Goal: Task Accomplishment & Management: Manage account settings

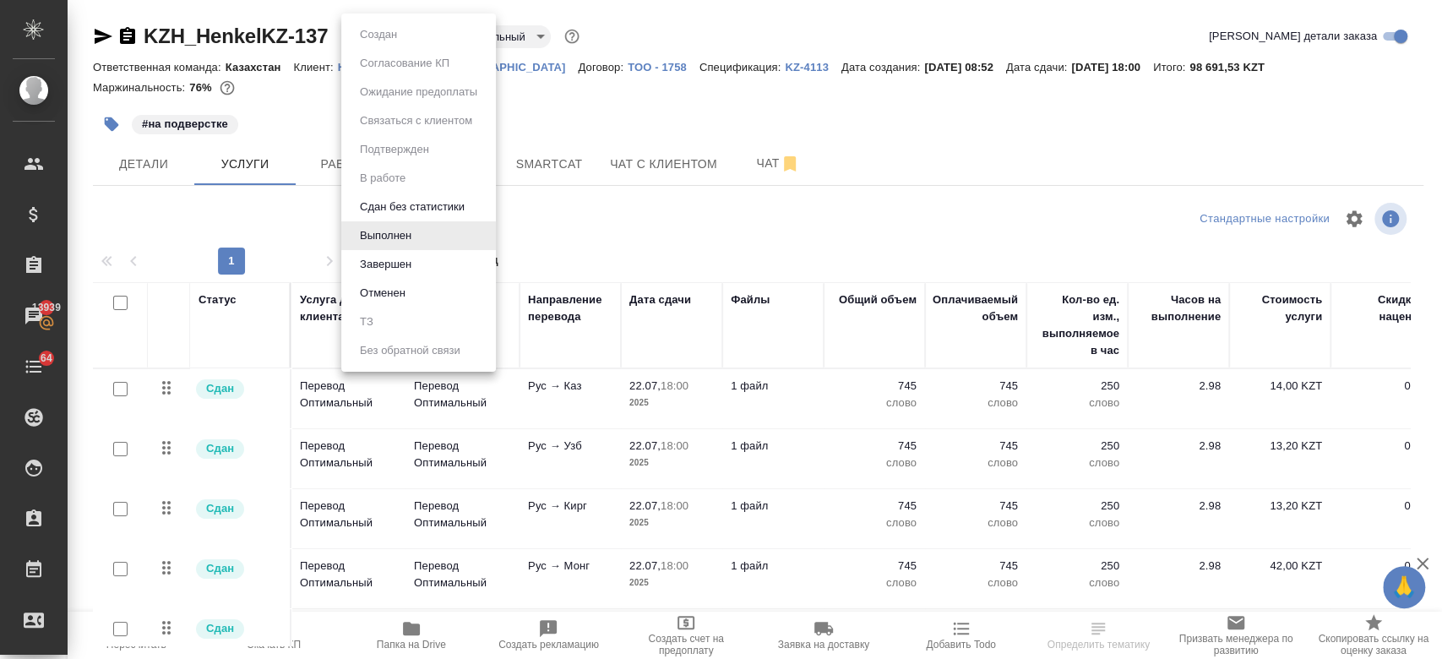
click at [367, 38] on body "🙏 .cls-1 fill:#fff; AWATERA Kosherbayeva Nazerke Клиенты Спецификации Заказы 13…" at bounding box center [721, 329] width 1442 height 659
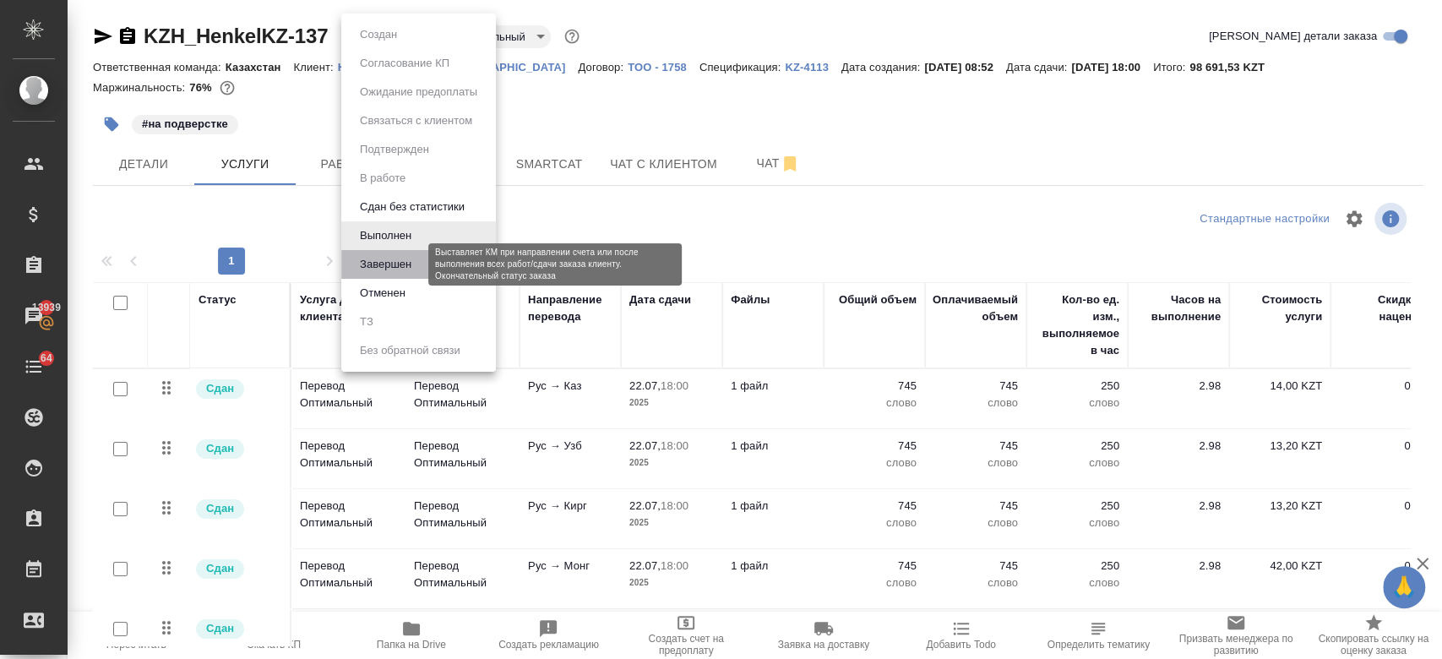
click at [385, 269] on button "Завершен" at bounding box center [386, 264] width 62 height 19
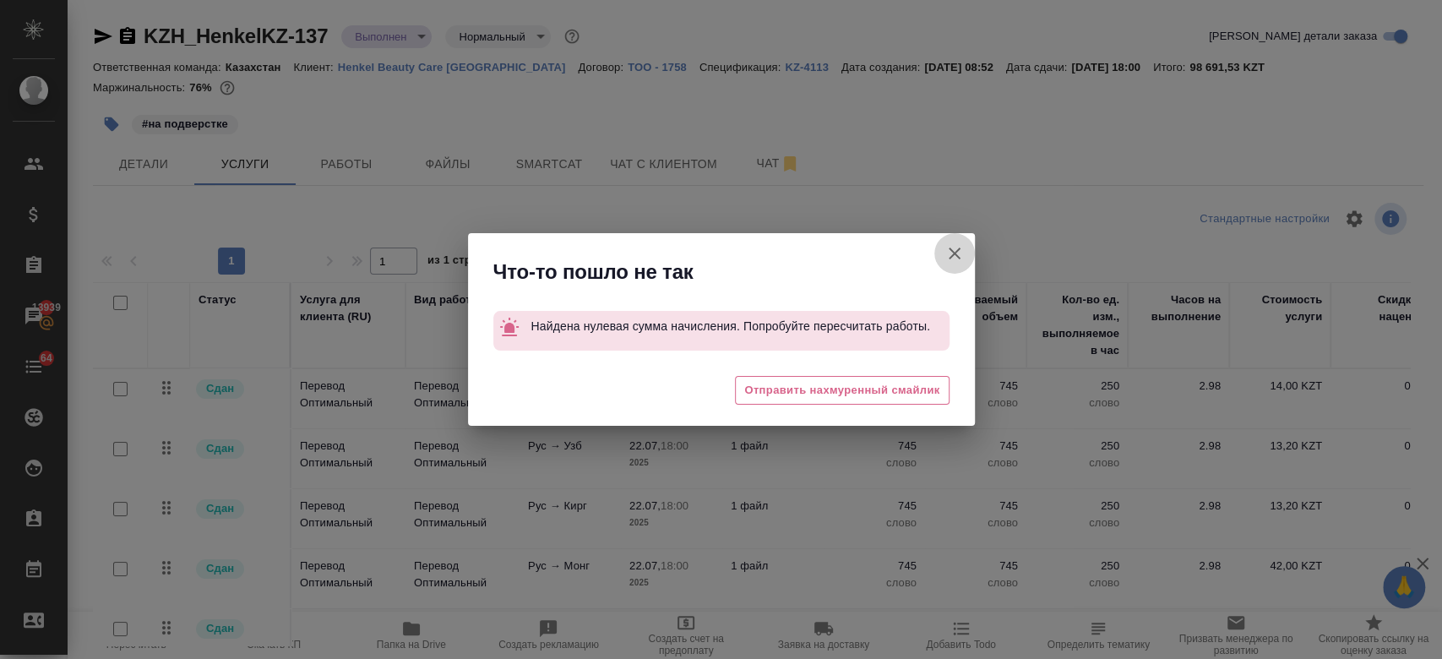
click at [941, 258] on button "Кратко детали заказа" at bounding box center [954, 253] width 41 height 41
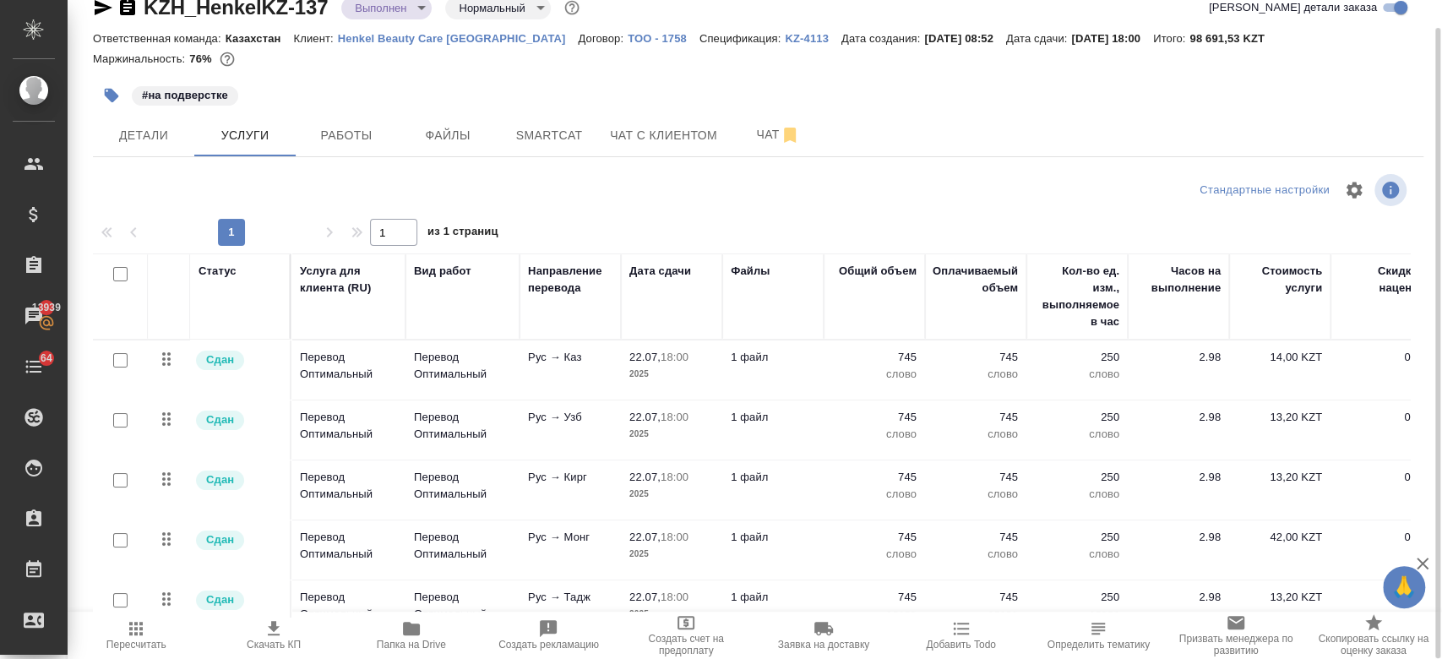
click at [520, 87] on div "#на подверстке" at bounding box center [536, 95] width 887 height 37
click at [546, 71] on div at bounding box center [758, 71] width 1331 height 3
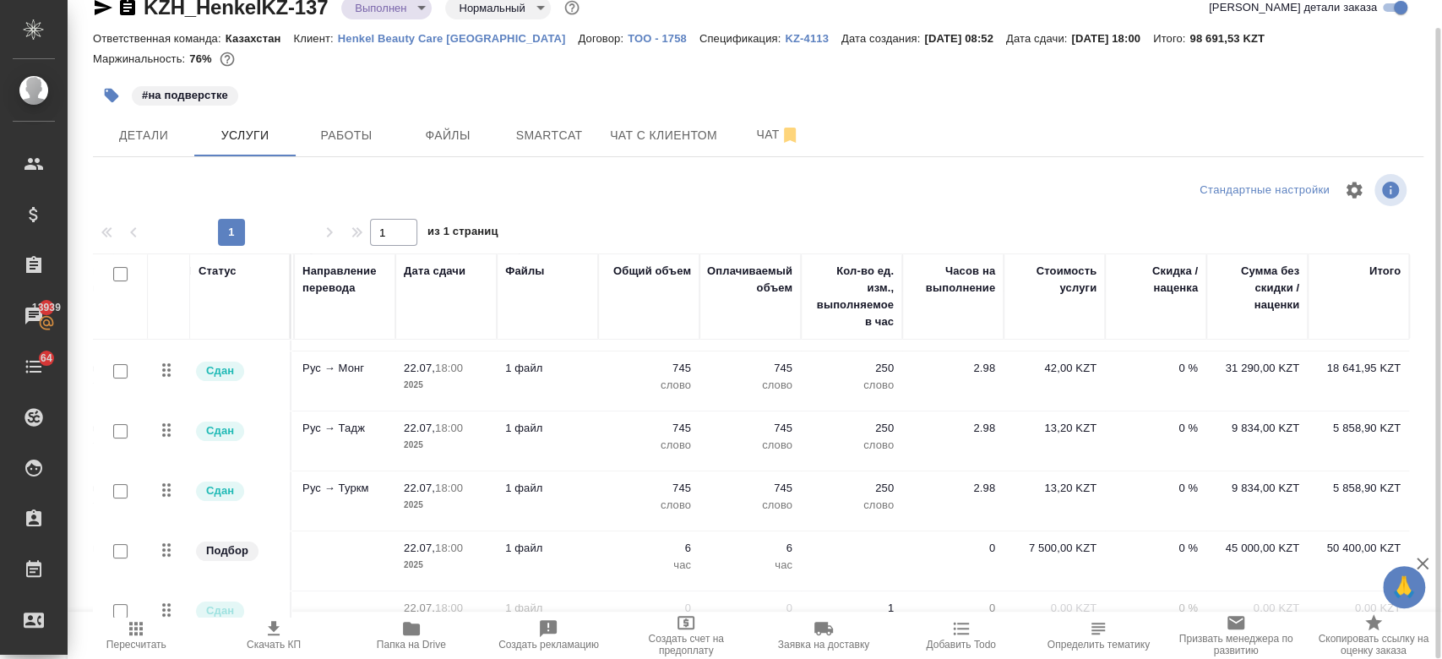
scroll to position [219, 242]
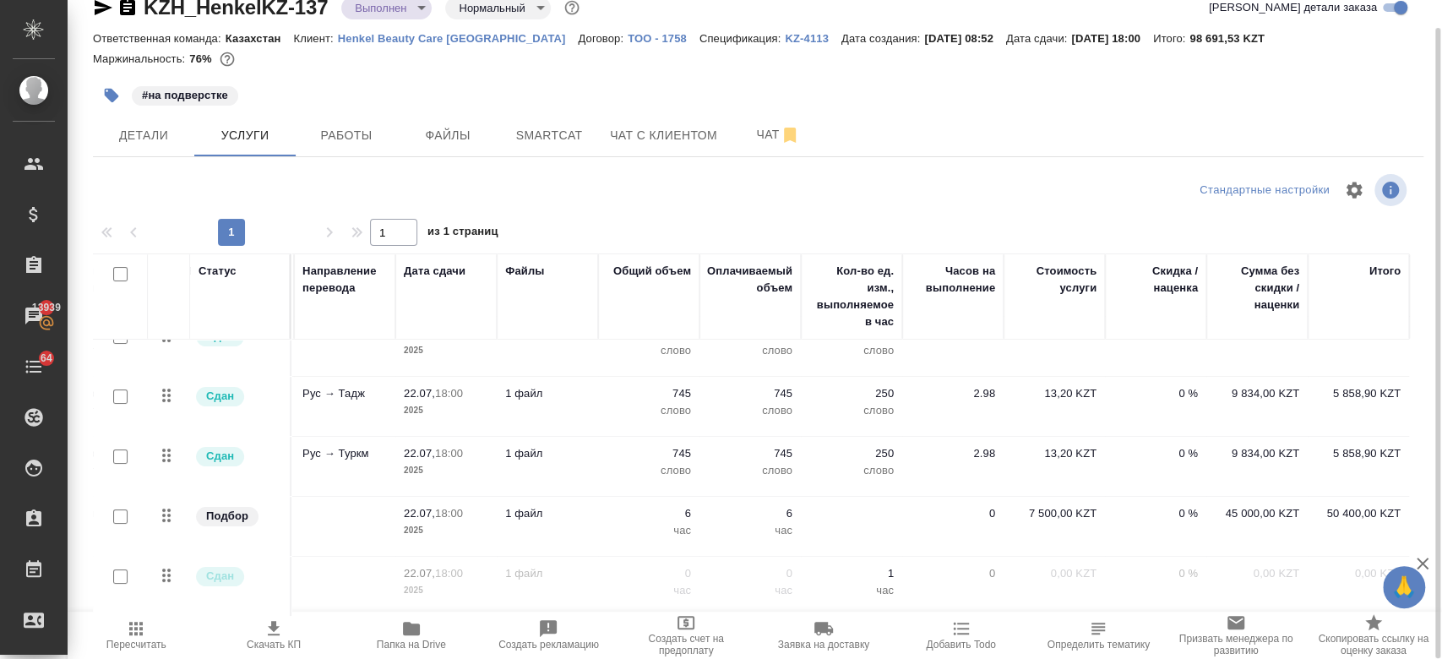
click at [130, 169] on div at bounding box center [120, 157] width 38 height 24
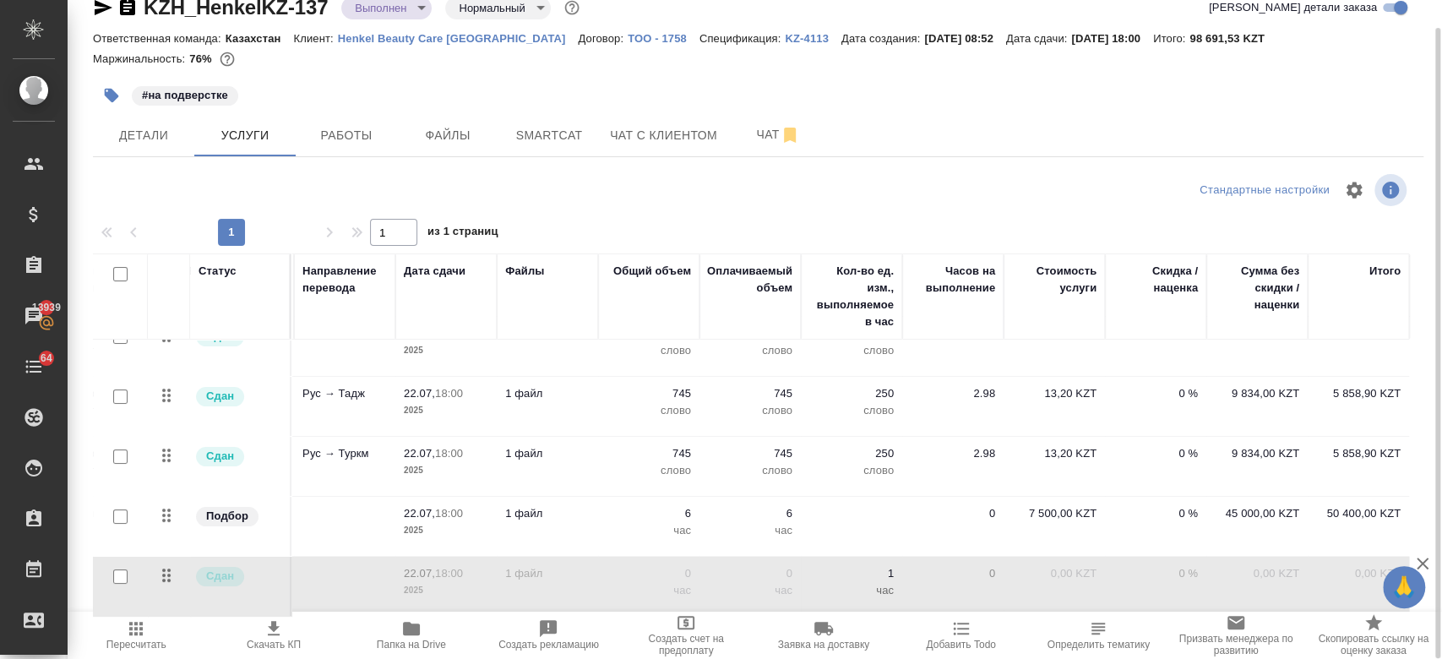
click at [89, 566] on div "KZH_HenkelKZ-137 Выполнен completed Нормальный normal Кратко детали заказа Отве…" at bounding box center [758, 315] width 1349 height 689
click at [319, 128] on span "Работы" at bounding box center [346, 135] width 81 height 21
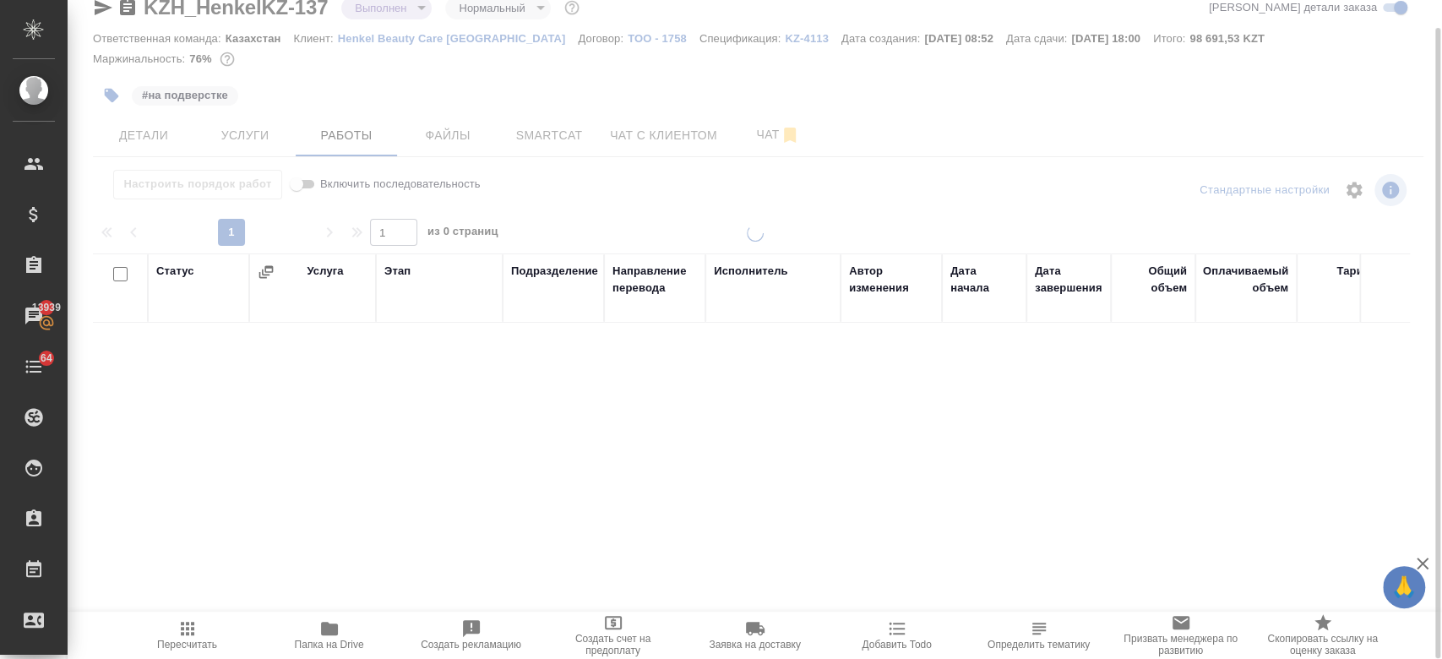
click at [389, 36] on div at bounding box center [755, 300] width 1374 height 659
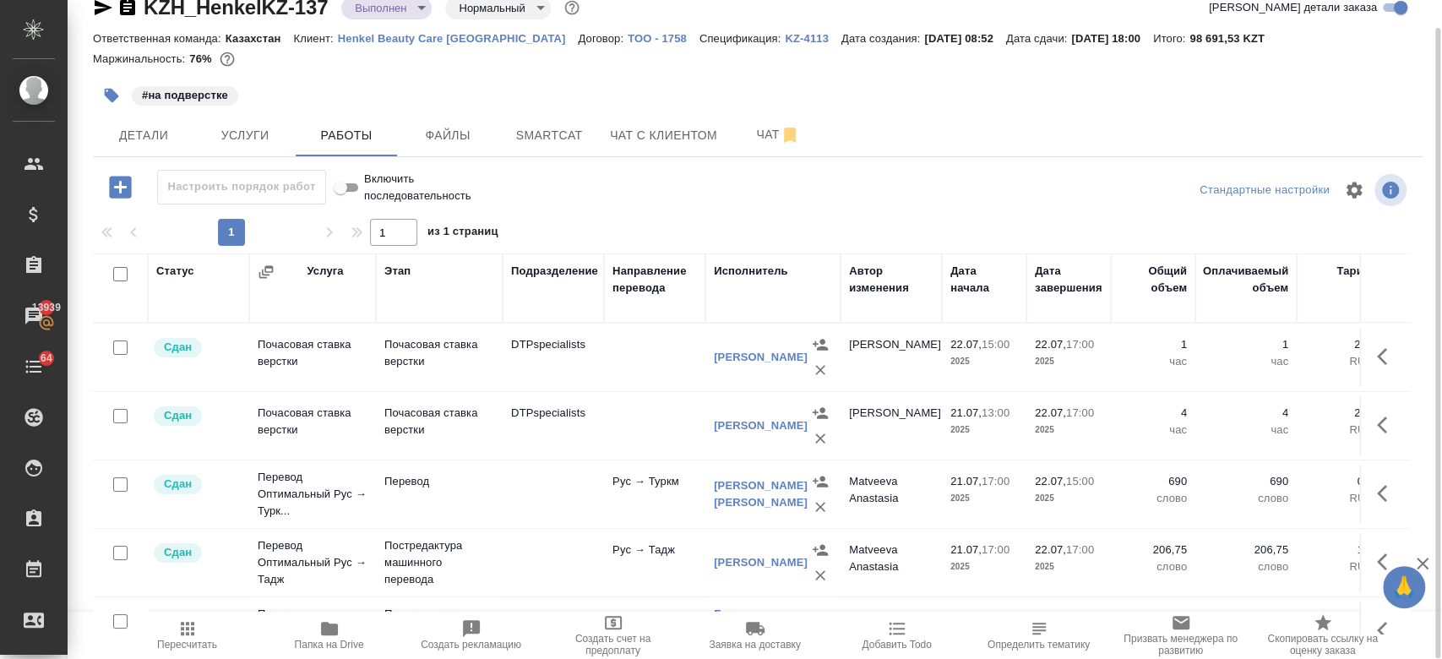
click at [389, 37] on p "Henkel Beauty Care Kazakhstan" at bounding box center [458, 38] width 241 height 13
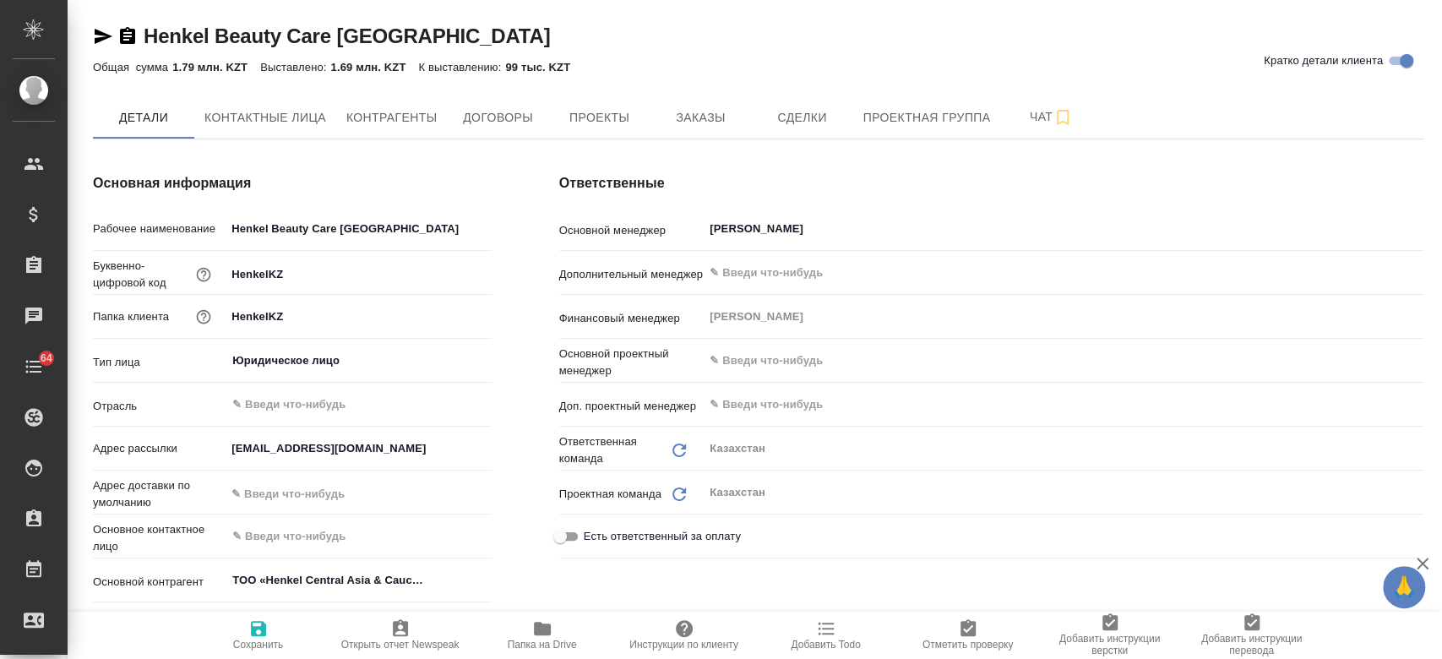
type textarea "x"
click at [691, 132] on button "Заказы" at bounding box center [700, 117] width 101 height 42
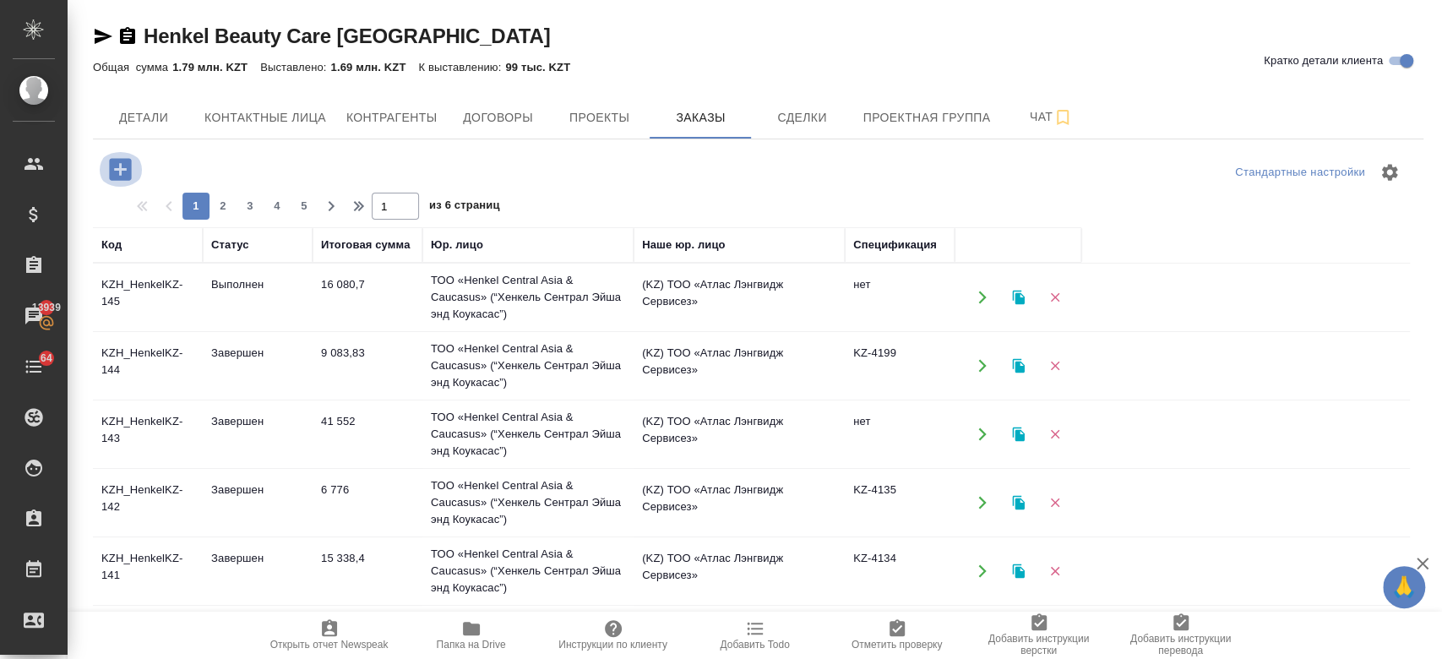
click at [124, 172] on icon "button" at bounding box center [120, 169] width 22 height 22
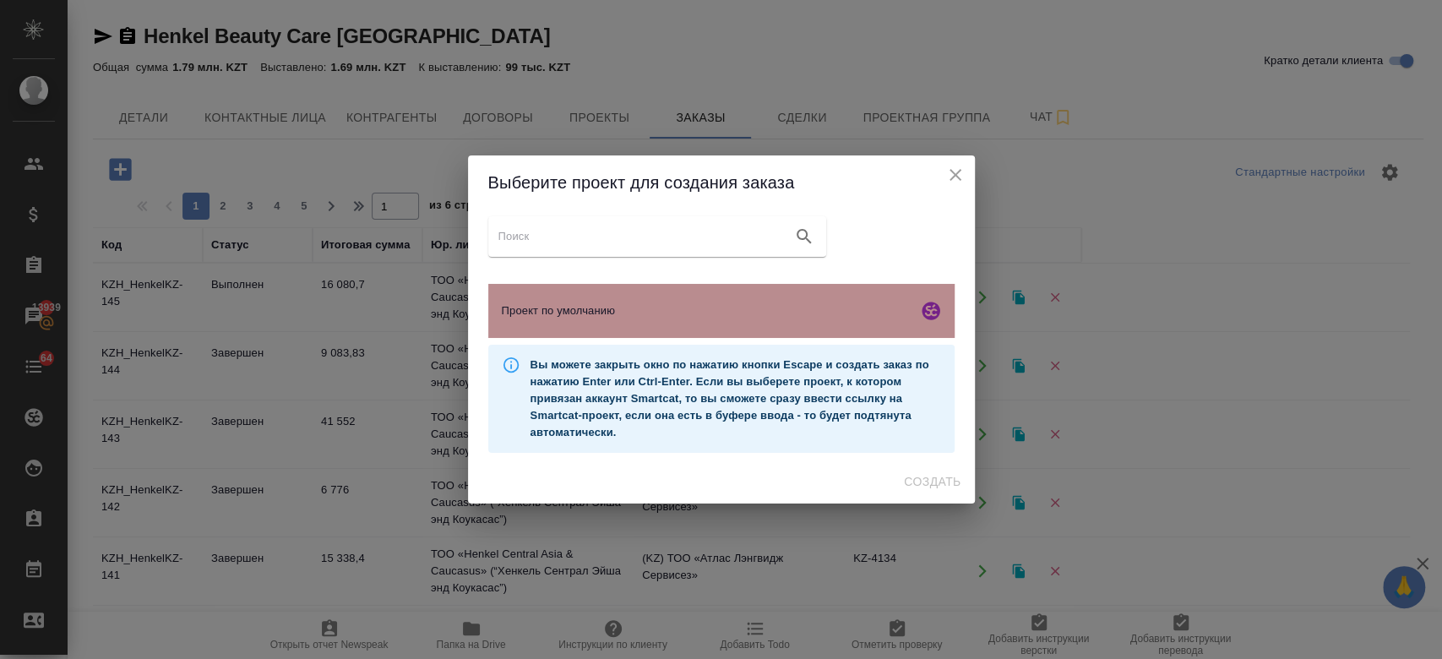
click at [779, 311] on span "Проект по умолчанию" at bounding box center [706, 310] width 409 height 17
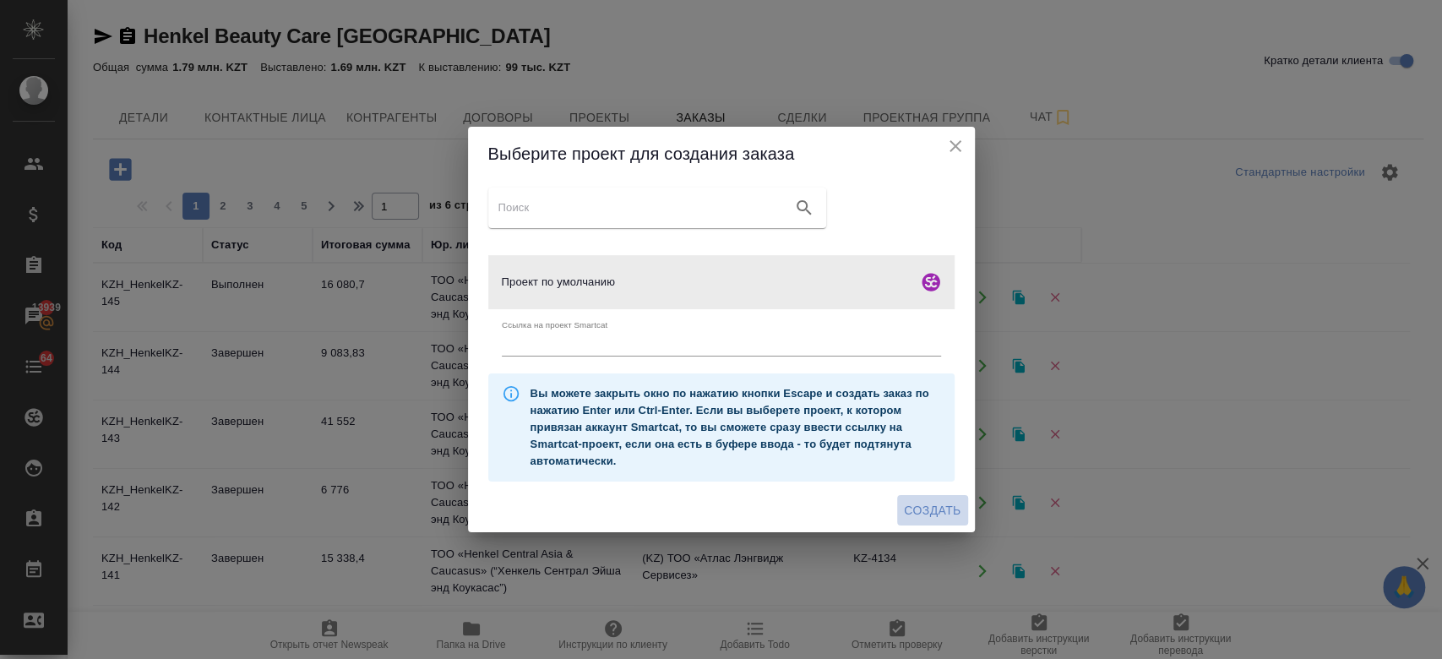
click at [934, 501] on span "Создать" at bounding box center [932, 510] width 57 height 21
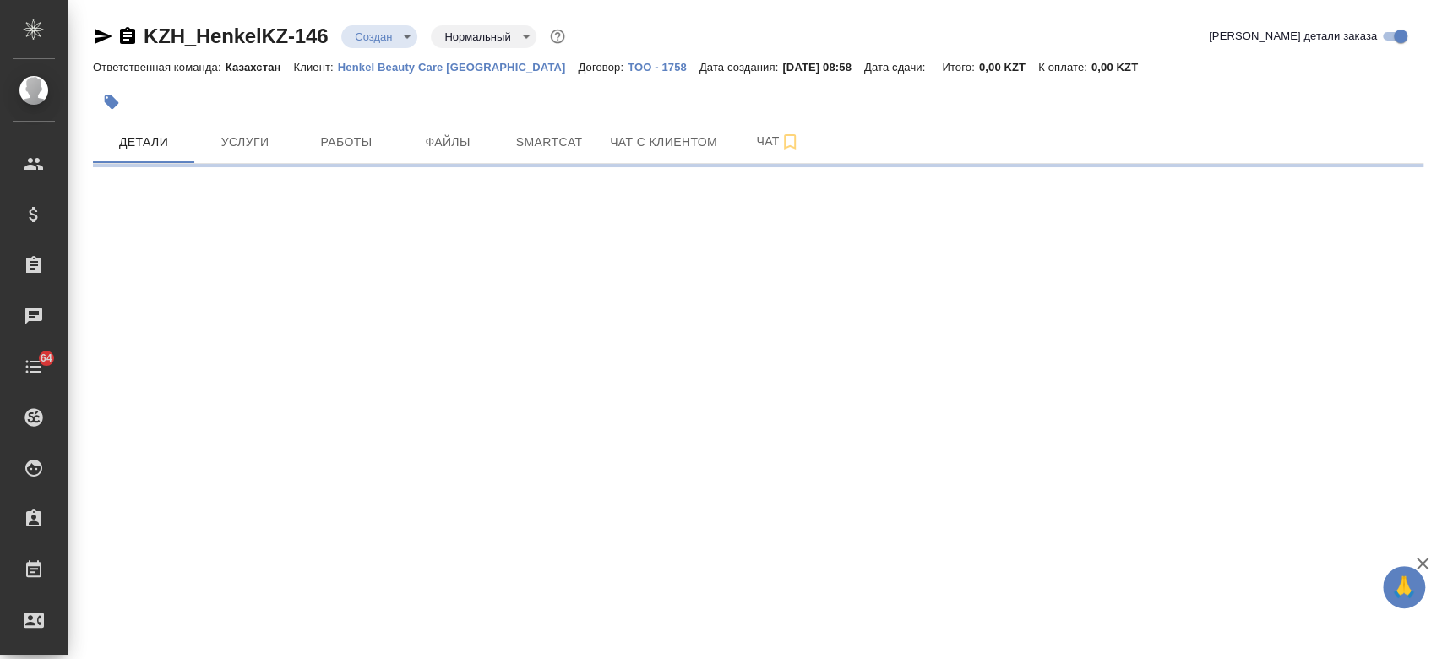
select select "RU"
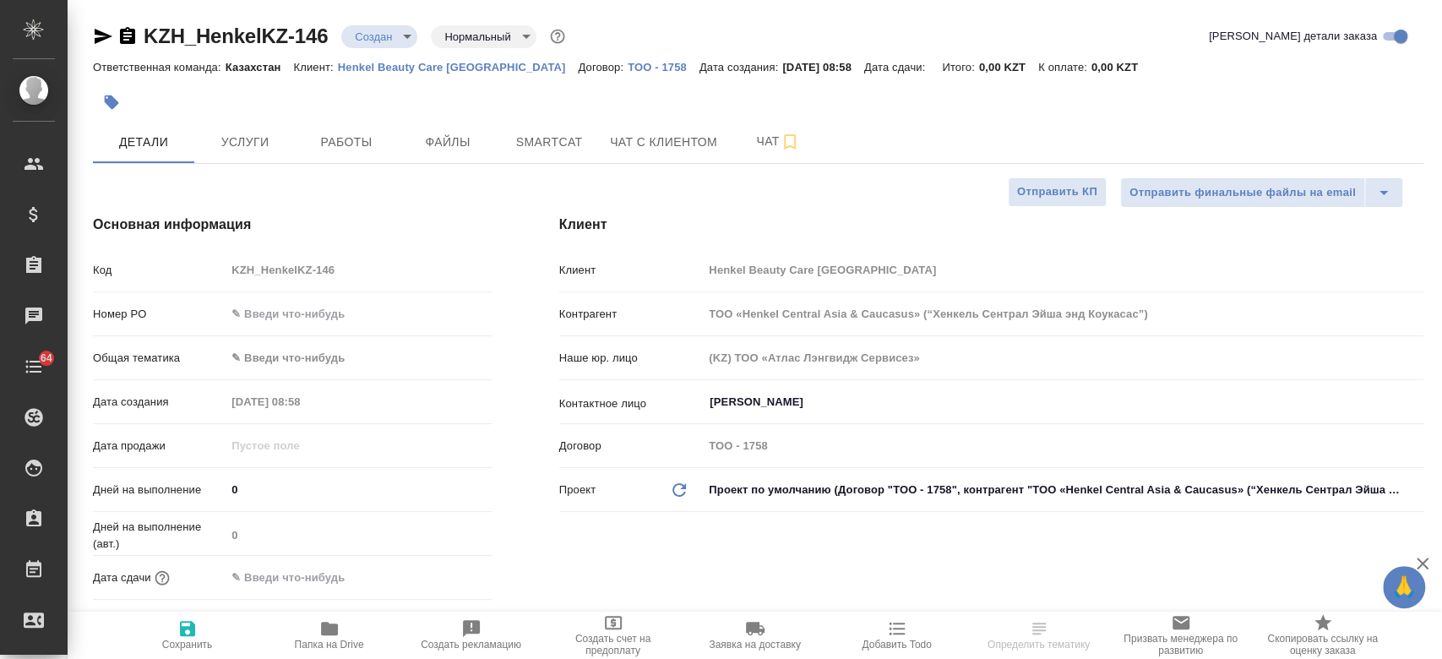
type textarea "x"
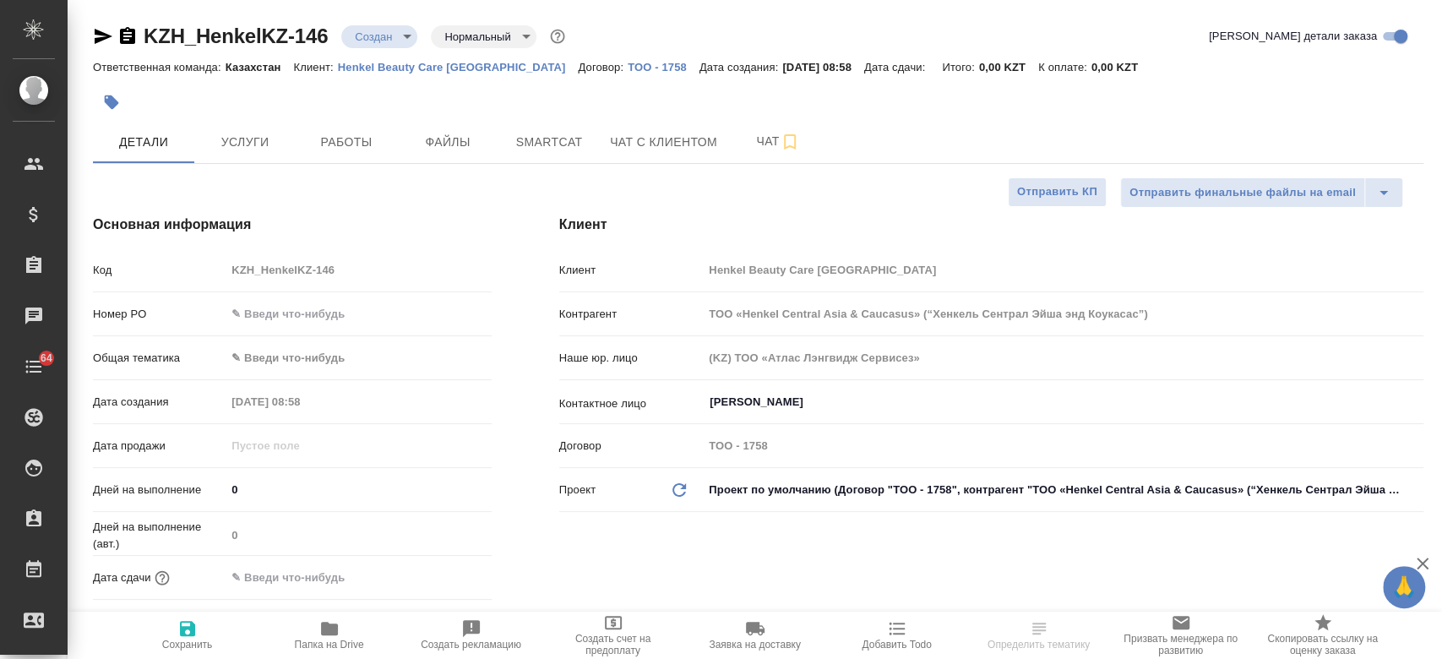
type textarea "x"
click at [472, 134] on span "Файлы" at bounding box center [447, 142] width 81 height 21
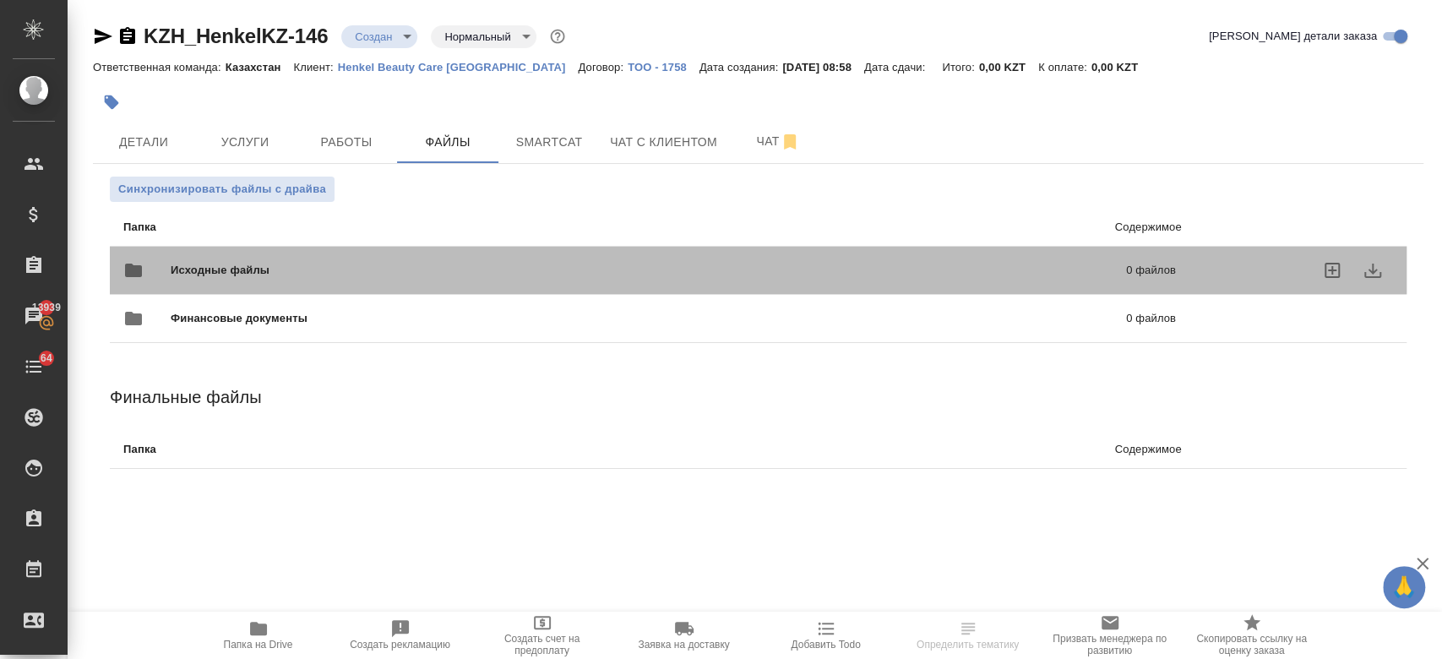
click at [345, 269] on span "Исходные файлы" at bounding box center [434, 270] width 527 height 17
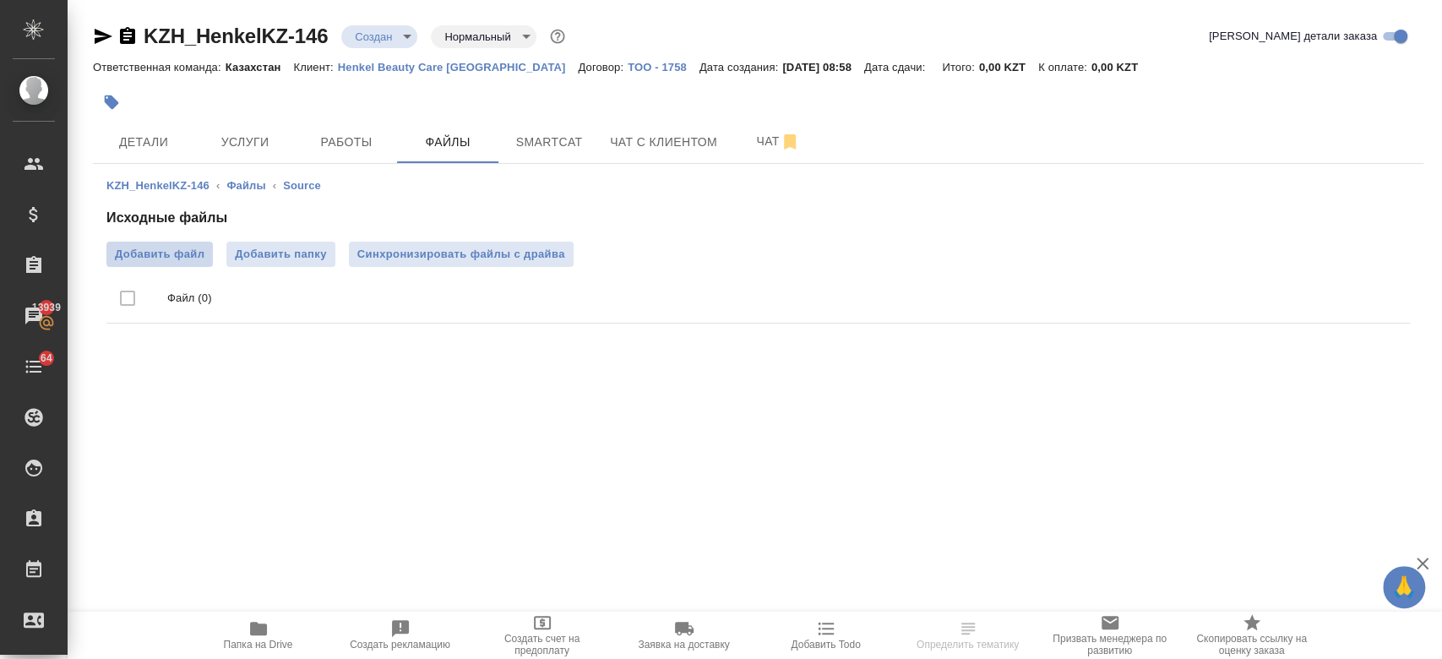
click at [176, 247] on span "Добавить файл" at bounding box center [160, 254] width 90 height 17
click at [0, 0] on input "Добавить файл" at bounding box center [0, 0] width 0 height 0
click at [178, 139] on span "Детали" at bounding box center [143, 142] width 81 height 21
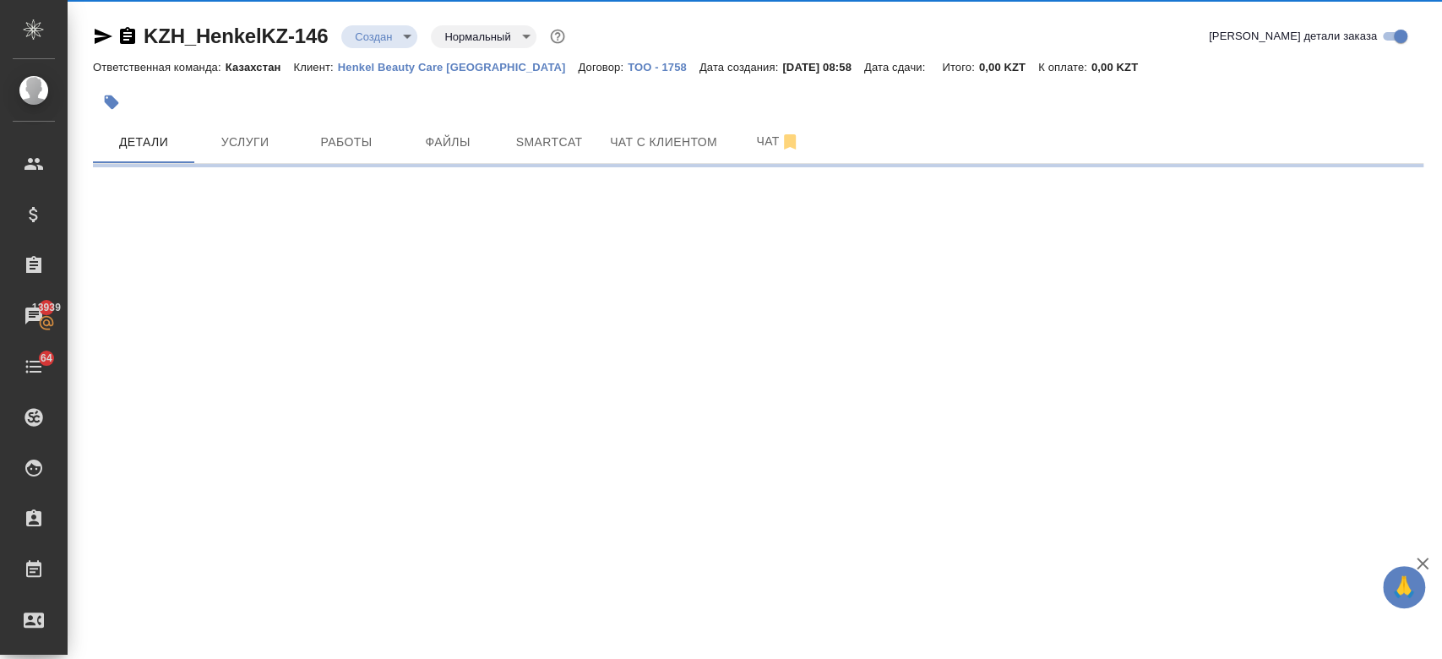
select select "RU"
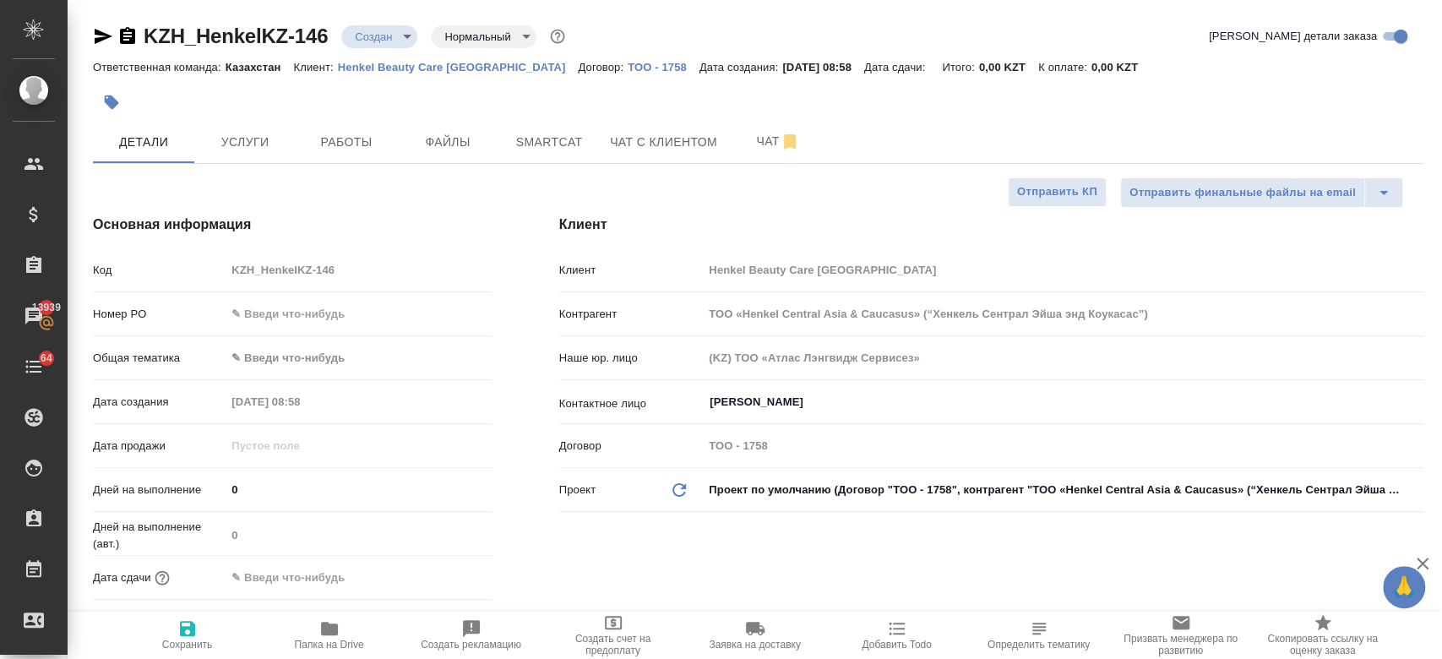
type textarea "x"
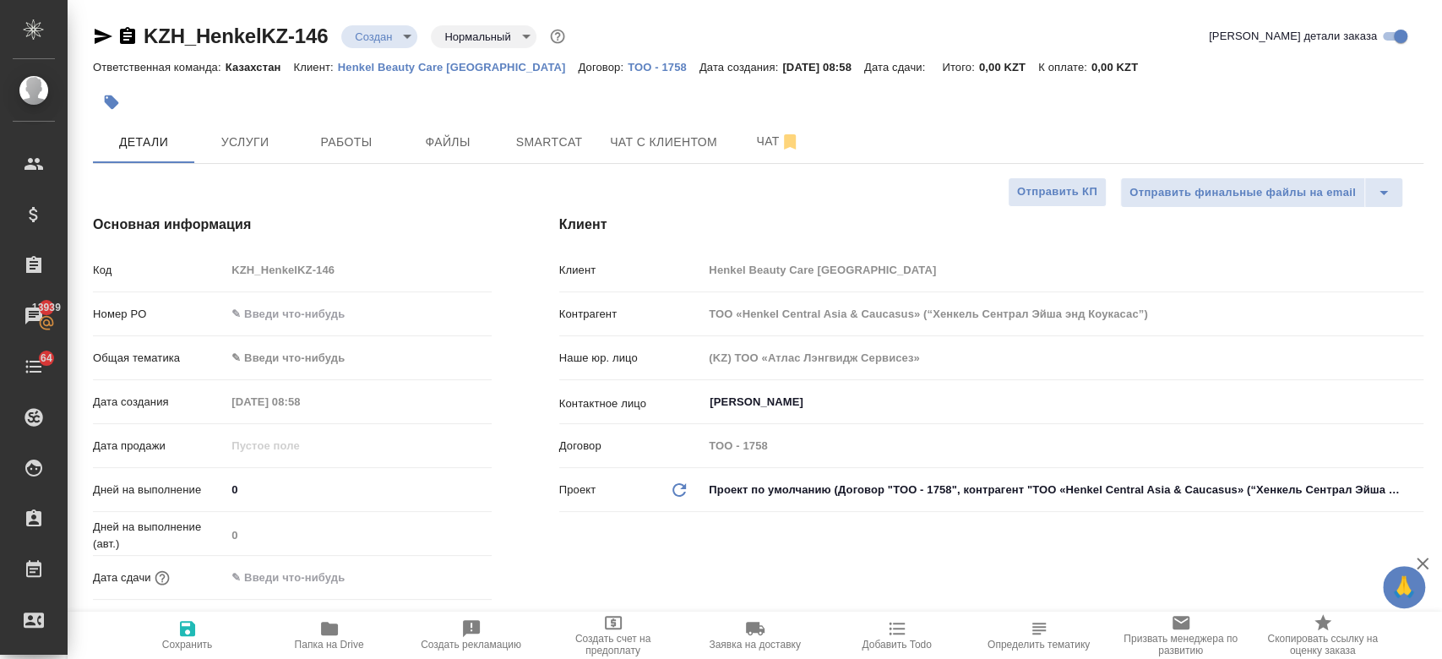
type textarea "x"
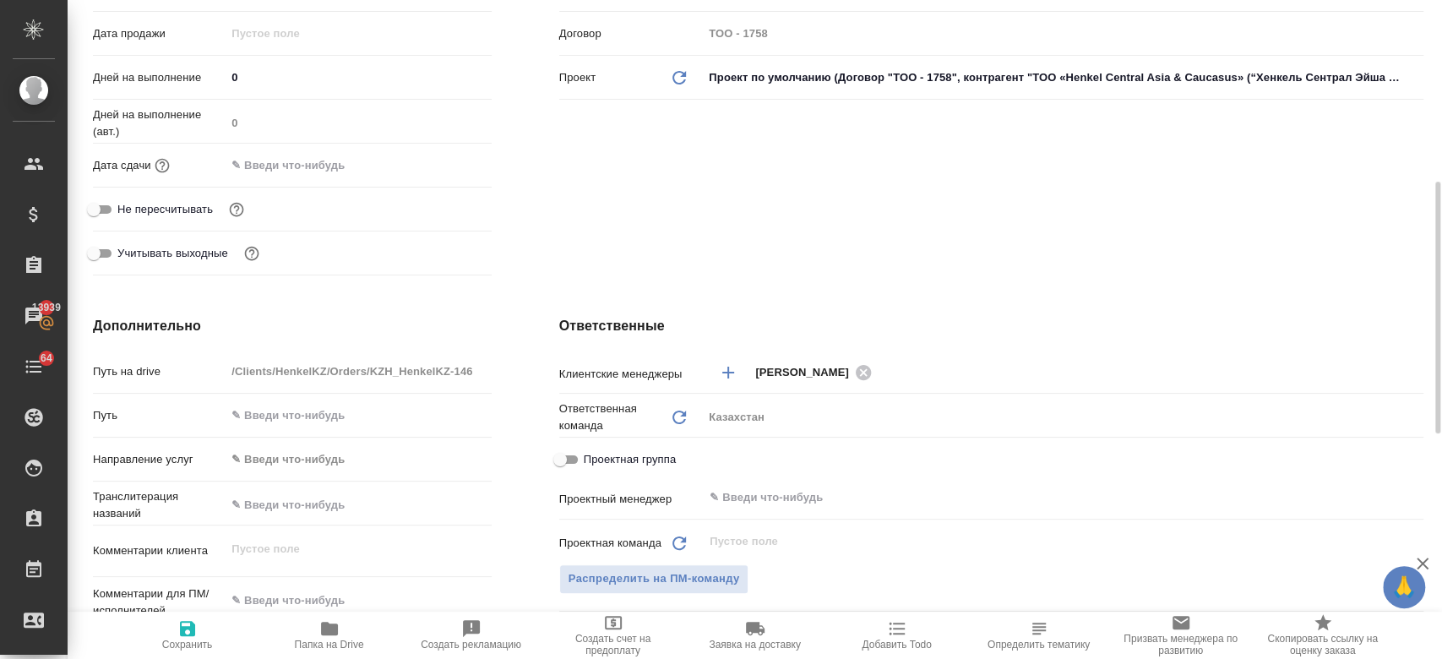
scroll to position [555, 0]
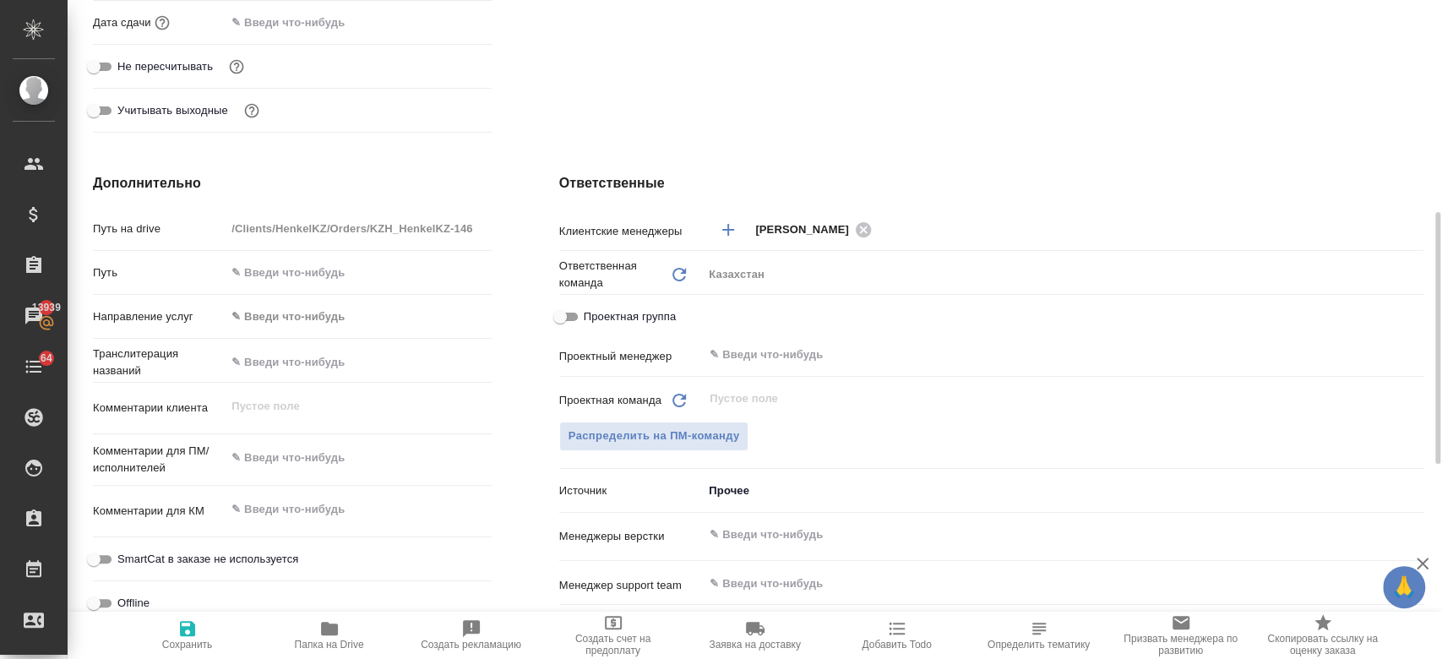
type textarea "x"
click at [322, 446] on textarea at bounding box center [358, 458] width 264 height 29
type textarea "пе"
type textarea "x"
type textarea "пер"
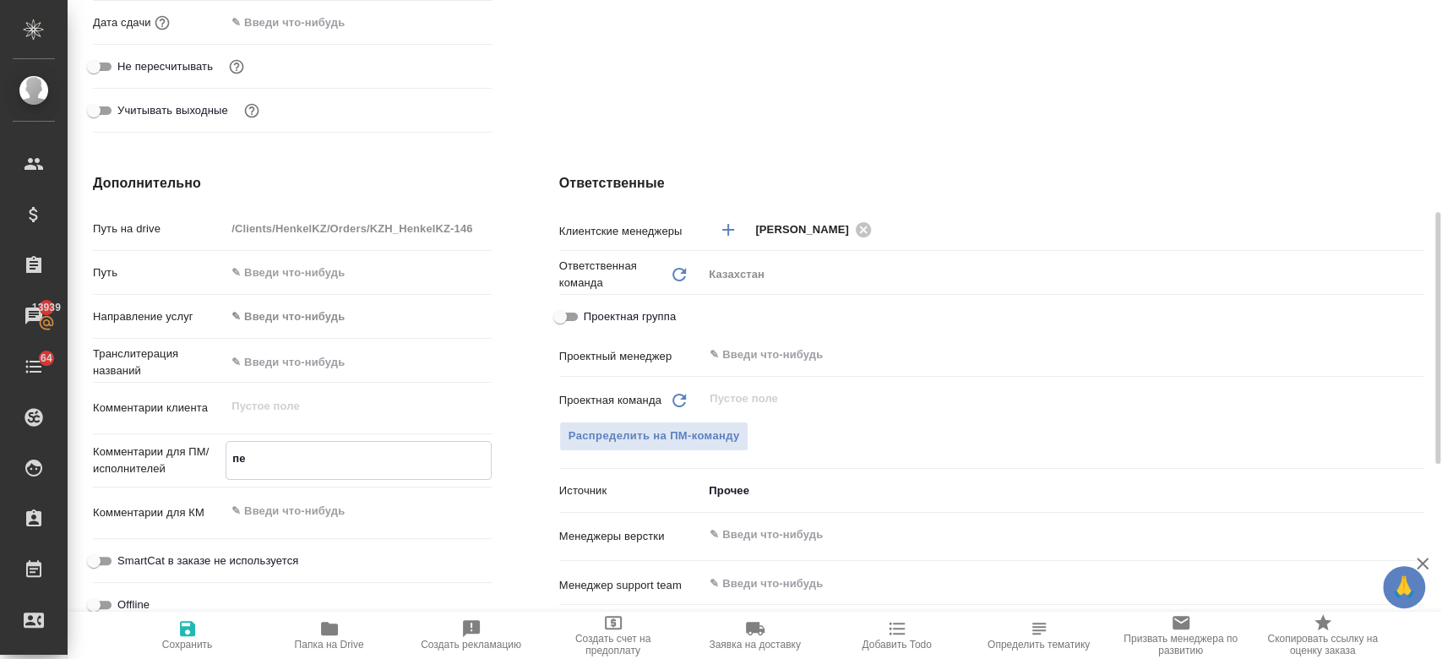
type textarea "x"
type textarea "пере"
type textarea "x"
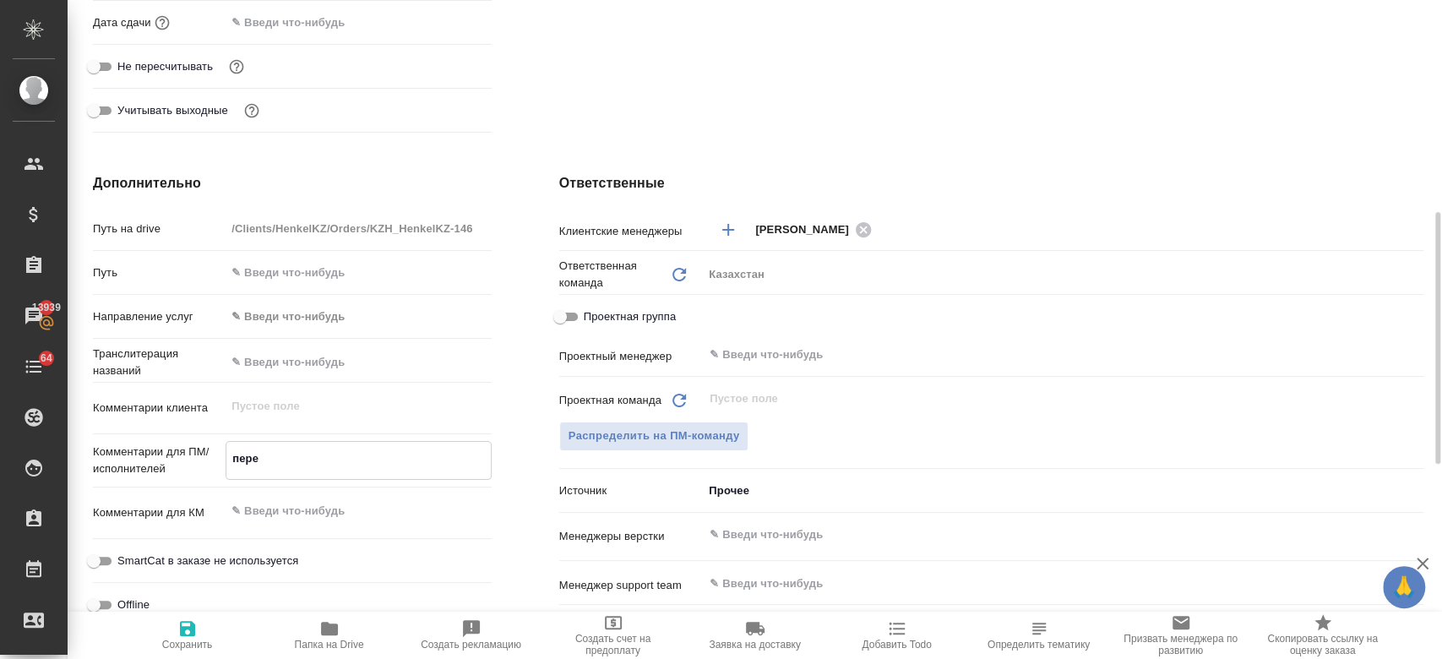
type textarea "x"
type textarea "перево"
type textarea "x"
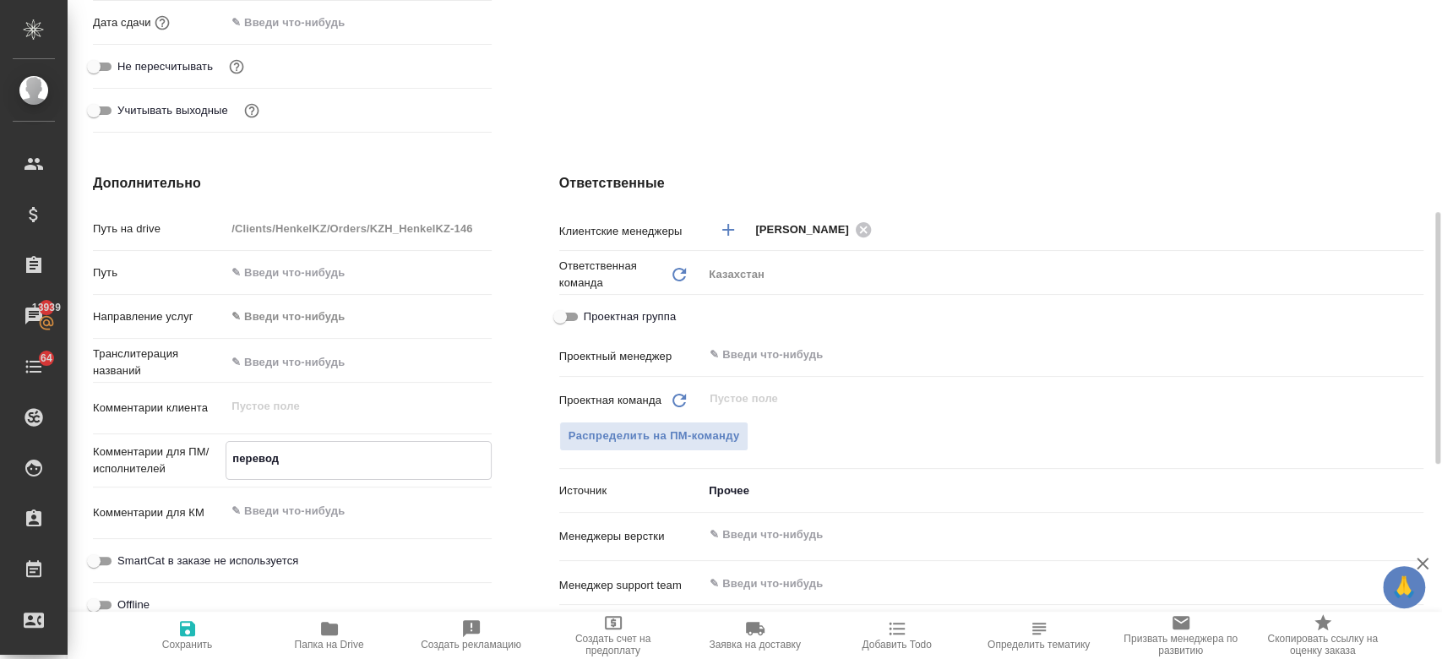
type textarea "перевод"
type textarea "x"
type textarea "перевод ру"
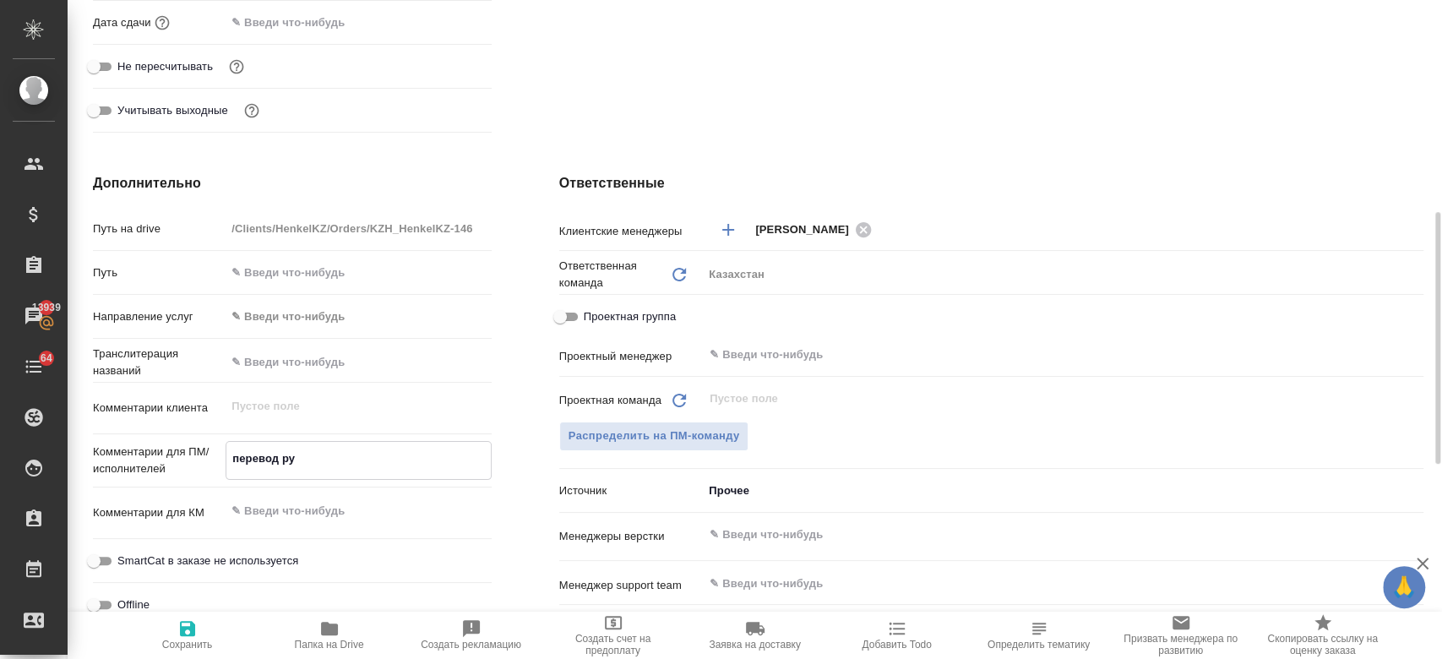
type textarea "x"
type textarea "перевод рус"
type textarea "x"
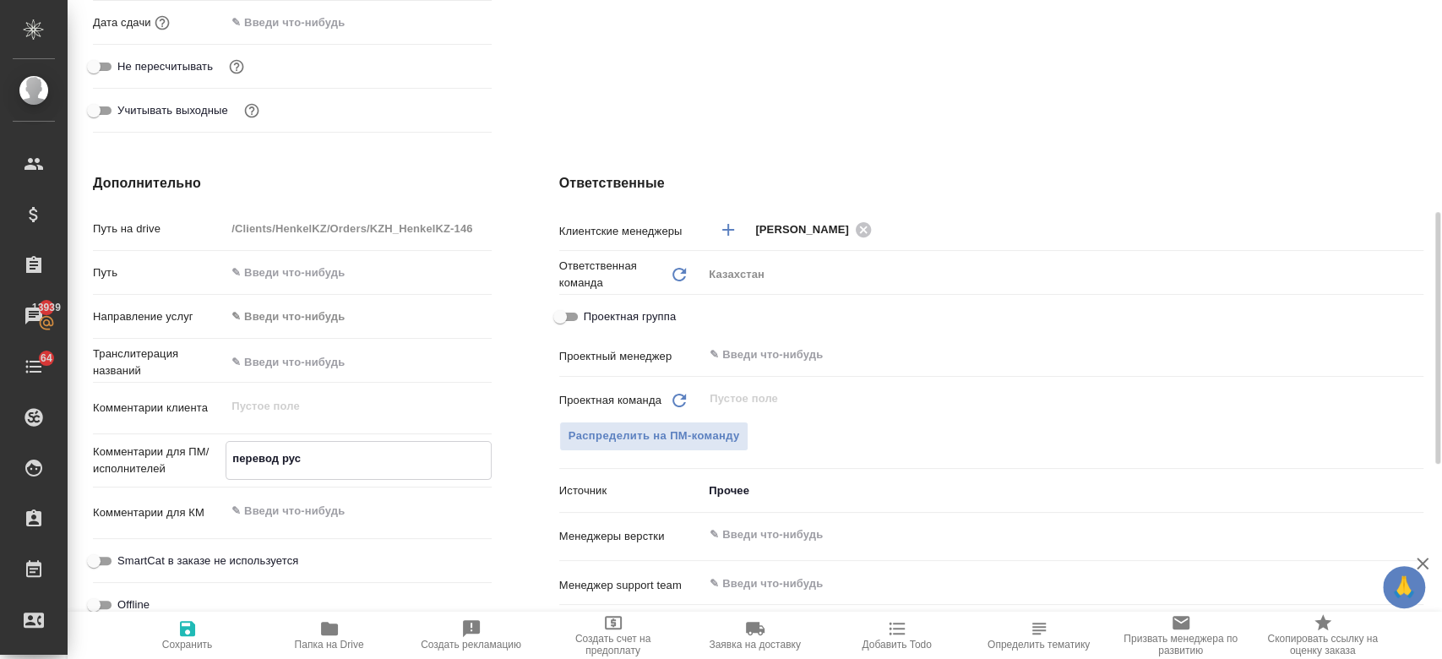
type textarea "x"
type textarea "перевод рус-"
type textarea "x"
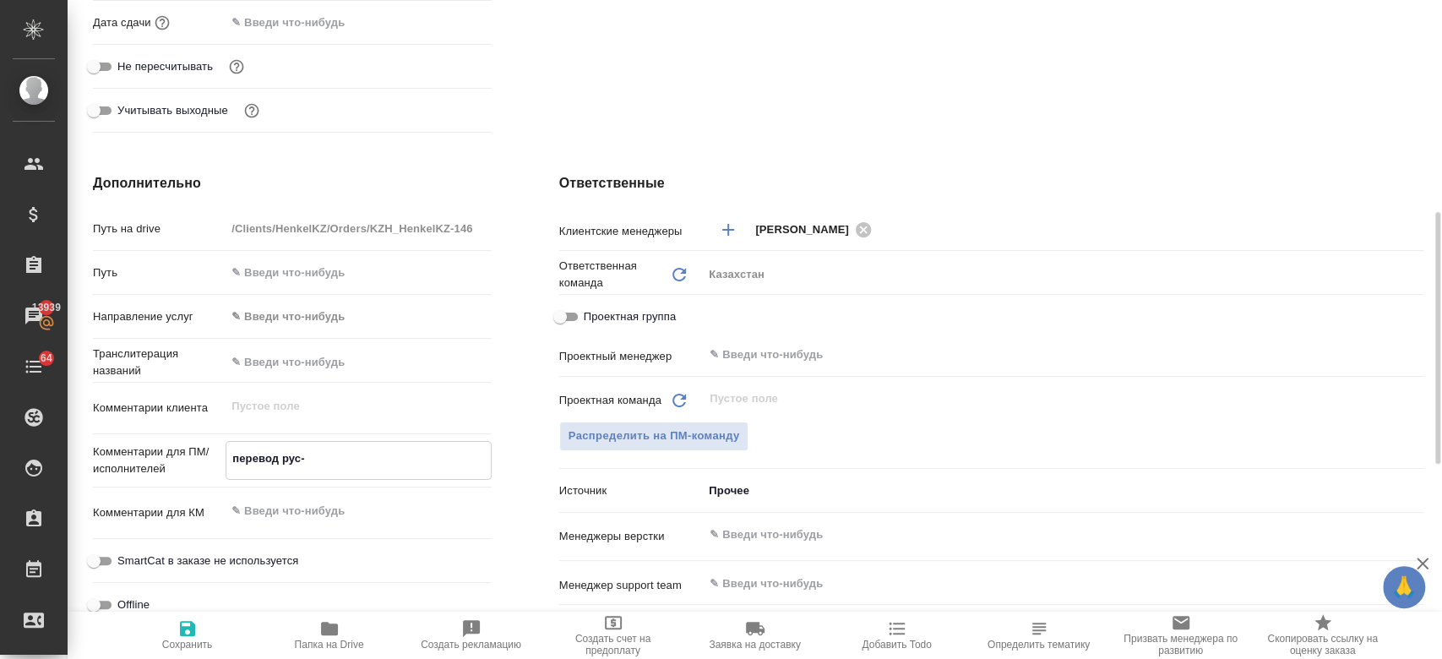
type textarea "x"
type textarea "перевод рус-уз"
type textarea "x"
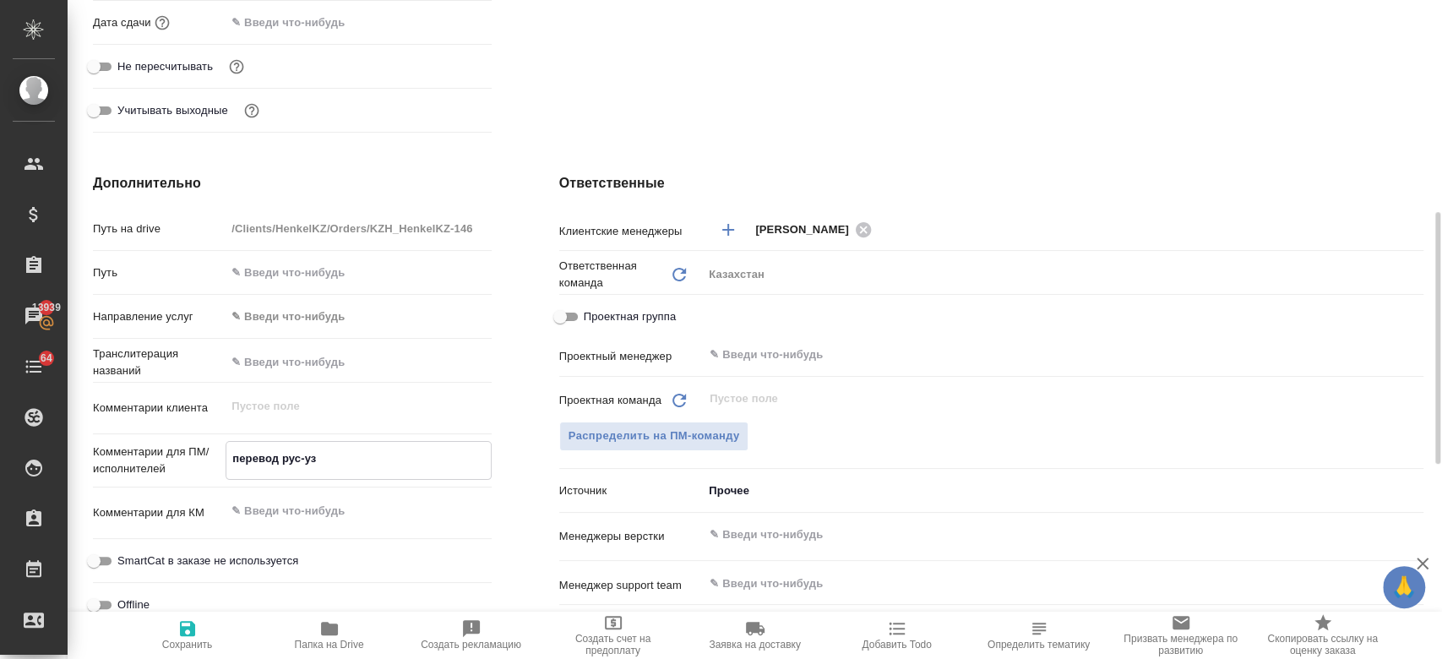
type textarea "перевод рус-узб"
type textarea "x"
type textarea "перевод рус-узб"
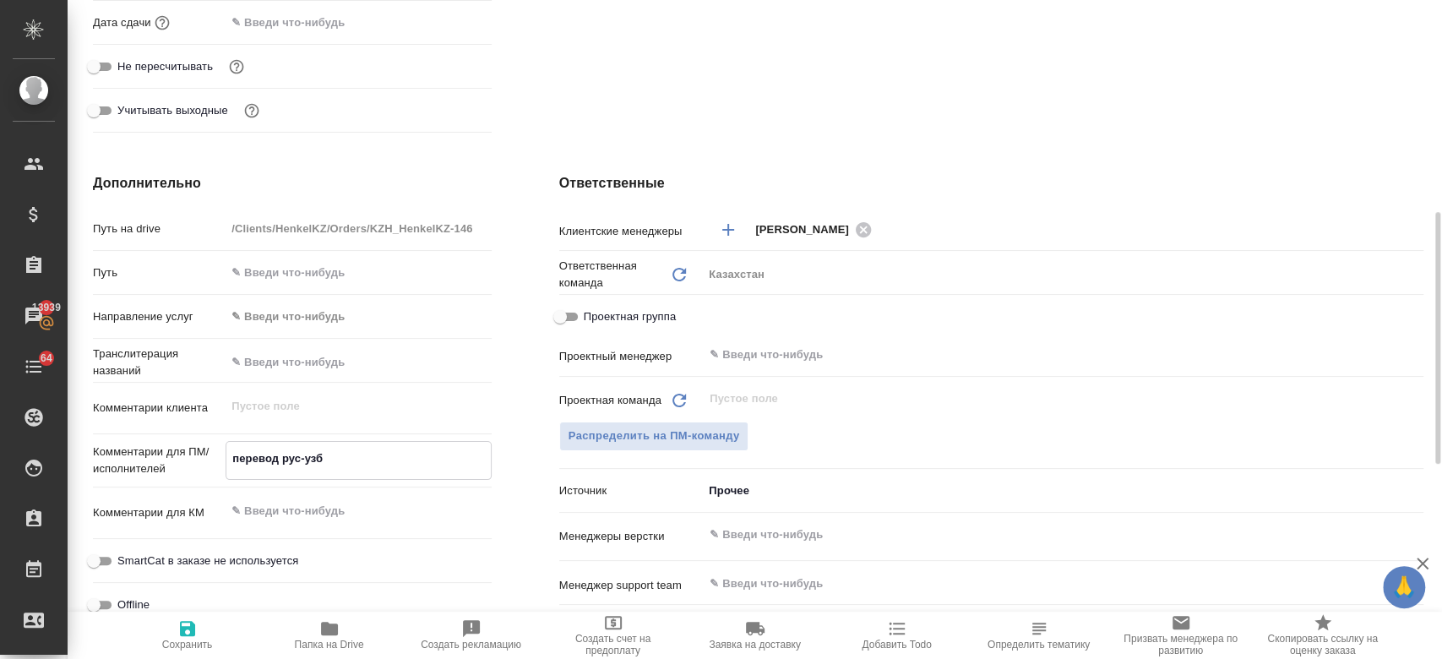
type textarea "x"
click at [189, 637] on icon "button" at bounding box center [187, 628] width 20 height 20
type textarea "x"
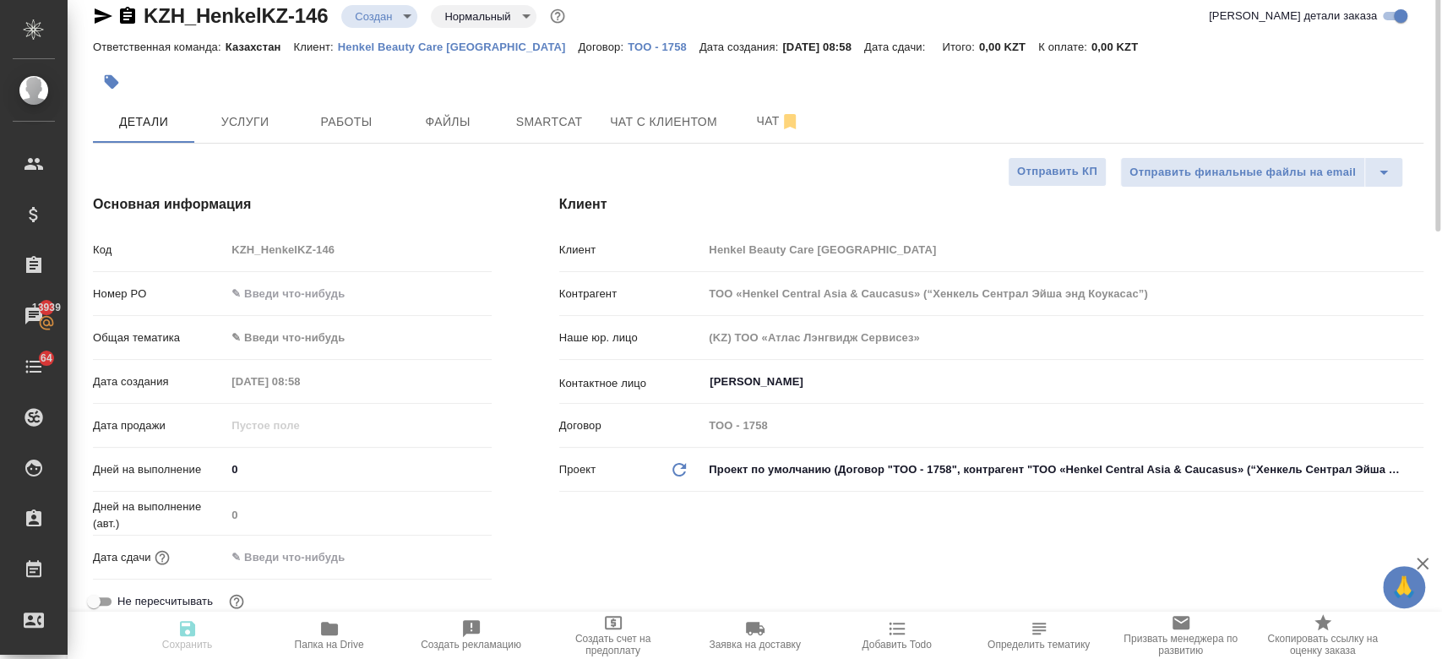
scroll to position [0, 0]
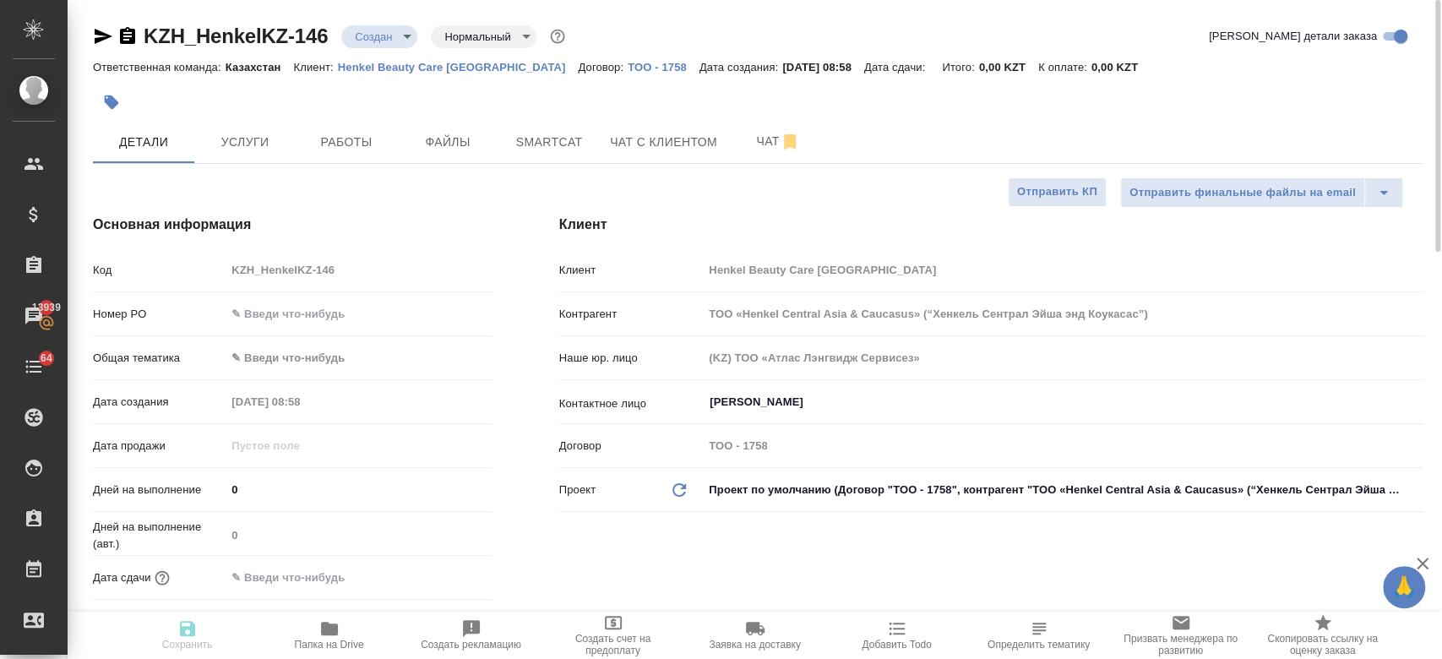
type textarea "x"
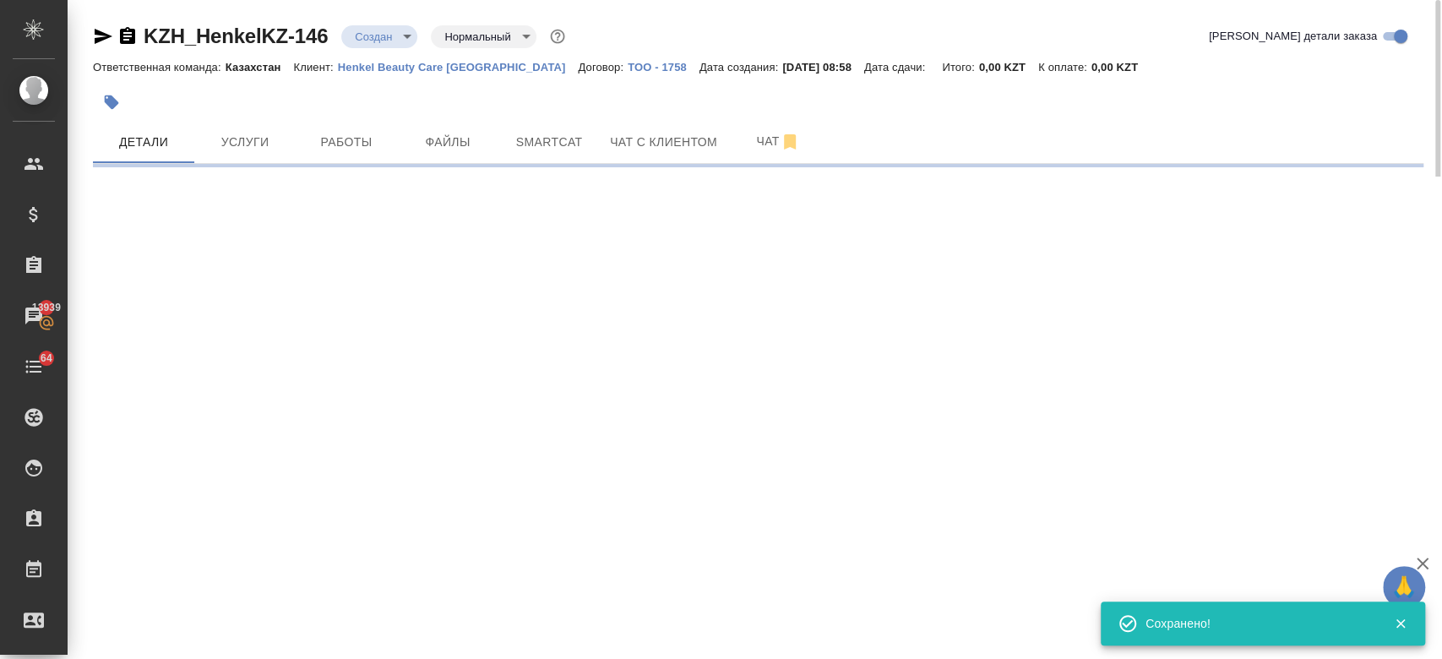
select select "RU"
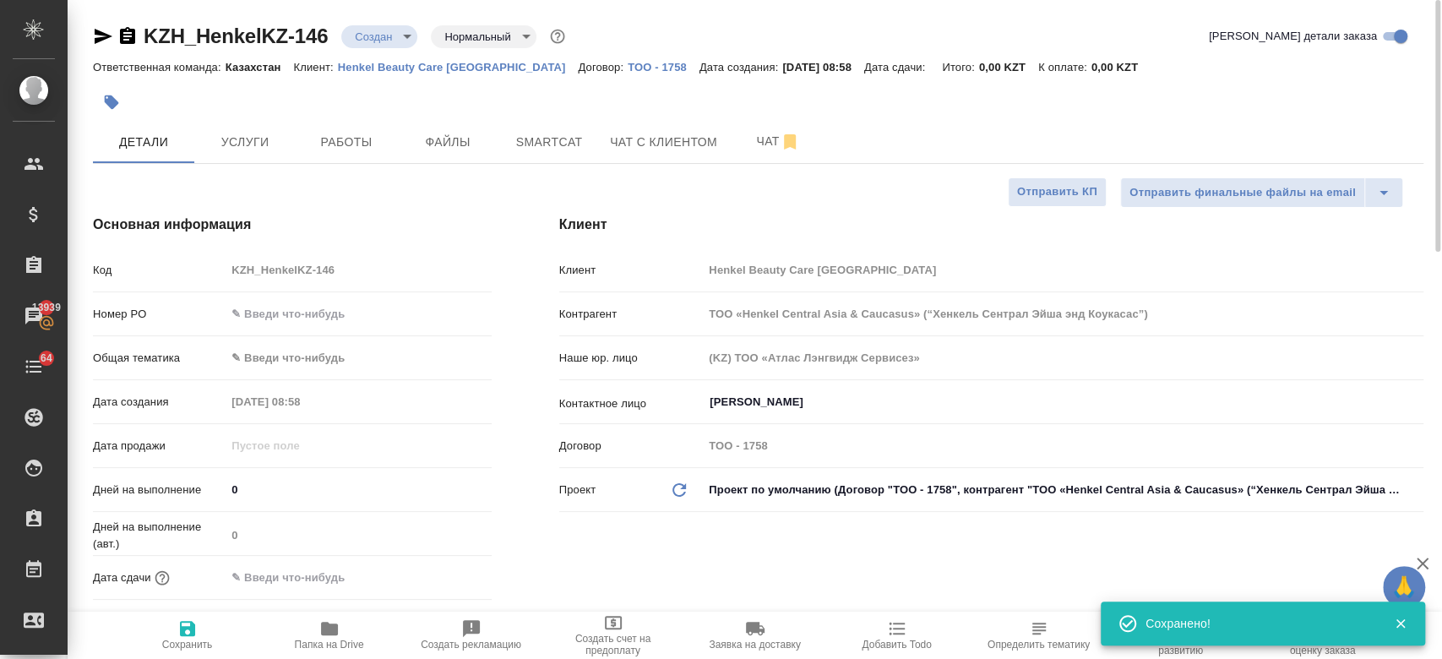
type textarea "x"
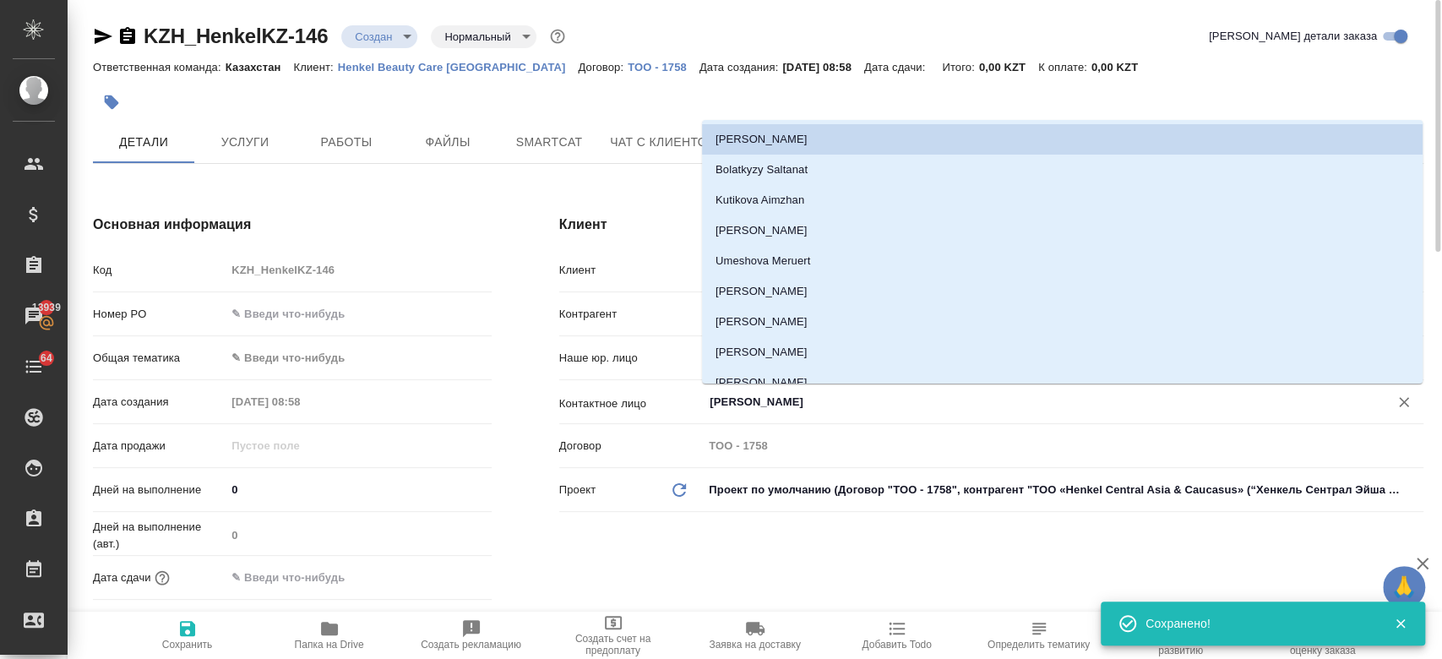
click at [741, 402] on input "Удербаева Рената" at bounding box center [1035, 402] width 654 height 20
type textarea "x"
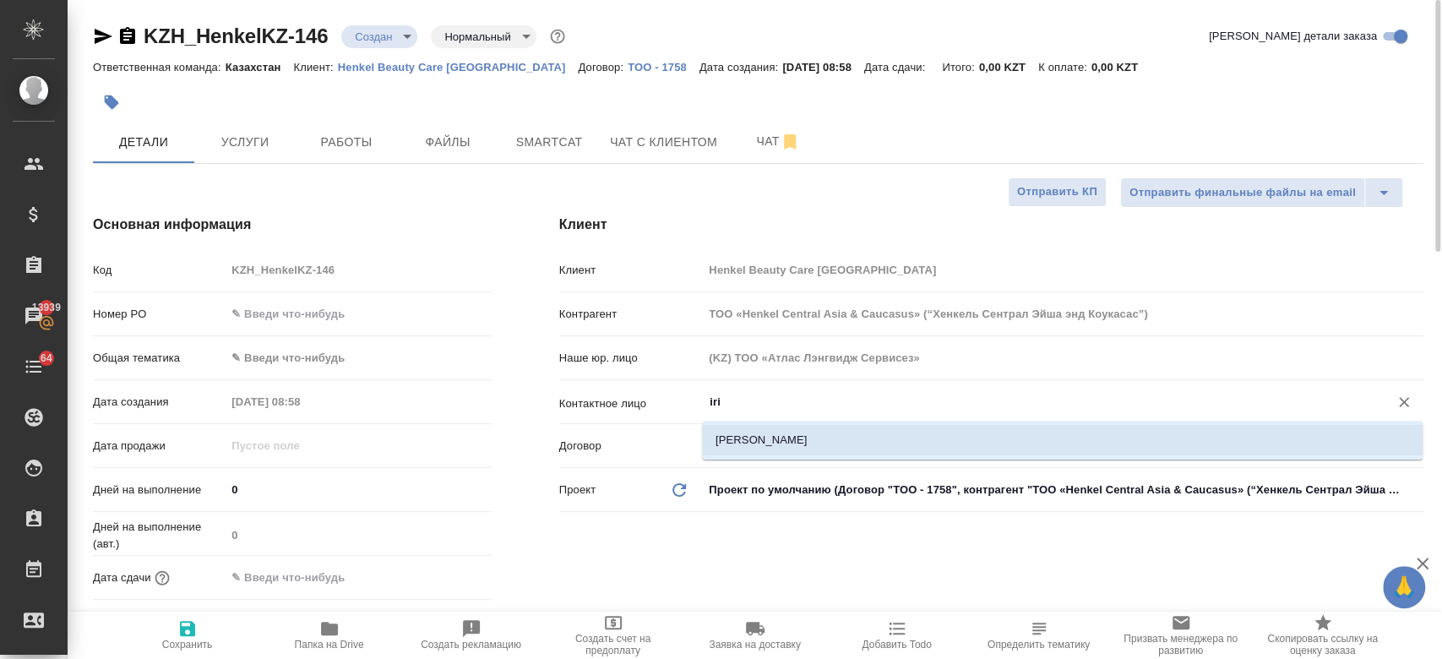
click at [737, 449] on li "Khmeleva Irina" at bounding box center [1062, 440] width 721 height 30
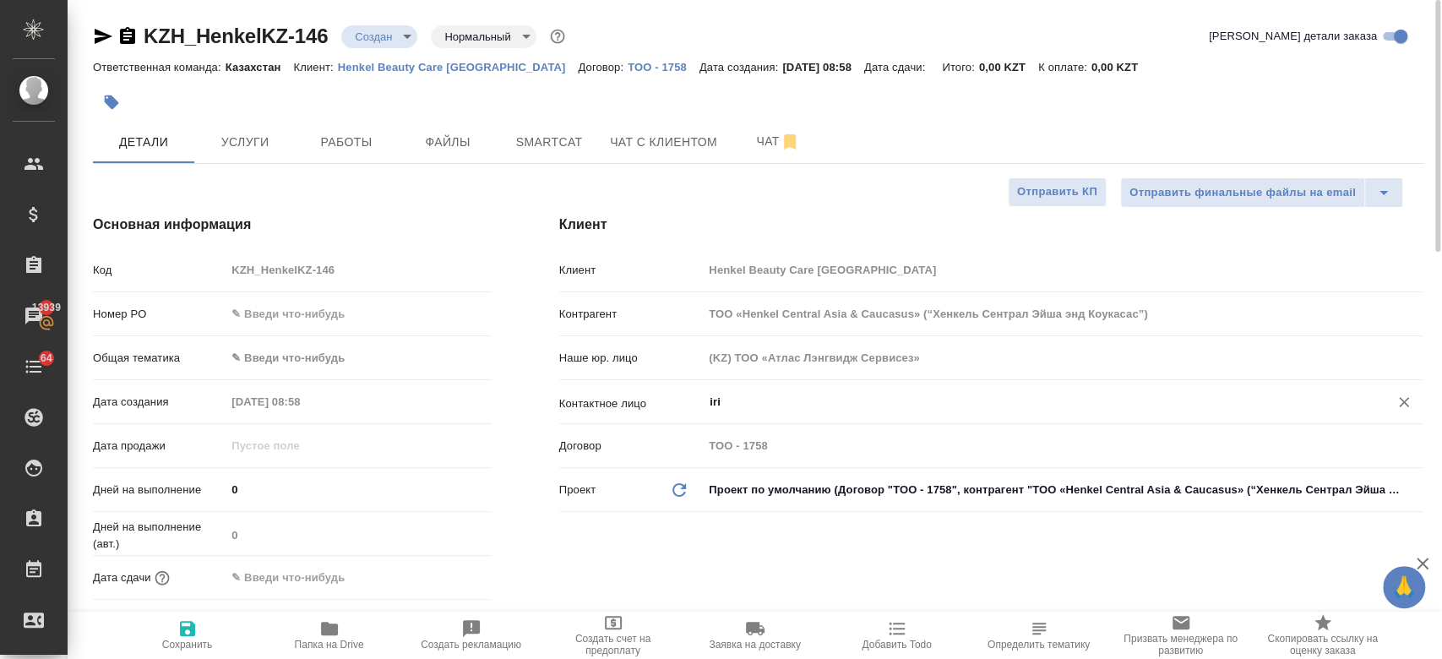
type input "Khmeleva Irina"
type textarea "x"
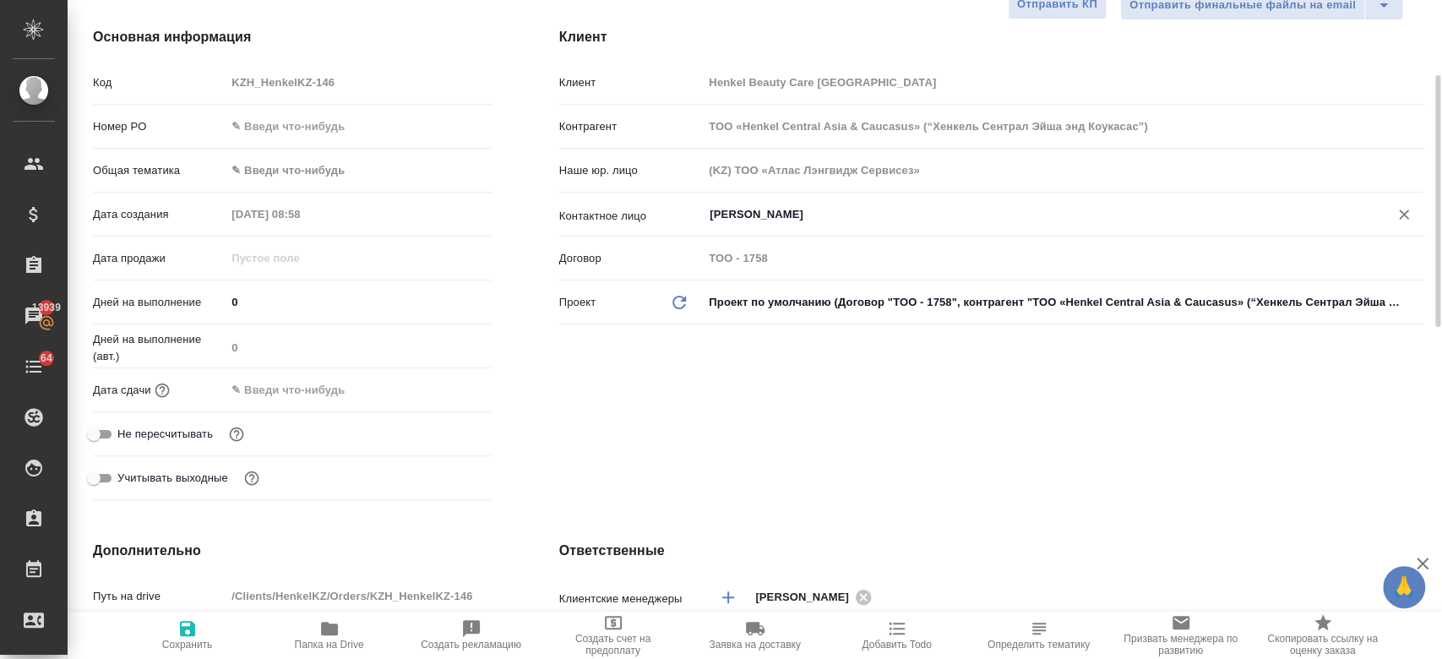
scroll to position [196, 0]
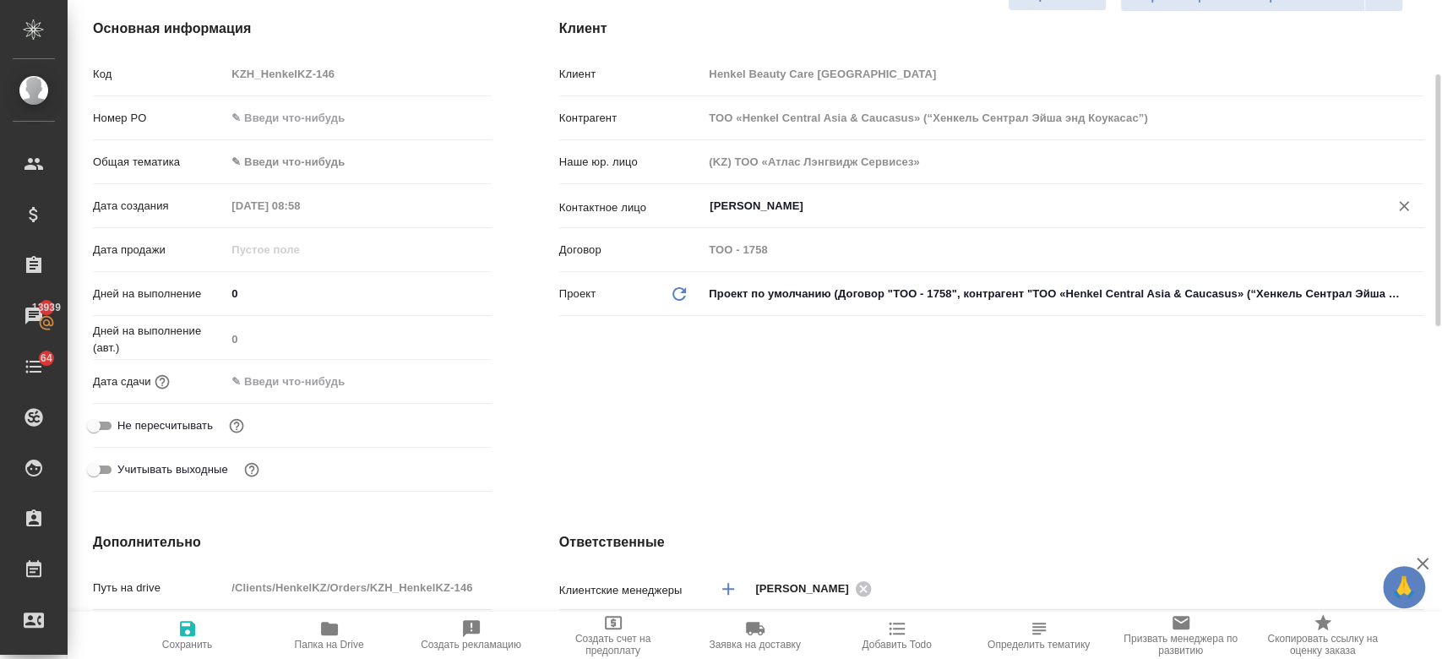
type input "Khmeleva Irina"
click at [275, 369] on input "text" at bounding box center [300, 381] width 148 height 24
click at [439, 378] on icon "button" at bounding box center [443, 381] width 20 height 20
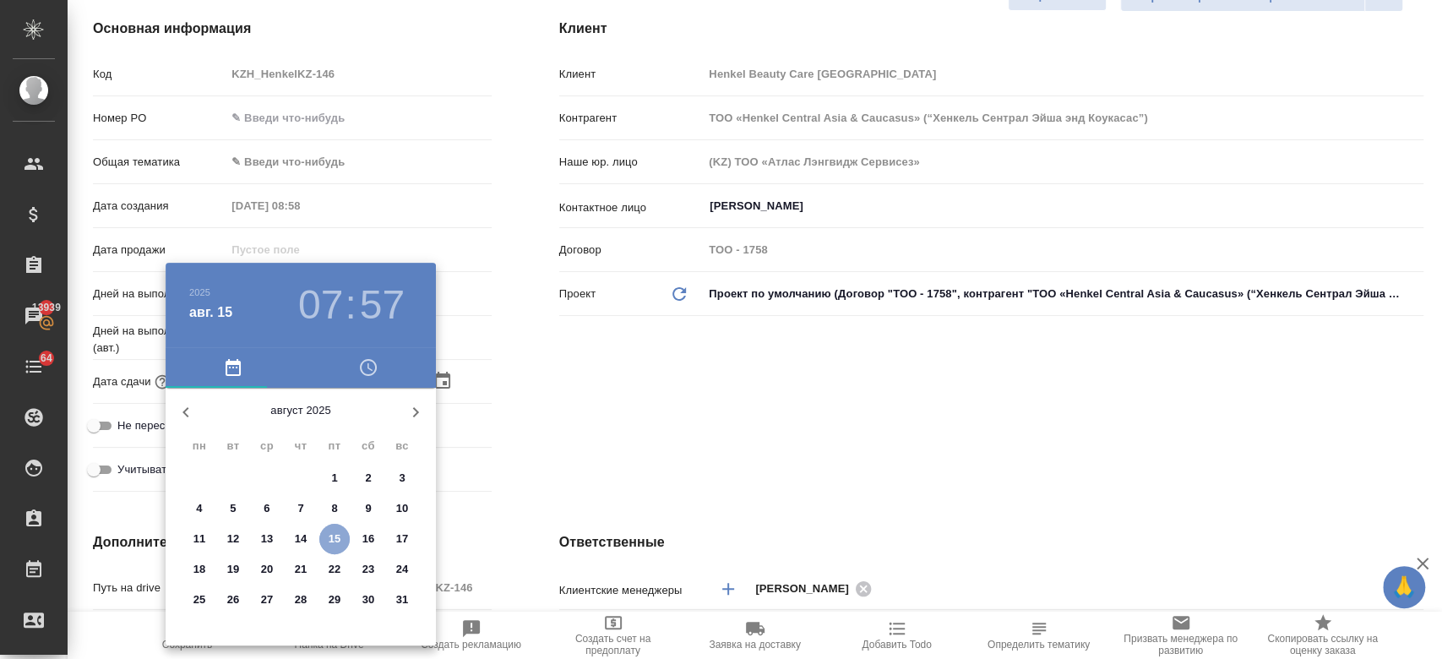
click at [335, 544] on p "15" at bounding box center [335, 539] width 13 height 17
type input "15.08.2025 07:57"
type textarea "x"
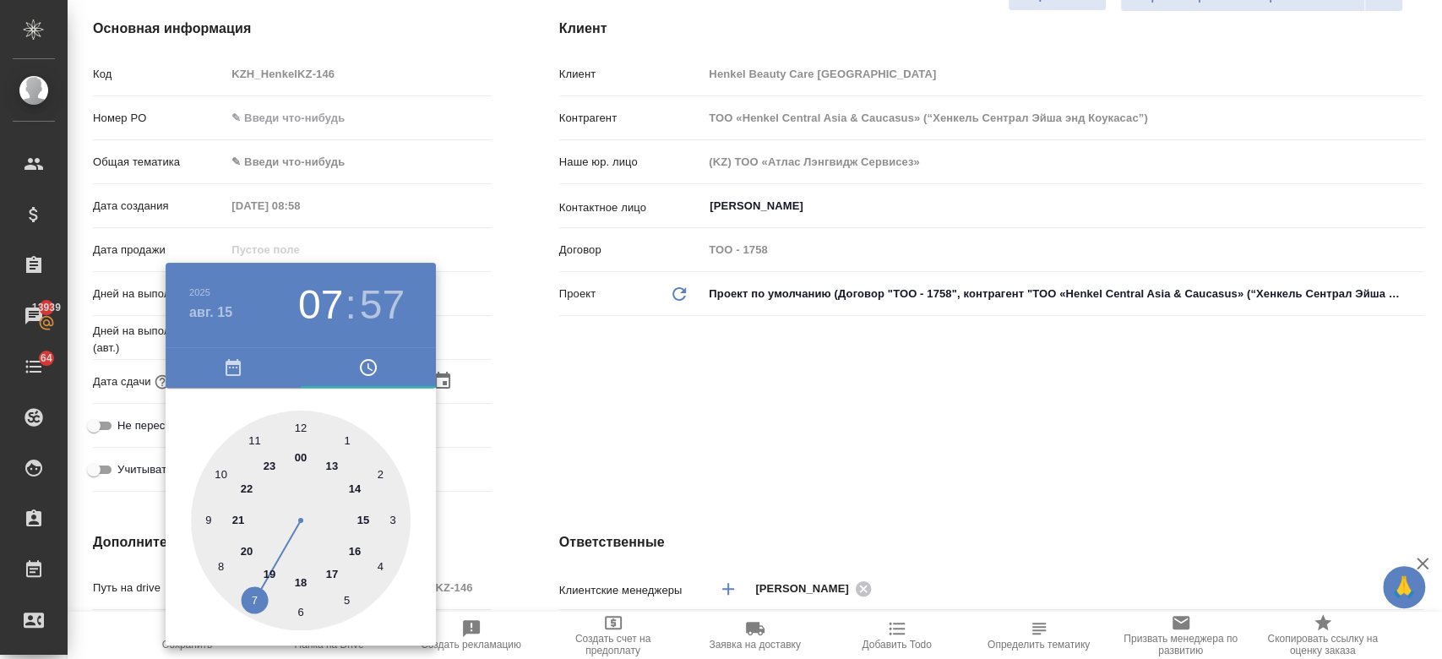
click at [362, 513] on div at bounding box center [301, 521] width 220 height 220
type input "15.08.2025 15:57"
type textarea "x"
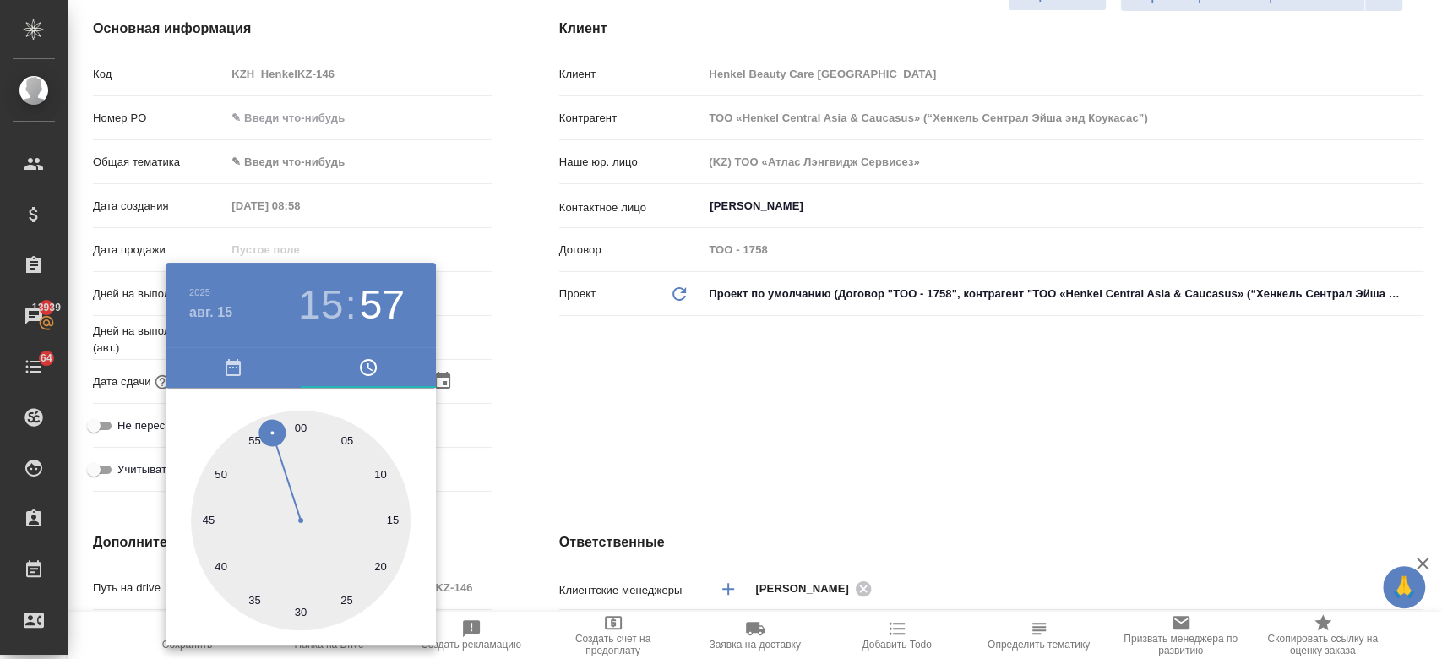
click at [300, 422] on div at bounding box center [301, 521] width 220 height 220
type input "15.08.2025 15:00"
type textarea "x"
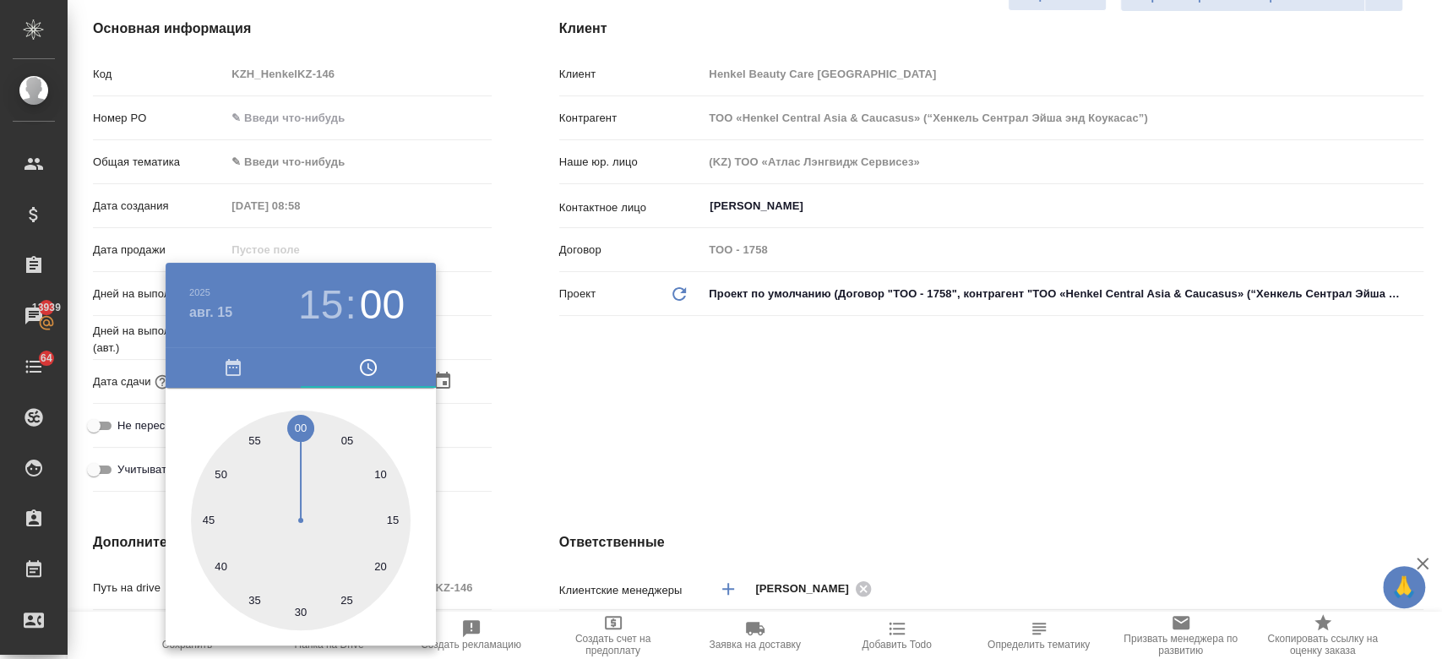
click at [569, 444] on div at bounding box center [721, 329] width 1442 height 659
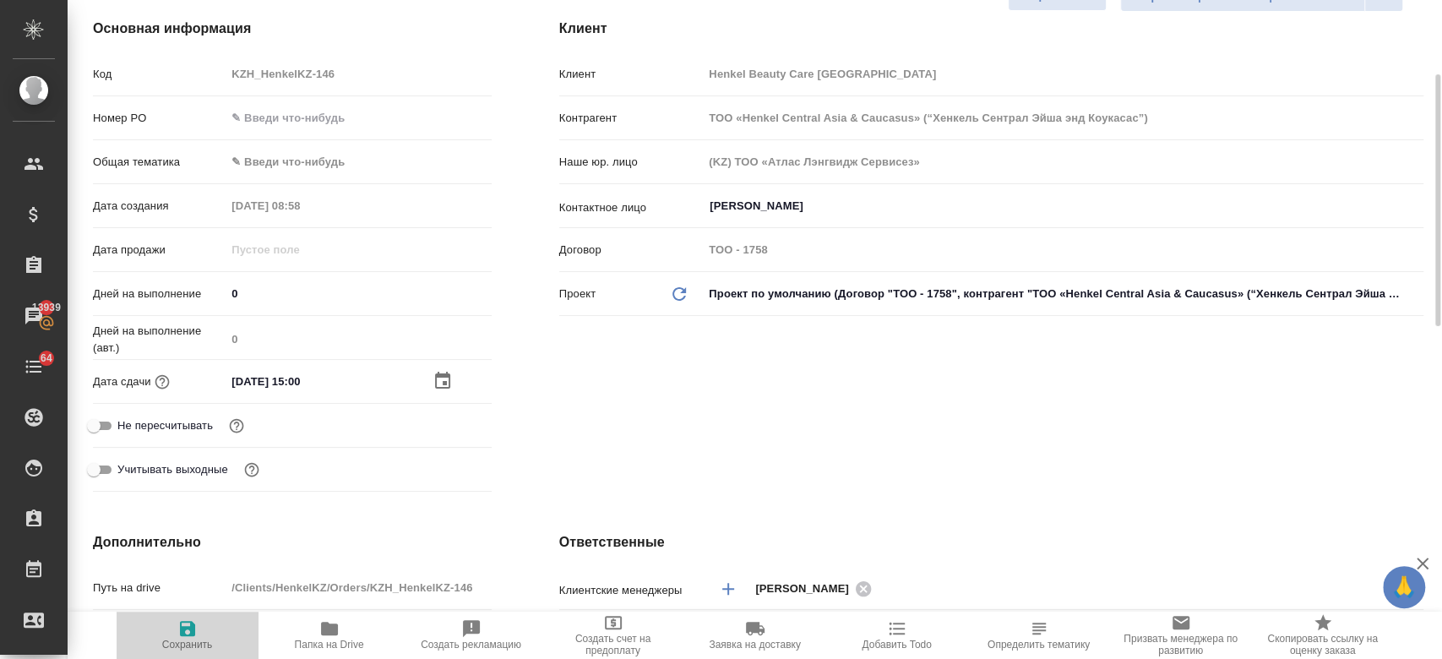
click at [177, 637] on icon "button" at bounding box center [187, 628] width 20 height 20
type textarea "x"
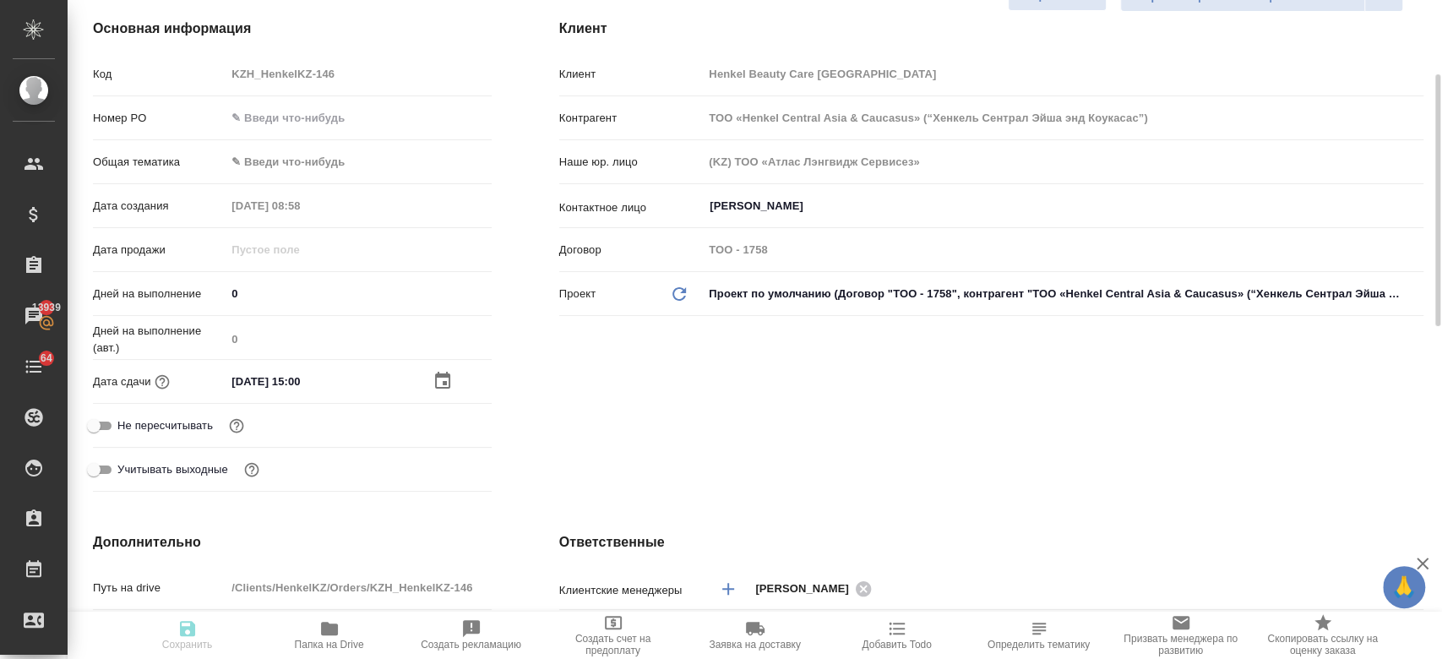
type textarea "x"
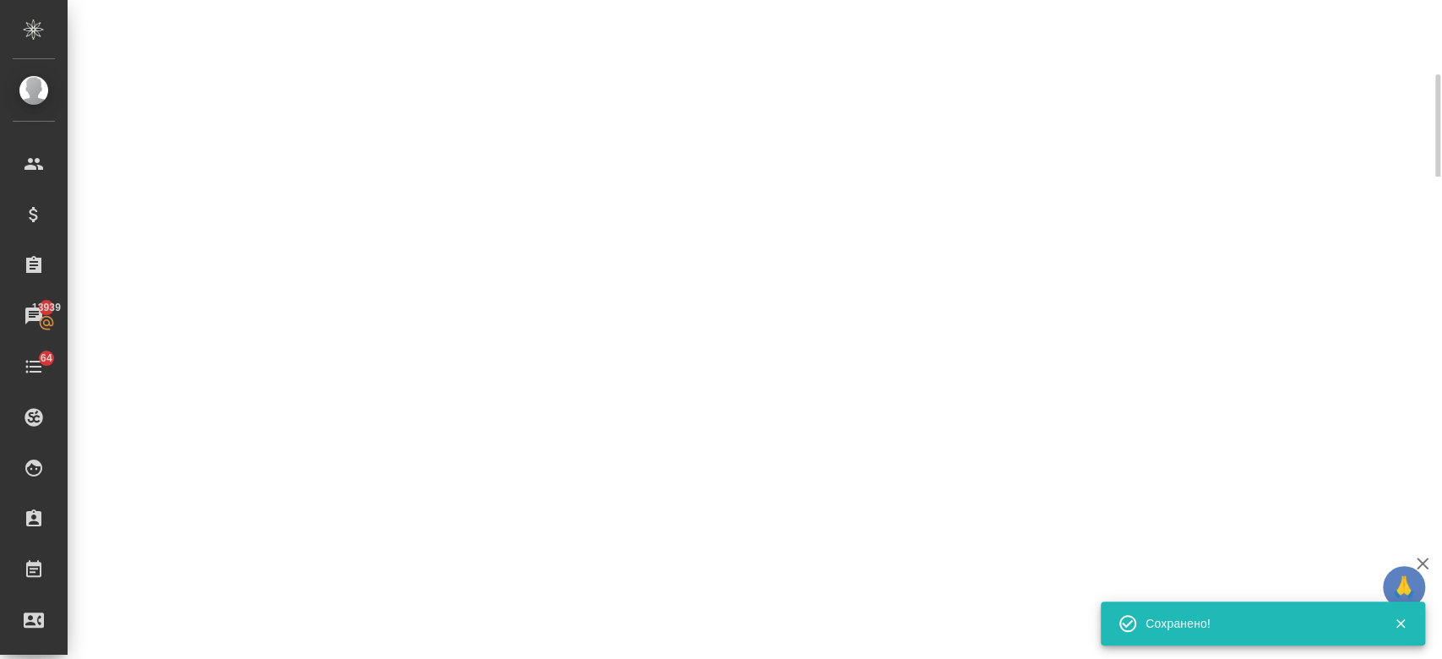
select select "RU"
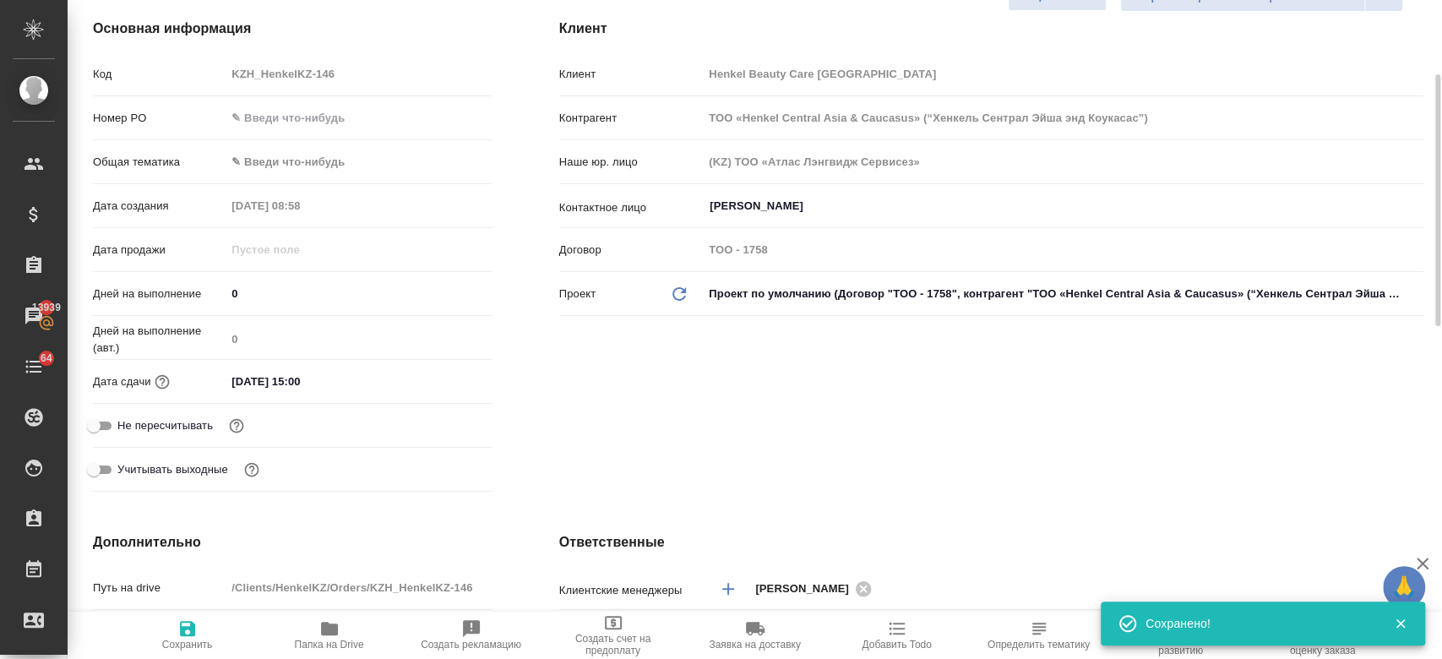
type textarea "x"
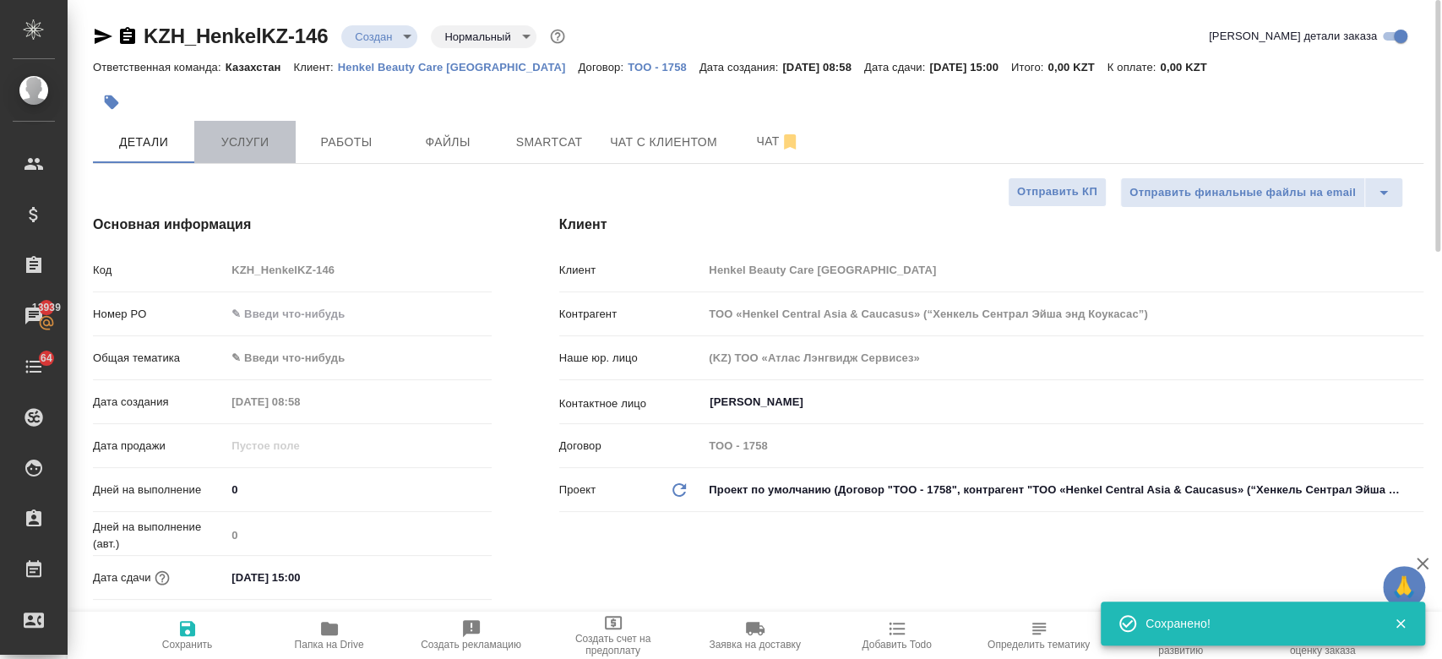
click at [269, 139] on span "Услуги" at bounding box center [244, 142] width 81 height 21
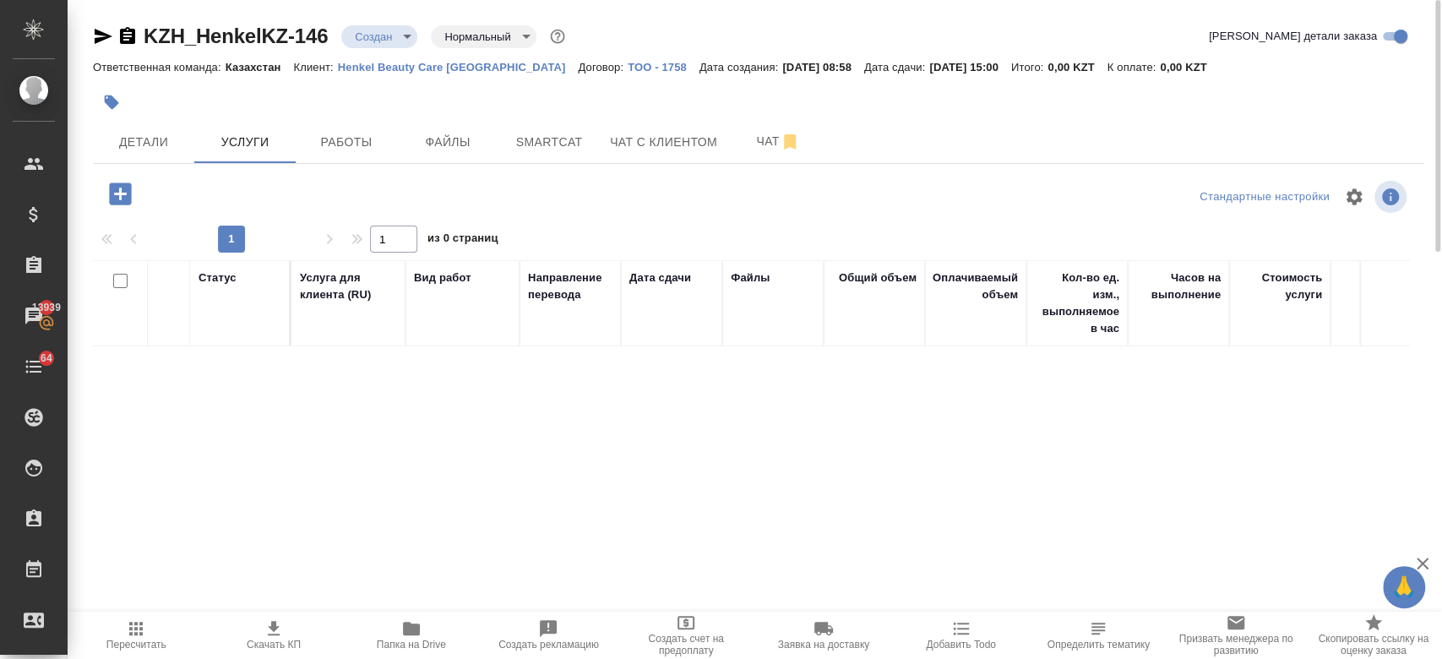
click at [129, 197] on icon "button" at bounding box center [120, 193] width 22 height 22
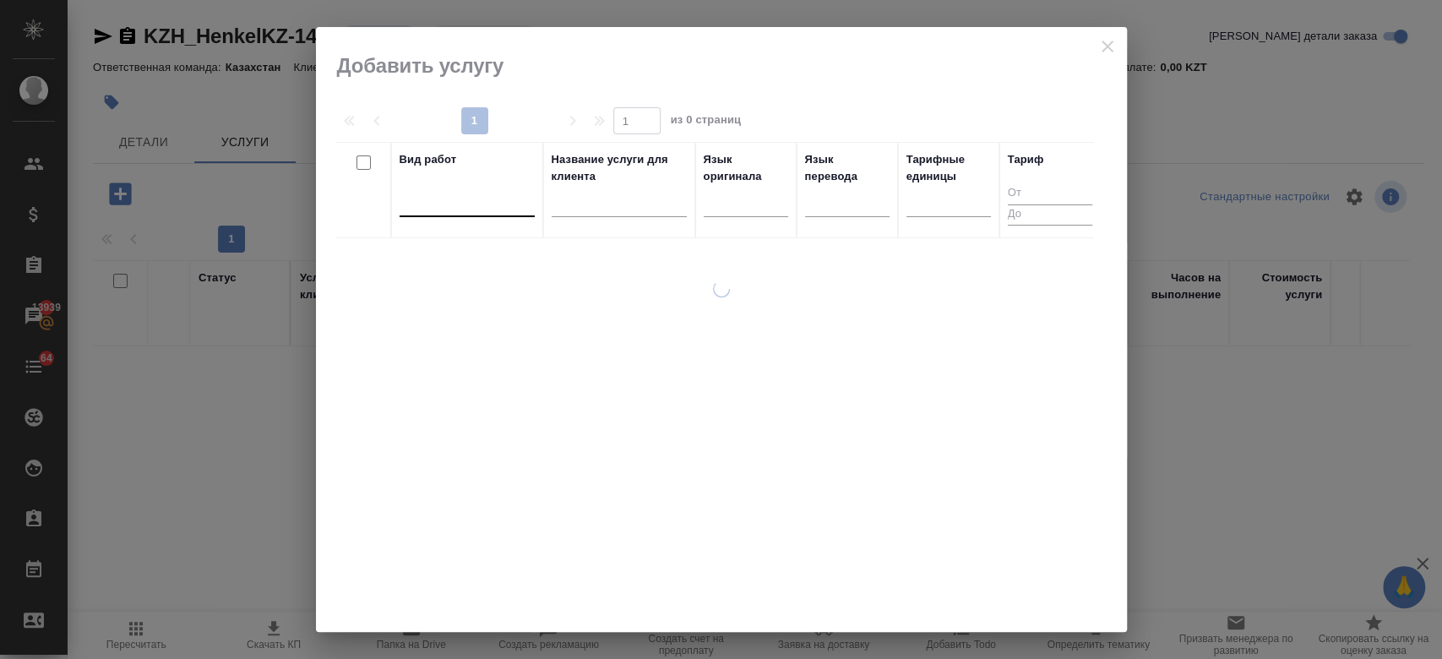
click at [454, 206] on div at bounding box center [467, 200] width 135 height 24
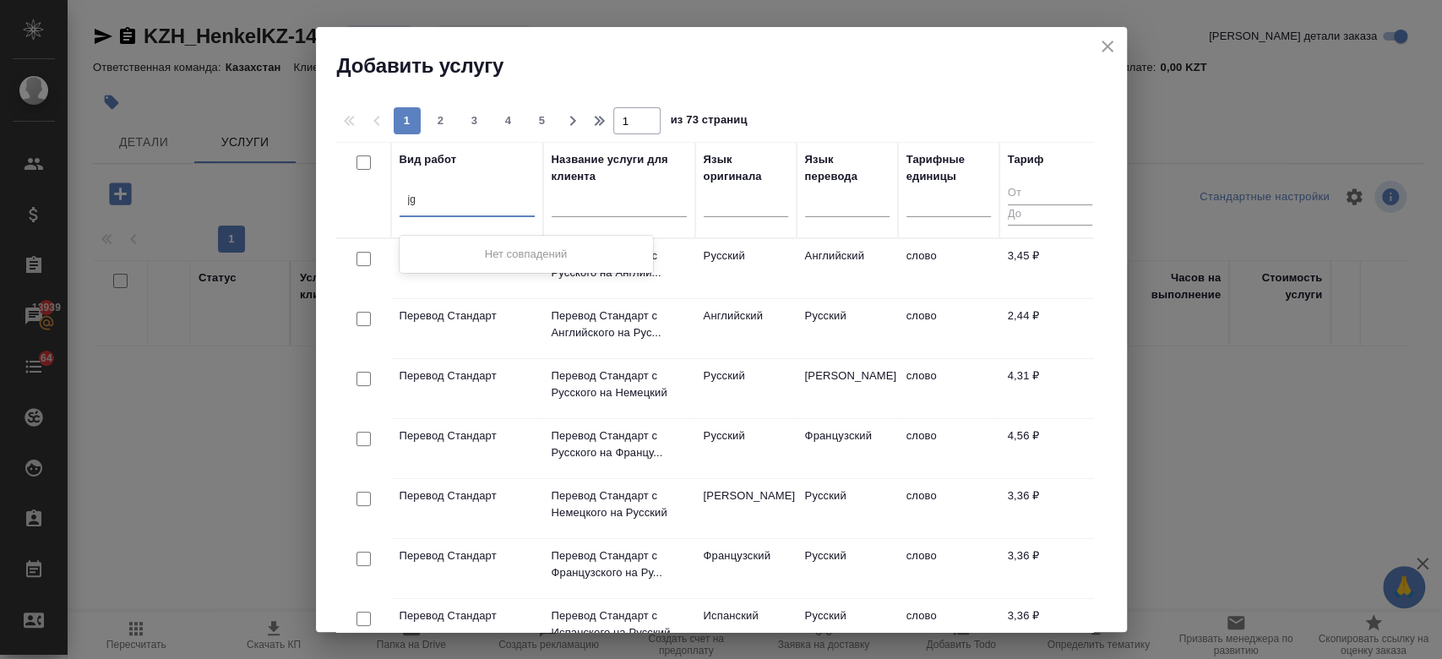
type input "j"
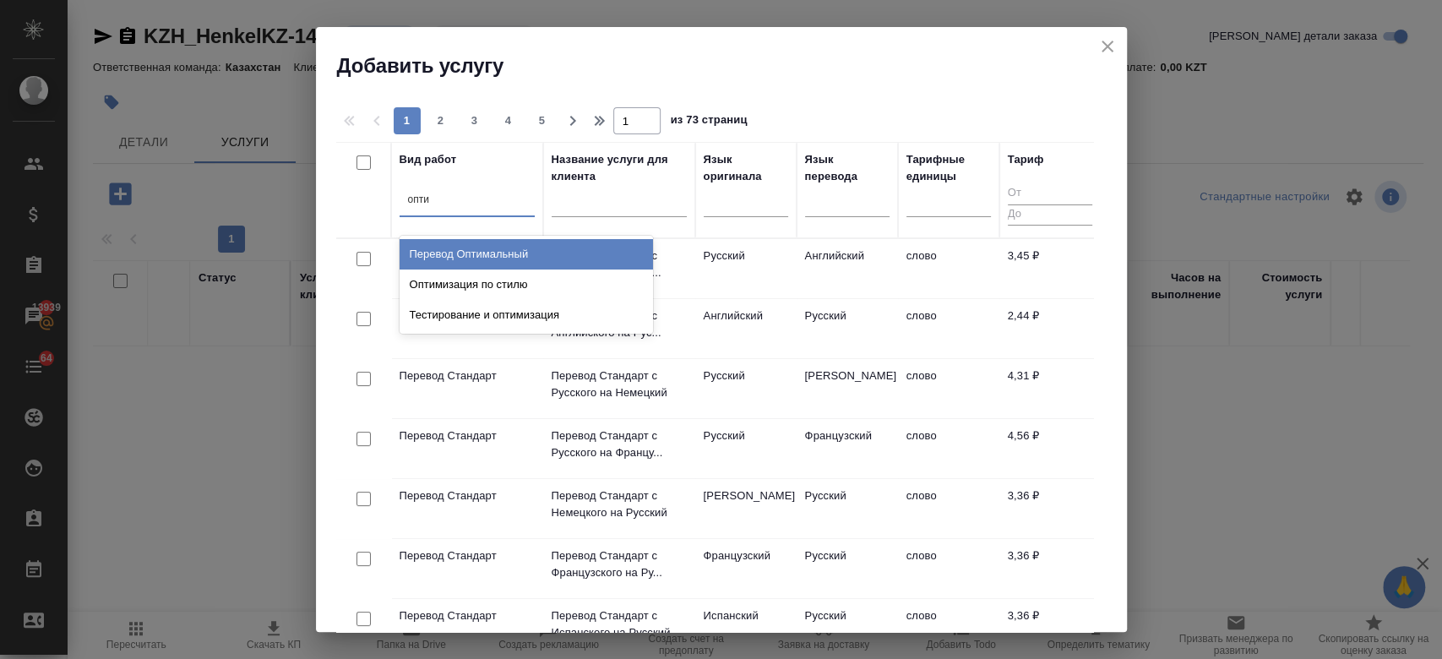
type input "оптим"
click at [479, 246] on div "Перевод Оптимальный" at bounding box center [526, 254] width 253 height 30
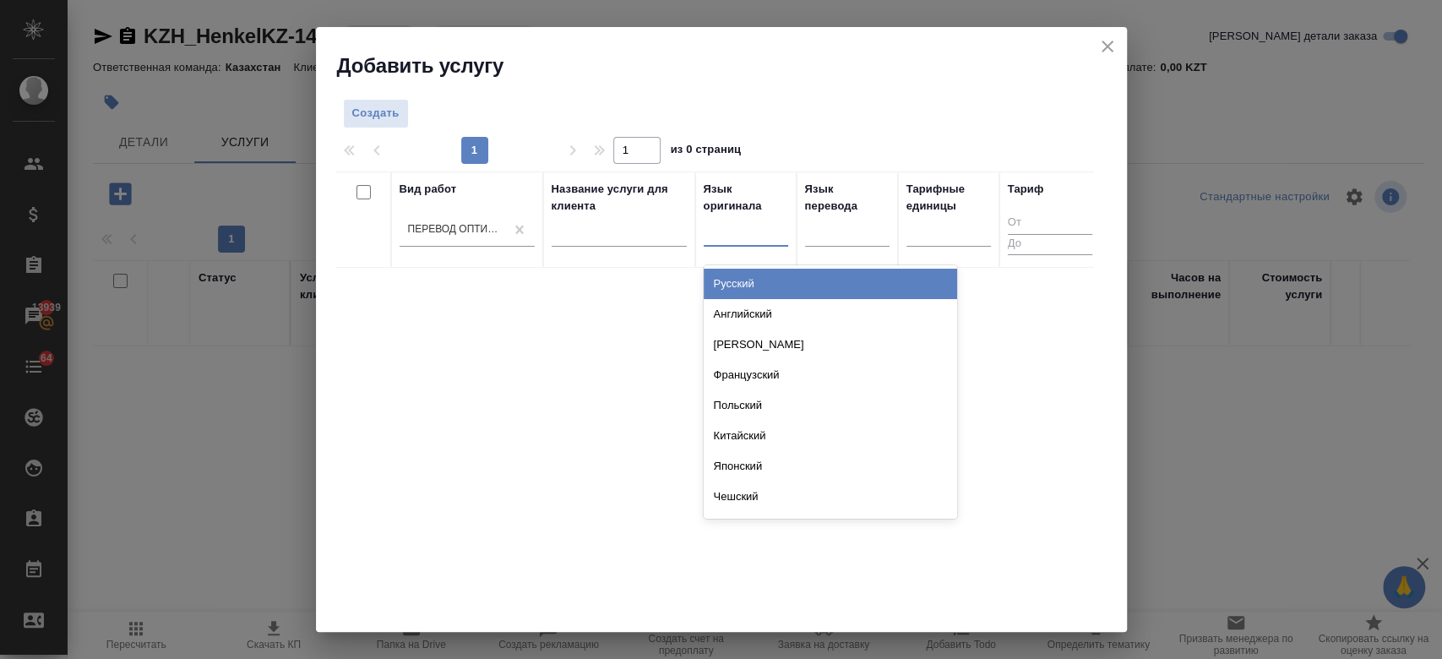
click at [730, 233] on div at bounding box center [746, 229] width 84 height 24
type input "рус"
click at [742, 280] on div "Русский" at bounding box center [830, 284] width 253 height 30
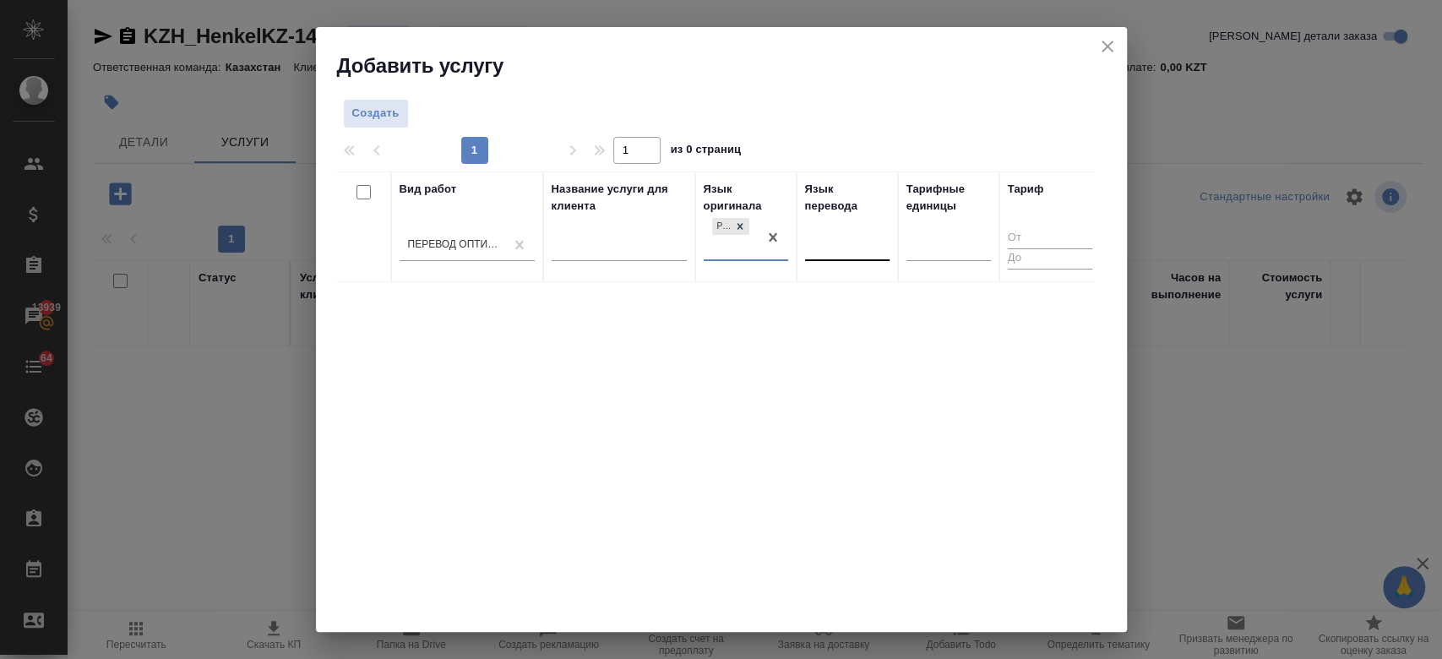
click at [825, 248] on div at bounding box center [847, 244] width 84 height 24
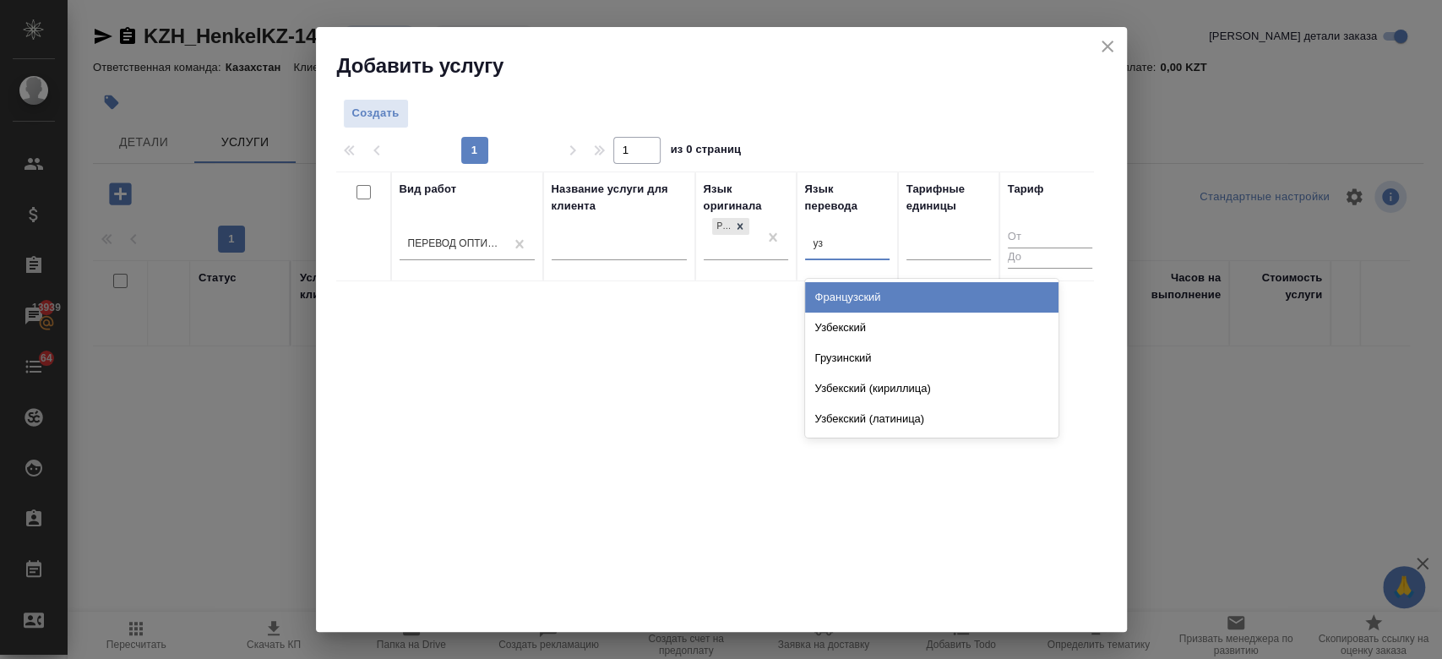
type input "узб"
click at [834, 297] on div "Узбекский" at bounding box center [931, 297] width 253 height 30
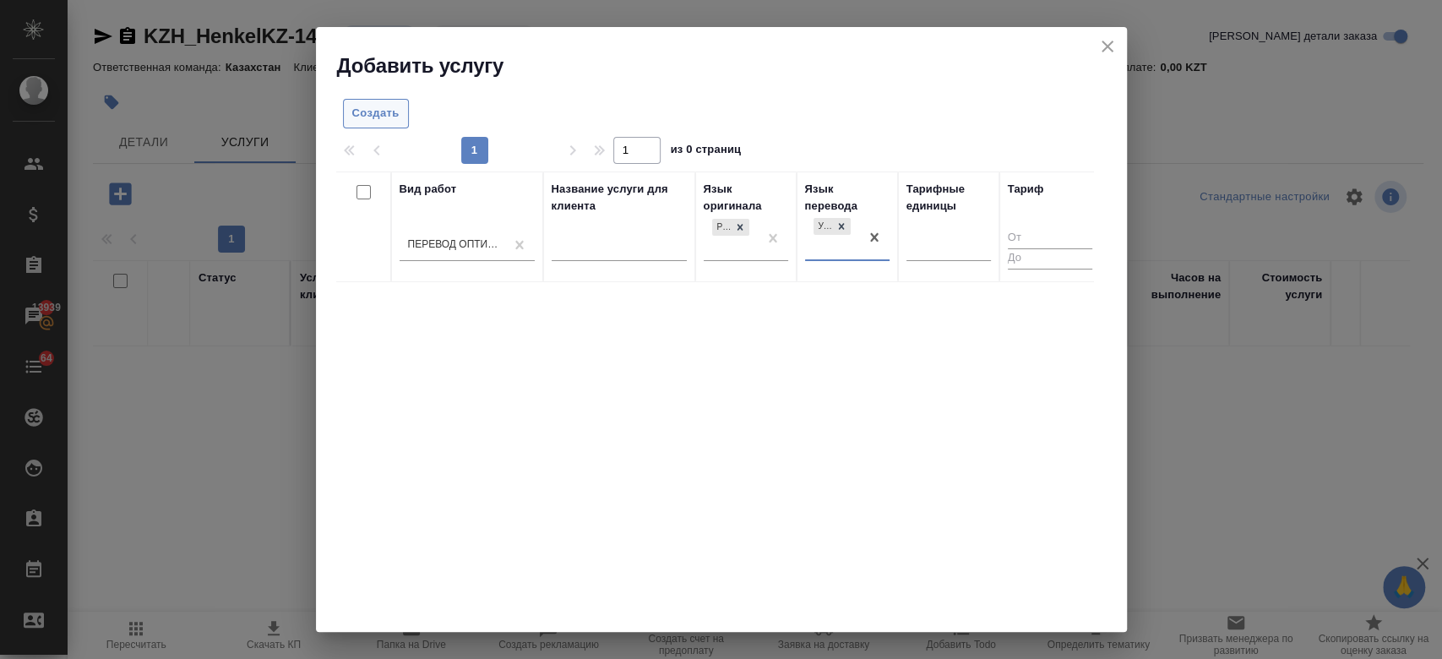
click at [365, 121] on span "Создать" at bounding box center [375, 113] width 47 height 19
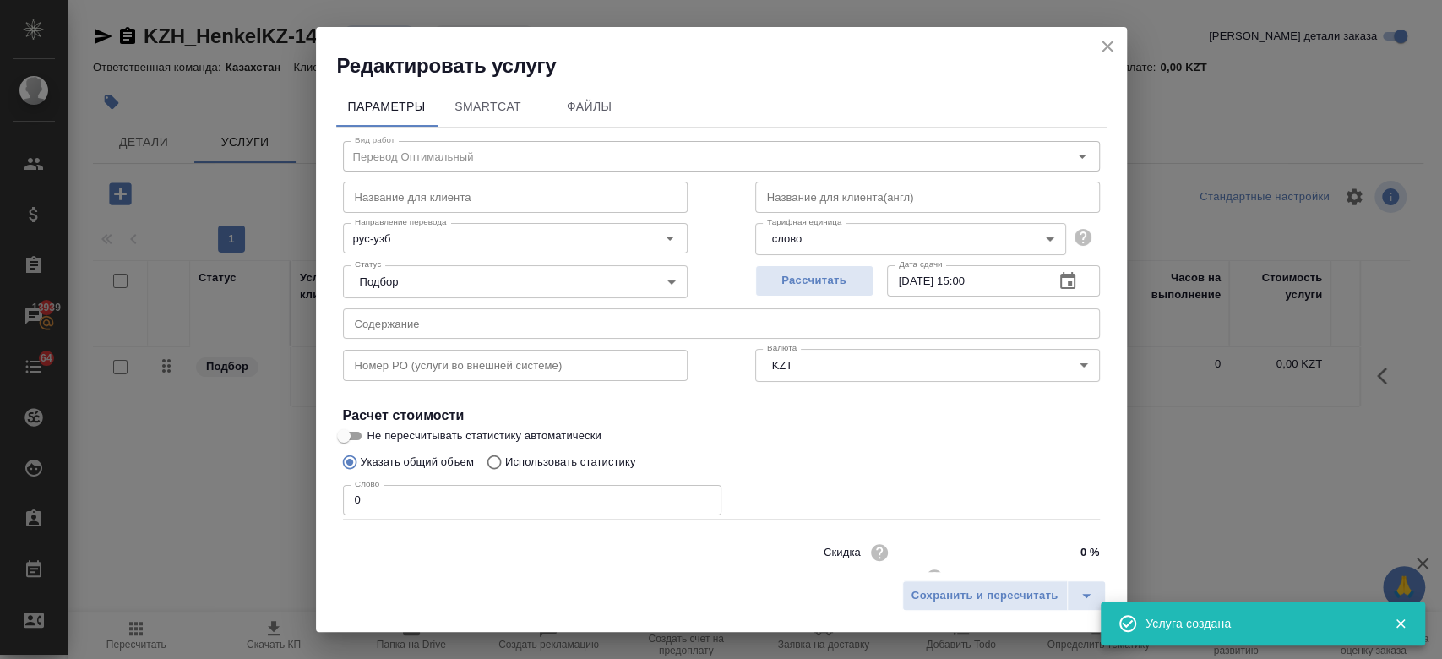
scroll to position [54, 0]
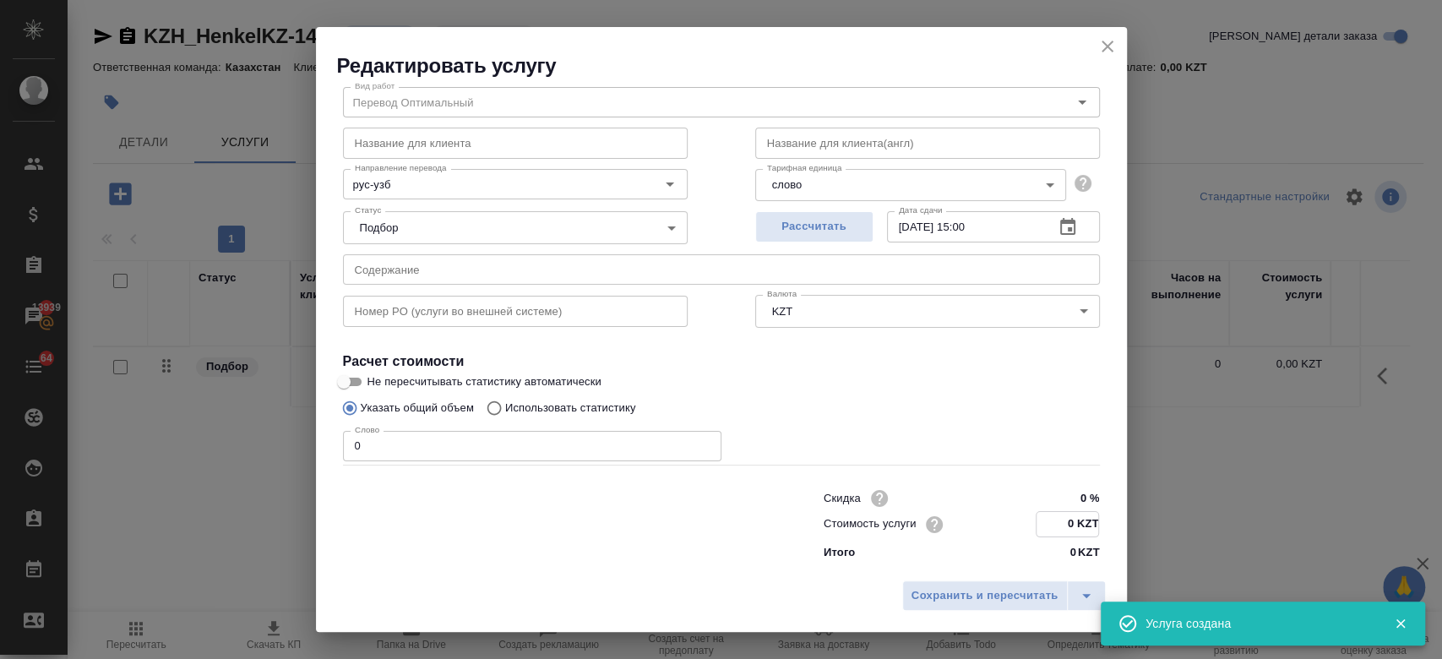
click at [1066, 532] on input "0 KZT" at bounding box center [1068, 524] width 62 height 24
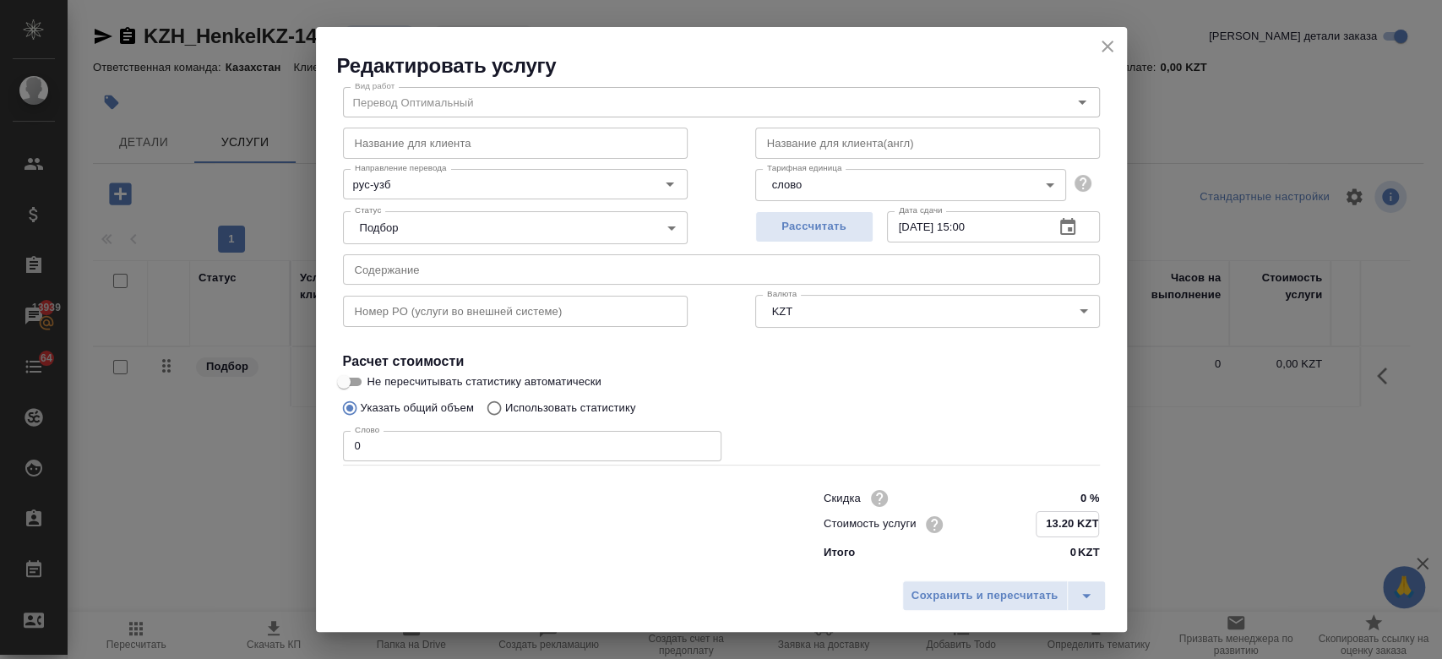
type input "13.20 KZT"
click at [920, 408] on div "Указать общий объем Использовать статистику" at bounding box center [721, 408] width 757 height 32
click at [785, 225] on span "Рассчитать" at bounding box center [815, 226] width 100 height 19
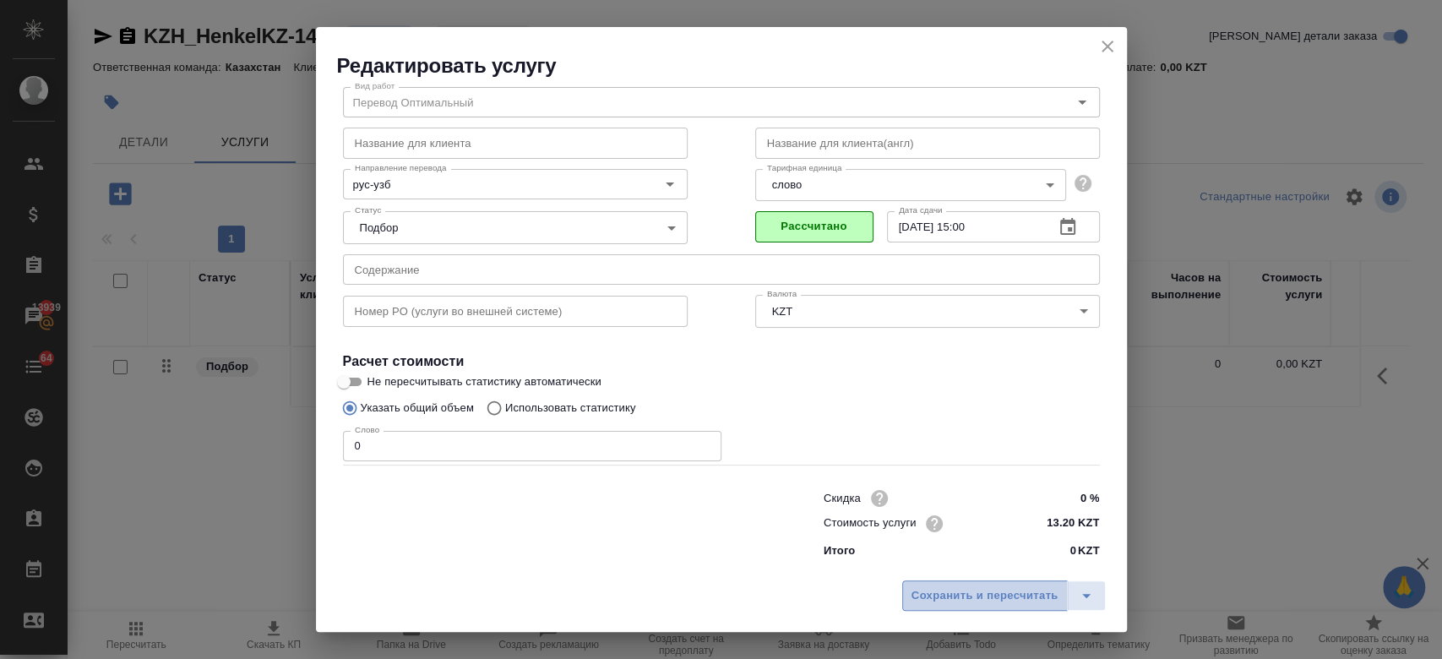
click at [939, 591] on span "Сохранить и пересчитать" at bounding box center [985, 595] width 147 height 19
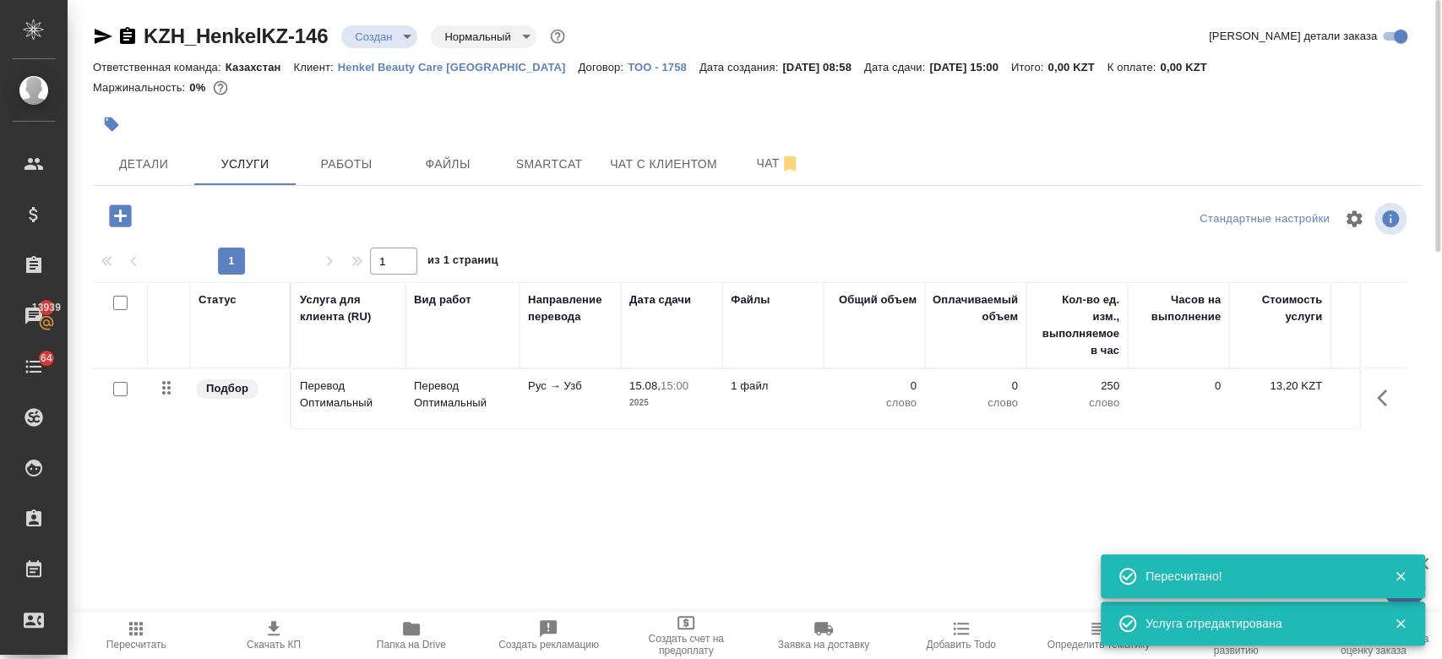
click at [114, 384] on input "checkbox" at bounding box center [120, 389] width 14 height 14
checkbox input "true"
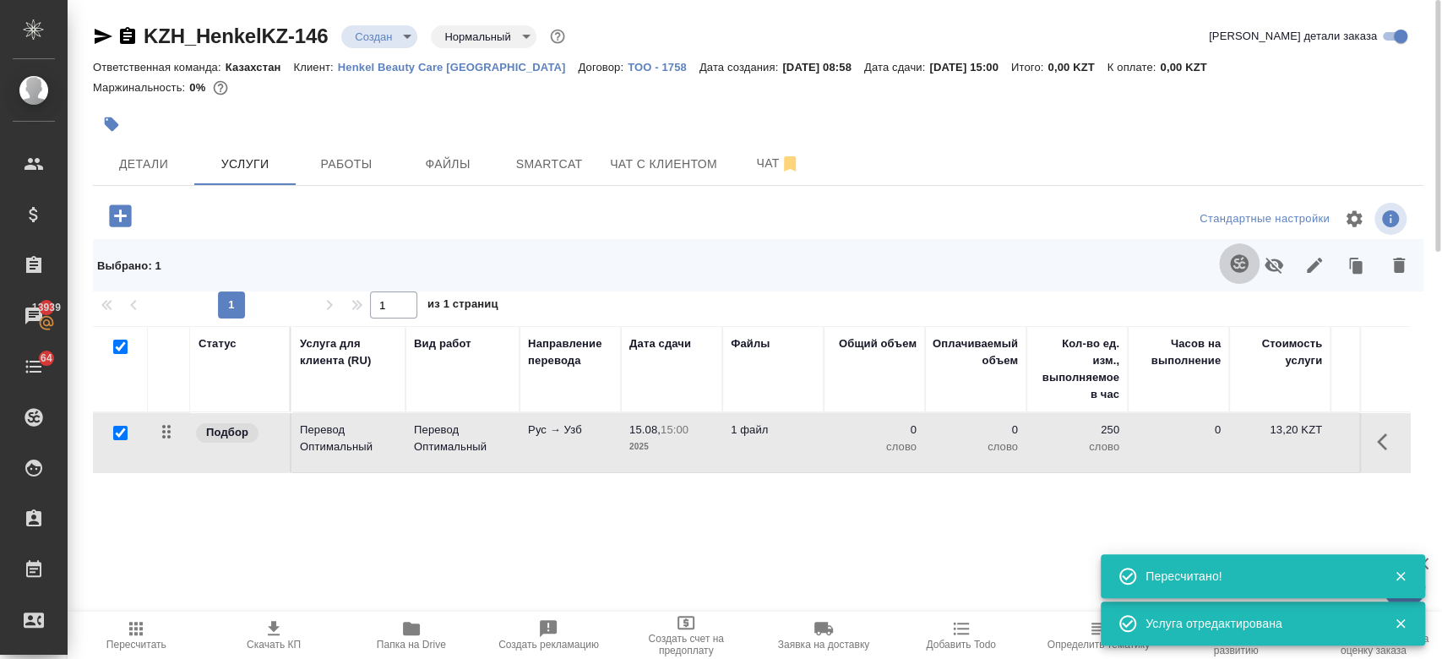
click at [1239, 275] on button "button" at bounding box center [1239, 263] width 41 height 41
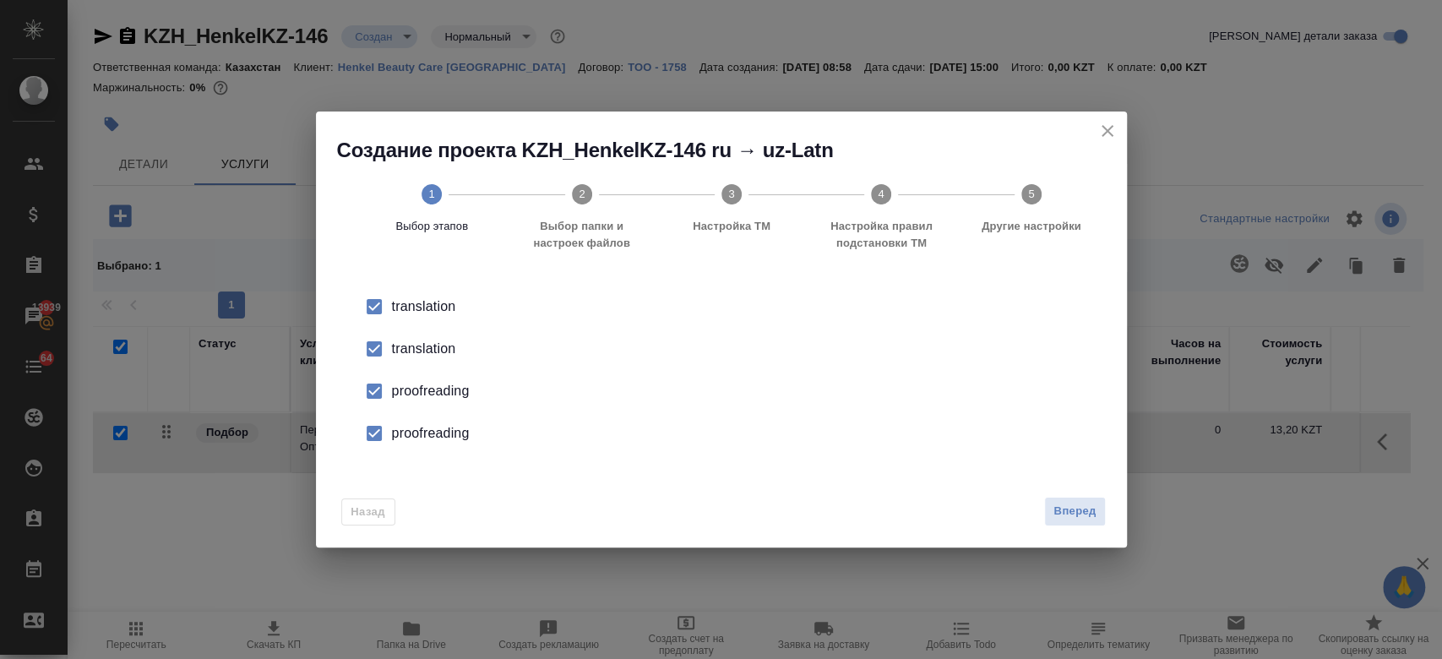
click at [434, 317] on div "translation" at bounding box center [739, 307] width 694 height 20
click at [439, 379] on li "proofreading" at bounding box center [721, 391] width 757 height 42
click at [439, 401] on div "proofreading" at bounding box center [739, 391] width 694 height 20
click at [1067, 505] on span "Вперед" at bounding box center [1074, 511] width 42 height 19
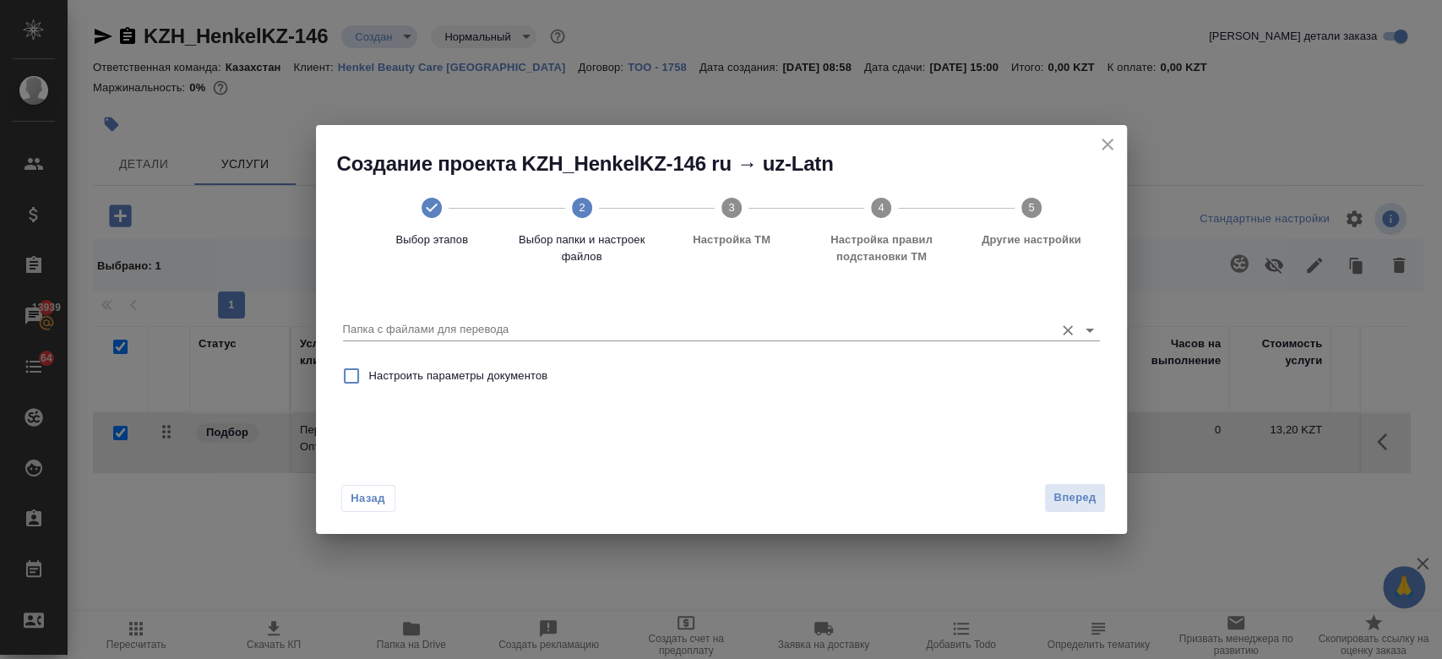
click at [729, 315] on div "Папка с файлами для перевода" at bounding box center [721, 323] width 757 height 35
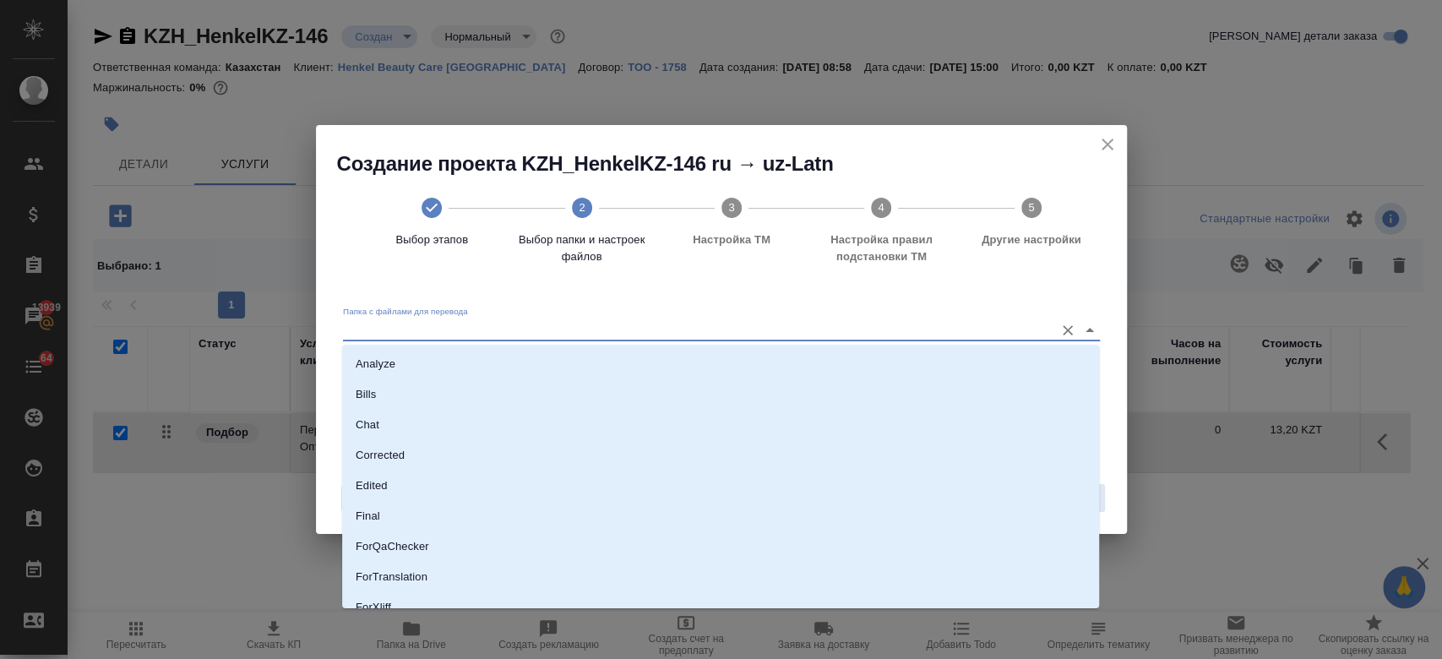
click at [729, 340] on input "Папка с файлами для перевода" at bounding box center [694, 329] width 703 height 20
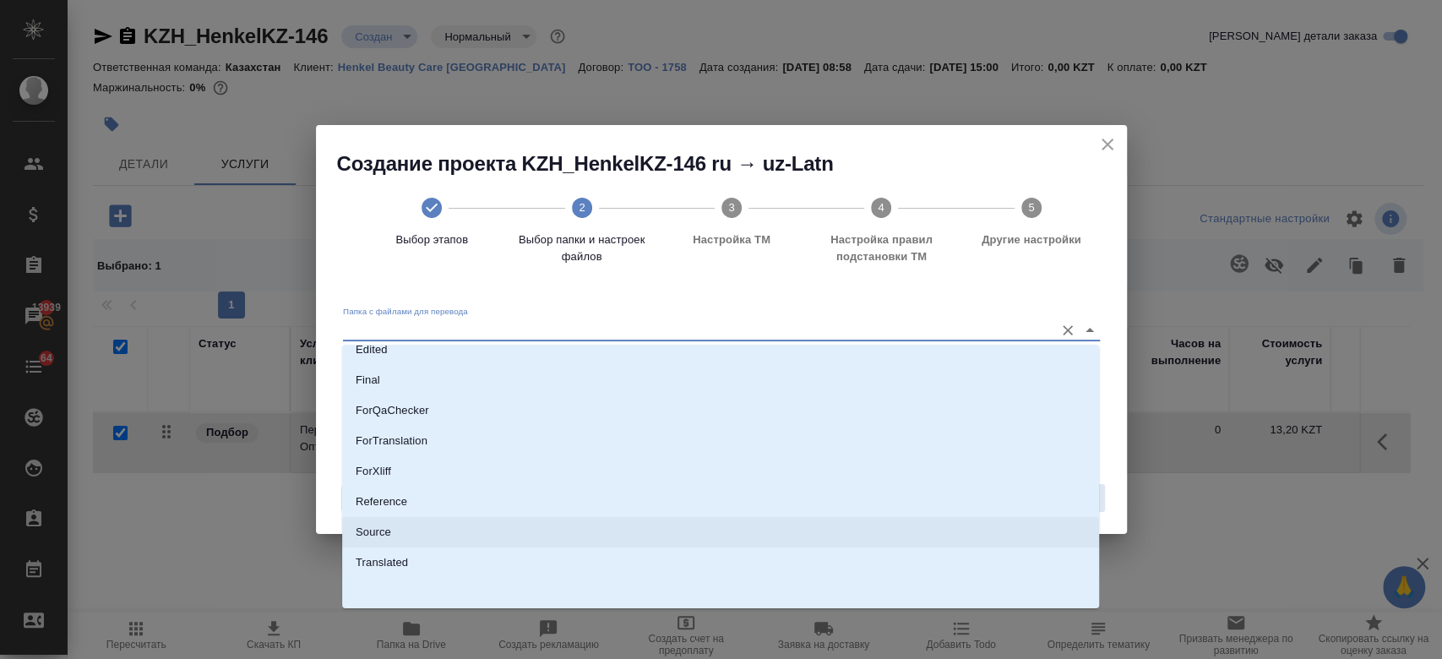
click at [579, 531] on li "Source" at bounding box center [720, 532] width 757 height 30
type input "Source"
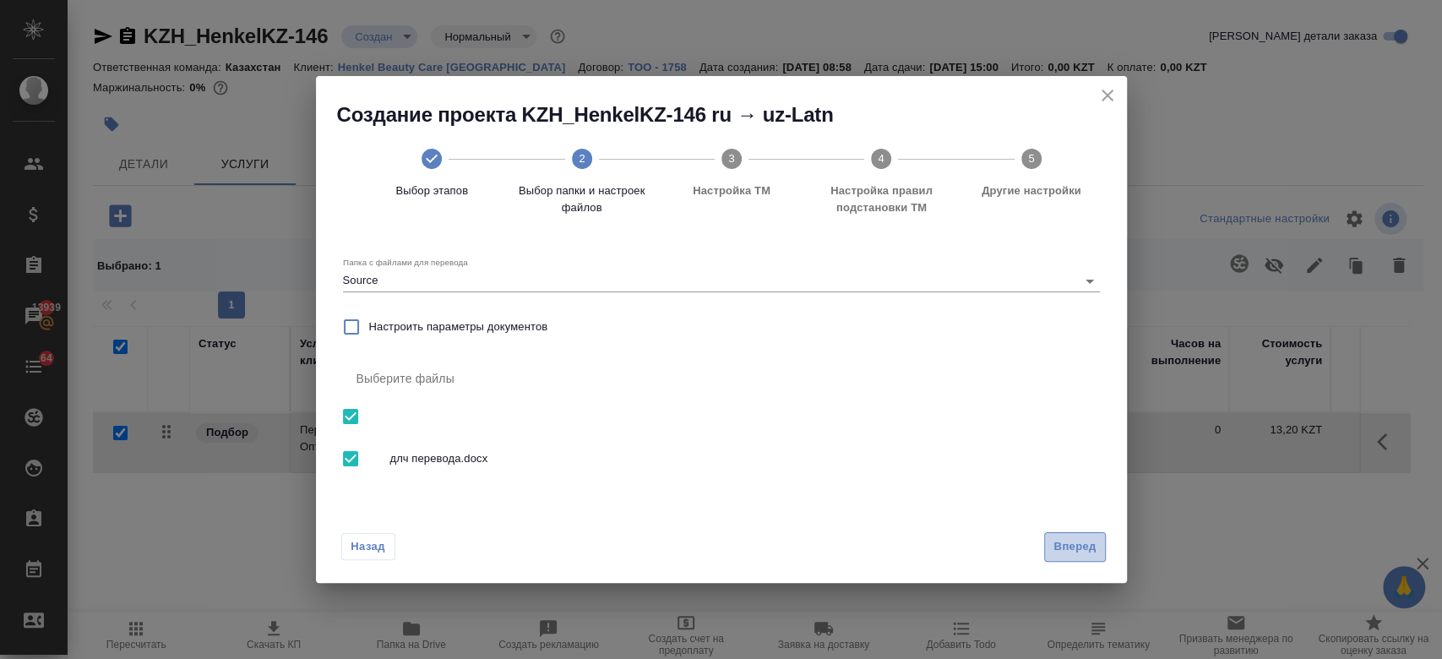
click at [1074, 542] on span "Вперед" at bounding box center [1074, 546] width 42 height 19
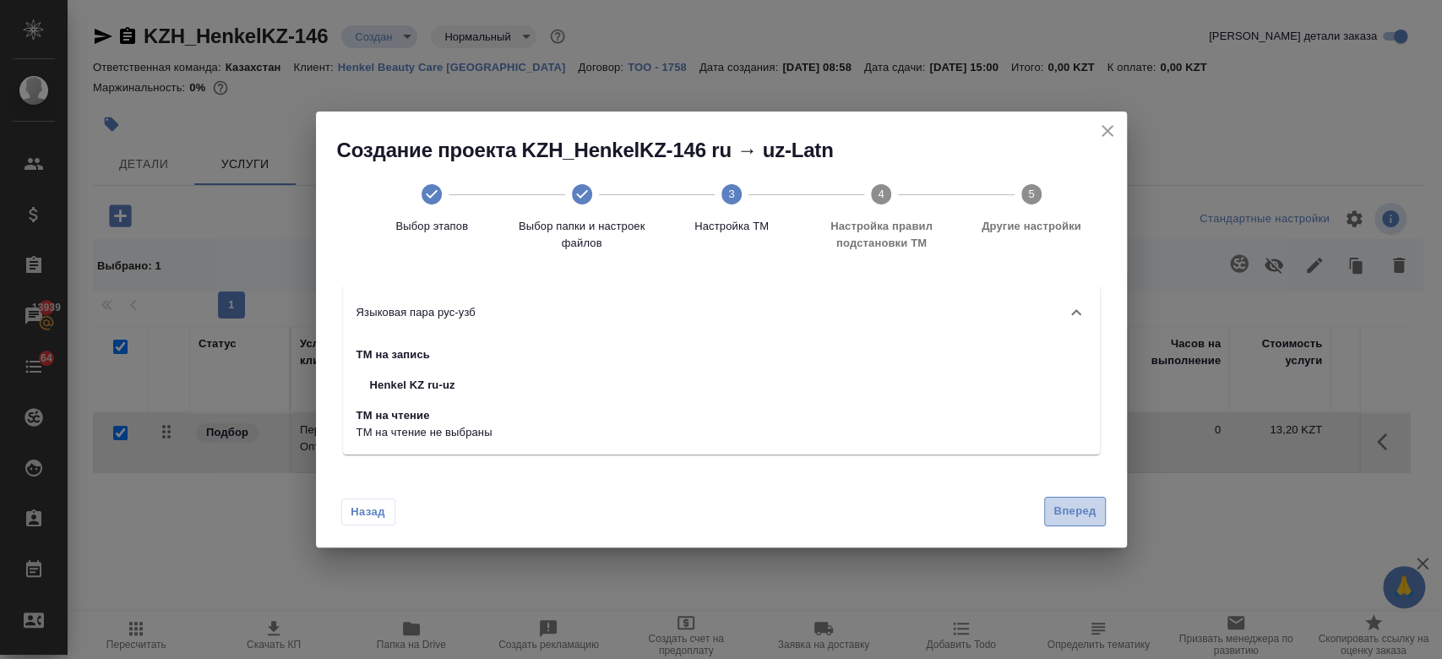
click at [1081, 500] on button "Вперед" at bounding box center [1074, 512] width 61 height 30
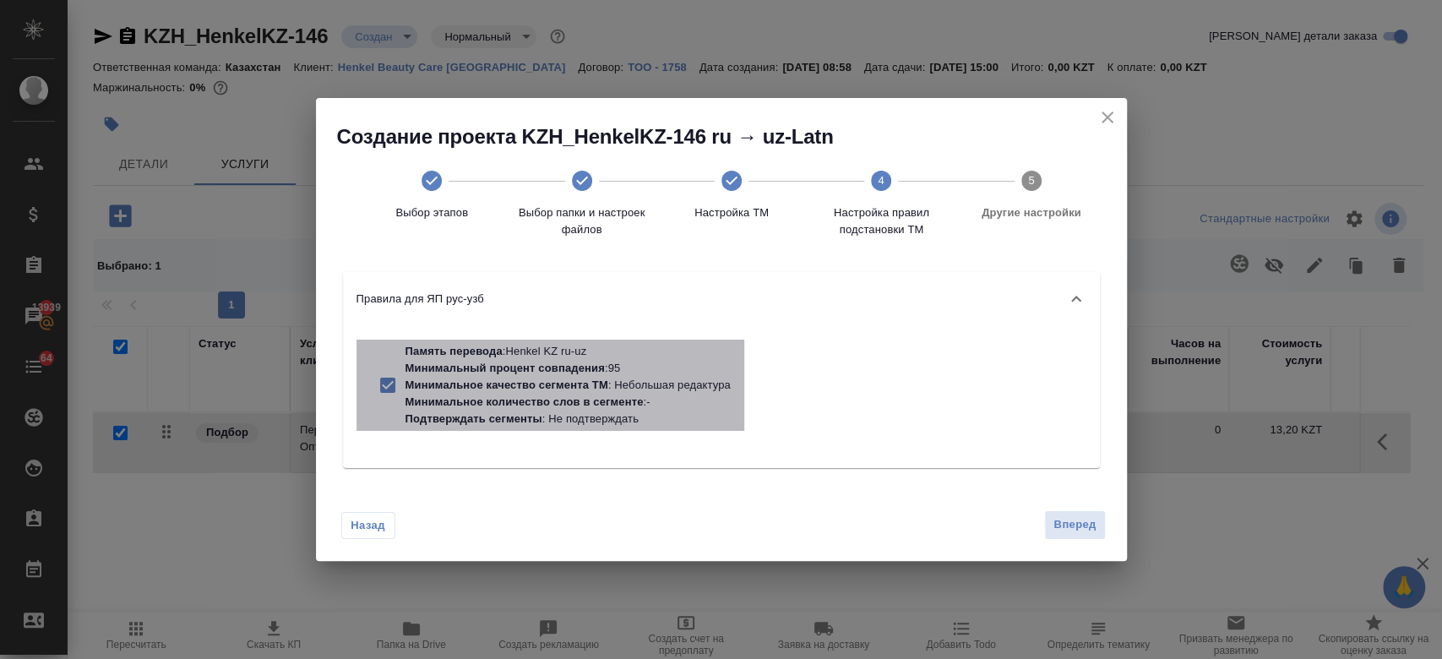
click at [743, 387] on div "Память перевода : Henkel KZ ru-uz Минимальный процент совпадения : 95 Минимальн…" at bounding box center [551, 385] width 388 height 91
checkbox input "false"
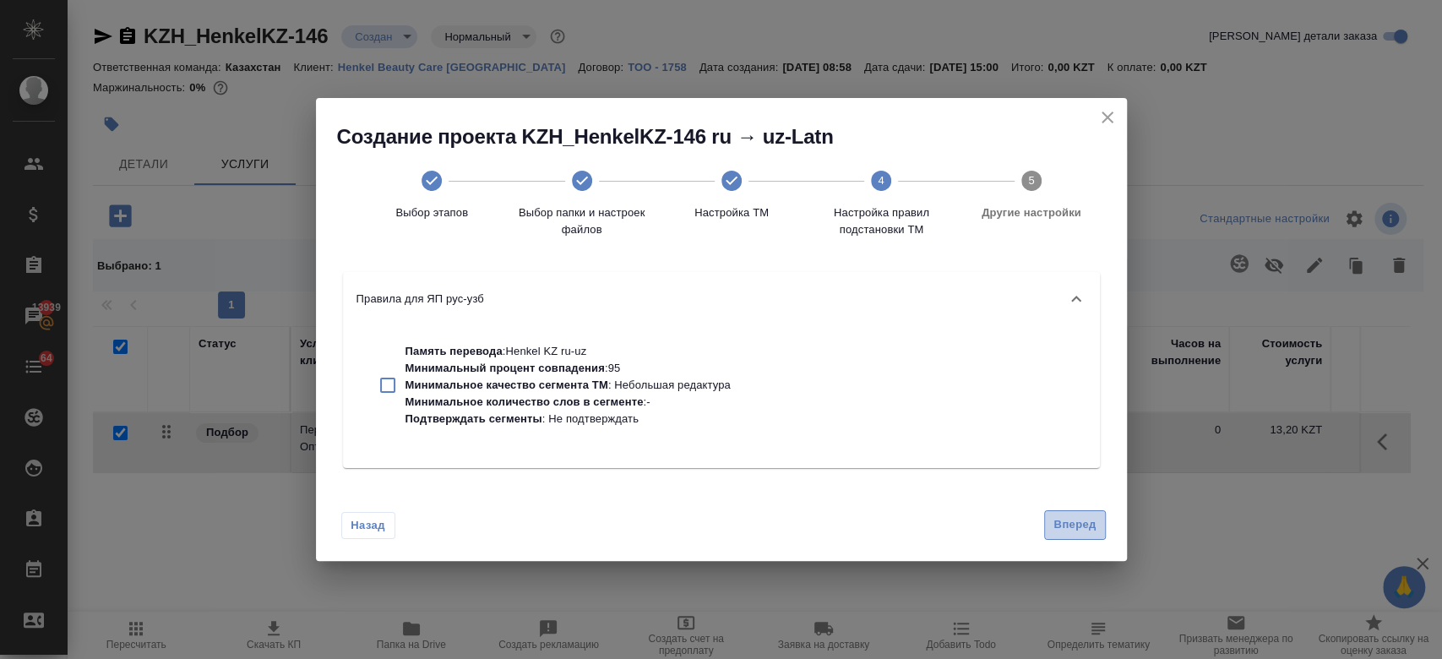
click at [1102, 529] on button "Вперед" at bounding box center [1074, 525] width 61 height 30
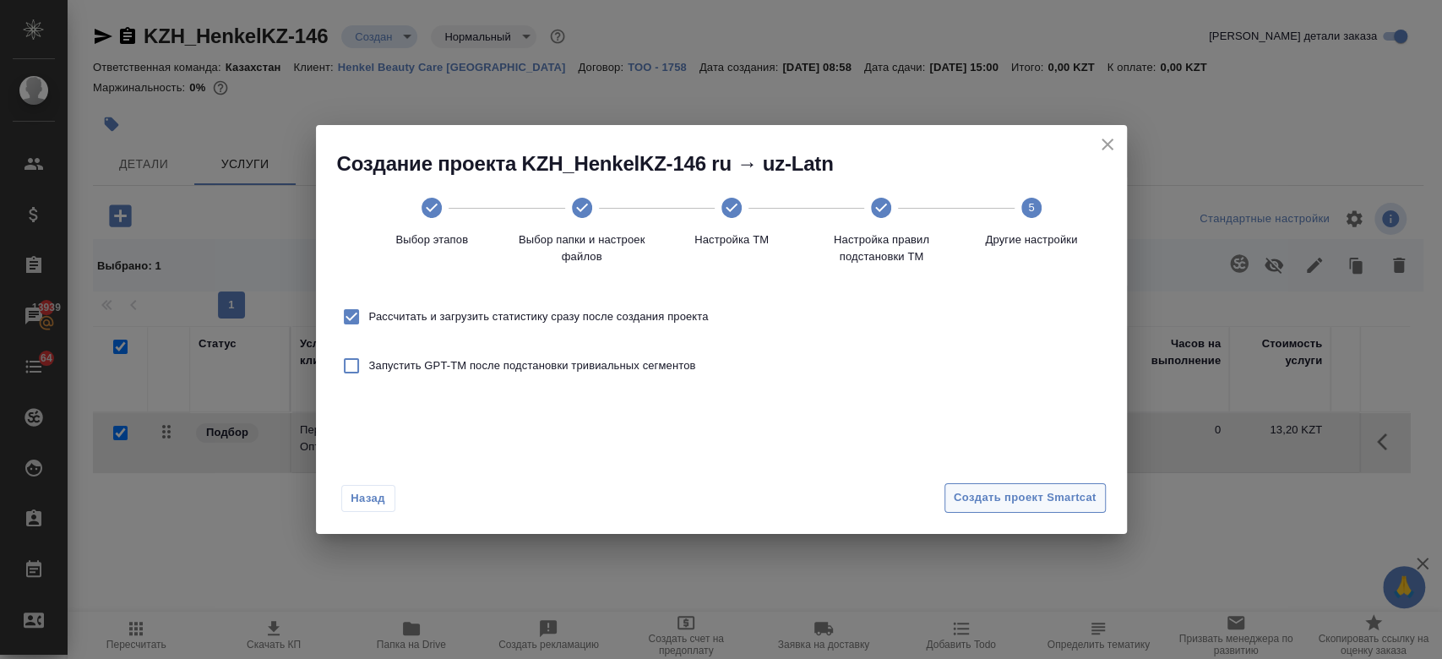
click at [1031, 490] on span "Создать проект Smartcat" at bounding box center [1025, 497] width 143 height 19
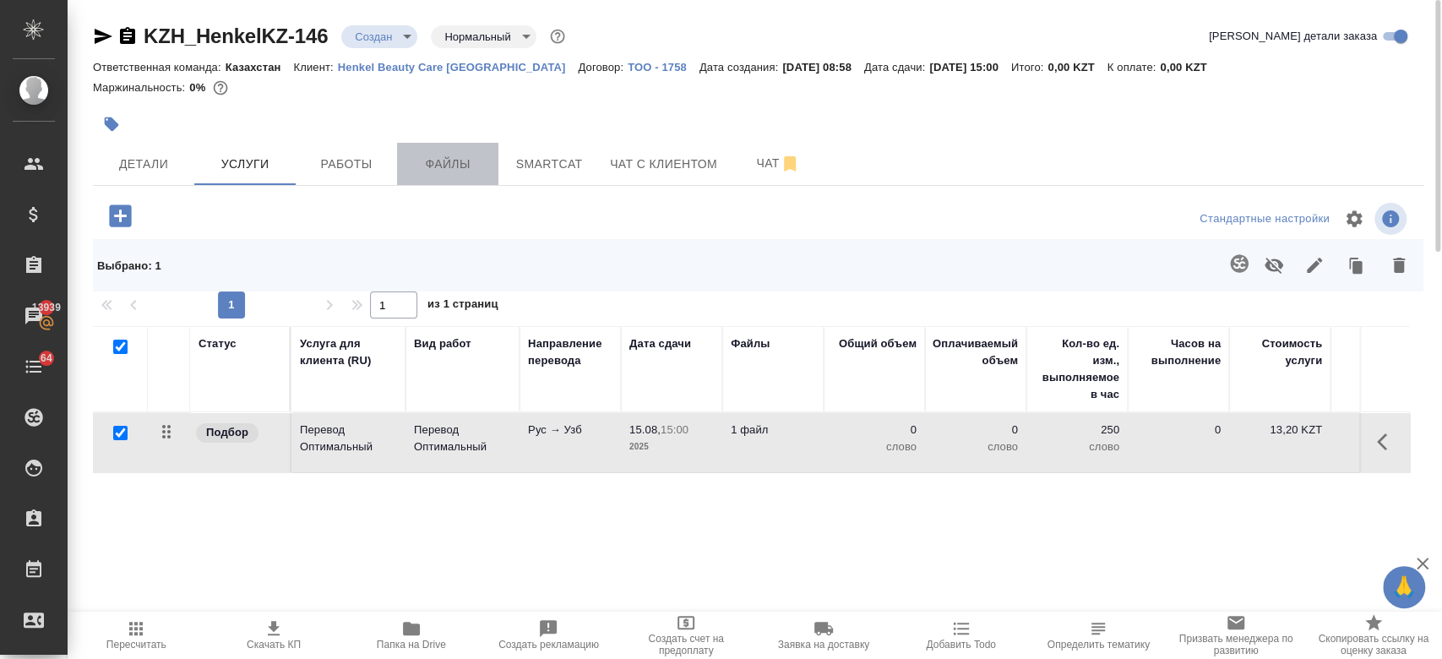
click at [476, 183] on button "Файлы" at bounding box center [447, 164] width 101 height 42
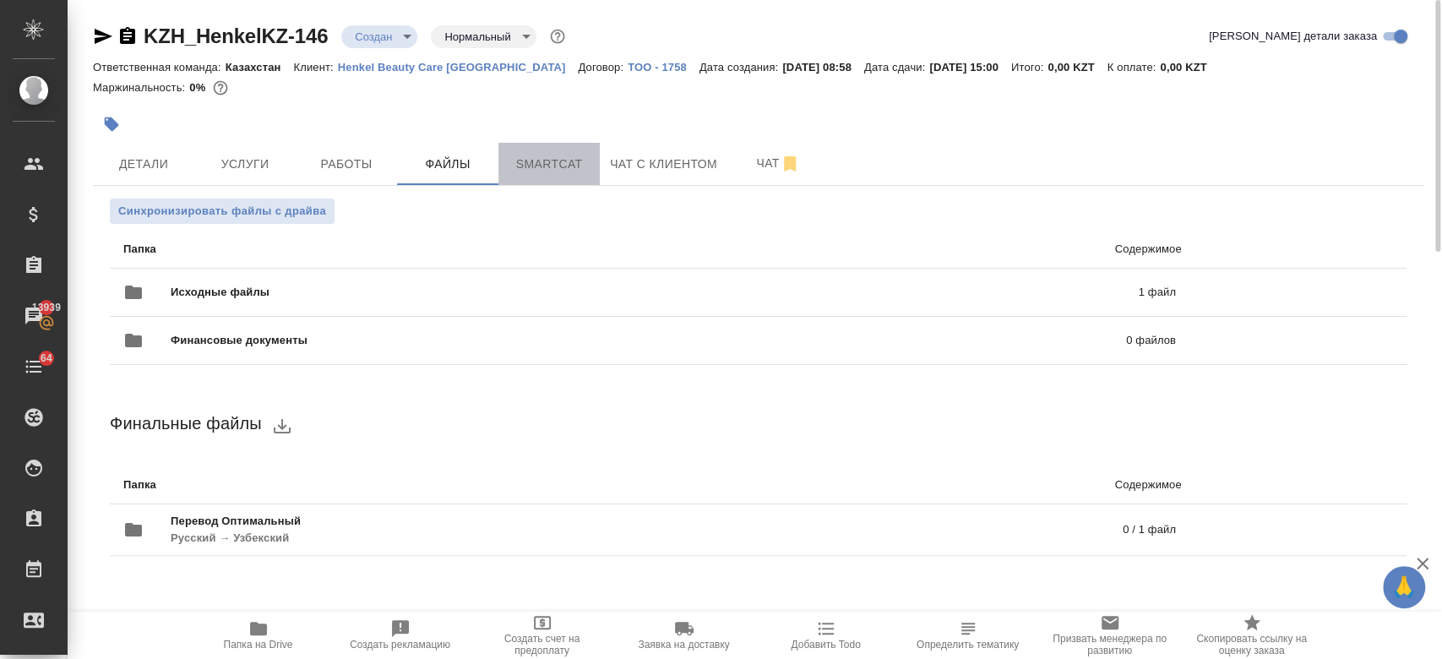
click at [533, 162] on span "Smartcat" at bounding box center [549, 164] width 81 height 21
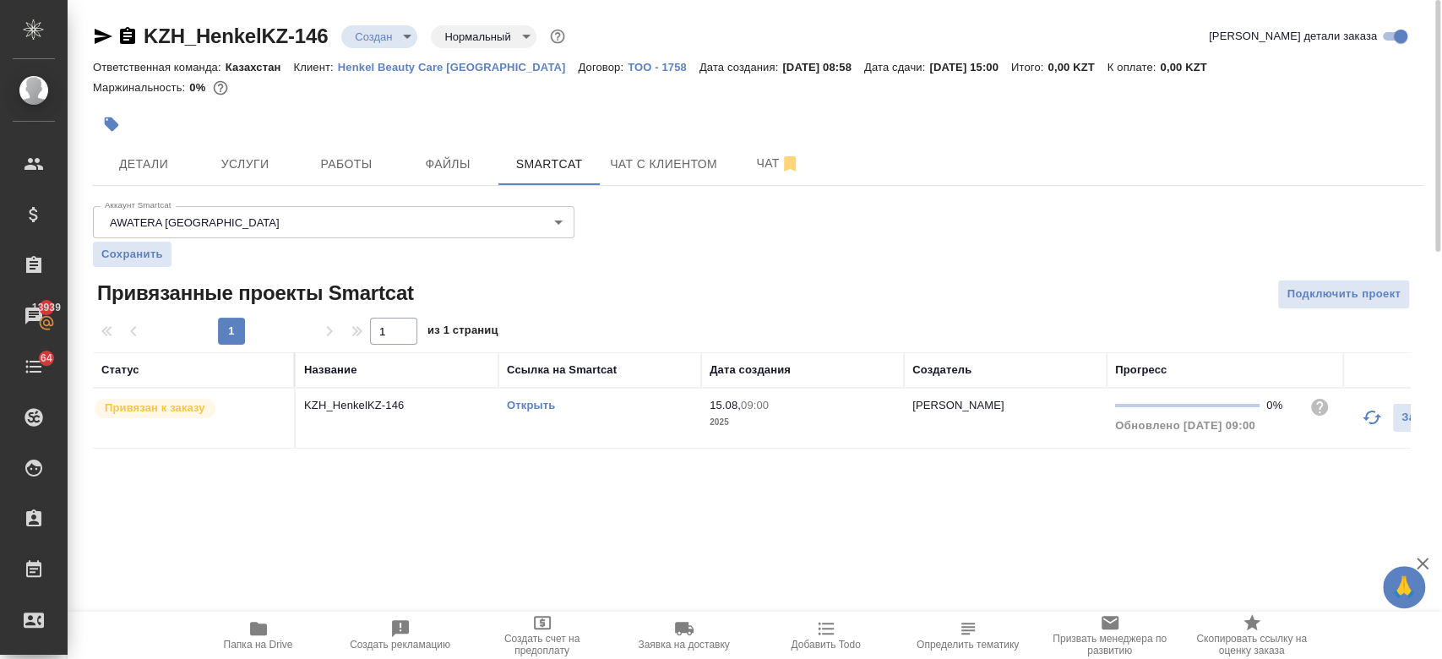
click at [527, 402] on link "Открыть" at bounding box center [531, 405] width 48 height 13
click at [246, 155] on span "Услуги" at bounding box center [244, 164] width 81 height 21
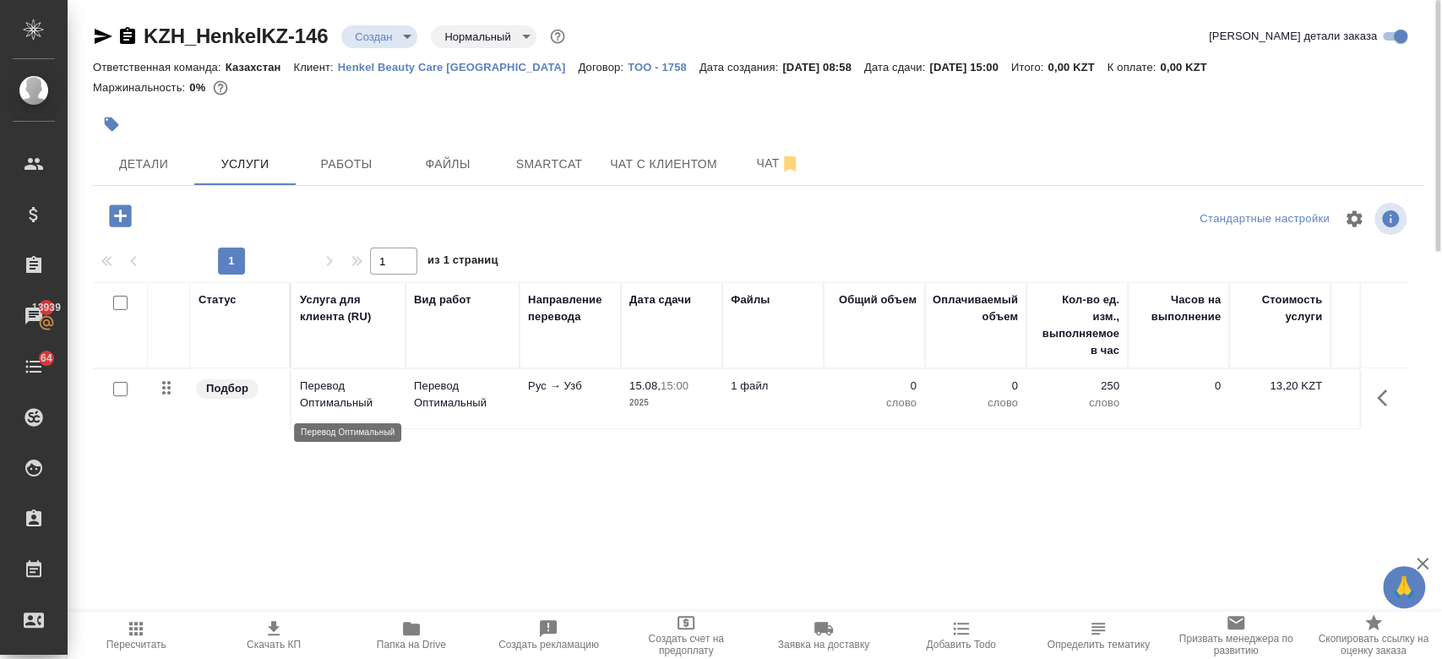
click at [330, 402] on p "Перевод Оптимальный" at bounding box center [348, 395] width 97 height 34
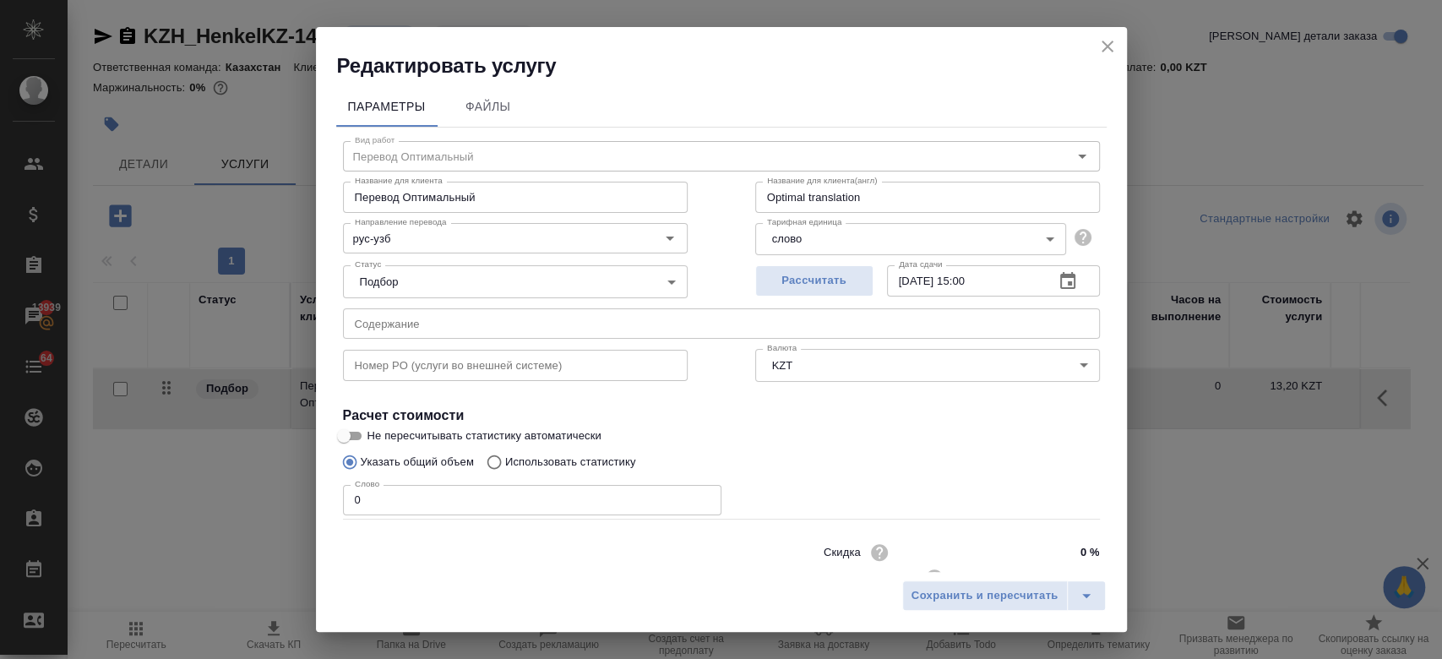
click at [508, 456] on p "Использовать статистику" at bounding box center [570, 462] width 131 height 17
click at [505, 456] on input "Использовать статистику" at bounding box center [491, 462] width 27 height 32
radio input "true"
radio input "false"
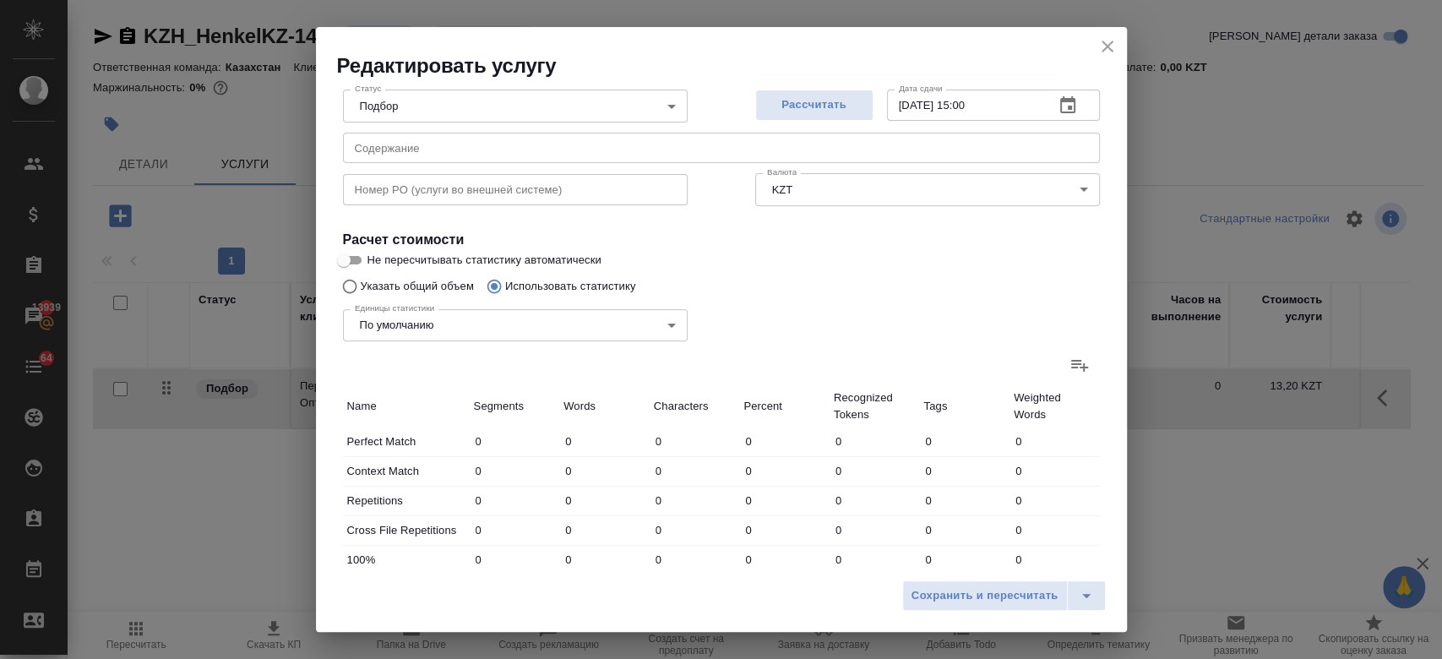
scroll to position [182, 0]
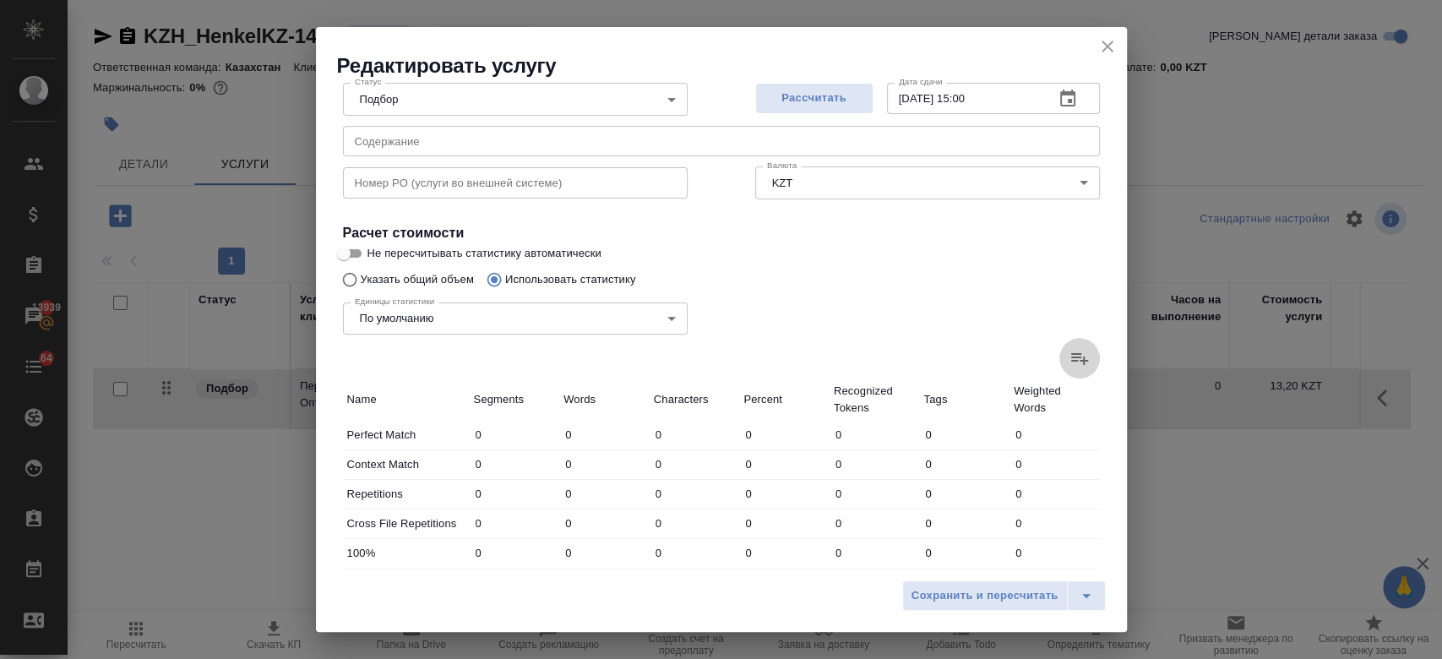
click at [1070, 362] on icon at bounding box center [1080, 358] width 20 height 20
click at [0, 0] on input "file" at bounding box center [0, 0] width 0 height 0
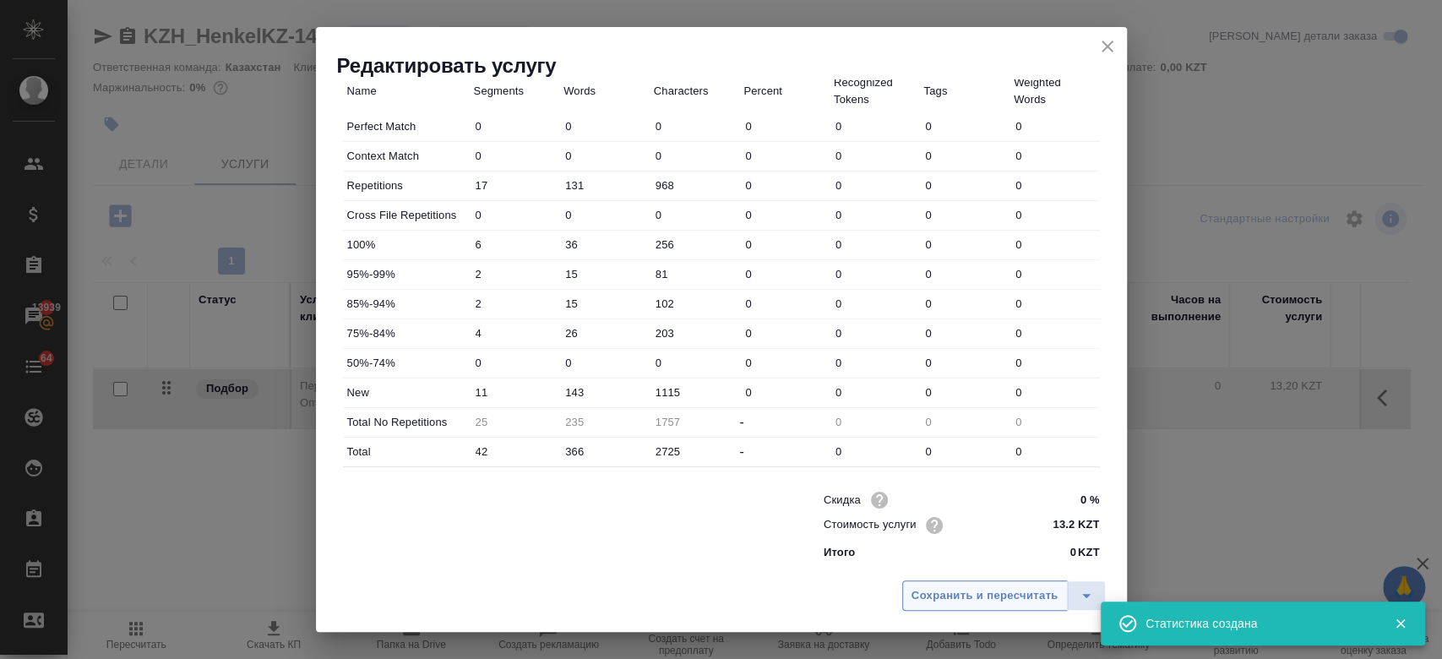
type input "17"
type input "131"
type input "968"
type input "6"
type input "36"
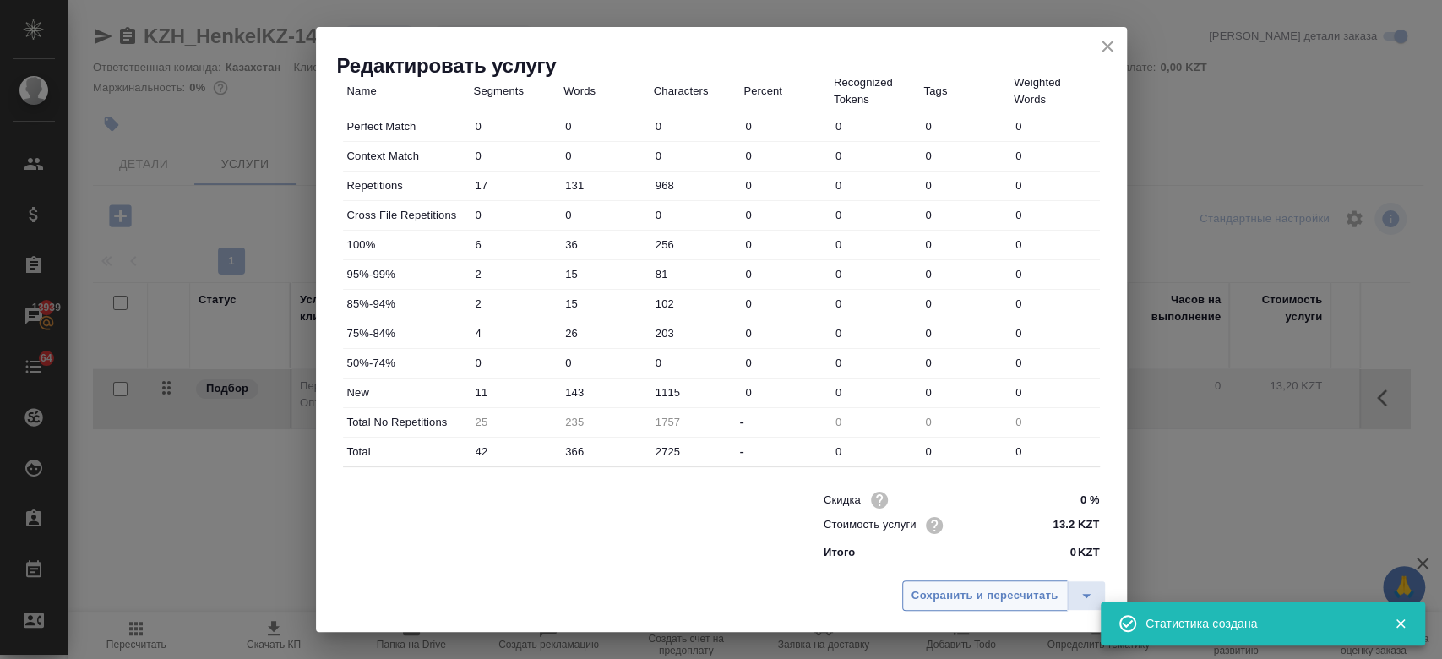
type input "256"
type input "2"
type input "15"
type input "81"
type input "2"
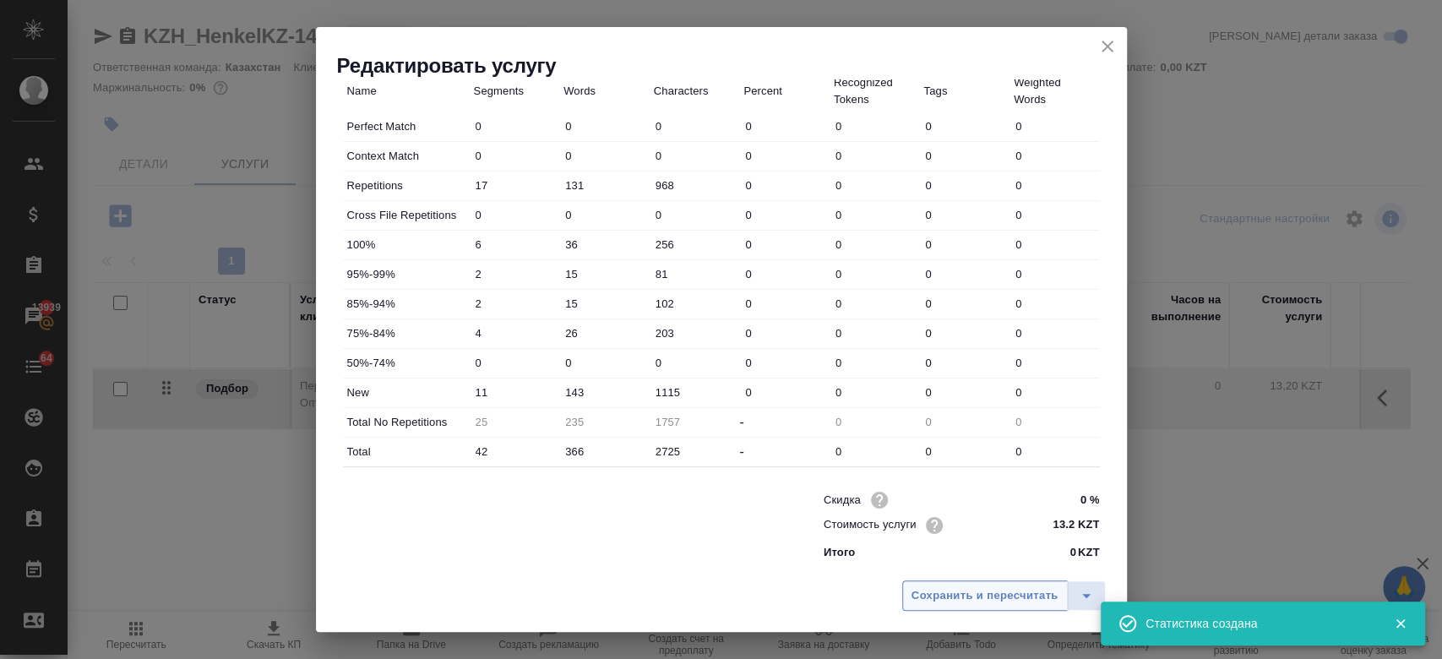
type input "15"
type input "102"
type input "4"
type input "26"
type input "203"
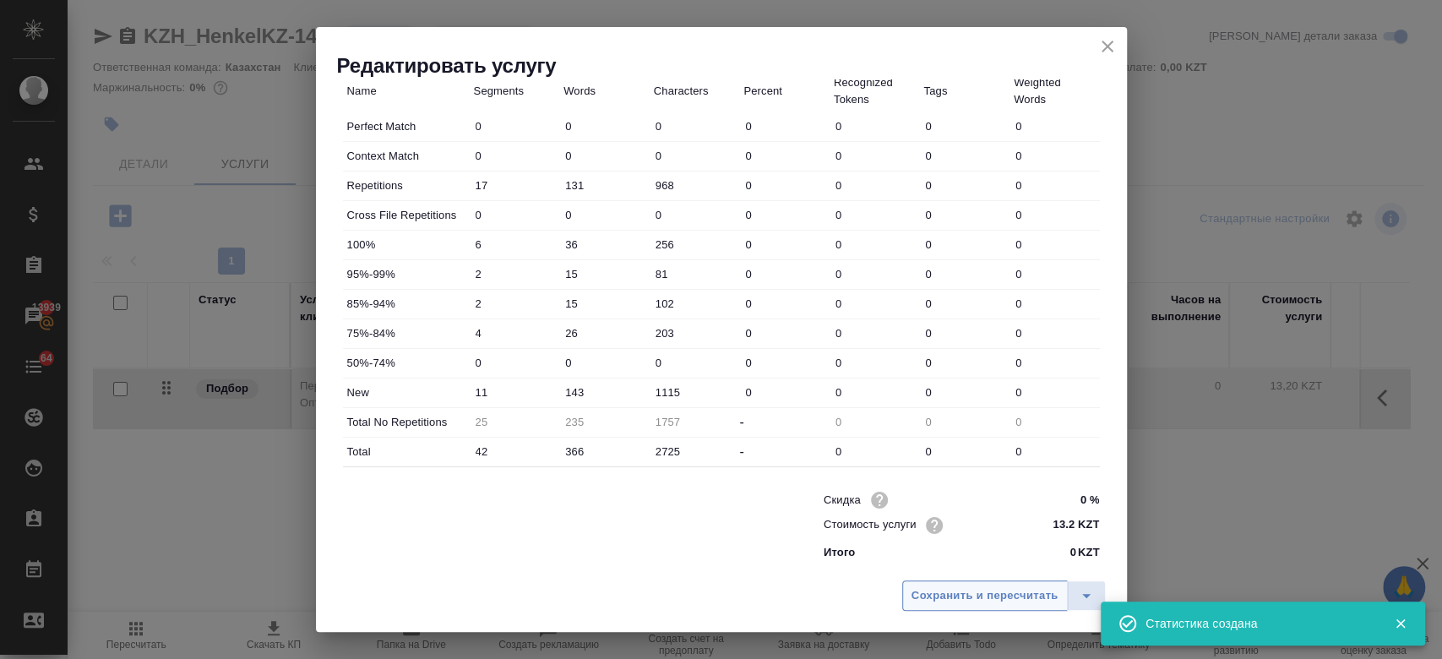
type input "11"
type input "143"
type input "1115"
type input "25"
type input "235"
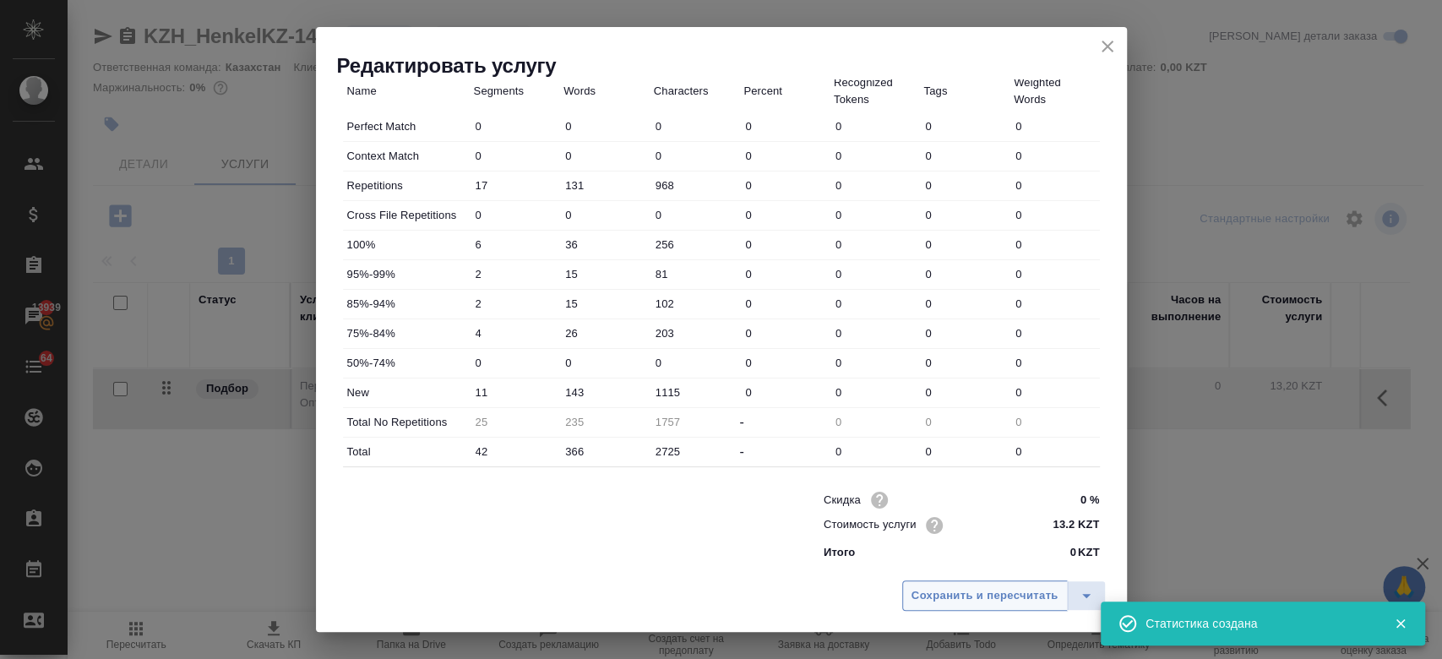
type input "1757"
type input "42"
type input "366"
type input "2725"
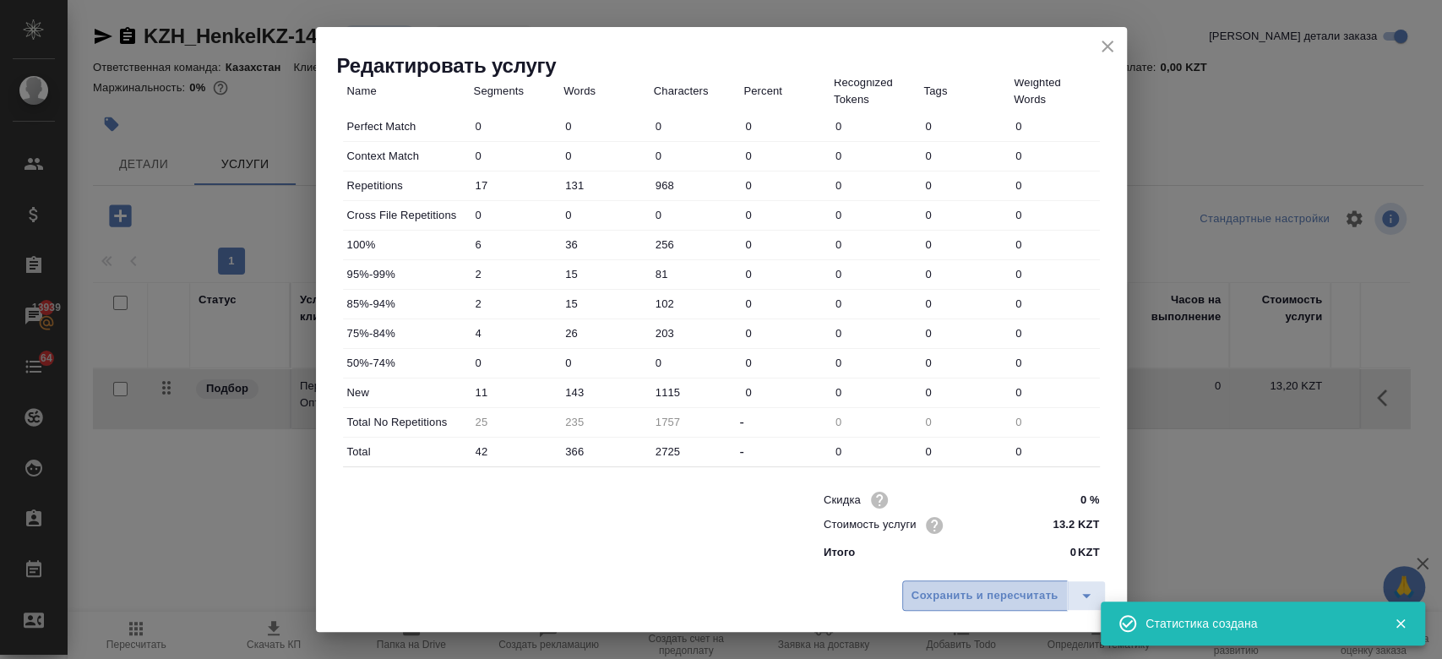
click at [972, 598] on span "Сохранить и пересчитать" at bounding box center [985, 595] width 147 height 19
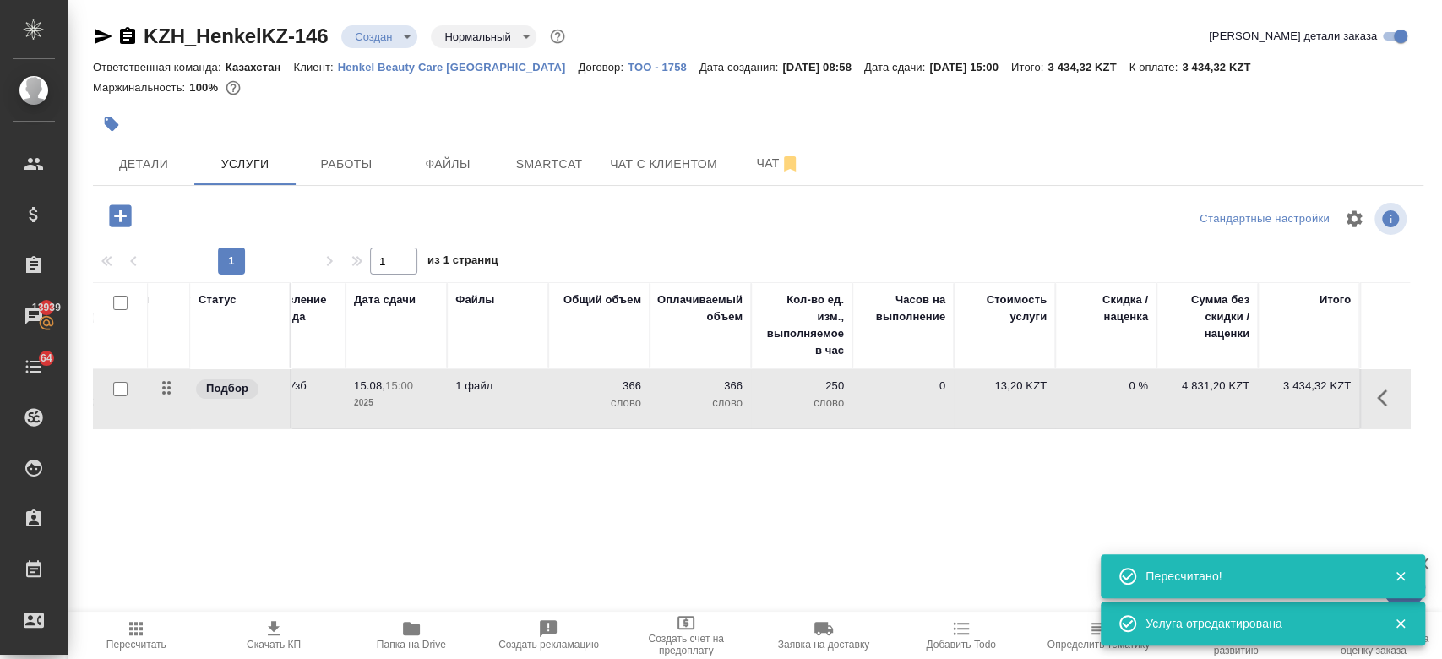
scroll to position [0, 0]
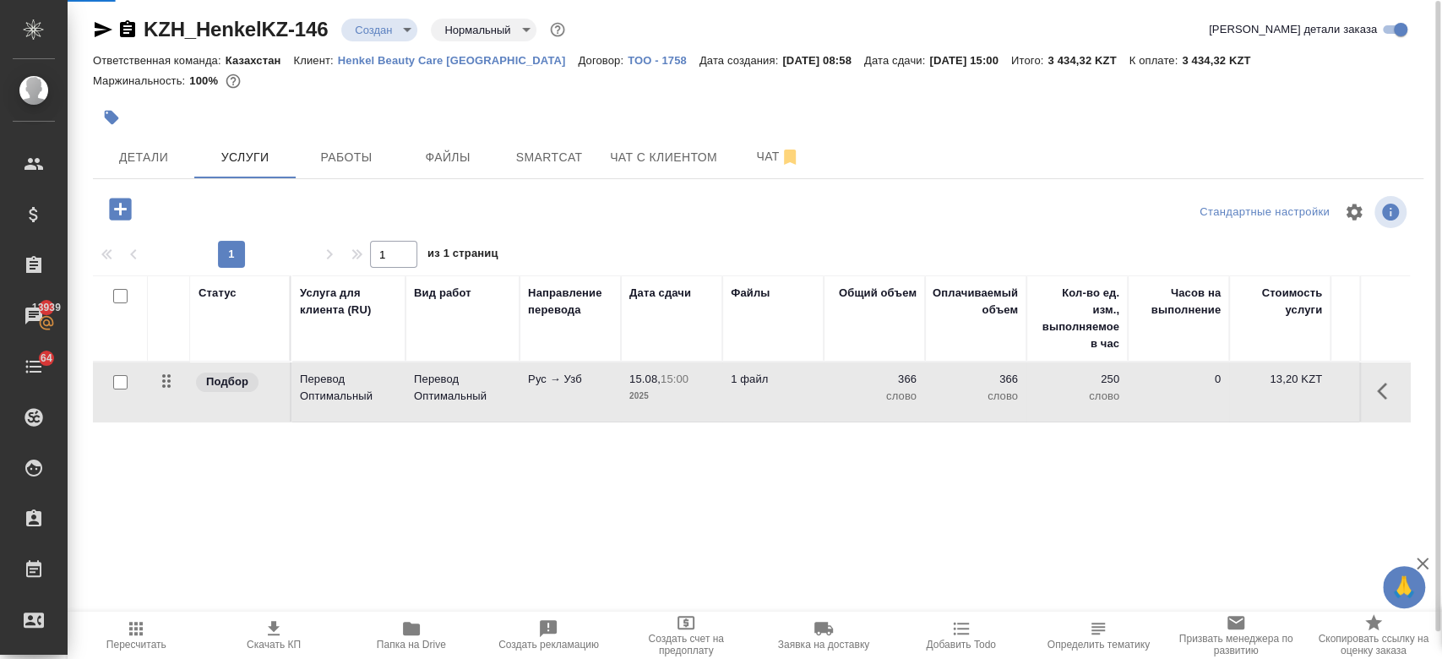
scroll to position [2, 0]
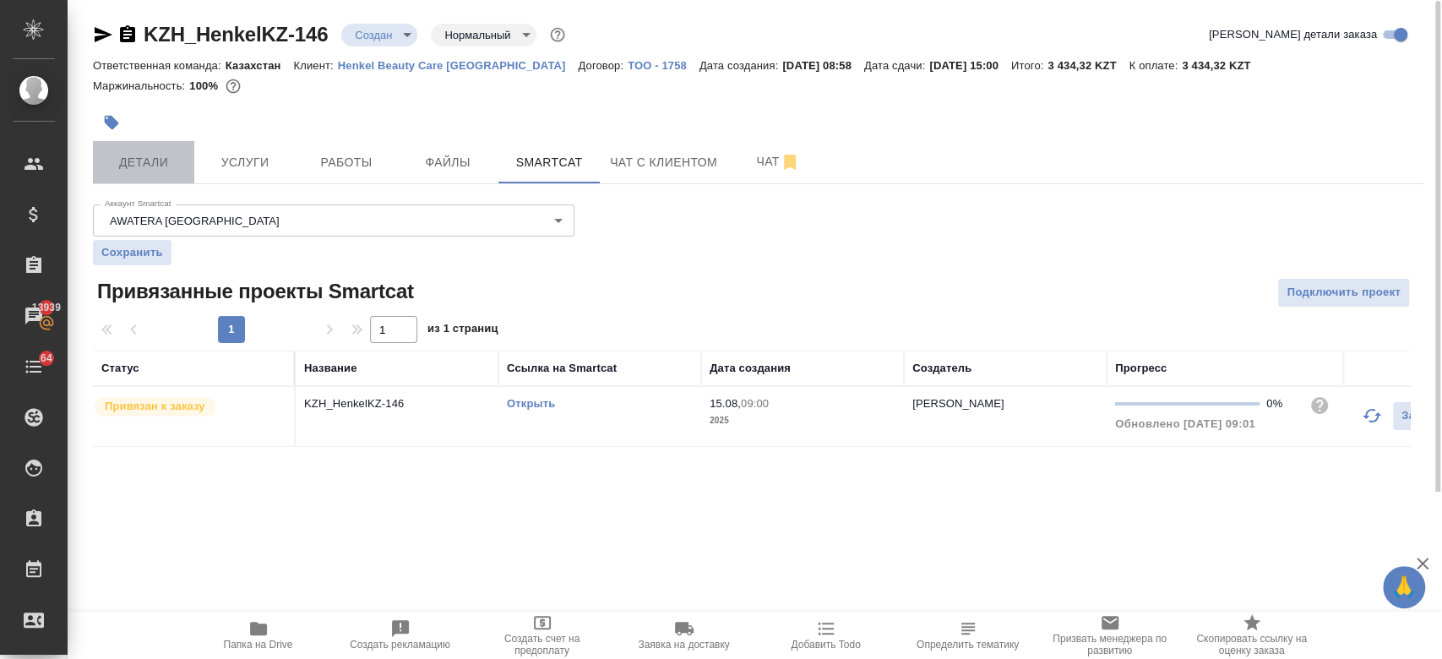
click at [133, 163] on span "Детали" at bounding box center [143, 162] width 81 height 21
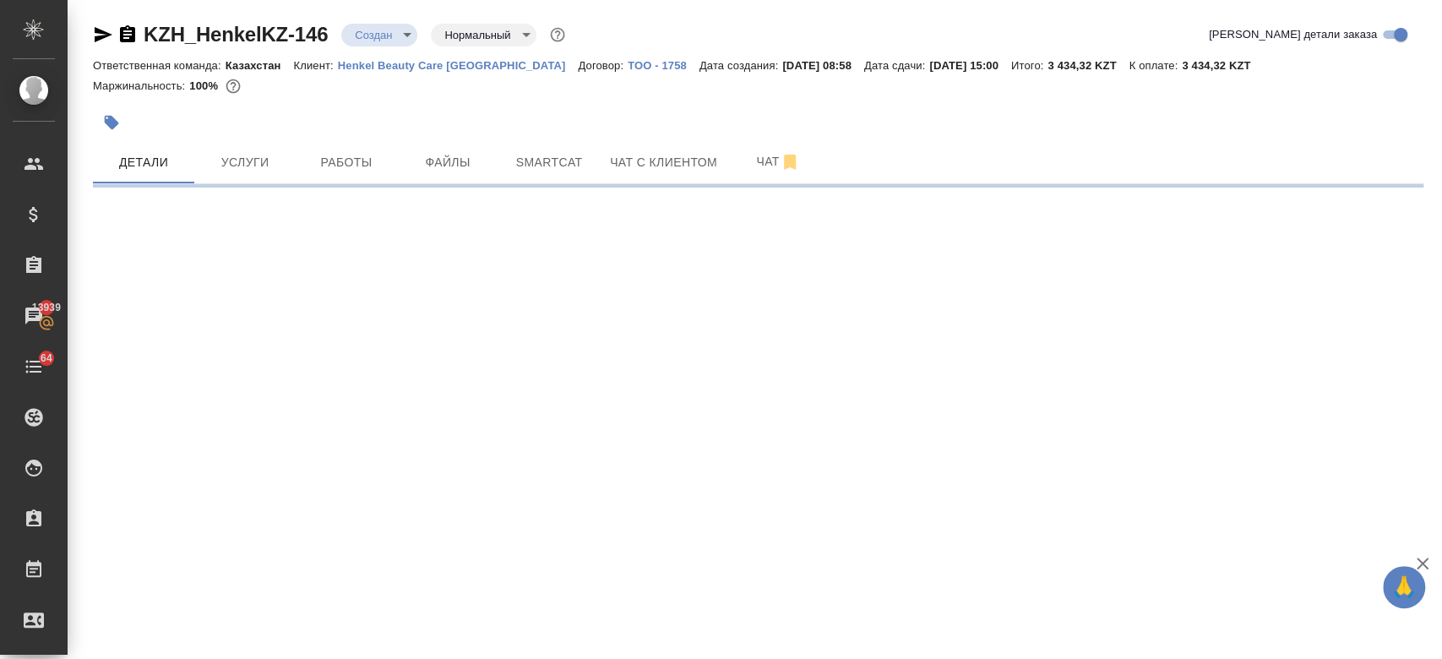
select select "RU"
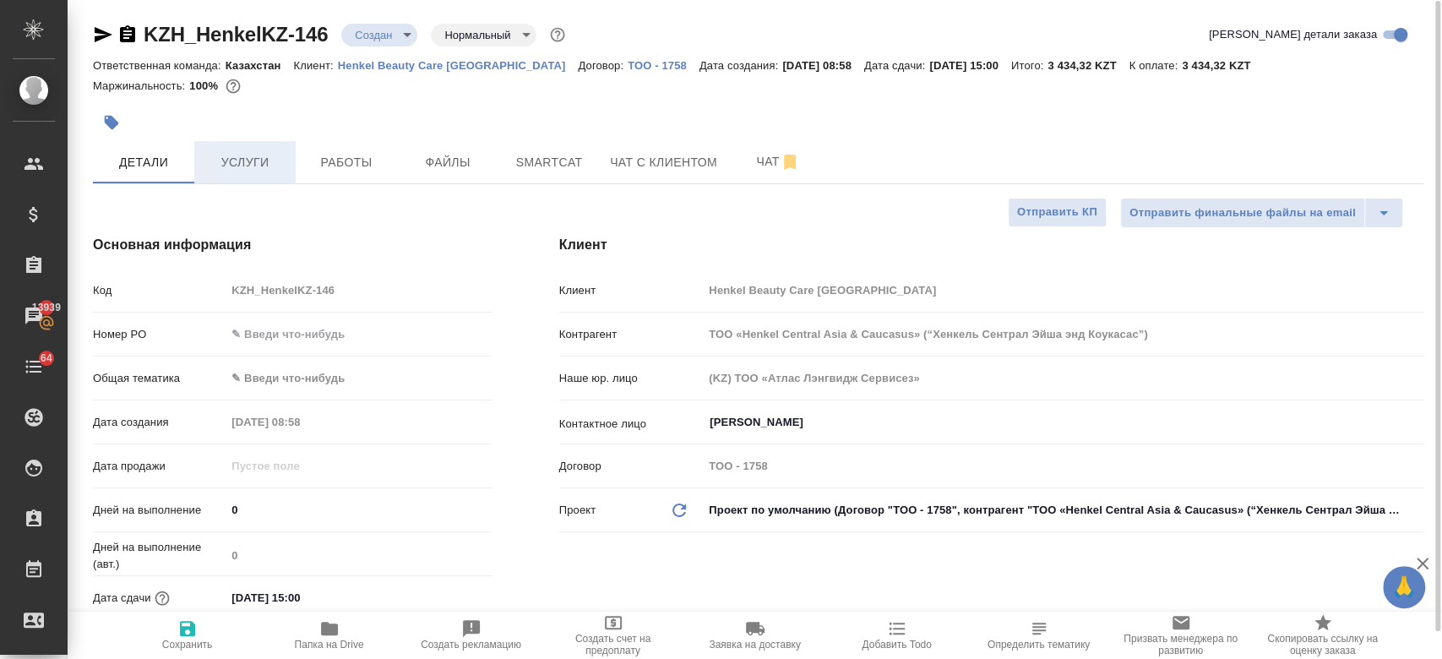
type textarea "x"
click at [247, 167] on span "Услуги" at bounding box center [244, 162] width 81 height 21
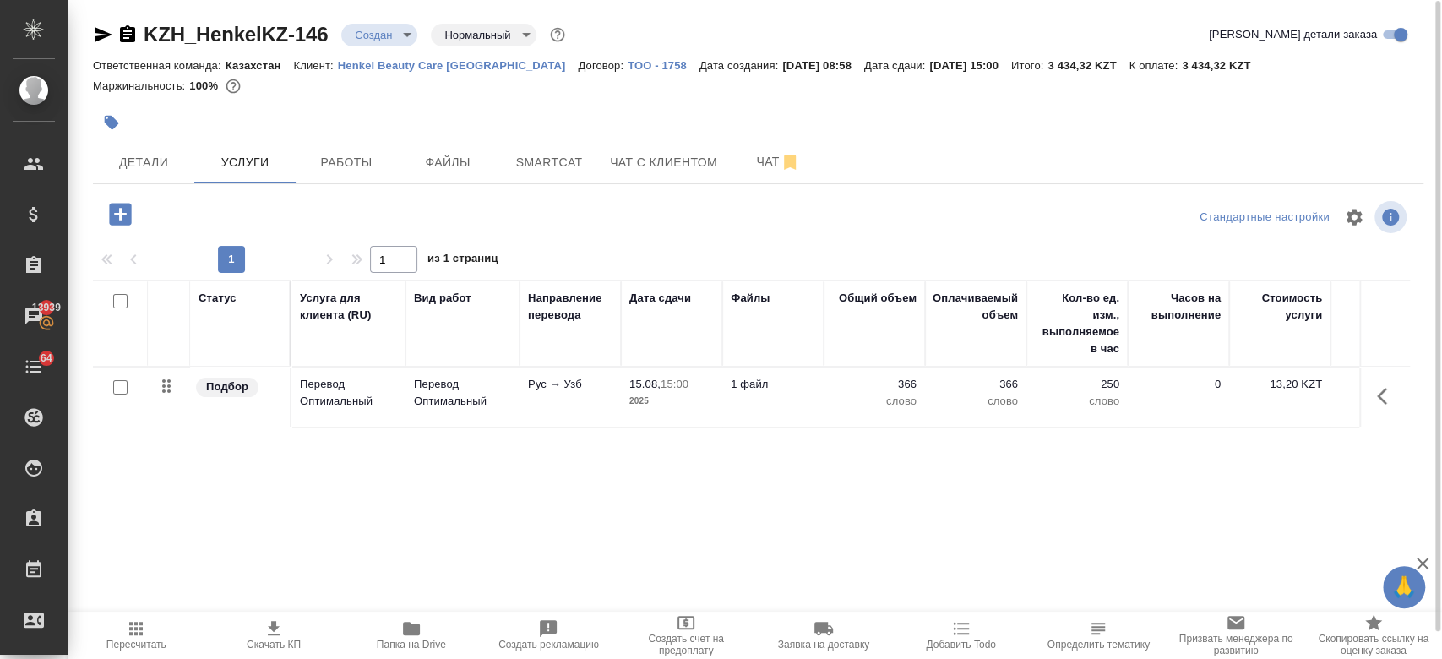
click at [262, 625] on span "Скачать КП" at bounding box center [273, 634] width 117 height 32
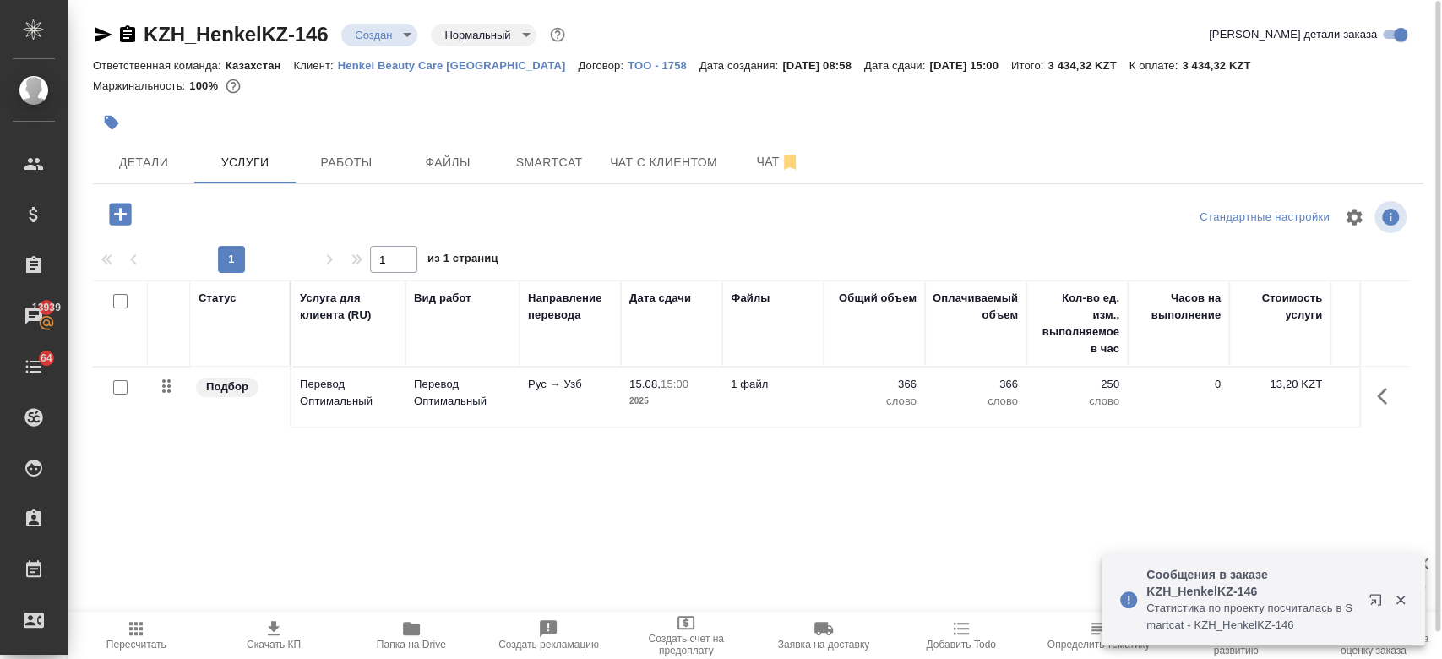
click at [782, 97] on div at bounding box center [758, 98] width 1331 height 3
click at [133, 152] on span "Детали" at bounding box center [143, 162] width 81 height 21
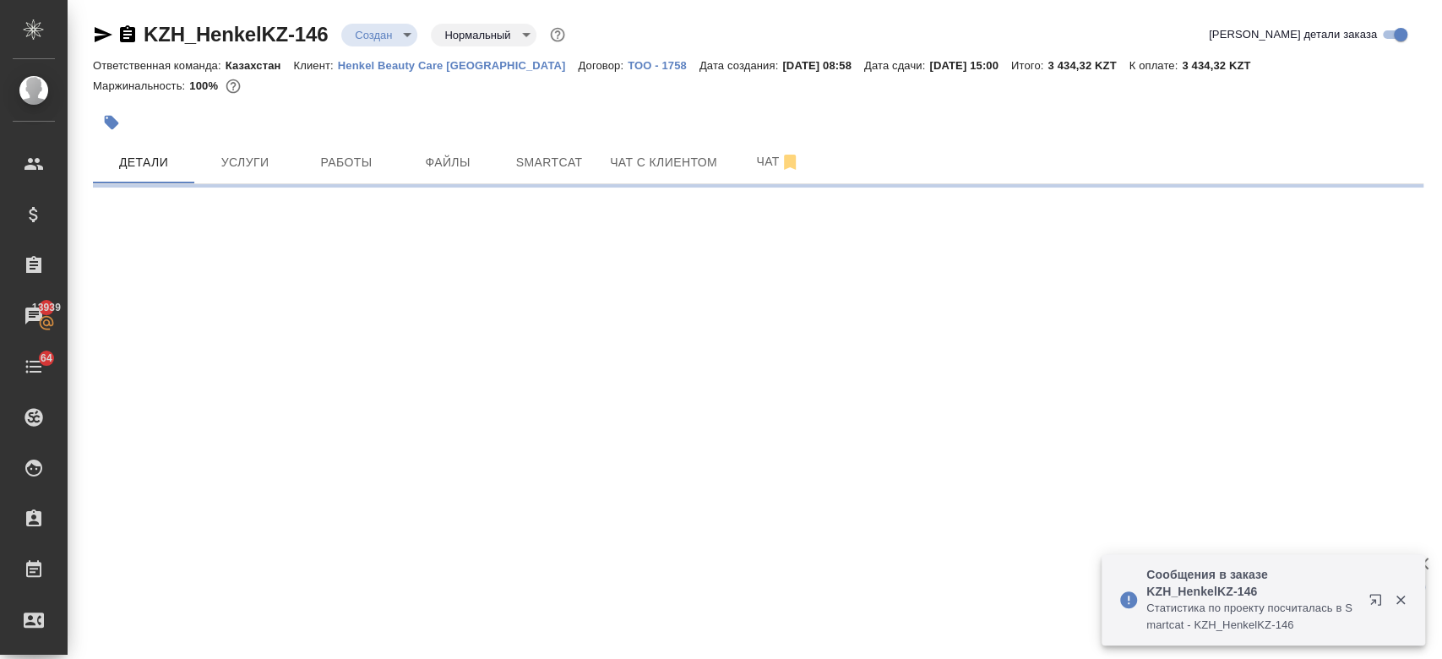
select select "RU"
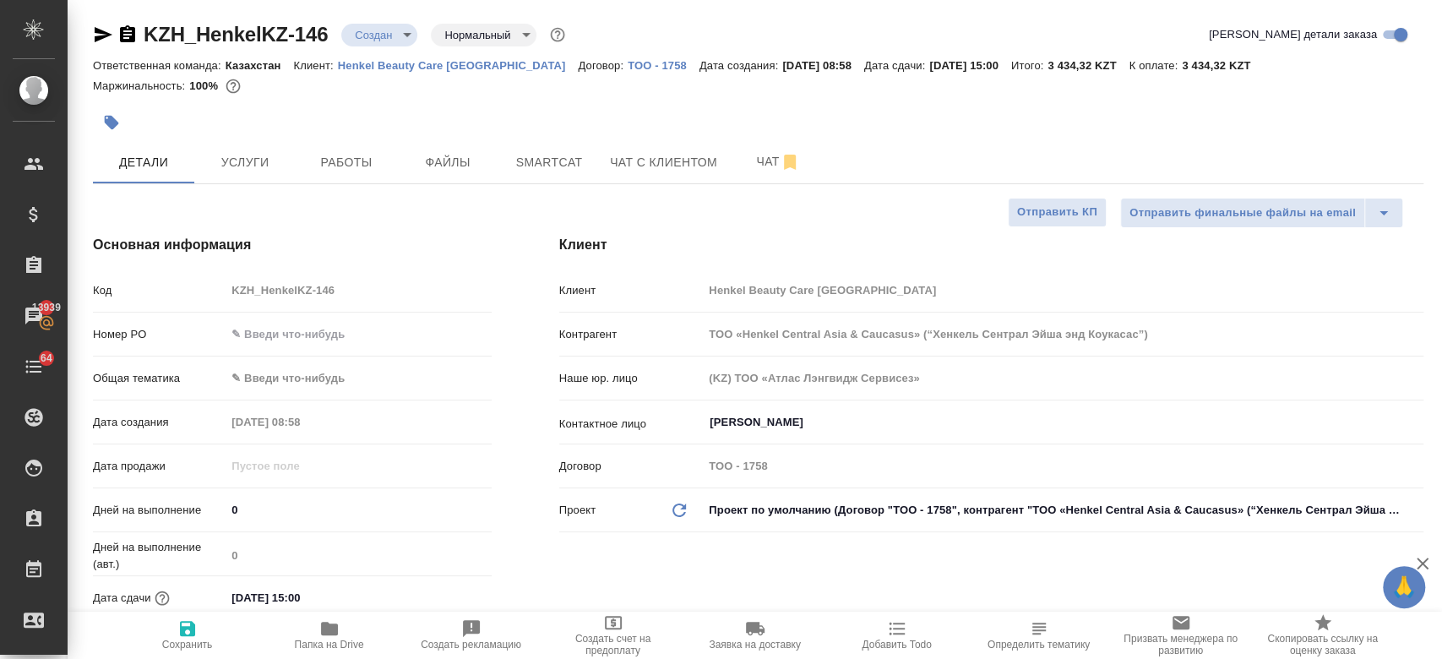
type textarea "x"
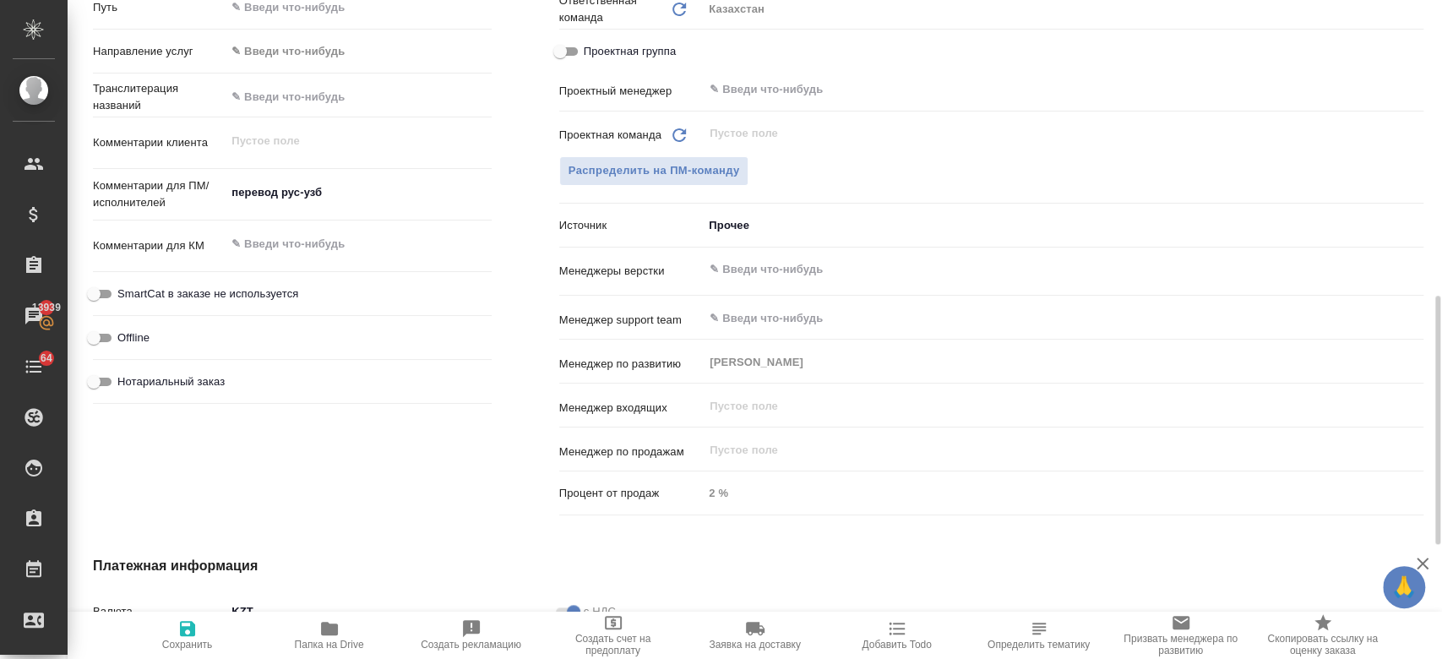
scroll to position [818, 0]
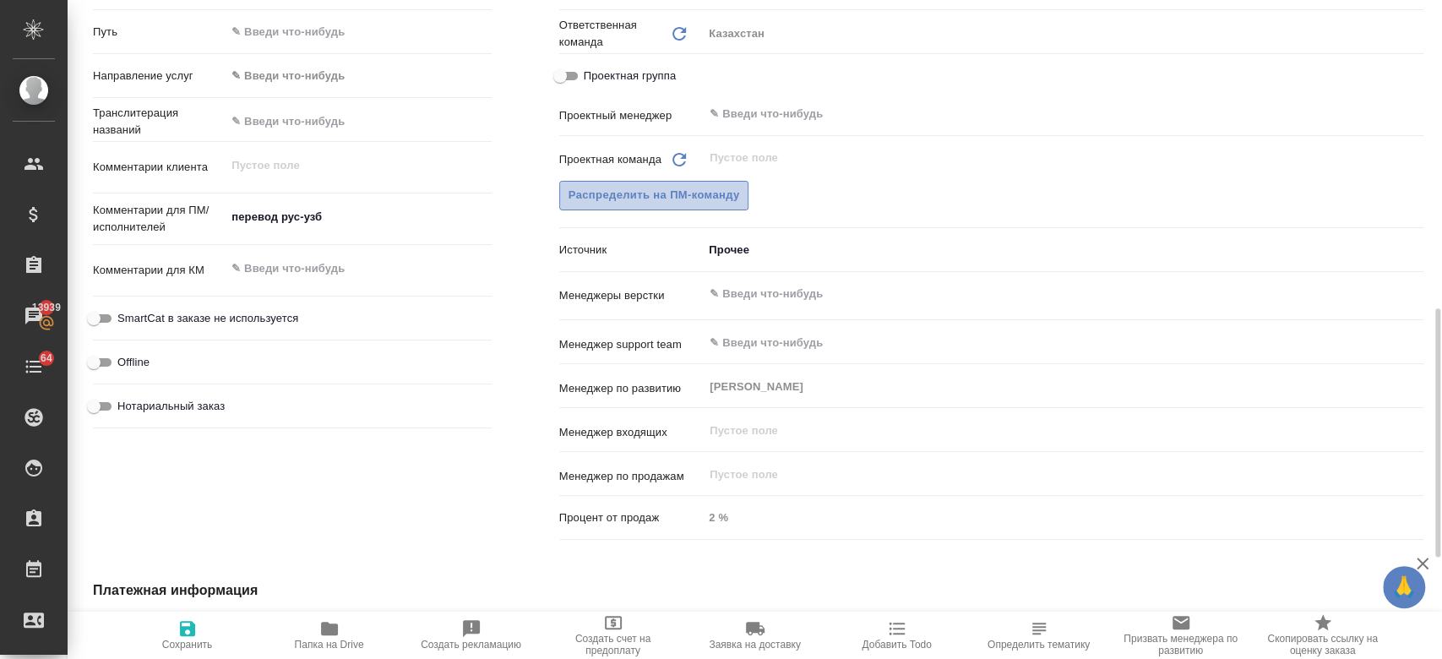
click at [689, 182] on button "Распределить на ПМ-команду" at bounding box center [654, 196] width 190 height 30
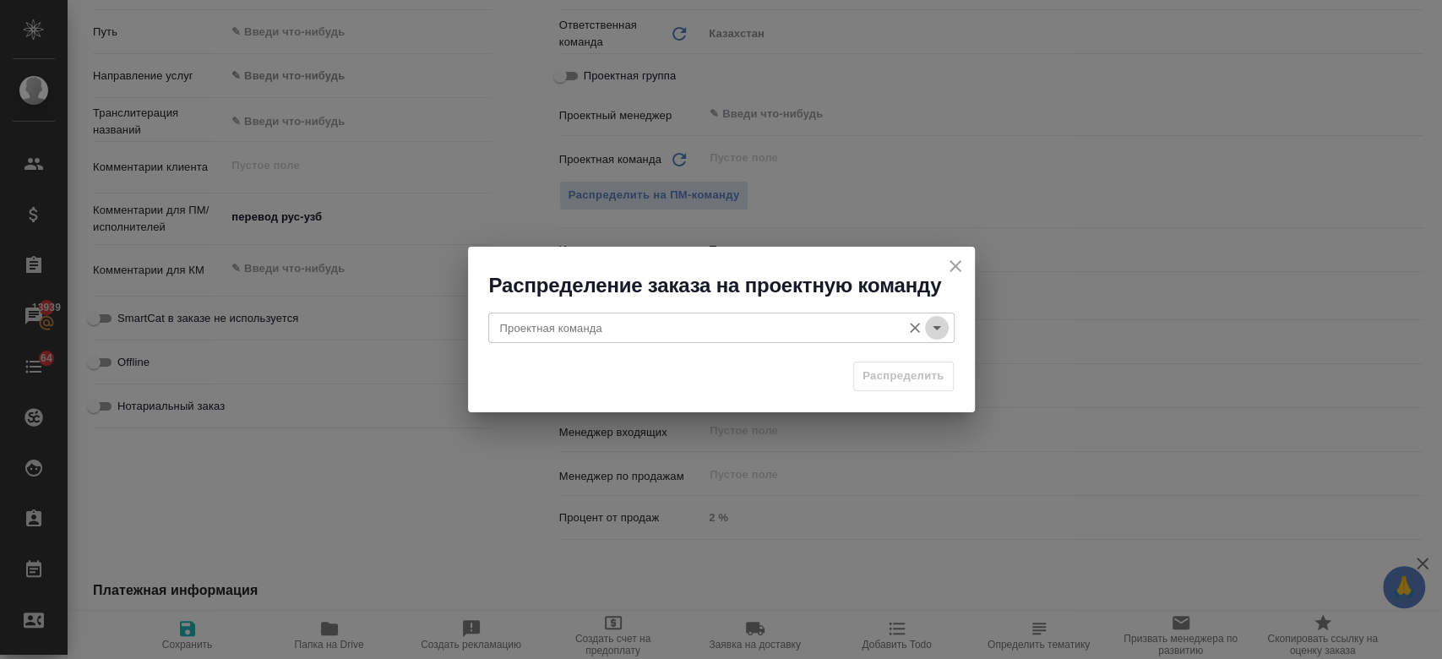
click at [933, 321] on icon "Open" at bounding box center [937, 328] width 20 height 20
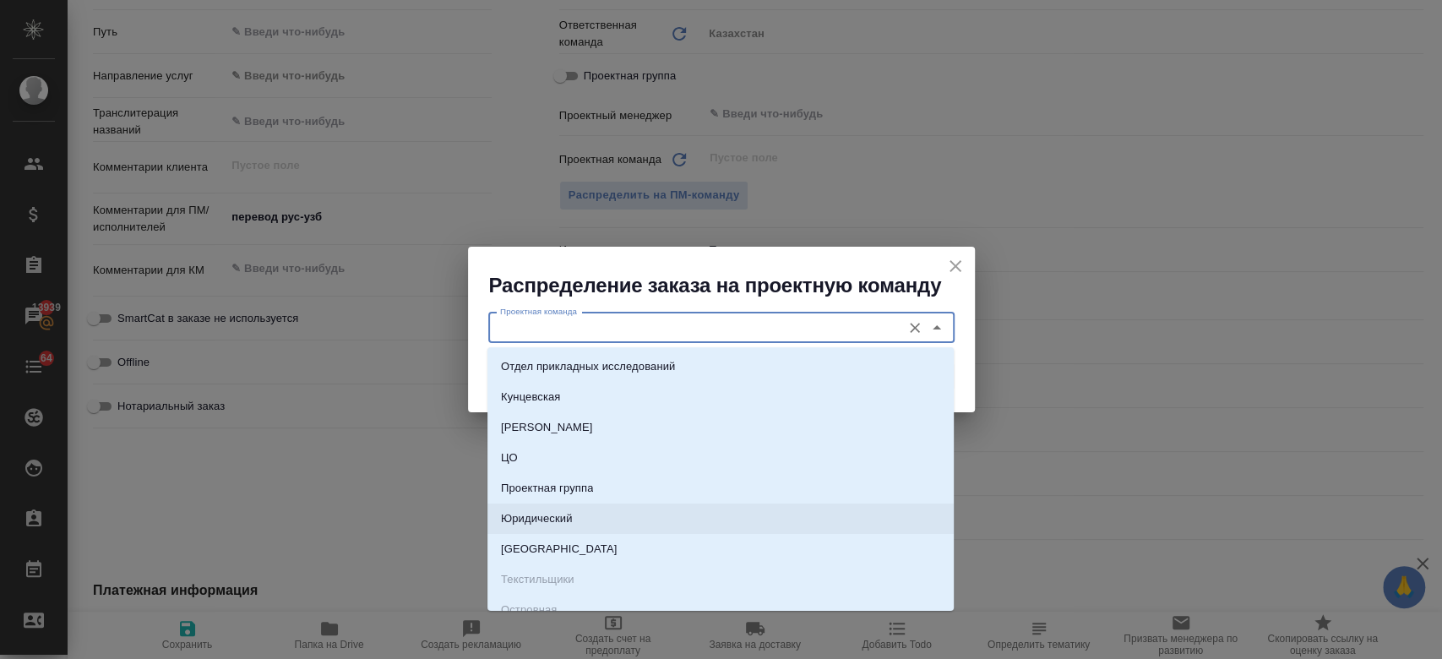
click at [792, 523] on li "Юридический" at bounding box center [720, 519] width 466 height 30
type input "Юридический"
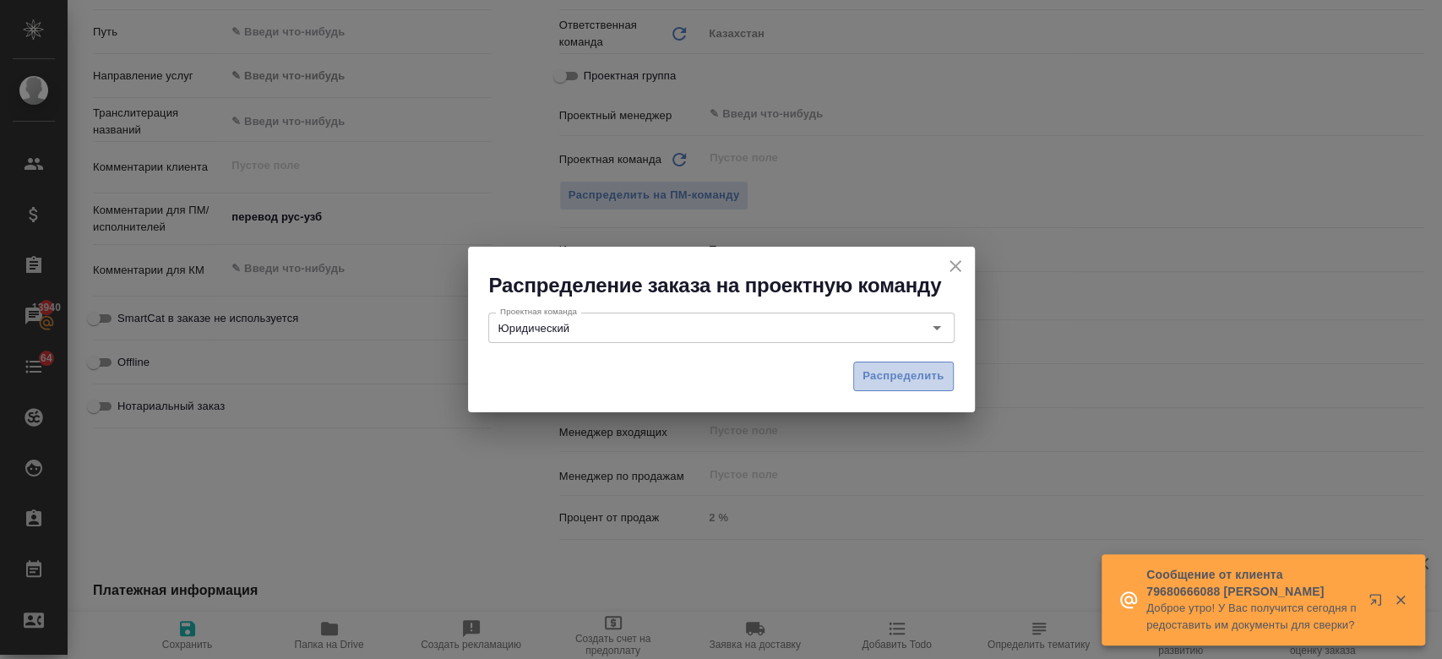
click at [887, 386] on button "Распределить" at bounding box center [903, 377] width 101 height 30
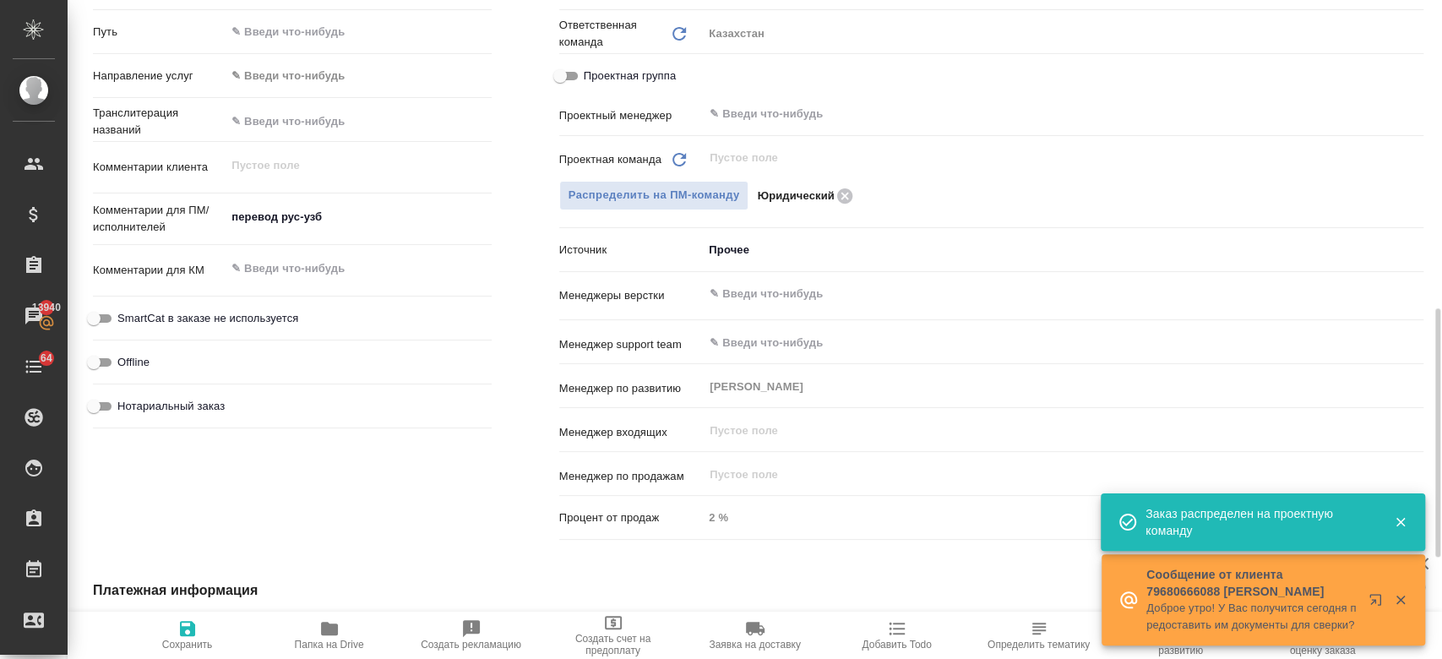
type textarea "x"
click at [199, 622] on span "Сохранить" at bounding box center [188, 634] width 122 height 32
type textarea "x"
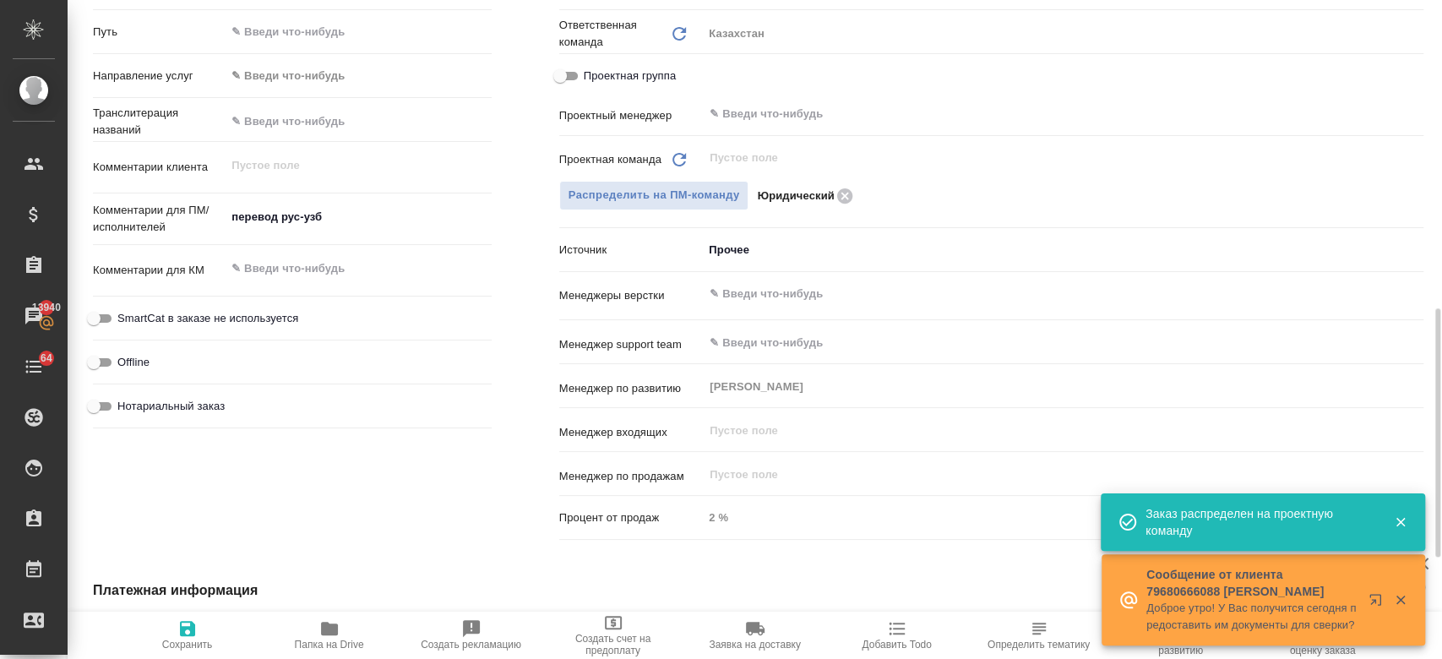
type textarea "x"
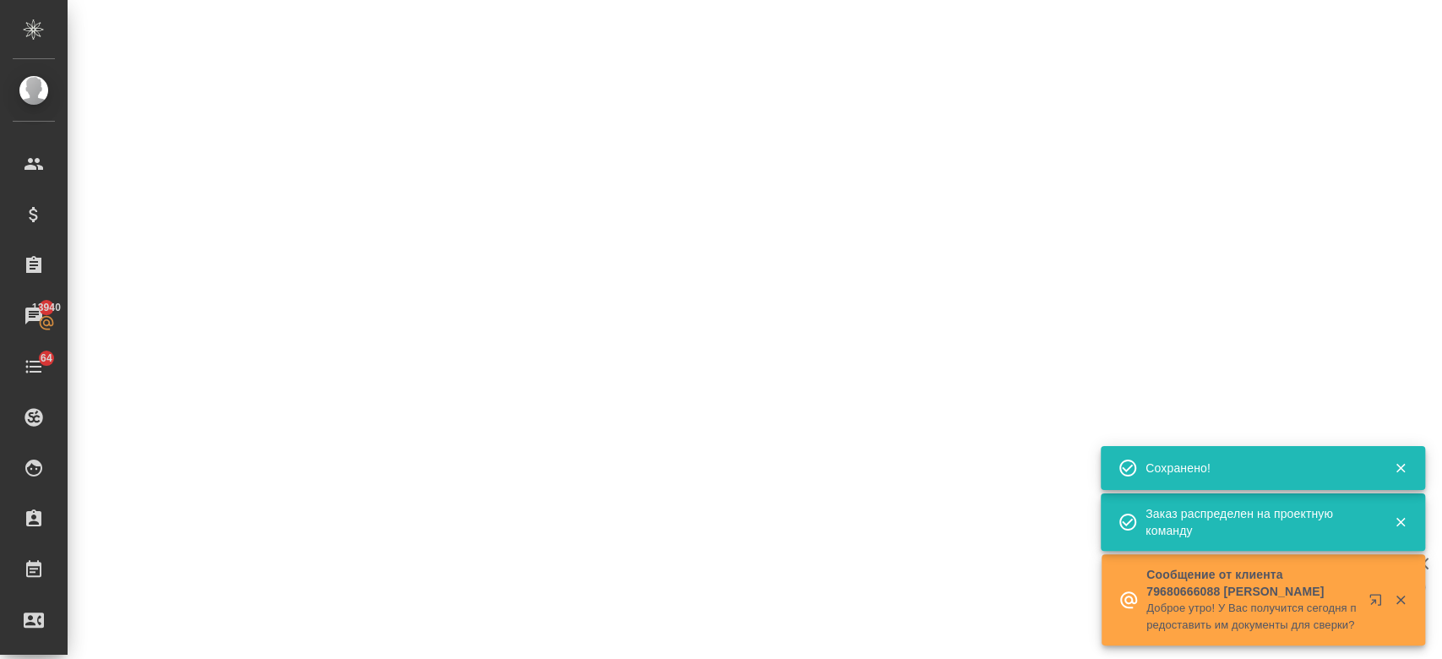
select select "RU"
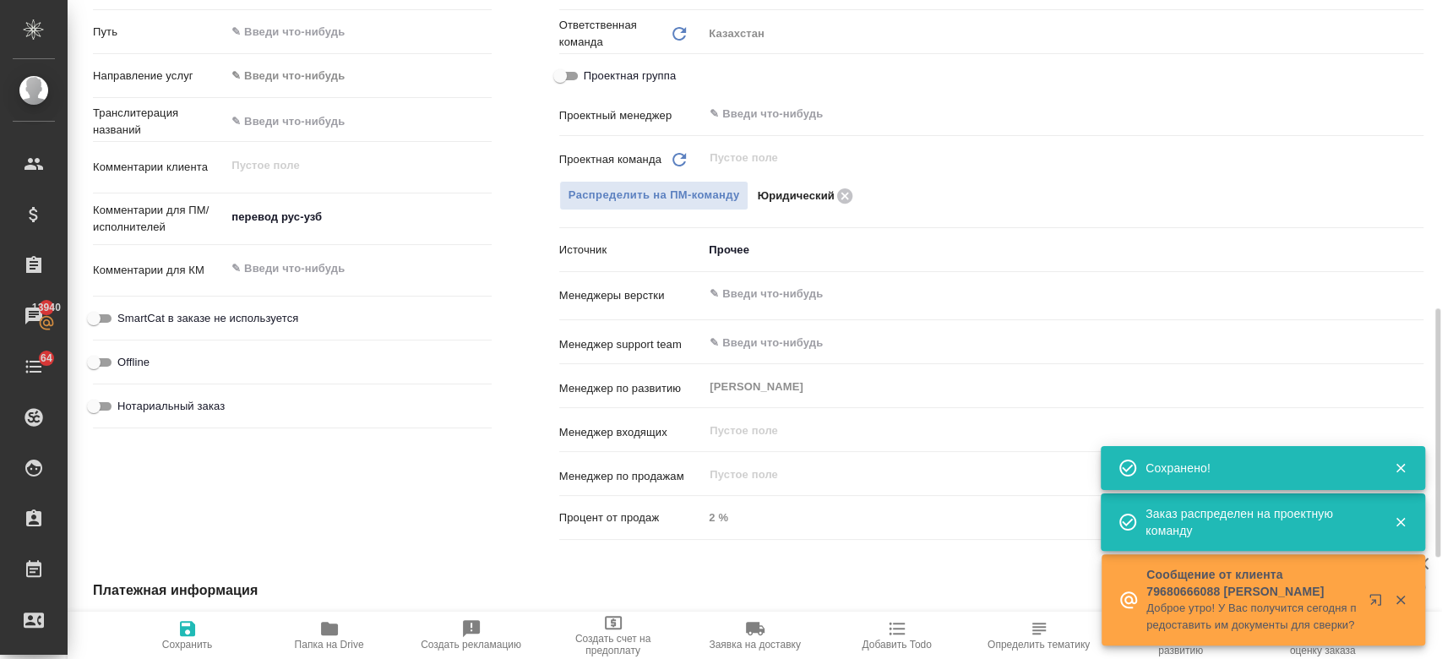
type textarea "x"
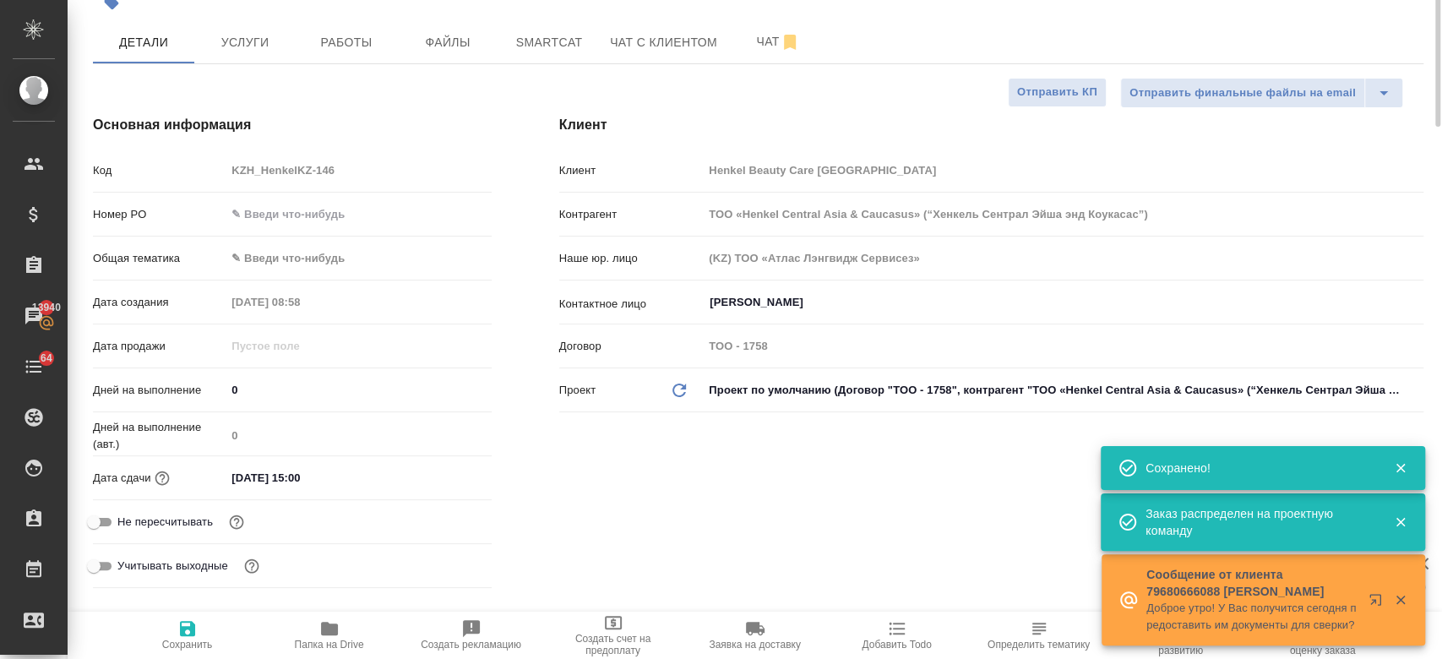
scroll to position [0, 0]
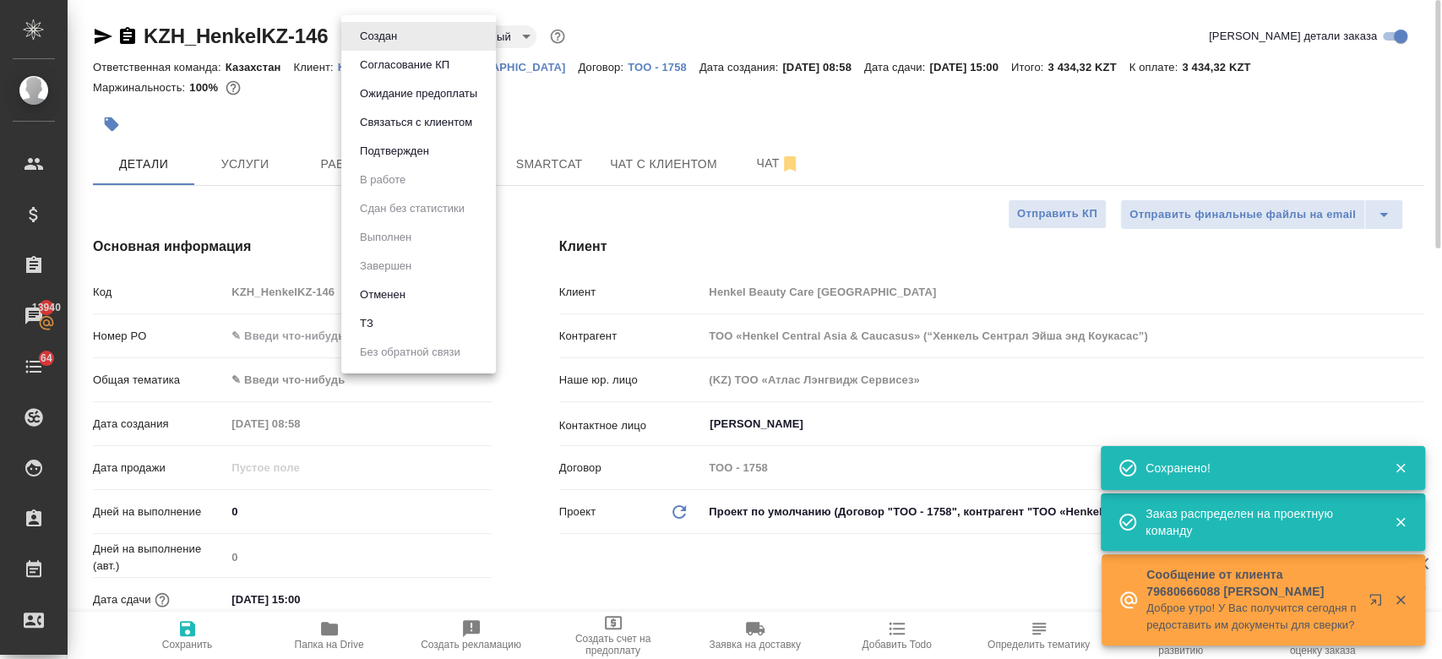
click at [367, 42] on body "🙏 .cls-1 fill:#fff; AWATERA Kosherbayeva Nazerke Клиенты Спецификации Заказы 13…" at bounding box center [721, 329] width 1442 height 659
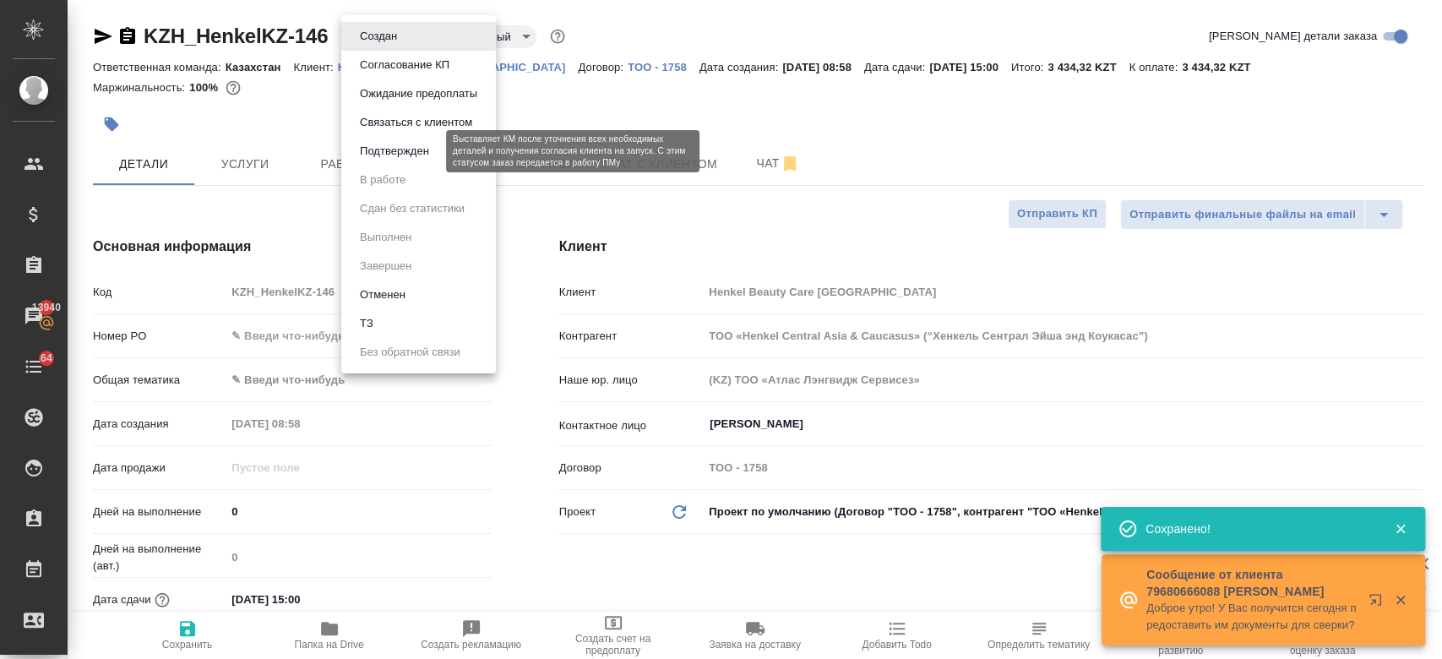
click at [407, 150] on button "Подтвержден" at bounding box center [394, 151] width 79 height 19
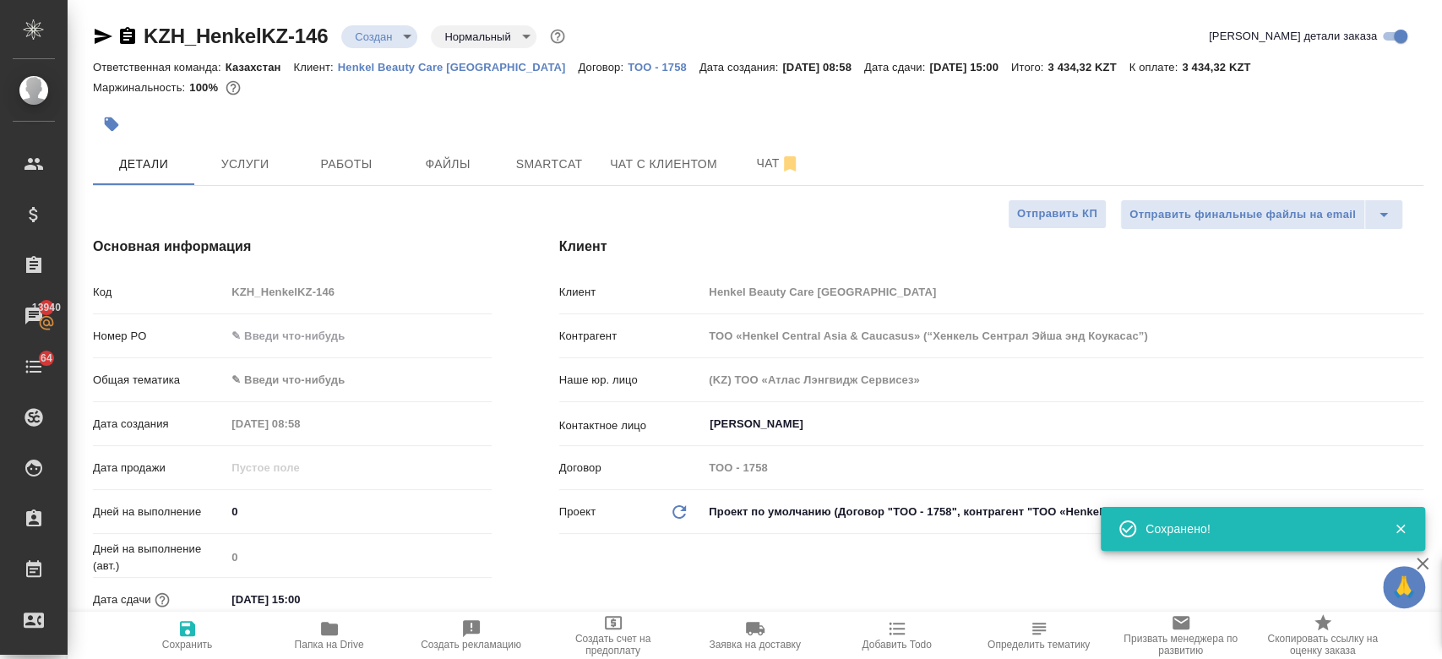
type textarea "x"
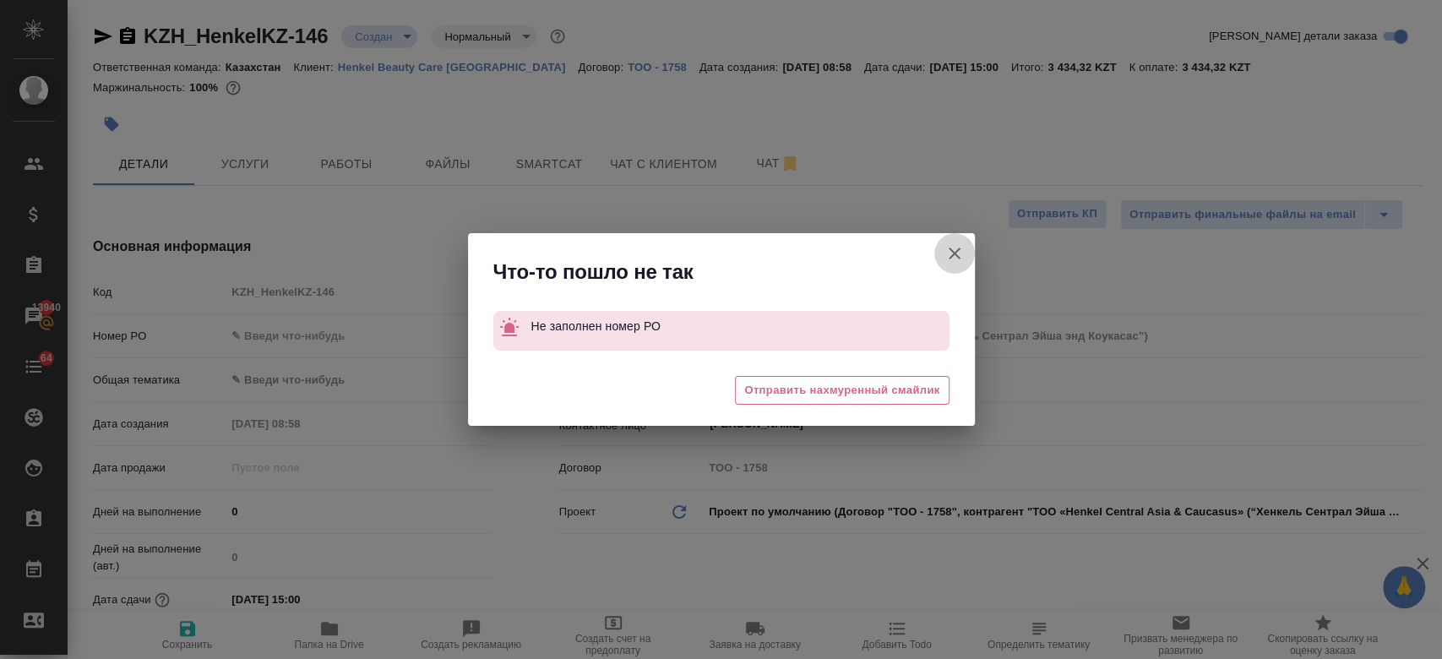
click at [953, 257] on icon "button" at bounding box center [954, 253] width 20 height 20
type textarea "x"
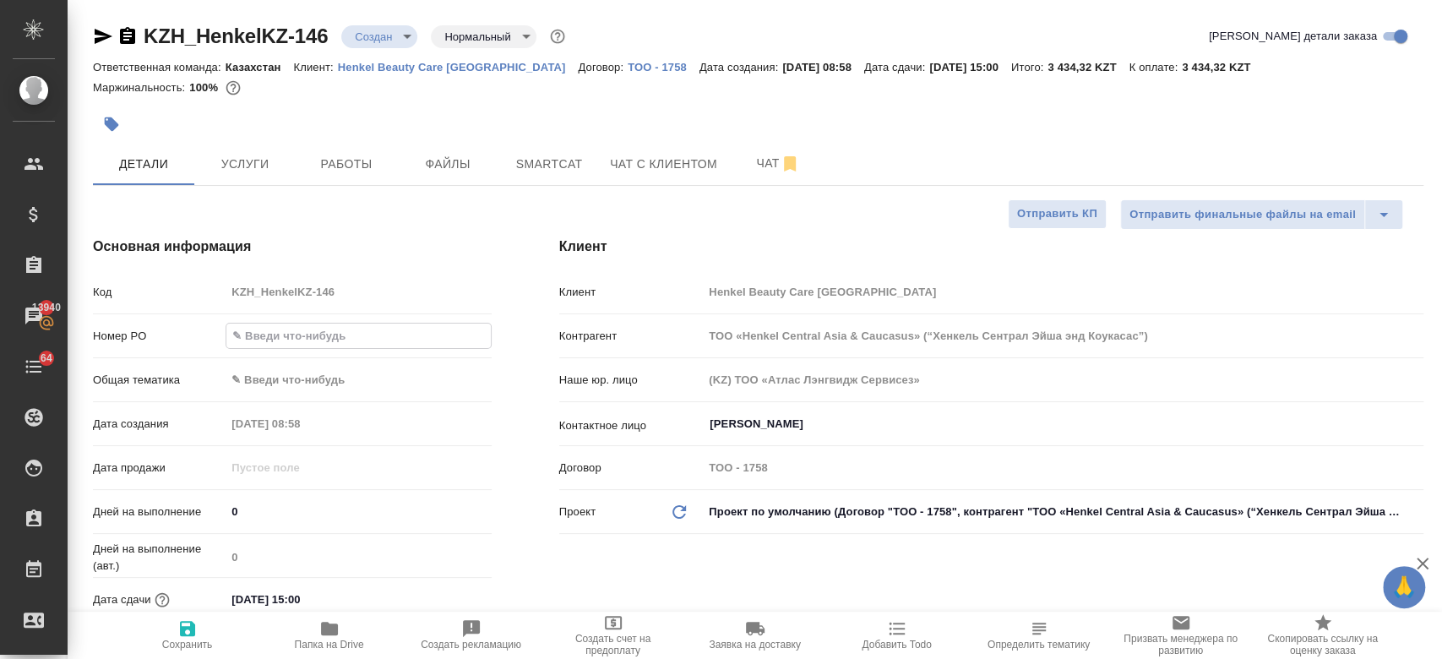
click at [346, 339] on input "text" at bounding box center [358, 336] width 264 height 24
type input "-"
type textarea "x"
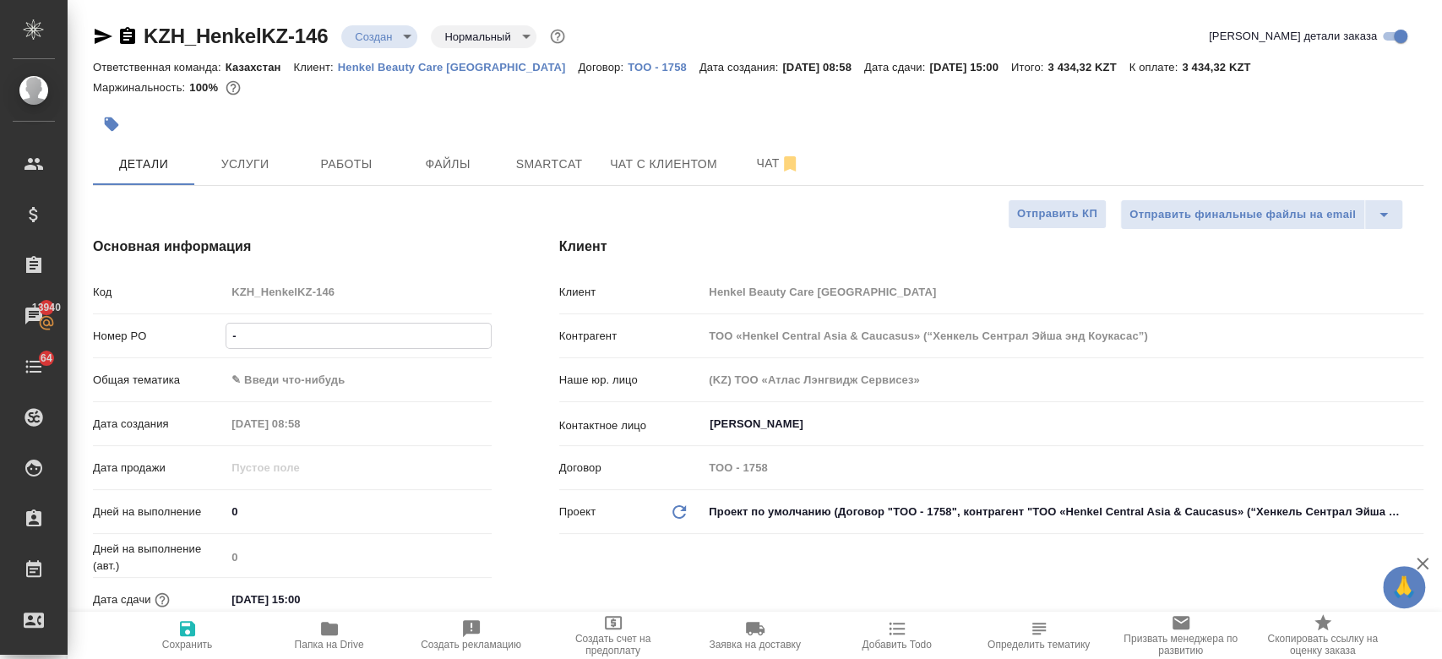
type input "-"
click at [167, 635] on span "Сохранить" at bounding box center [188, 634] width 122 height 32
type textarea "x"
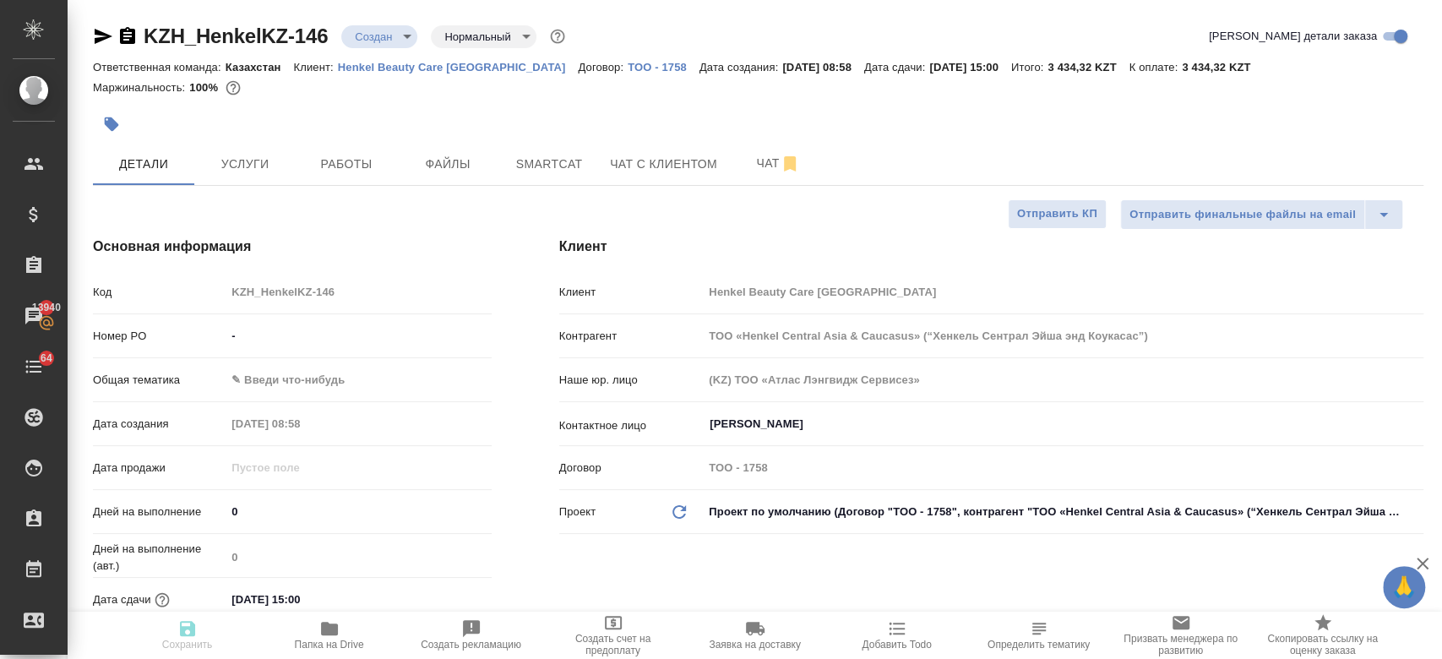
type textarea "x"
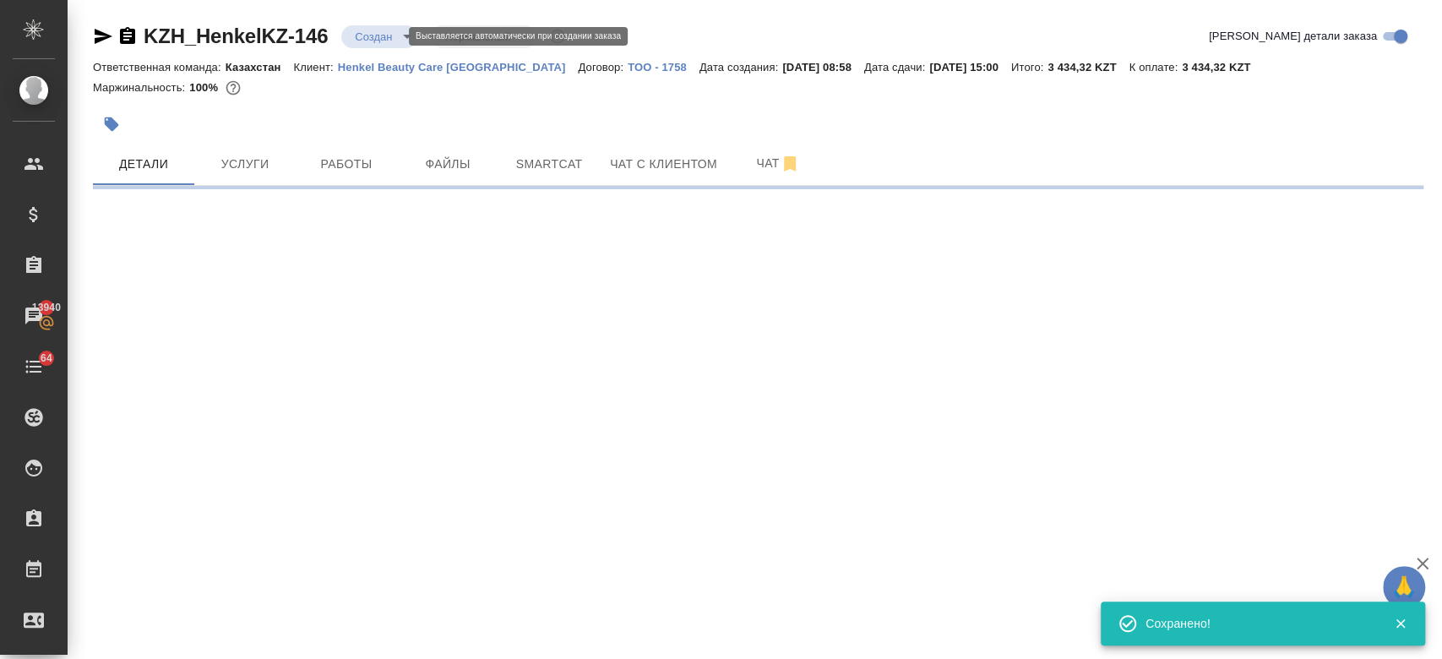
click at [367, 36] on body "🙏 .cls-1 fill:#fff; AWATERA Kosherbayeva Nazerke Клиенты Спецификации Заказы 13…" at bounding box center [721, 329] width 1442 height 659
select select "RU"
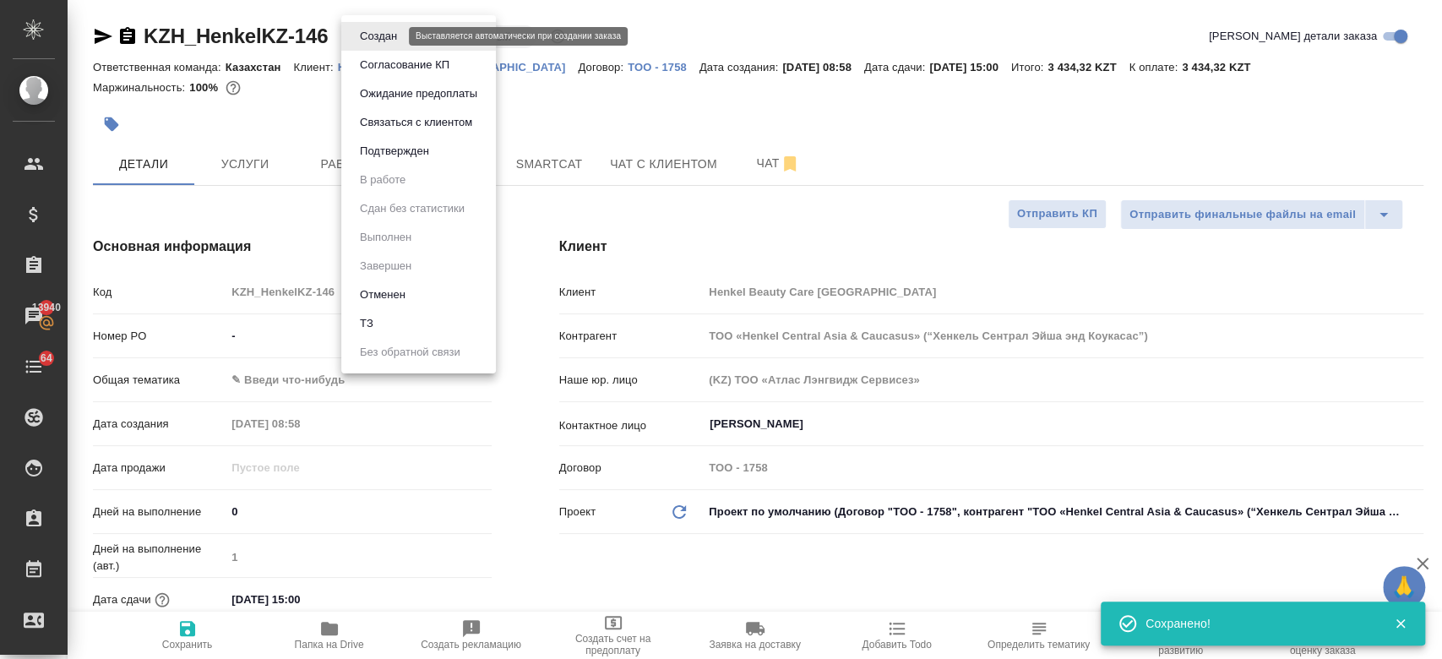
type textarea "x"
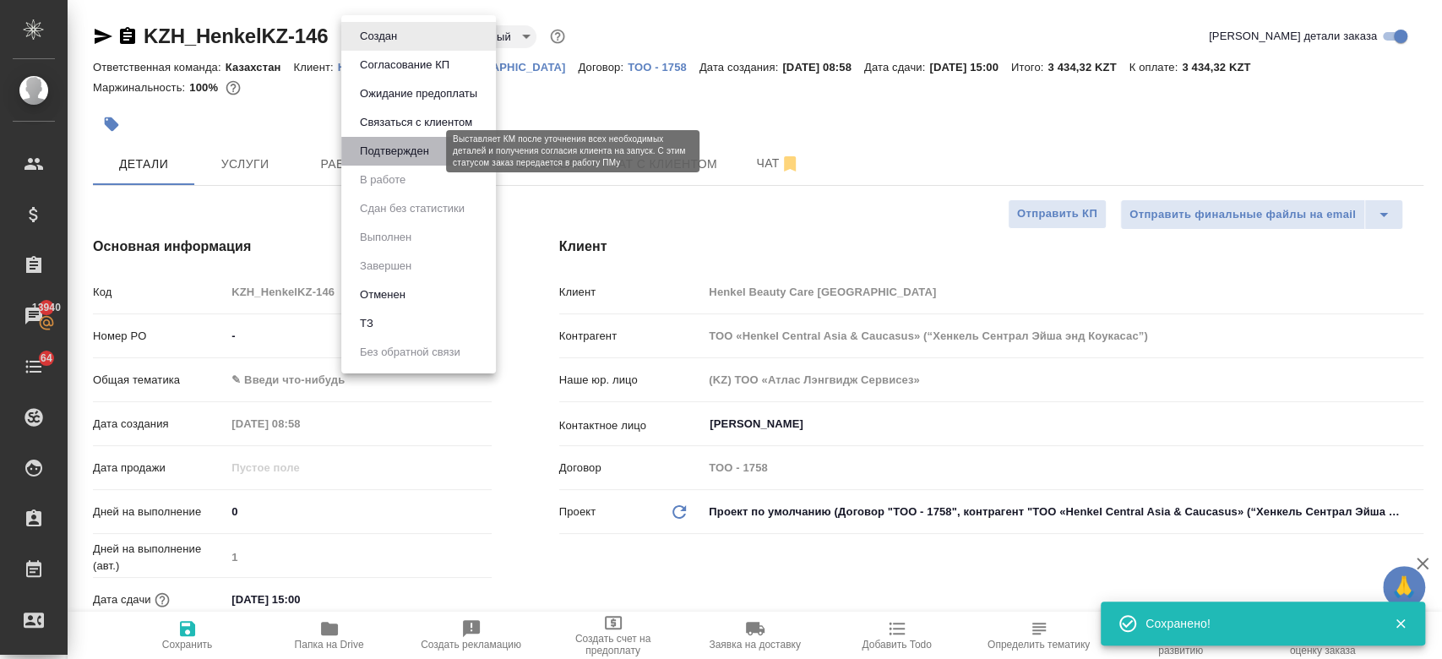
click at [402, 152] on button "Подтвержден" at bounding box center [394, 151] width 79 height 19
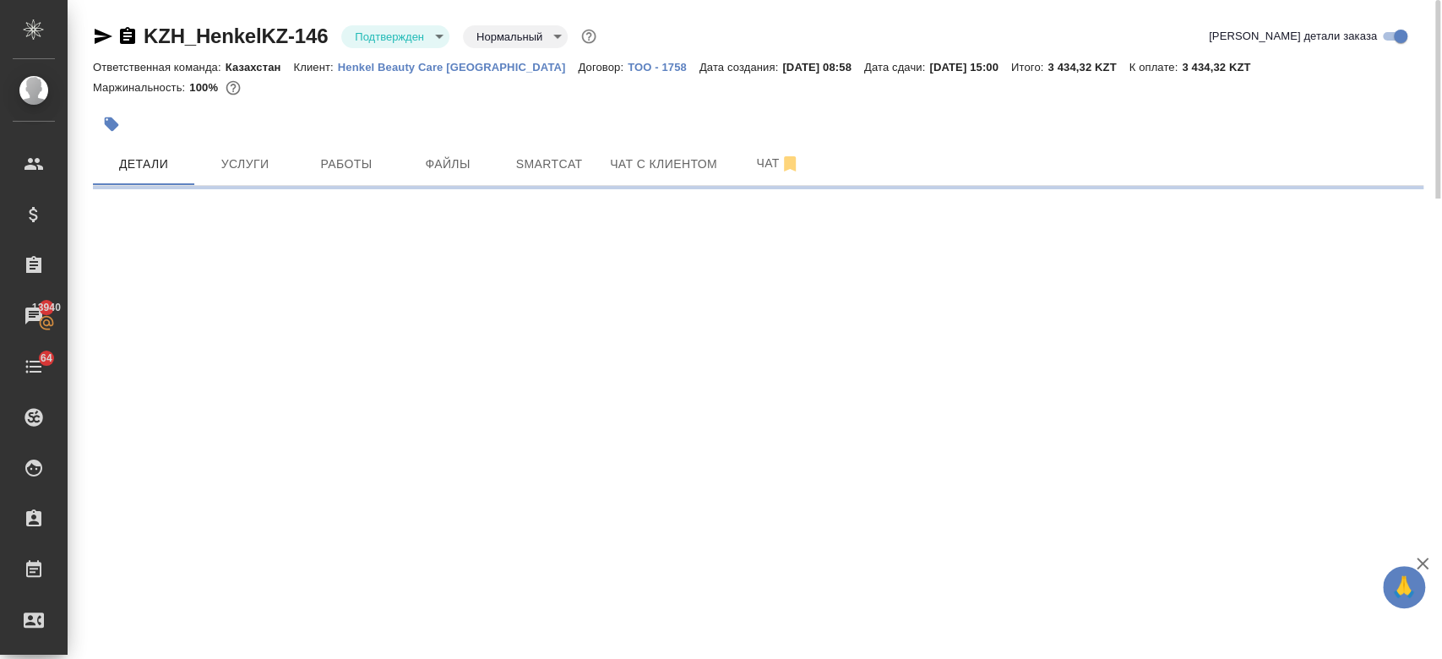
select select "RU"
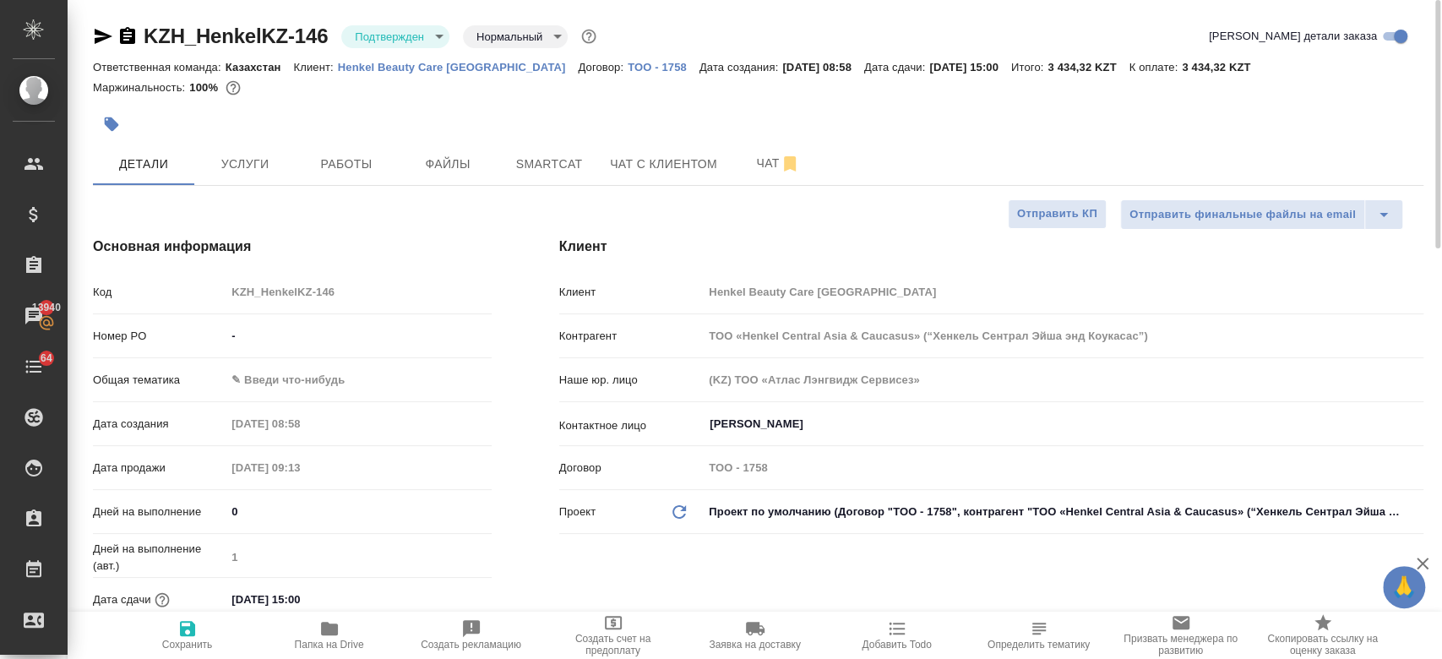
type textarea "x"
click at [103, 31] on icon "button" at bounding box center [103, 36] width 20 height 20
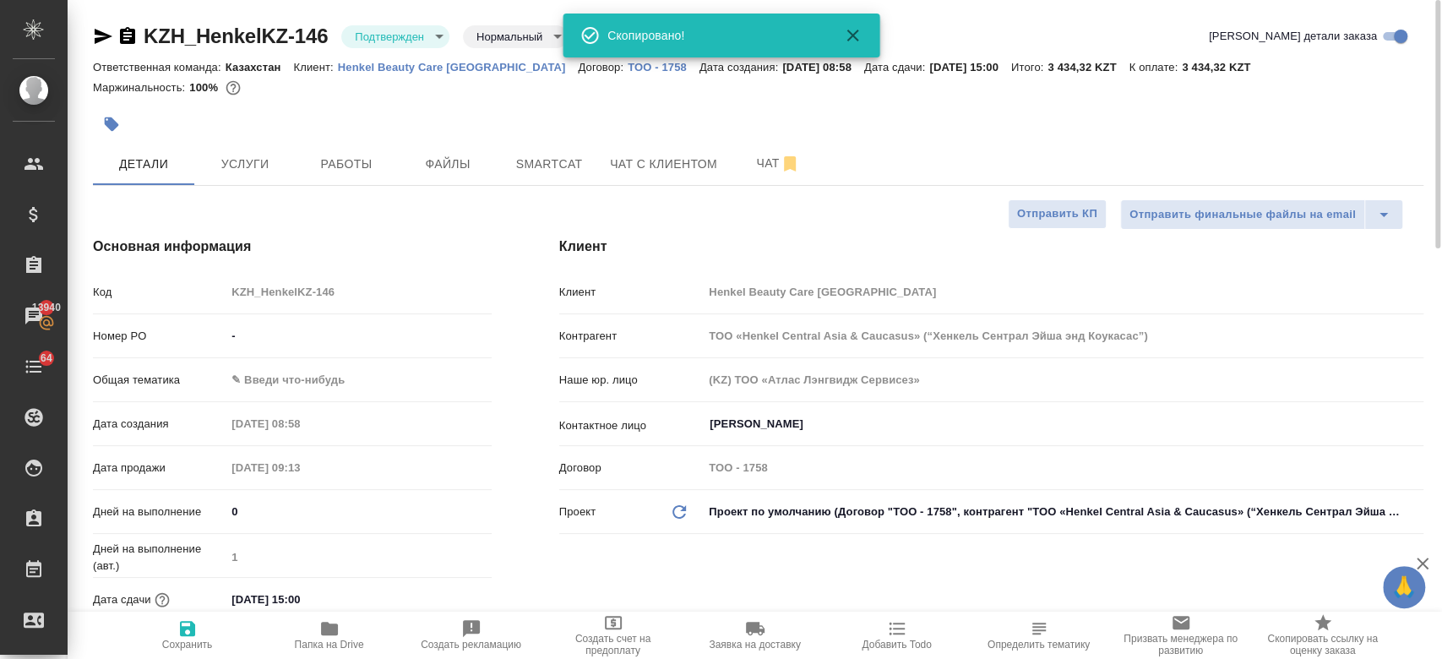
type textarea "x"
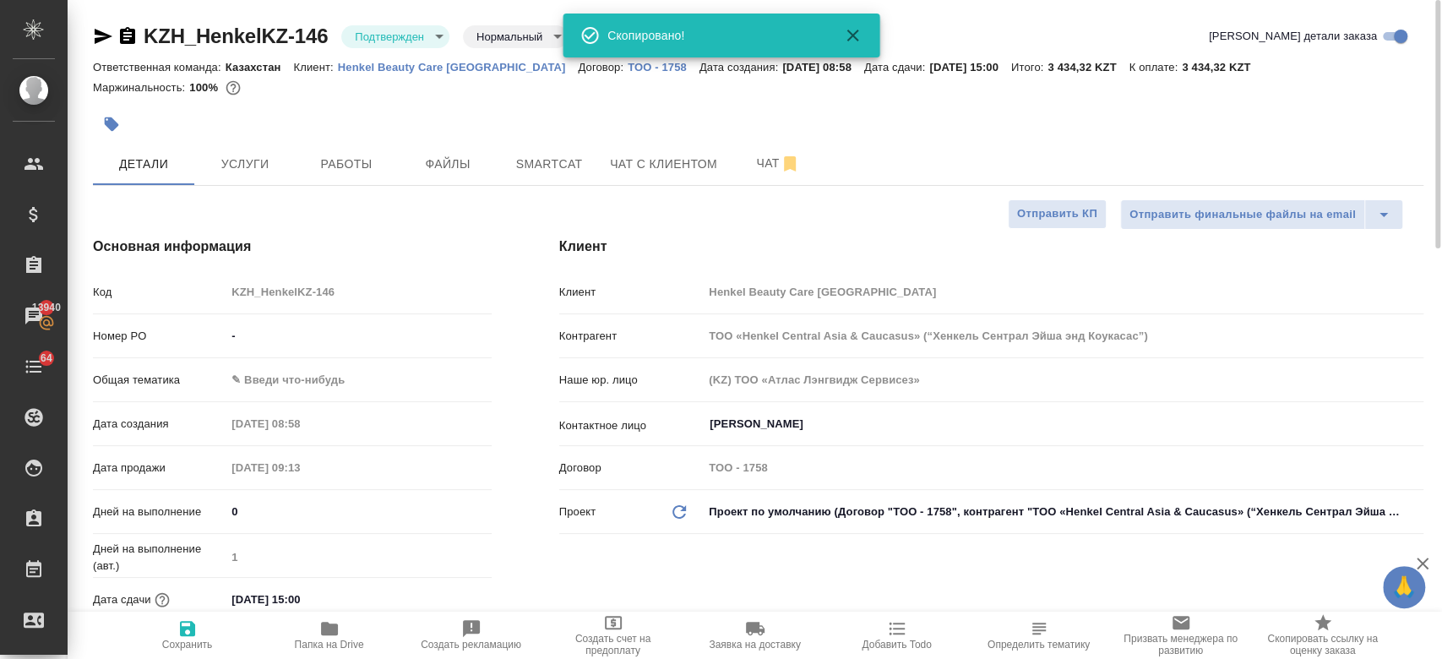
type textarea "x"
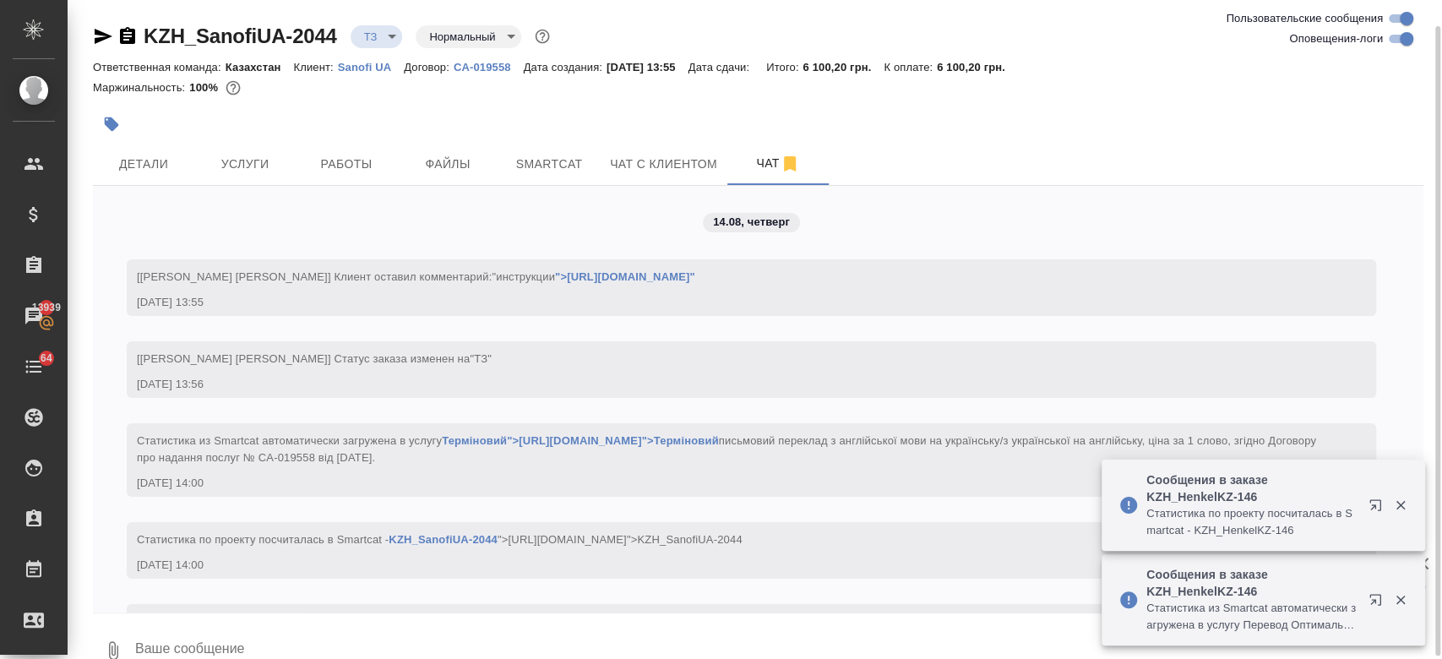
scroll to position [1089, 0]
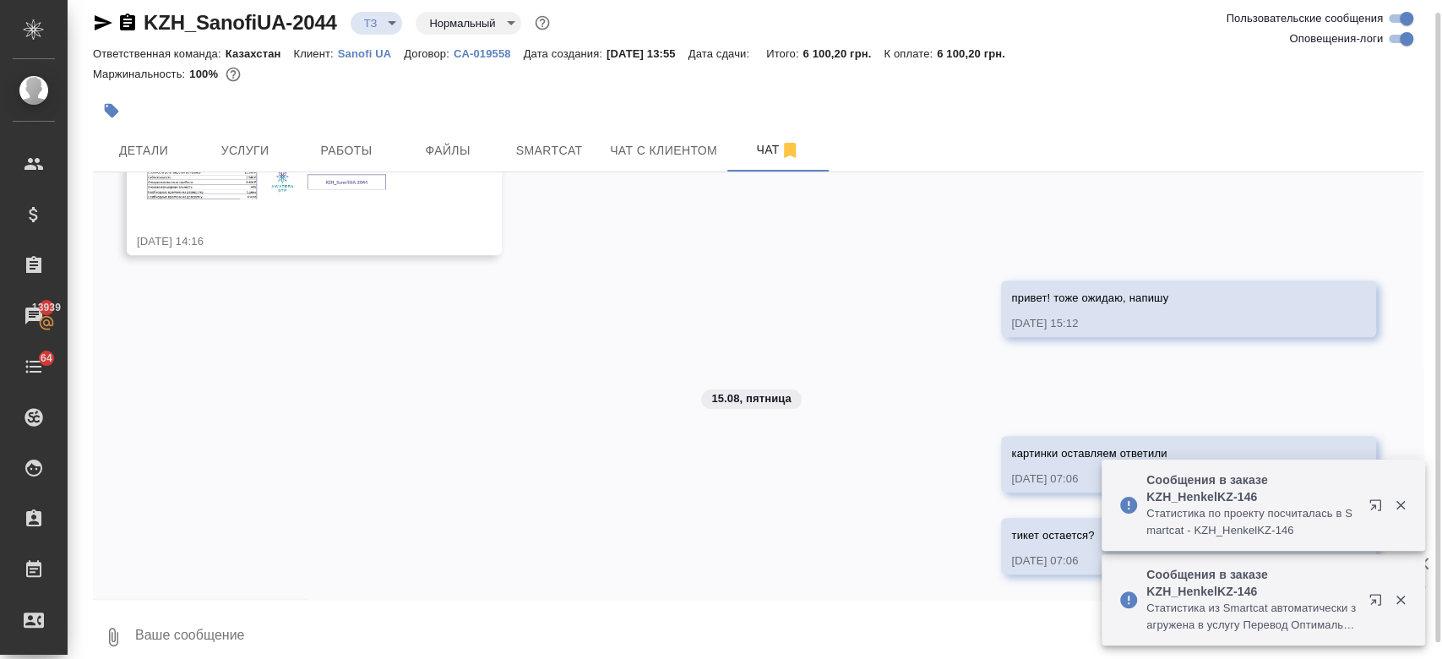
drag, startPoint x: 0, startPoint y: 0, endPoint x: 355, endPoint y: 55, distance: 359.0
click at [355, 55] on p "Sanofi UA" at bounding box center [371, 53] width 66 height 13
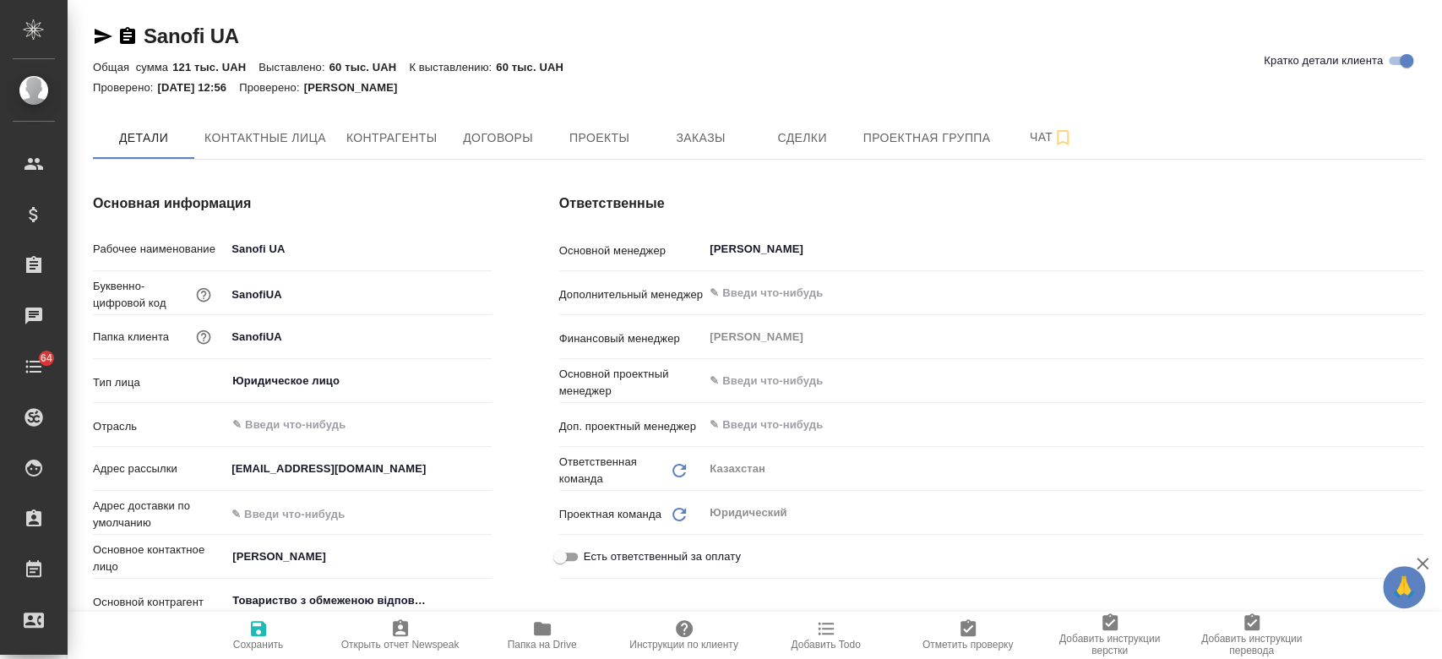
type textarea "x"
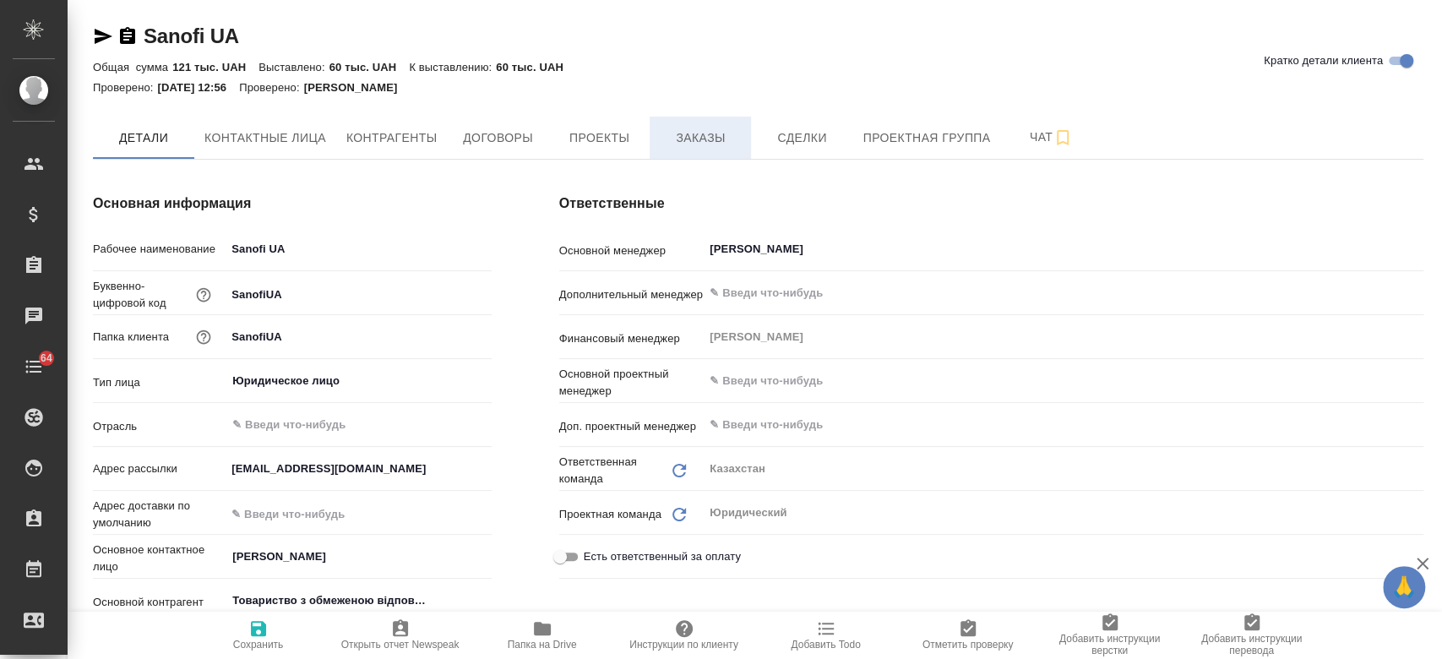
type textarea "x"
click at [709, 137] on span "Заказы" at bounding box center [700, 138] width 81 height 21
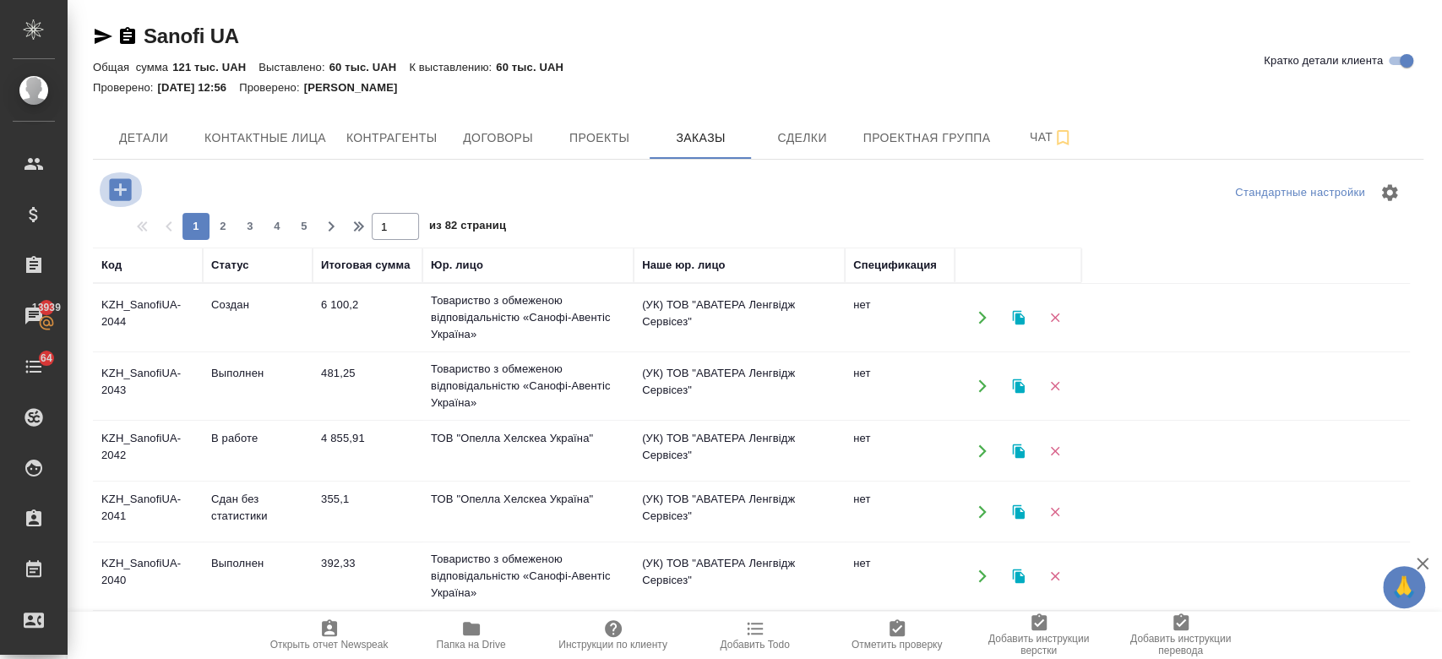
click at [128, 177] on icon "button" at bounding box center [121, 190] width 30 height 30
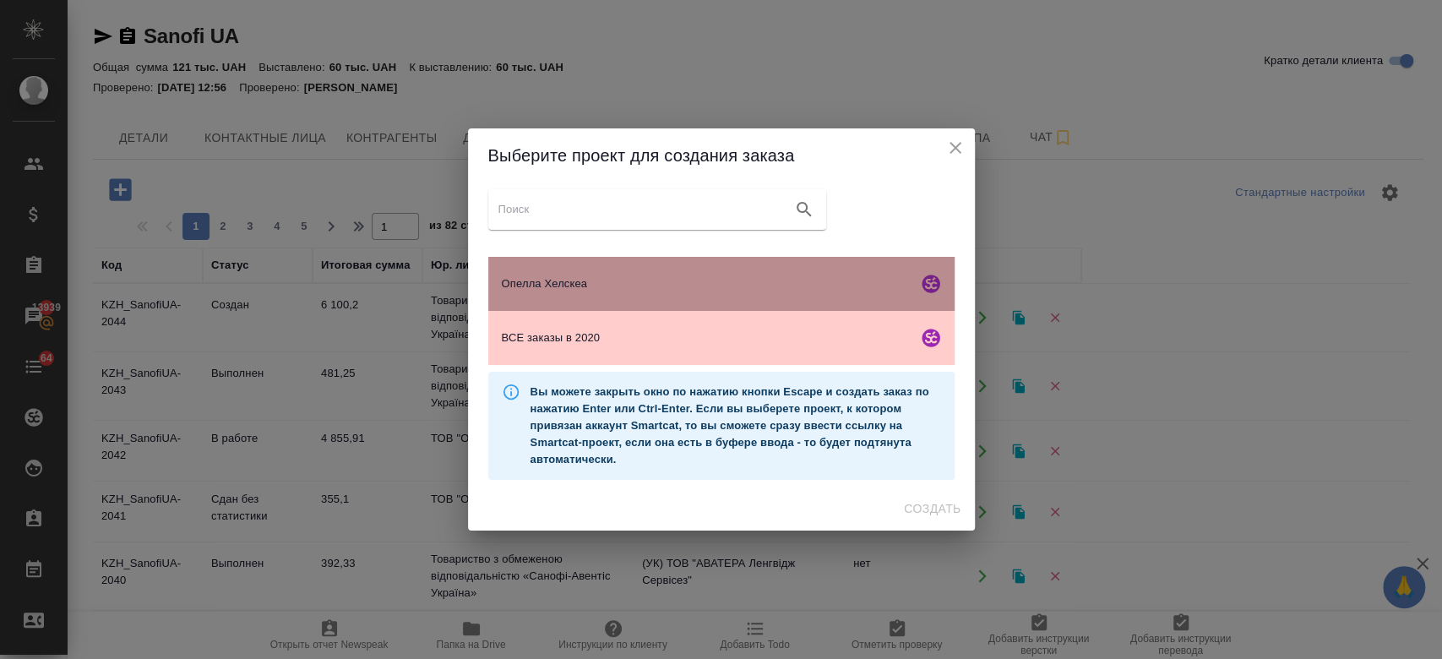
click at [575, 267] on div "Опелла Хелскеа" at bounding box center [721, 284] width 466 height 54
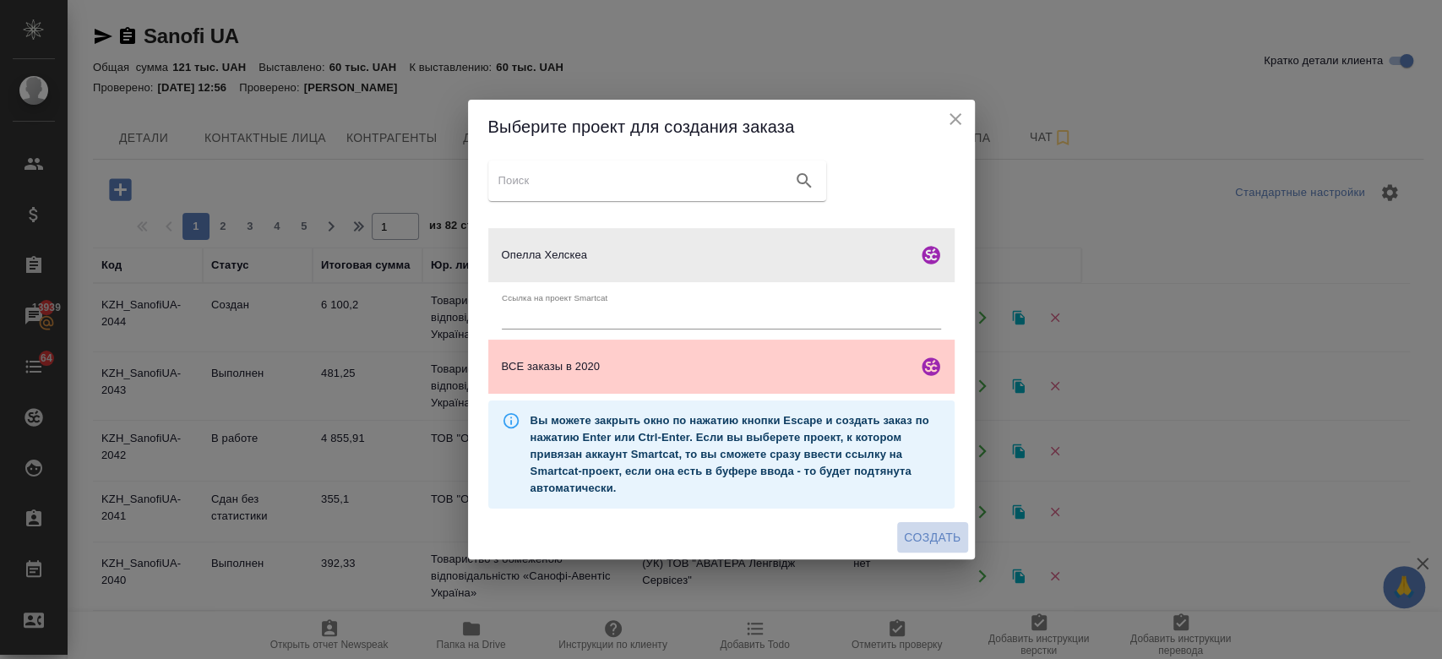
click at [940, 530] on span "Создать" at bounding box center [932, 537] width 57 height 21
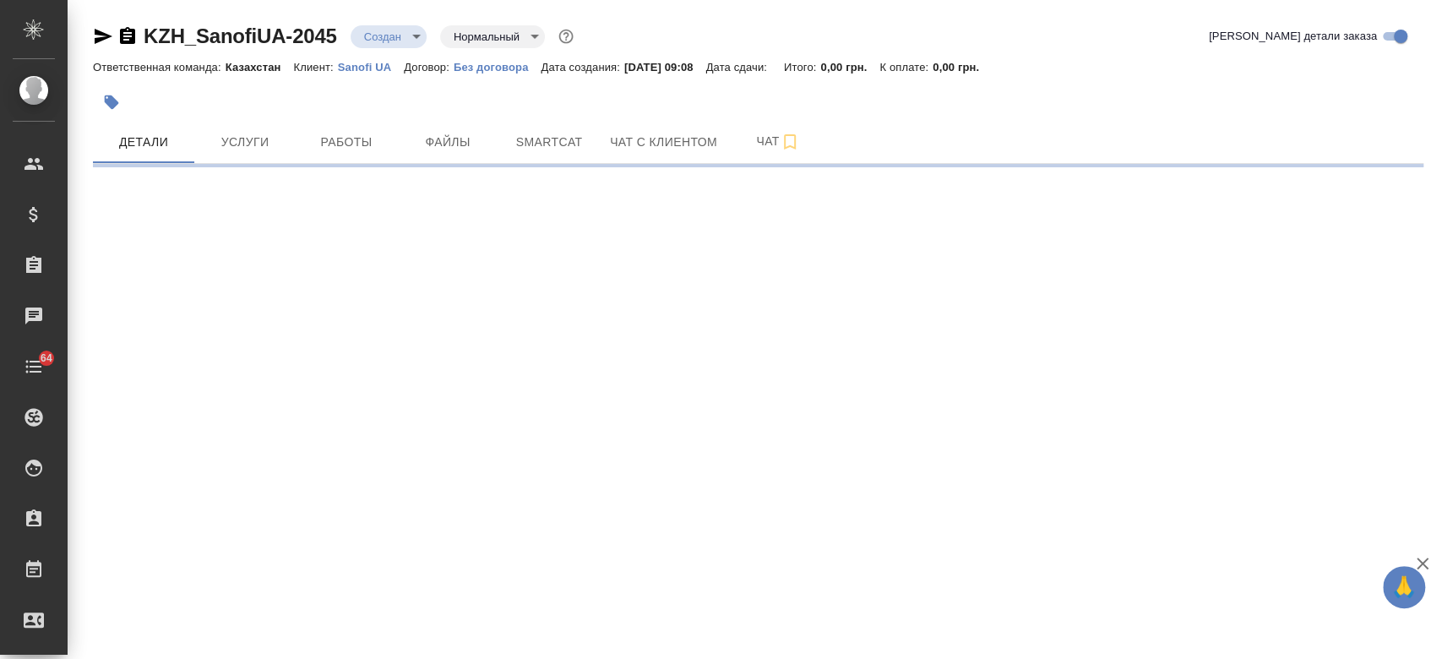
select select "RU"
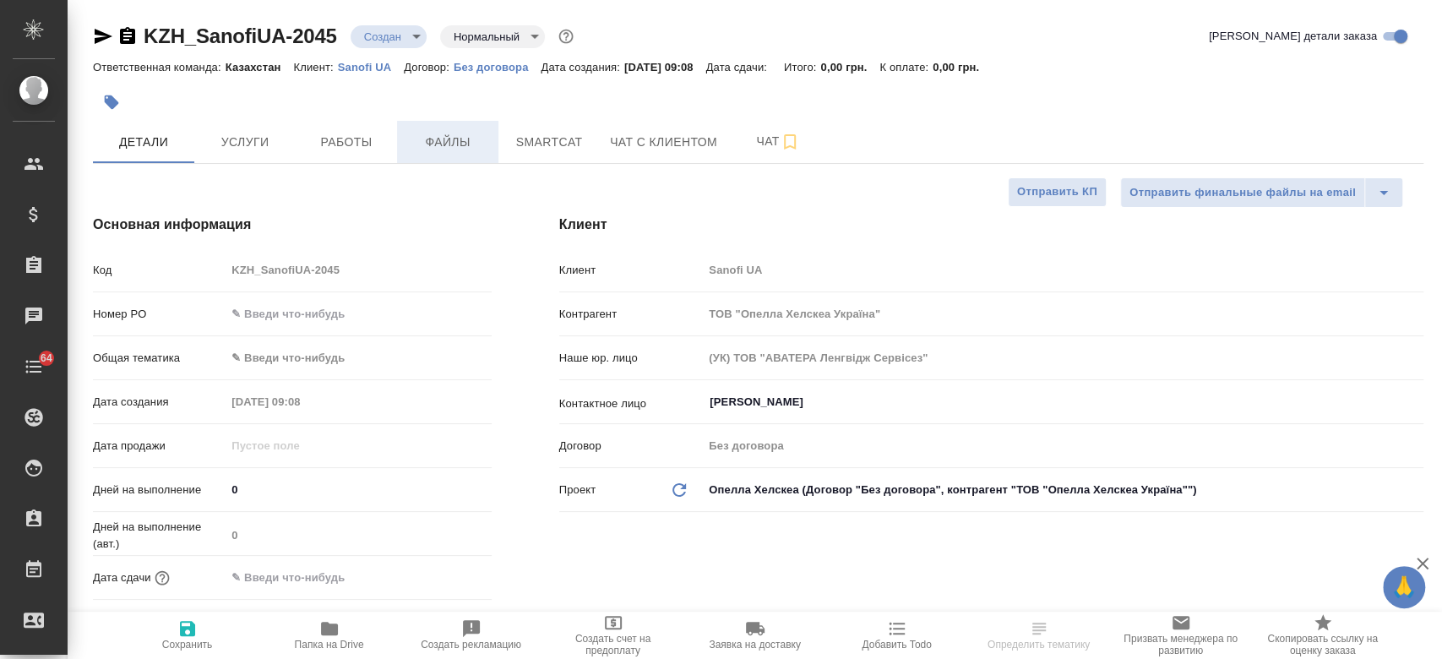
type textarea "x"
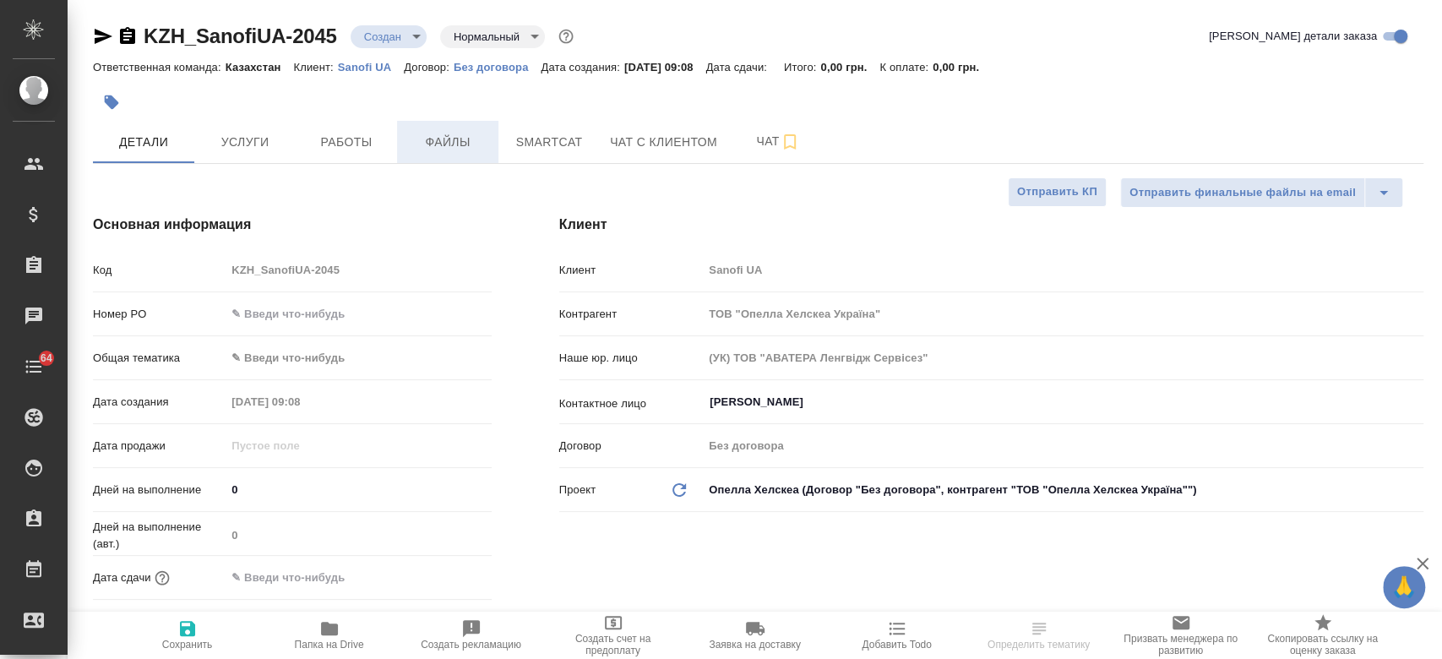
type textarea "x"
click at [460, 141] on span "Файлы" at bounding box center [447, 142] width 81 height 21
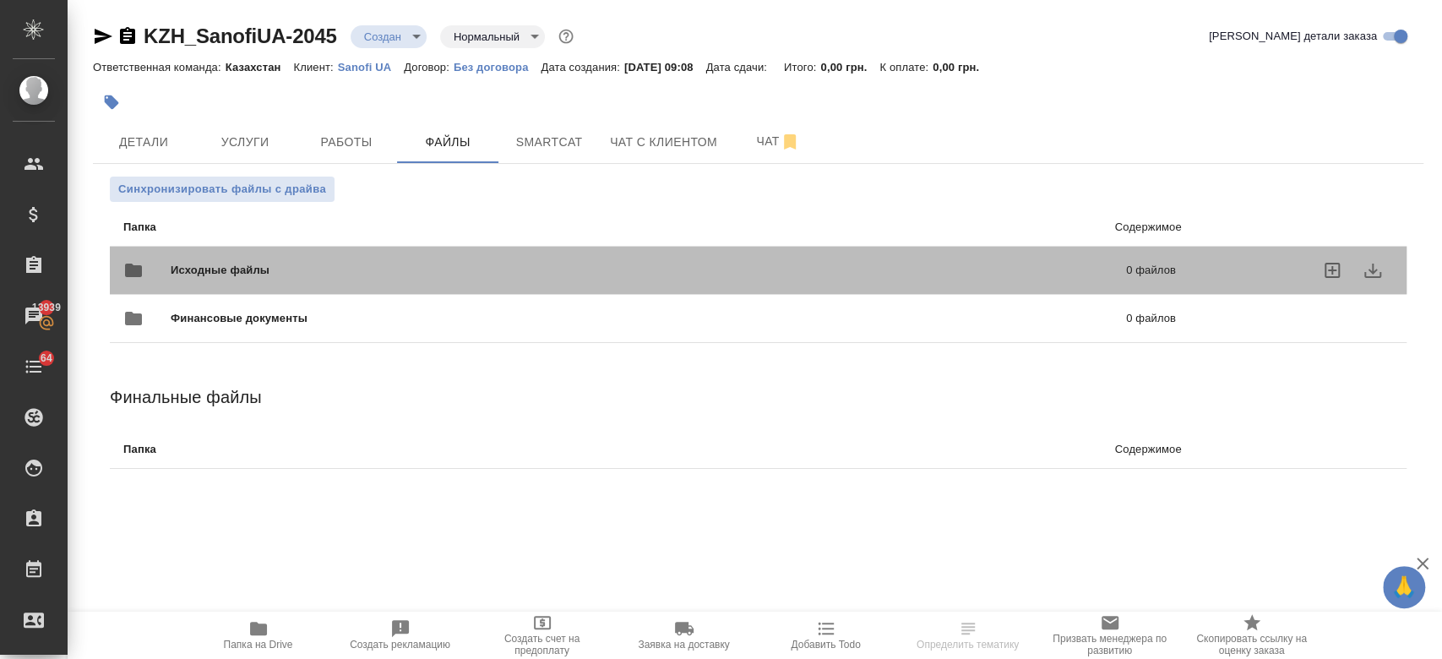
click at [360, 277] on span "Исходные файлы" at bounding box center [434, 270] width 527 height 17
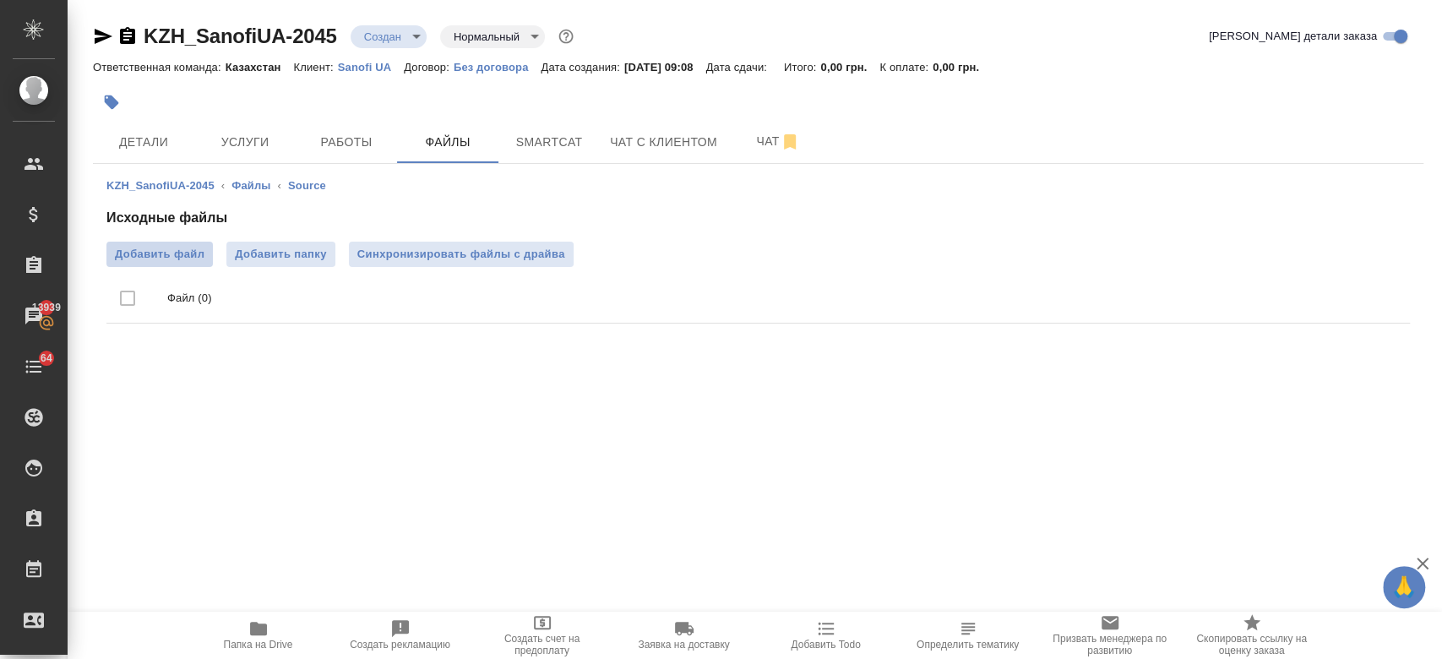
click at [169, 265] on label "Добавить файл" at bounding box center [159, 254] width 106 height 25
click at [0, 0] on input "Добавить файл" at bounding box center [0, 0] width 0 height 0
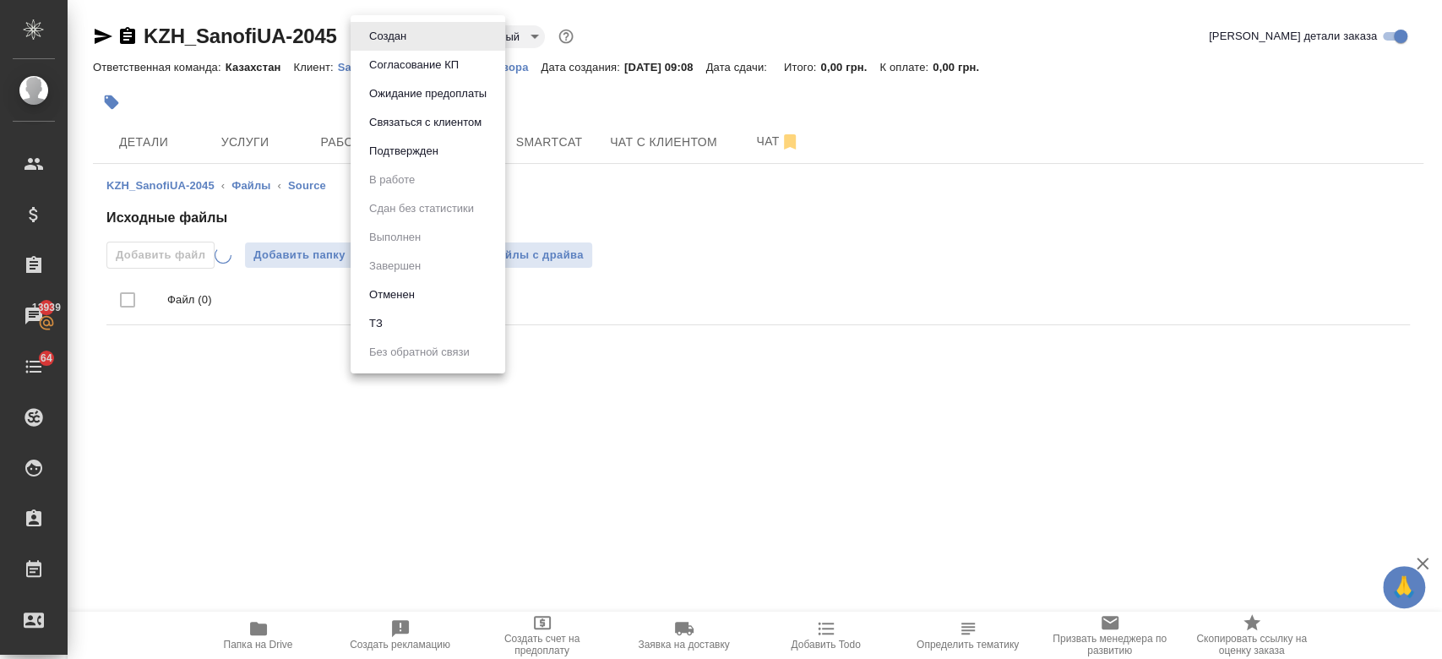
click at [378, 29] on body "🙏 .cls-1 fill:#fff; AWATERA Kosherbayeva Nazerke Клиенты Спецификации Заказы 13…" at bounding box center [721, 329] width 1442 height 659
click at [432, 311] on li "ТЗ" at bounding box center [428, 323] width 155 height 29
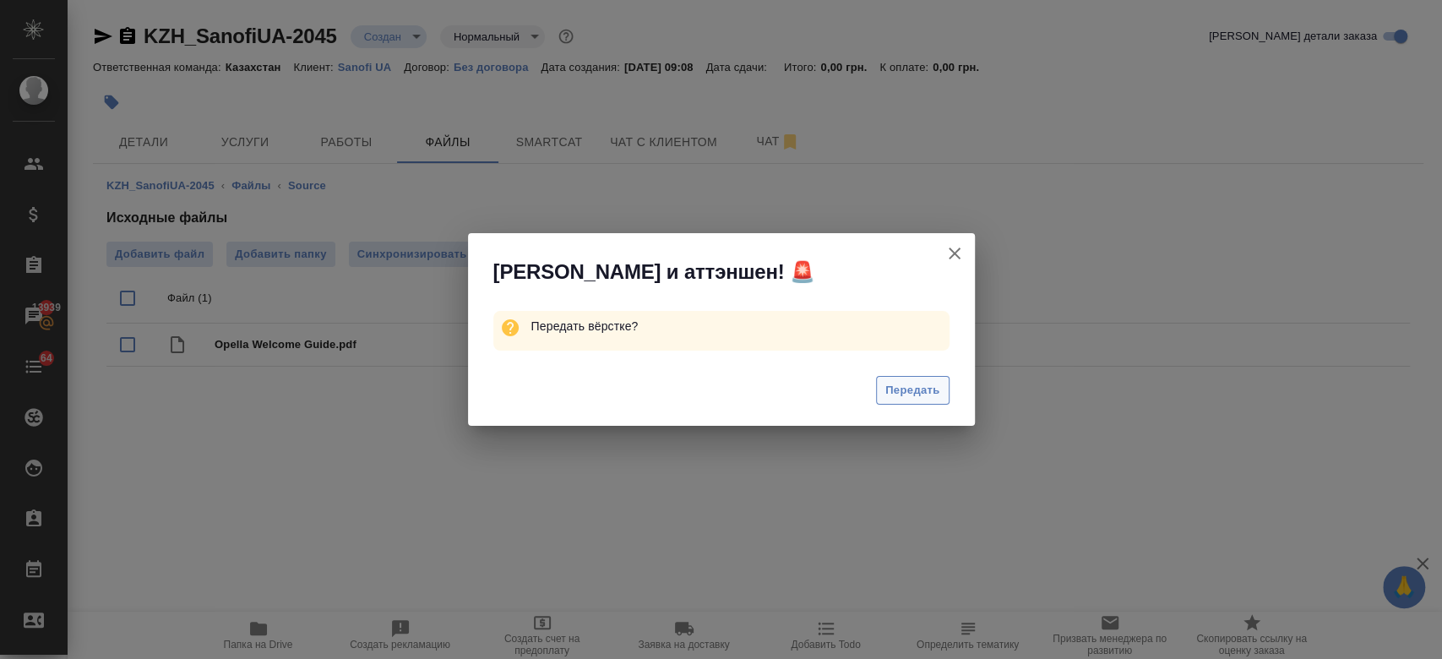
click at [892, 385] on span "Передать" at bounding box center [912, 390] width 55 height 19
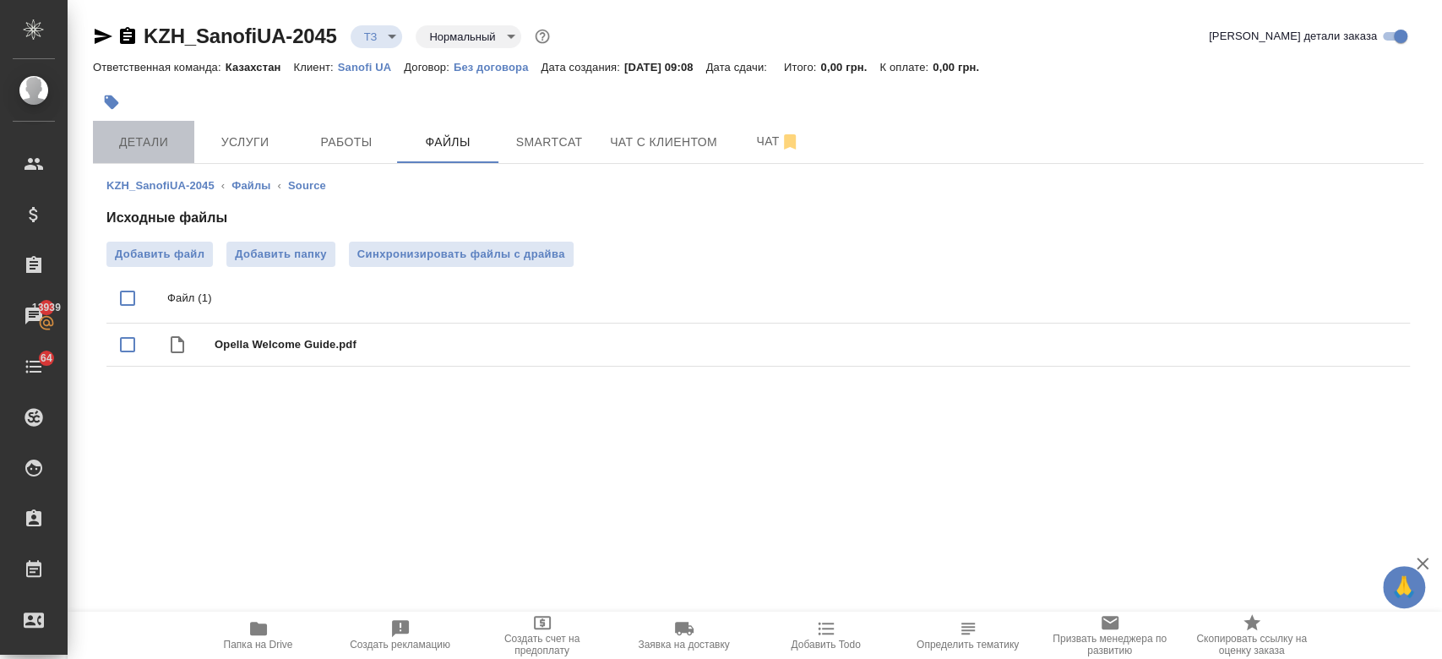
click at [165, 154] on button "Детали" at bounding box center [143, 142] width 101 height 42
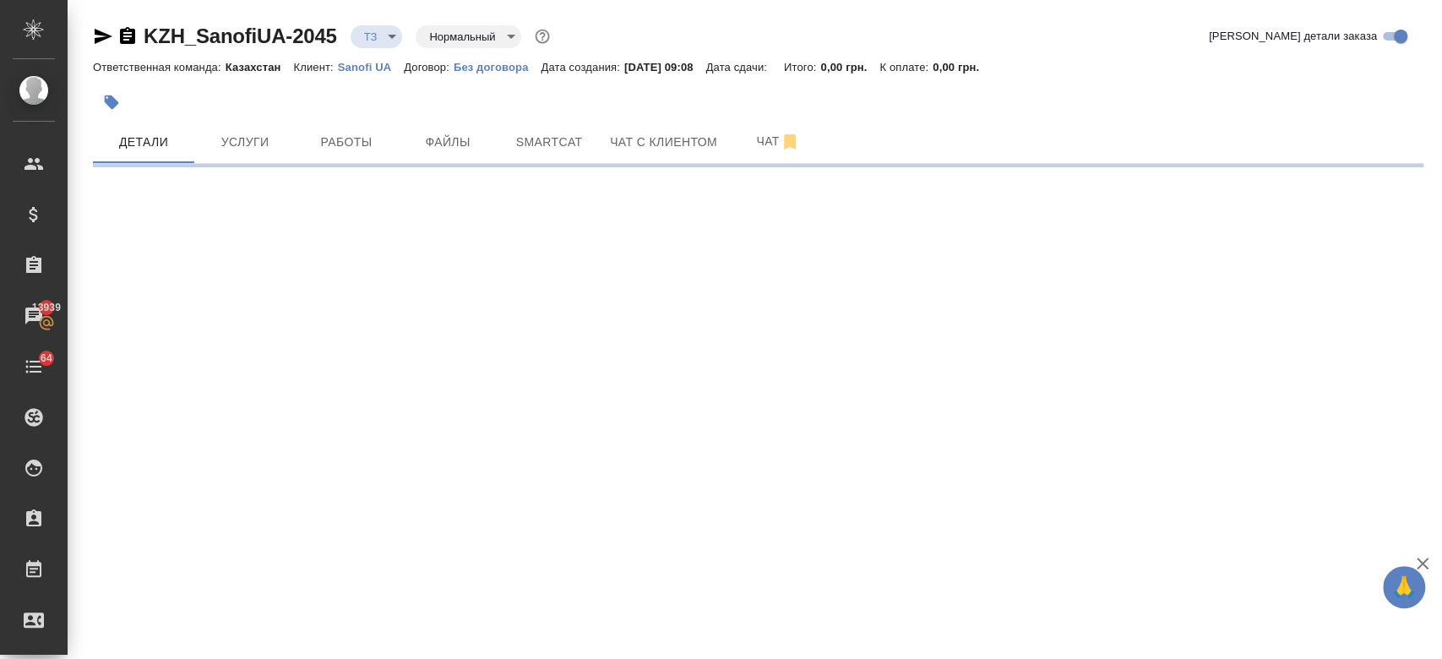
select select "RU"
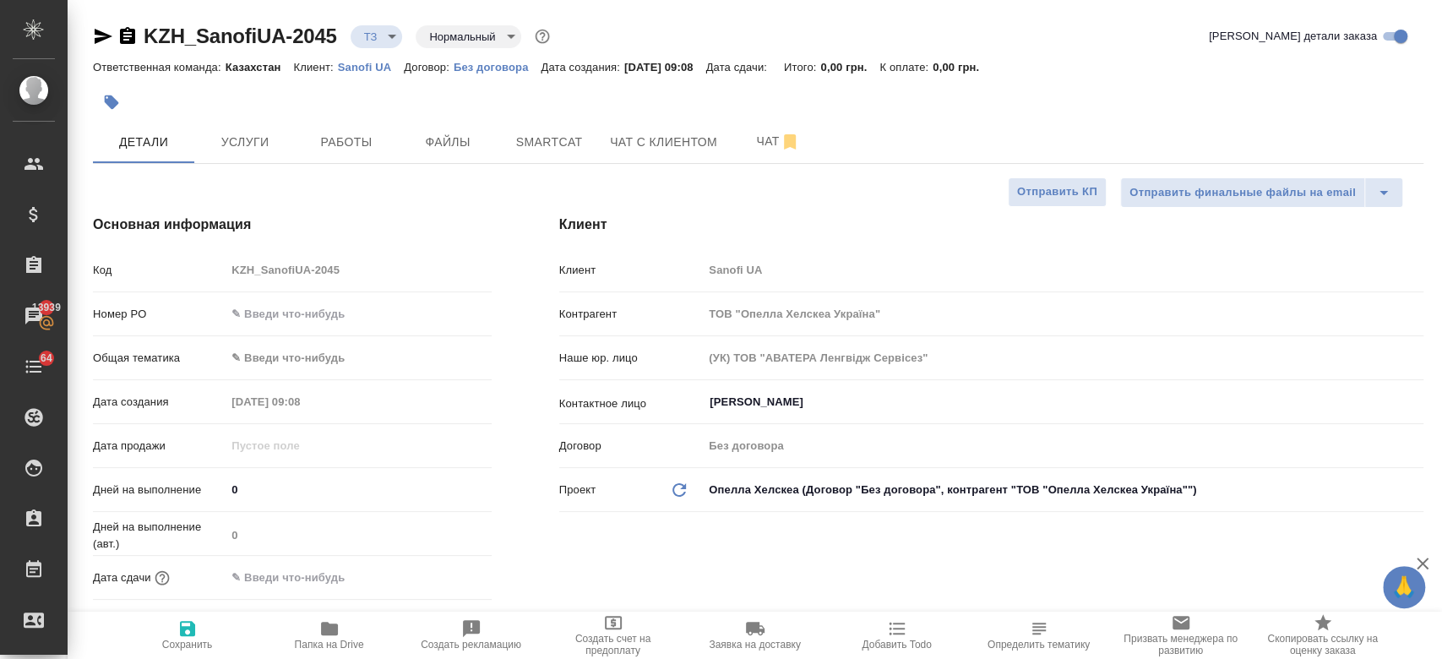
type textarea "x"
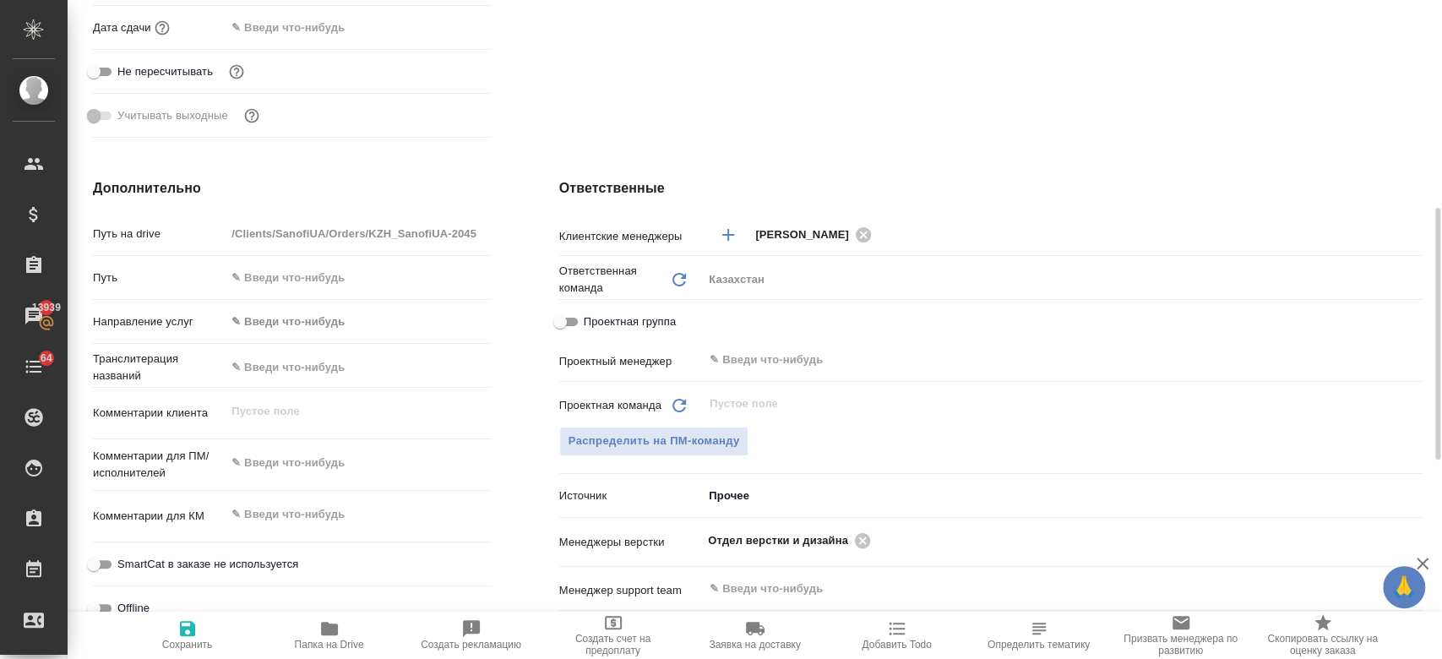
scroll to position [553, 0]
type textarea "x"
click at [294, 460] on textarea at bounding box center [358, 461] width 264 height 29
paste textarea "перевод на укр."
type textarea "перевод на укр."
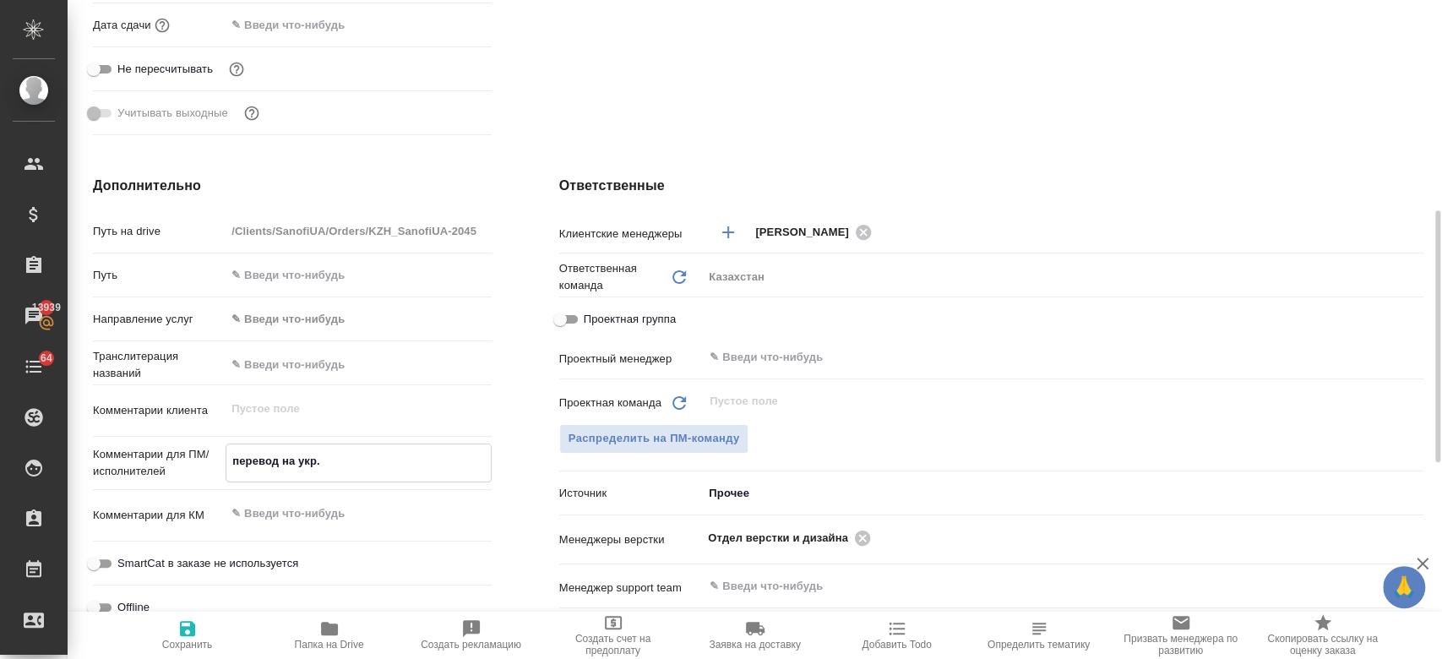
click at [294, 460] on textarea "перевод на укр." at bounding box center [358, 461] width 264 height 29
type textarea "x"
type textarea "перевод на укр."
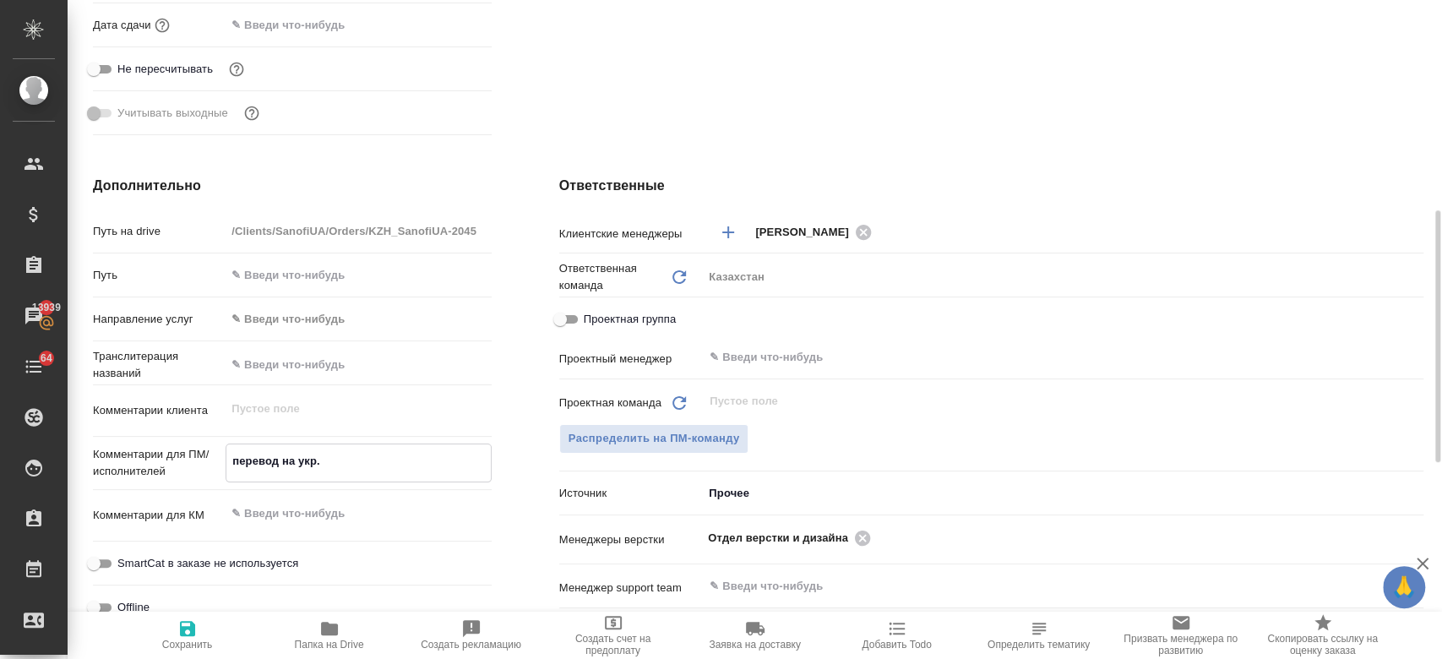
type textarea "x"
click at [182, 633] on icon "button" at bounding box center [187, 628] width 15 height 15
type textarea "x"
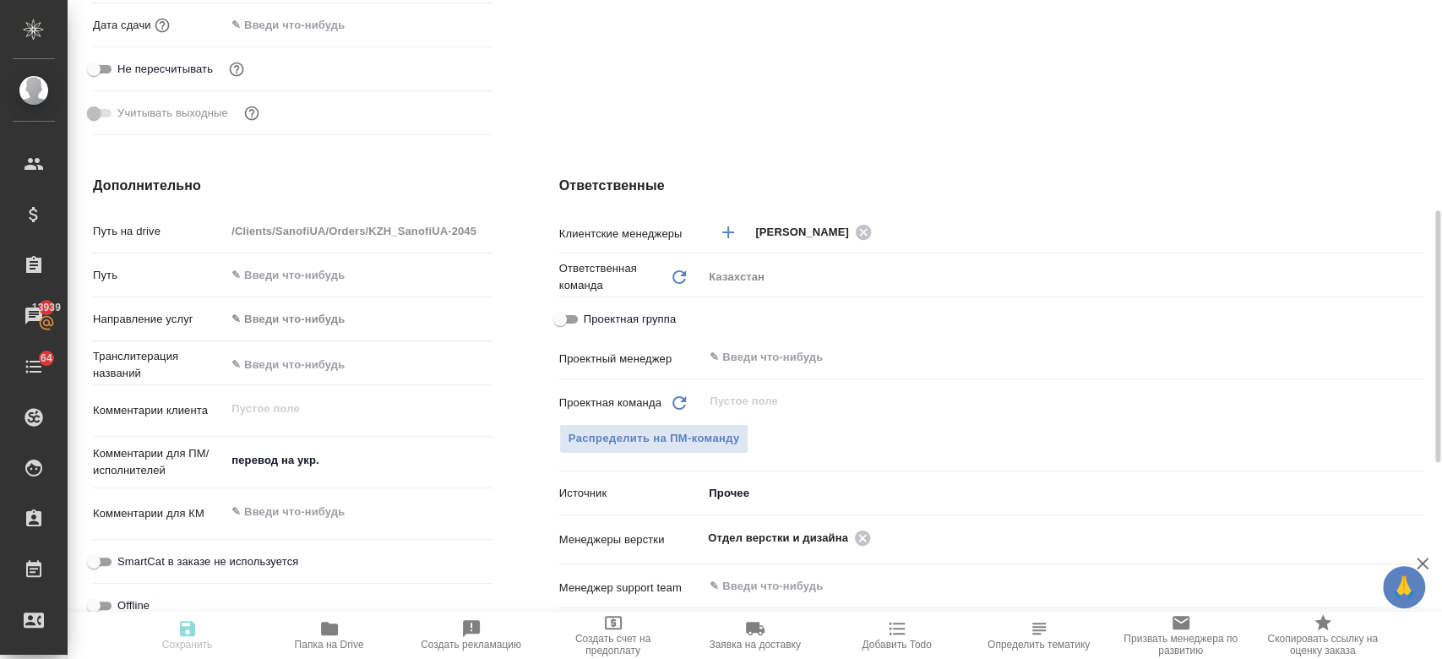
type textarea "x"
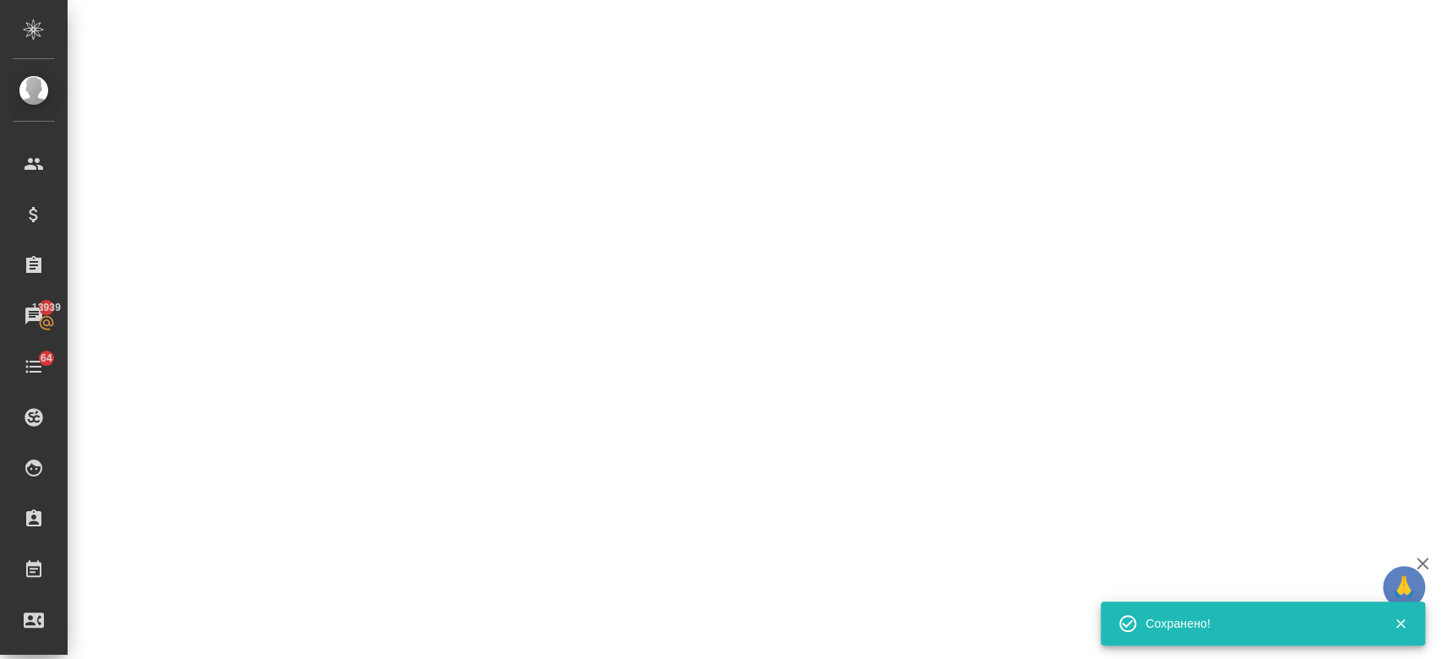
select select "RU"
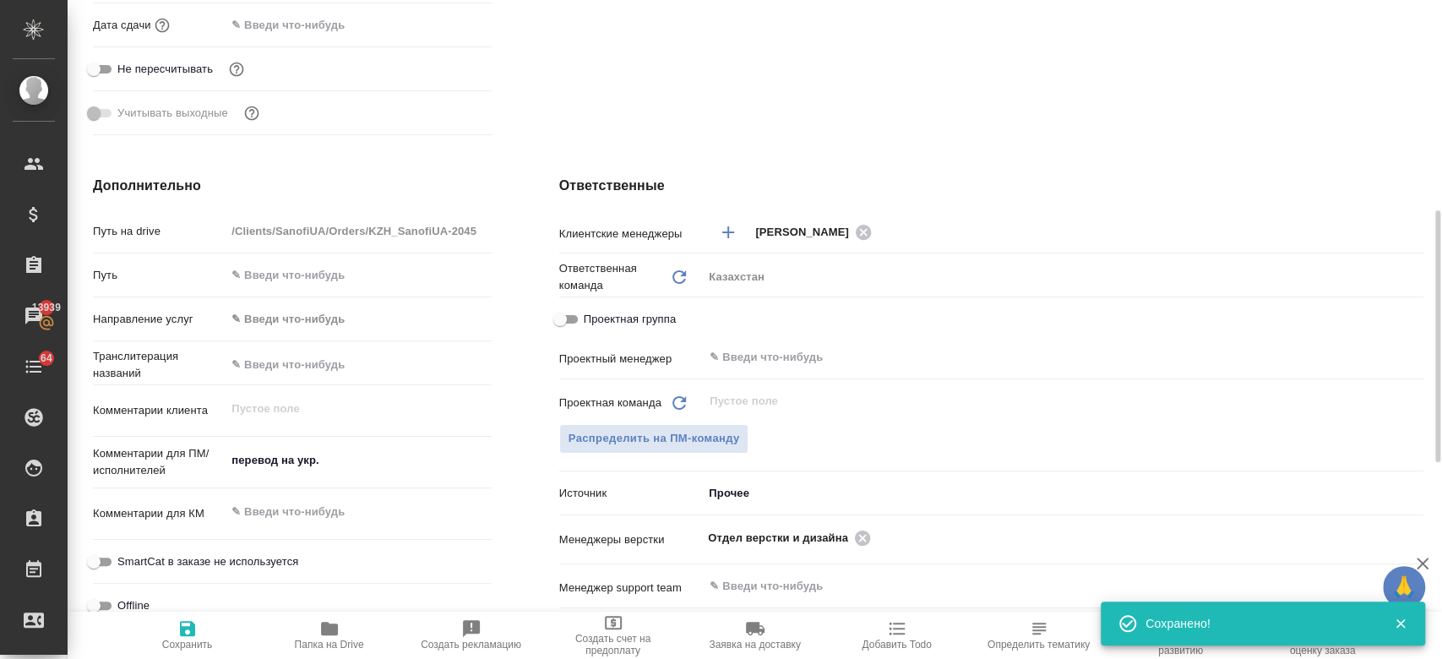
type textarea "x"
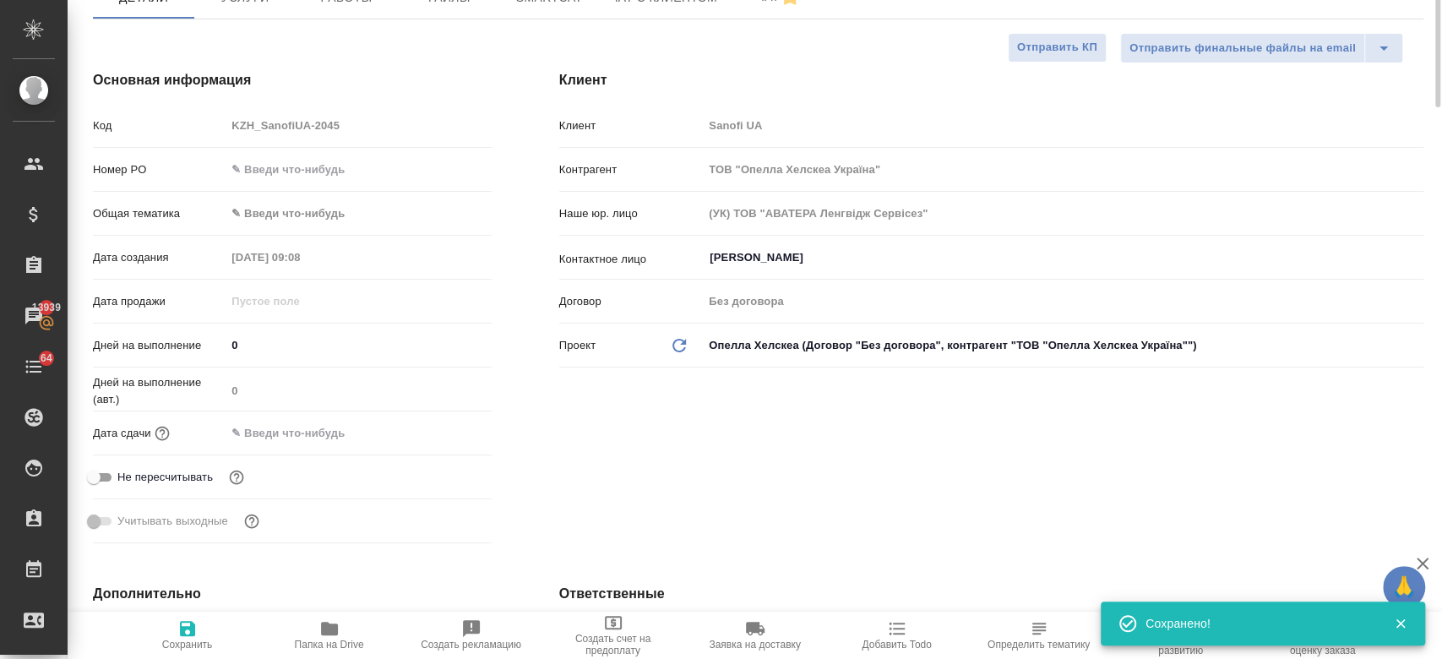
scroll to position [0, 0]
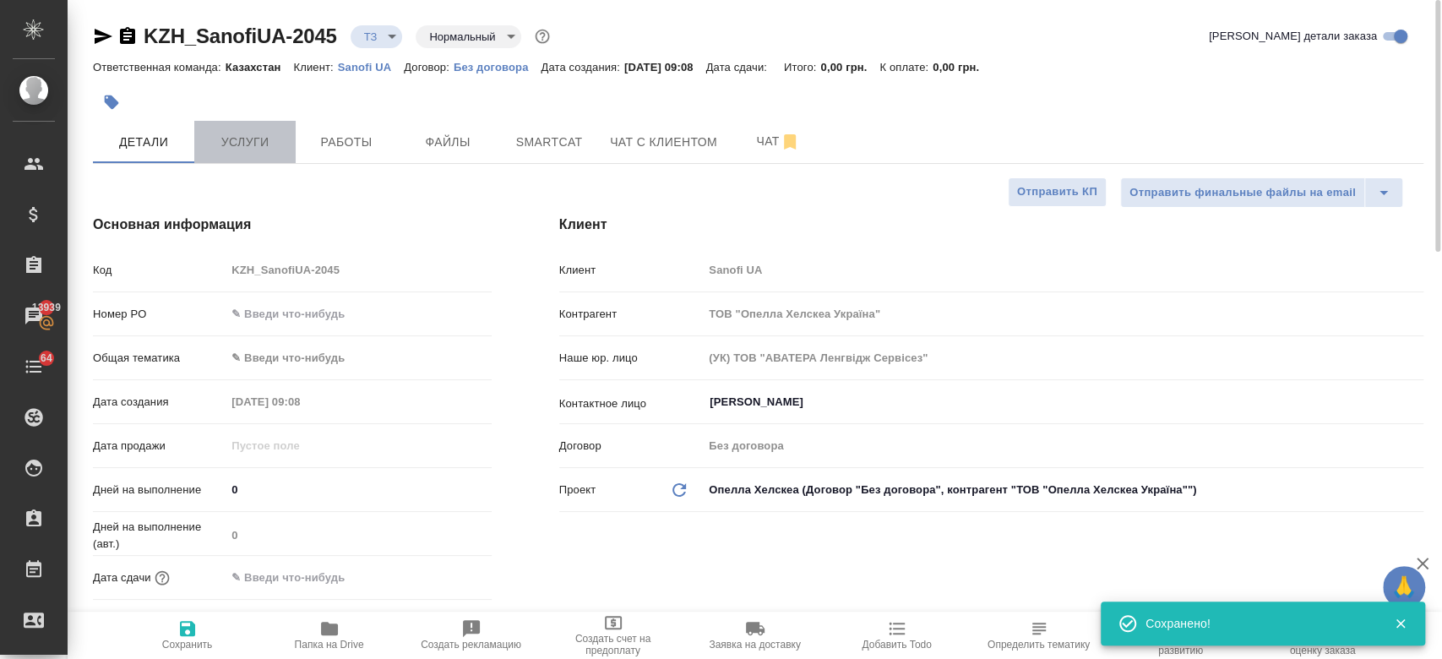
click at [241, 148] on span "Услуги" at bounding box center [244, 142] width 81 height 21
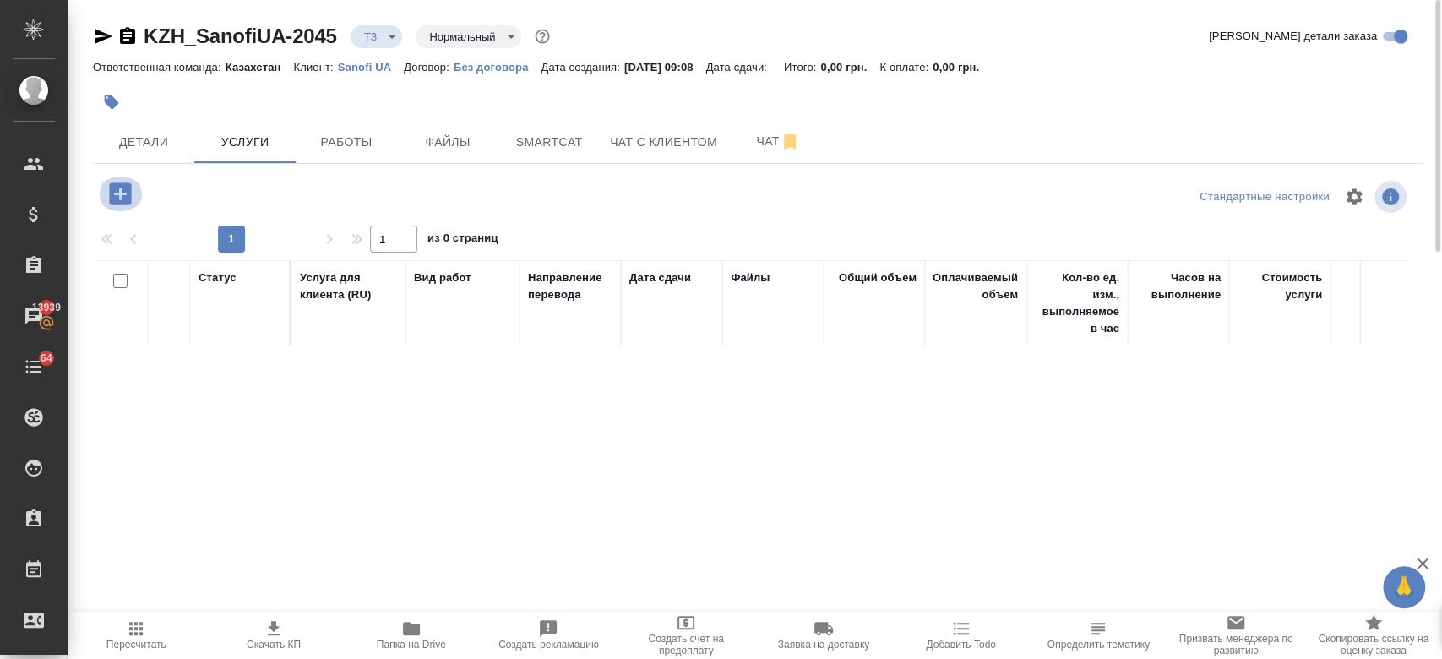
click at [128, 188] on icon "button" at bounding box center [120, 193] width 22 height 22
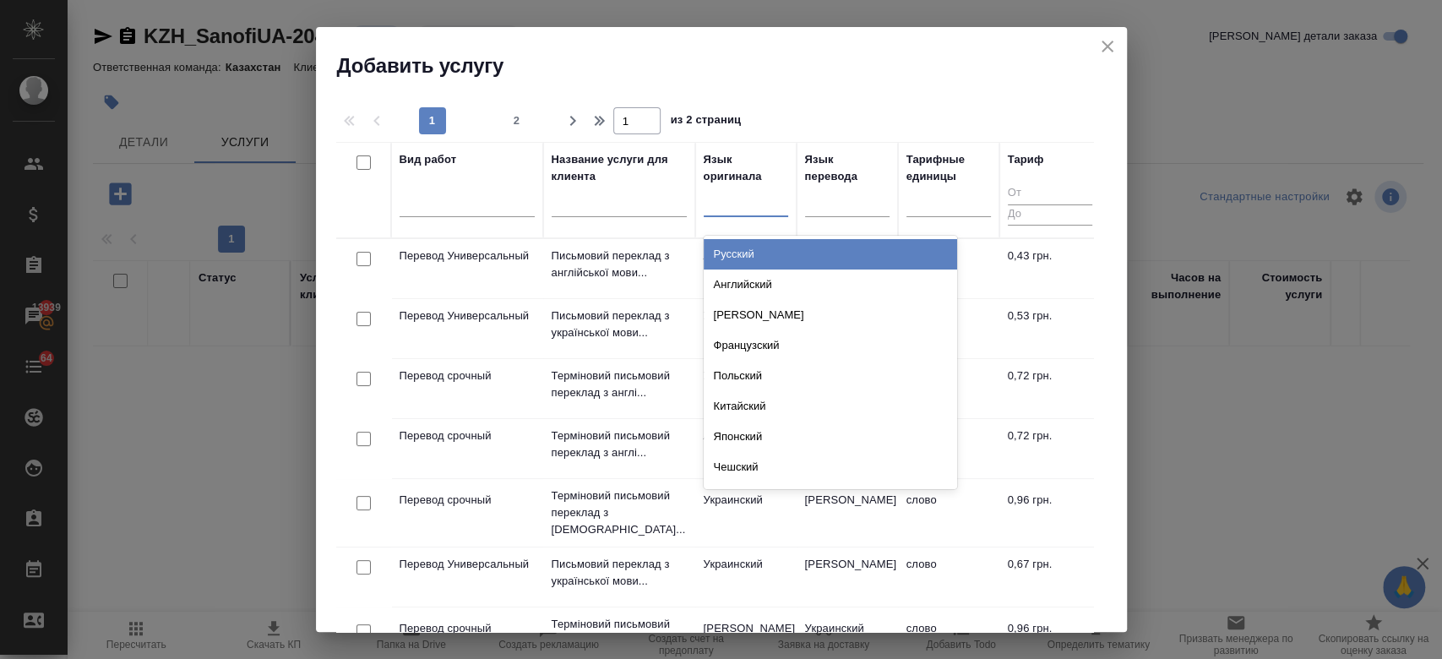
click at [732, 199] on div at bounding box center [746, 200] width 84 height 24
type input "анг"
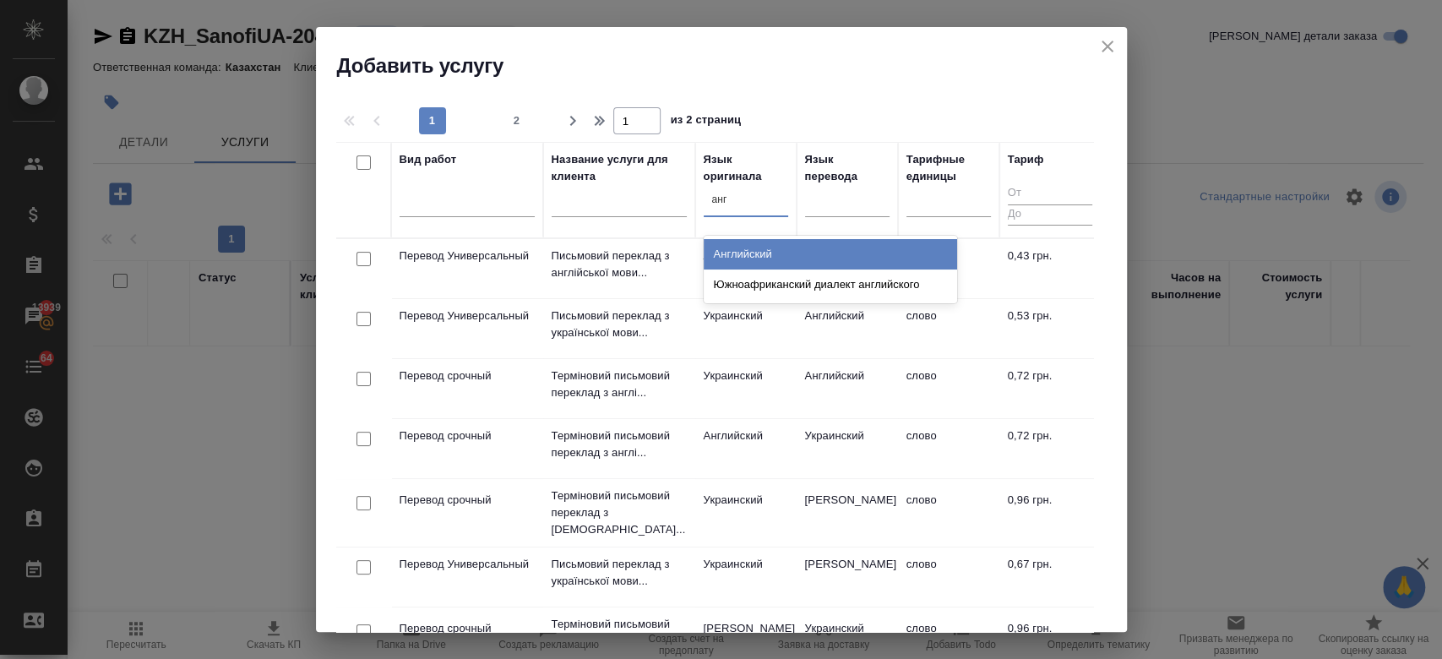
click at [762, 250] on div "Английский" at bounding box center [830, 254] width 253 height 30
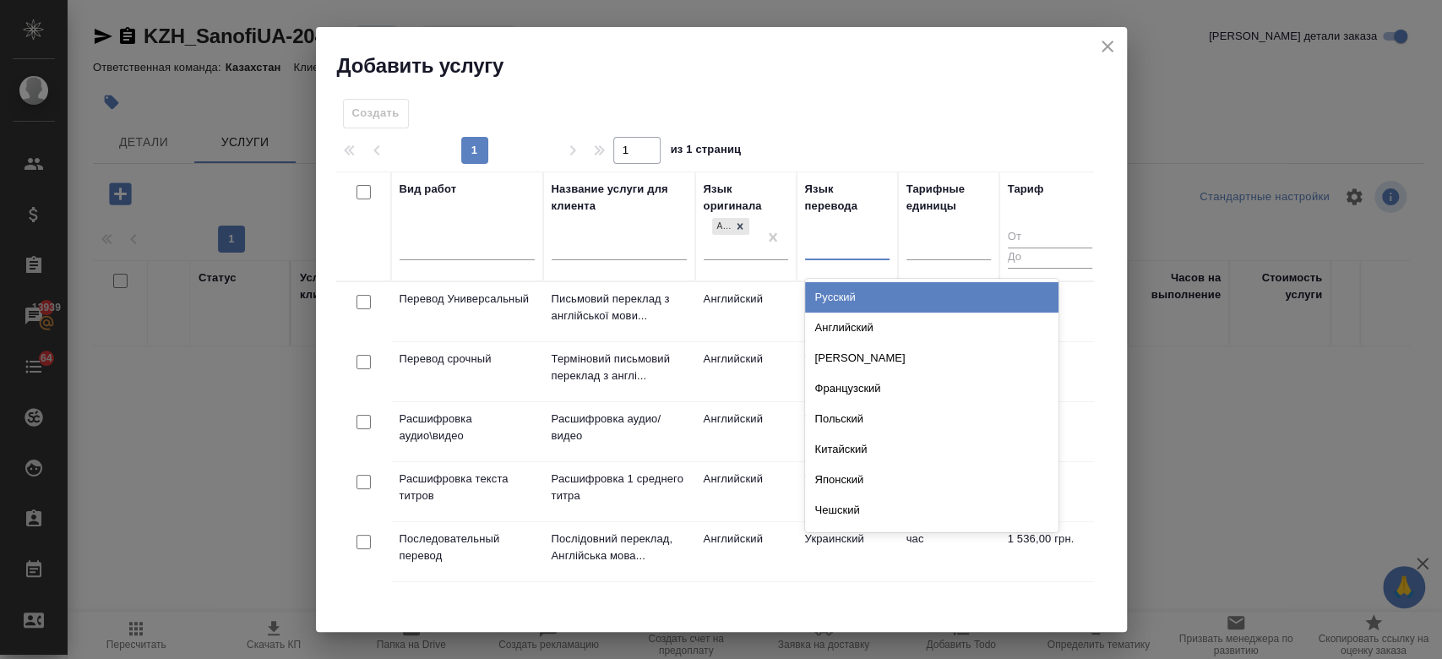
click at [837, 244] on div at bounding box center [847, 243] width 84 height 24
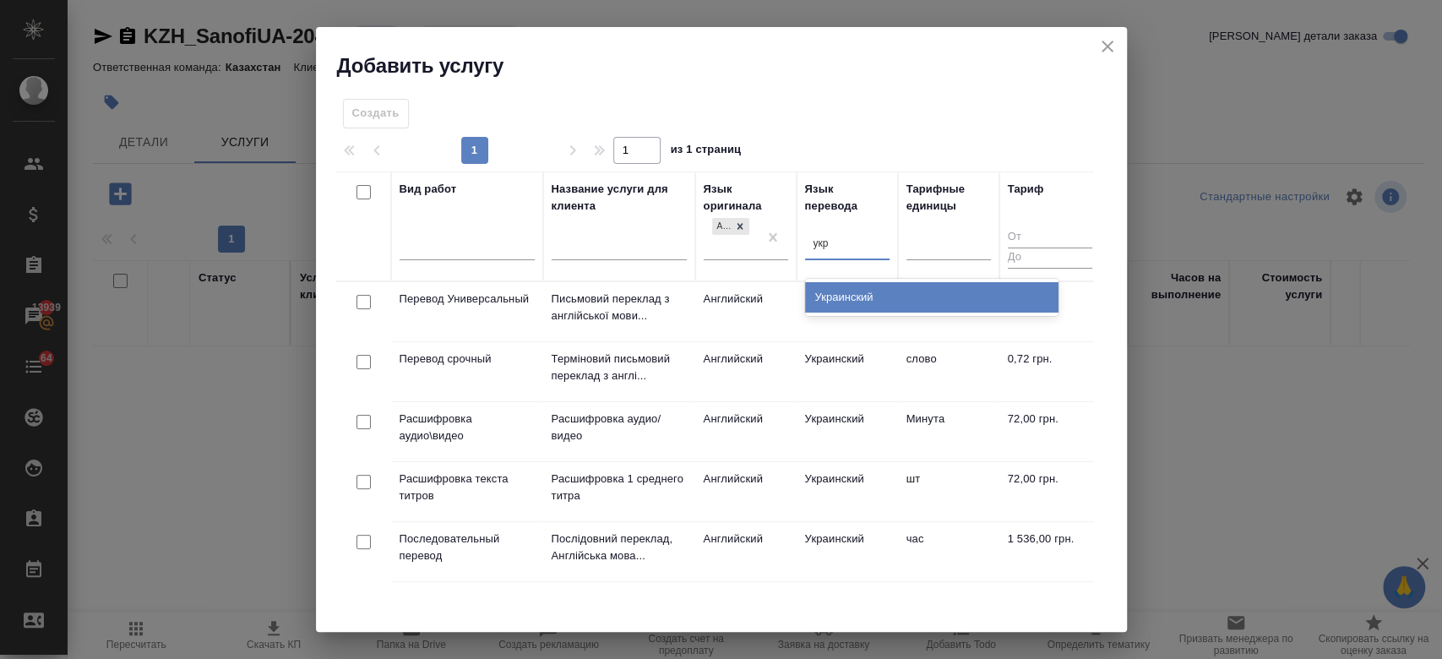
type input "укра"
click at [847, 290] on div "Украинский" at bounding box center [931, 297] width 253 height 30
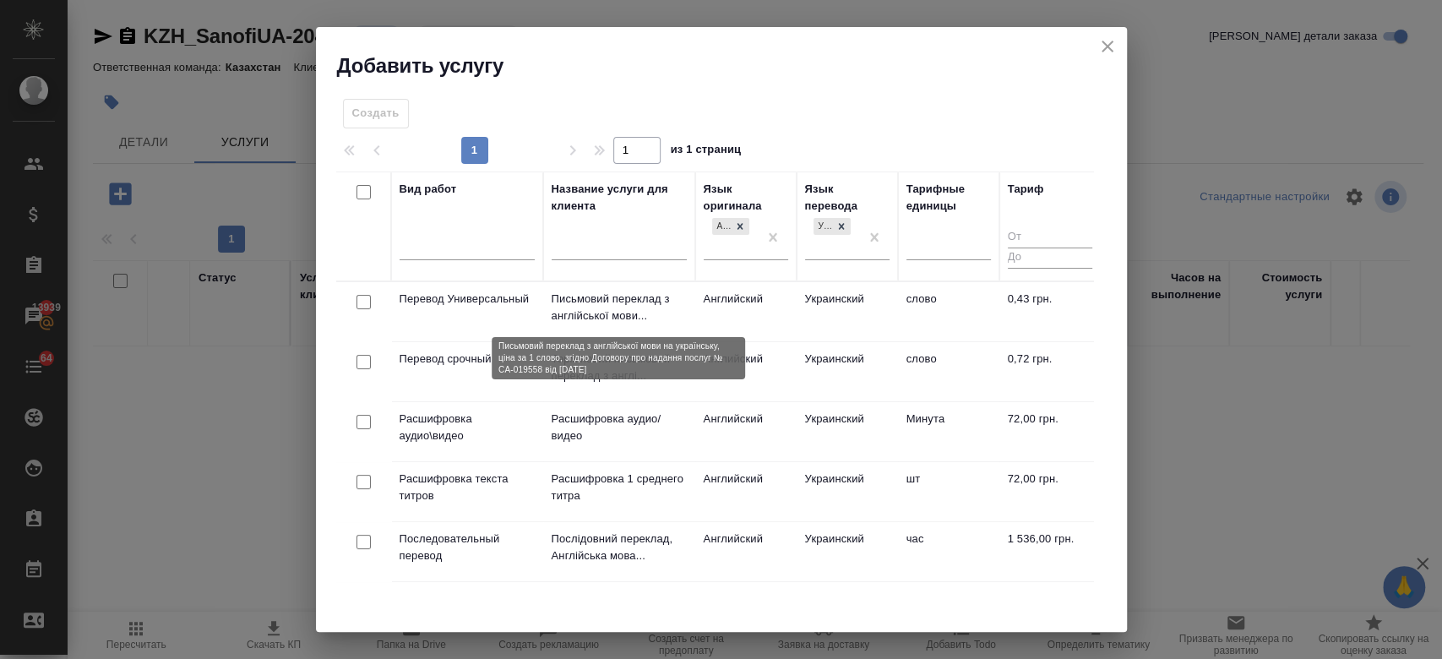
click at [599, 297] on p "Письмовий переклад з англійської мови..." at bounding box center [619, 308] width 135 height 34
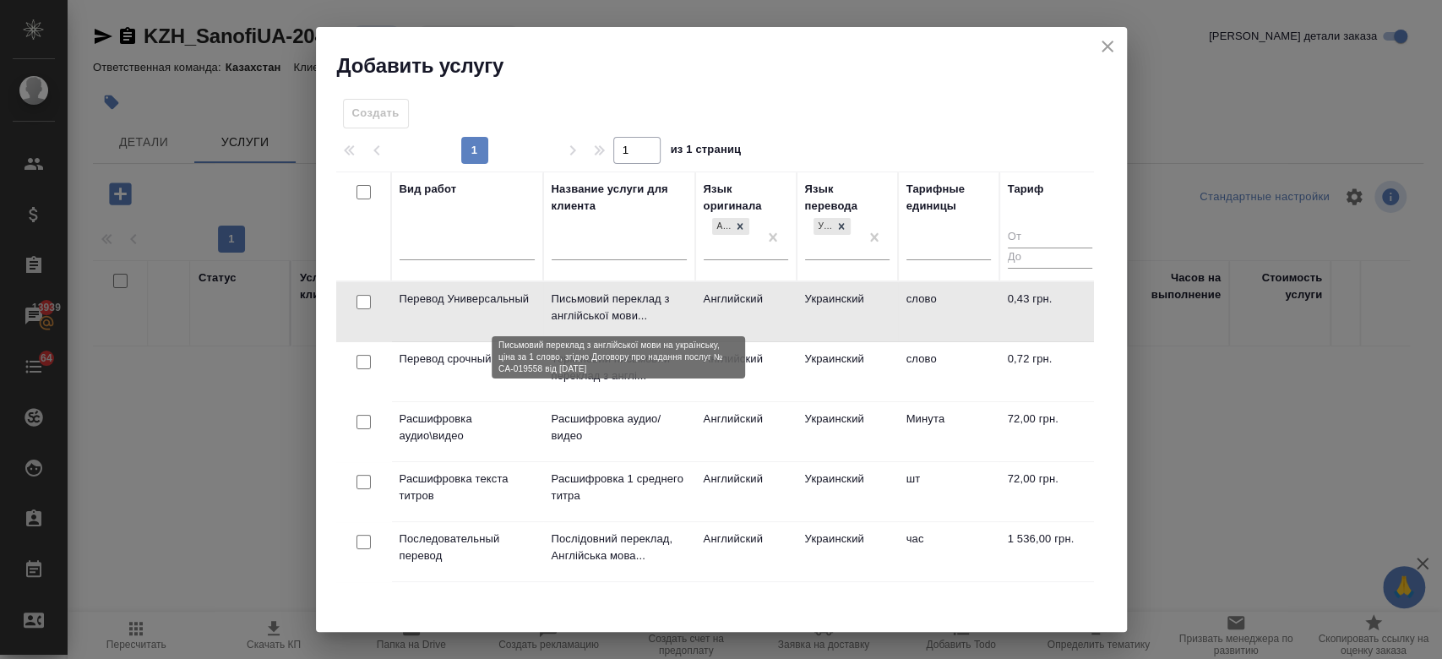
click at [599, 297] on p "Письмовий переклад з англійської мови..." at bounding box center [619, 308] width 135 height 34
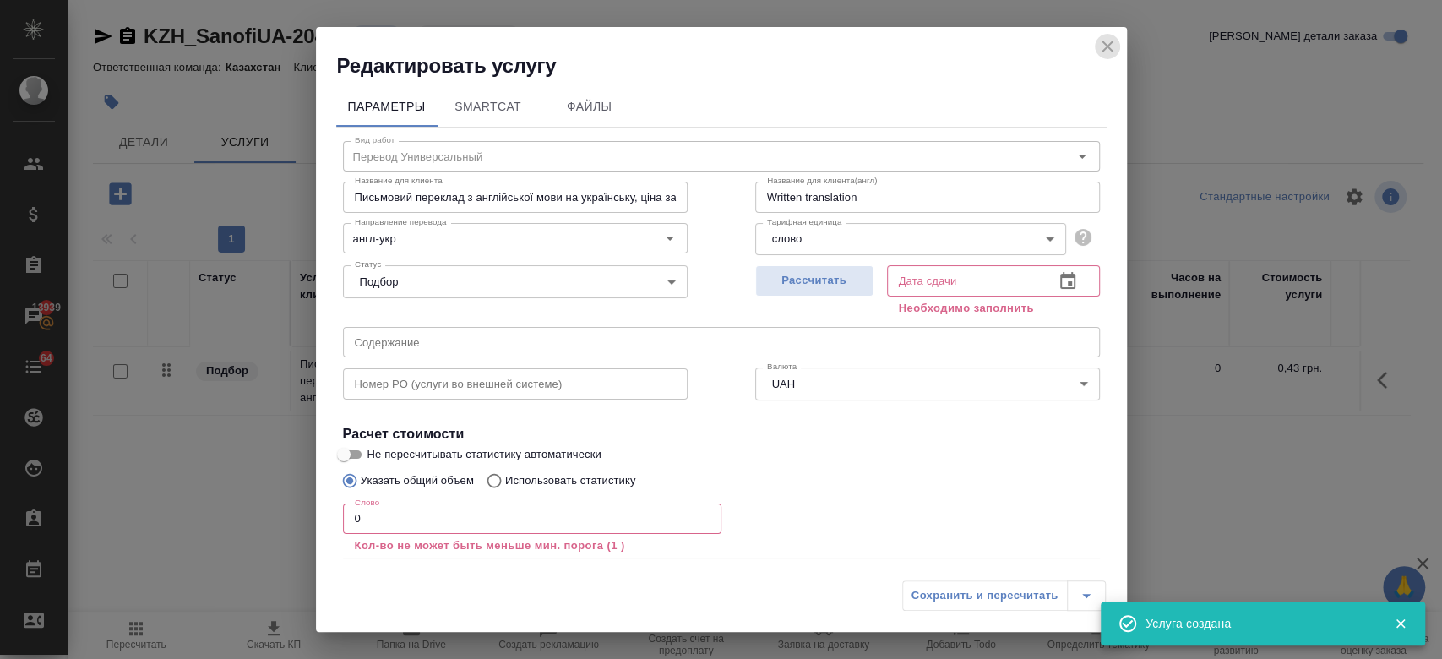
click at [1107, 57] on button "close" at bounding box center [1107, 46] width 25 height 25
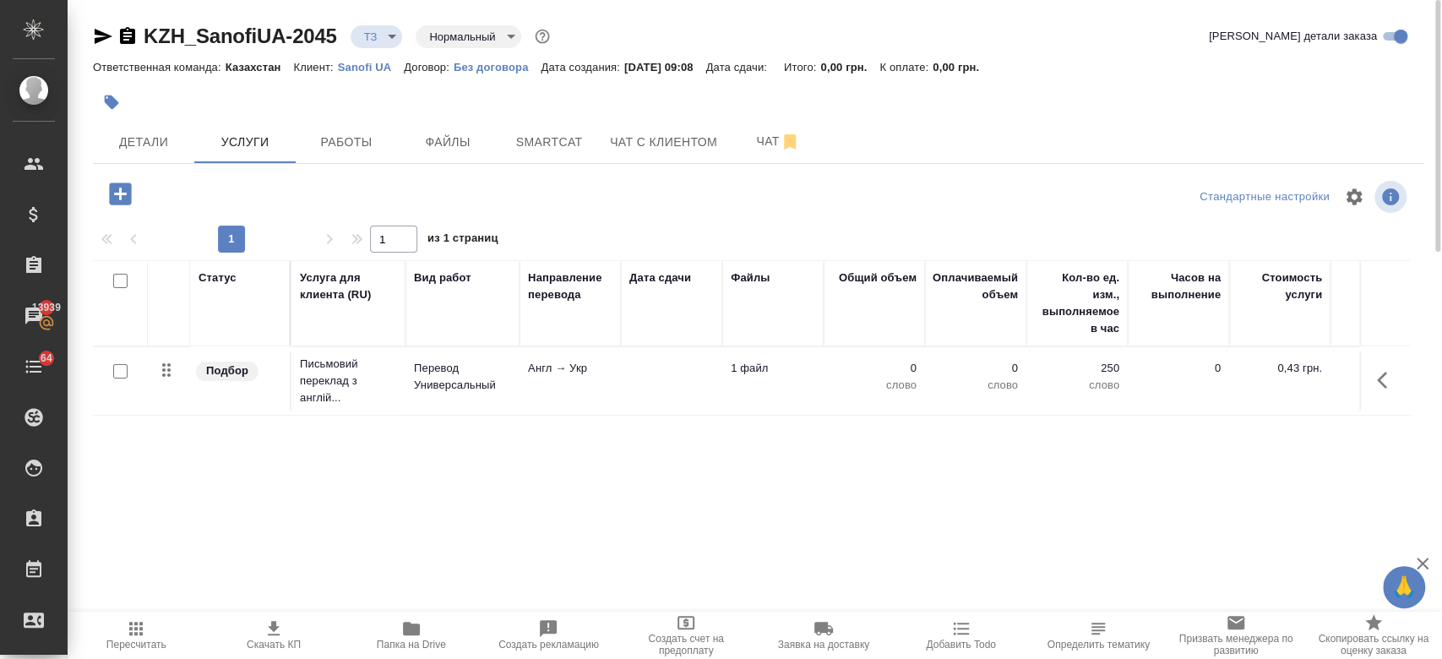
click at [122, 362] on div at bounding box center [120, 372] width 38 height 24
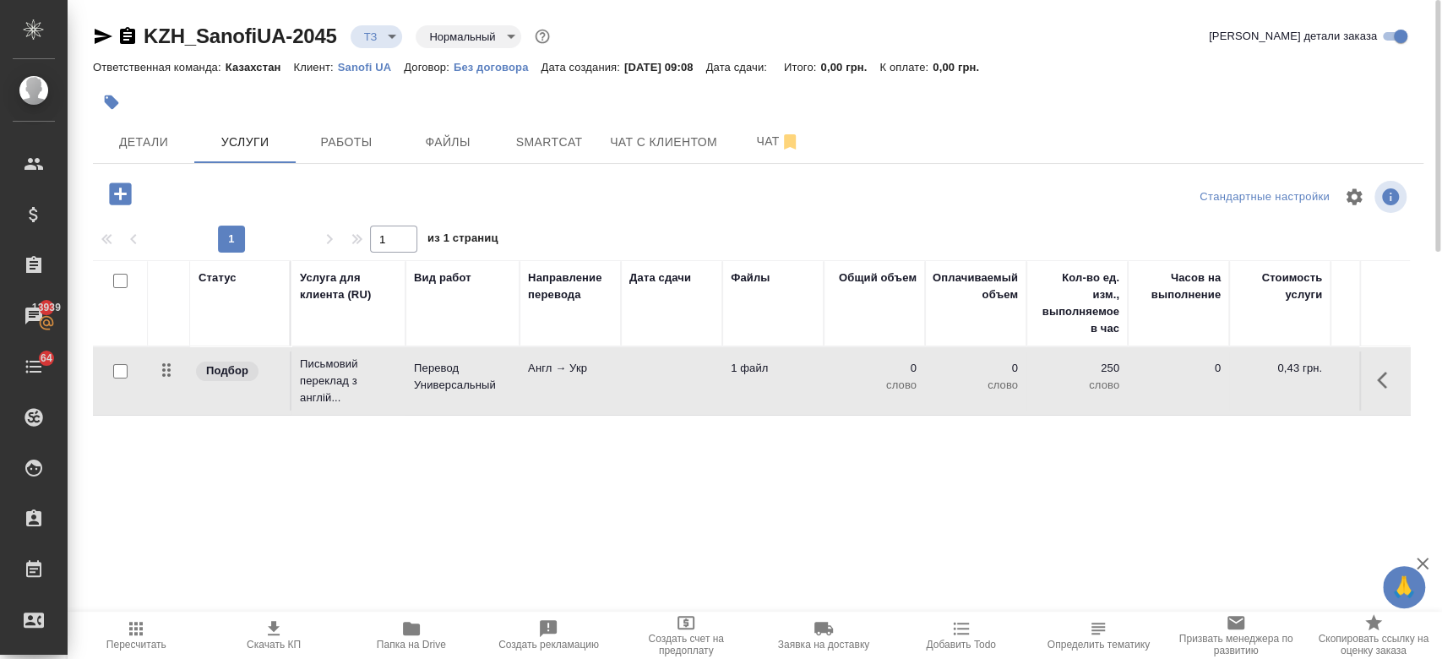
click at [122, 371] on input "checkbox" at bounding box center [120, 371] width 14 height 14
checkbox input "true"
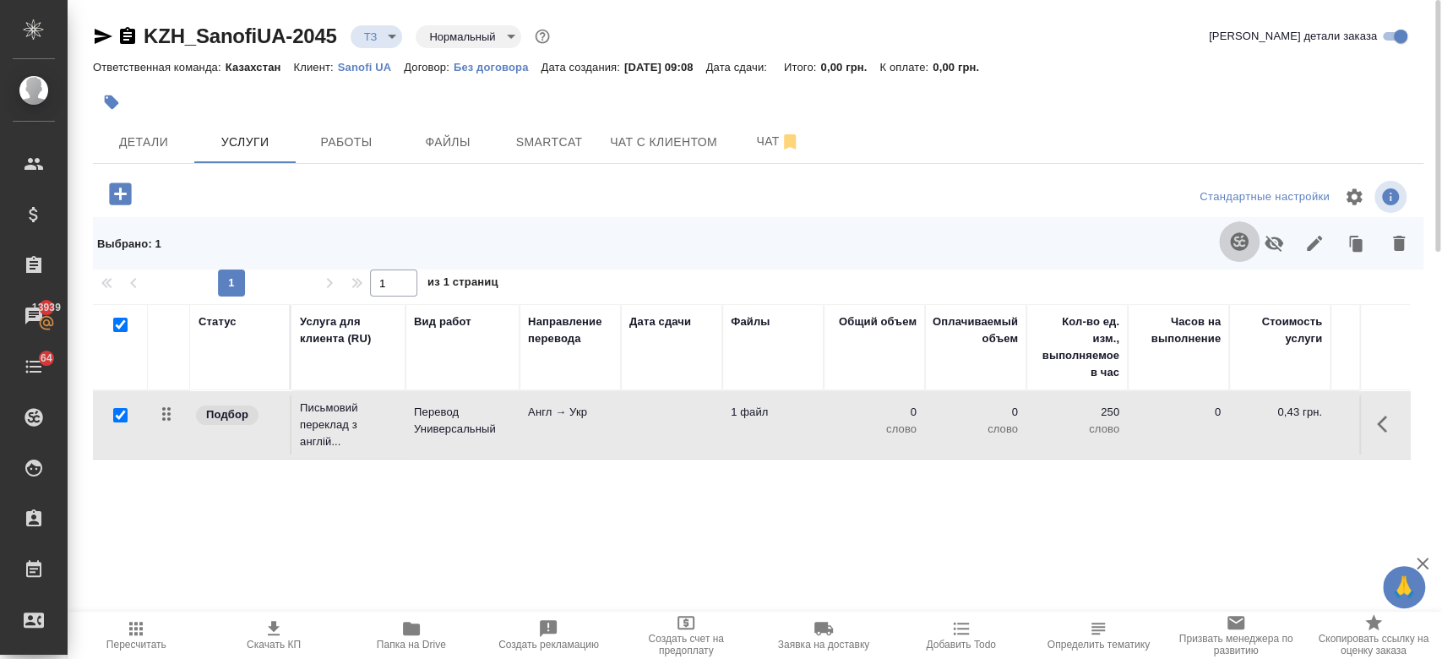
click at [1234, 242] on icon "button" at bounding box center [1239, 241] width 18 height 18
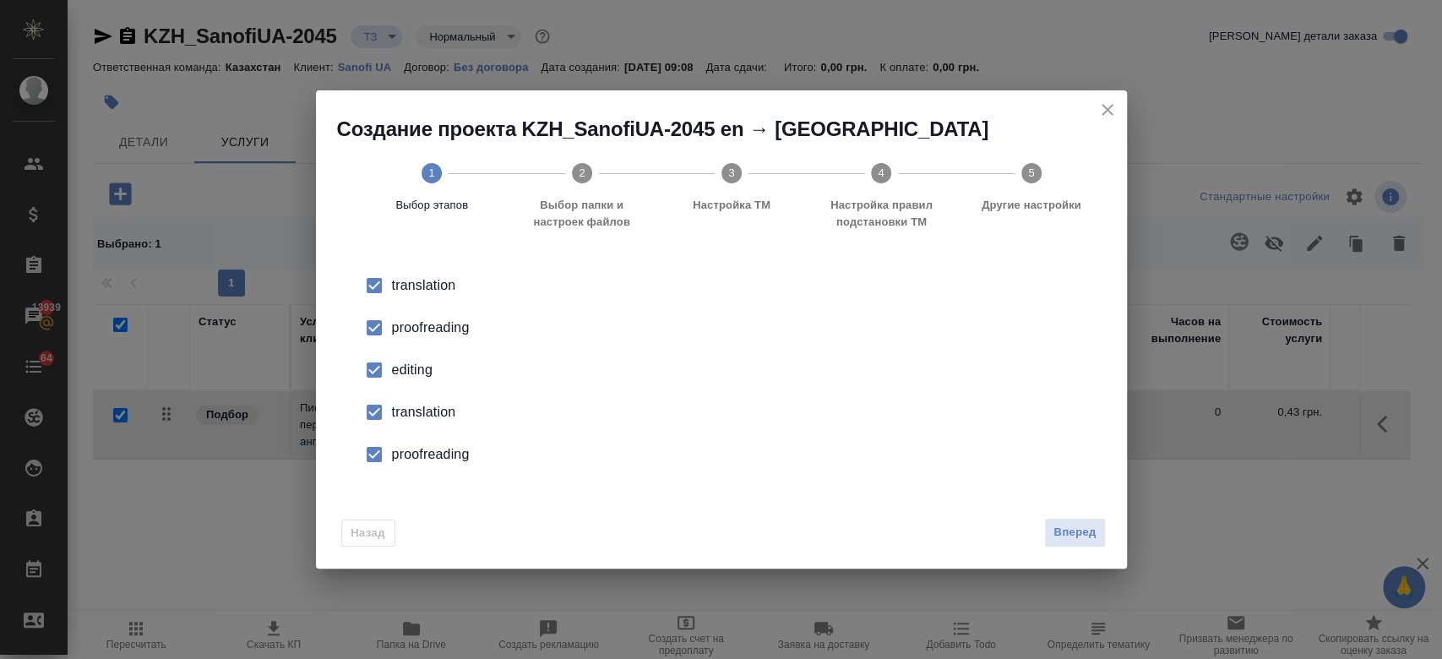
click at [400, 330] on div "proofreading" at bounding box center [739, 328] width 694 height 20
click at [427, 373] on div "editing" at bounding box center [739, 370] width 694 height 20
click at [422, 296] on div "translation" at bounding box center [739, 285] width 694 height 20
click at [449, 338] on div "proofreading" at bounding box center [739, 328] width 694 height 20
click at [1083, 520] on button "Вперед" at bounding box center [1074, 533] width 61 height 30
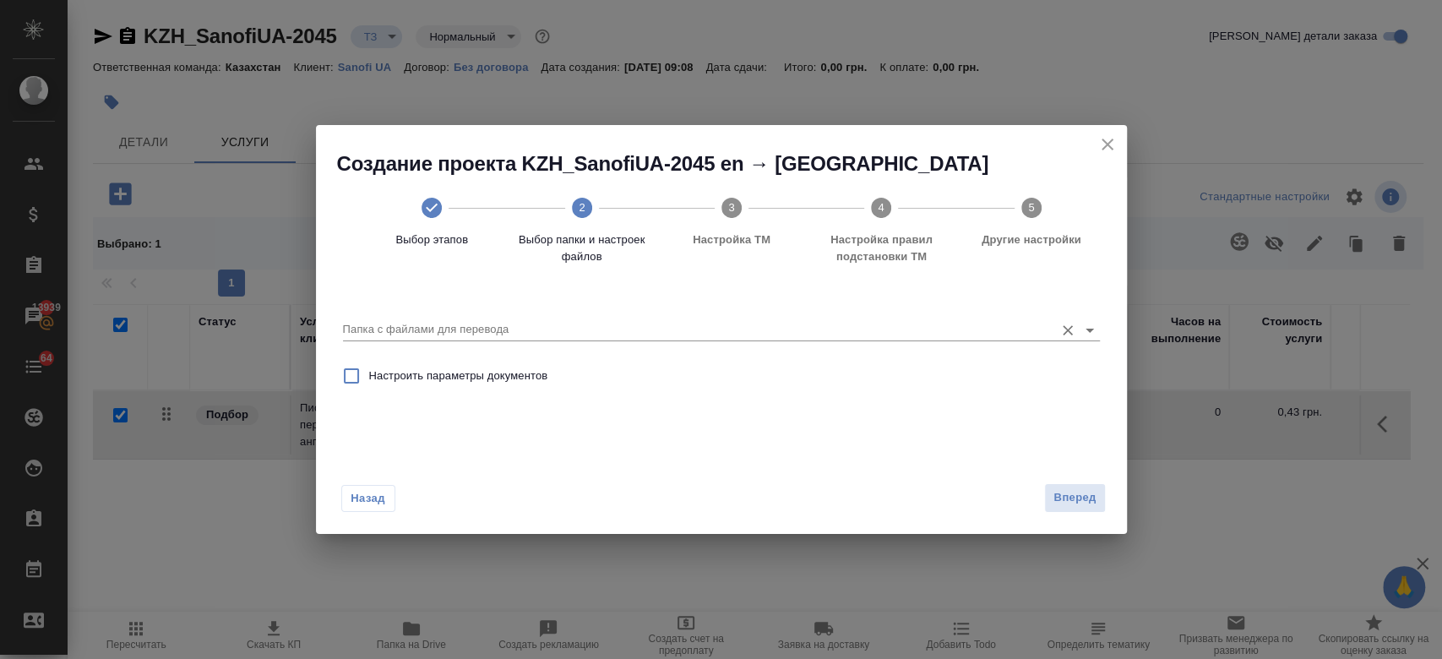
click at [678, 328] on input "Папка с файлами для перевода" at bounding box center [694, 329] width 703 height 20
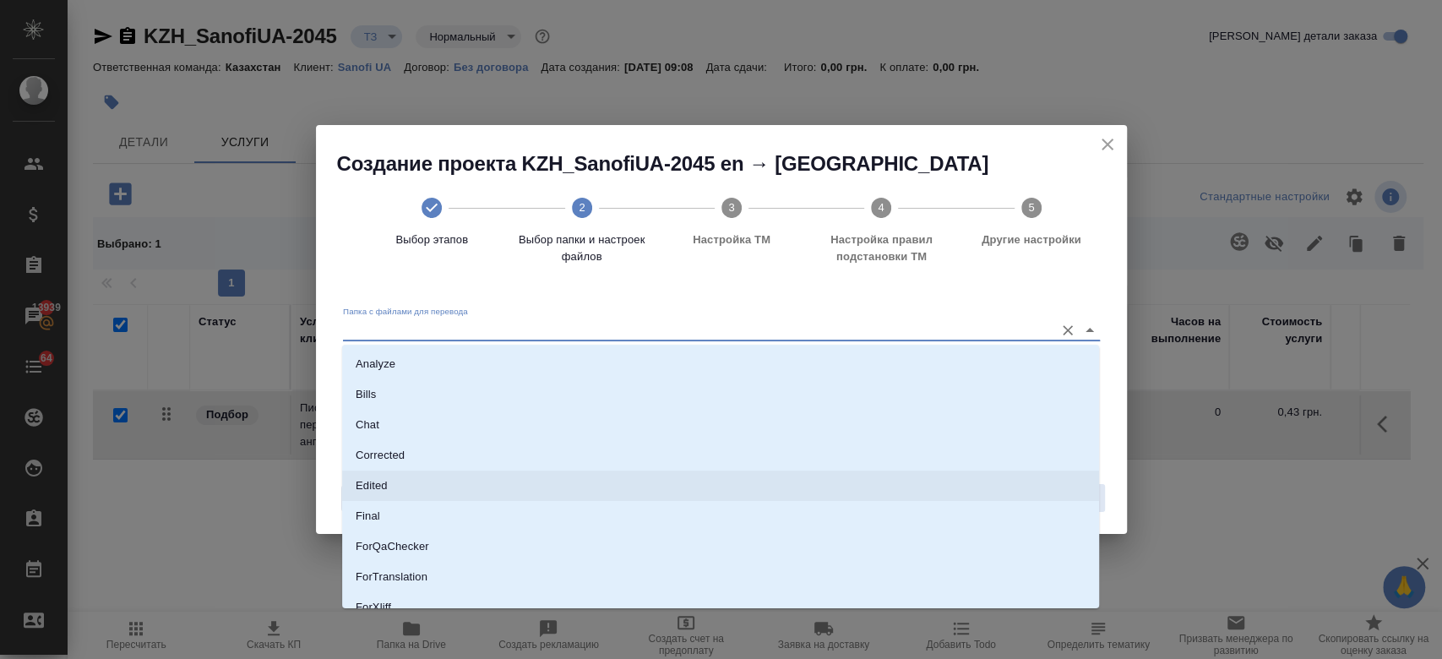
scroll to position [136, 0]
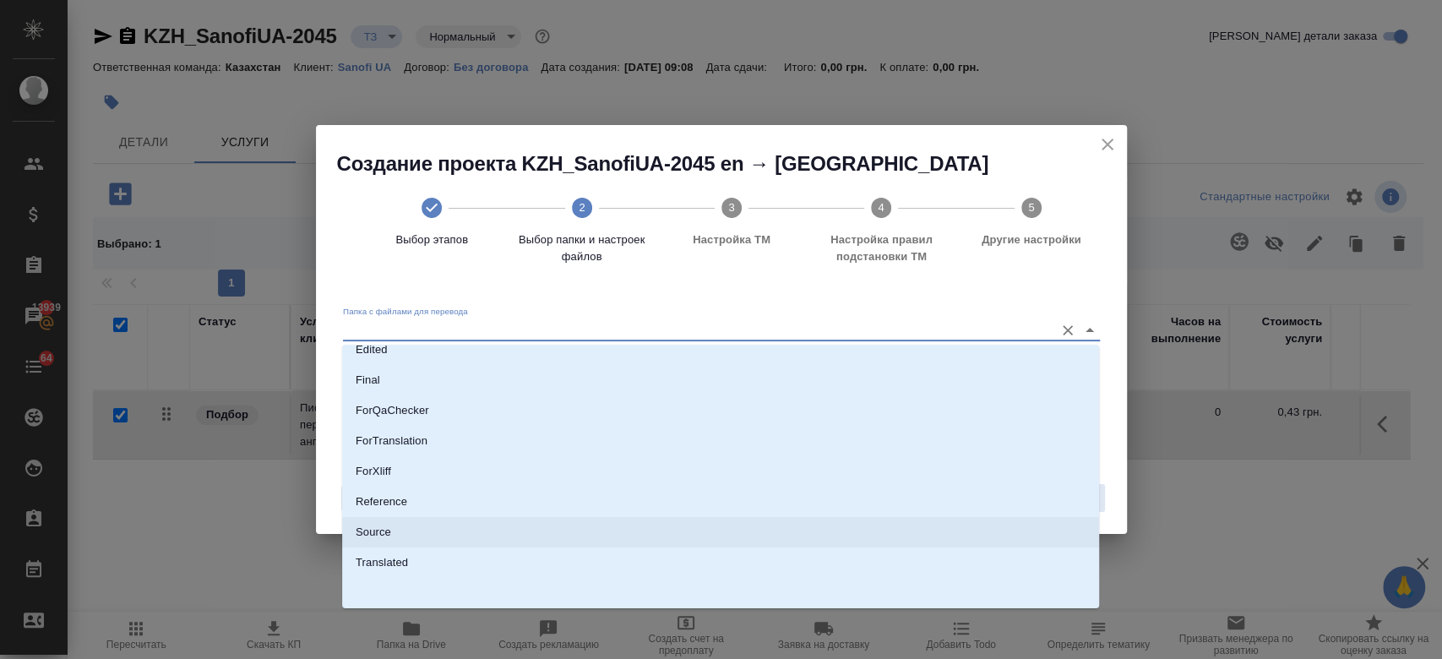
click at [571, 543] on li "Source" at bounding box center [720, 532] width 757 height 30
type input "Source"
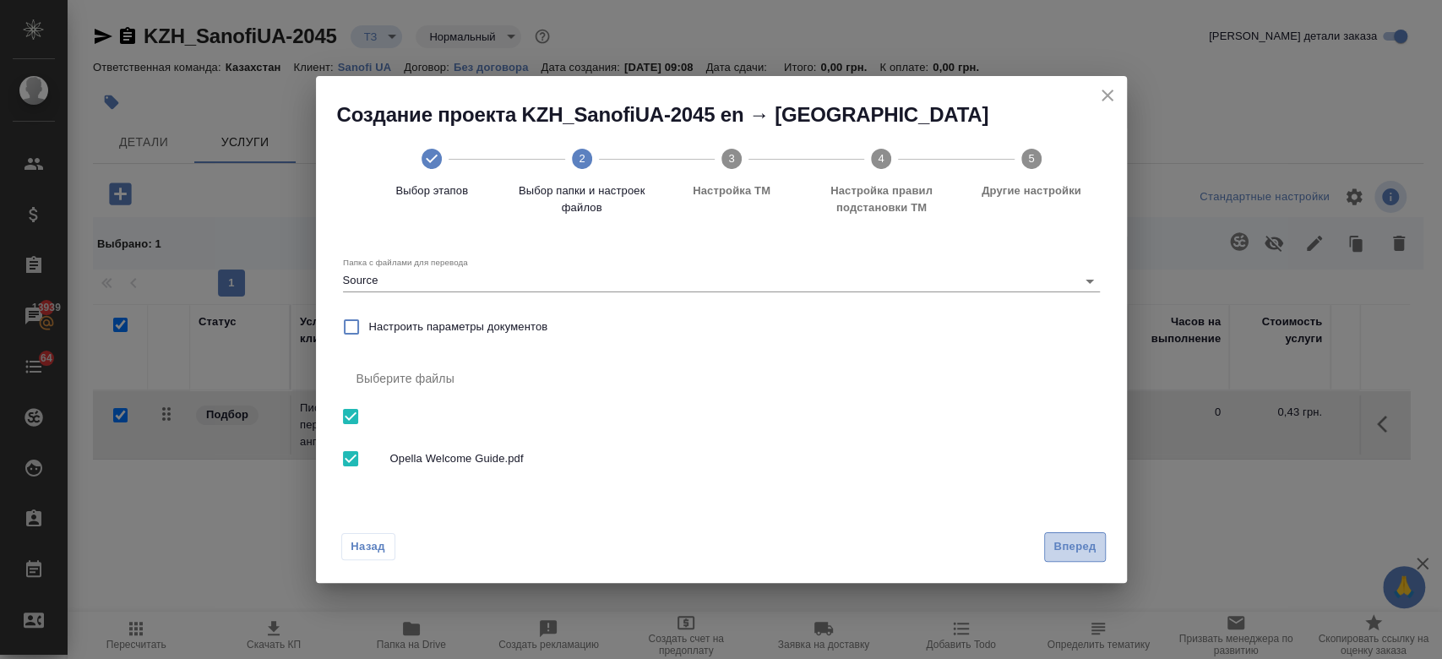
click at [1075, 549] on span "Вперед" at bounding box center [1074, 546] width 42 height 19
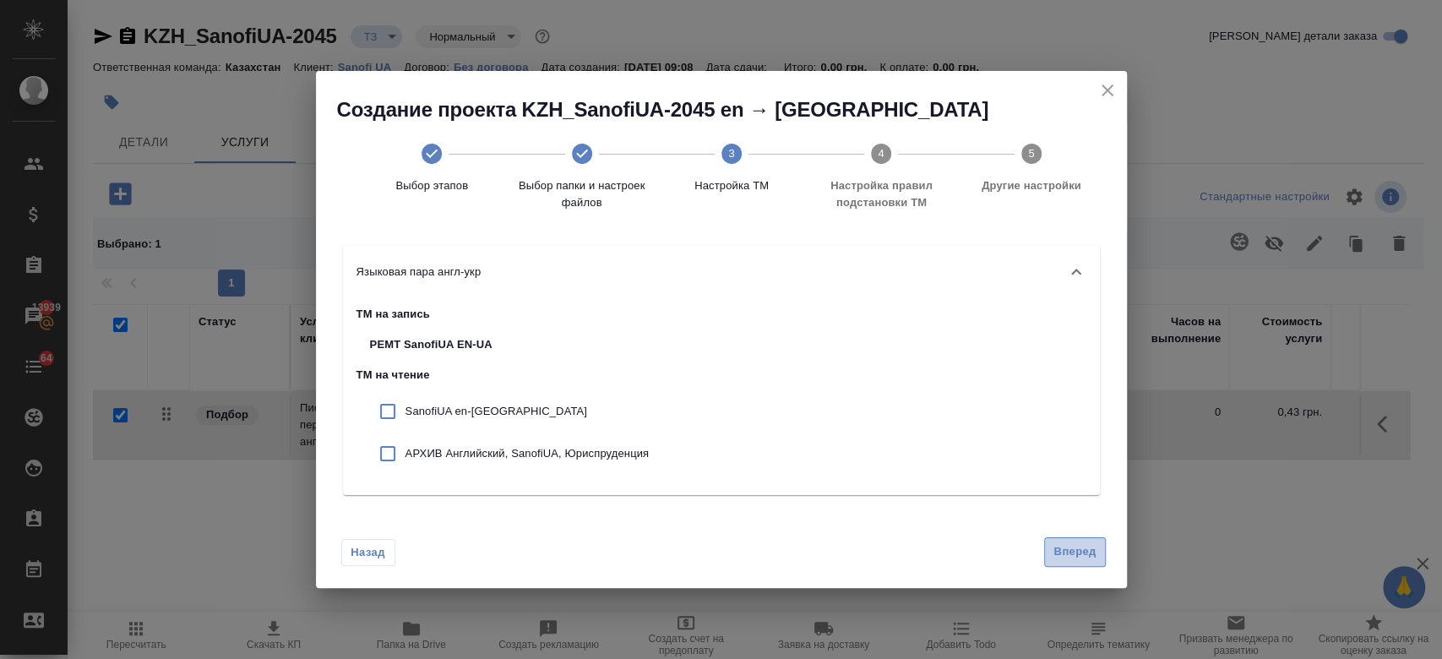
click at [1064, 563] on button "Вперед" at bounding box center [1074, 552] width 61 height 30
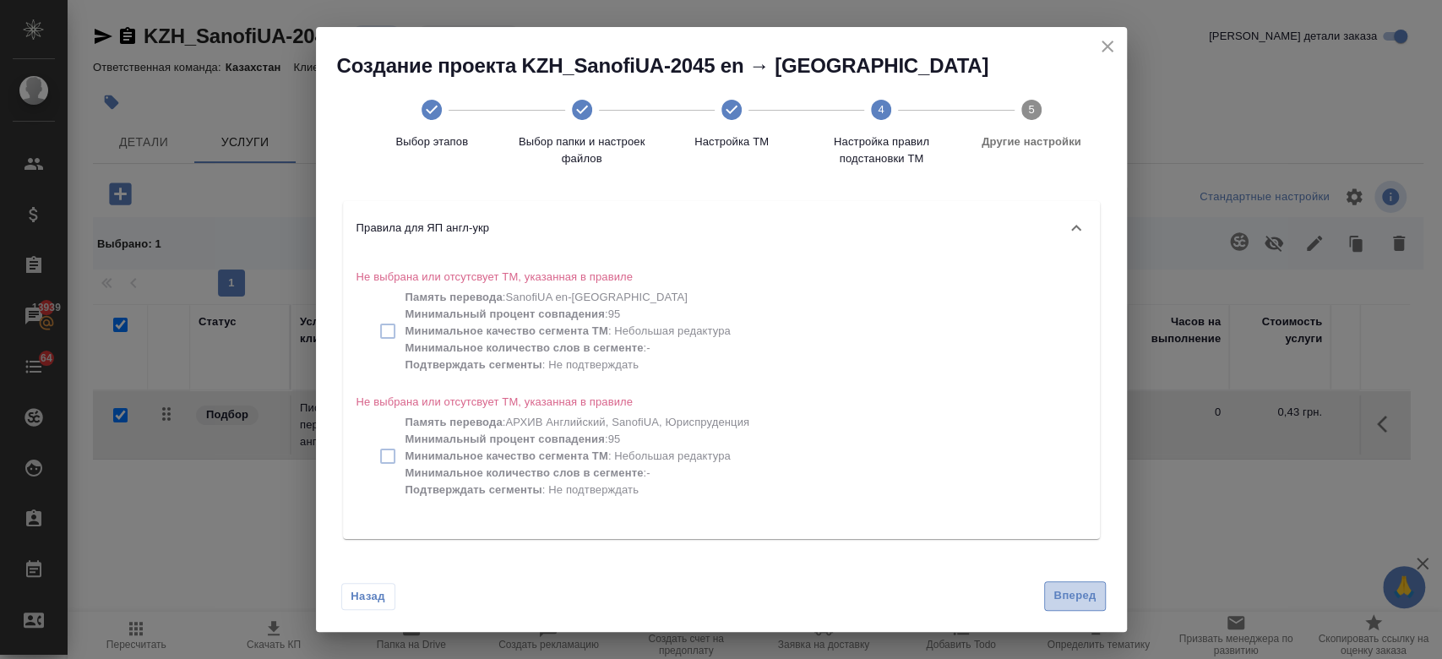
click at [1064, 596] on span "Вперед" at bounding box center [1074, 595] width 42 height 19
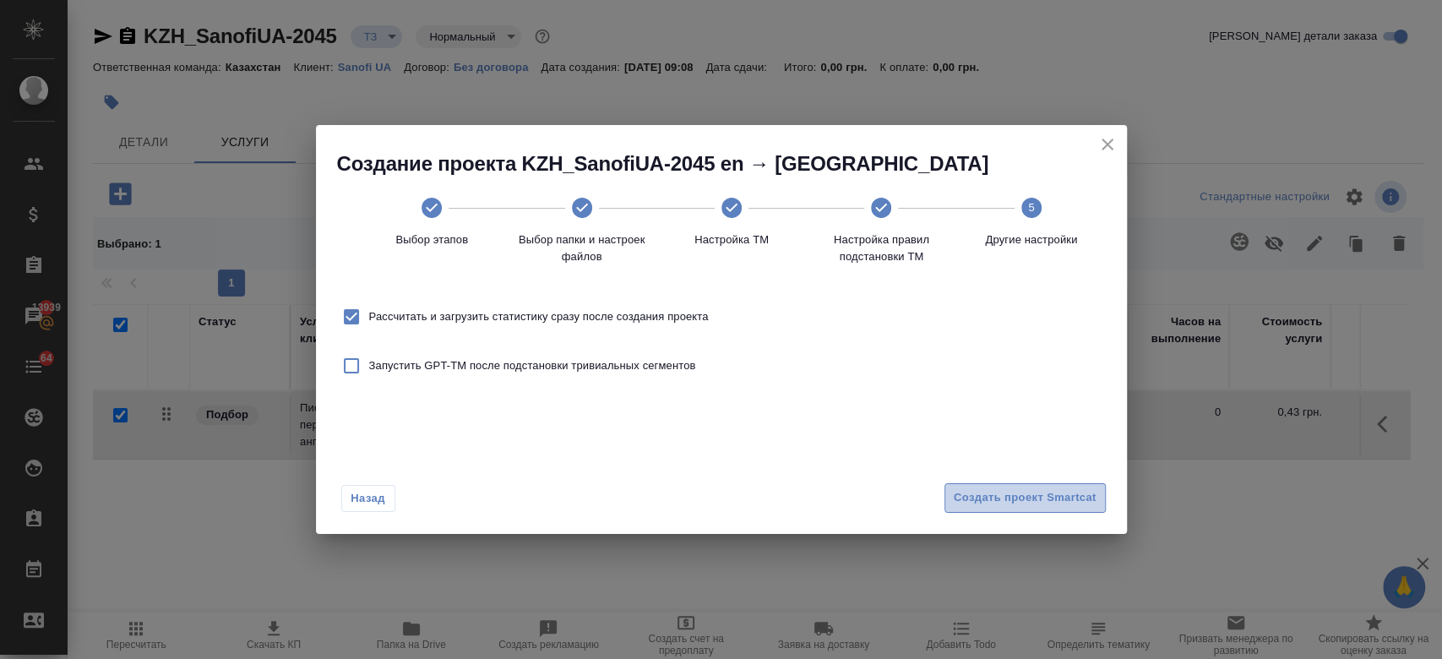
click at [994, 502] on span "Создать проект Smartcat" at bounding box center [1025, 497] width 143 height 19
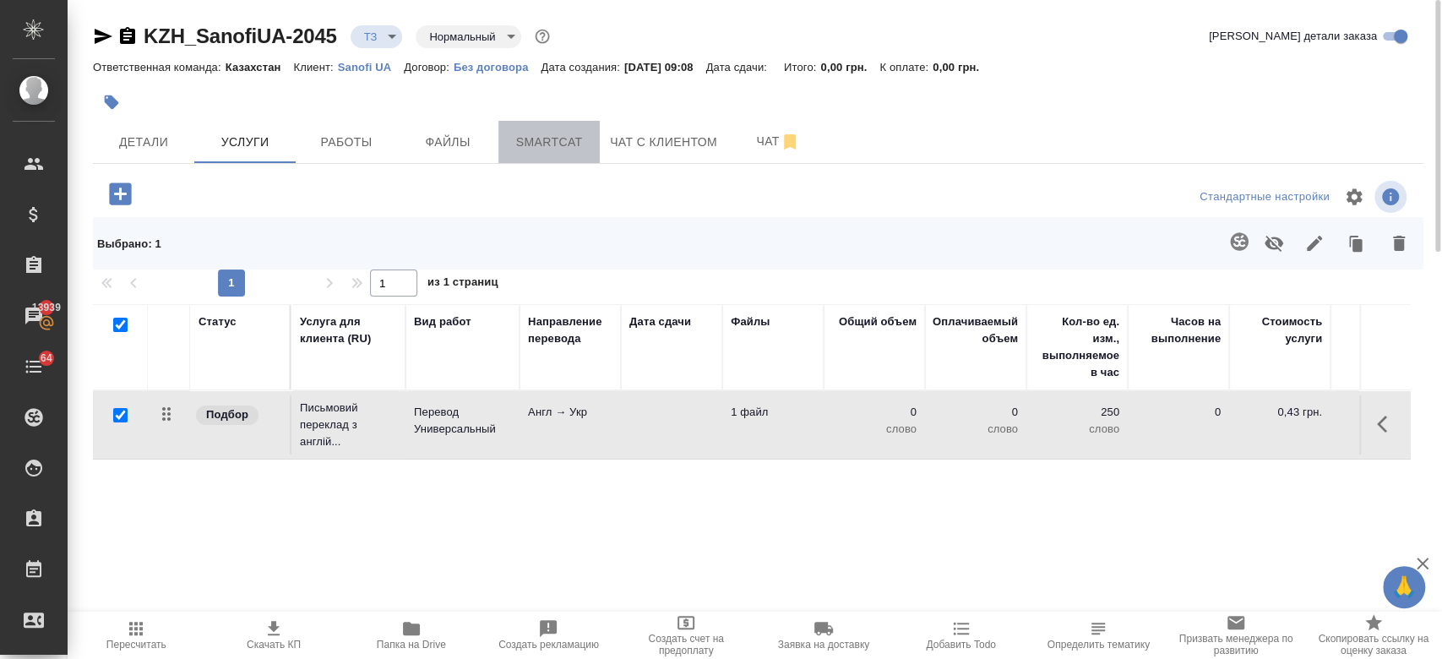
click at [535, 160] on button "Smartcat" at bounding box center [548, 142] width 101 height 42
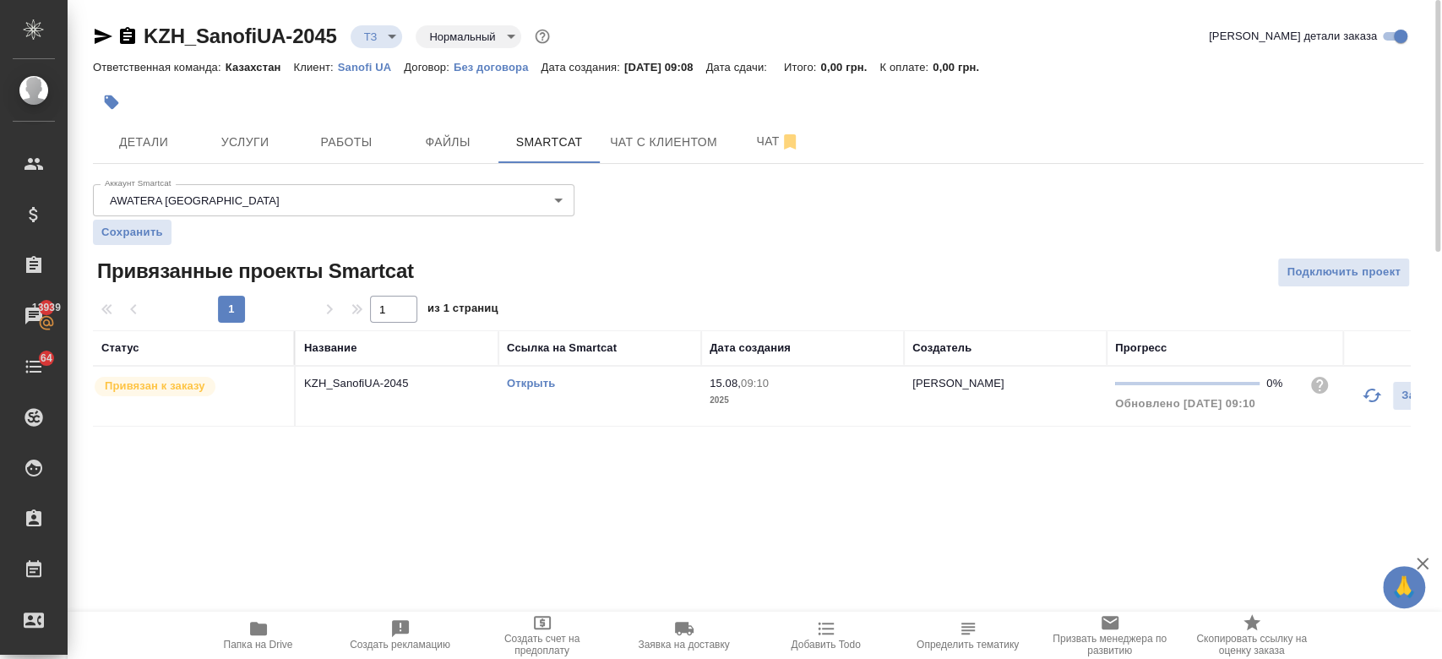
click at [536, 378] on link "Открыть" at bounding box center [531, 383] width 48 height 13
click at [98, 42] on icon "button" at bounding box center [103, 36] width 20 height 20
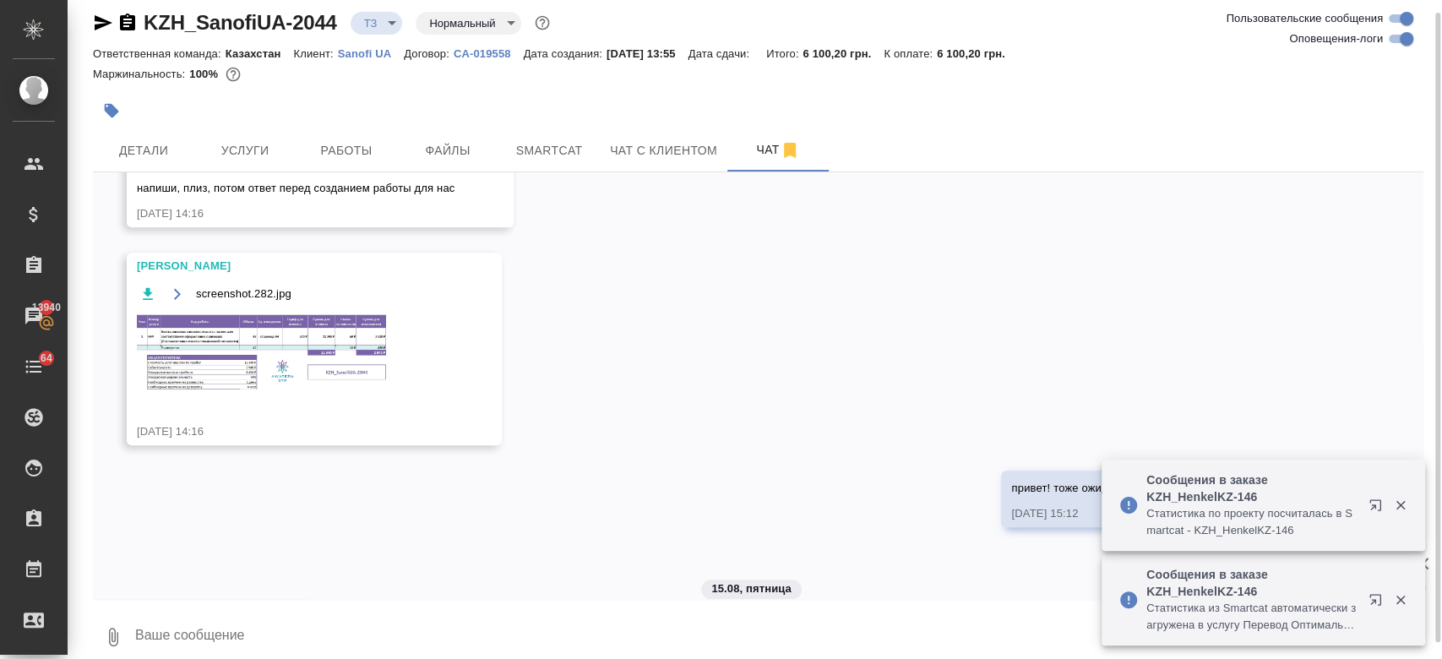
scroll to position [1089, 0]
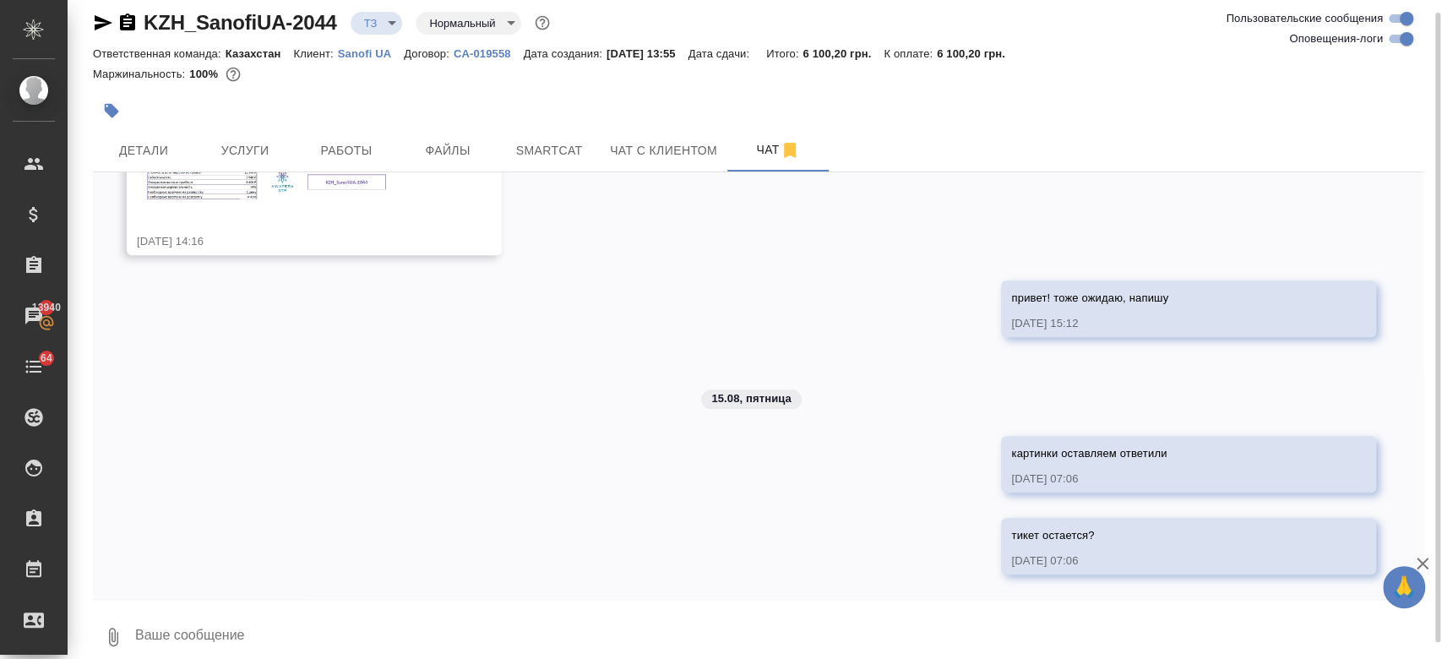
click at [240, 635] on textarea at bounding box center [778, 636] width 1290 height 57
click at [195, 366] on div "14.08, четверг [[PERSON_NAME] Назерке] Клиент оставил комментарий: "инструкции …" at bounding box center [758, 385] width 1331 height 427
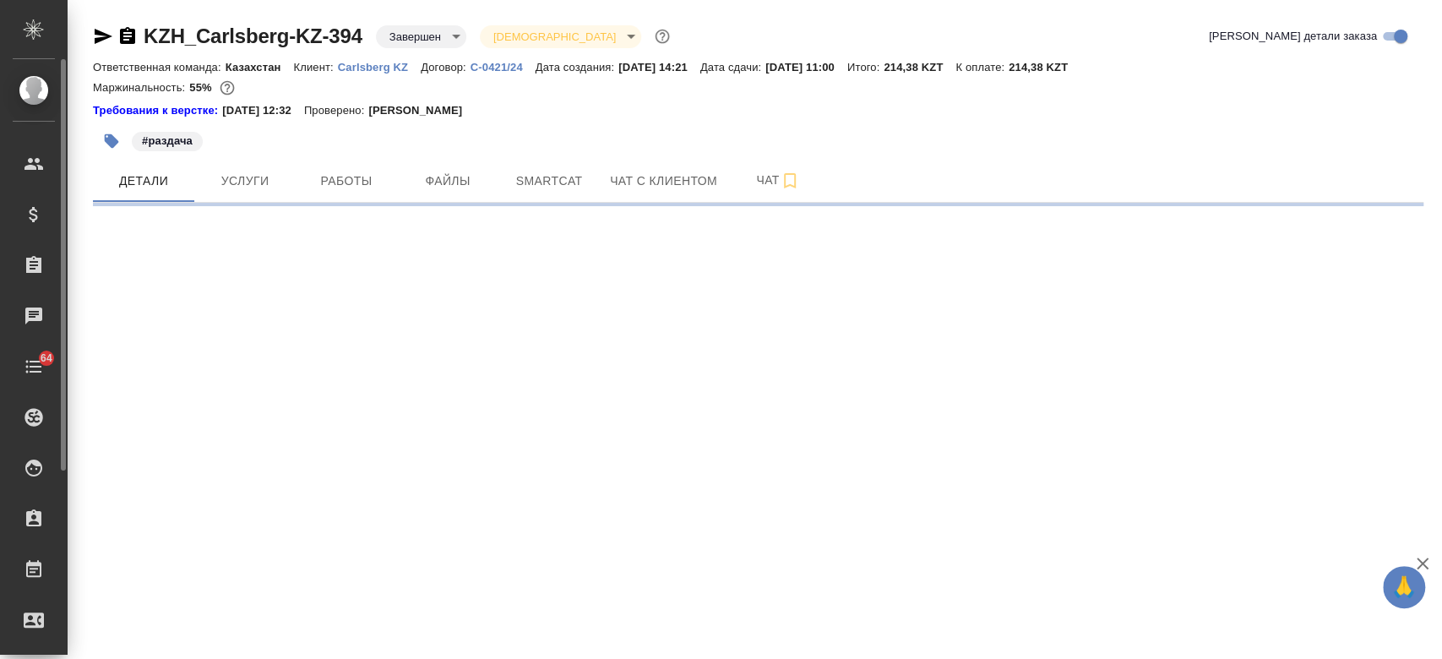
select select "RU"
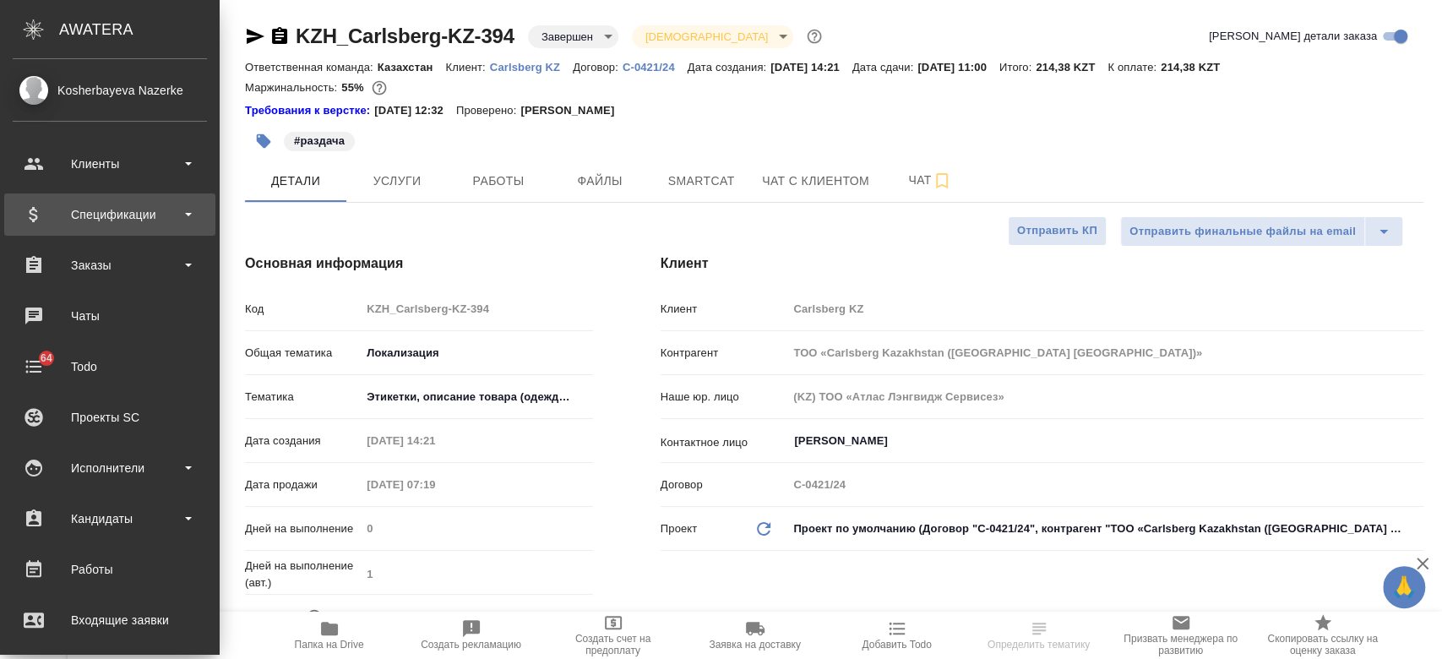
type textarea "x"
click at [57, 215] on div "Спецификации" at bounding box center [110, 214] width 194 height 25
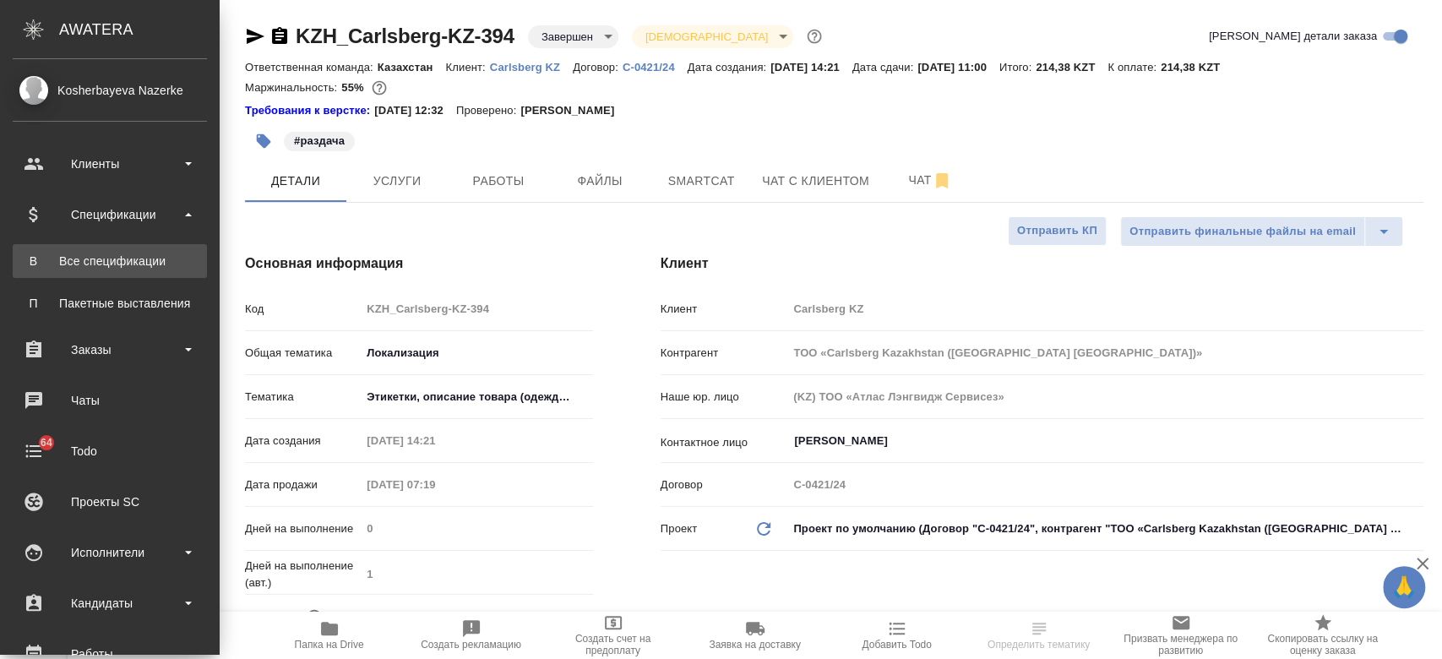
click at [76, 273] on link "В Все спецификации" at bounding box center [110, 261] width 194 height 34
type textarea "x"
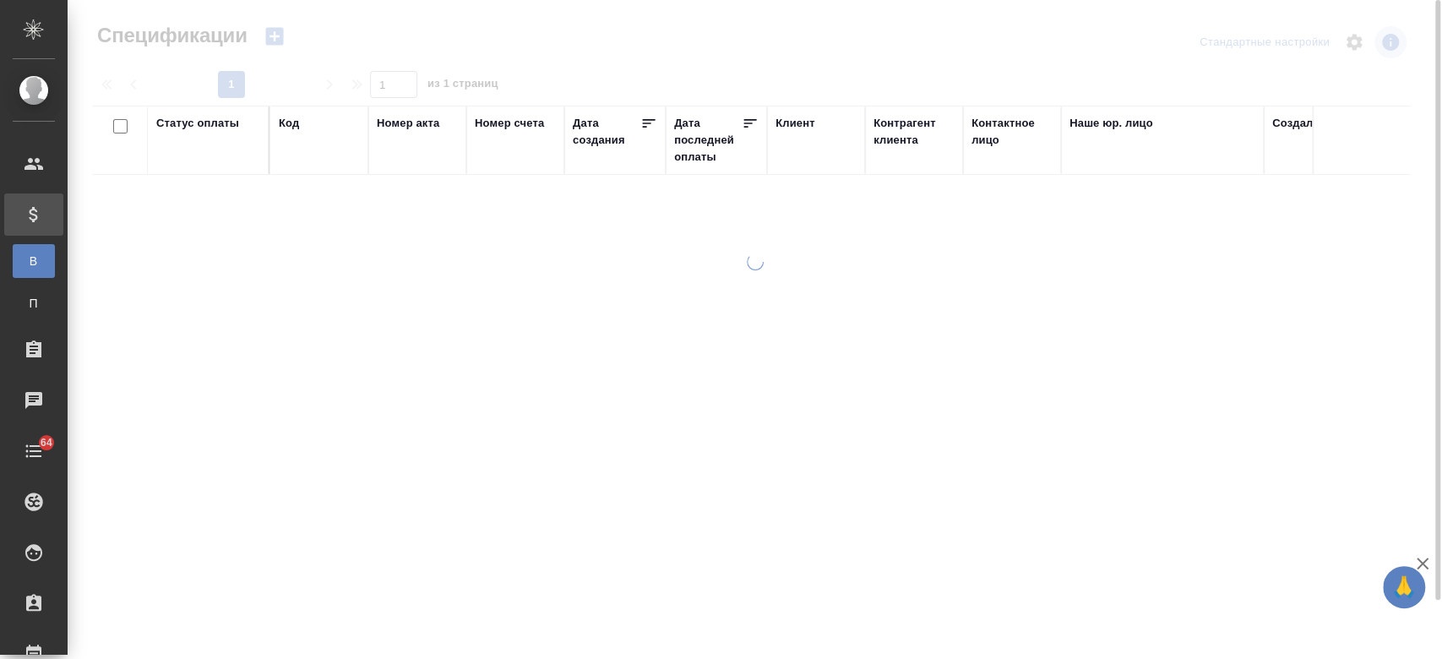
click at [275, 37] on icon "button" at bounding box center [274, 37] width 18 height 18
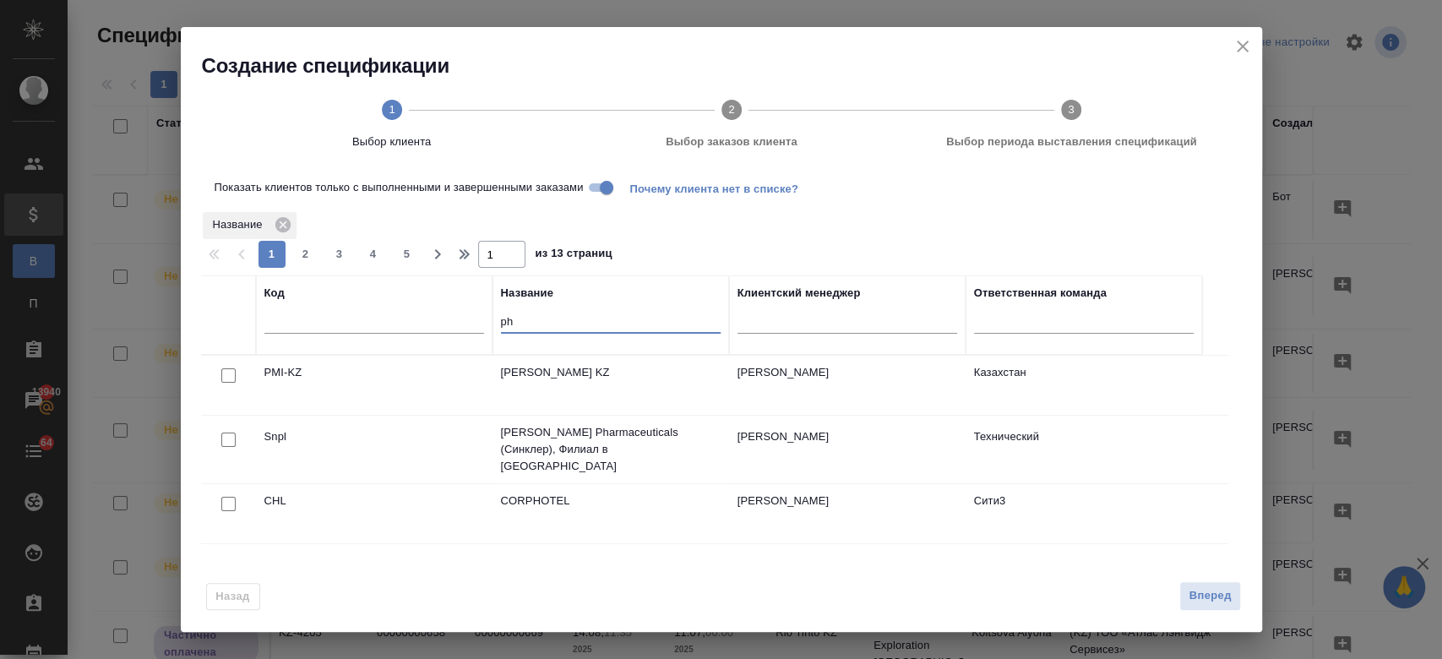
click at [525, 325] on input "ph" at bounding box center [611, 323] width 220 height 21
type input "p"
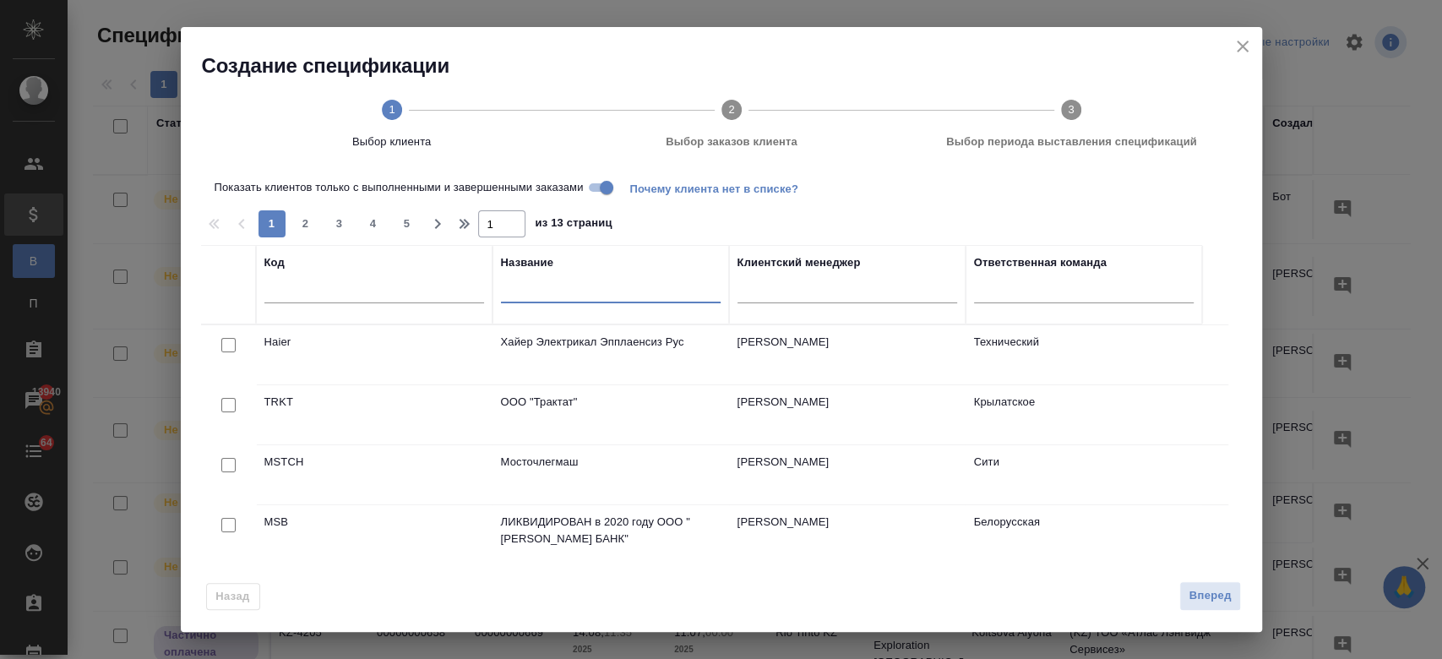
click at [525, 301] on input "text" at bounding box center [611, 292] width 220 height 21
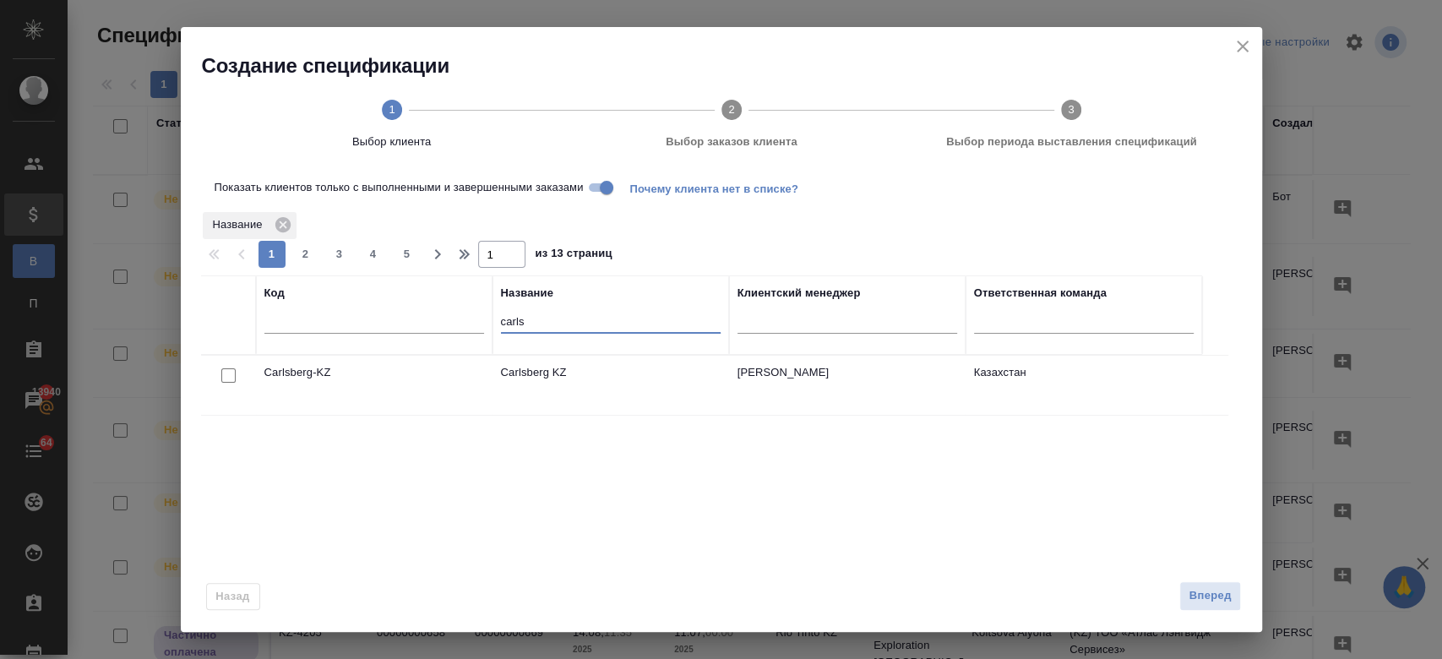
type input "carls"
click at [225, 375] on input "checkbox" at bounding box center [228, 375] width 14 height 14
checkbox input "true"
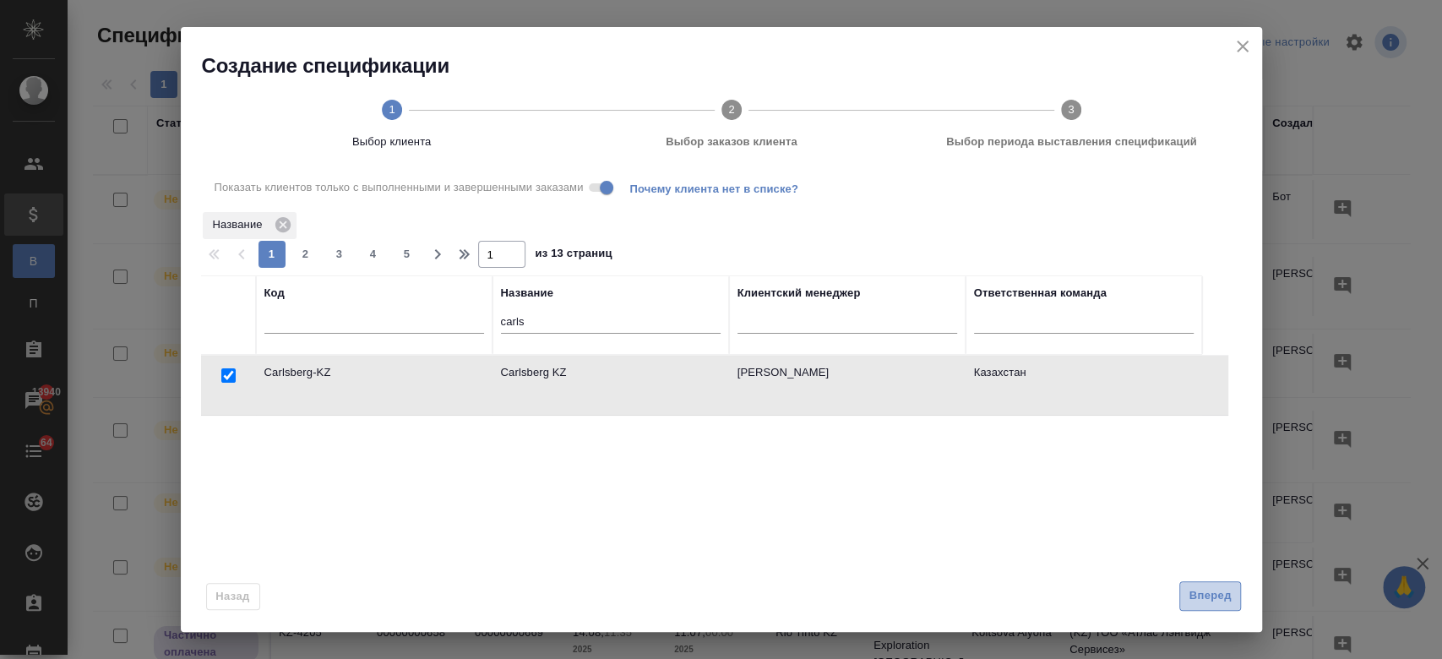
click at [1200, 594] on span "Вперед" at bounding box center [1210, 595] width 42 height 19
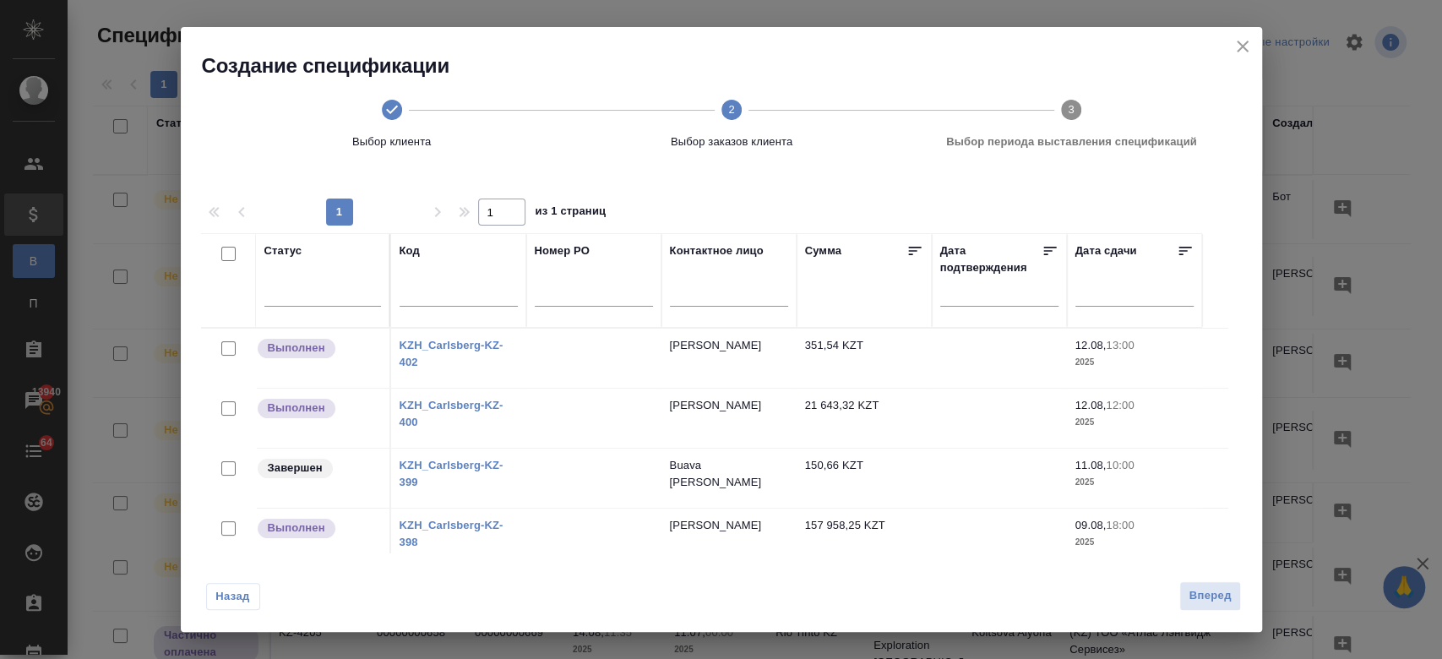
click at [223, 406] on input "checkbox" at bounding box center [228, 408] width 14 height 14
checkbox input "true"
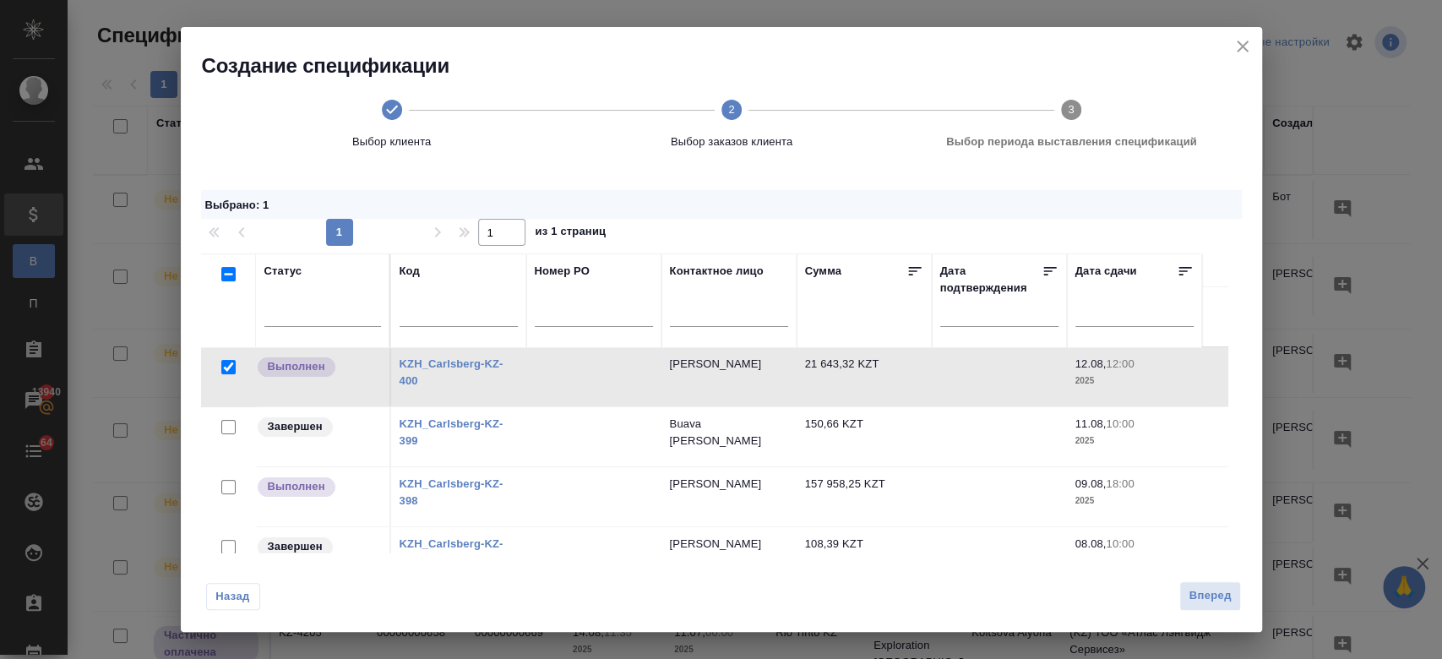
scroll to position [74, 0]
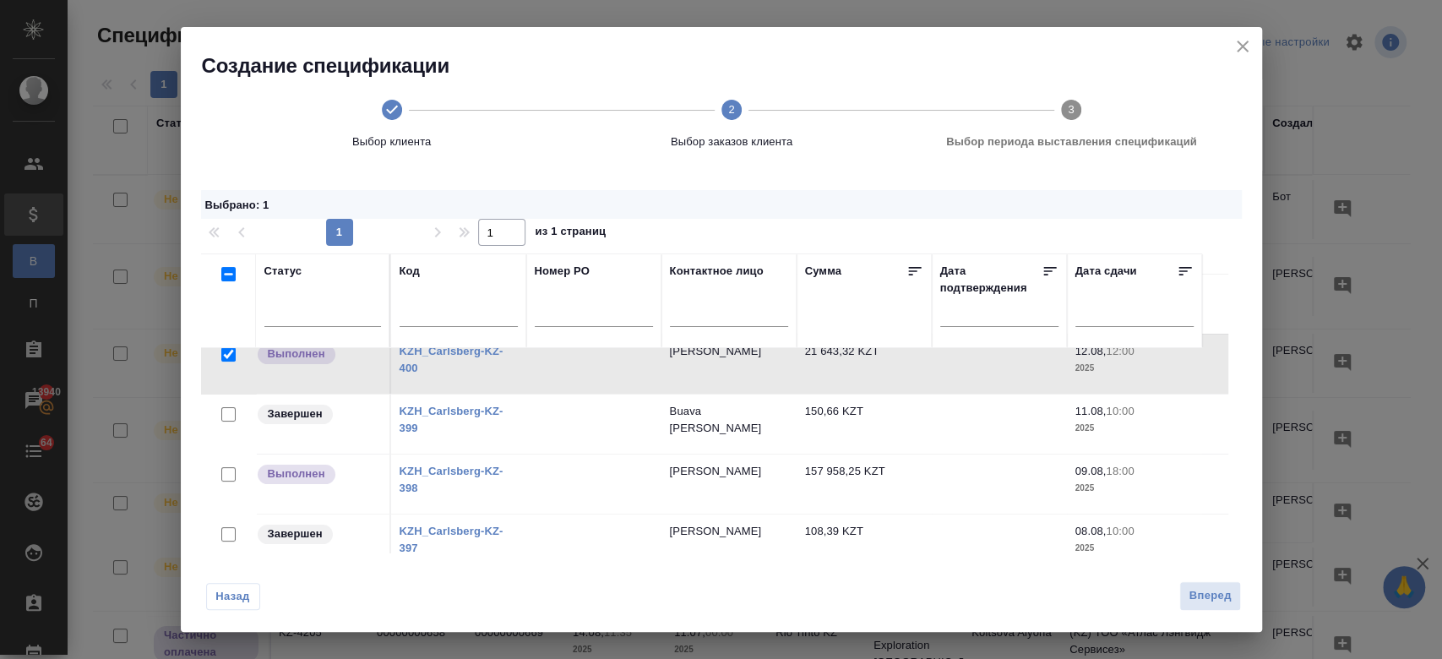
click at [227, 477] on input "checkbox" at bounding box center [228, 474] width 14 height 14
checkbox input "true"
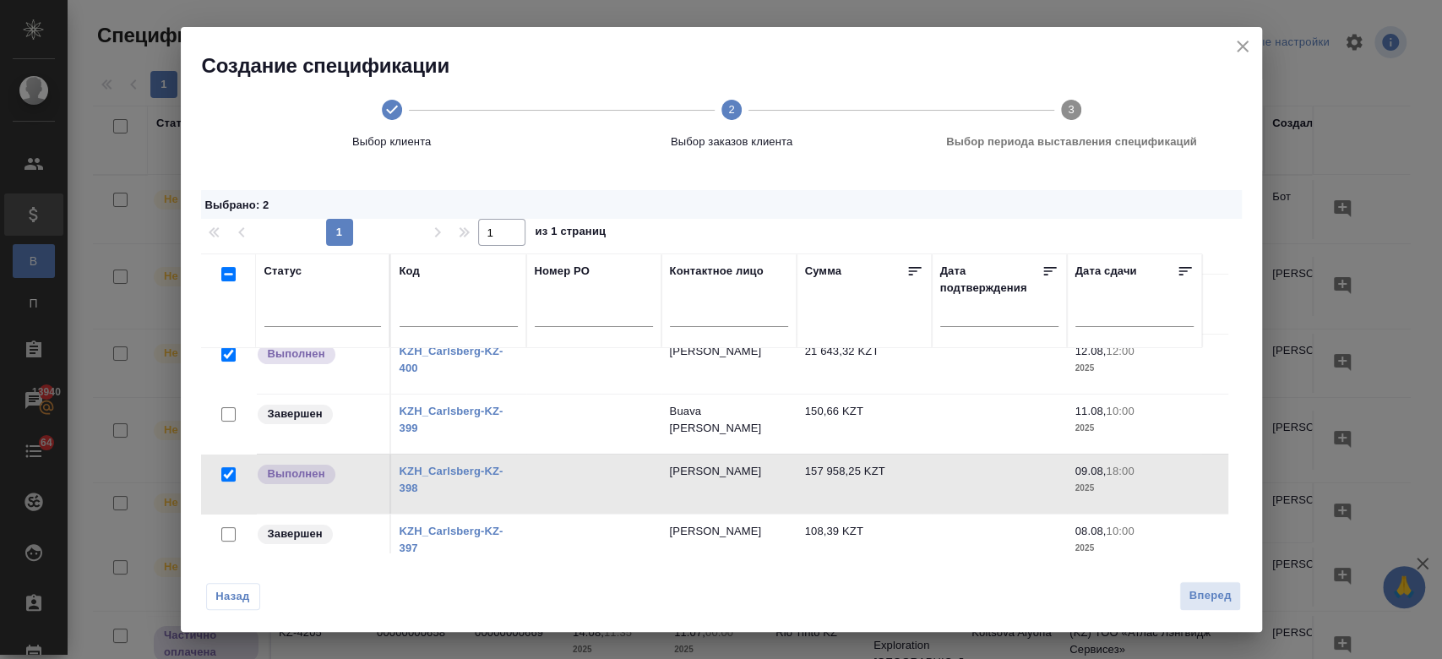
click at [231, 532] on input "checkbox" at bounding box center [228, 534] width 14 height 14
checkbox input "true"
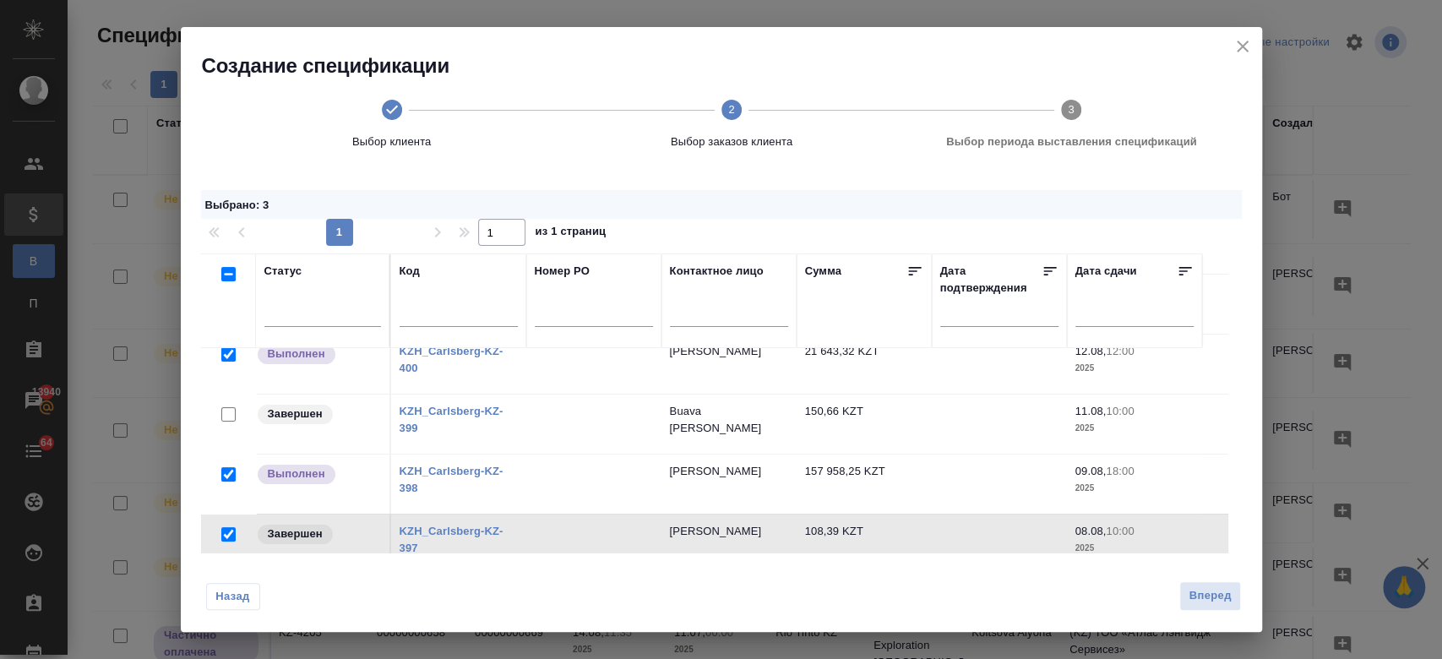
scroll to position [186, 0]
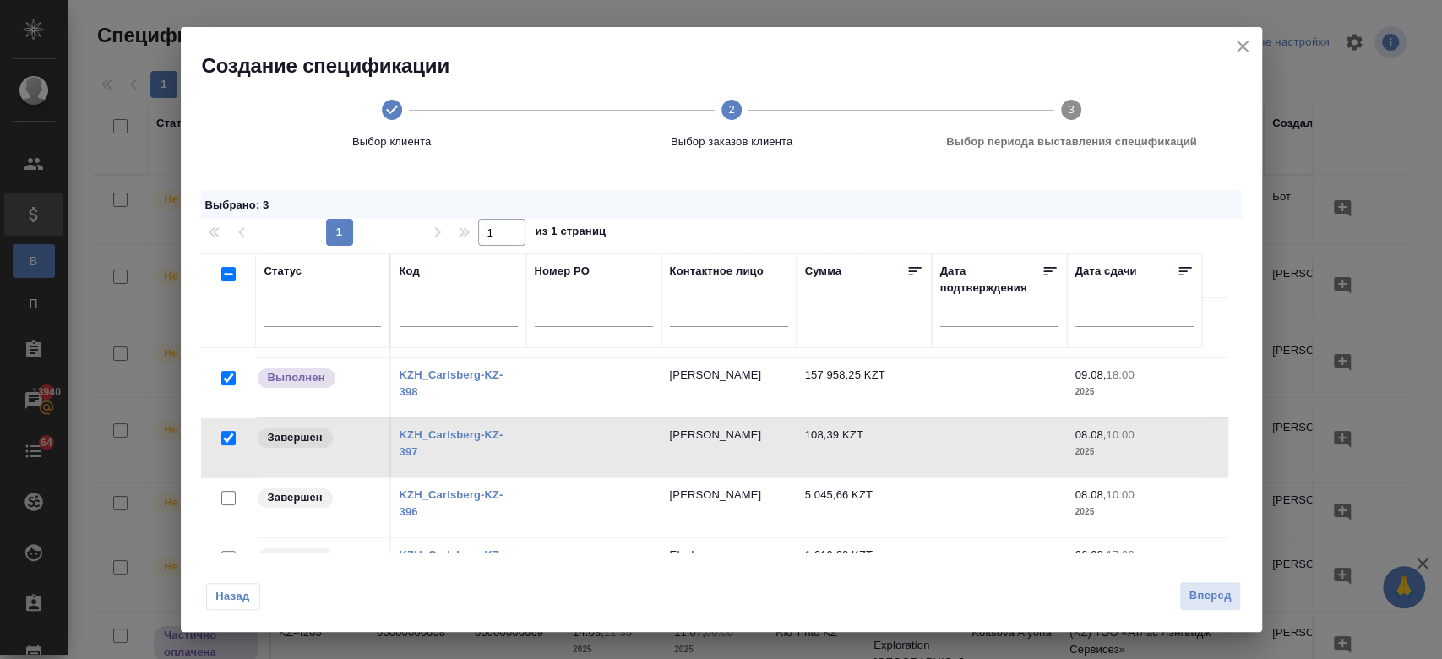
click at [230, 491] on input "checkbox" at bounding box center [228, 498] width 14 height 14
checkbox input "true"
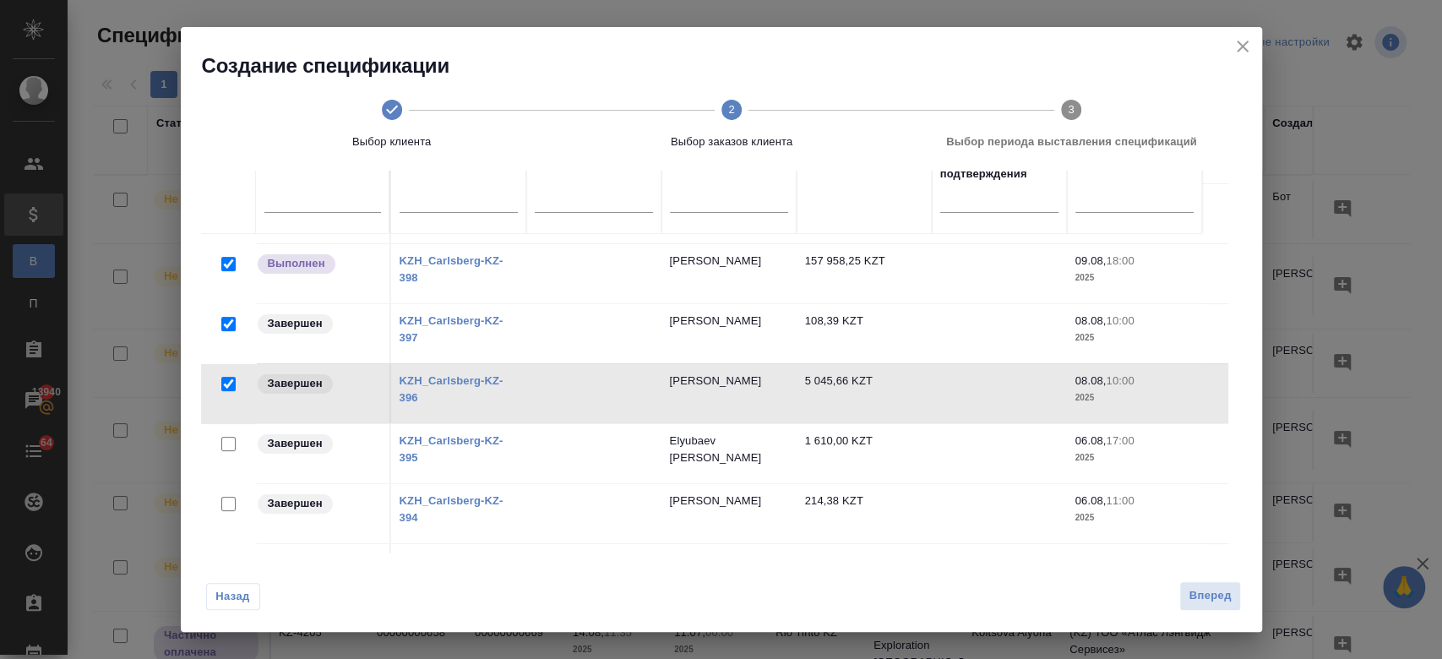
scroll to position [115, 0]
click at [229, 496] on input "checkbox" at bounding box center [228, 503] width 14 height 14
checkbox input "true"
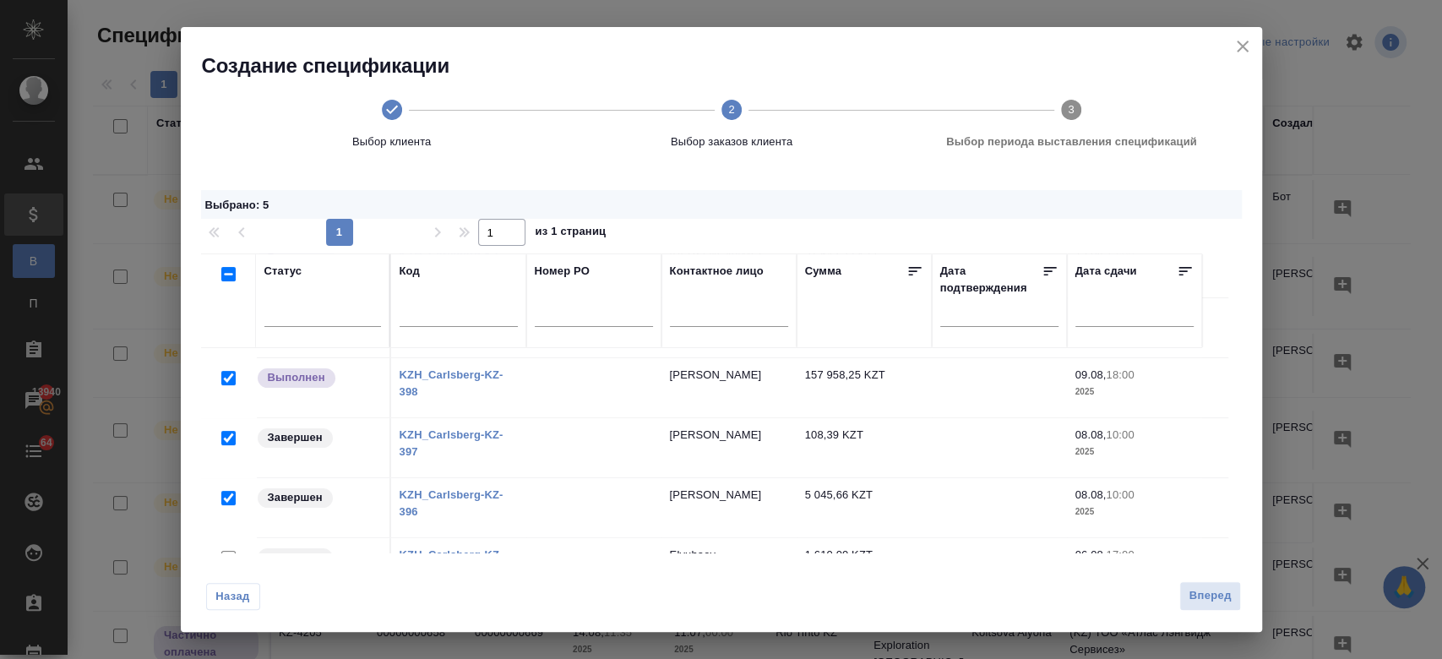
scroll to position [171, 0]
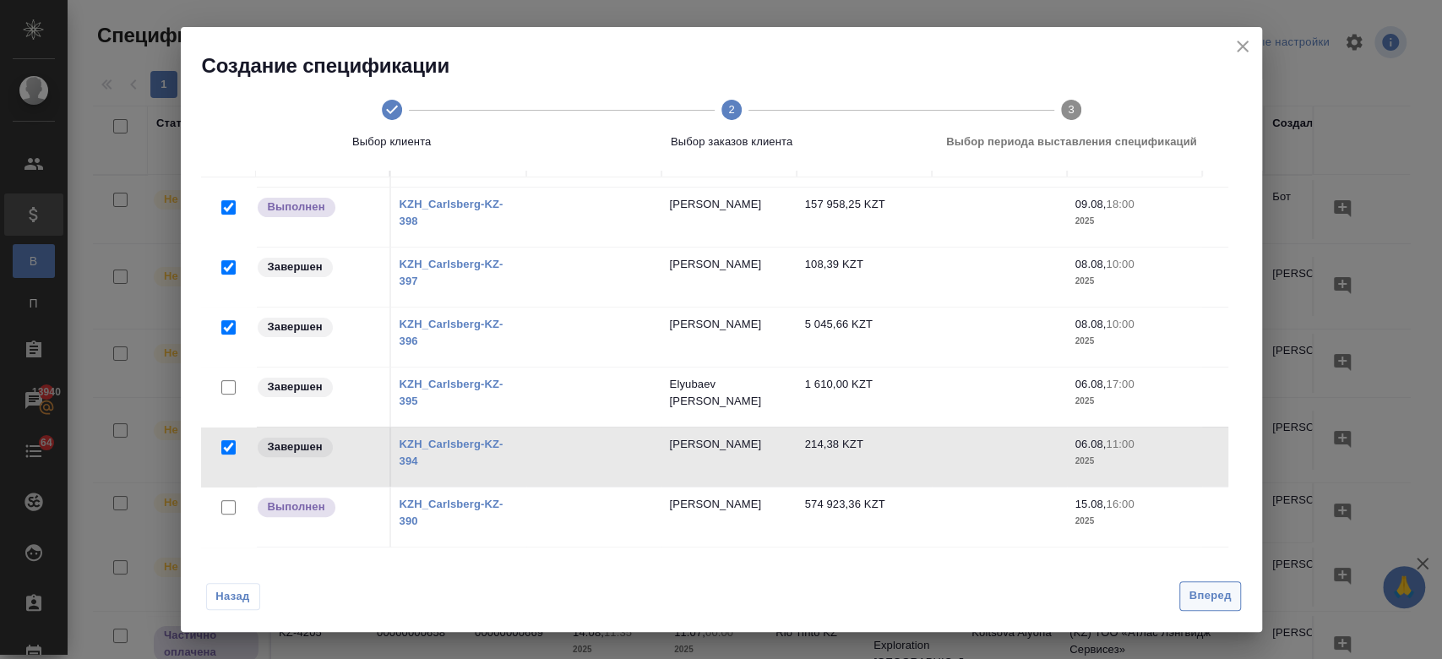
click at [1208, 590] on span "Вперед" at bounding box center [1210, 595] width 42 height 19
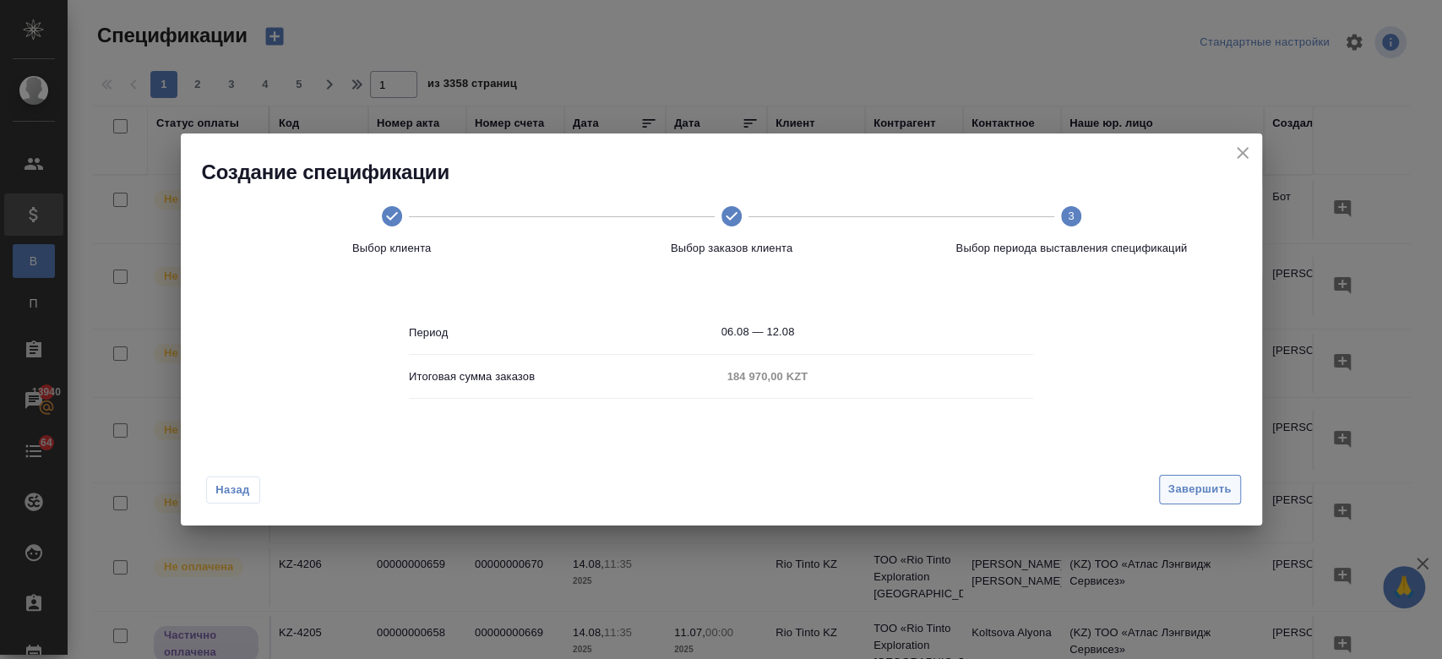
scroll to position [0, 0]
click at [1191, 485] on span "Завершить" at bounding box center [1199, 489] width 63 height 19
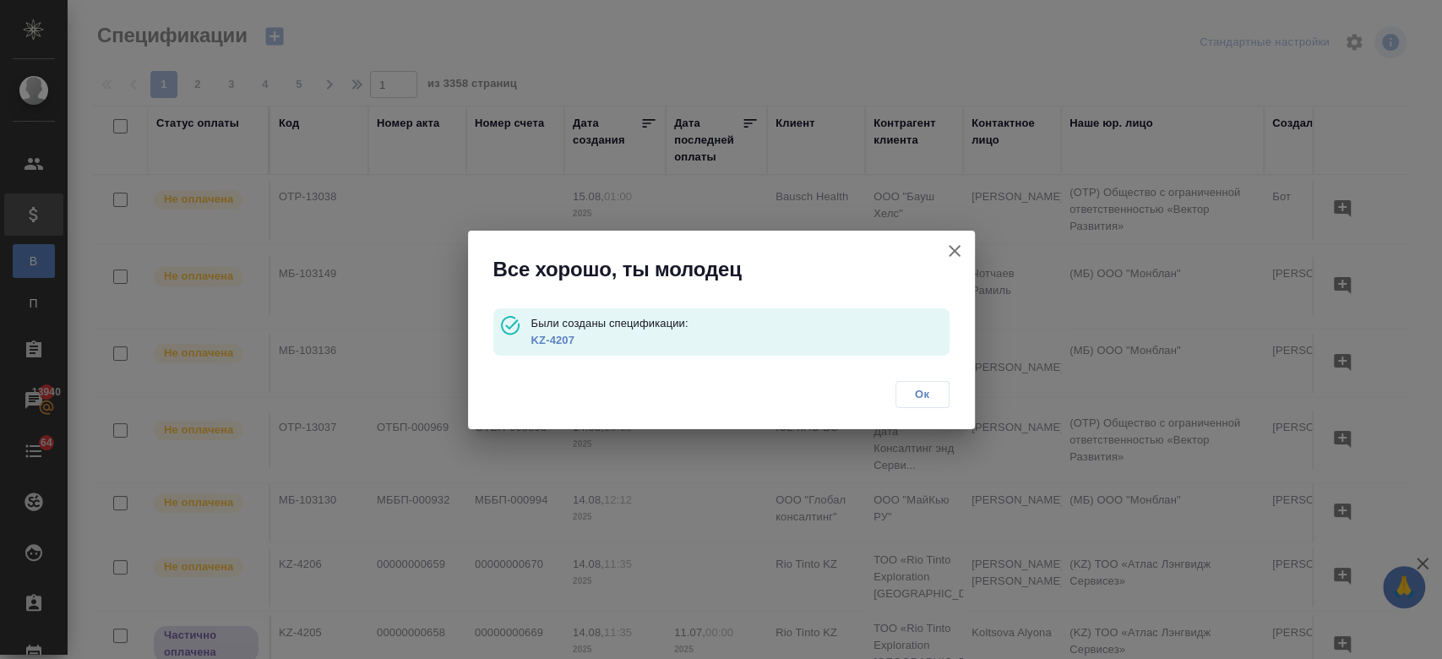
click at [565, 341] on link "KZ-4207" at bounding box center [552, 340] width 43 height 13
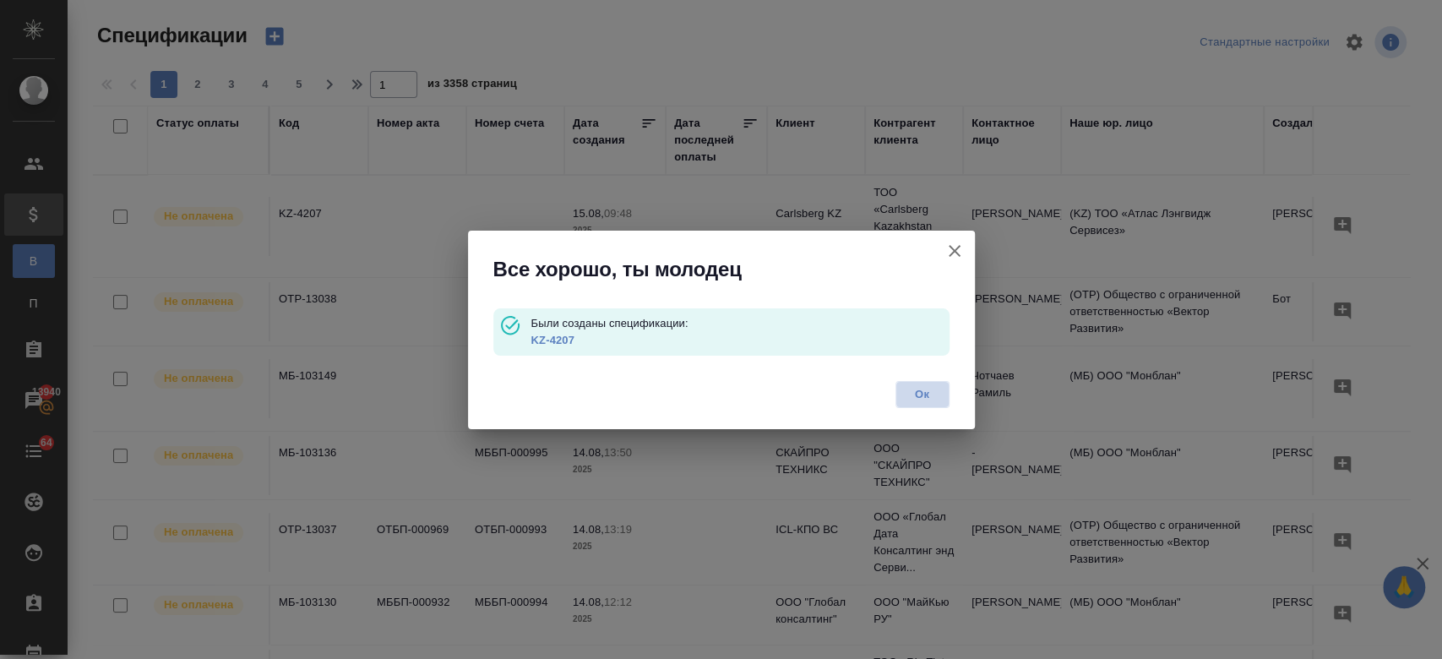
click at [913, 384] on button "Ок" at bounding box center [922, 394] width 54 height 27
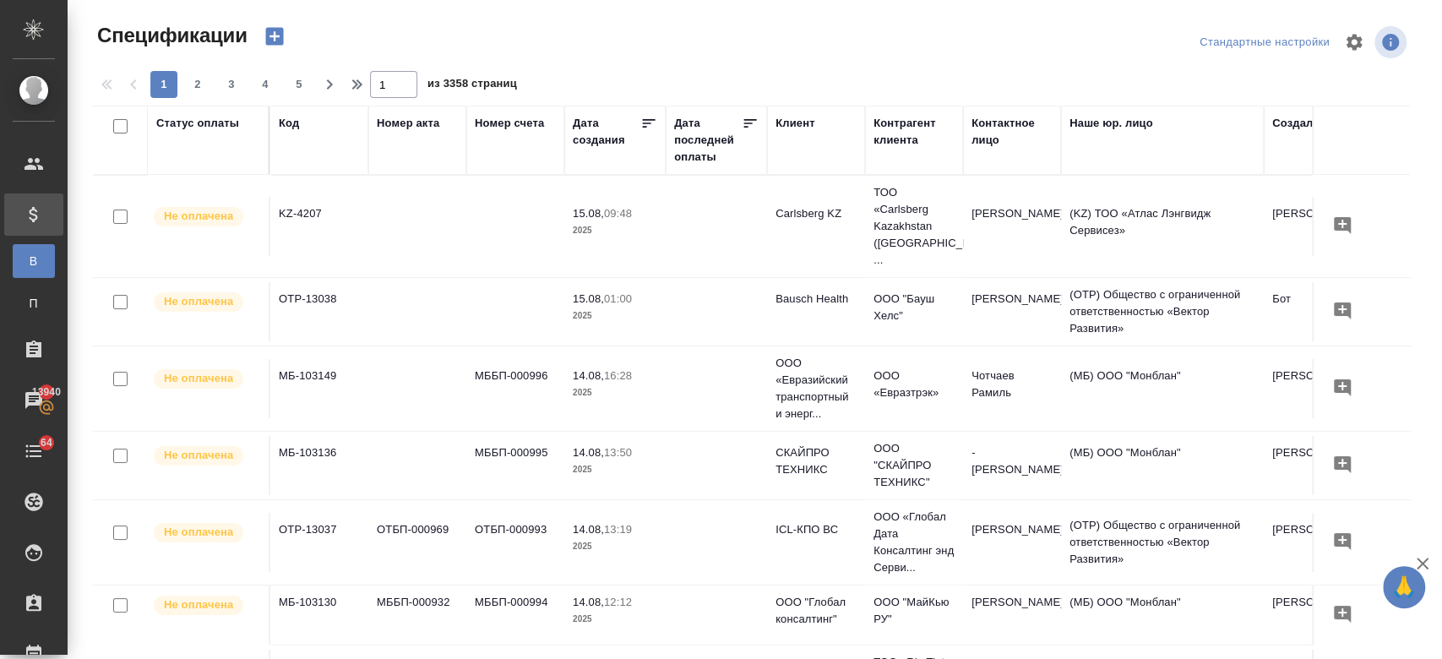
click at [285, 31] on div at bounding box center [721, 329] width 1442 height 659
click at [280, 31] on icon "button" at bounding box center [274, 37] width 18 height 18
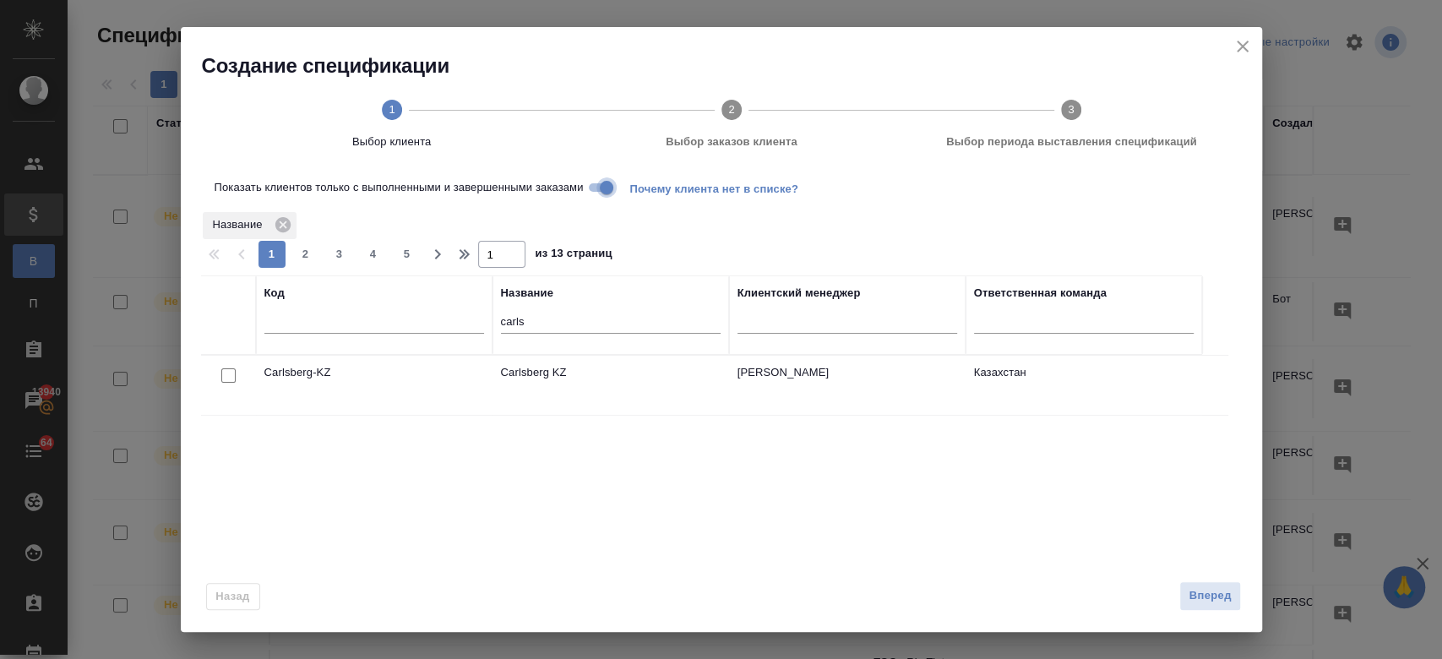
click at [600, 187] on input "Показать клиентов только с выполненными и завершенными заказами" at bounding box center [606, 187] width 61 height 20
click at [1192, 593] on span "Вперед" at bounding box center [1210, 595] width 42 height 19
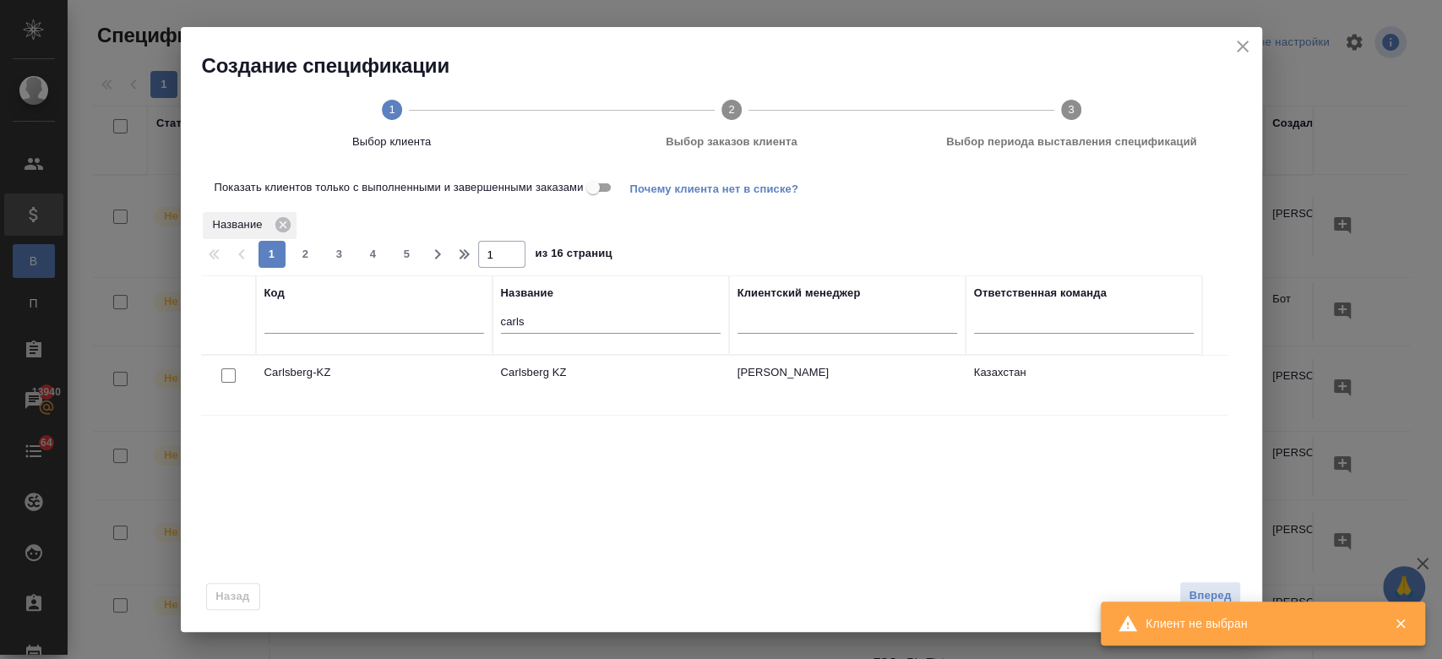
click at [219, 379] on div at bounding box center [229, 376] width 38 height 24
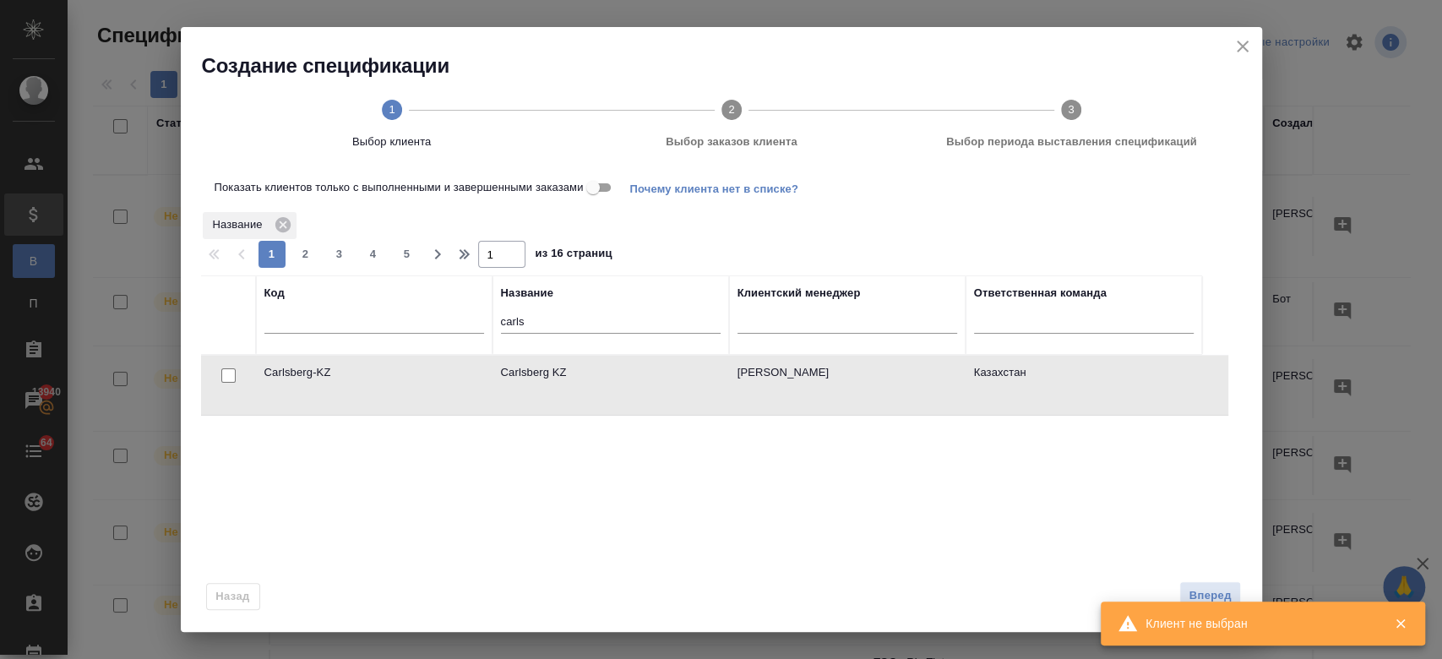
drag, startPoint x: 219, startPoint y: 379, endPoint x: 228, endPoint y: 371, distance: 12.6
click at [228, 371] on div at bounding box center [229, 376] width 38 height 24
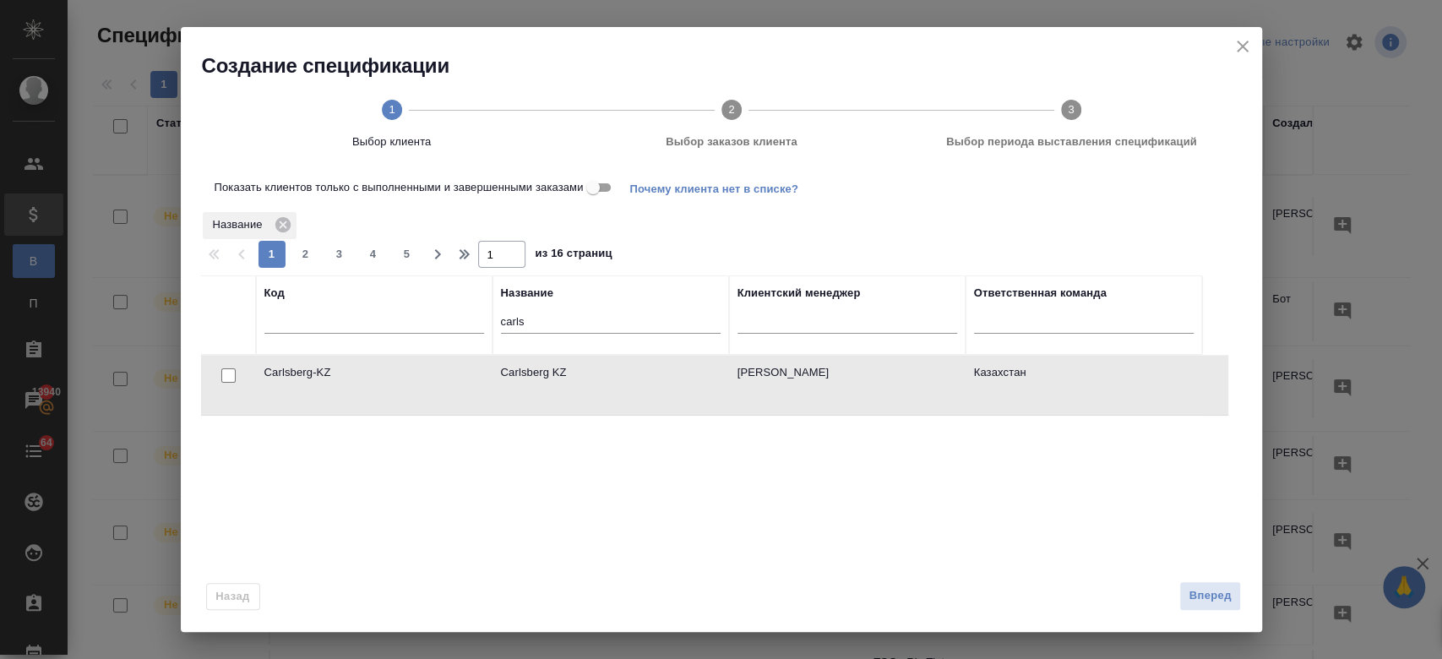
click at [228, 371] on input "checkbox" at bounding box center [228, 375] width 14 height 14
checkbox input "true"
click at [1217, 607] on button "Вперед" at bounding box center [1209, 596] width 61 height 30
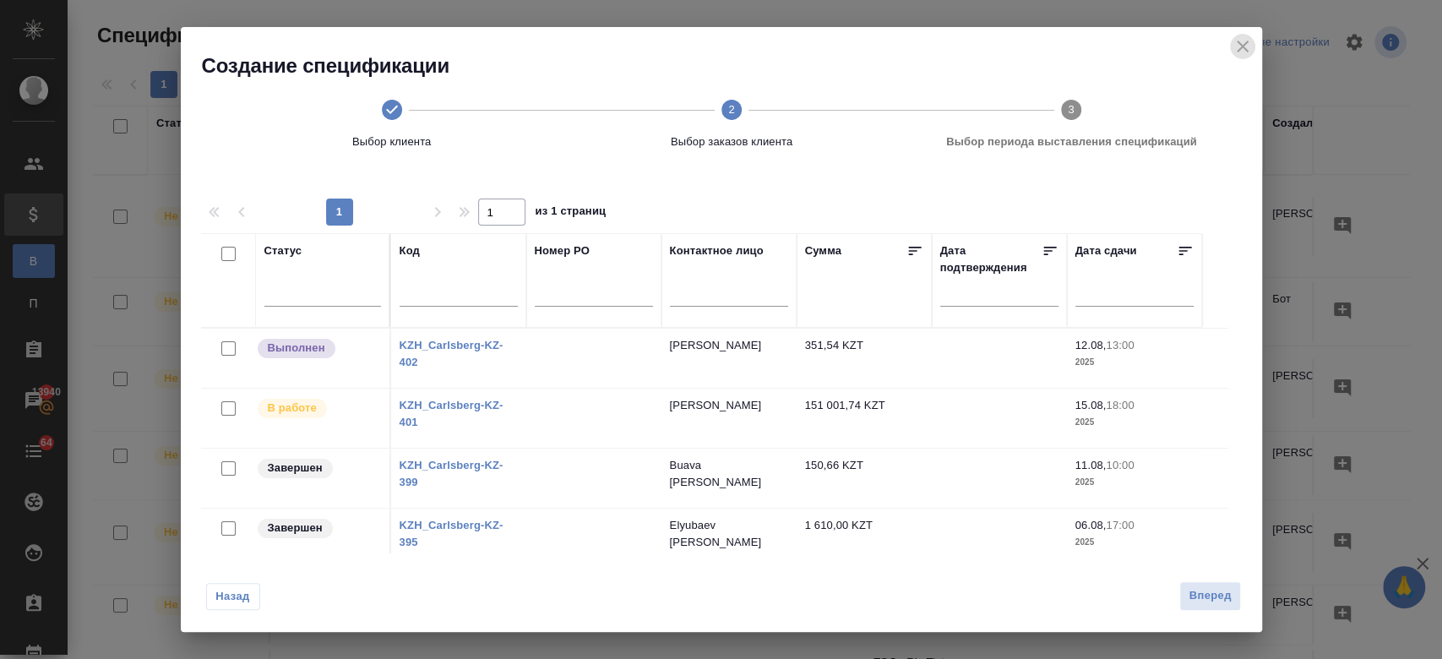
click at [1246, 44] on icon "close" at bounding box center [1243, 46] width 20 height 20
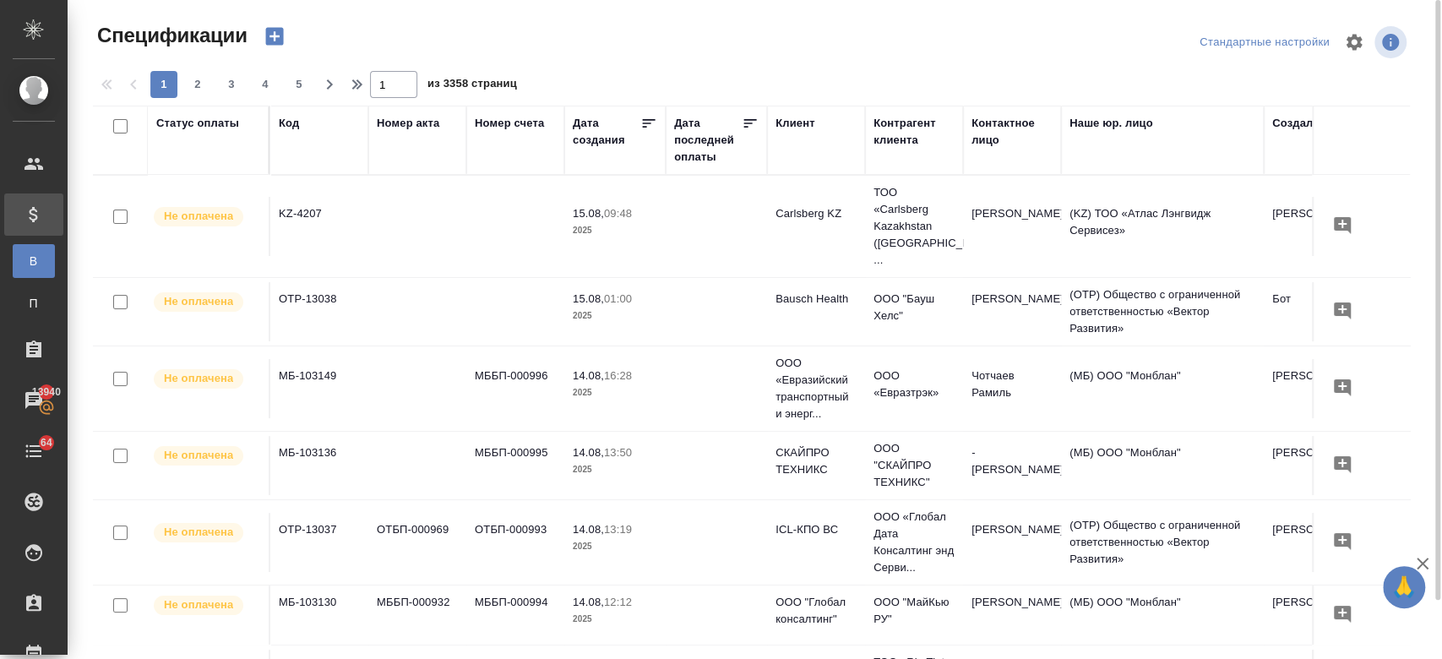
drag, startPoint x: 549, startPoint y: 44, endPoint x: 289, endPoint y: 27, distance: 260.7
click at [289, 27] on div "Спецификации Стандартные настройки" at bounding box center [758, 42] width 1331 height 41
click at [267, 34] on icon "button" at bounding box center [274, 37] width 18 height 18
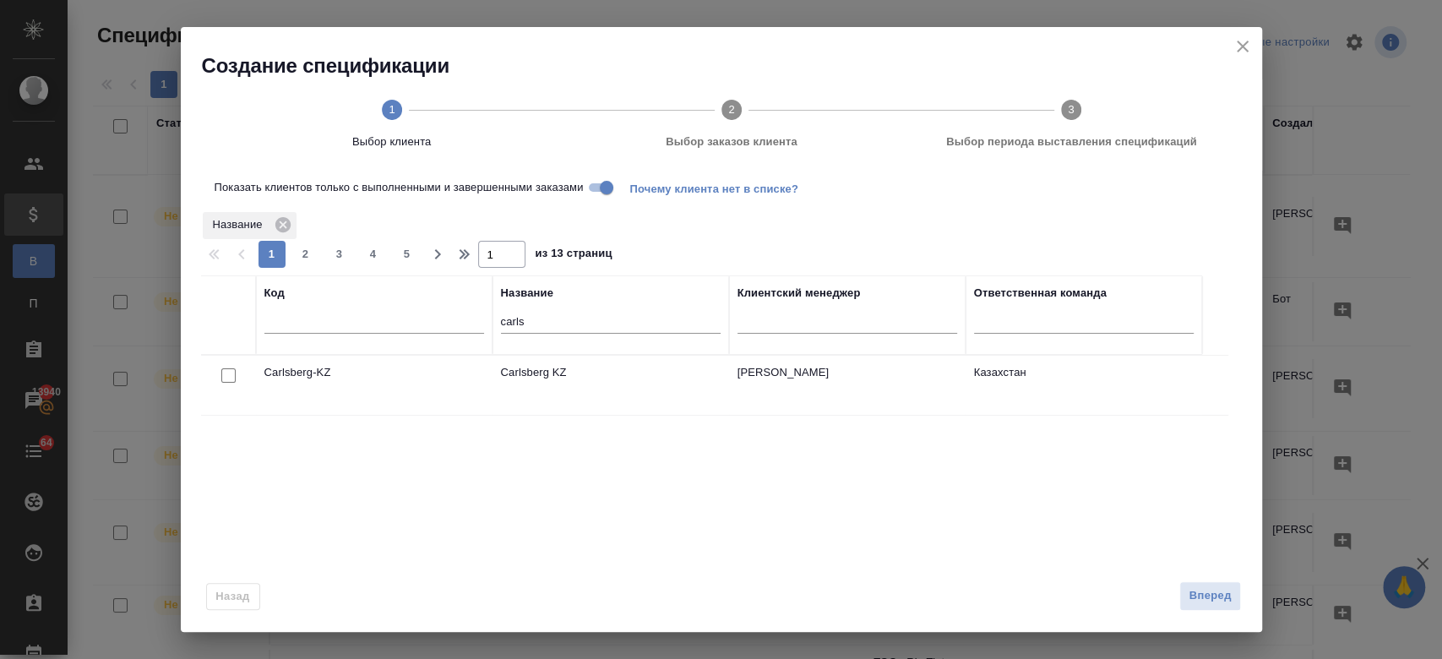
click at [231, 371] on input "checkbox" at bounding box center [228, 375] width 14 height 14
checkbox input "true"
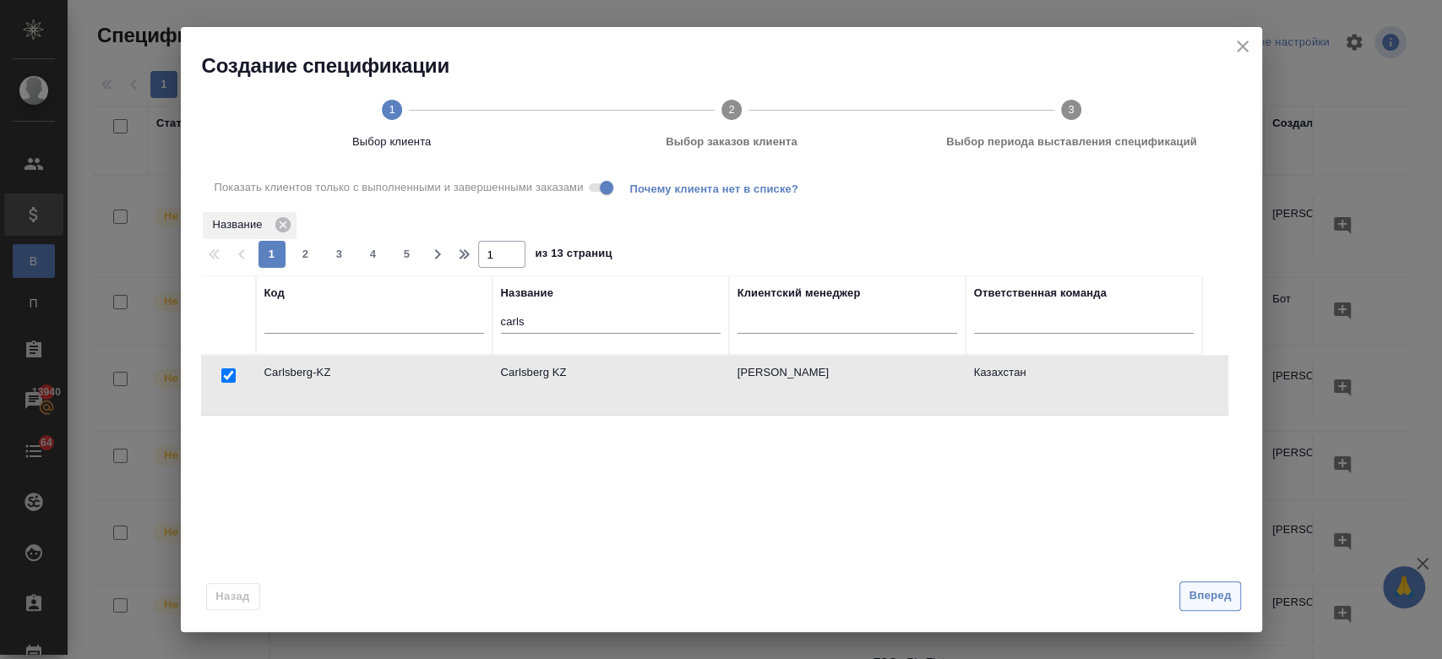
click at [1195, 604] on span "Вперед" at bounding box center [1210, 595] width 42 height 19
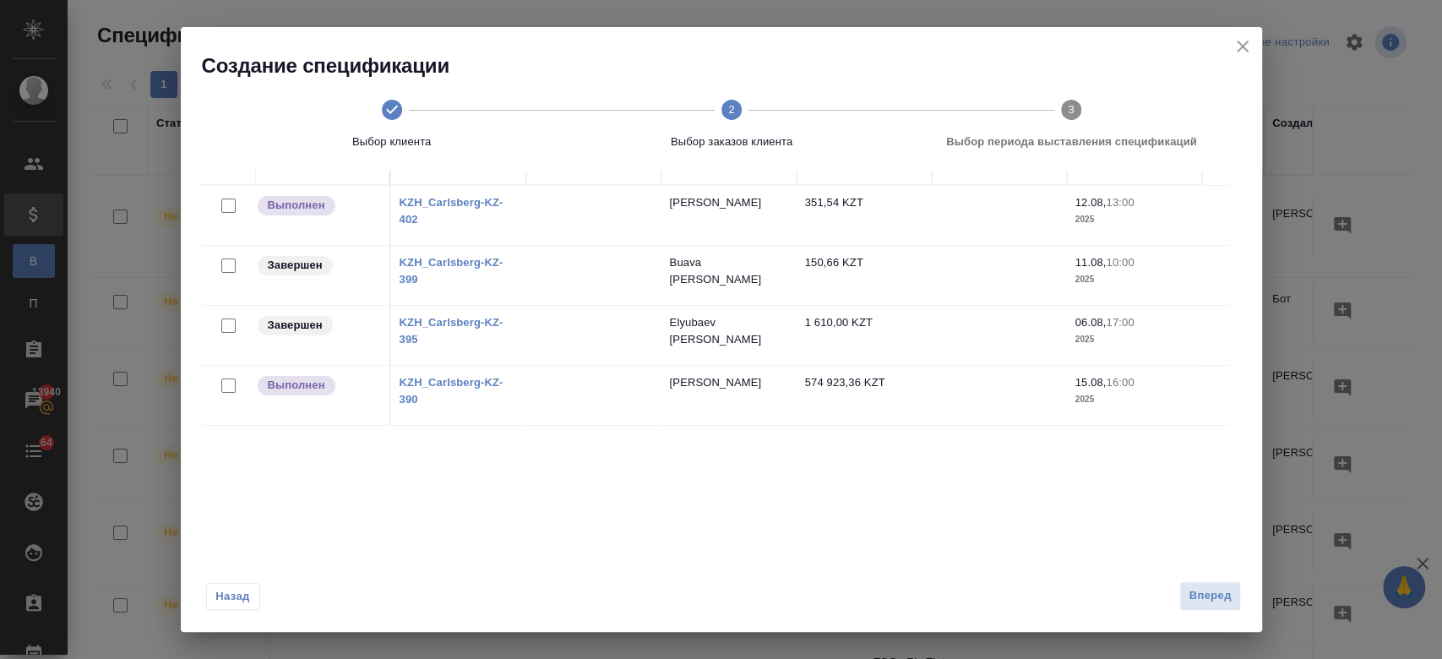
scroll to position [150, 0]
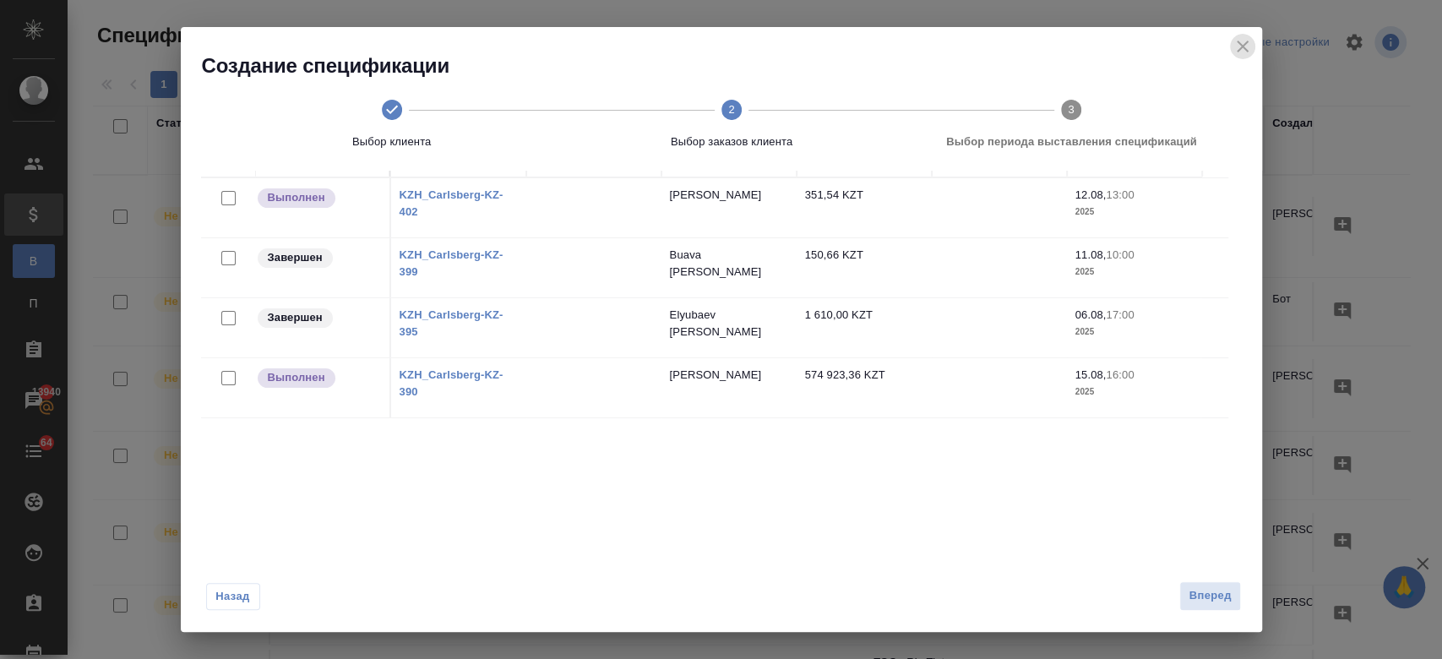
click at [1244, 46] on icon "close" at bounding box center [1243, 46] width 20 height 20
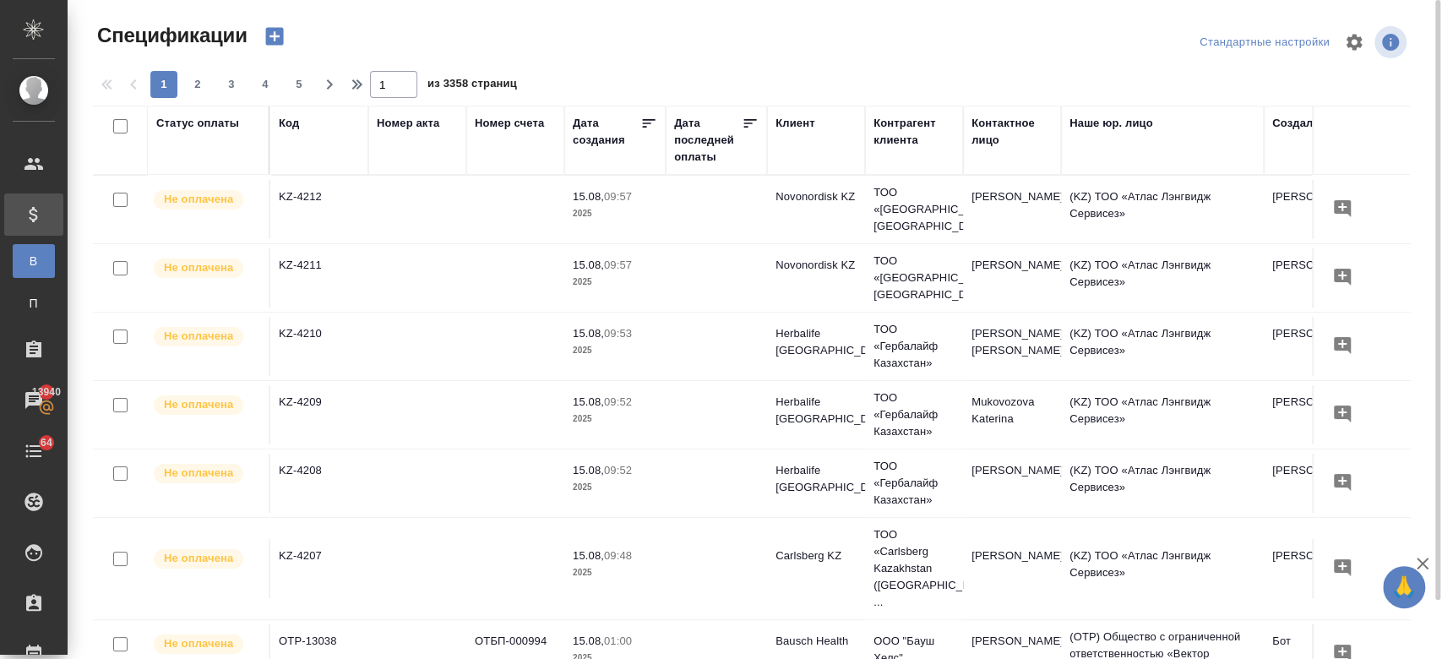
click at [280, 40] on icon "button" at bounding box center [274, 37] width 18 height 18
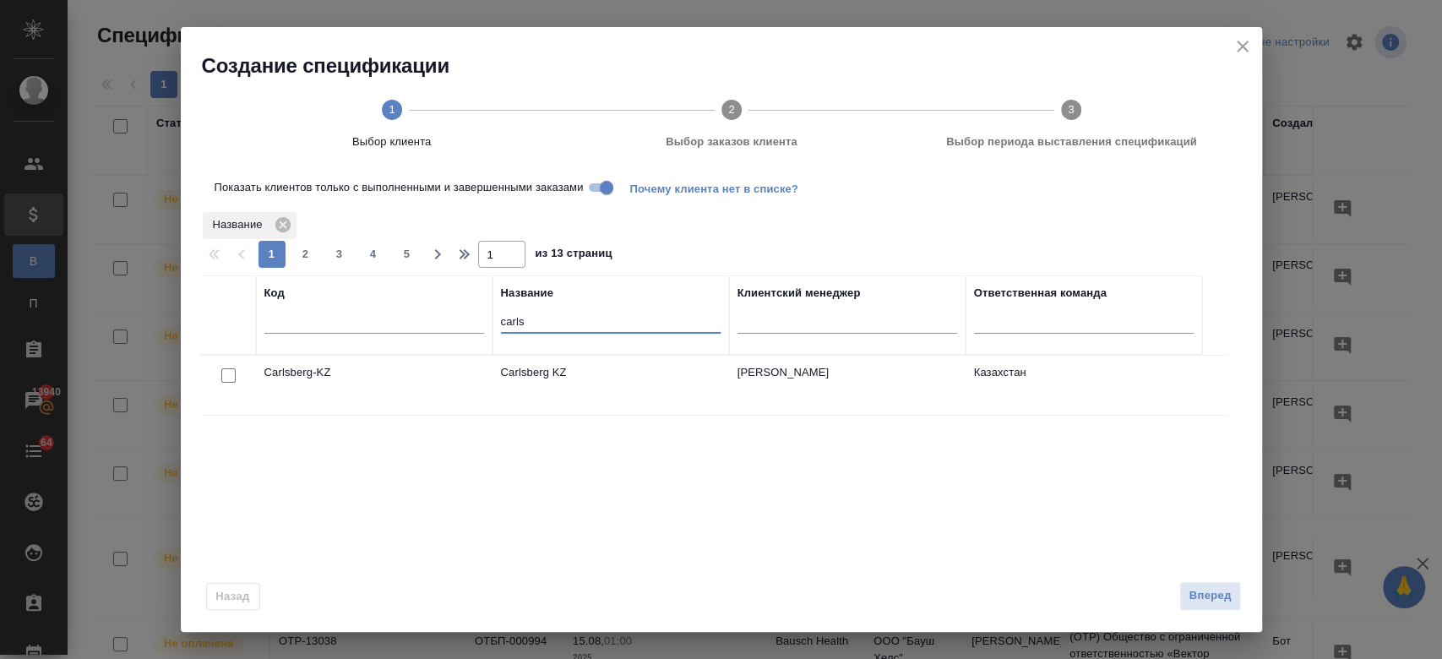
click at [536, 325] on input "carls" at bounding box center [611, 323] width 220 height 21
type input "c"
type input "в"
type input "dano"
click at [226, 388] on div at bounding box center [229, 376] width 38 height 24
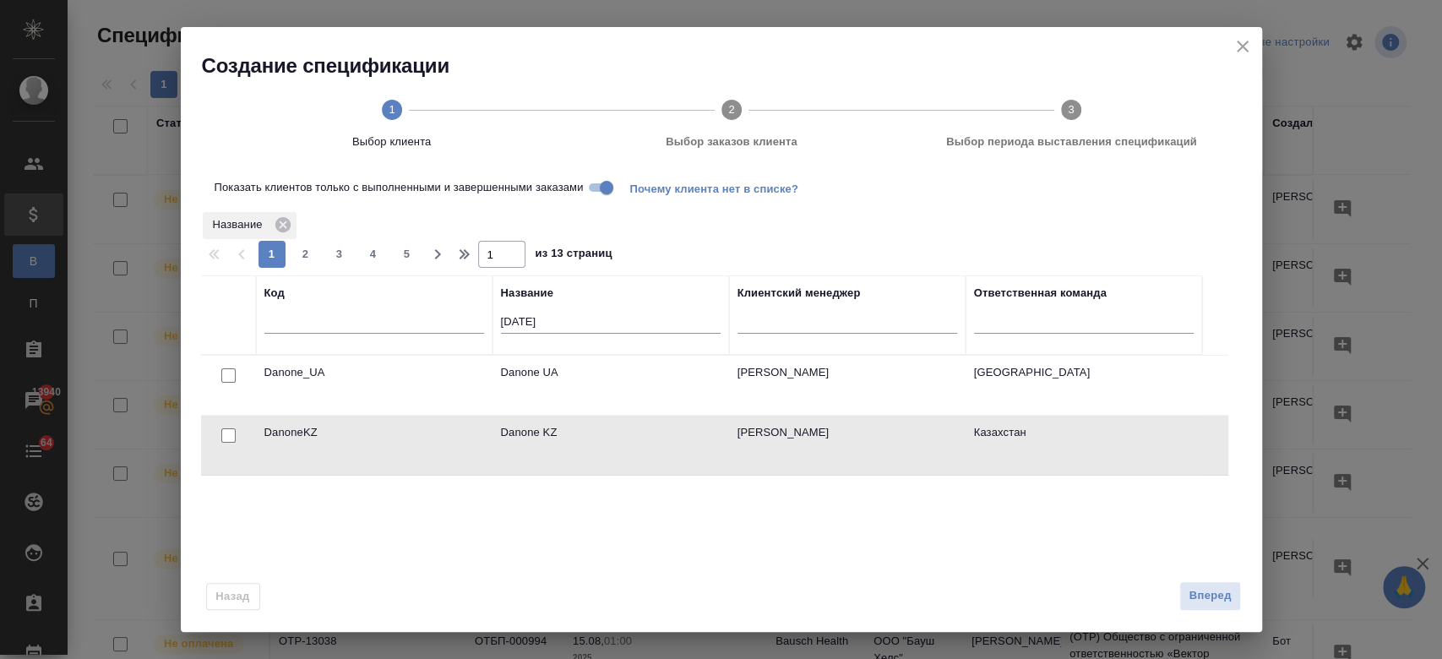
click at [229, 383] on input "checkbox" at bounding box center [228, 375] width 14 height 14
checkbox input "true"
click at [1209, 599] on span "Вперед" at bounding box center [1210, 595] width 42 height 19
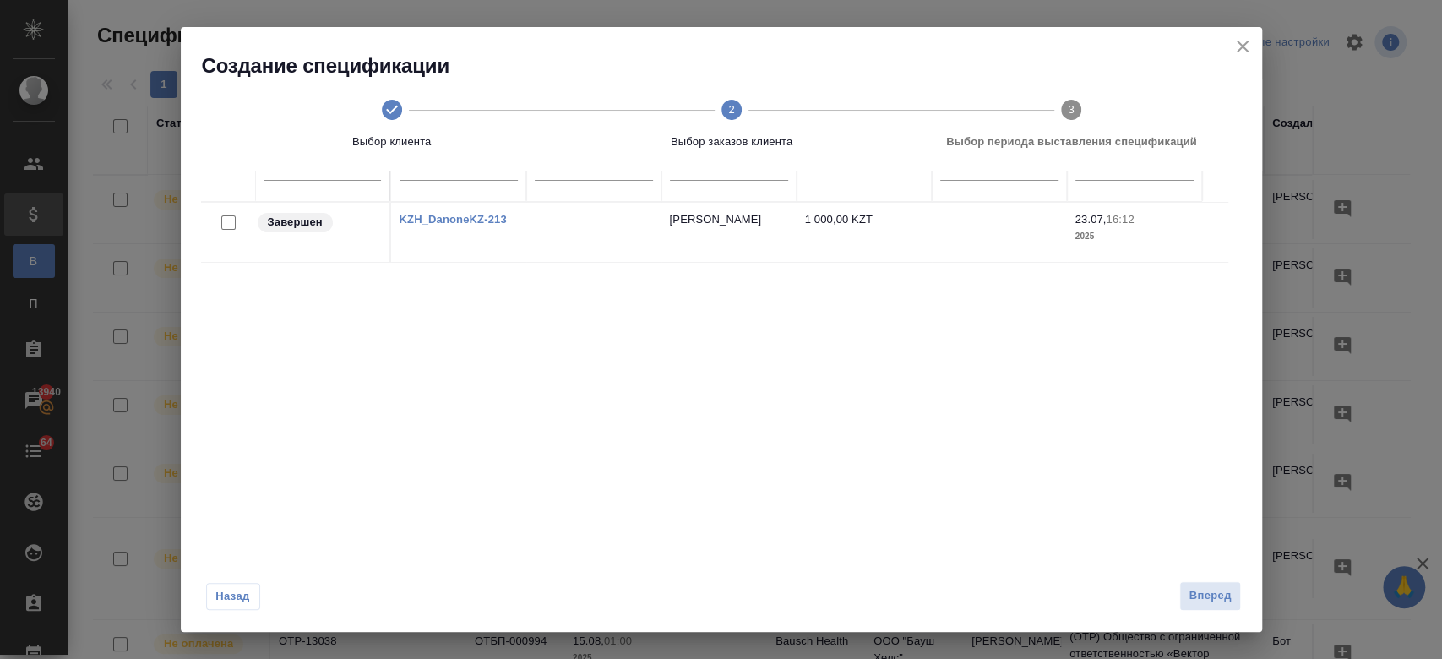
scroll to position [0, 0]
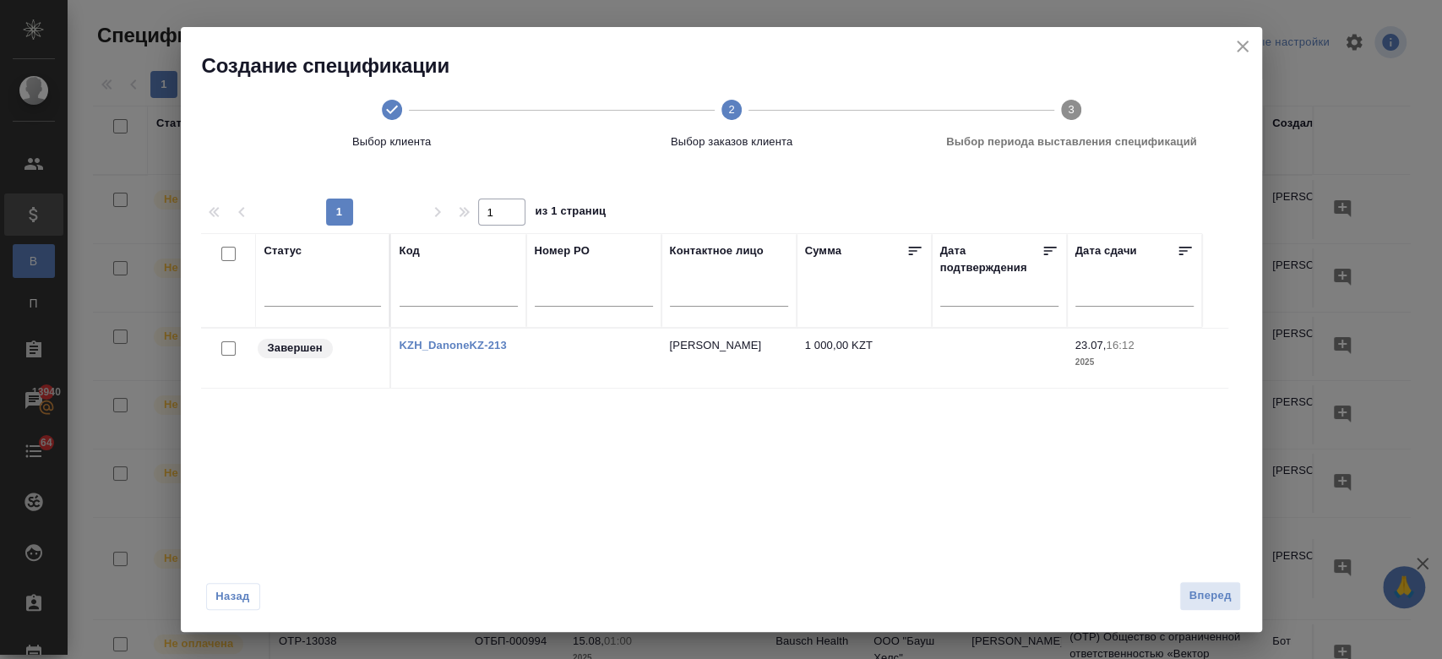
click at [614, 518] on div "Статус Код Номер PO Контактное лицо Сумма Дата подтверждения Дата сдачи Заверше…" at bounding box center [714, 465] width 1027 height 465
click at [209, 583] on button "Назад" at bounding box center [233, 596] width 54 height 27
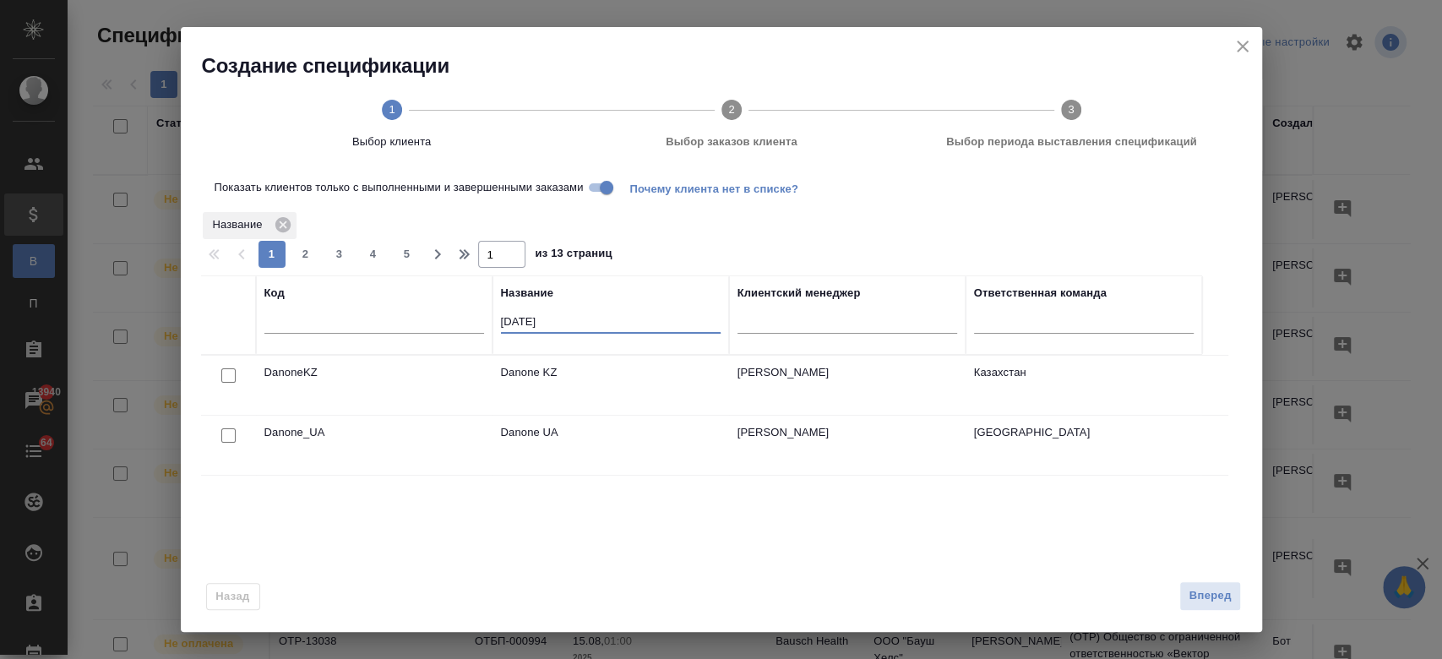
click at [550, 320] on input "dano" at bounding box center [611, 323] width 220 height 21
type input "d"
type input "pfi"
click at [216, 377] on div at bounding box center [229, 376] width 38 height 24
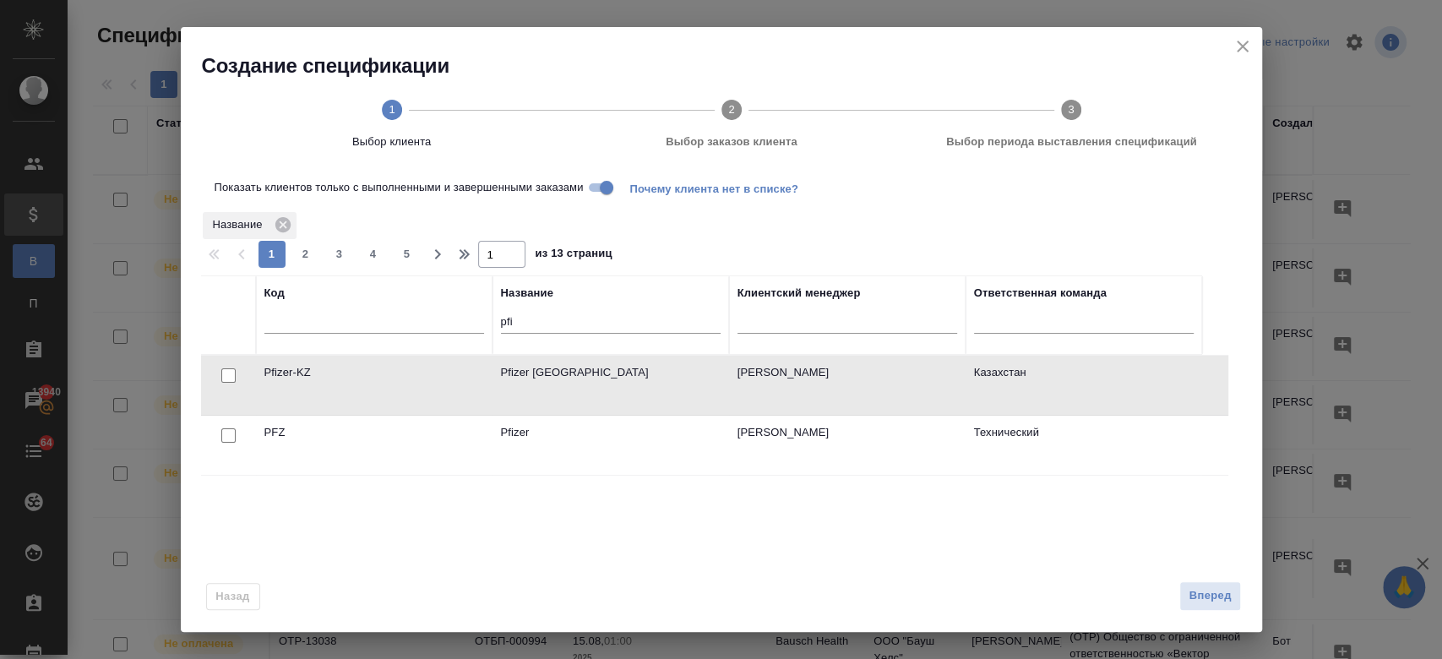
click at [222, 377] on input "checkbox" at bounding box center [228, 375] width 14 height 14
checkbox input "true"
click at [1197, 604] on span "Вперед" at bounding box center [1210, 595] width 42 height 19
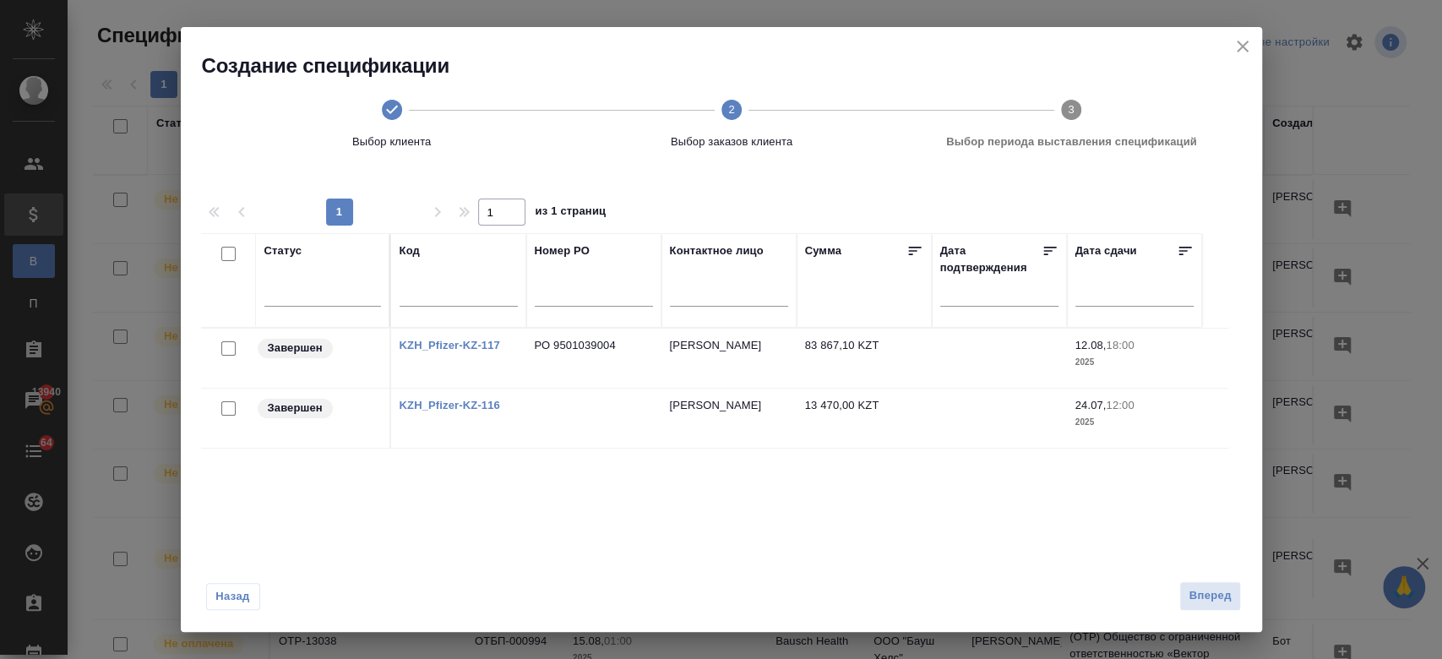
click at [225, 348] on input "checkbox" at bounding box center [228, 348] width 14 height 14
checkbox input "true"
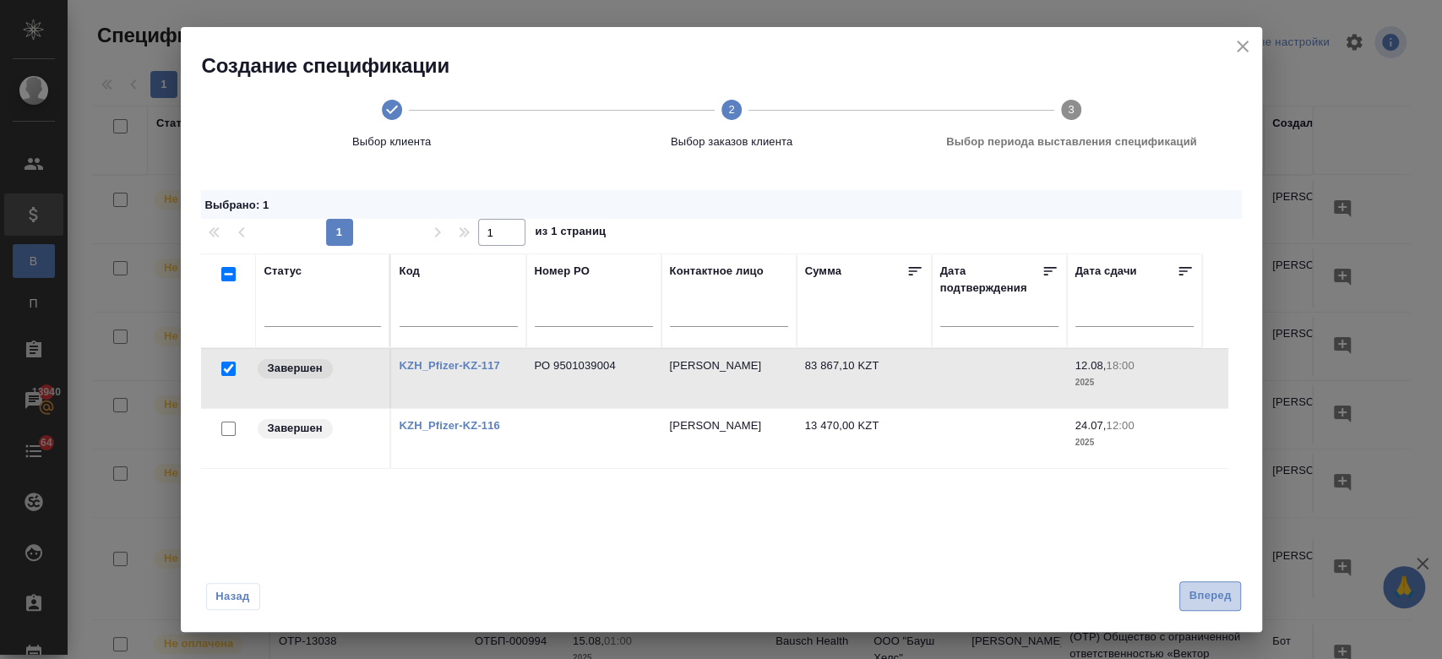
click at [1211, 605] on span "Вперед" at bounding box center [1210, 595] width 42 height 19
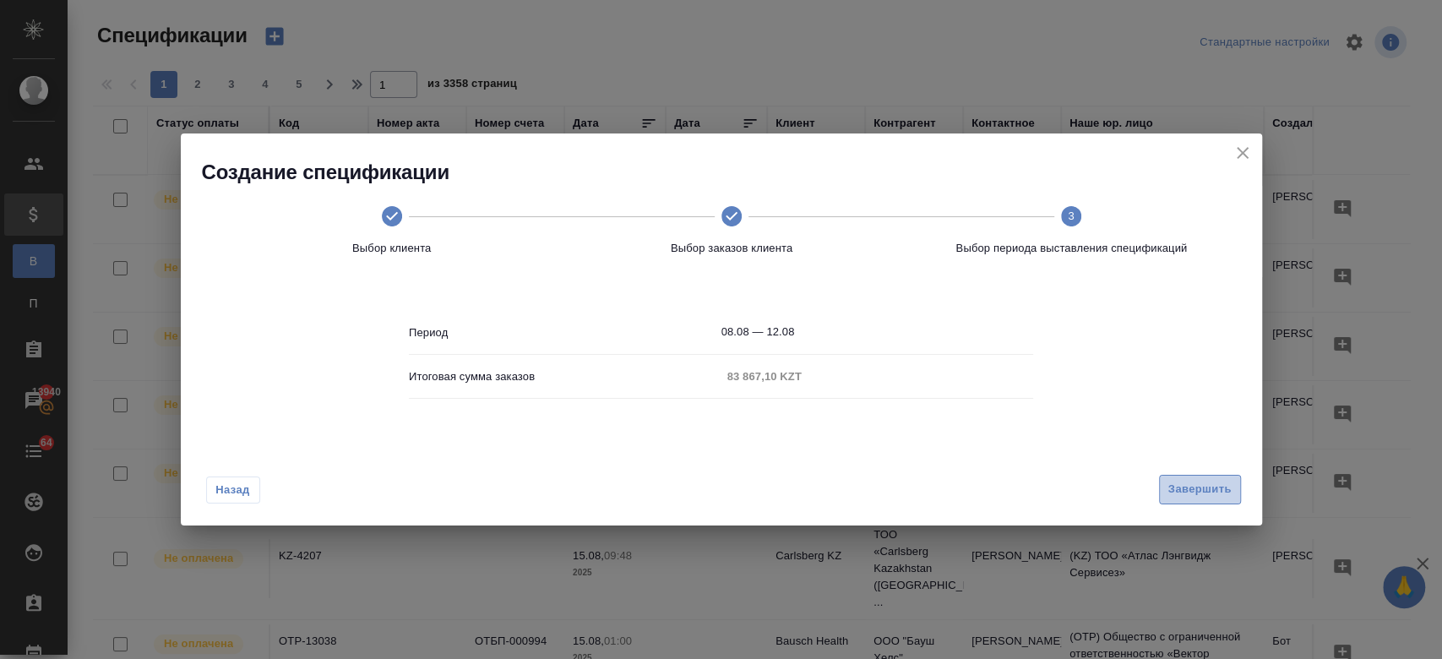
click at [1208, 502] on button "Завершить" at bounding box center [1200, 490] width 82 height 30
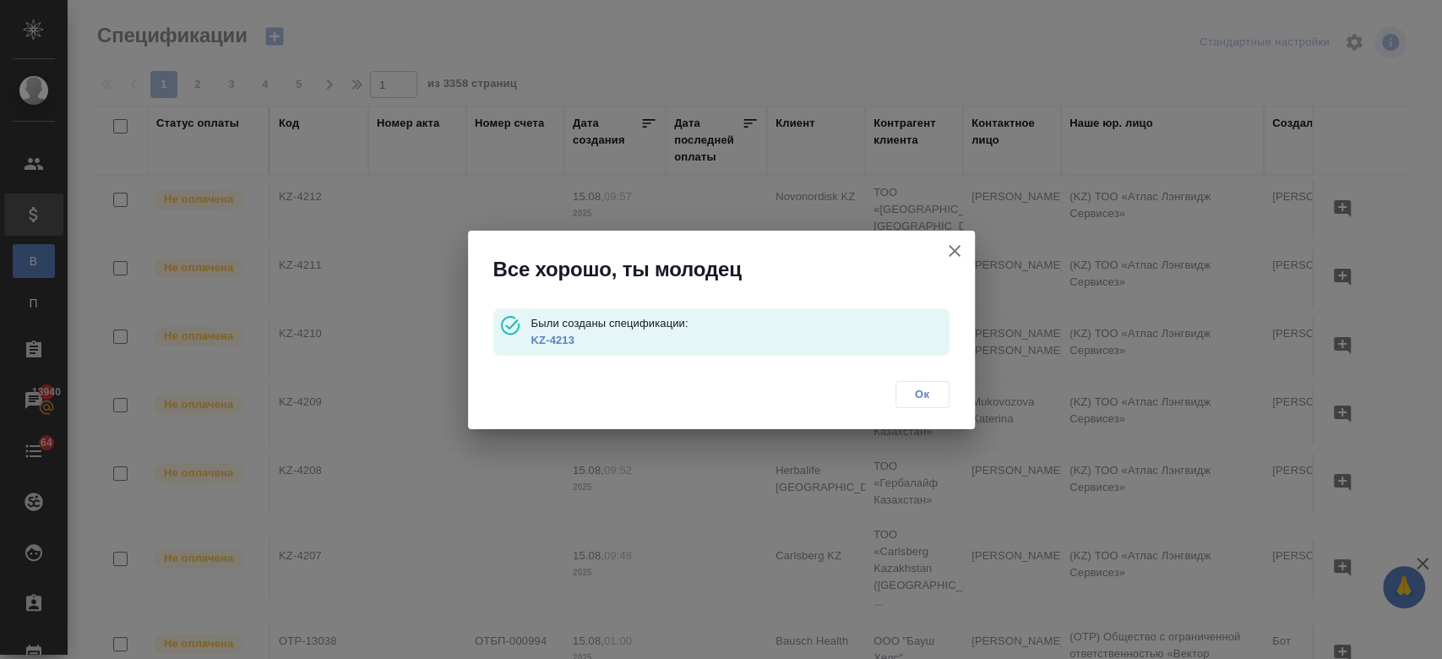
click at [553, 341] on link "KZ-4213" at bounding box center [552, 340] width 43 height 13
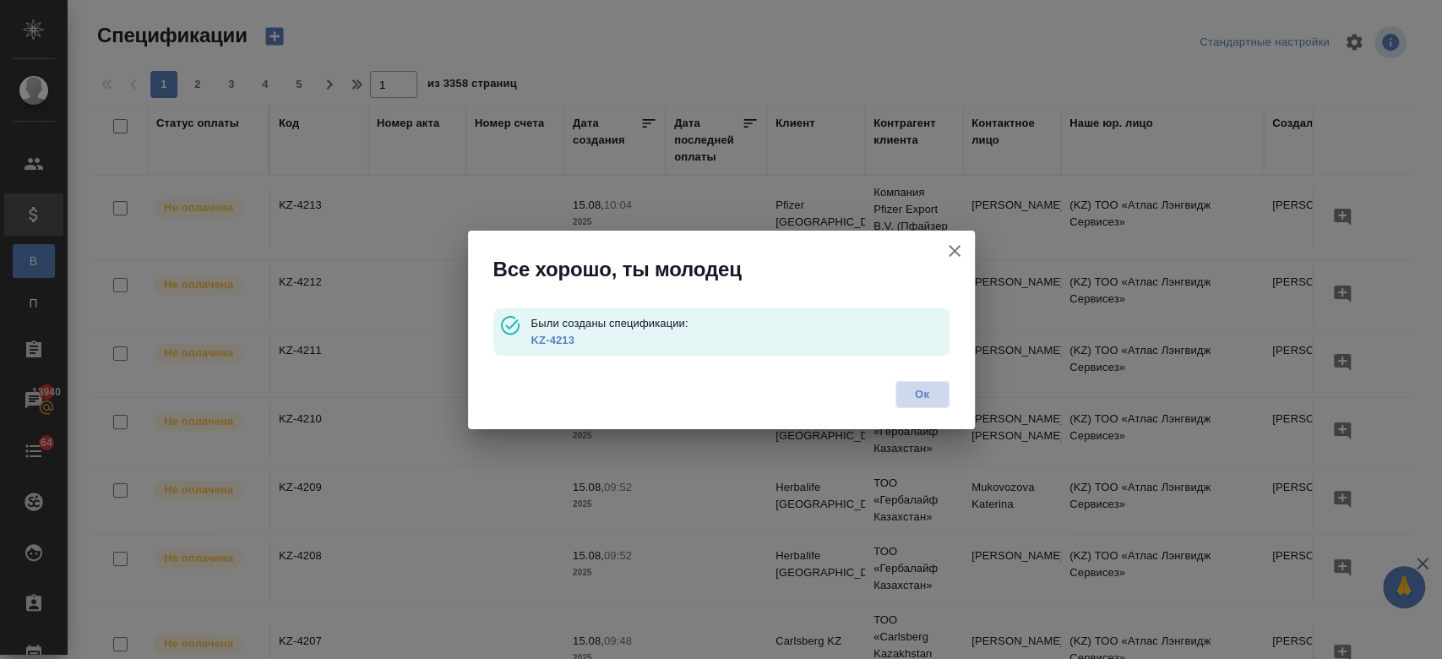
click at [932, 389] on span "Ок" at bounding box center [922, 394] width 35 height 17
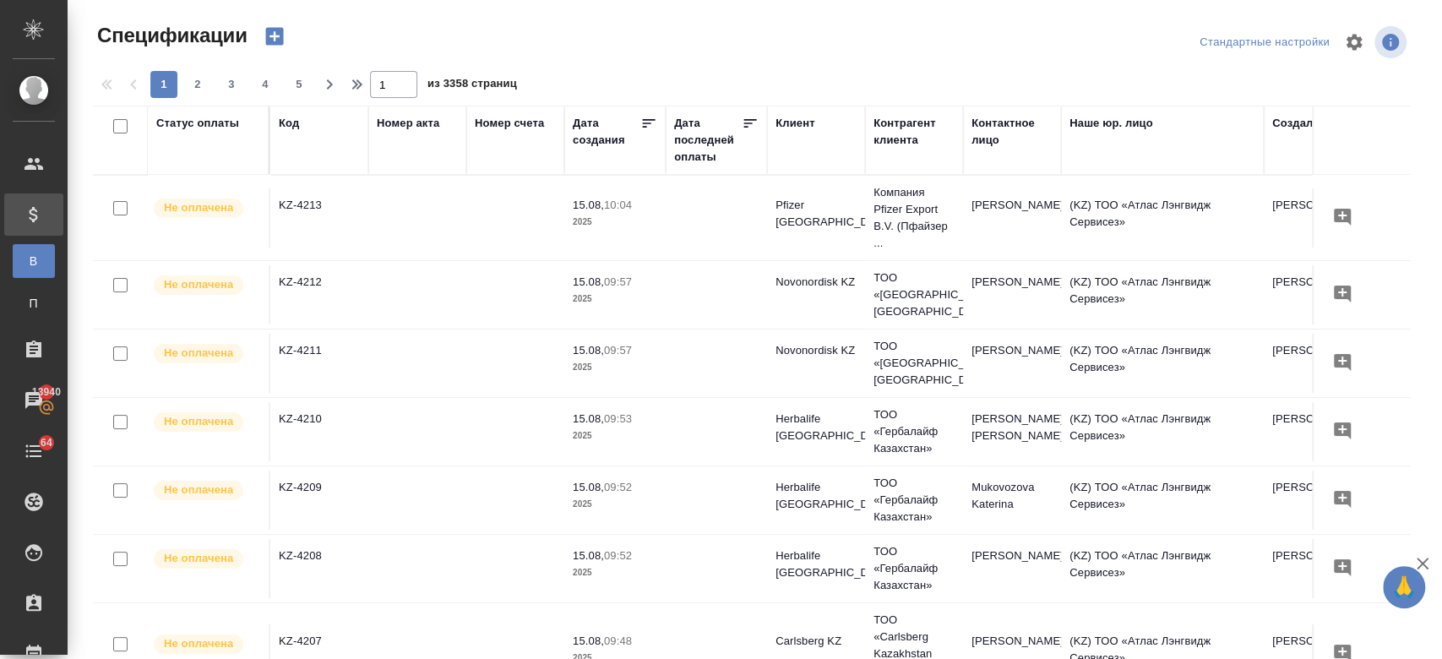
click at [283, 33] on body "🙏 .cls-1 fill:#fff; AWATERA Kosherbayeva Nazerke Клиенты Спецификации В Все спе…" at bounding box center [721, 329] width 1442 height 659
click at [277, 33] on icon "button" at bounding box center [274, 37] width 18 height 18
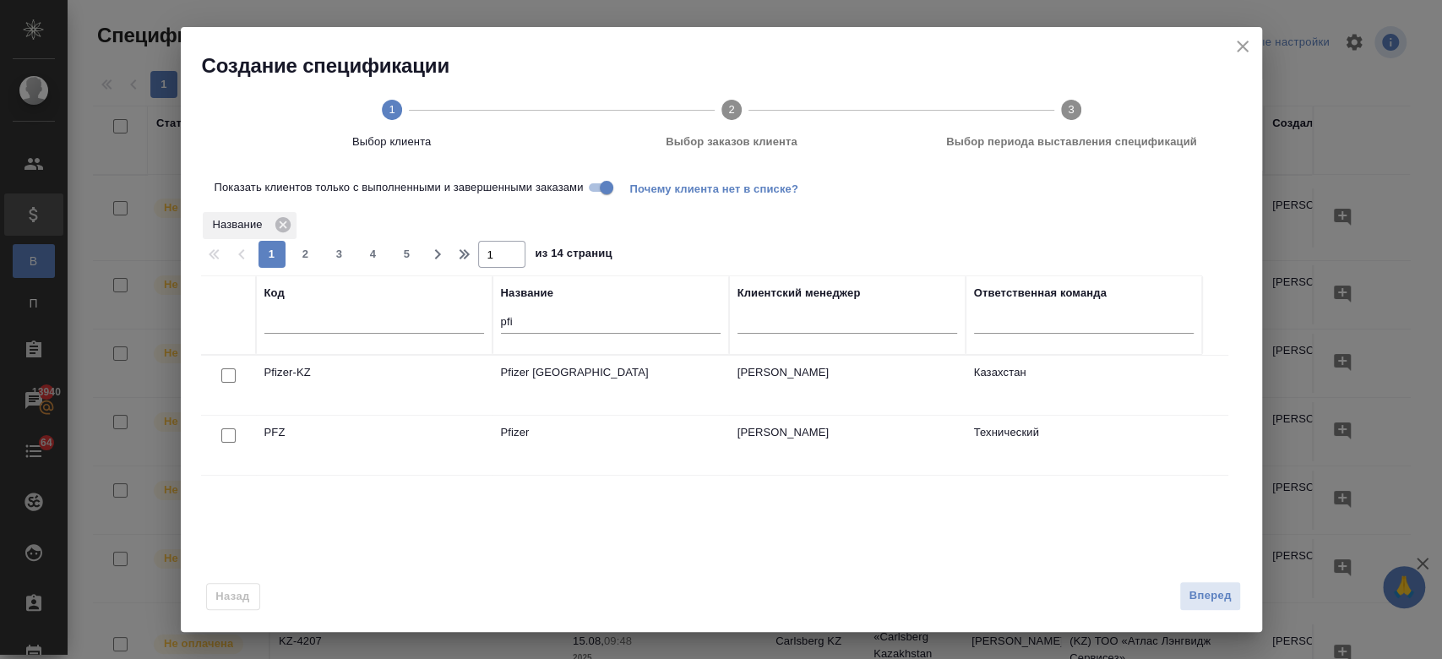
click at [229, 378] on input "checkbox" at bounding box center [228, 375] width 14 height 14
checkbox input "true"
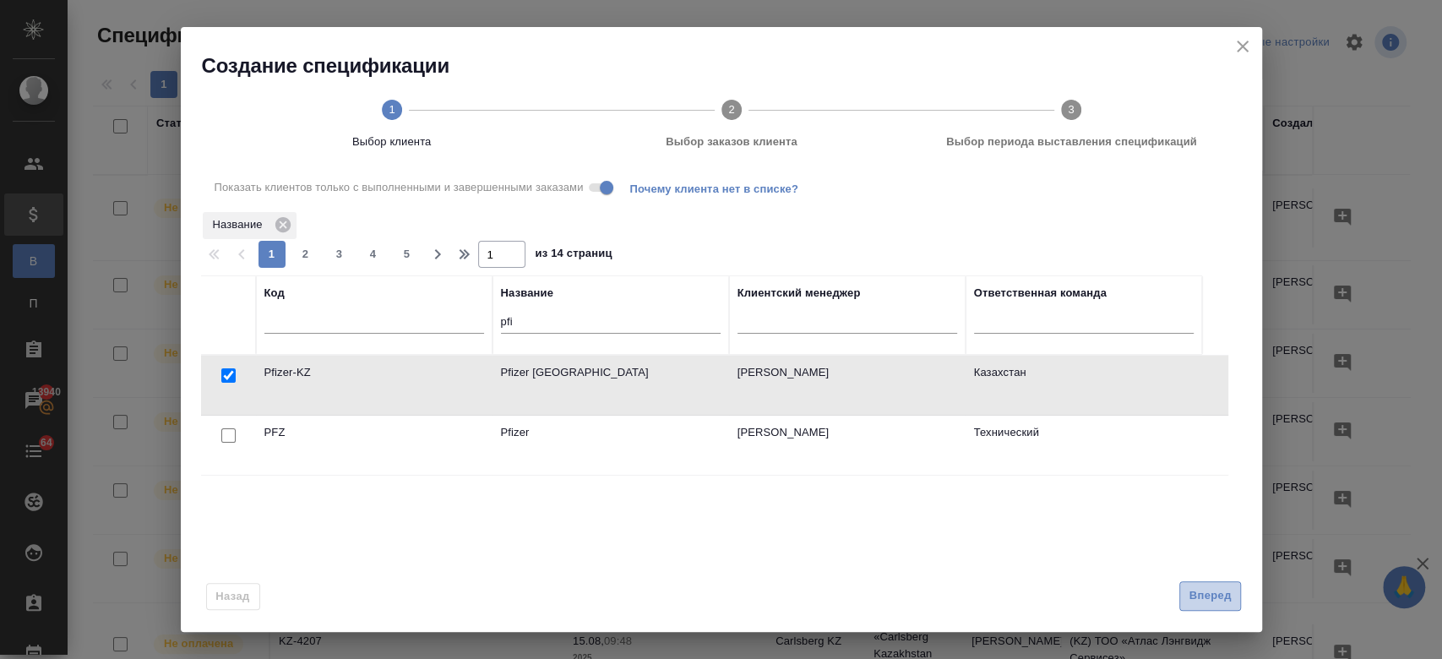
click at [1209, 599] on span "Вперед" at bounding box center [1210, 595] width 42 height 19
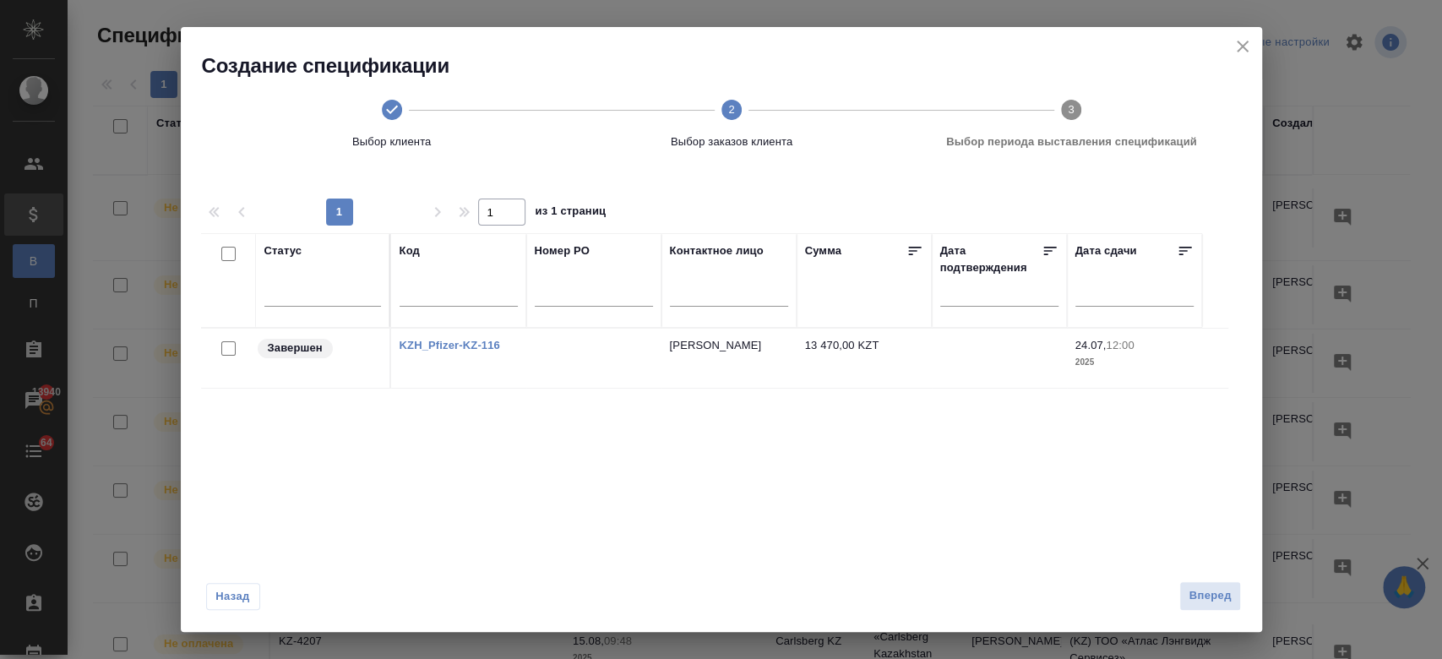
click at [470, 346] on link "KZH_Pfizer-KZ-116" at bounding box center [450, 345] width 101 height 13
click at [460, 337] on div "KZH_Pfizer-KZ-116" at bounding box center [459, 345] width 118 height 17
click at [460, 346] on link "KZH_Pfizer-KZ-116" at bounding box center [450, 345] width 101 height 13
click at [226, 348] on input "checkbox" at bounding box center [228, 348] width 14 height 14
checkbox input "true"
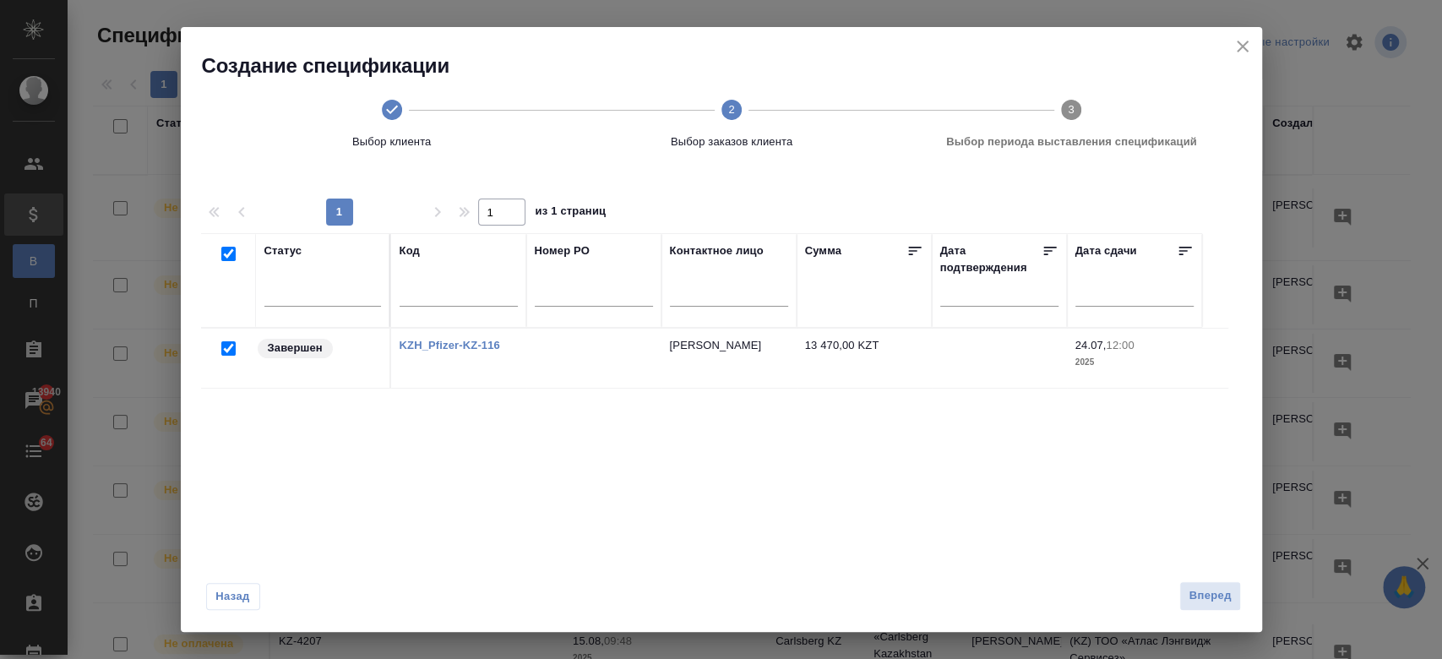
checkbox input "true"
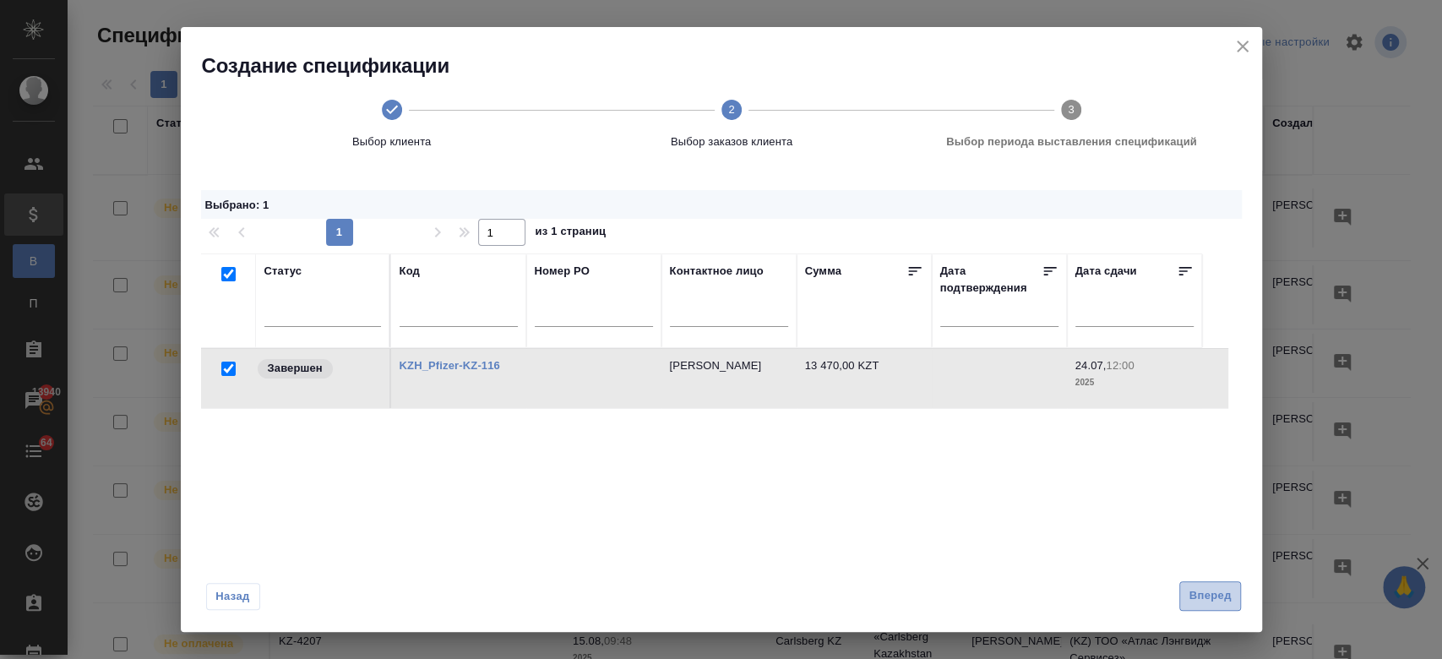
click at [1206, 581] on button "Вперед" at bounding box center [1209, 596] width 61 height 30
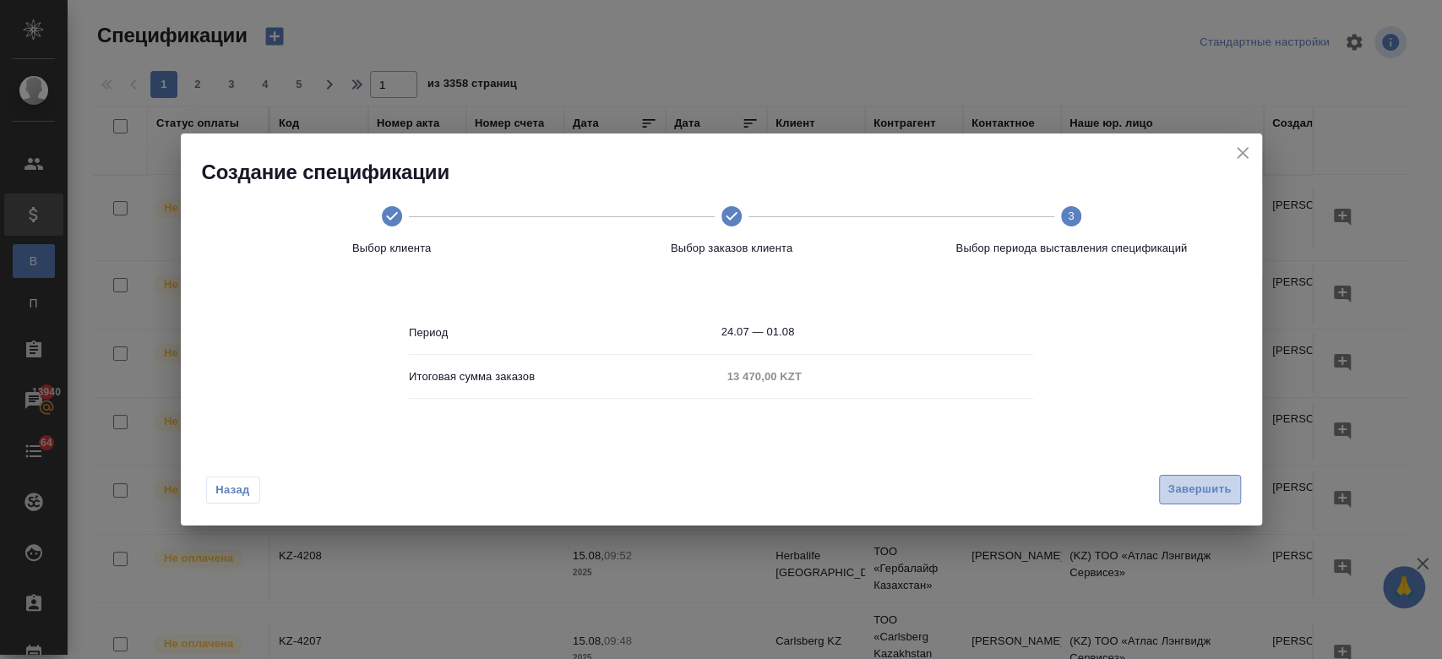
click at [1179, 480] on span "Завершить" at bounding box center [1199, 489] width 63 height 19
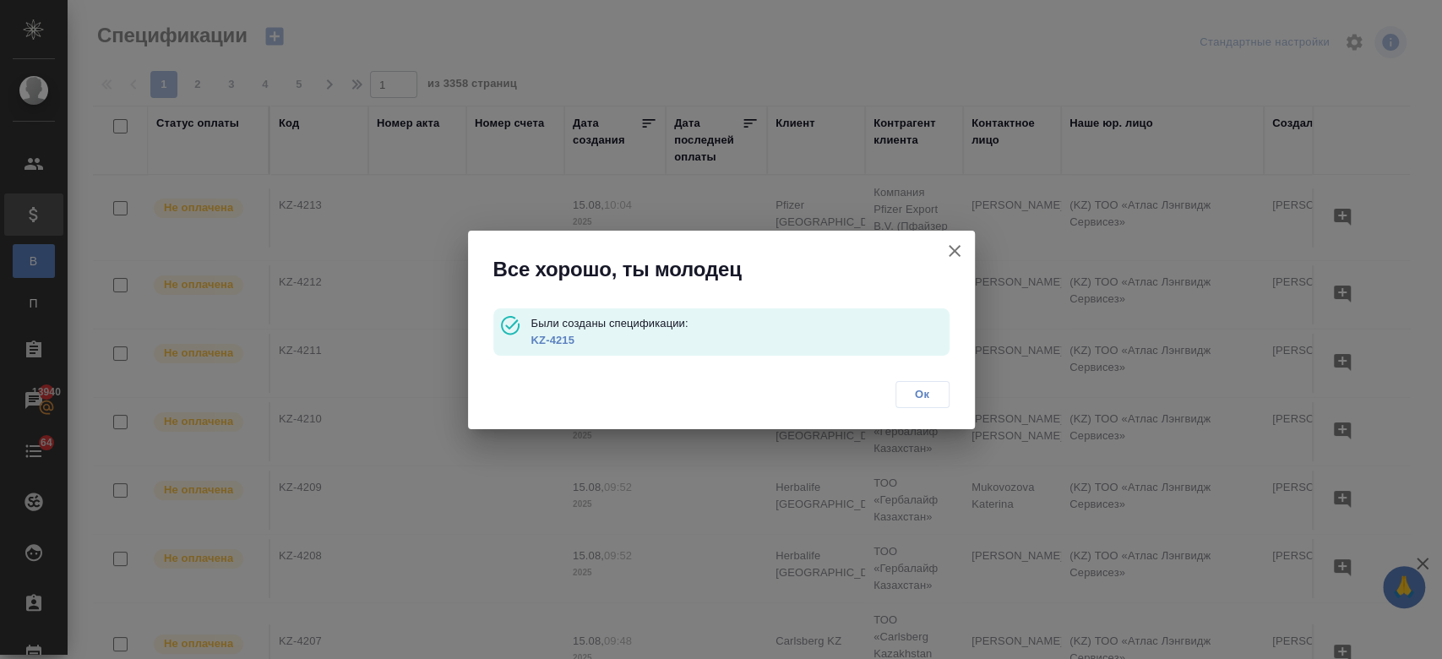
click at [550, 343] on link "KZ-4215" at bounding box center [552, 340] width 43 height 13
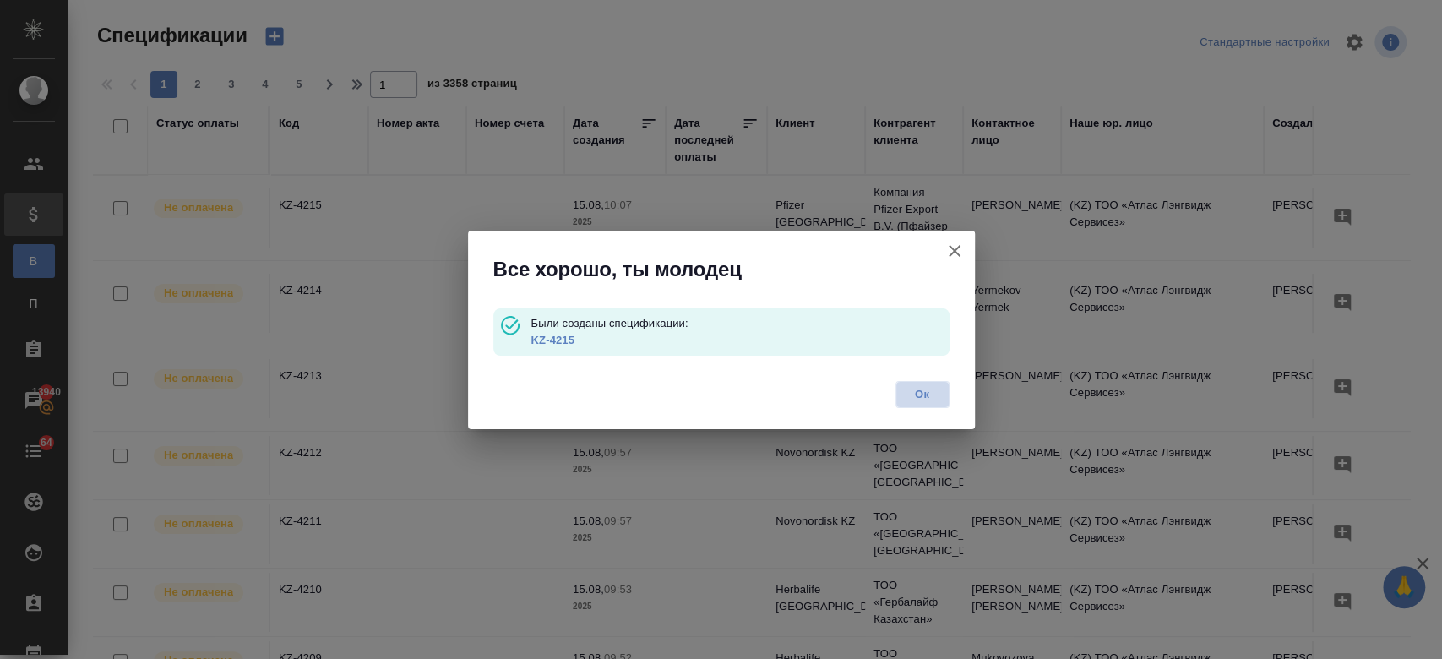
click at [905, 394] on span "Ок" at bounding box center [922, 394] width 35 height 17
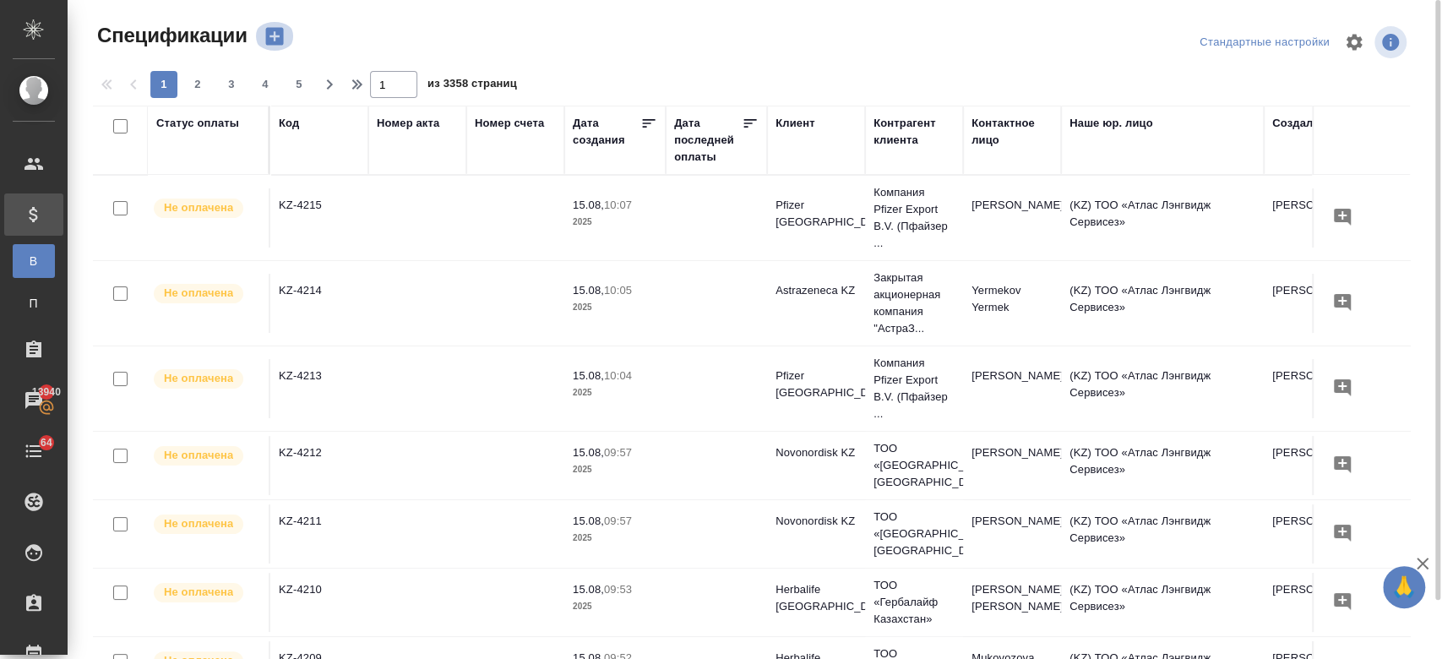
click at [271, 37] on icon "button" at bounding box center [275, 36] width 24 height 24
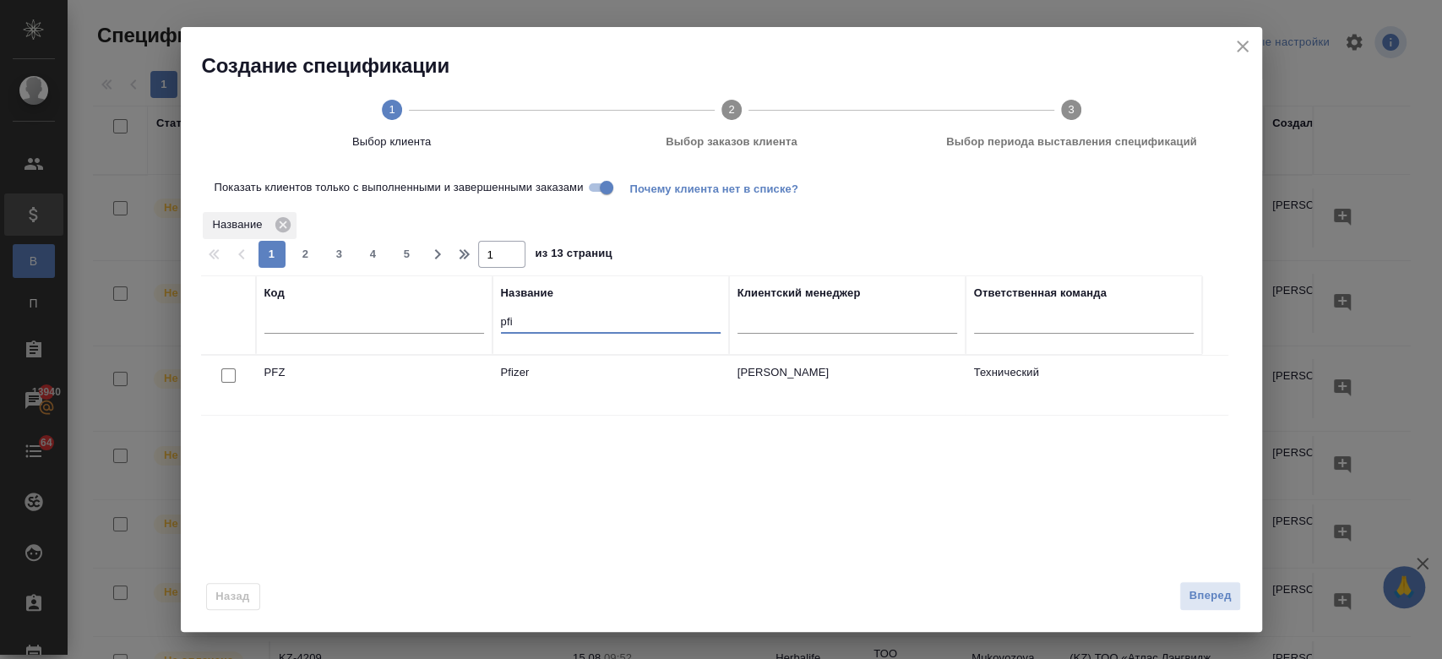
click at [547, 313] on input "pfi" at bounding box center [611, 323] width 220 height 21
type input "p"
type input "carl"
click at [225, 375] on input "checkbox" at bounding box center [228, 375] width 14 height 14
checkbox input "true"
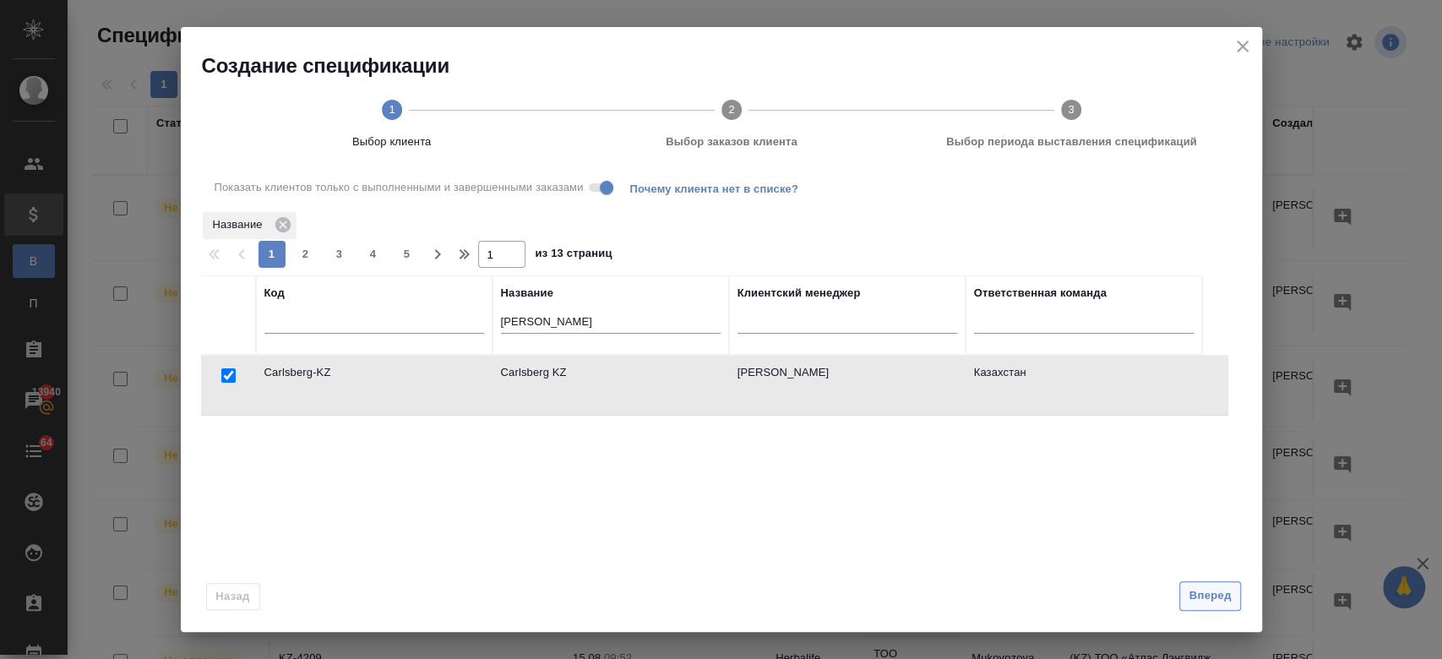
drag, startPoint x: 1200, startPoint y: 612, endPoint x: 1200, endPoint y: 599, distance: 12.7
click at [1200, 599] on div "Назад Вперед" at bounding box center [721, 592] width 1081 height 79
click at [1200, 599] on span "Вперед" at bounding box center [1210, 595] width 42 height 19
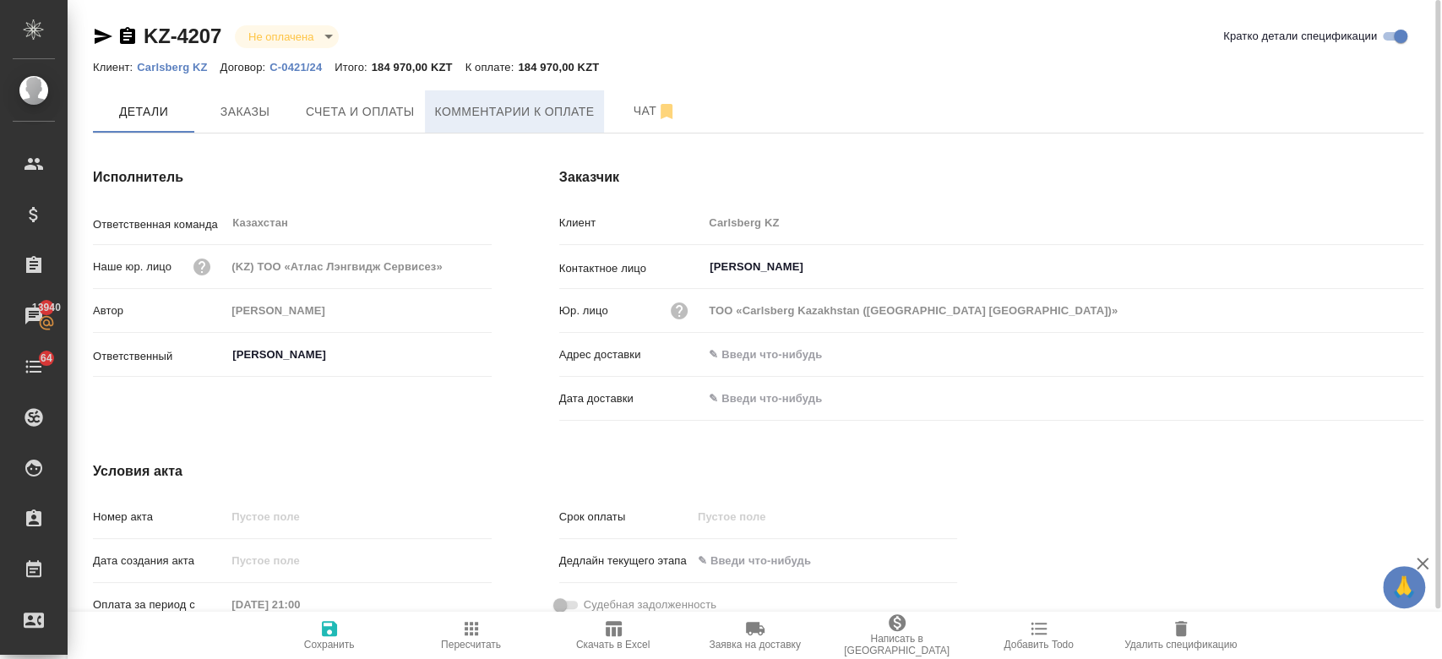
click at [476, 121] on span "Комментарии к оплате" at bounding box center [515, 111] width 160 height 21
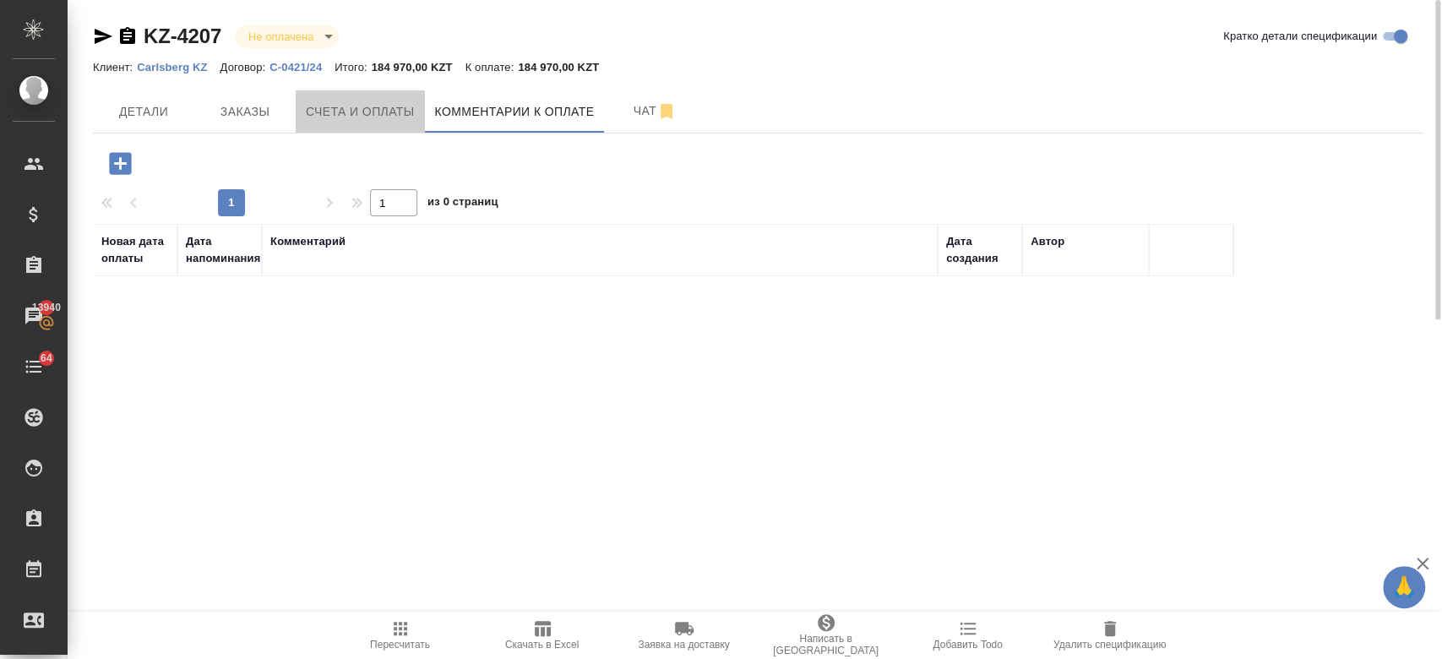
click at [393, 114] on span "Счета и оплаты" at bounding box center [360, 111] width 109 height 21
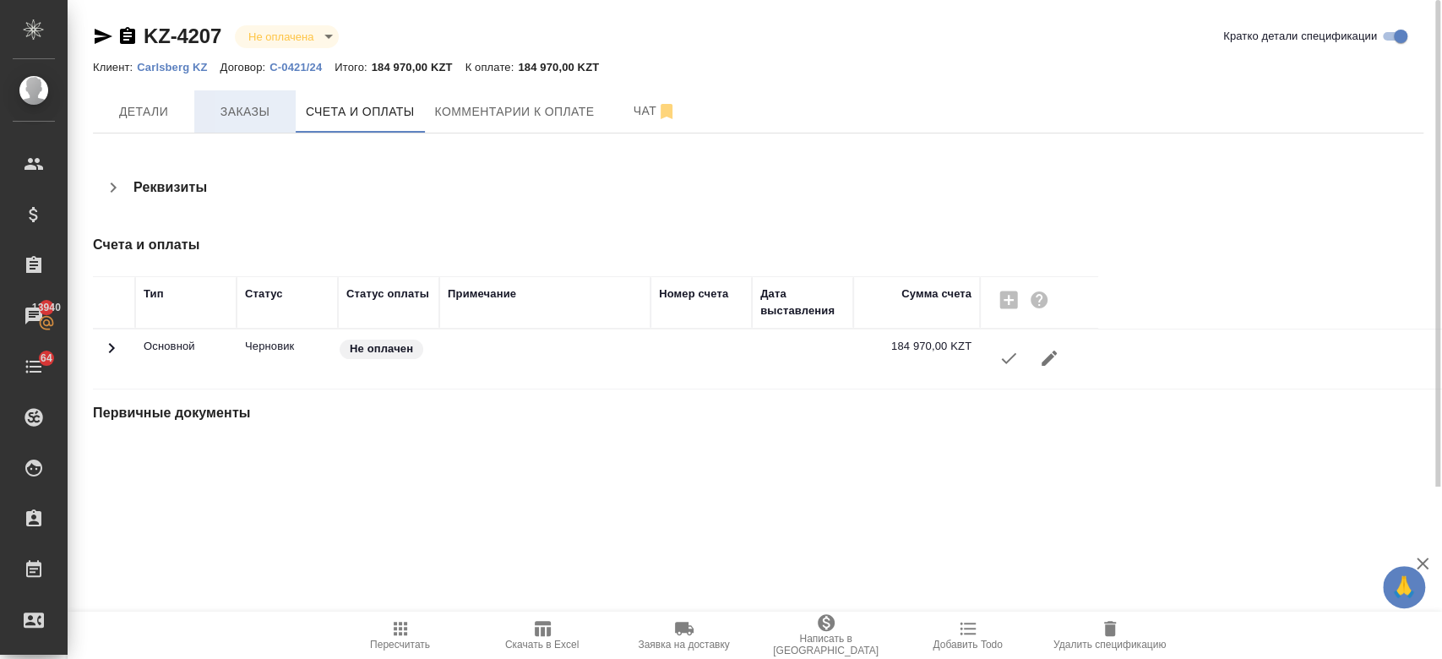
drag, startPoint x: 244, startPoint y: 133, endPoint x: 226, endPoint y: 102, distance: 35.2
click at [226, 102] on div "KZ-4207 Не оплачена notPayed Кратко детали спецификации Клиент: Carlsberg KZ До…" at bounding box center [758, 243] width 1349 height 487
click at [226, 102] on span "Заказы" at bounding box center [244, 111] width 81 height 21
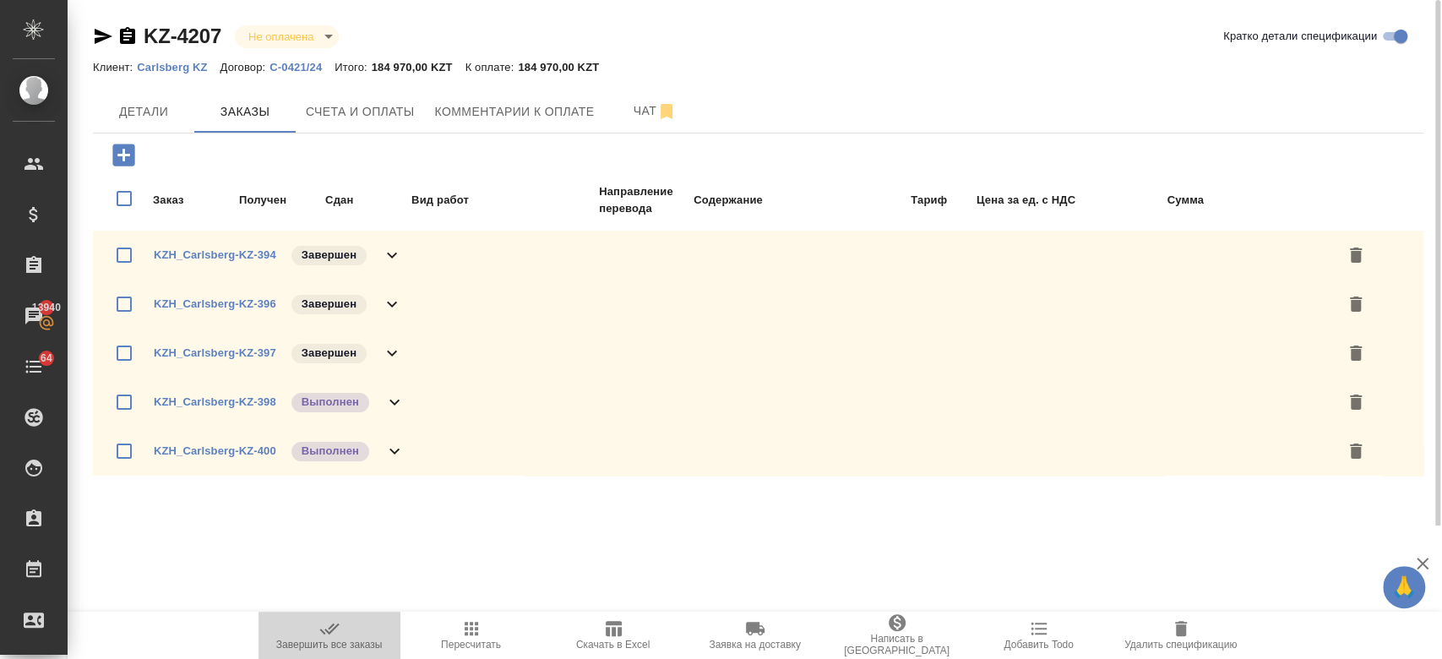
click at [336, 631] on icon "button" at bounding box center [329, 628] width 20 height 20
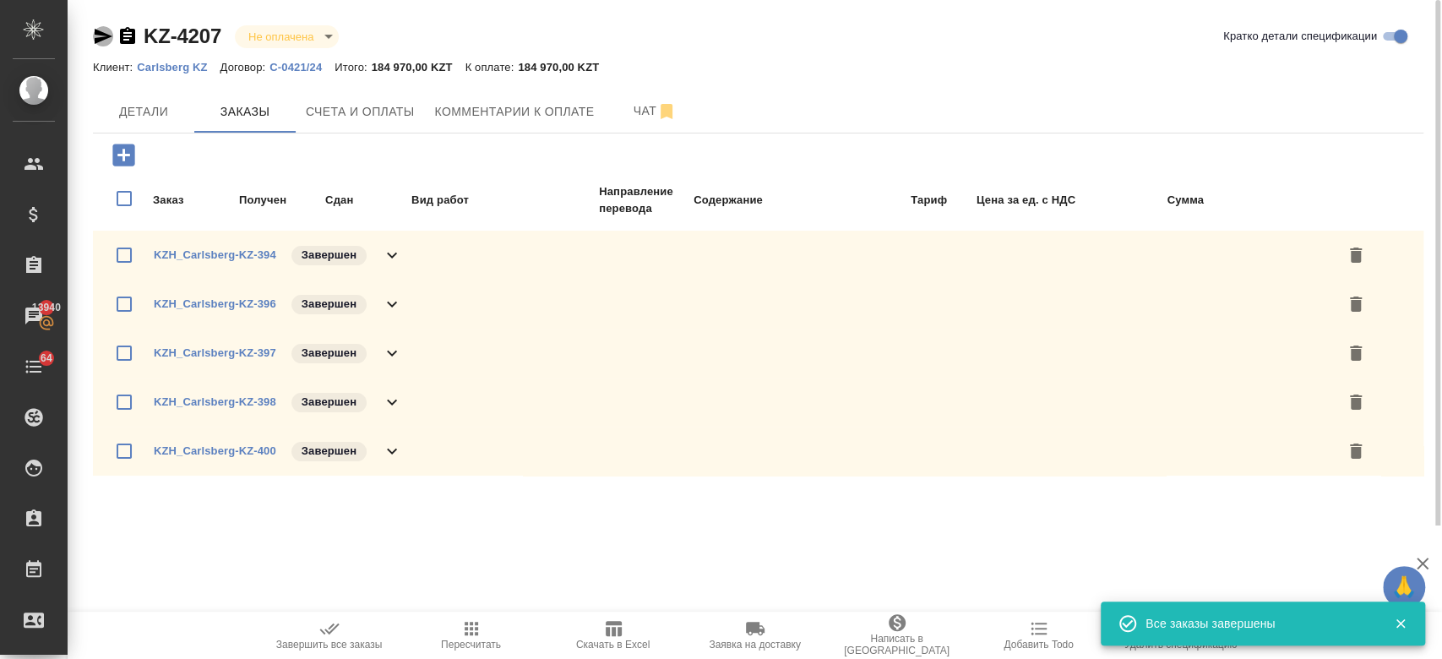
click at [97, 30] on icon "button" at bounding box center [104, 36] width 18 height 15
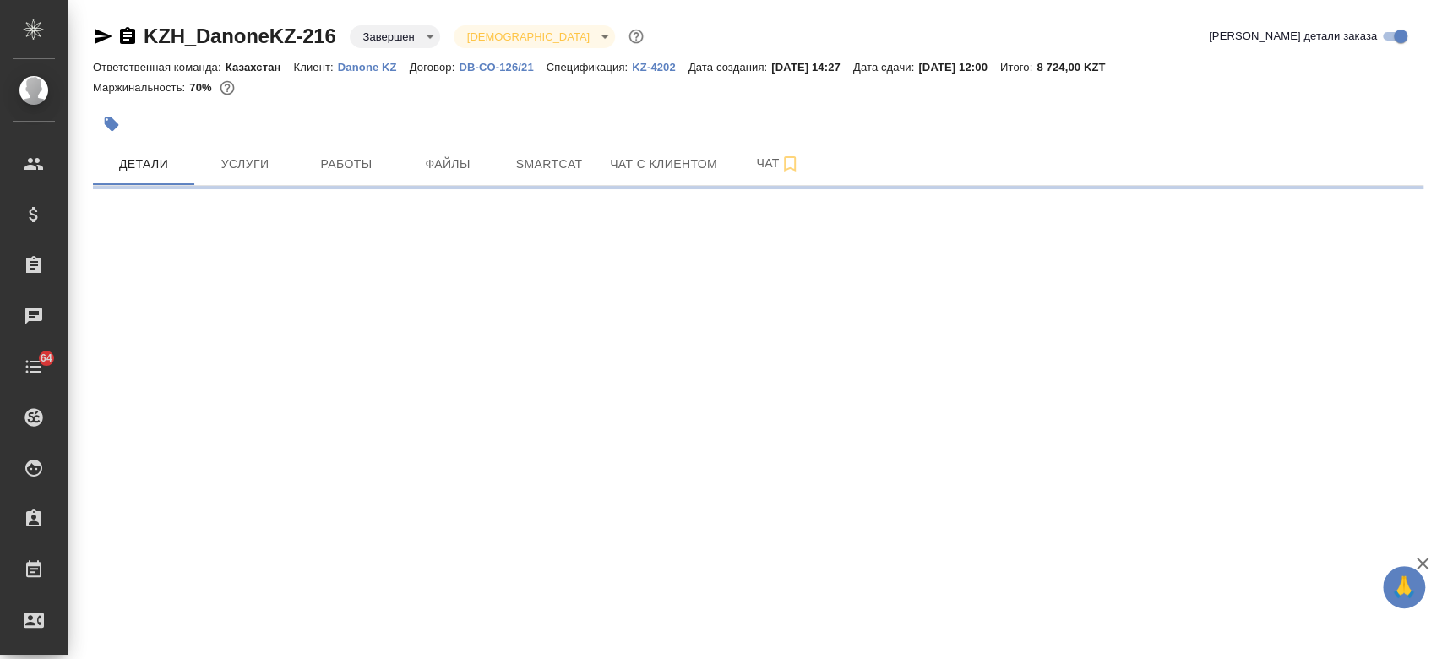
select select "RU"
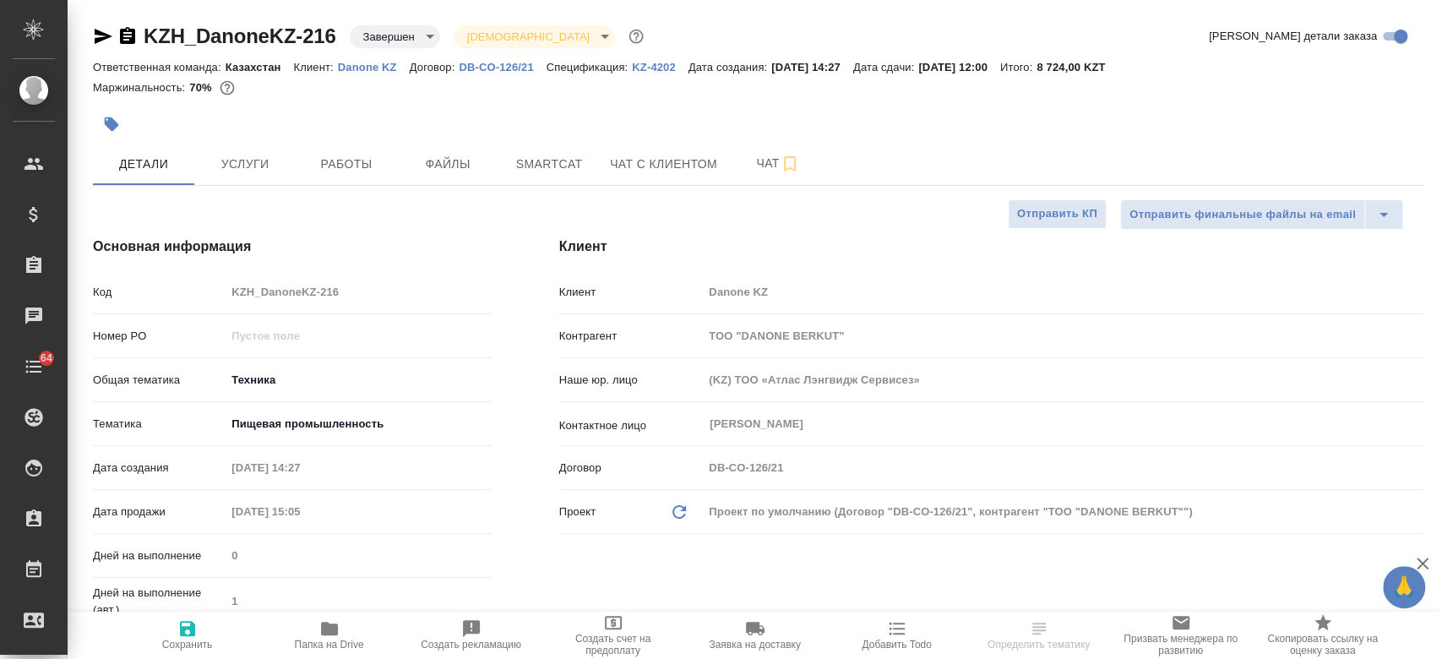
type textarea "x"
type input "[PERSON_NAME]"
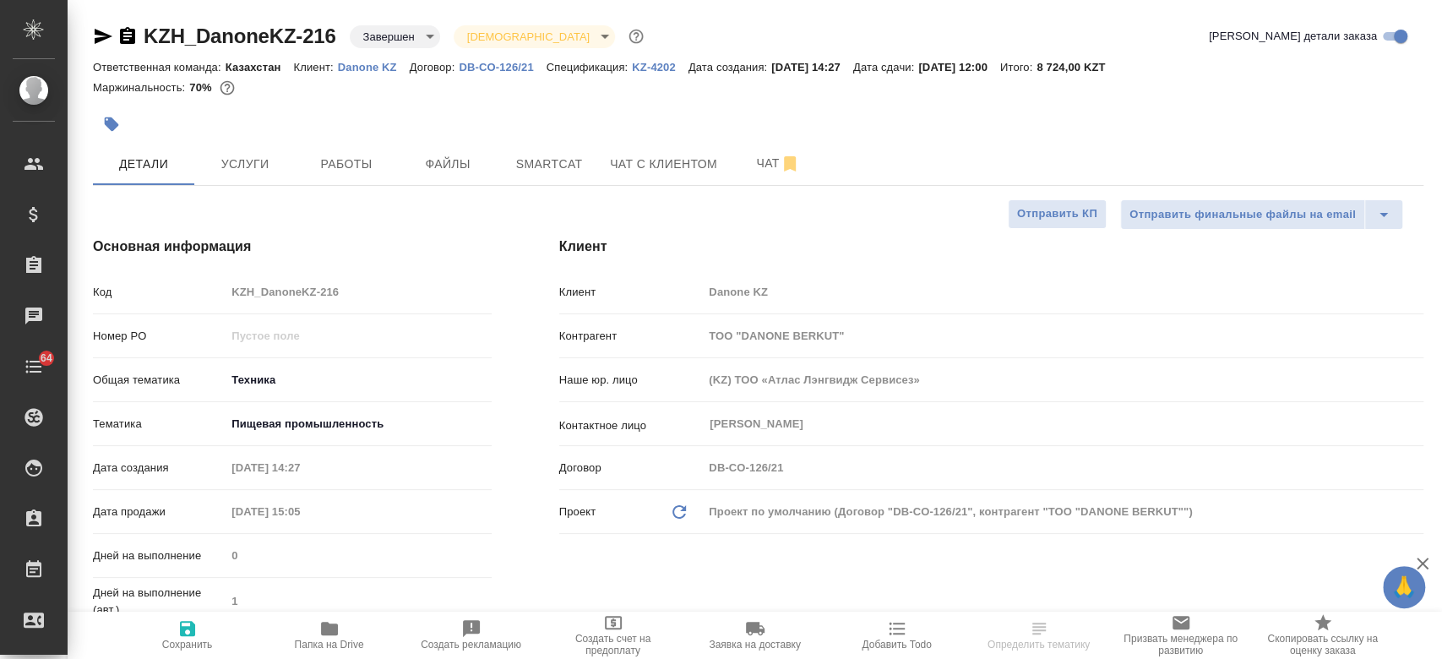
type textarea "x"
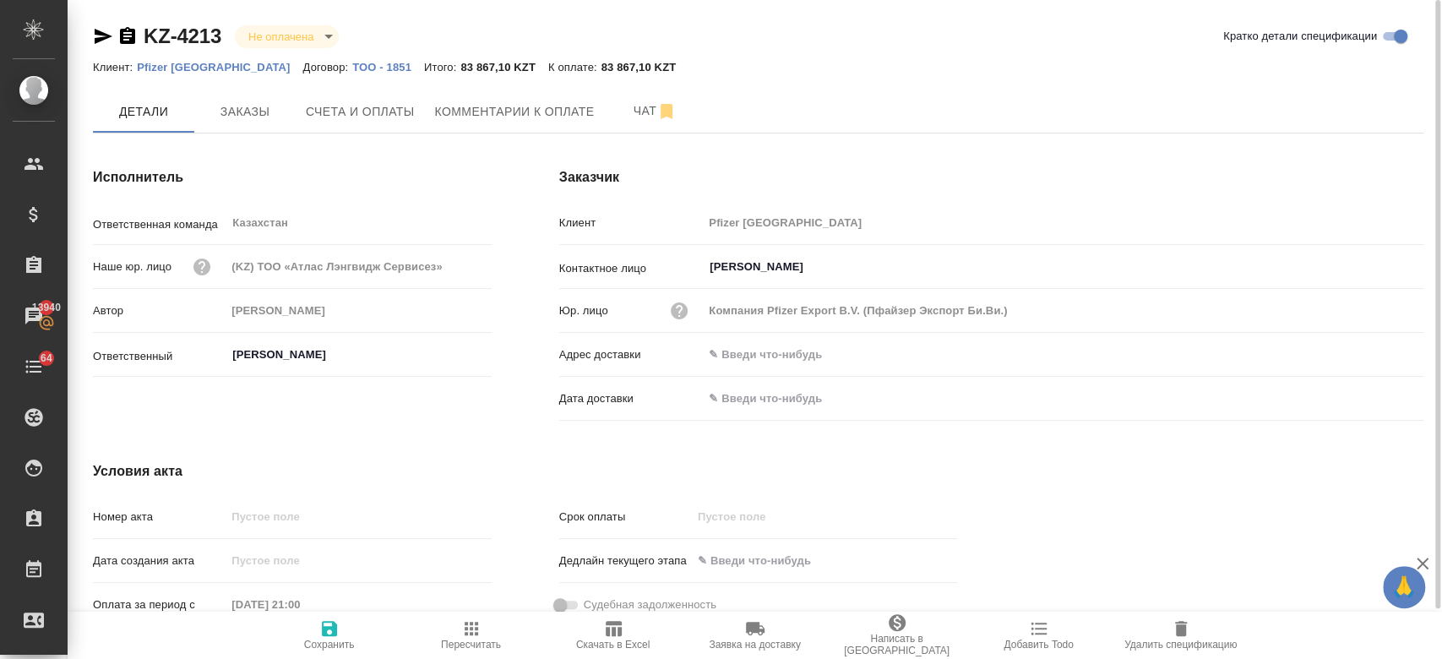
click at [742, 51] on div "KZ-4213 Не оплачена notPayed [PERSON_NAME] детали спецификации" at bounding box center [758, 40] width 1331 height 34
click at [368, 100] on button "Счета и оплаты" at bounding box center [360, 111] width 129 height 42
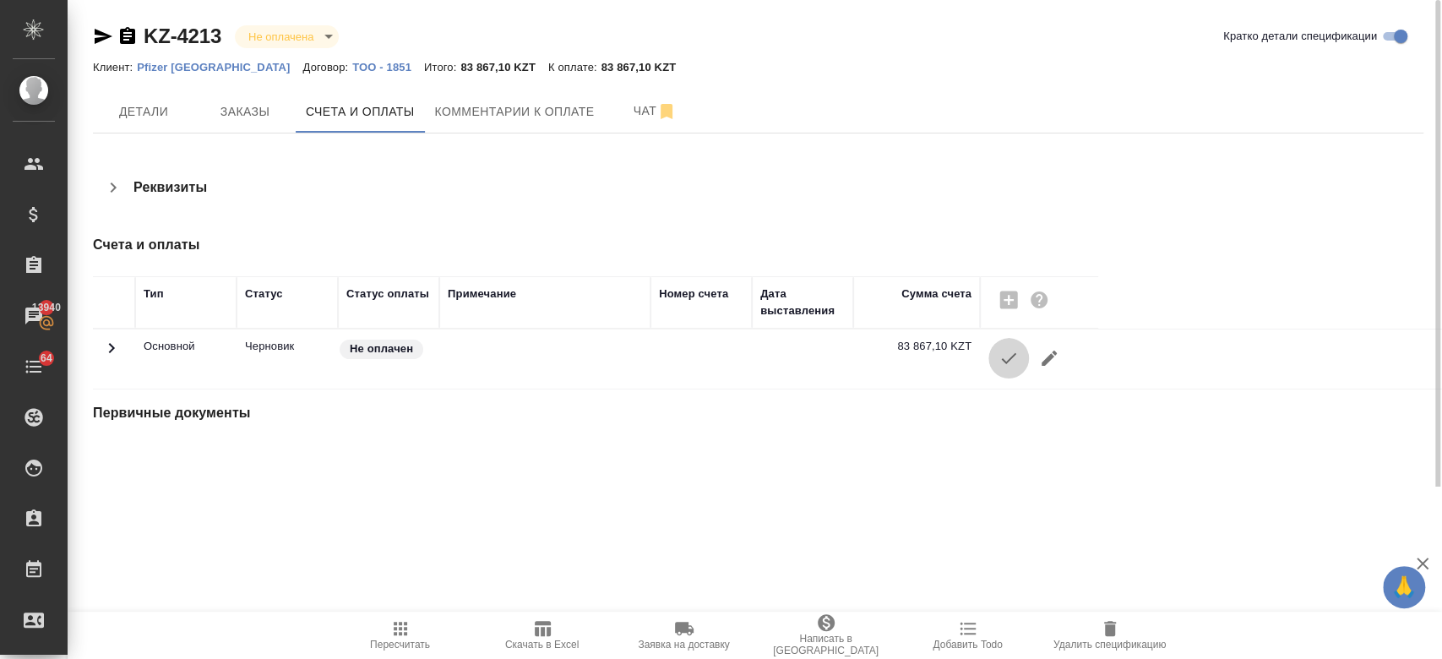
click at [999, 354] on icon "button" at bounding box center [1009, 358] width 20 height 20
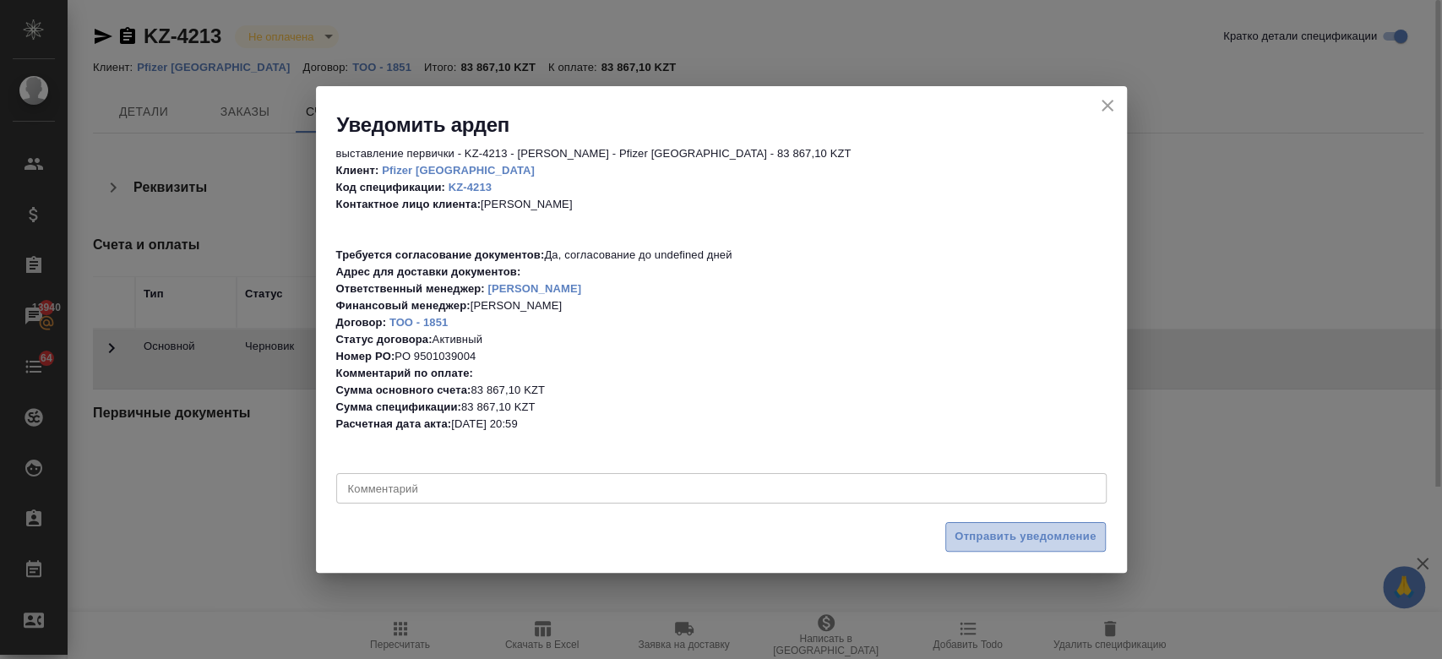
click at [969, 551] on button "Отправить уведомление" at bounding box center [1025, 537] width 161 height 30
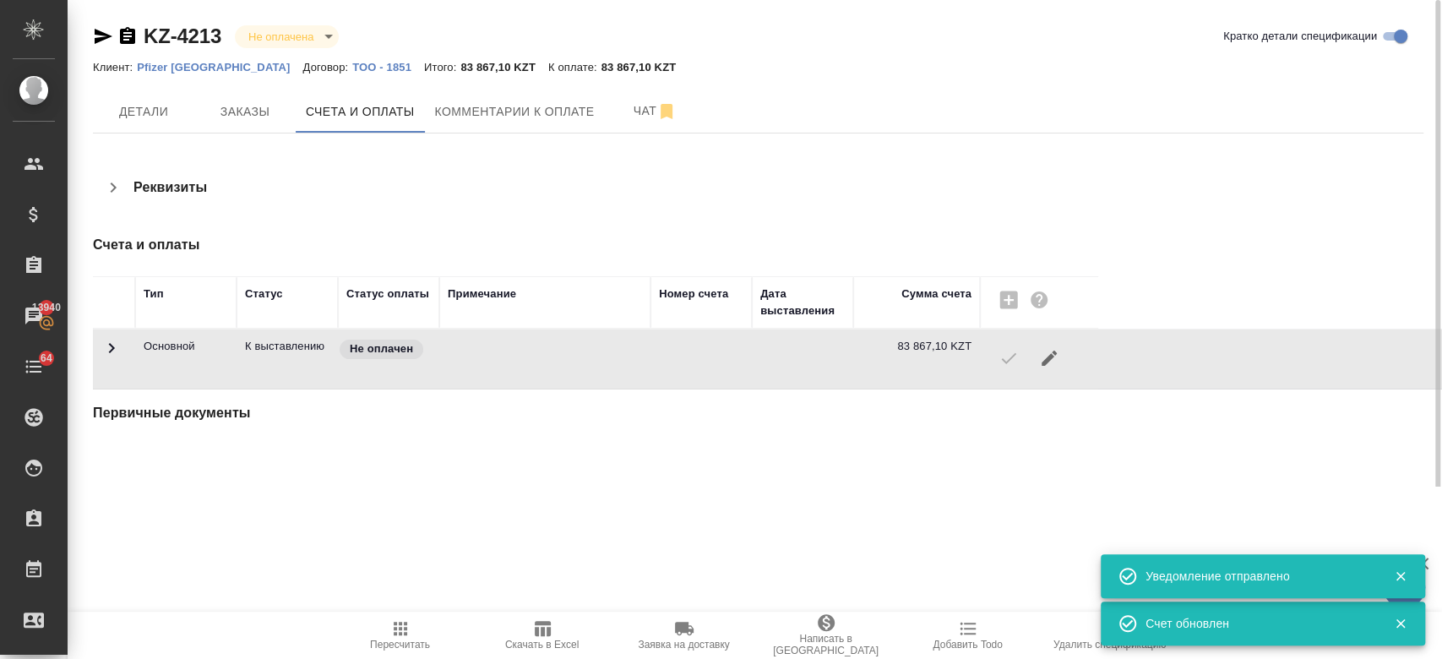
click at [429, 156] on div "KZ-4213 Не оплачена notPayed [PERSON_NAME] детали спецификации Клиент: Pfizer K…" at bounding box center [758, 243] width 1349 height 487
click at [103, 37] on icon "button" at bounding box center [104, 36] width 18 height 15
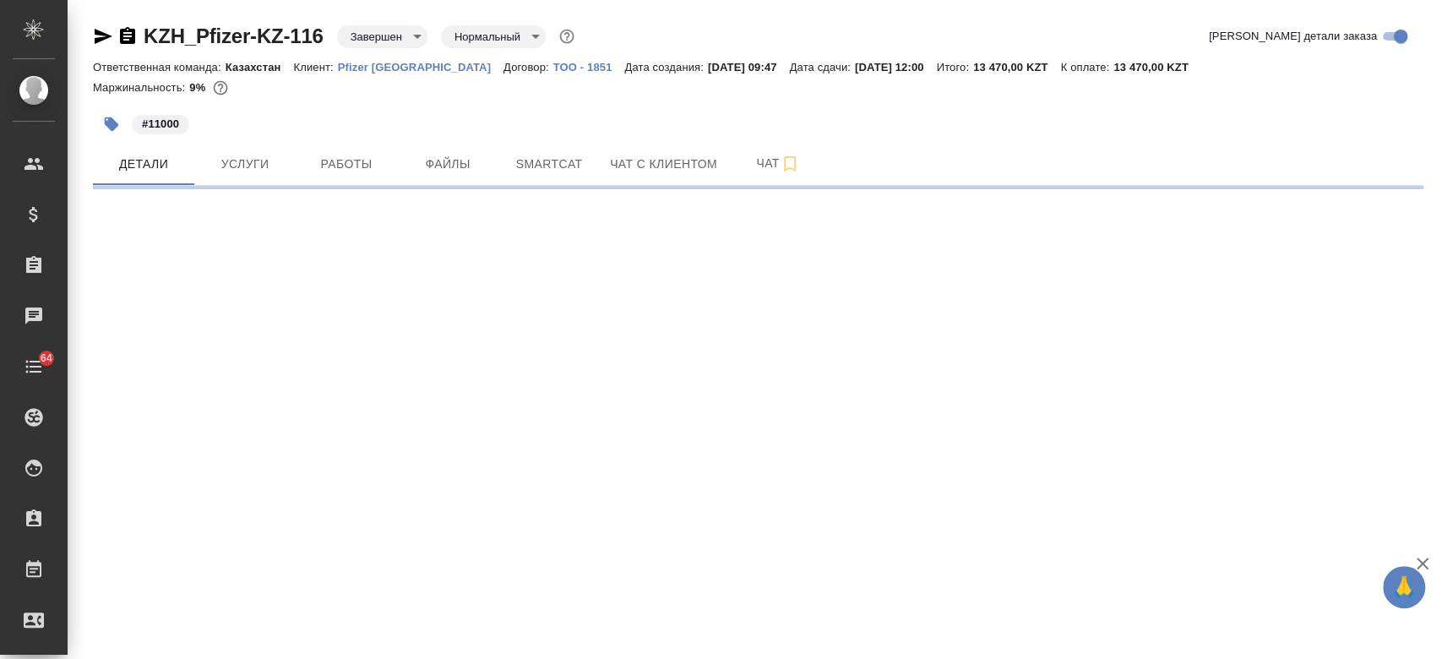
select select "RU"
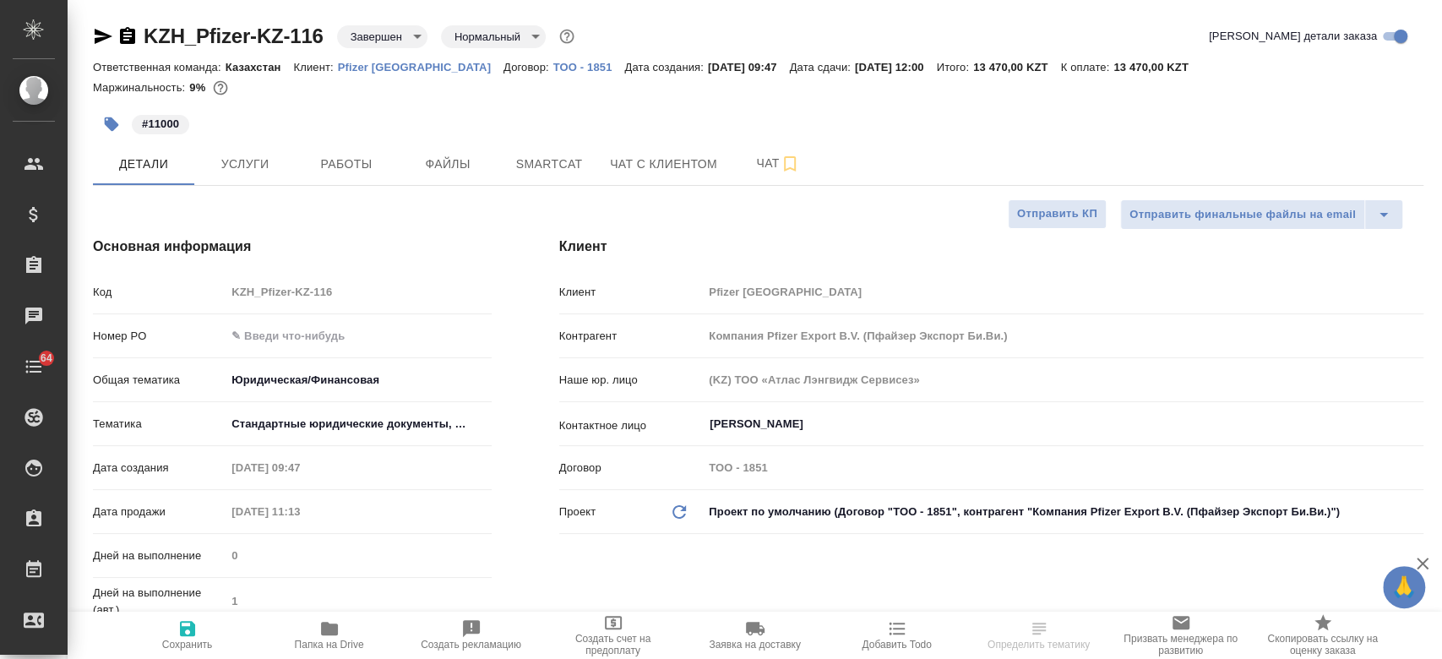
type textarea "x"
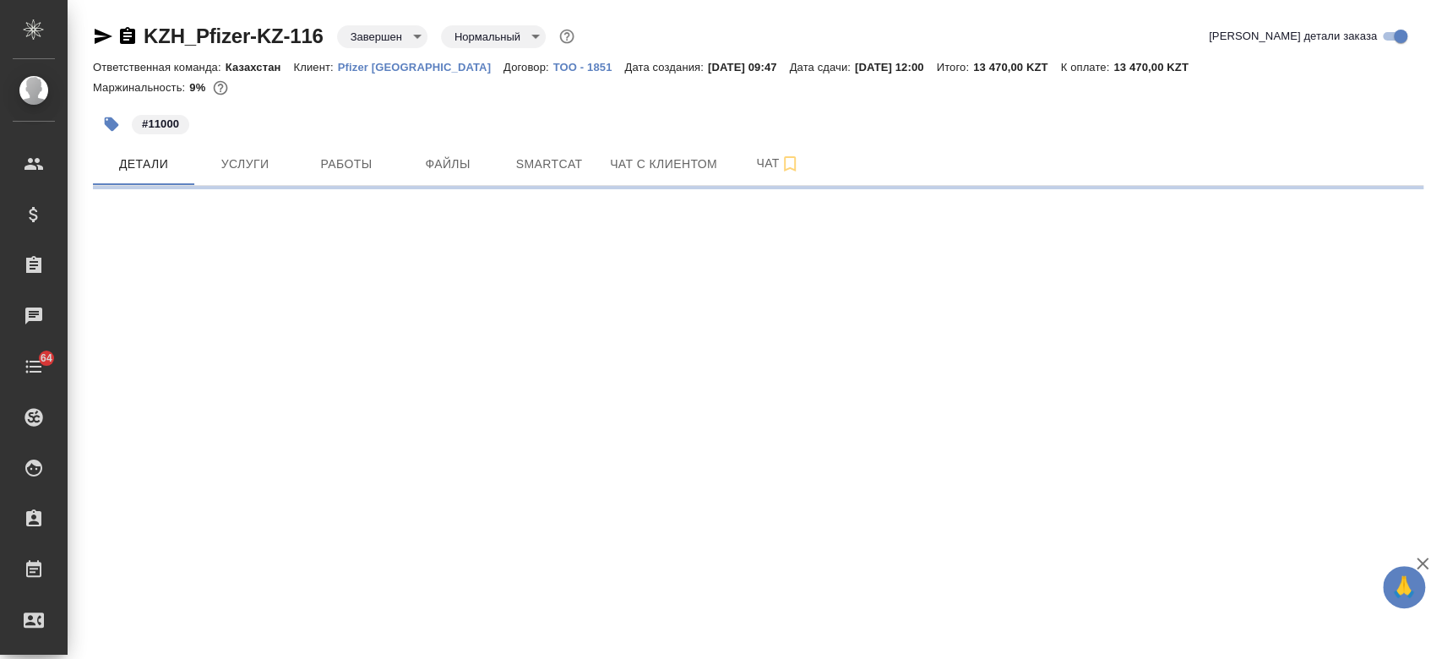
select select "RU"
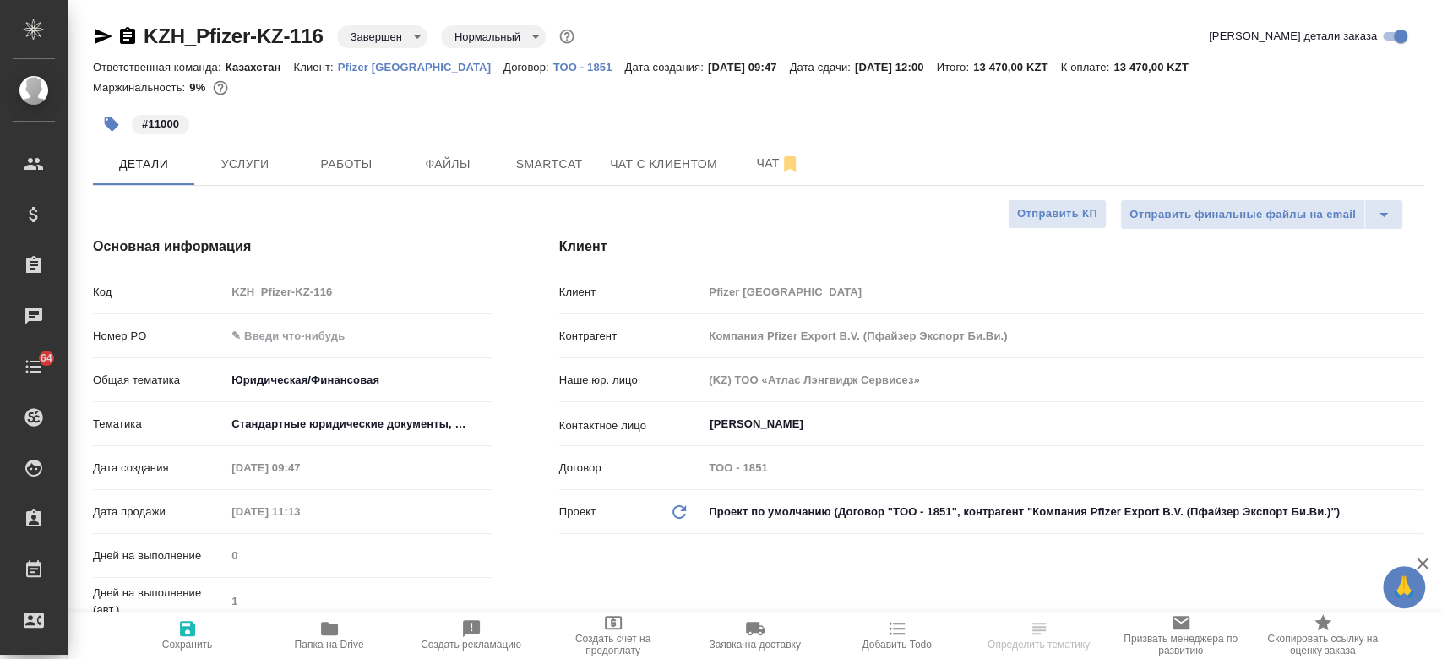
type textarea "x"
click at [291, 324] on input "text" at bounding box center [358, 336] width 264 height 24
paste input "РО 9500970198"
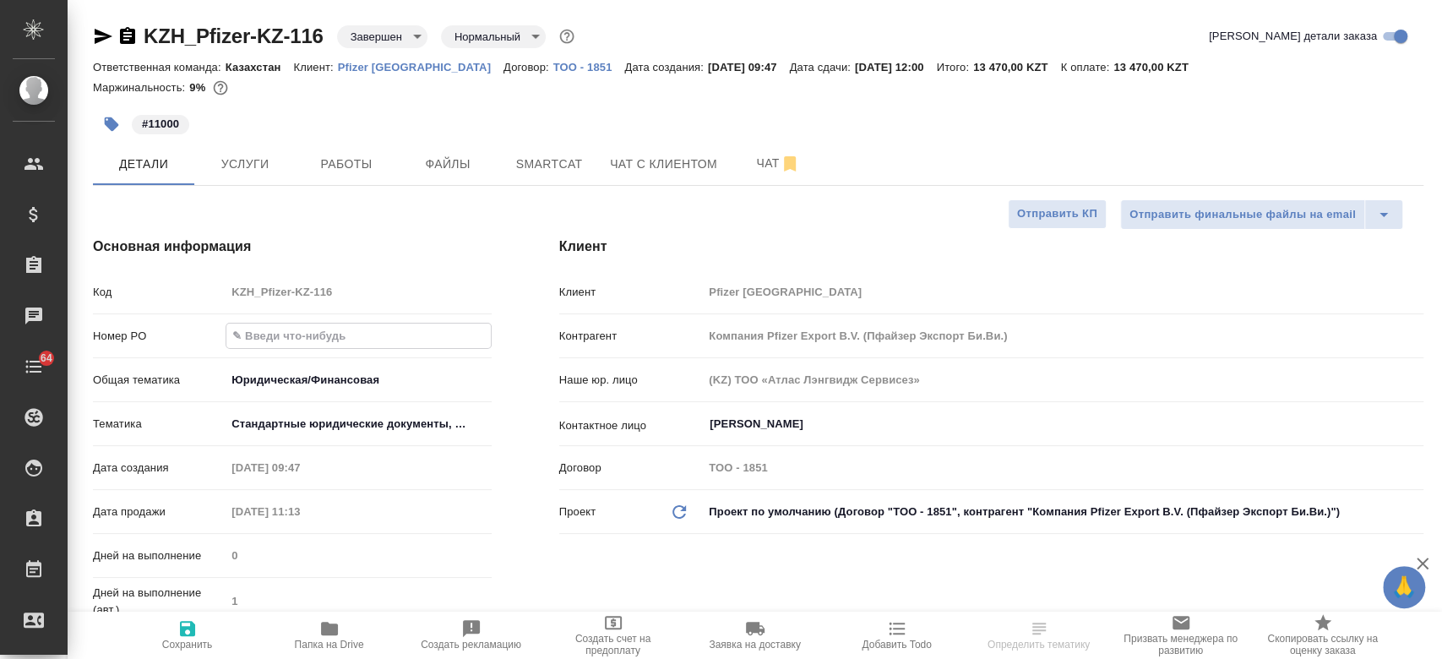
type input "РО 9500970198"
type textarea "x"
type input "РО 9500970198"
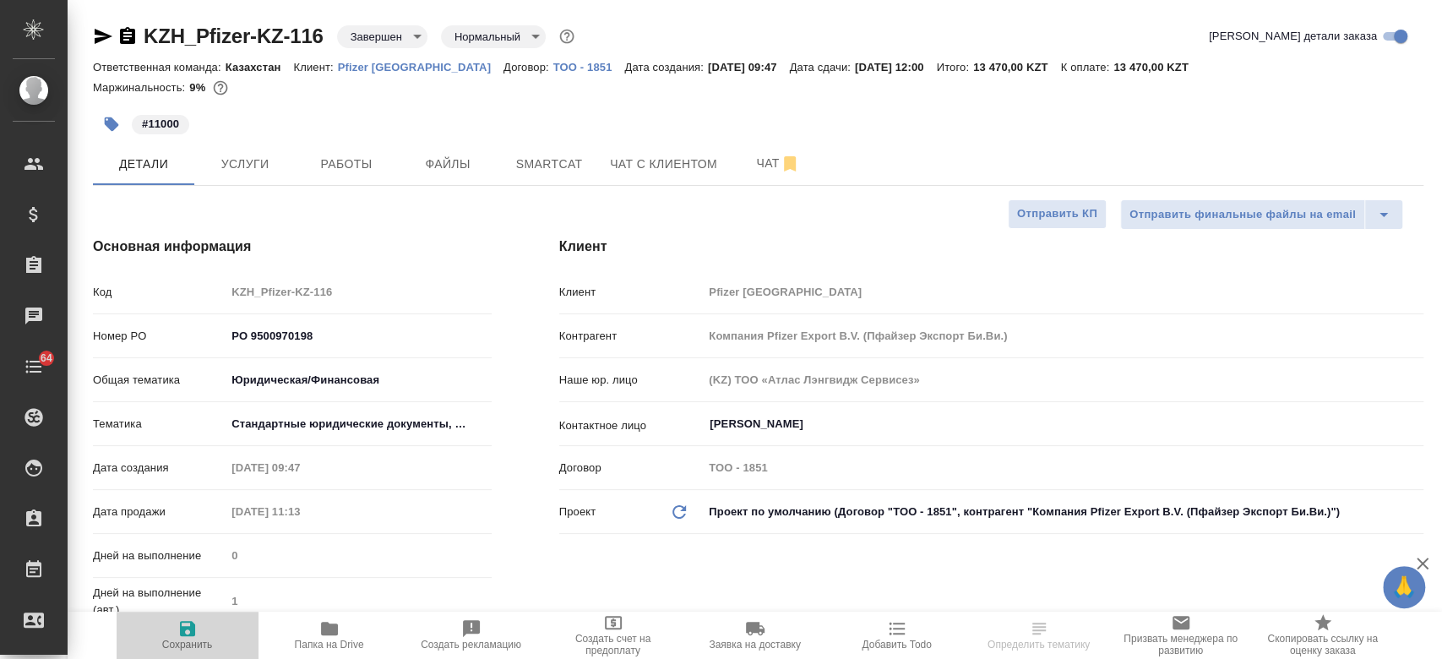
click at [195, 630] on icon "button" at bounding box center [187, 628] width 20 height 20
type textarea "x"
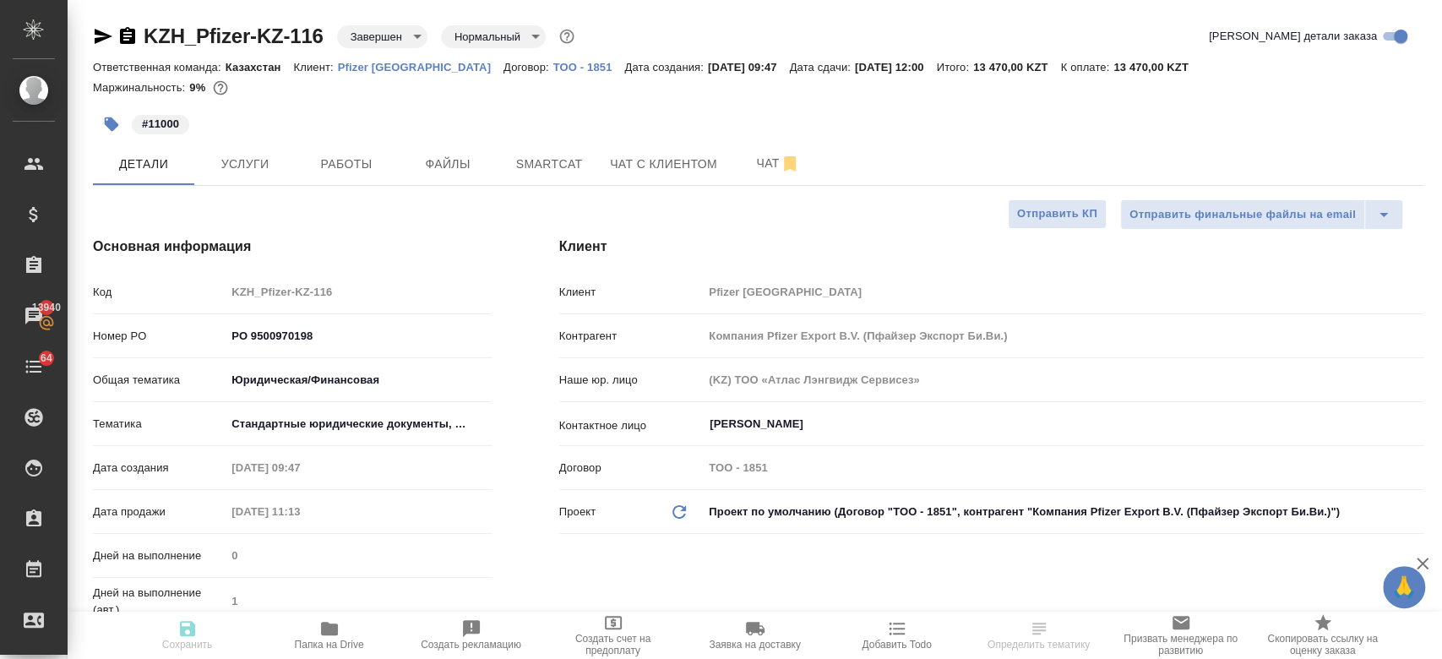
type textarea "x"
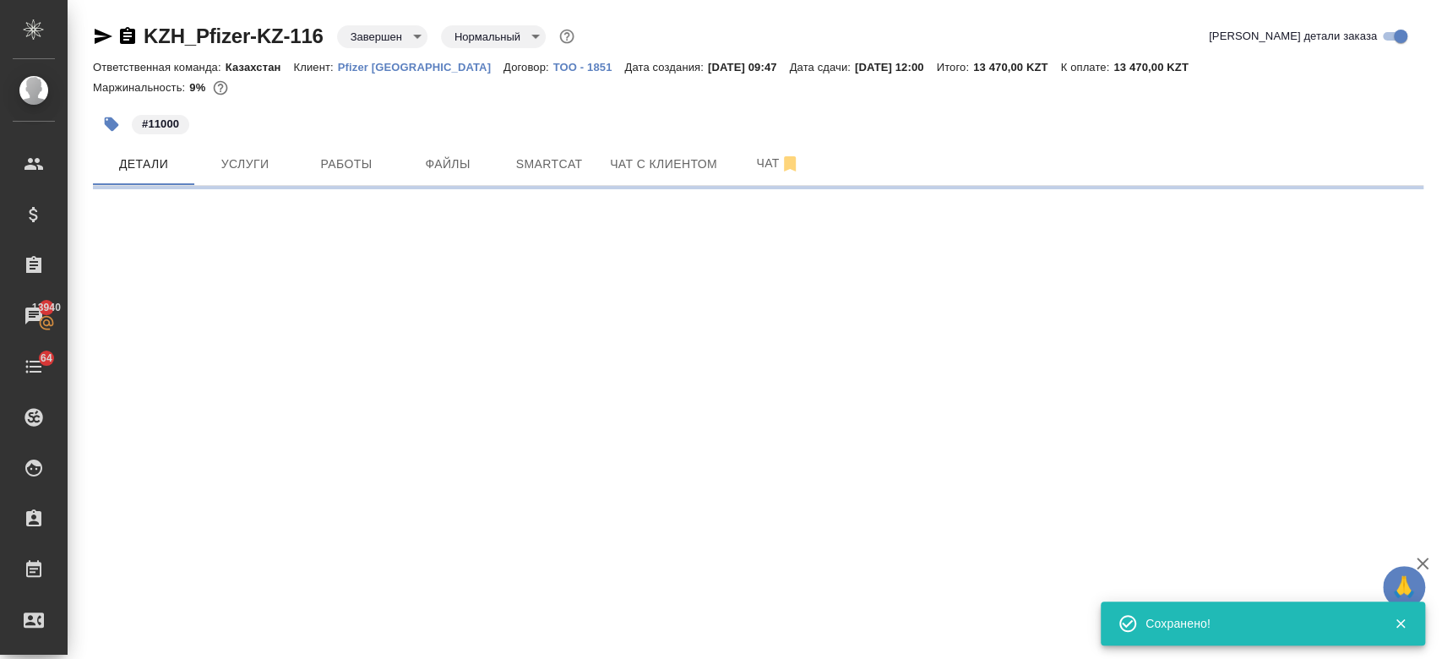
select select "RU"
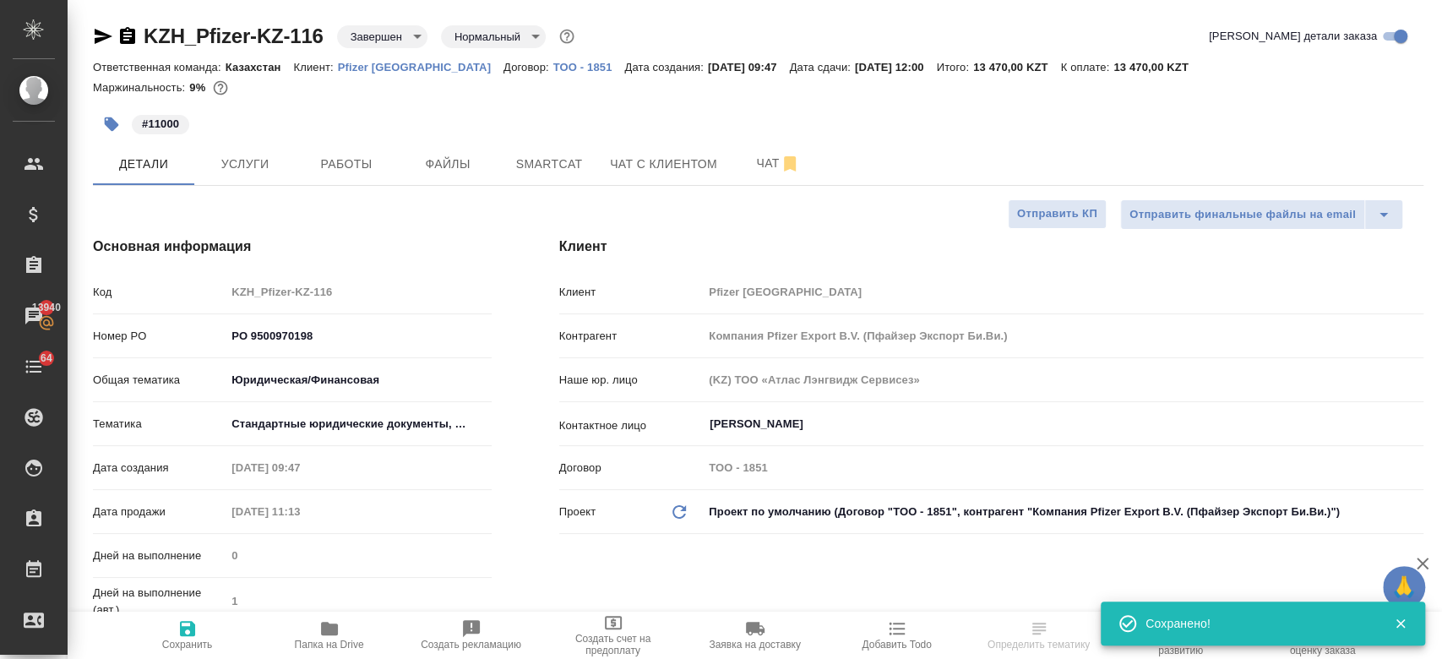
type textarea "x"
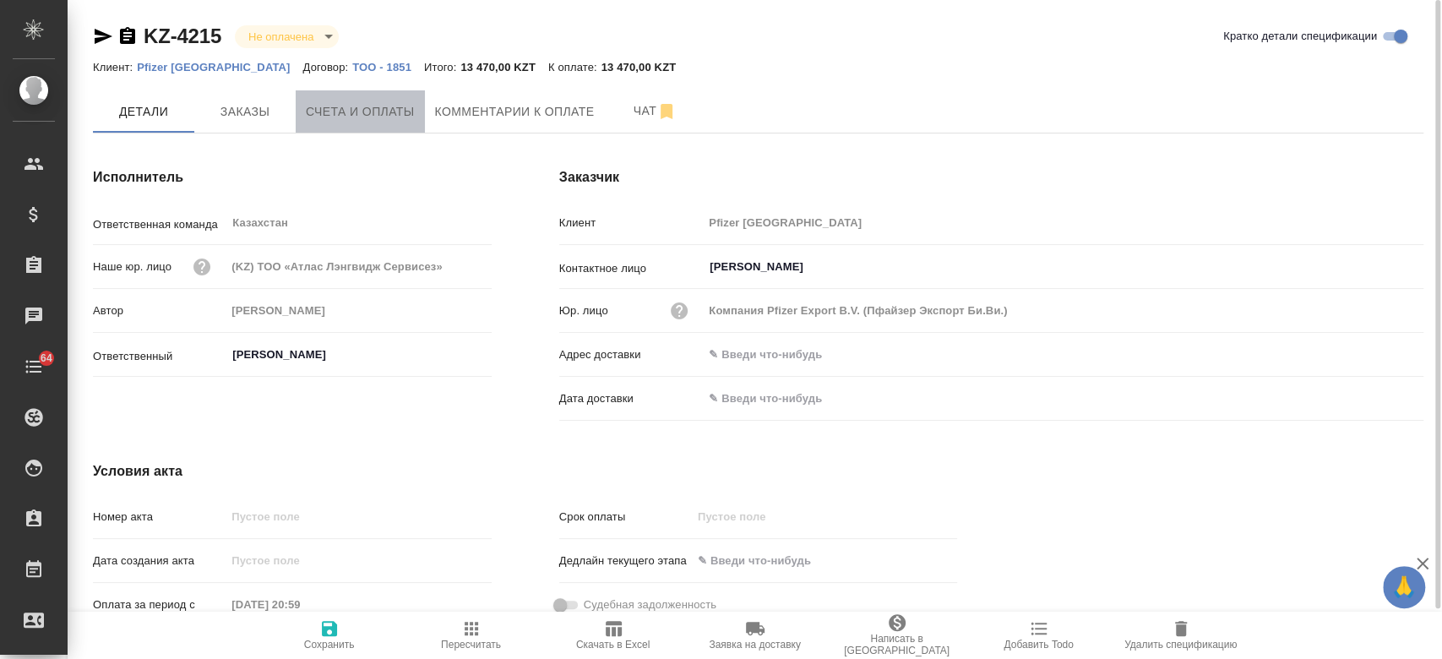
click at [365, 113] on span "Счета и оплаты" at bounding box center [360, 111] width 109 height 21
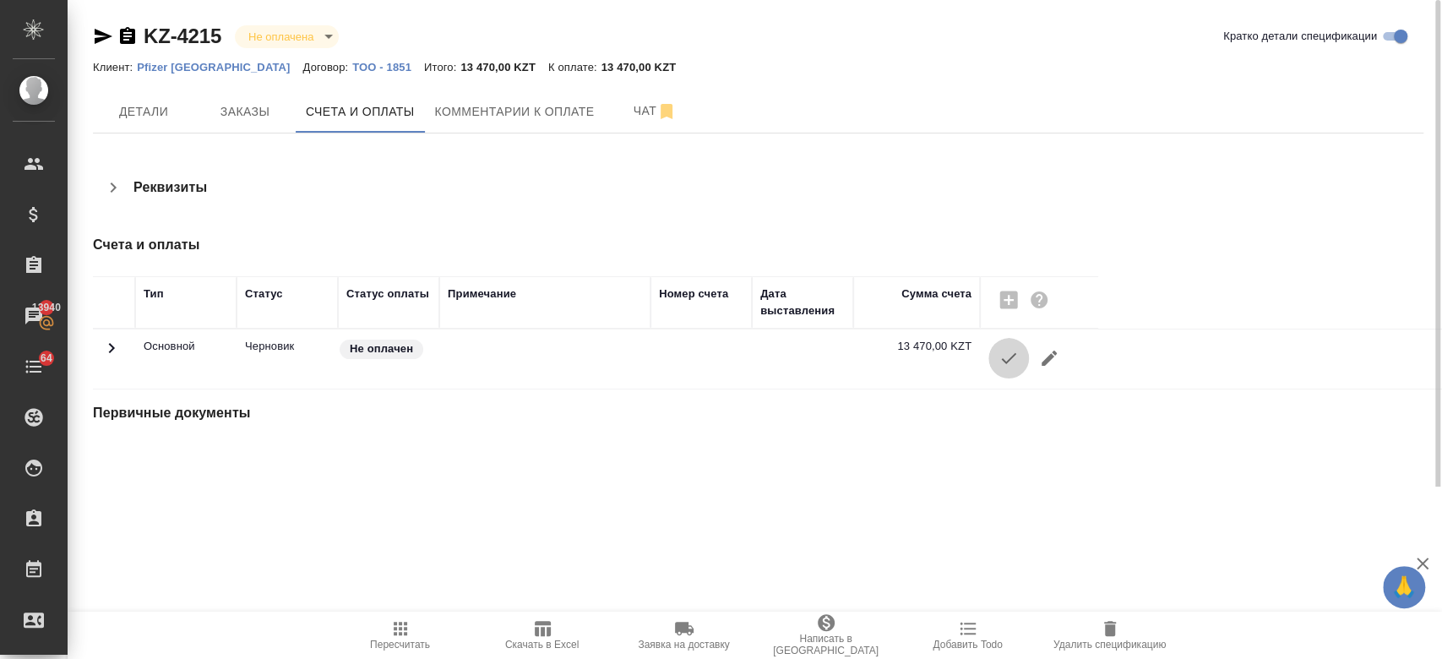
click at [1005, 351] on icon "button" at bounding box center [1009, 358] width 20 height 20
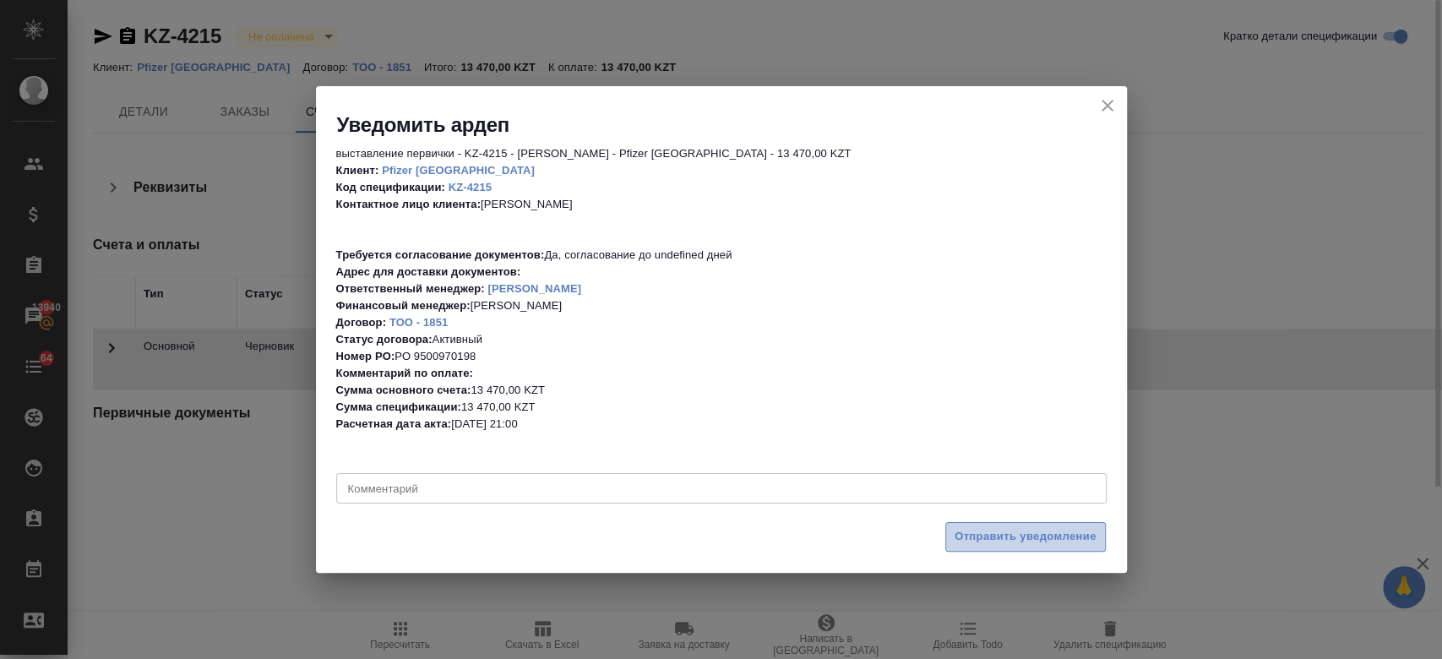
click at [960, 537] on span "Отправить уведомление" at bounding box center [1026, 536] width 142 height 19
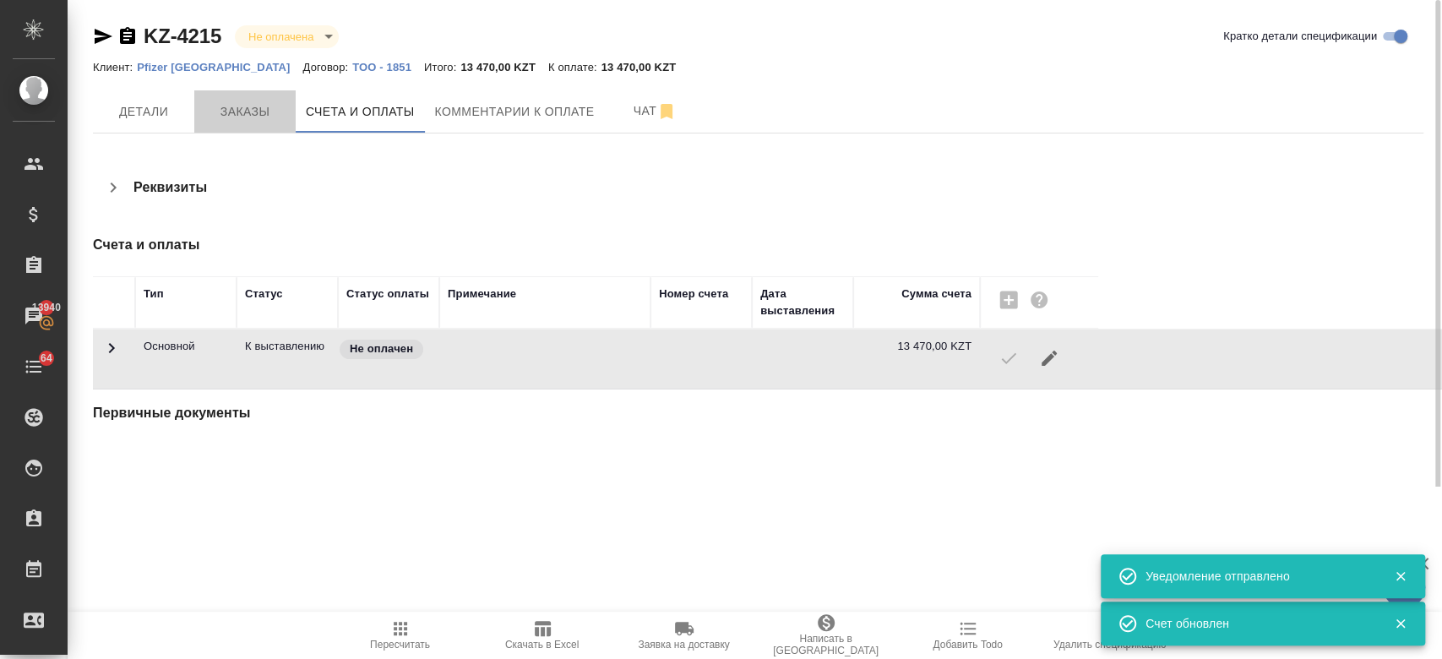
click at [243, 117] on span "Заказы" at bounding box center [244, 111] width 81 height 21
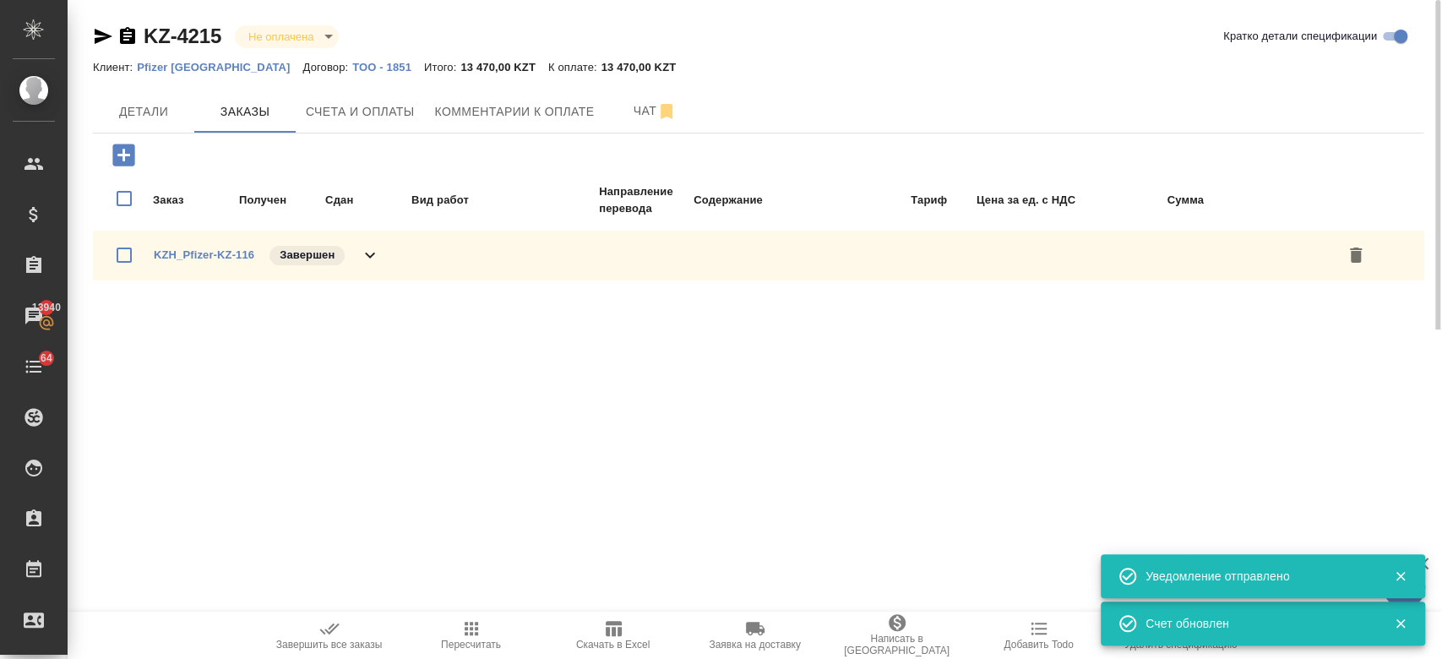
click at [103, 47] on div "KZ-4215 Не оплачена notPayed" at bounding box center [222, 36] width 259 height 27
click at [101, 40] on icon "button" at bounding box center [104, 36] width 18 height 15
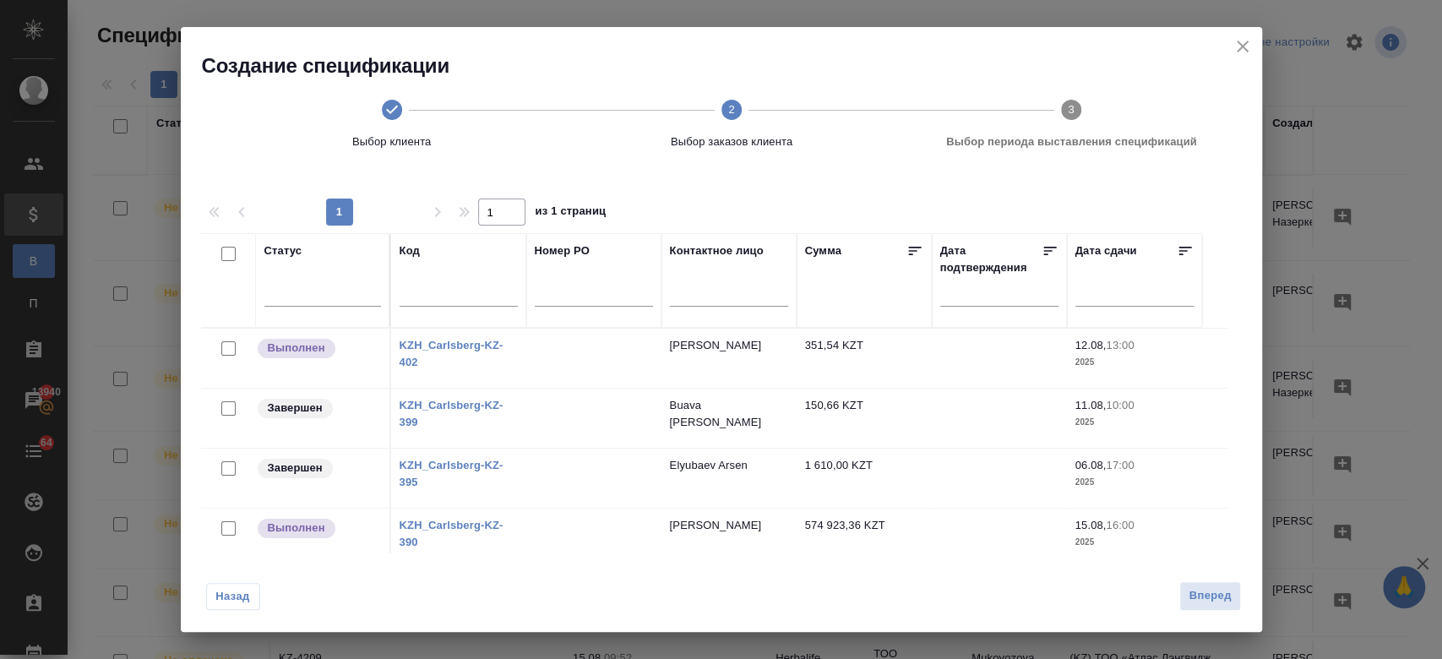
click at [226, 352] on input "checkbox" at bounding box center [228, 348] width 14 height 14
checkbox input "true"
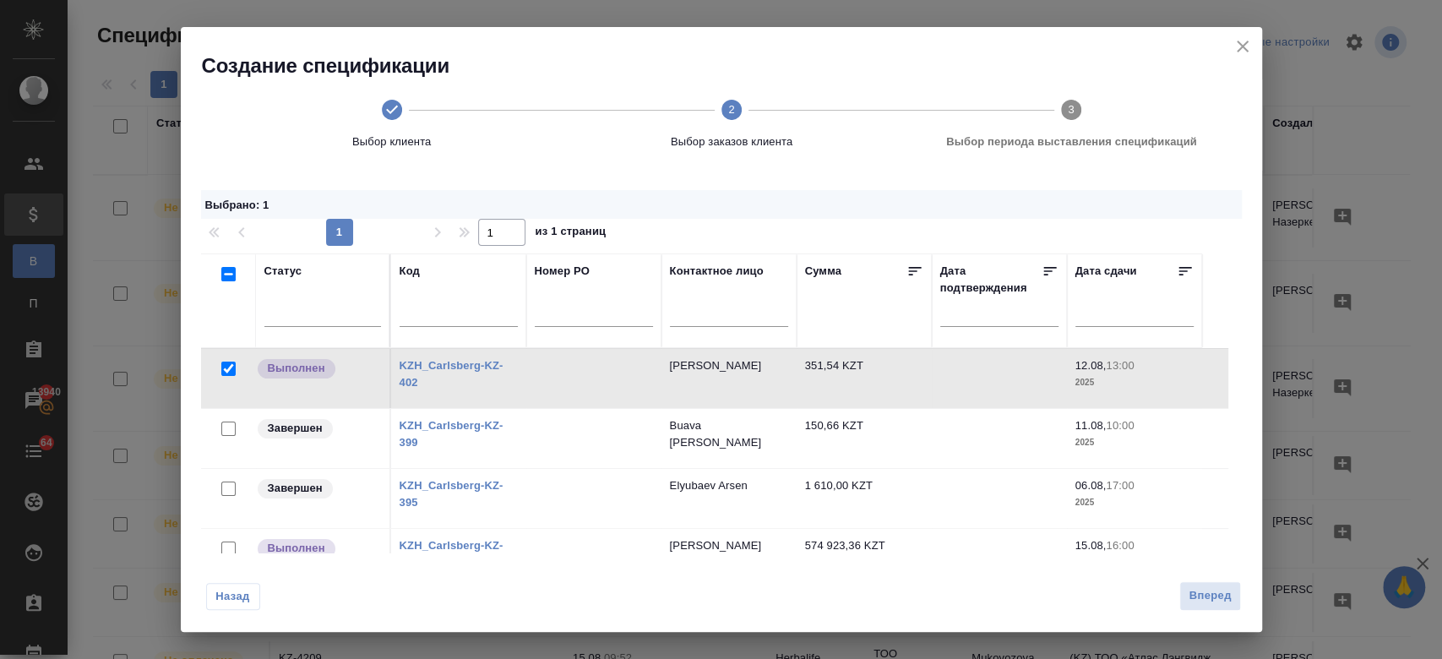
click at [223, 547] on input "checkbox" at bounding box center [228, 549] width 14 height 14
checkbox input "true"
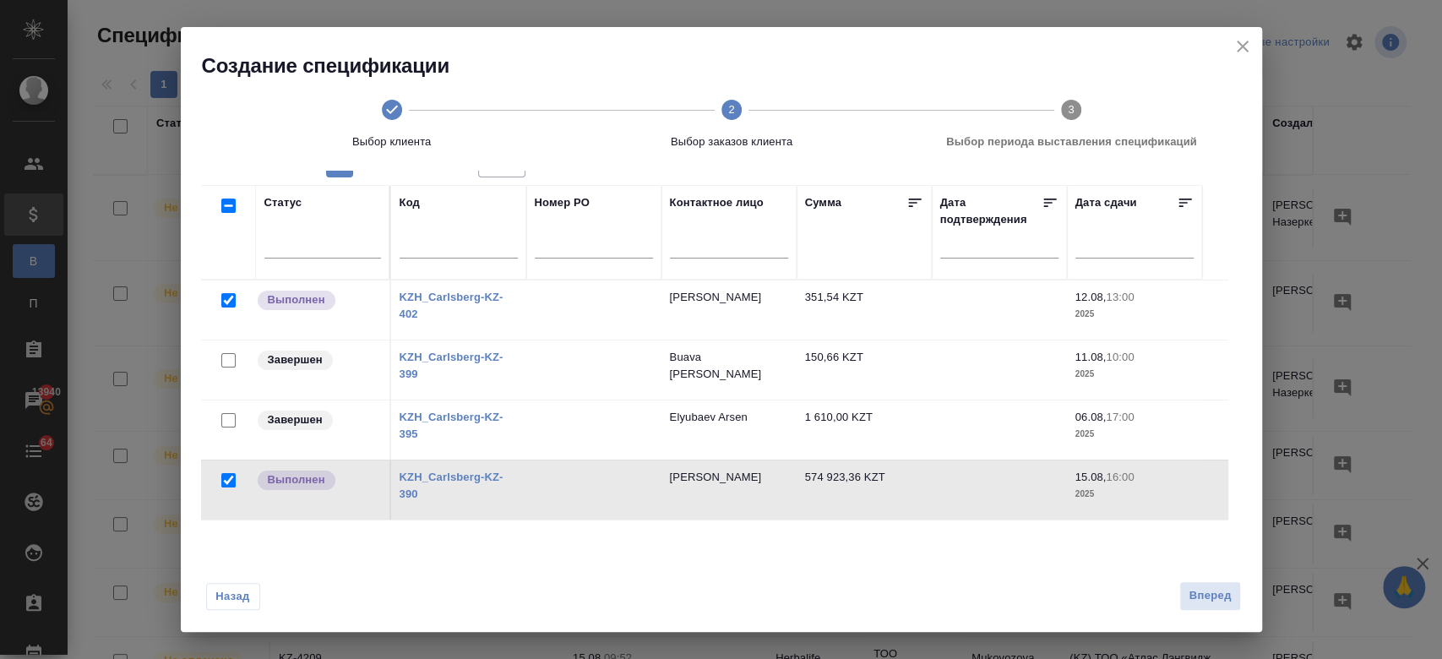
scroll to position [68, 0]
click at [1217, 587] on span "Вперед" at bounding box center [1210, 595] width 42 height 19
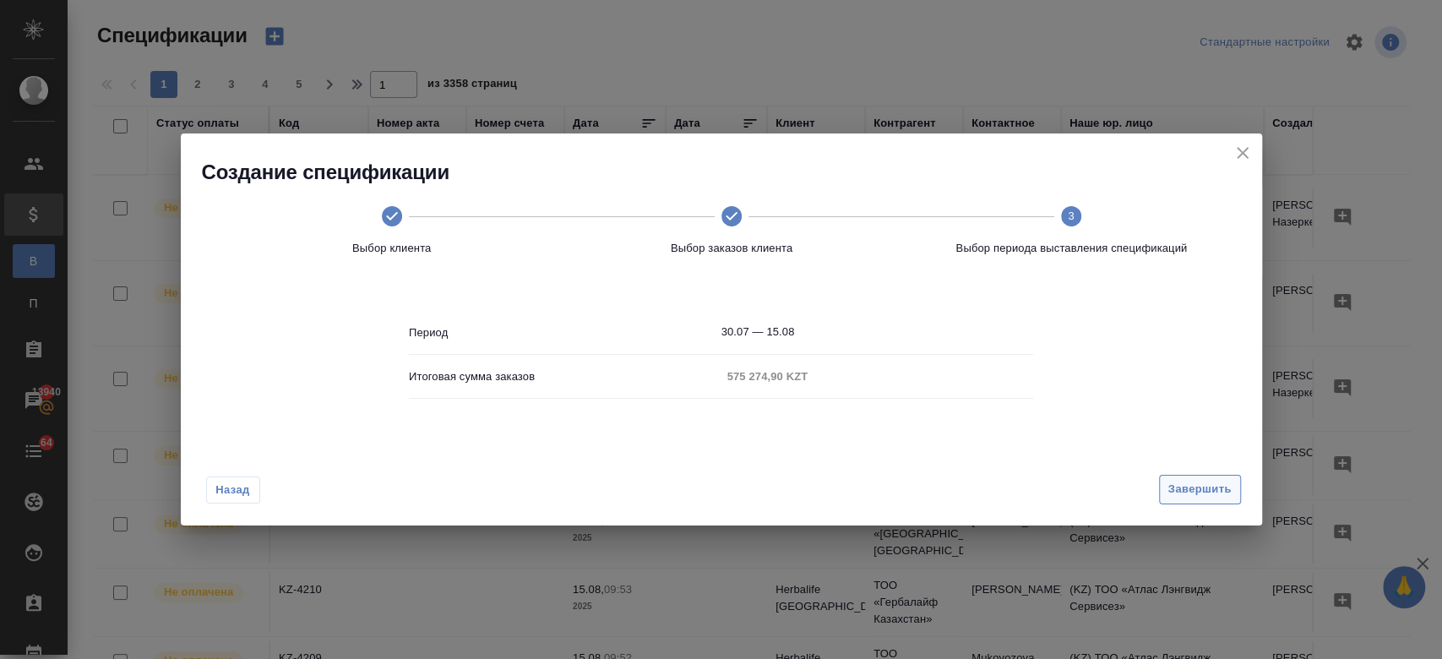
scroll to position [0, 0]
click at [1201, 493] on span "Завершить" at bounding box center [1199, 489] width 63 height 19
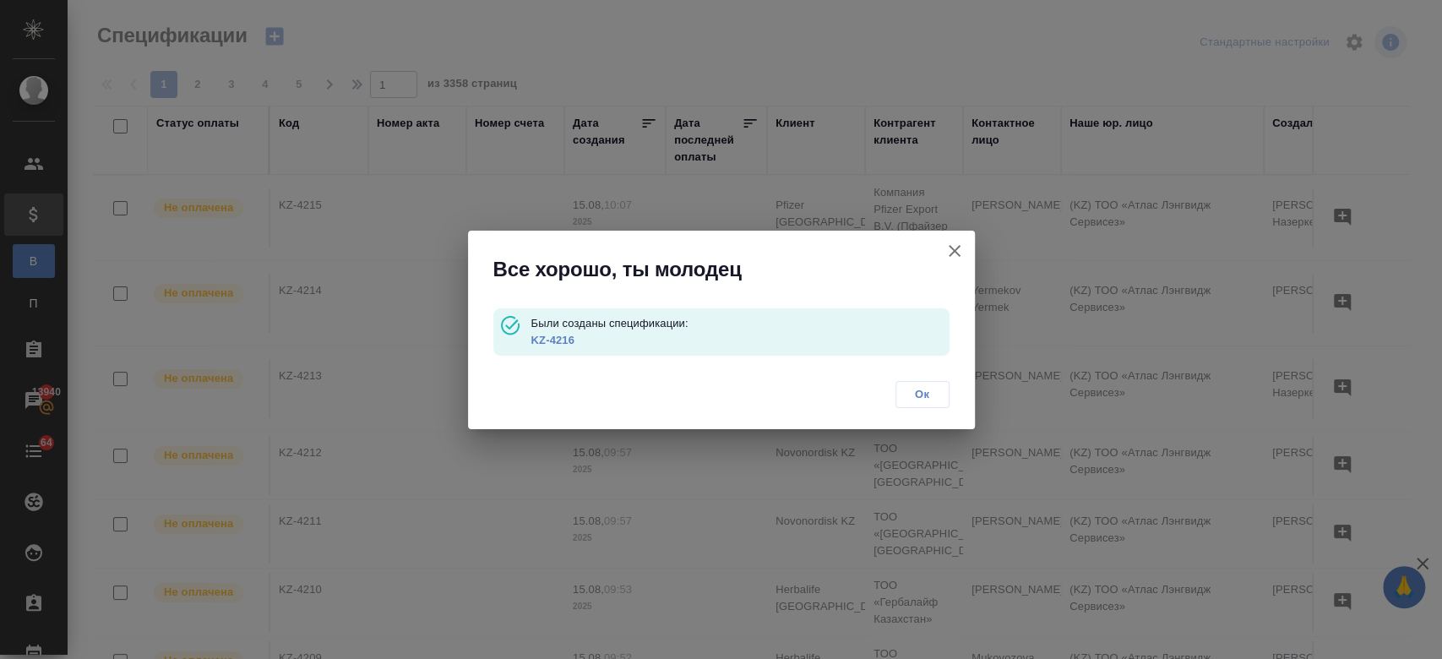
click at [543, 336] on link "KZ-4216" at bounding box center [552, 340] width 43 height 13
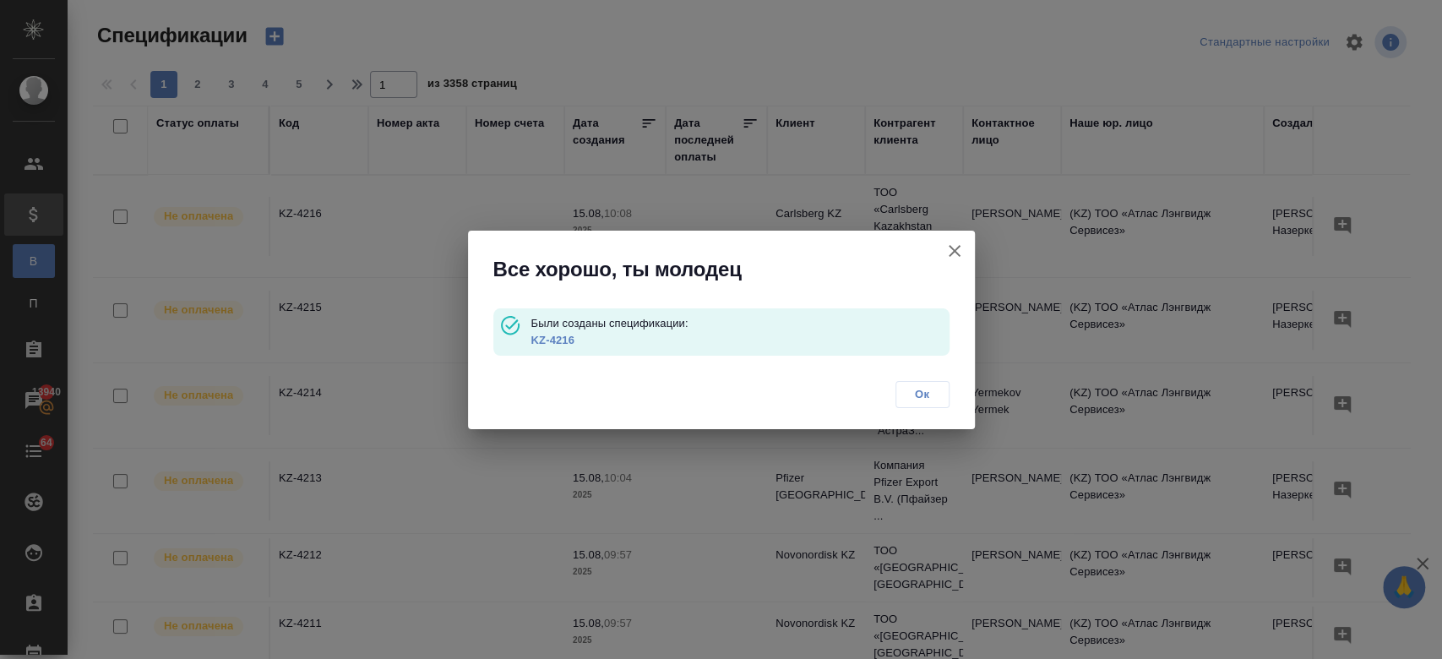
click at [912, 393] on span "Ок" at bounding box center [922, 394] width 35 height 17
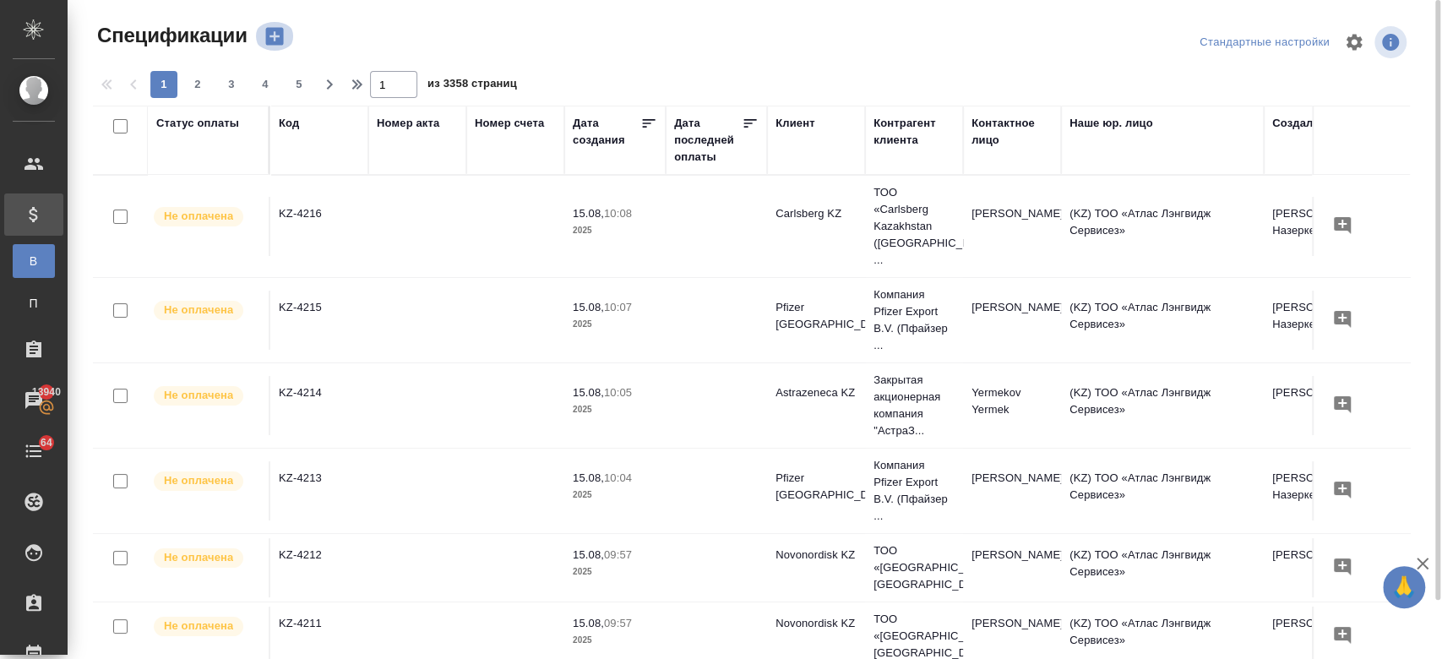
click at [269, 24] on button "button" at bounding box center [274, 36] width 41 height 29
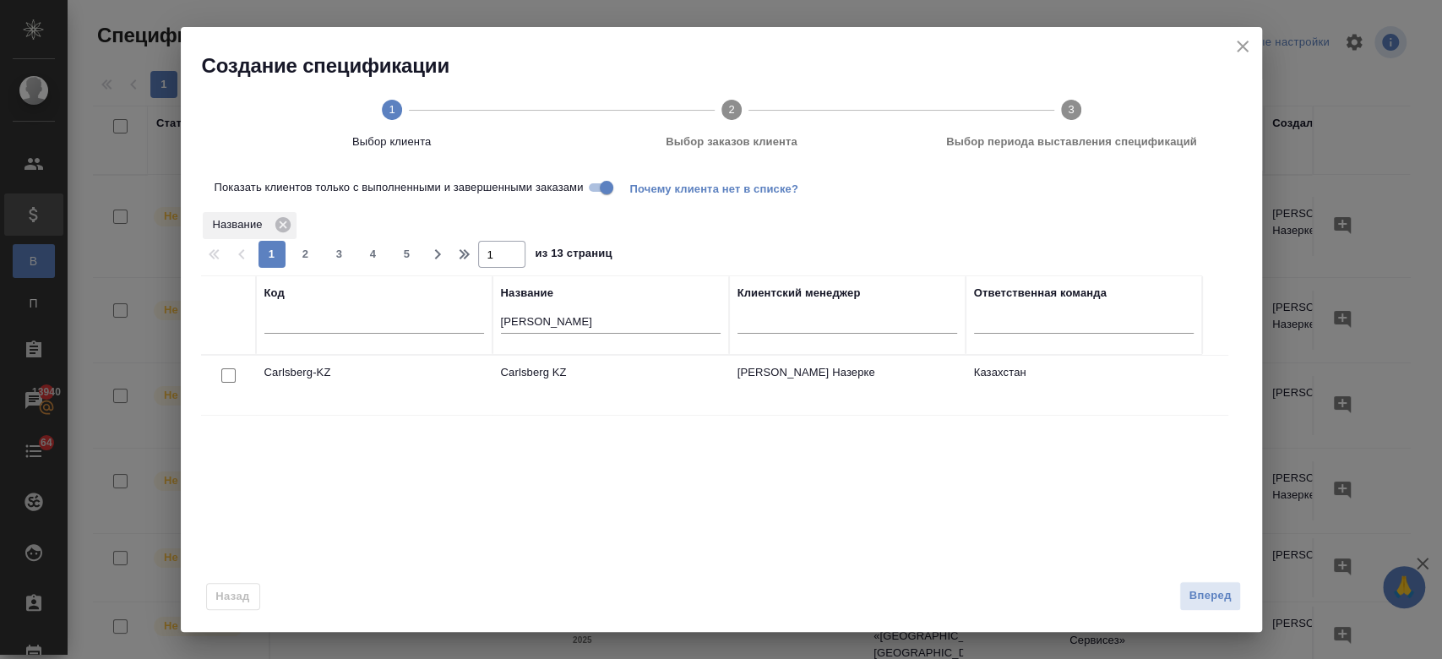
click at [225, 375] on input "checkbox" at bounding box center [228, 375] width 14 height 14
checkbox input "true"
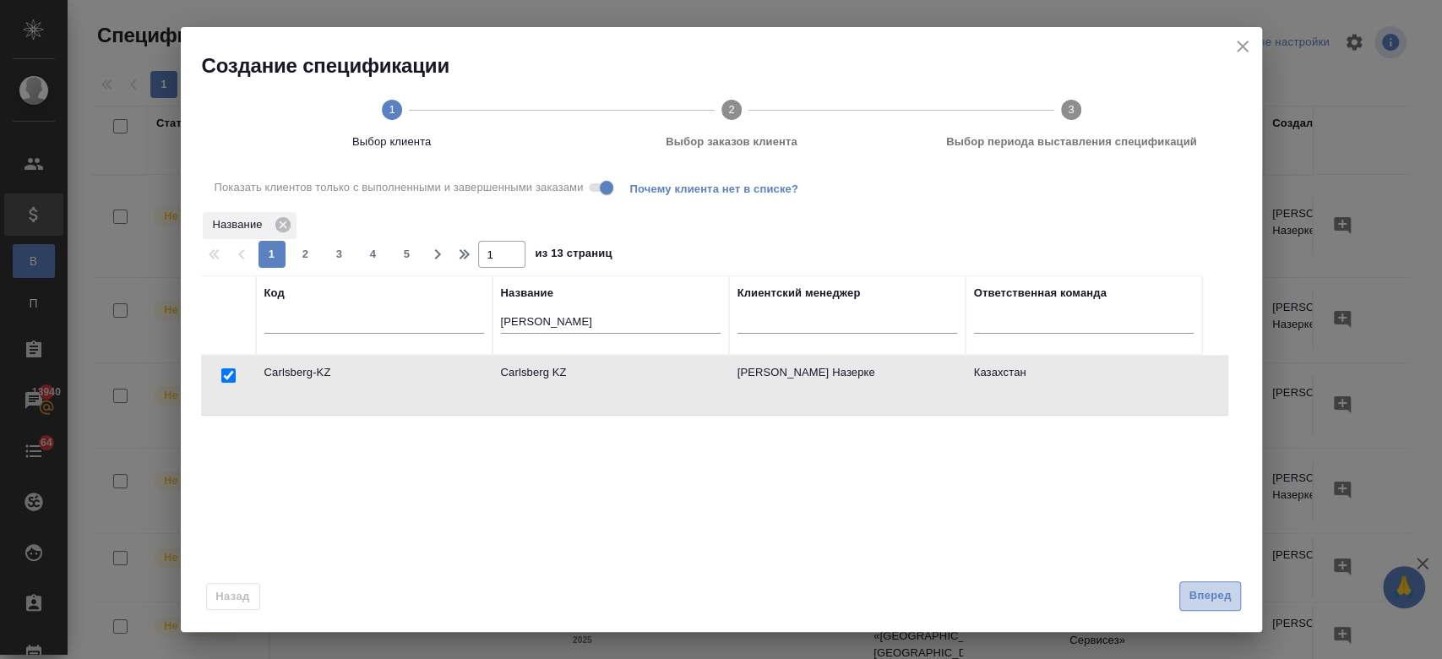
click at [1218, 601] on span "Вперед" at bounding box center [1210, 595] width 42 height 19
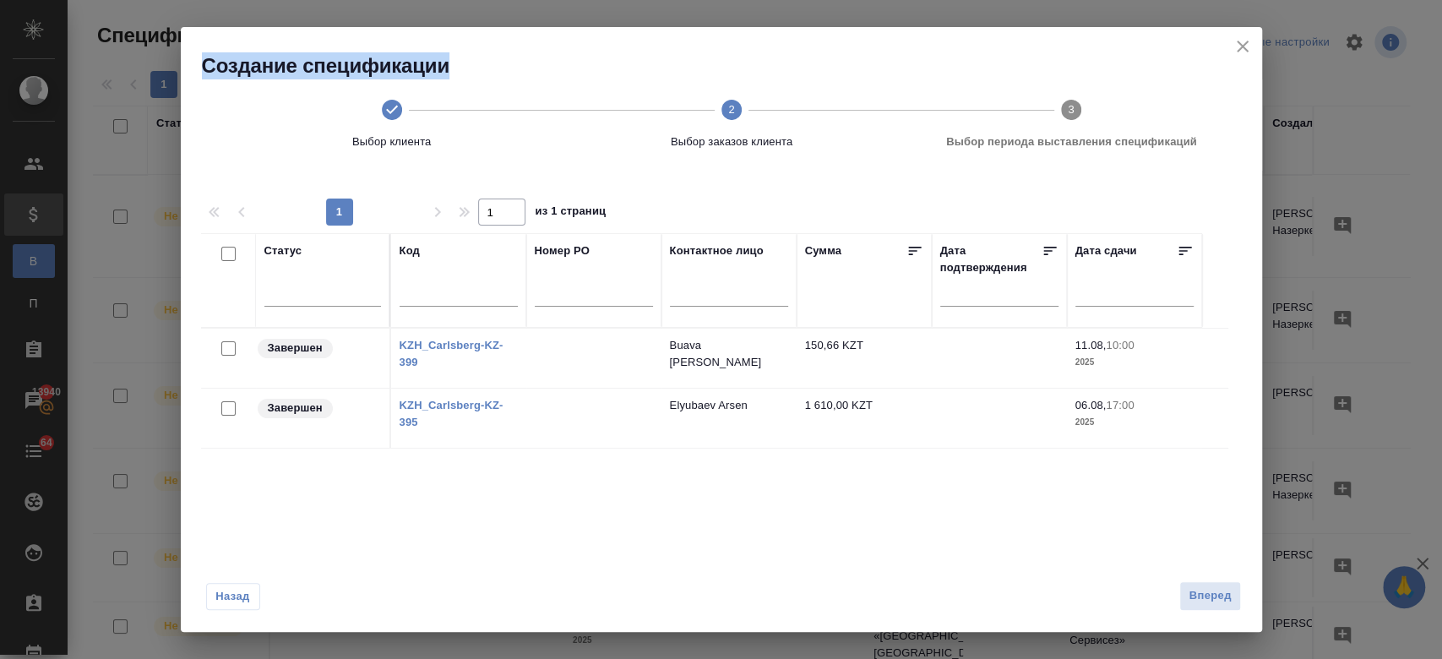
drag, startPoint x: 1255, startPoint y: 44, endPoint x: 1247, endPoint y: 46, distance: 8.6
click at [1247, 46] on div "Создание спецификации Выбор клиента 2 Выбор заказов клиента 3 Выбор периода выс…" at bounding box center [721, 99] width 1081 height 144
click at [1247, 46] on icon "close" at bounding box center [1243, 46] width 20 height 20
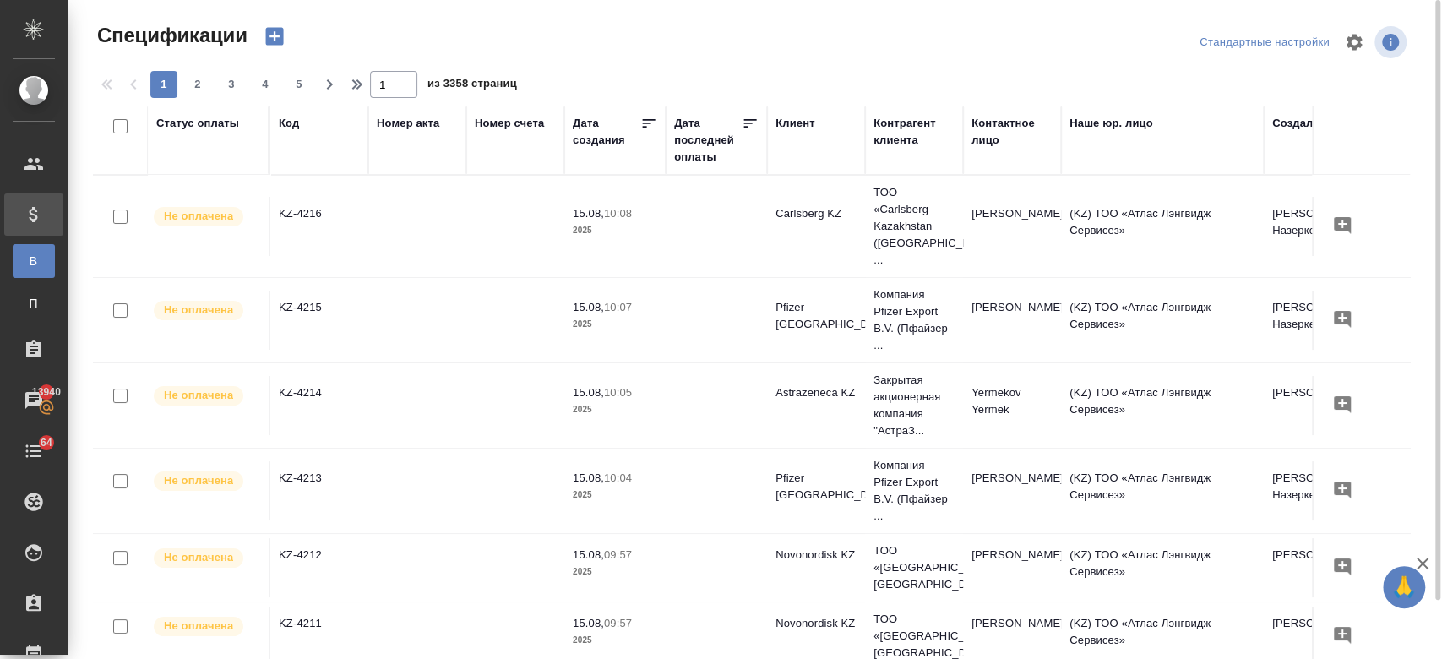
click at [268, 44] on icon "button" at bounding box center [274, 37] width 18 height 18
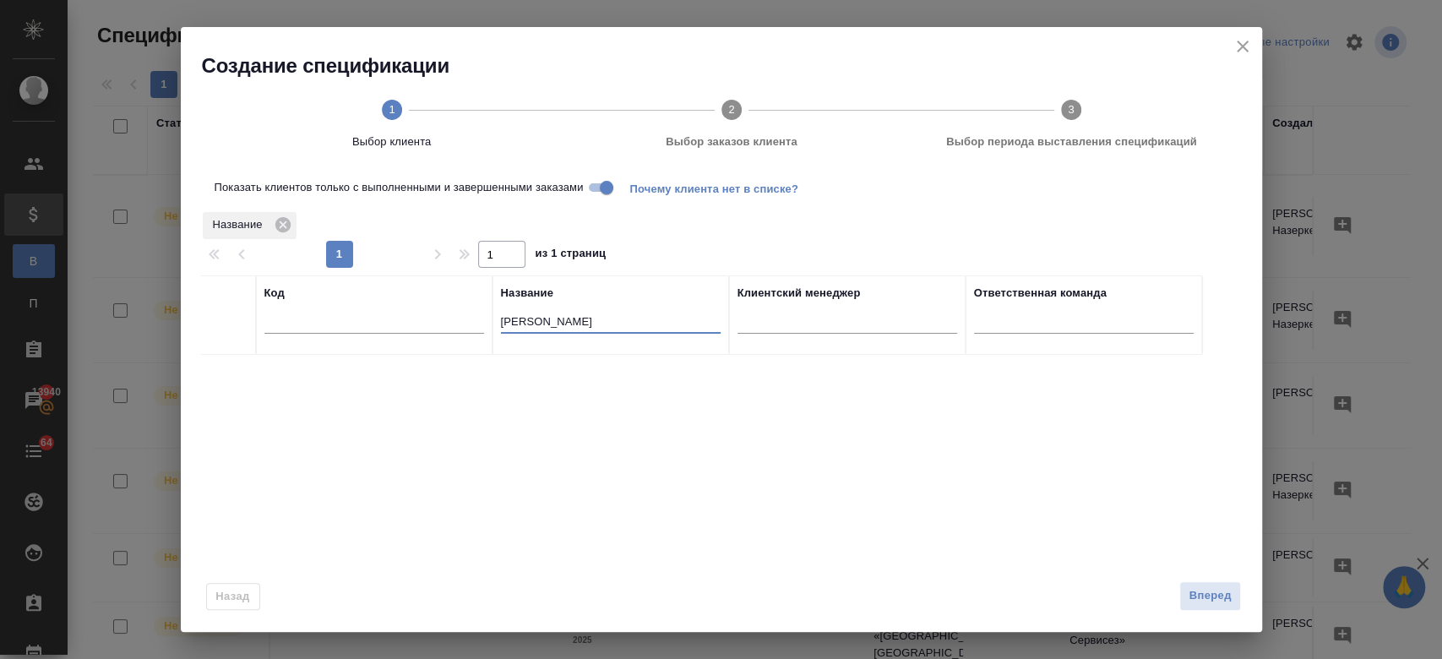
click at [542, 315] on input "carl" at bounding box center [611, 323] width 220 height 21
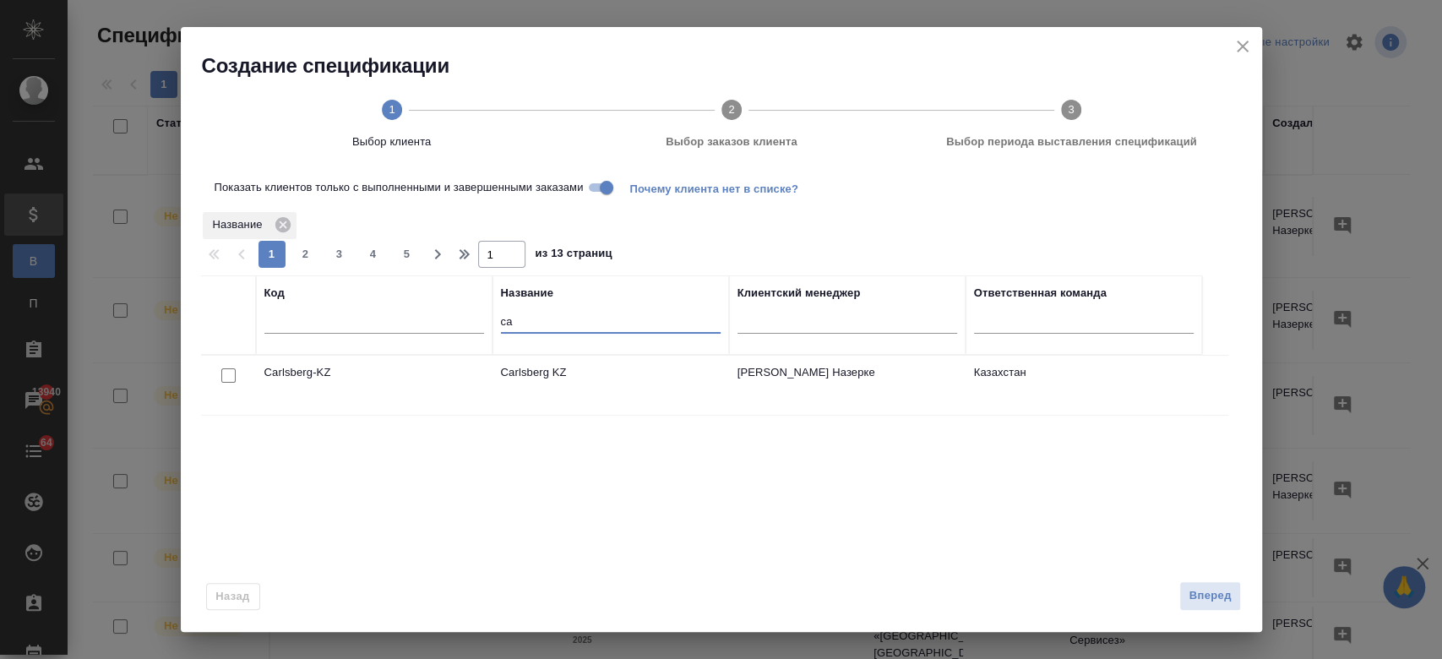
type input "c"
type input "henk"
click at [226, 378] on input "checkbox" at bounding box center [228, 375] width 14 height 14
checkbox input "true"
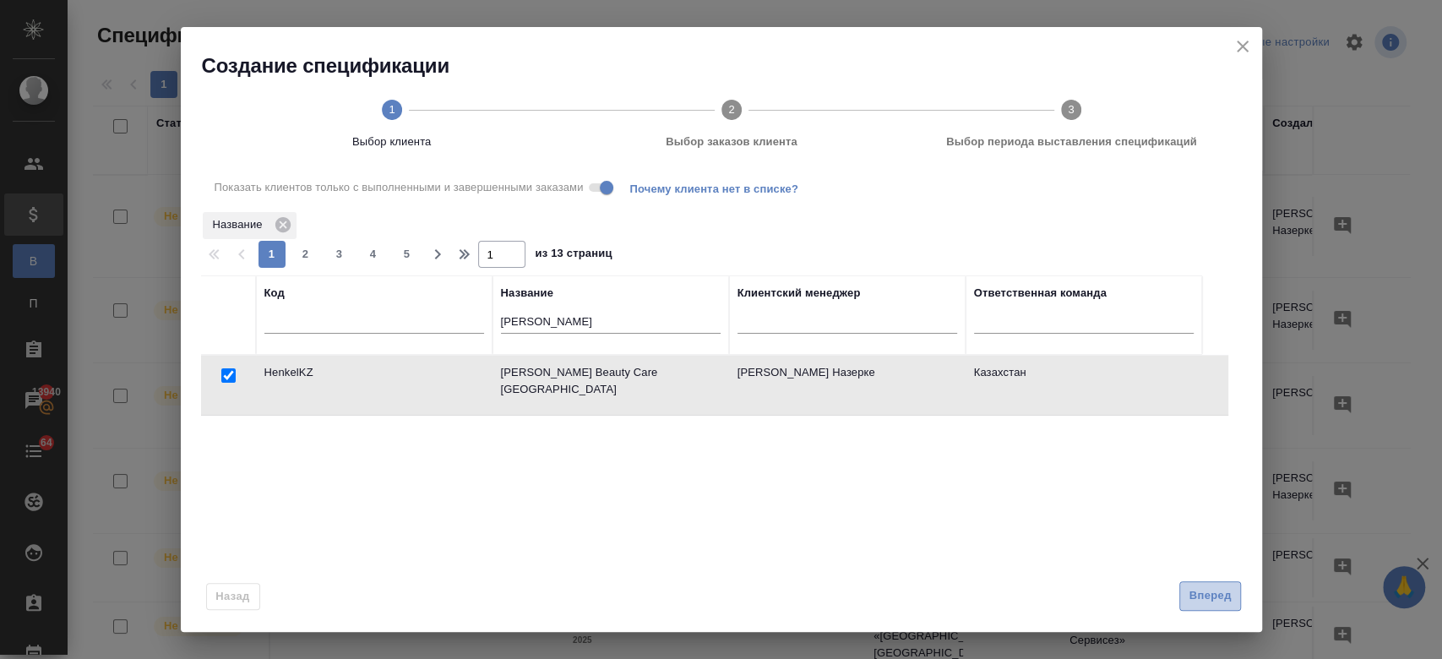
click at [1194, 610] on button "Вперед" at bounding box center [1209, 596] width 61 height 30
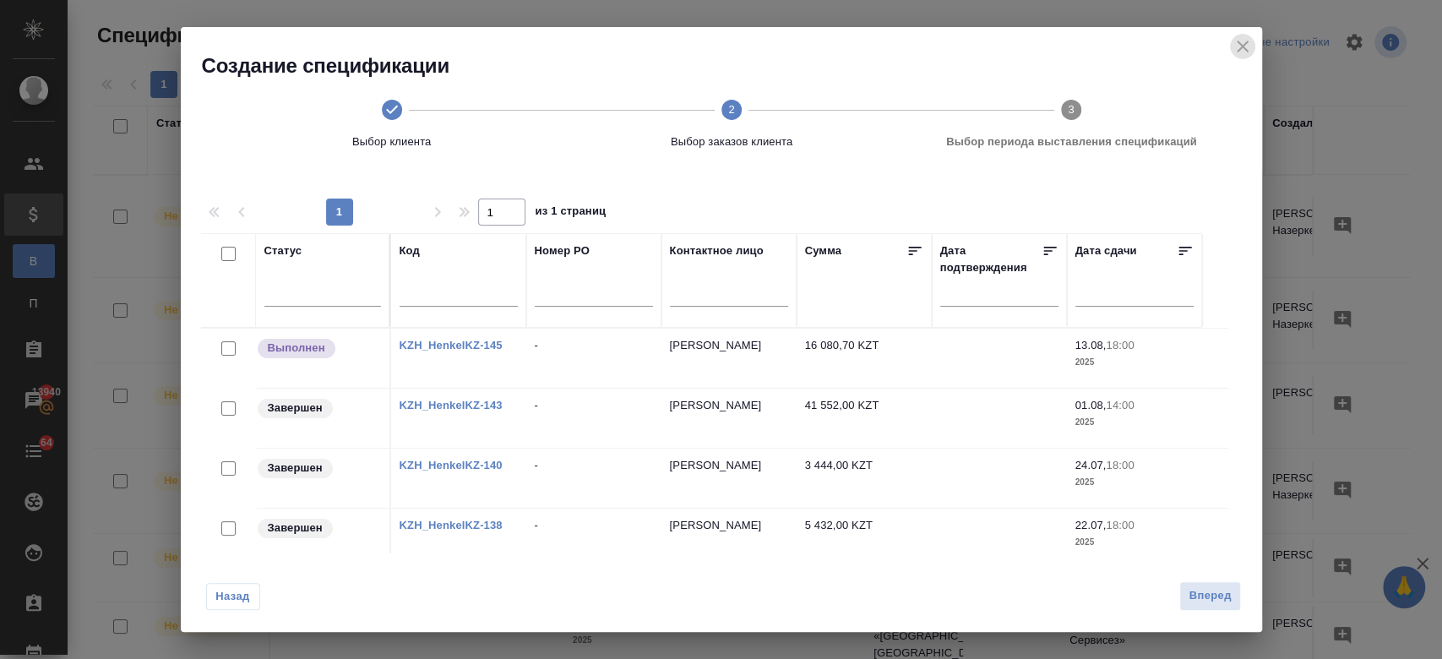
click at [1241, 41] on icon "close" at bounding box center [1243, 46] width 20 height 20
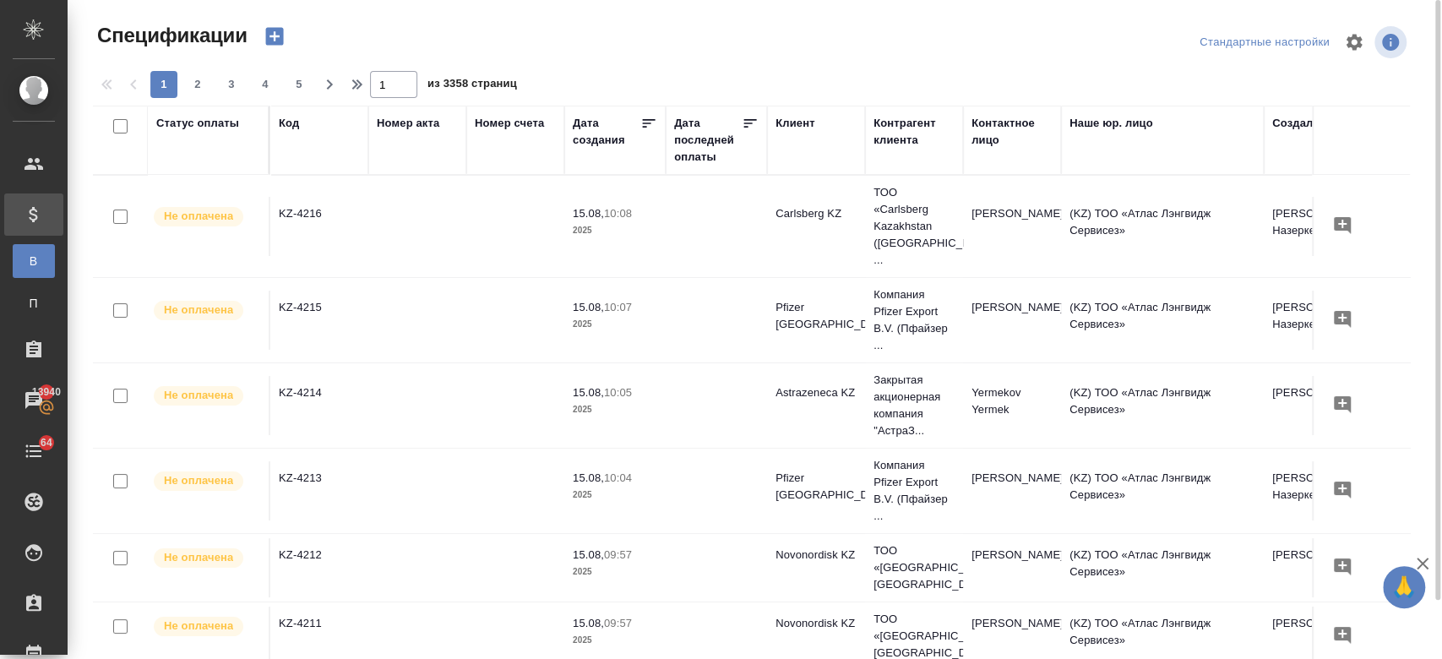
click at [275, 38] on icon "button" at bounding box center [274, 37] width 18 height 18
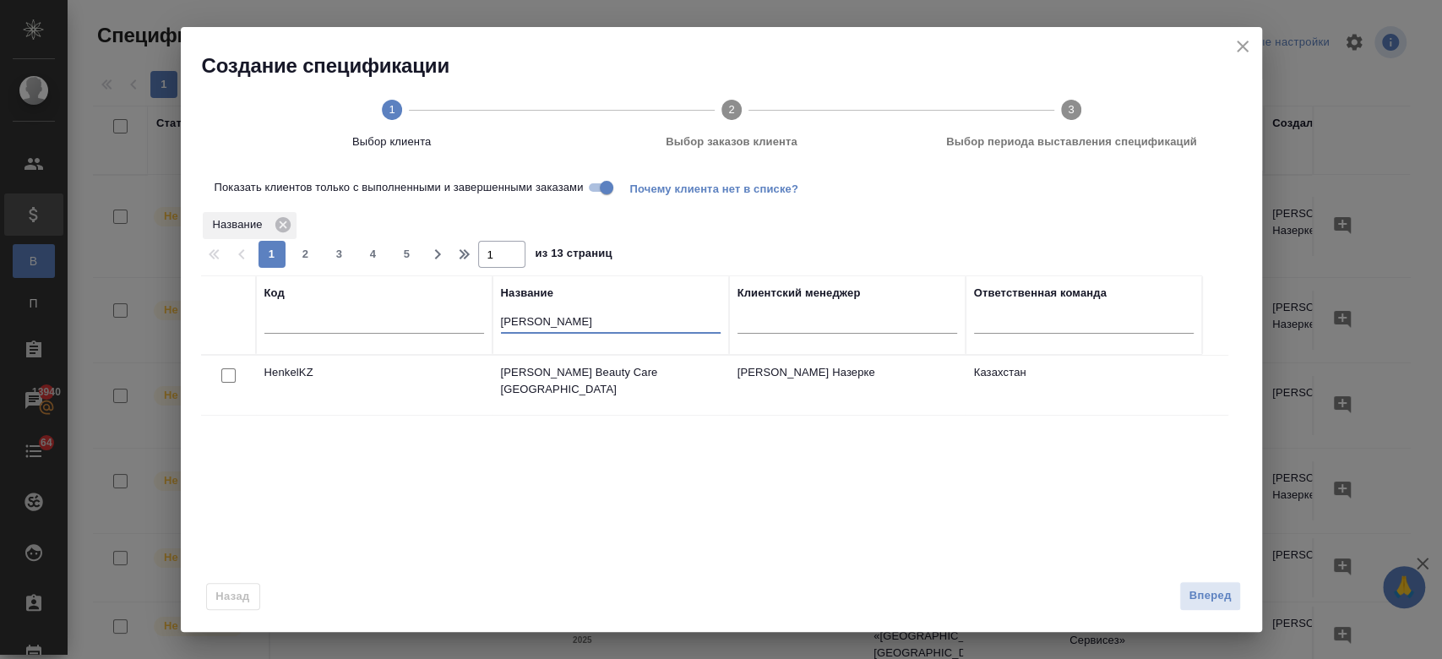
click at [568, 314] on input "henk" at bounding box center [611, 323] width 220 height 21
type input "h"
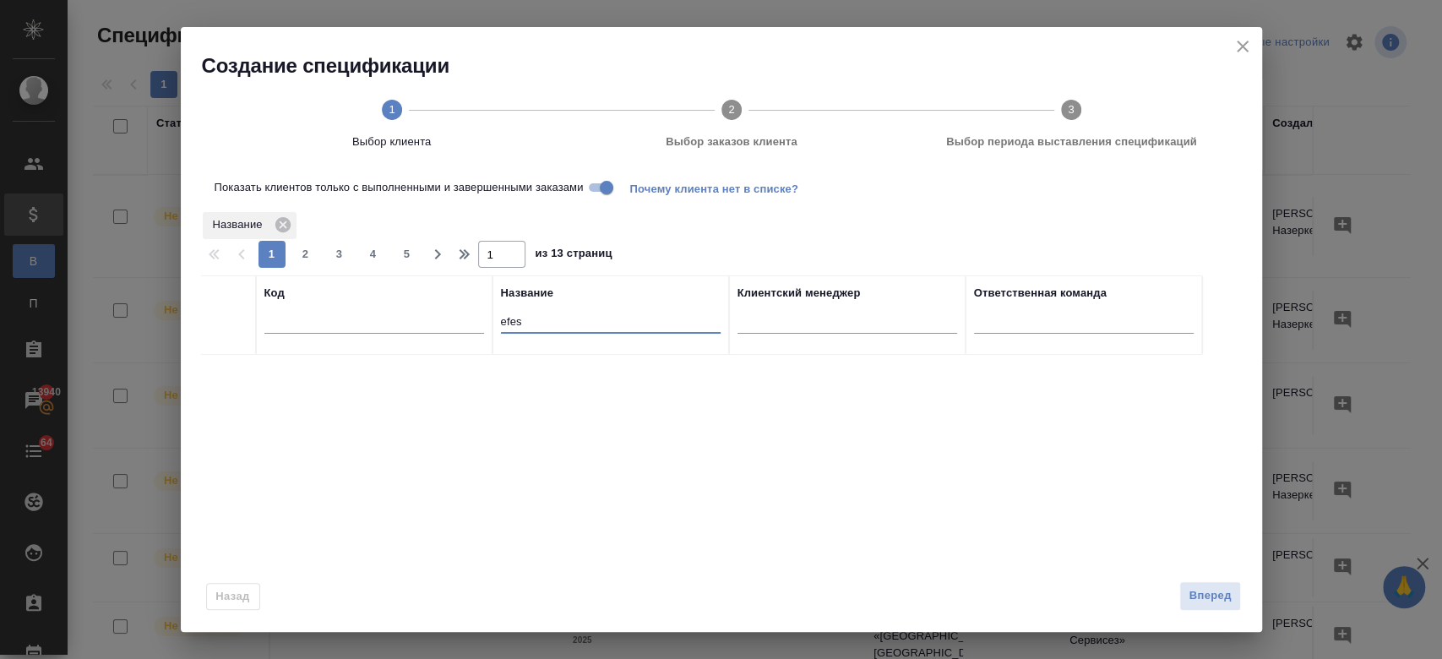
type input "efes"
click at [595, 179] on input "Показать клиентов только с выполненными и завершенными заказами" at bounding box center [606, 187] width 61 height 20
click at [1244, 45] on icon "close" at bounding box center [1243, 46] width 20 height 20
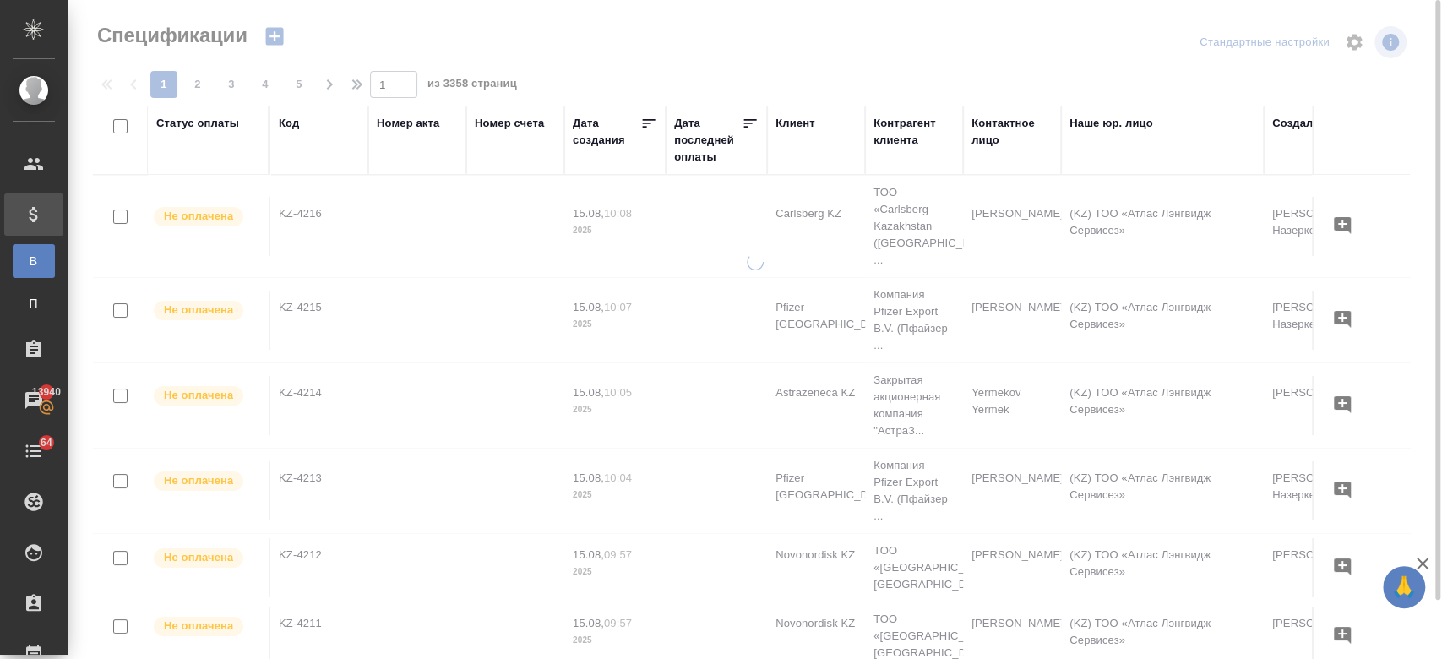
click at [280, 39] on icon "button" at bounding box center [274, 37] width 18 height 18
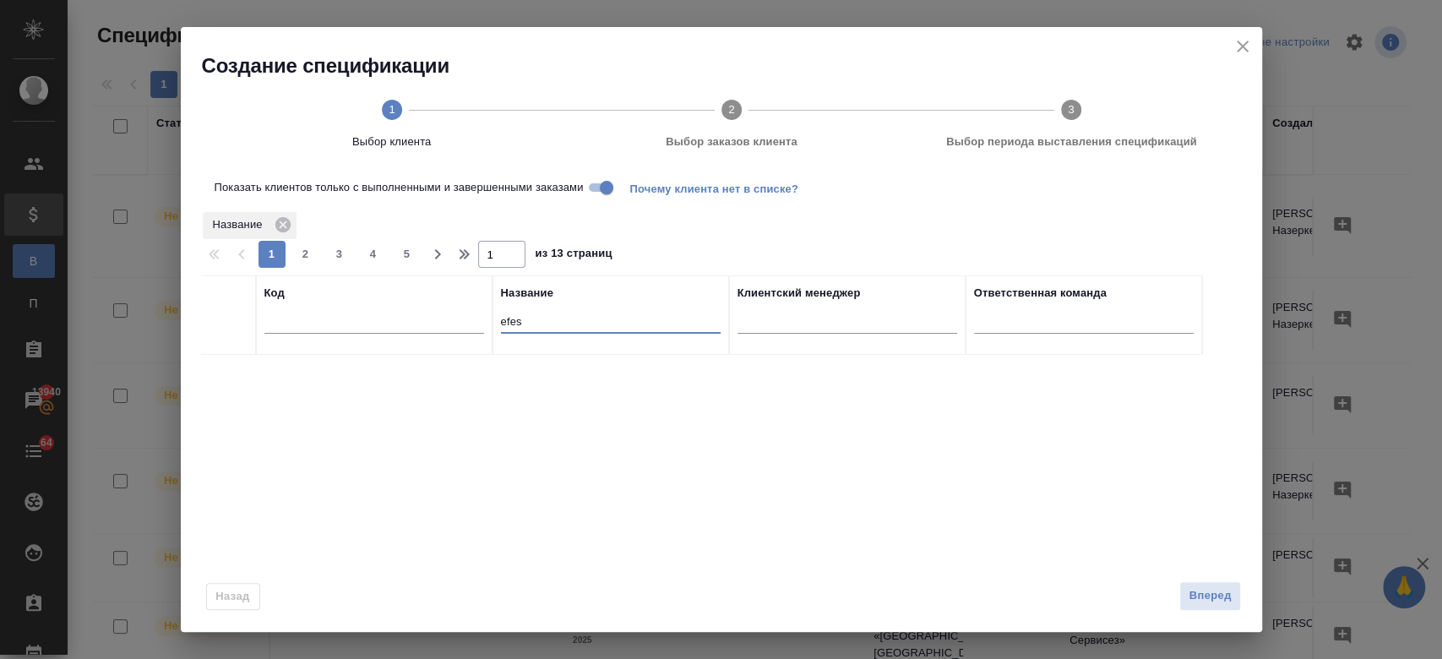
click at [563, 328] on input "efes" at bounding box center [611, 323] width 220 height 21
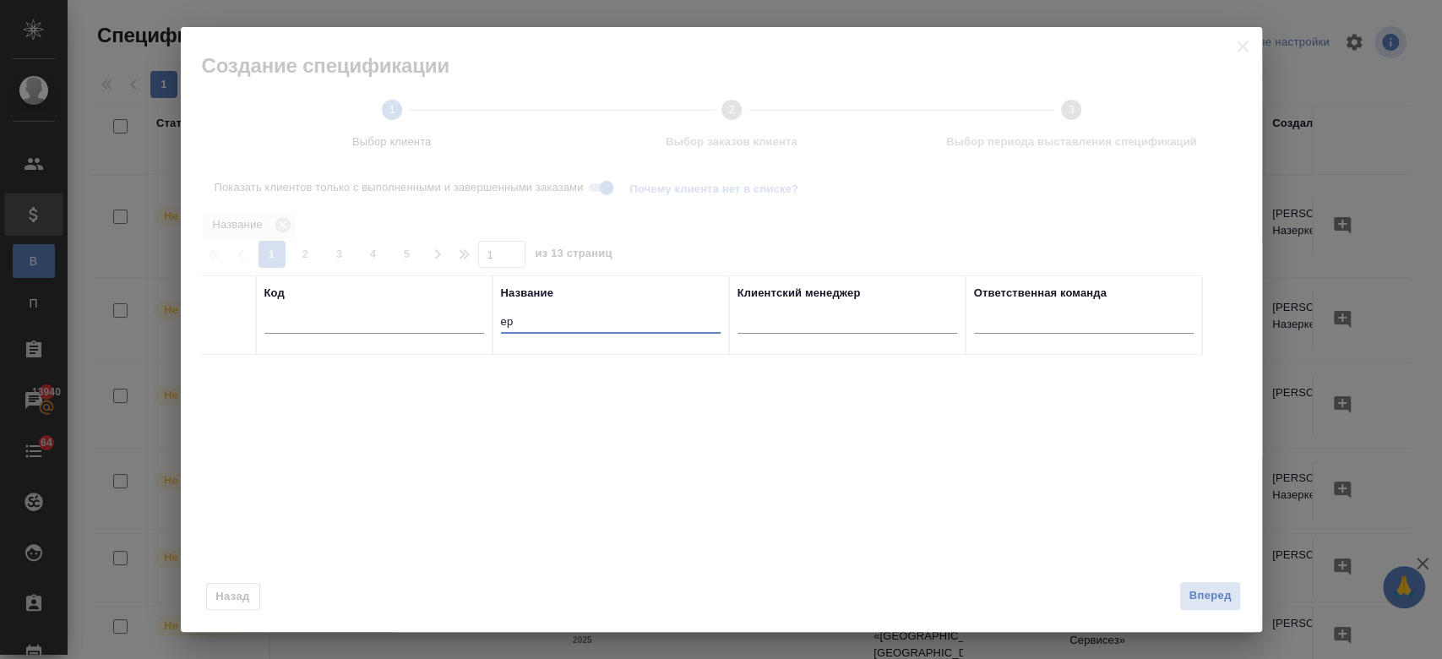
type input "e"
type input "ph"
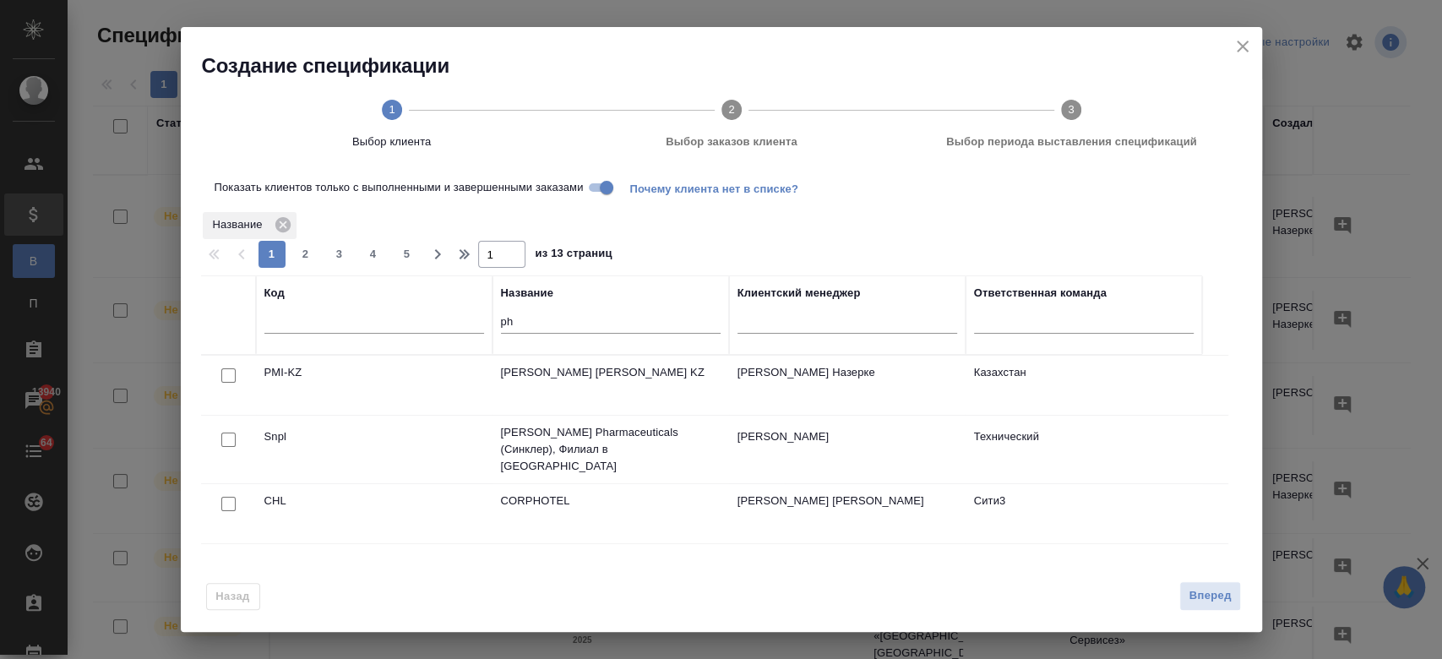
click at [223, 373] on input "checkbox" at bounding box center [228, 375] width 14 height 14
checkbox input "true"
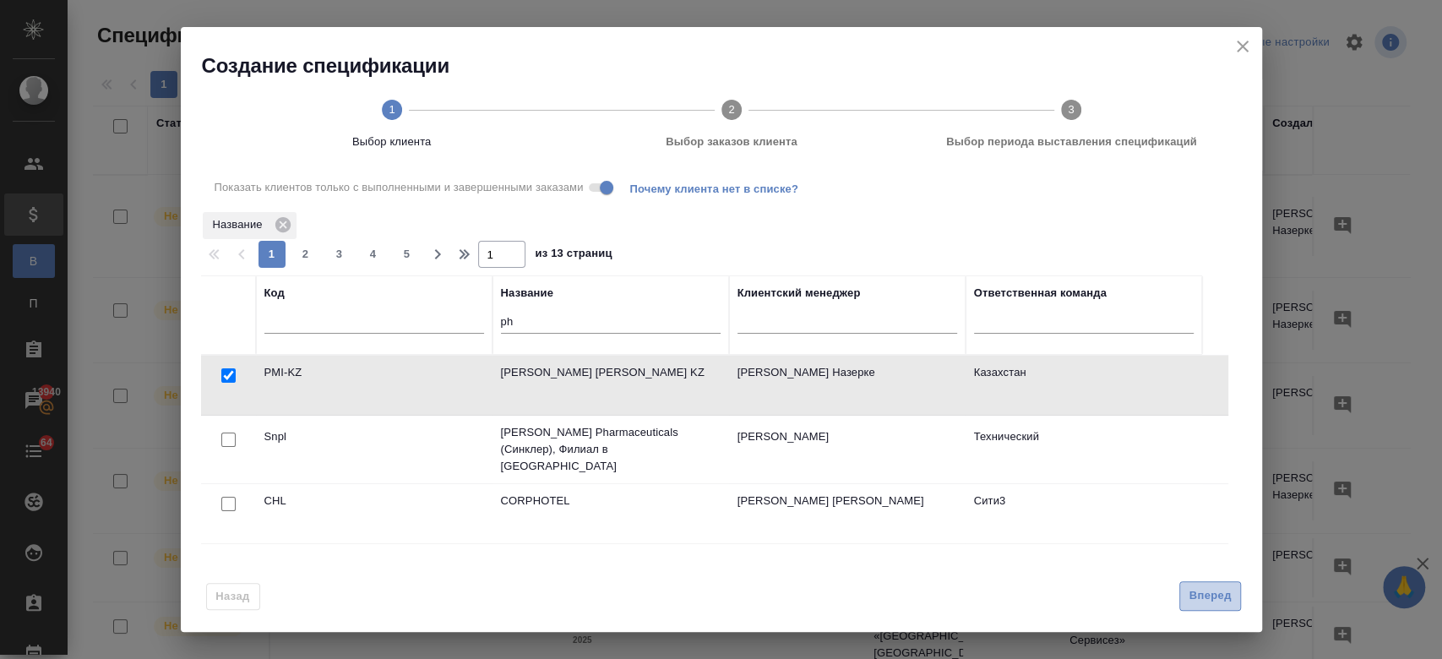
click at [1197, 601] on span "Вперед" at bounding box center [1210, 595] width 42 height 19
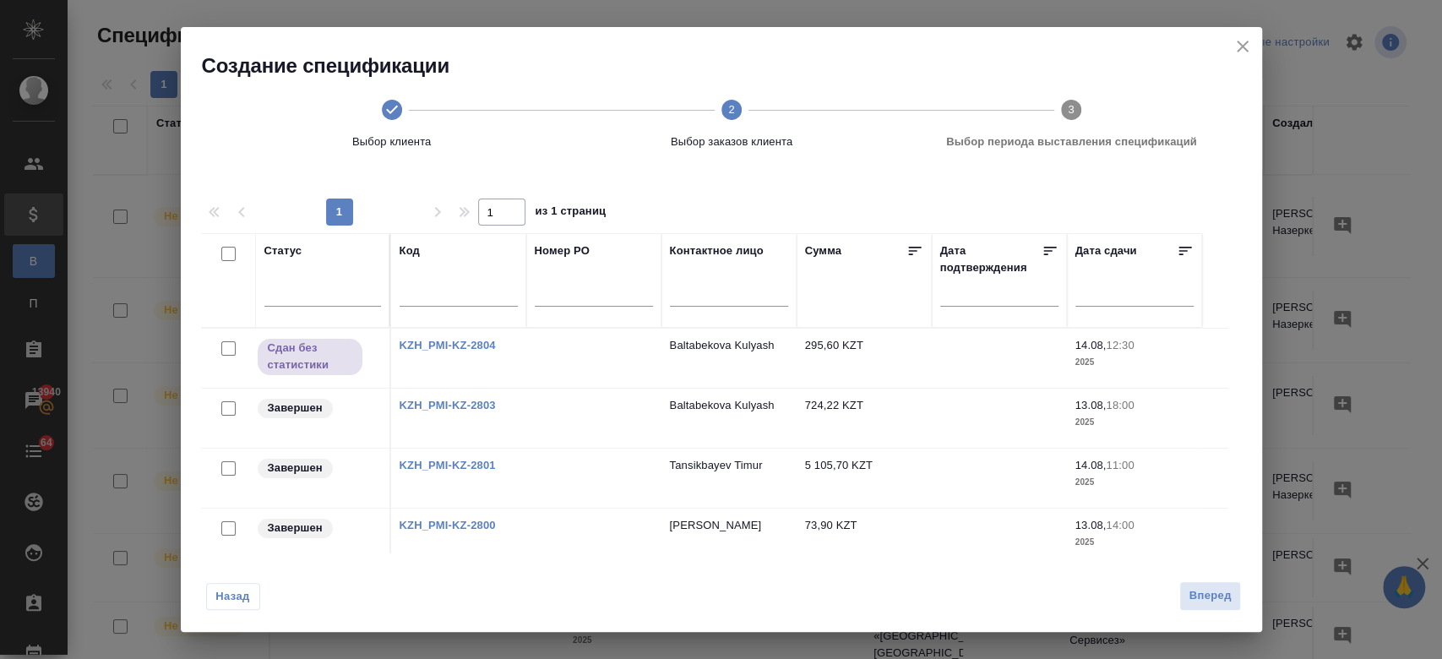
scroll to position [150, 0]
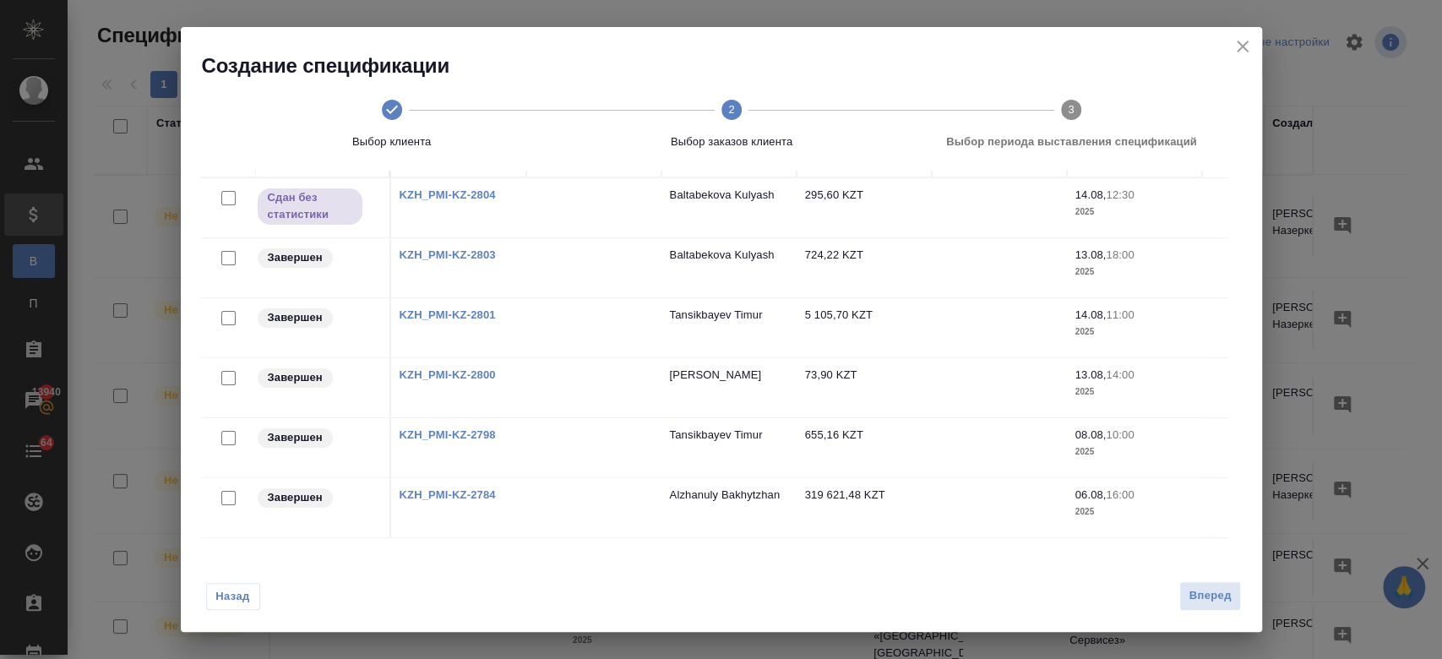
click at [480, 313] on link "KZH_PMI-KZ-2801" at bounding box center [448, 314] width 96 height 13
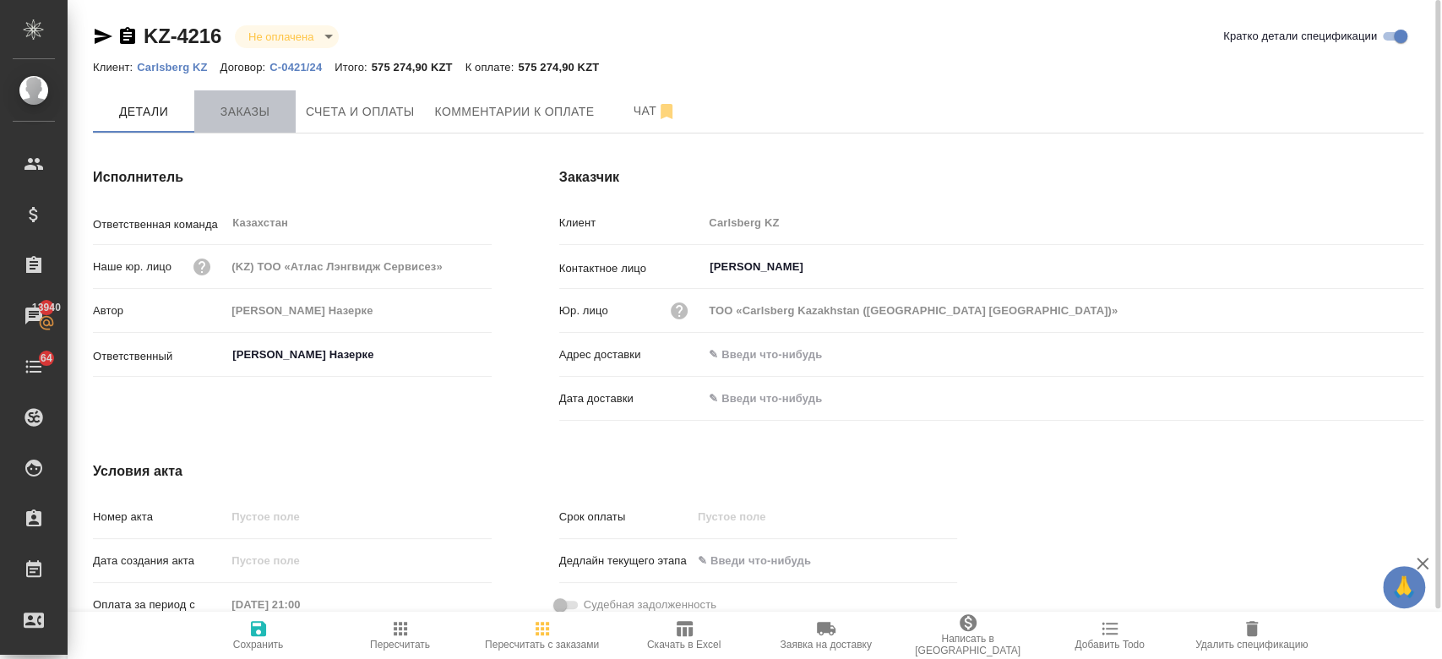
click at [252, 129] on button "Заказы" at bounding box center [244, 111] width 101 height 42
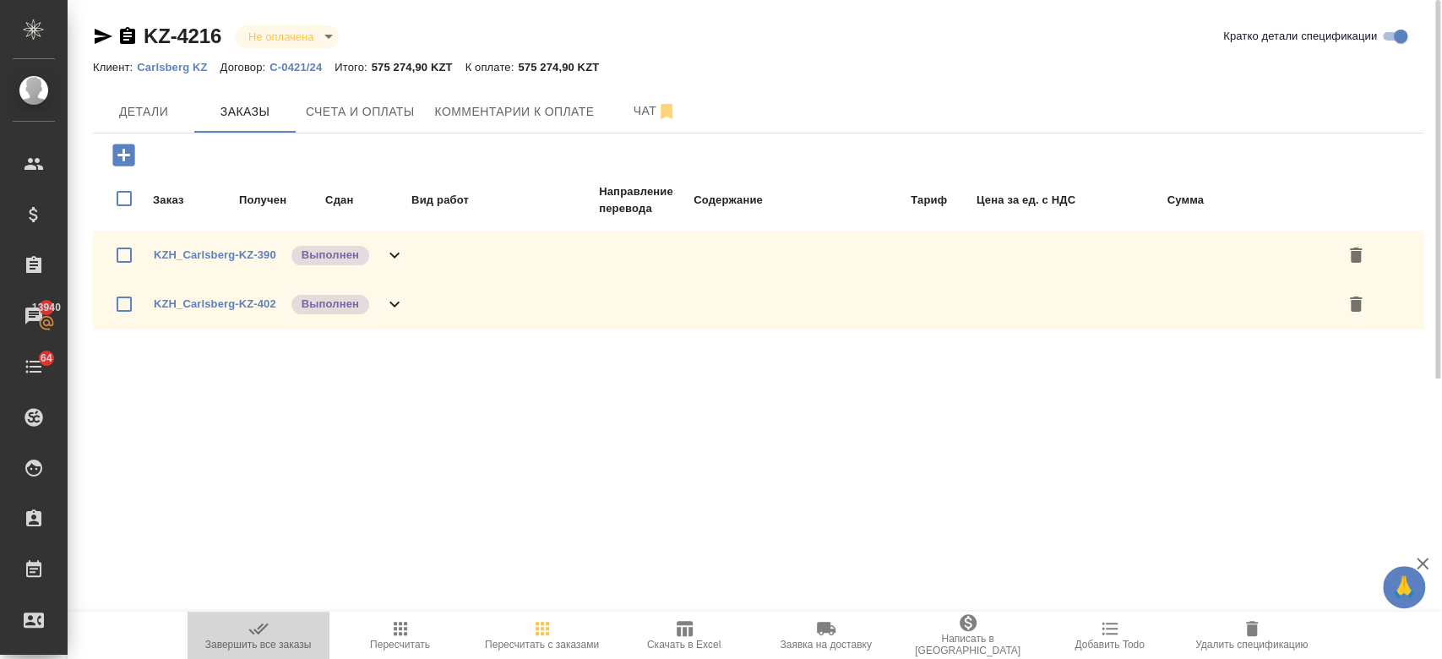
click at [270, 618] on button "Завершить все заказы" at bounding box center [259, 635] width 142 height 47
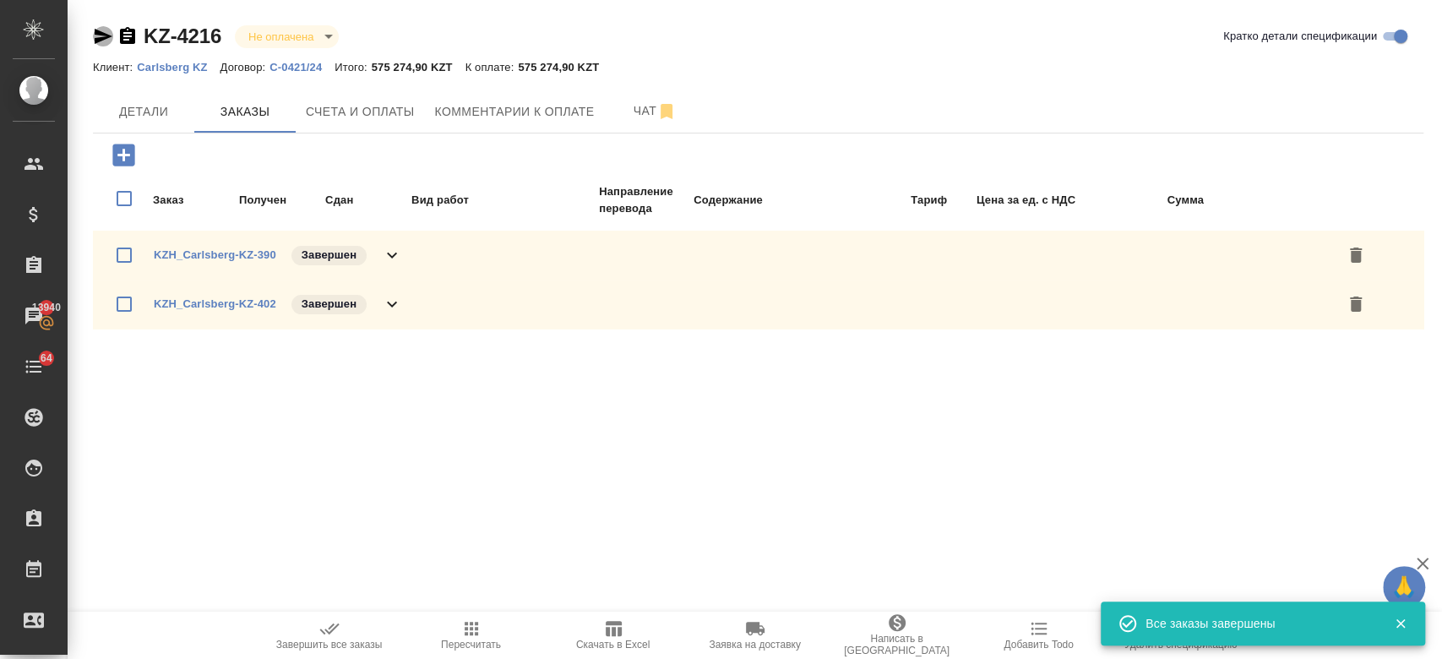
click at [98, 32] on icon "button" at bounding box center [104, 36] width 18 height 15
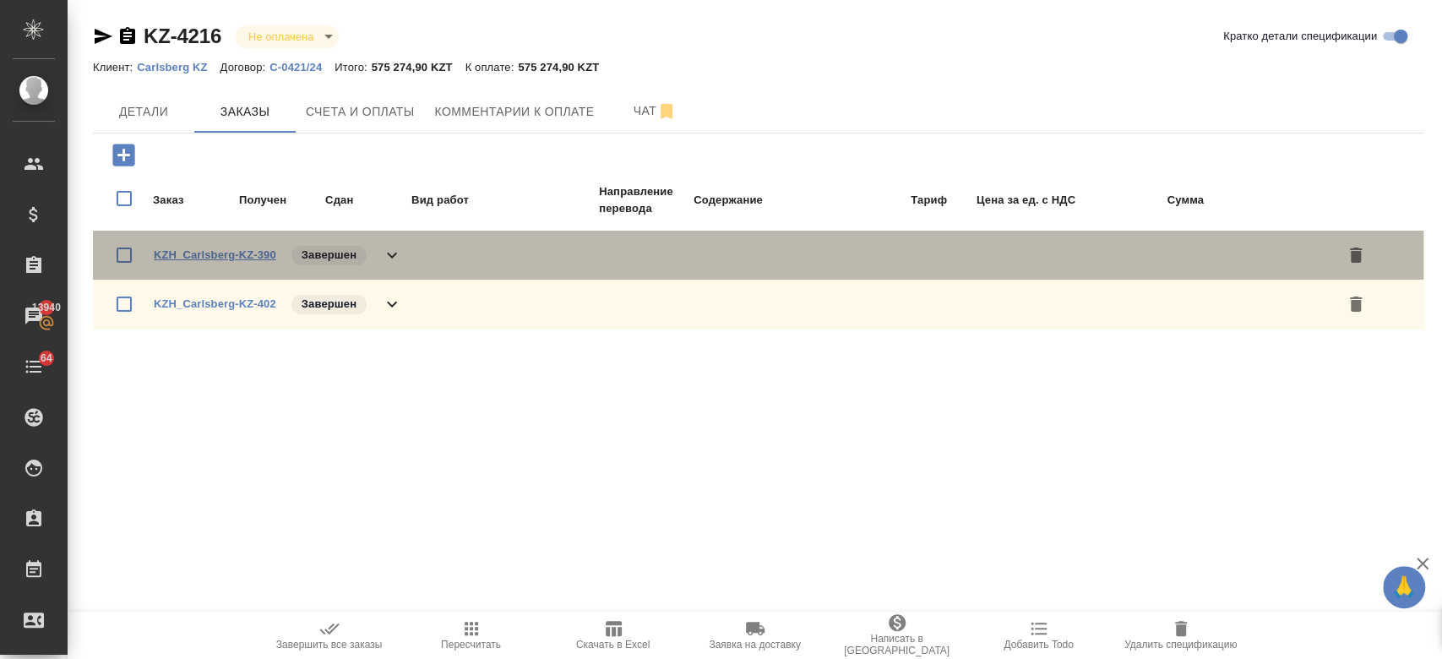
click at [243, 253] on link "KZH_Carlsberg-KZ-390" at bounding box center [215, 254] width 122 height 13
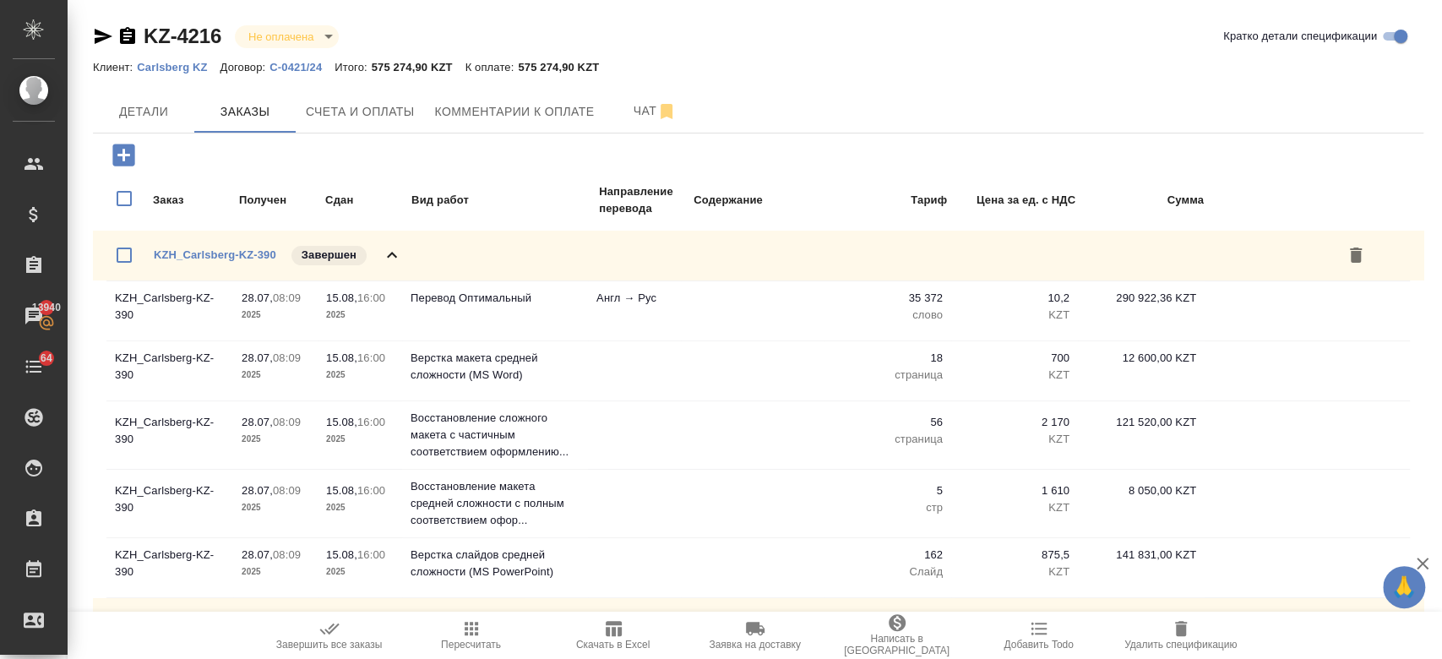
click at [384, 249] on icon at bounding box center [392, 255] width 20 height 20
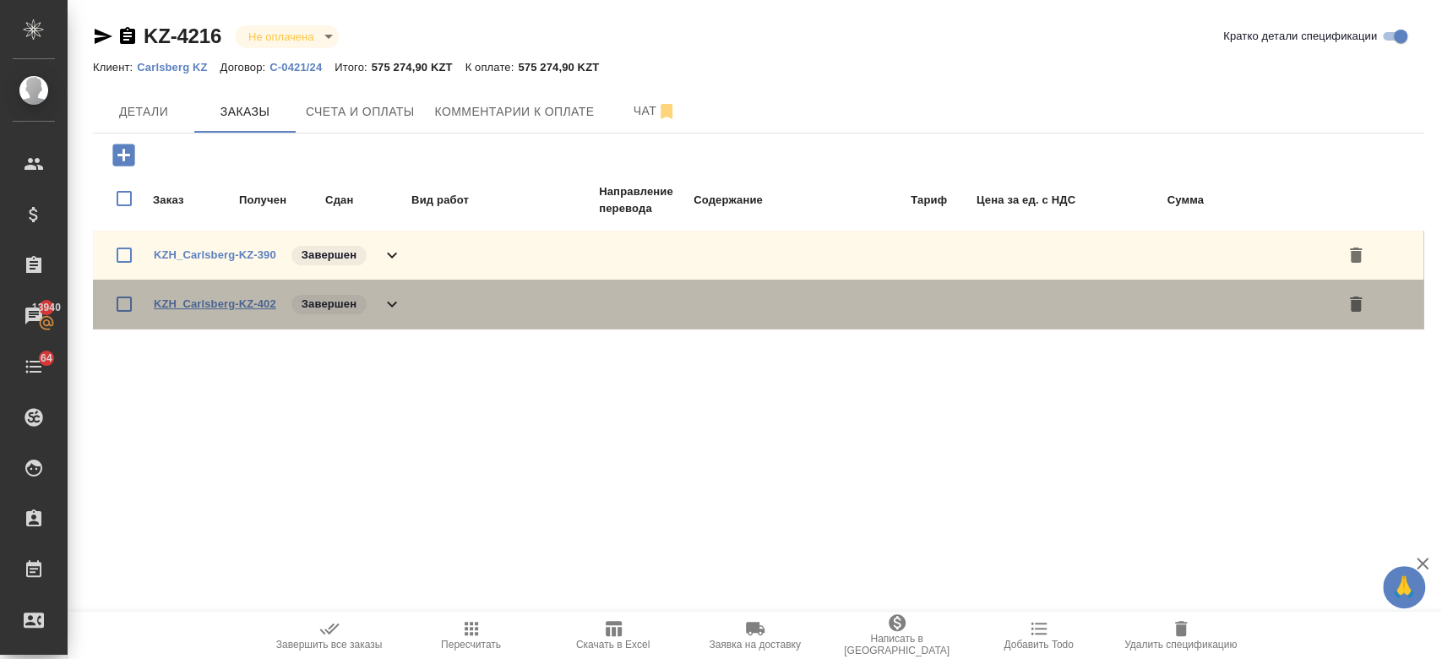
click at [235, 308] on link "KZH_Carlsberg-KZ-402" at bounding box center [215, 303] width 122 height 13
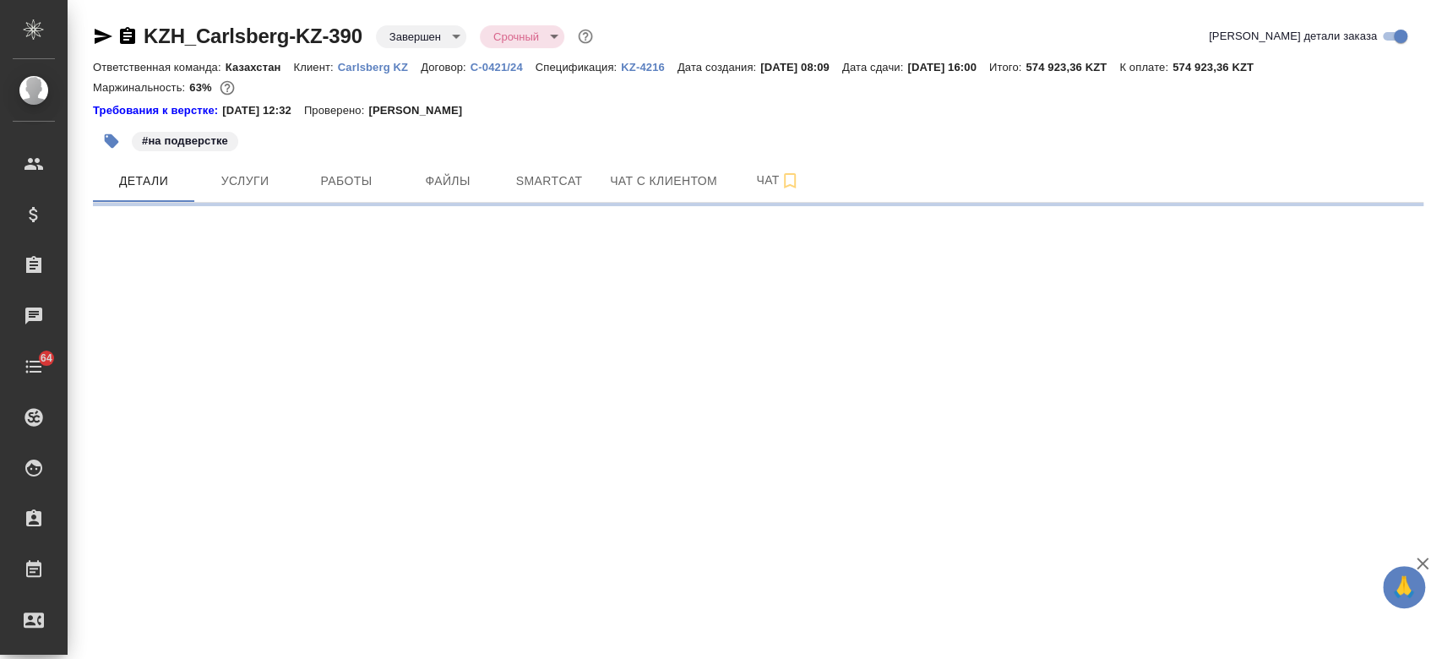
select select "RU"
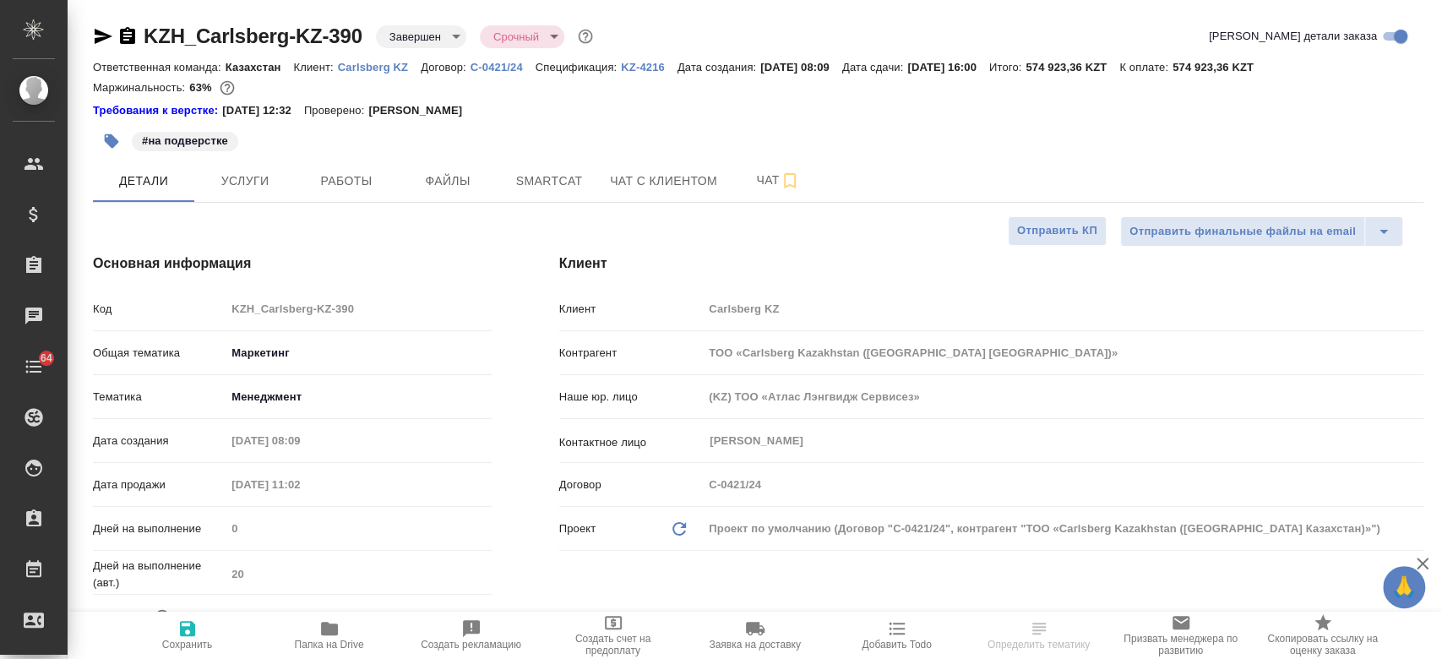
type textarea "x"
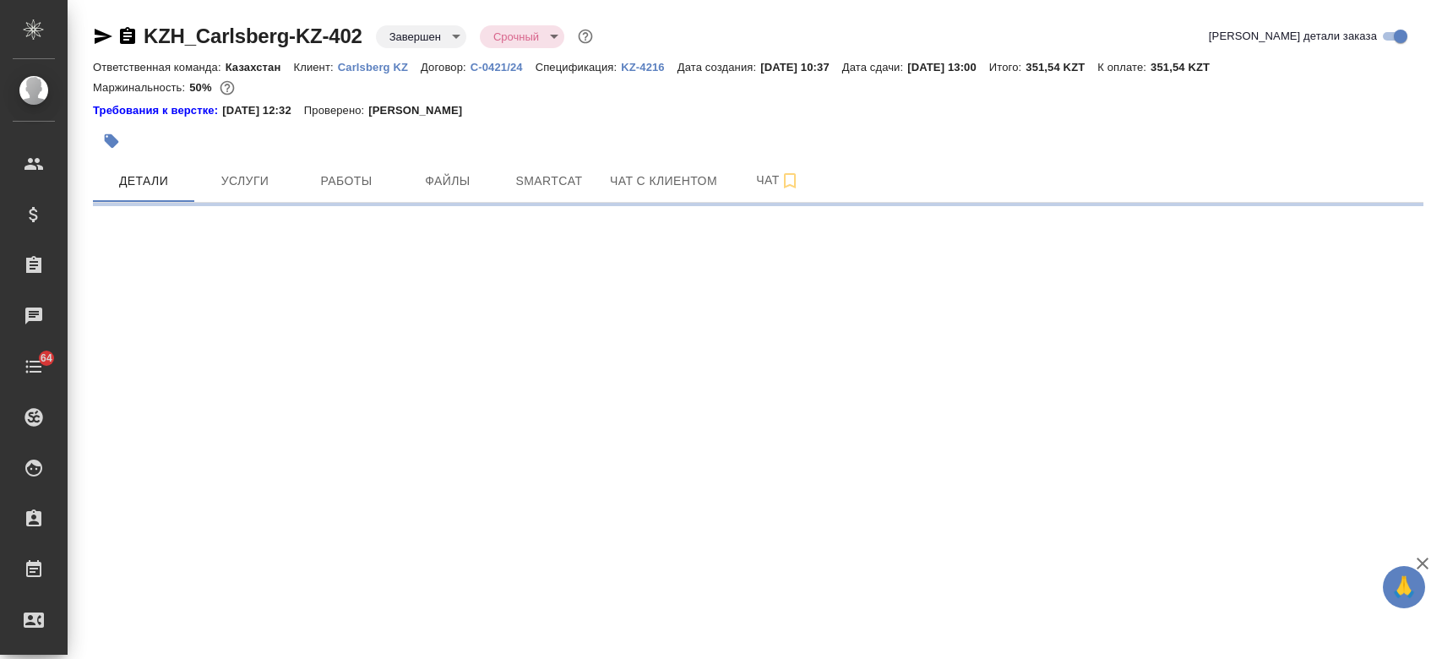
select select "RU"
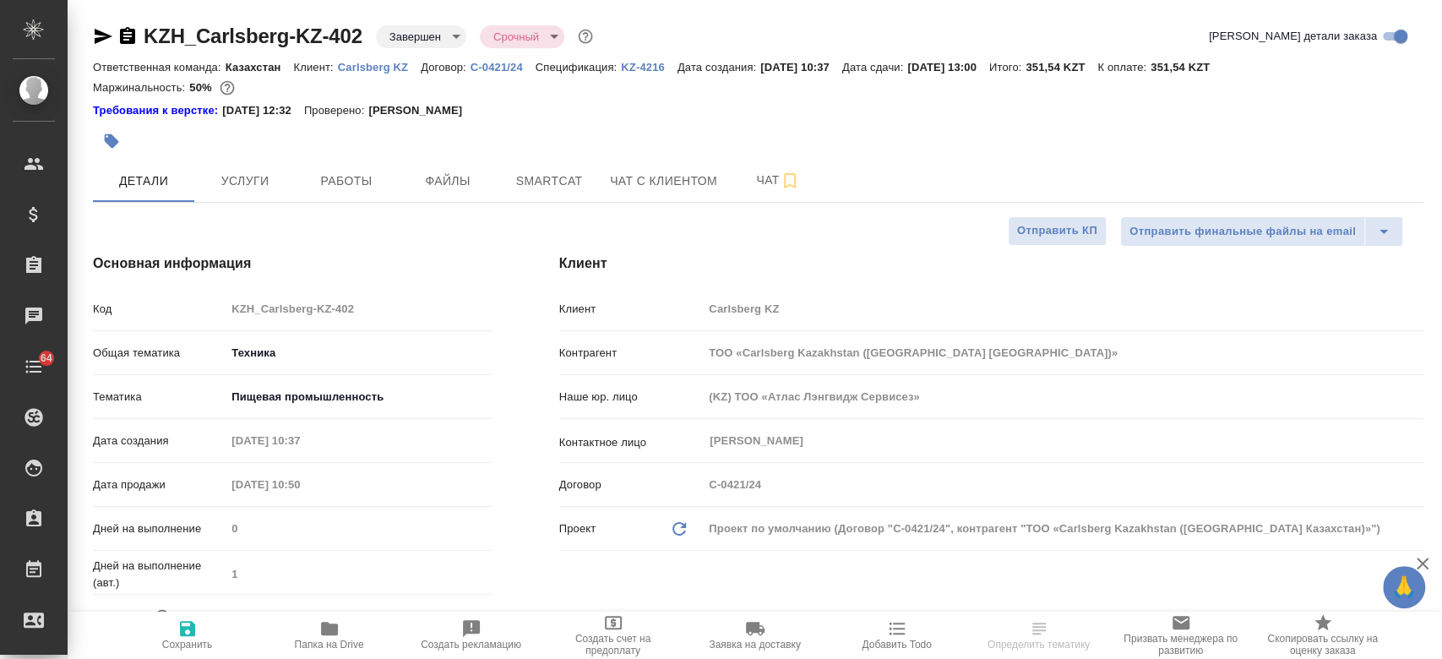
type textarea "x"
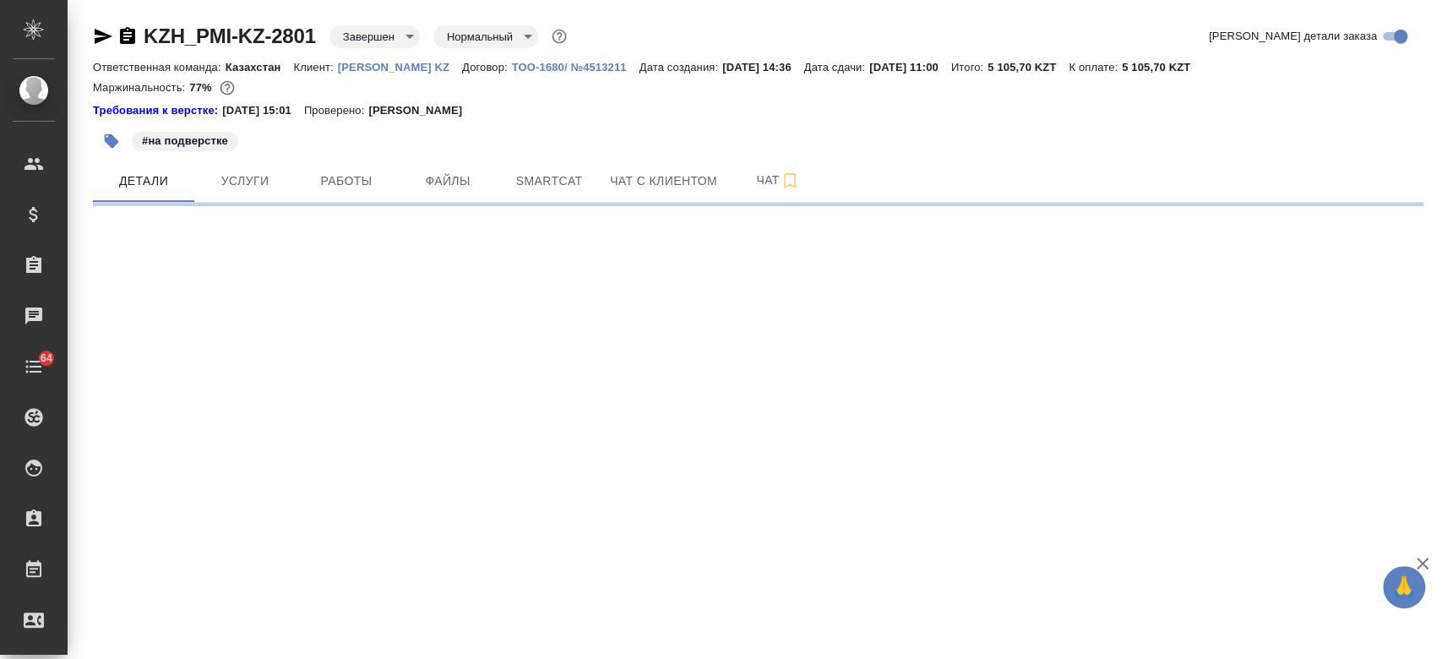
select select "RU"
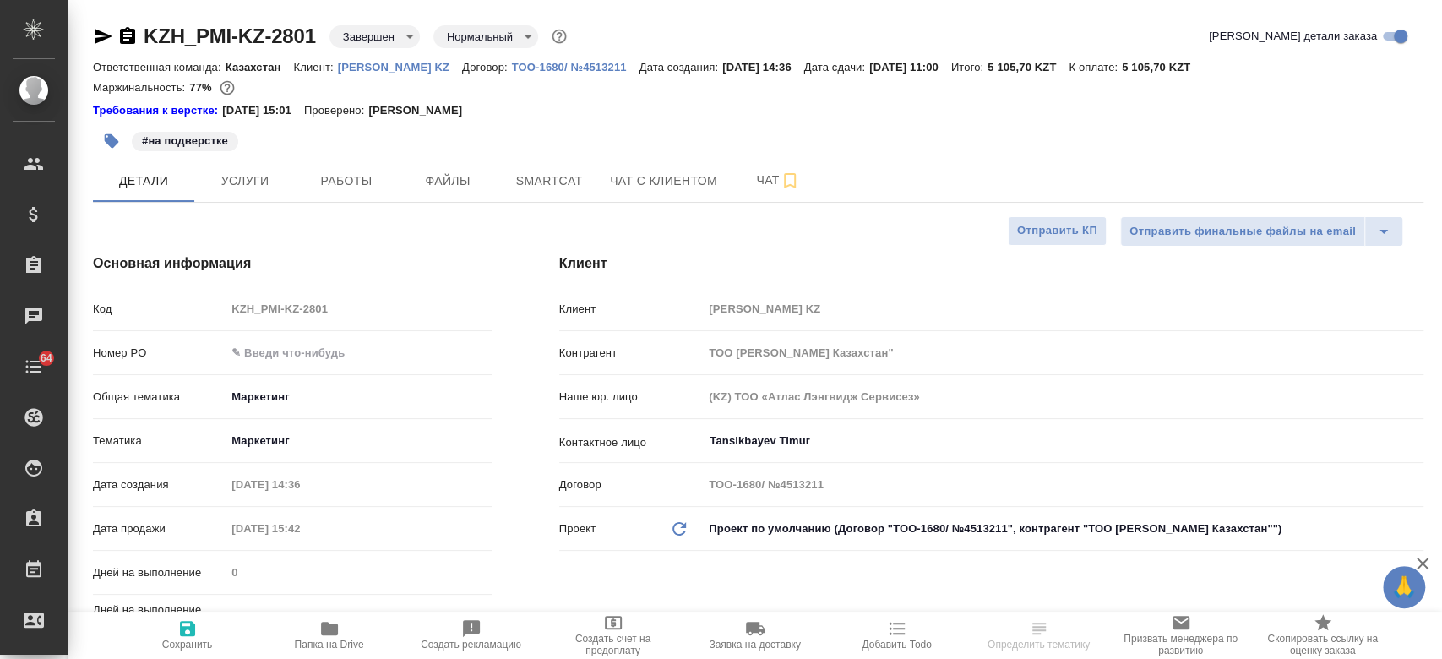
type textarea "x"
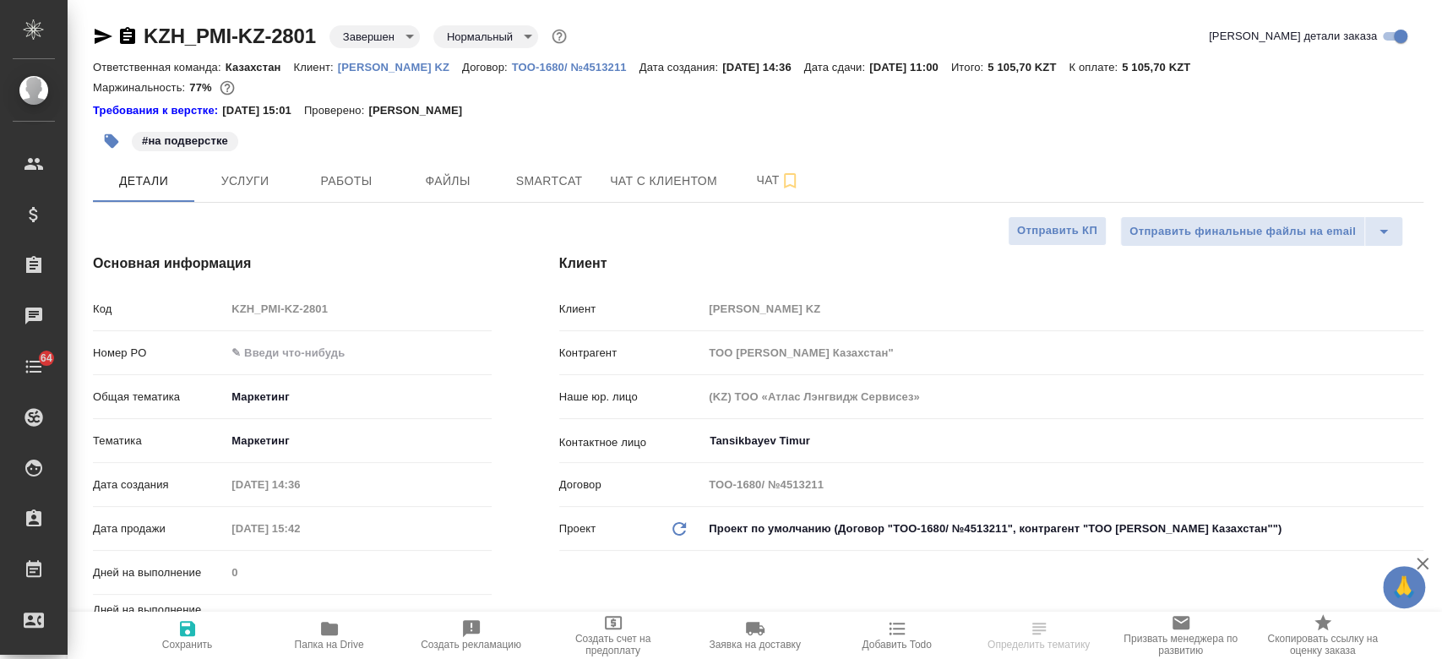
type textarea "x"
click at [384, 61] on p "[PERSON_NAME] KZ" at bounding box center [400, 67] width 124 height 13
type textarea "x"
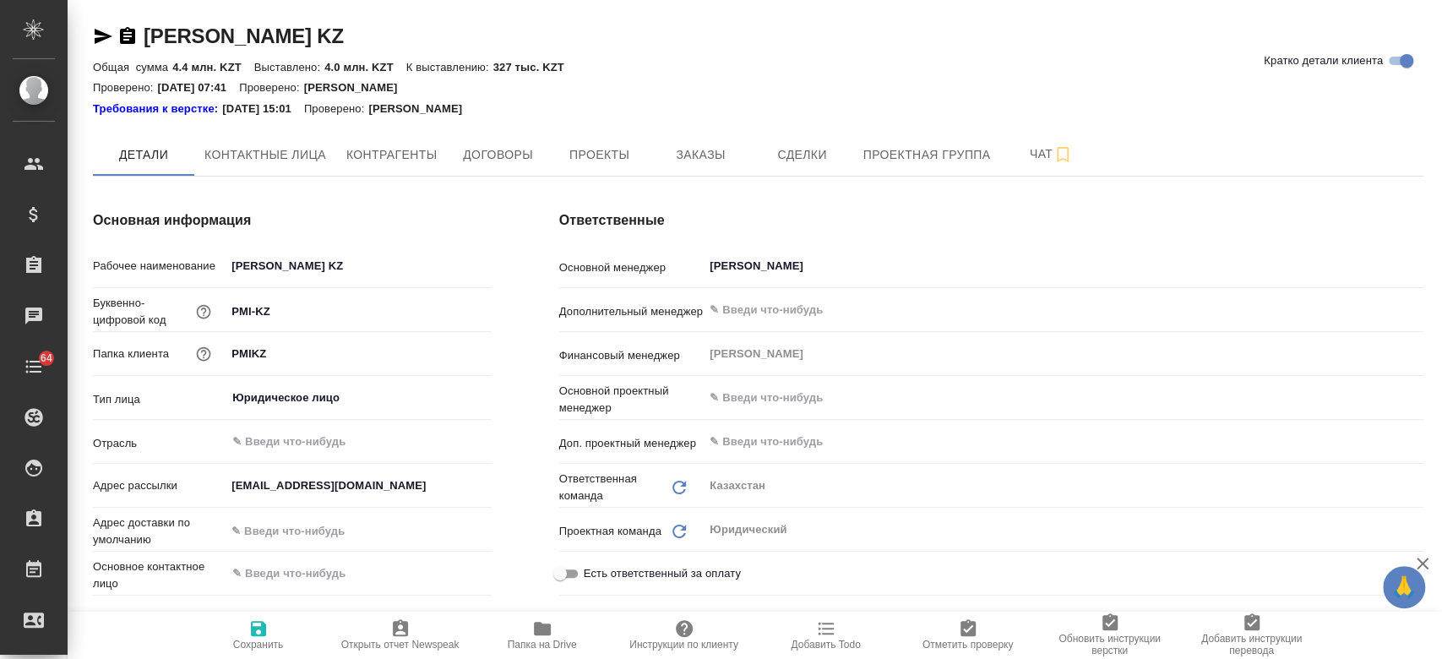
type textarea "x"
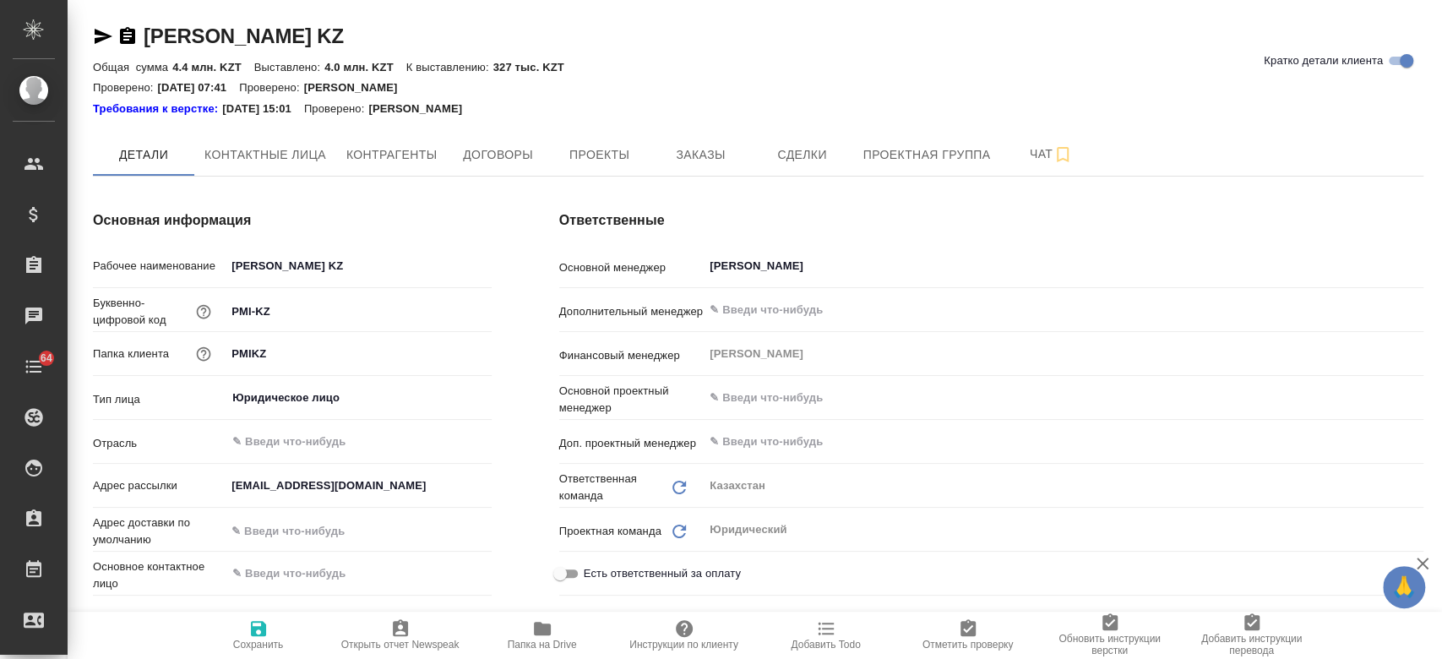
type textarea "x"
click at [696, 162] on span "Заказы" at bounding box center [700, 154] width 81 height 21
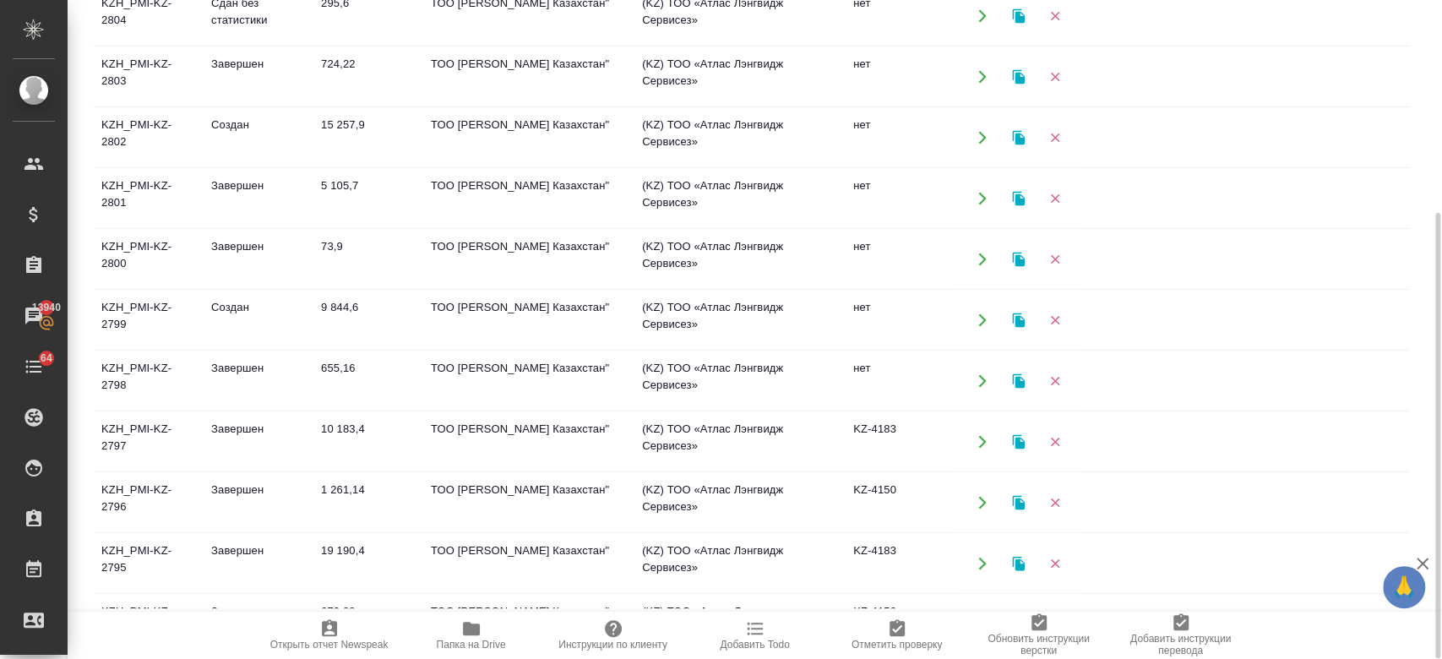
click at [238, 46] on td "Создан" at bounding box center [258, 15] width 110 height 59
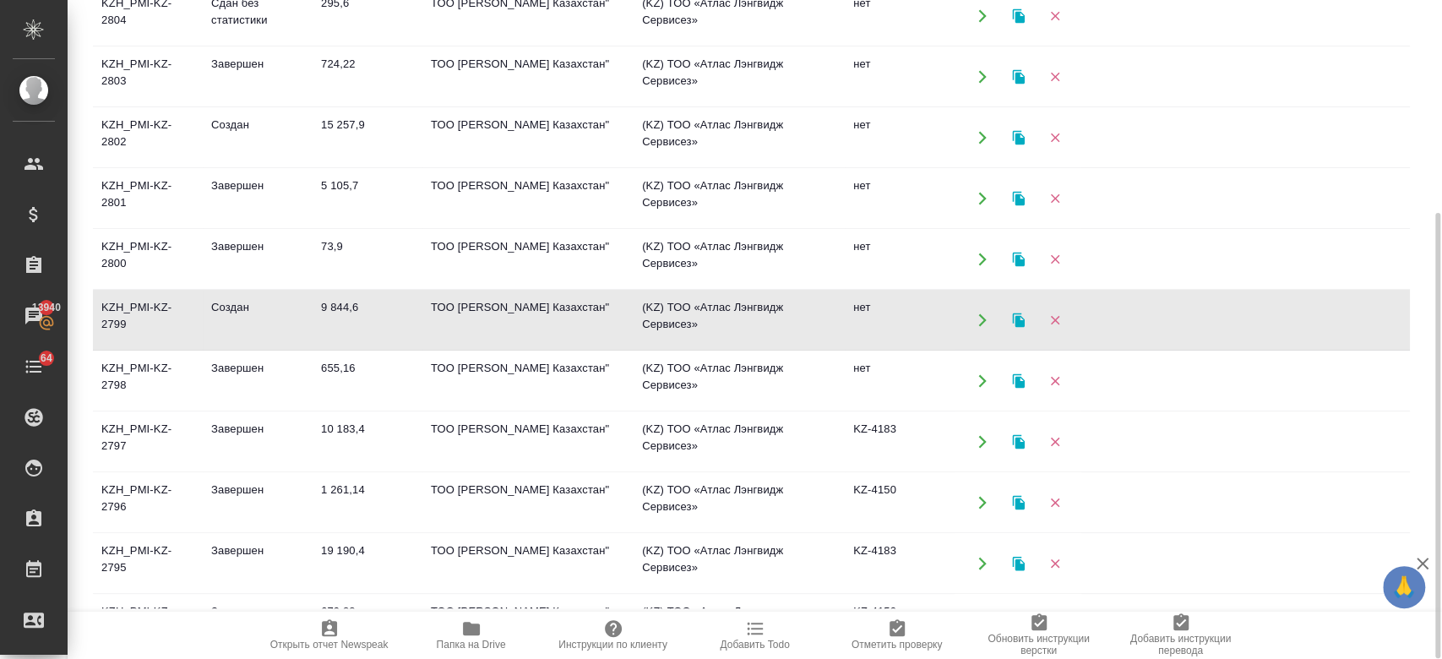
click at [238, 46] on td "Создан" at bounding box center [258, 15] width 110 height 59
drag, startPoint x: 1440, startPoint y: 373, endPoint x: 1440, endPoint y: 286, distance: 87.0
click at [1440, 286] on div at bounding box center [1435, 329] width 13 height 659
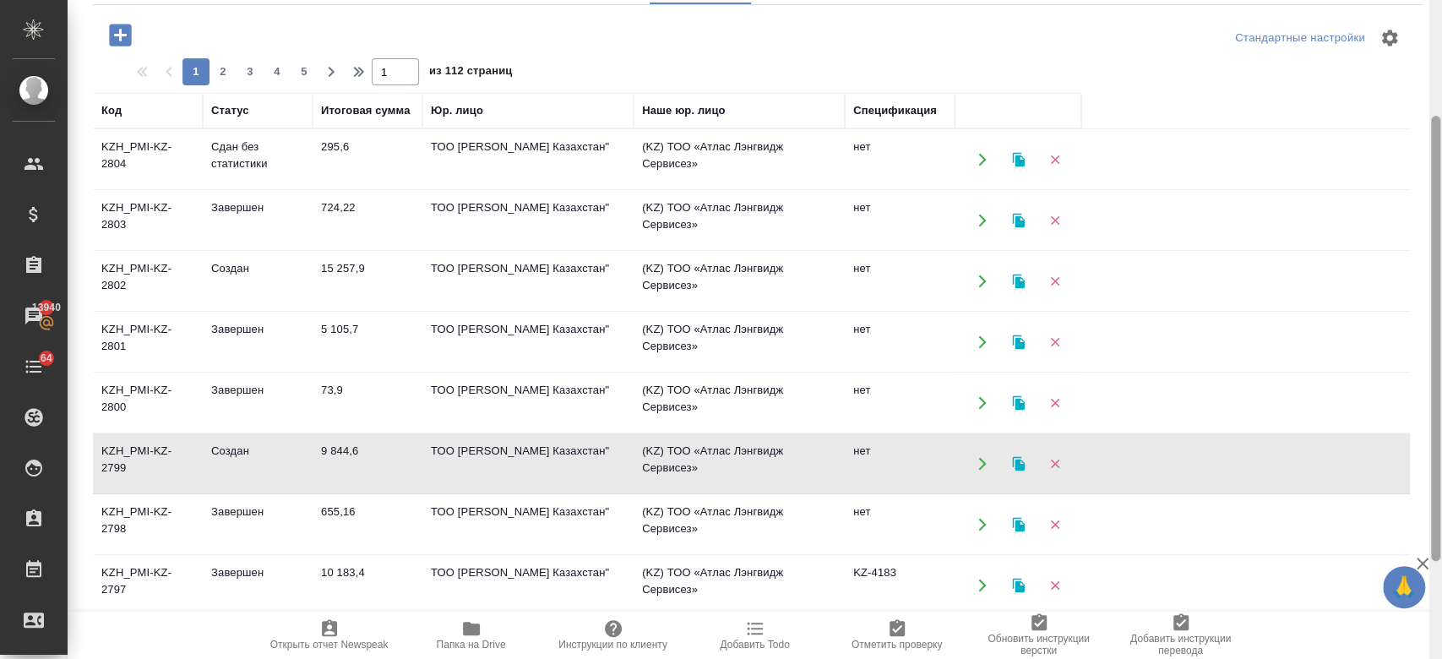
scroll to position [315, 0]
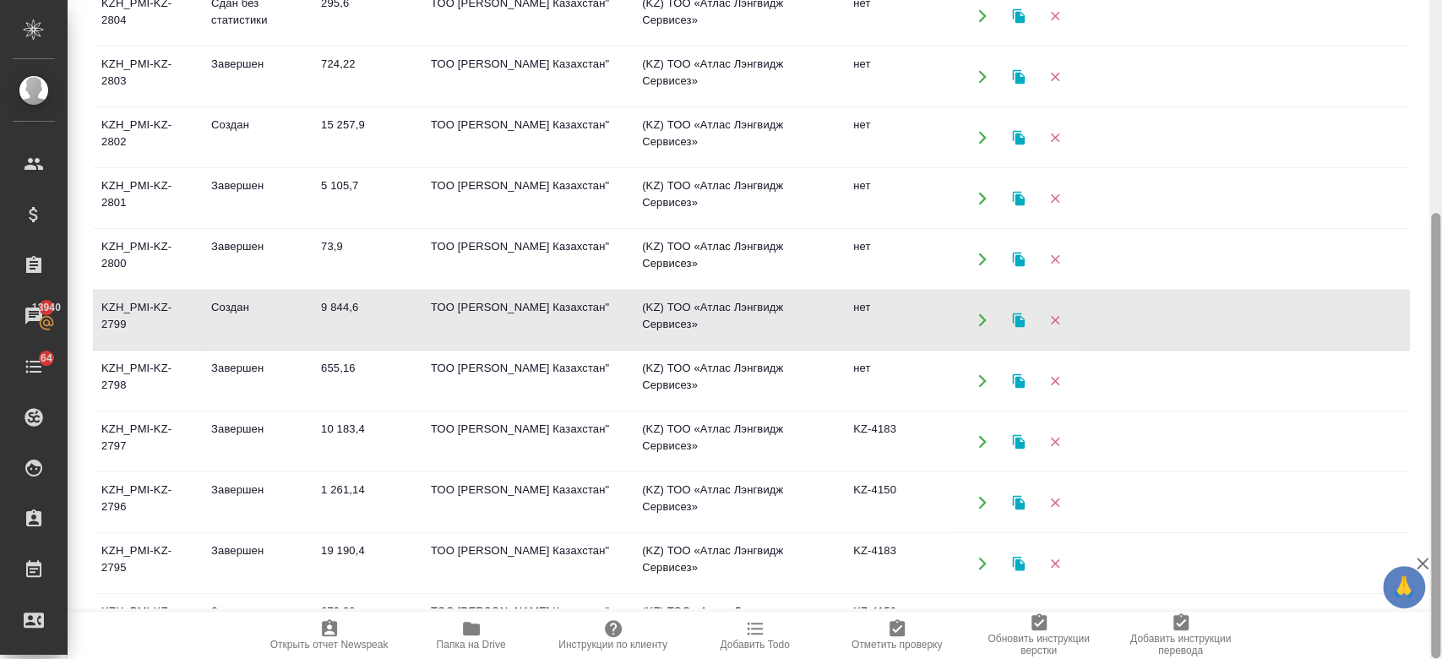
drag, startPoint x: 1434, startPoint y: 324, endPoint x: 1393, endPoint y: 616, distance: 294.4
click at [1393, 616] on div "[PERSON_NAME] KZ Кратко детали клиента Общая сумма 4.4 млн. KZT Выставлено: 4.0…" at bounding box center [755, 329] width 1374 height 659
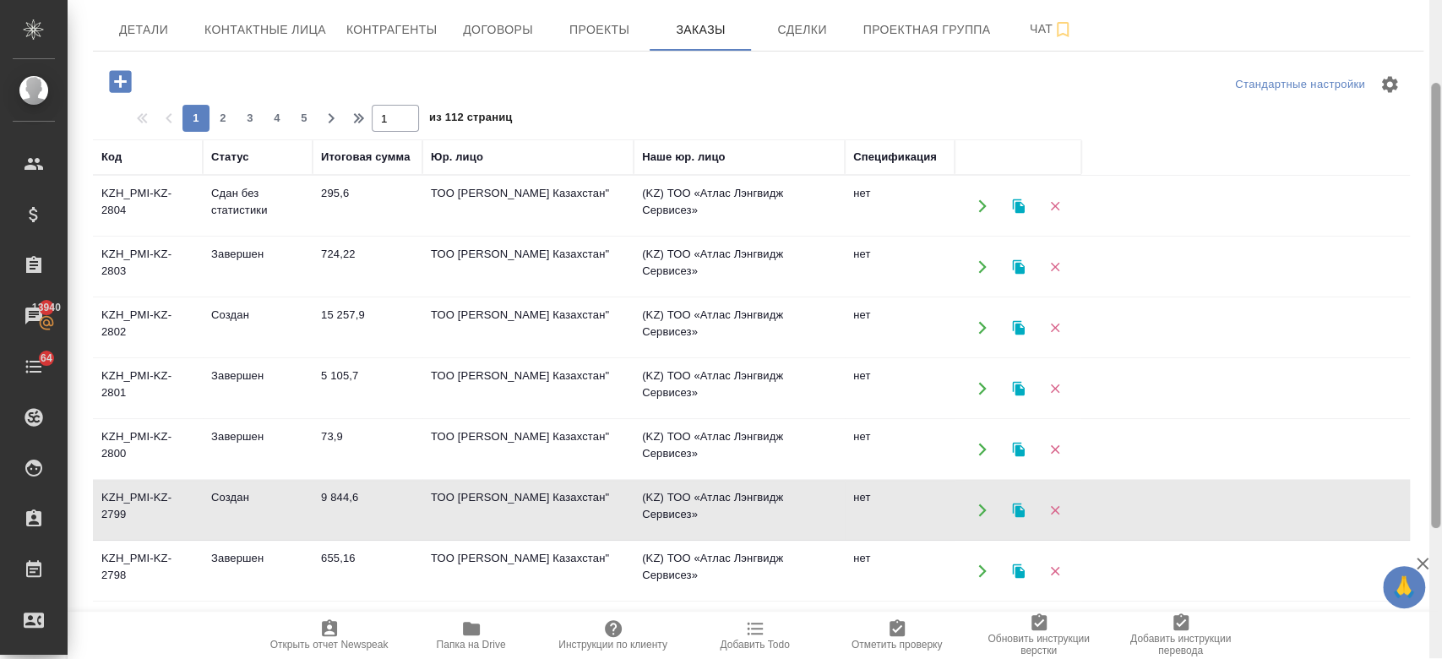
scroll to position [124, 0]
drag, startPoint x: 1434, startPoint y: 247, endPoint x: 1434, endPoint y: 117, distance: 129.3
click at [1434, 117] on div at bounding box center [1435, 306] width 9 height 445
click at [234, 237] on td "Создан" at bounding box center [258, 206] width 110 height 59
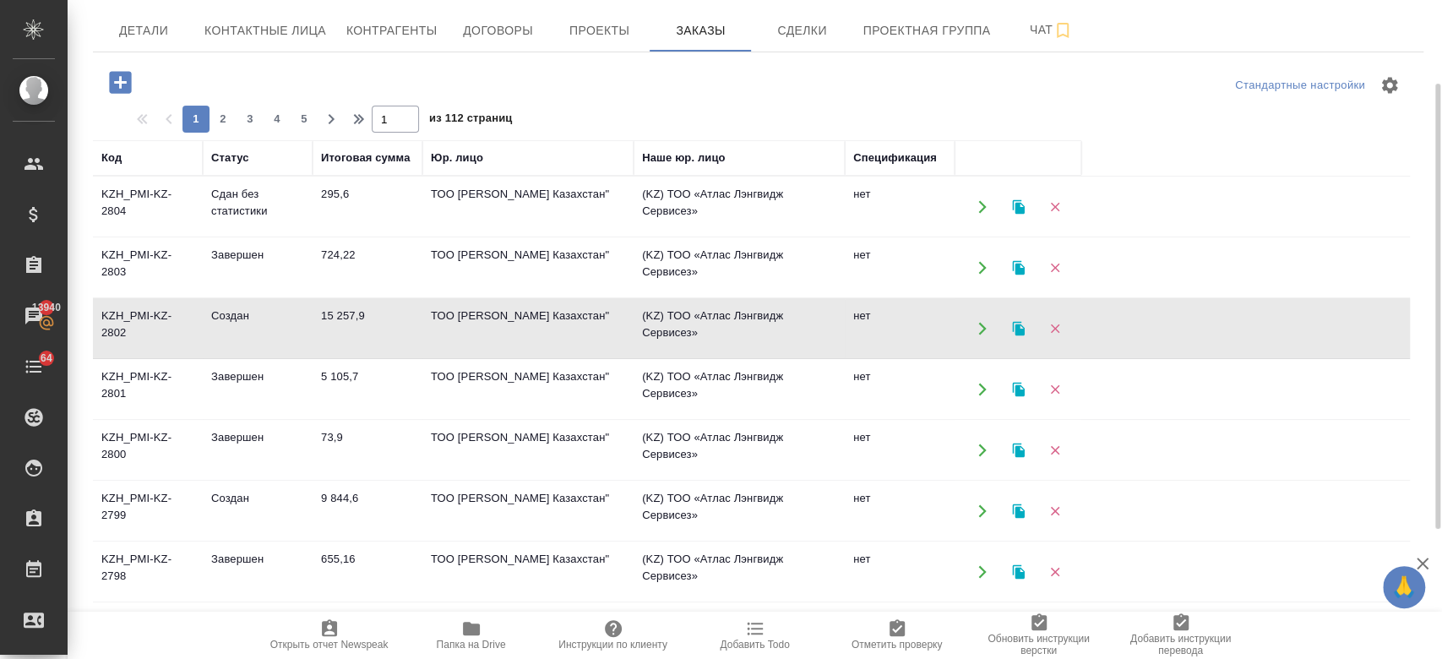
click at [234, 237] on td "Создан" at bounding box center [258, 206] width 110 height 59
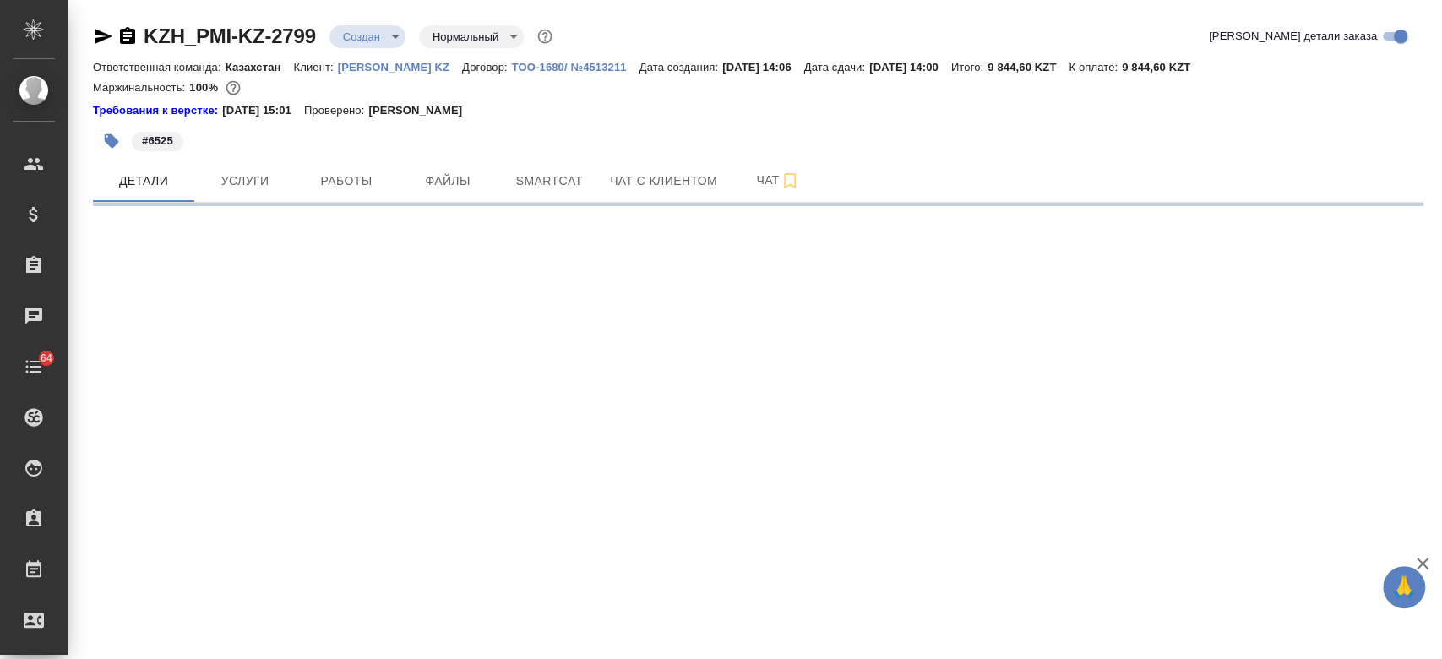
select select "RU"
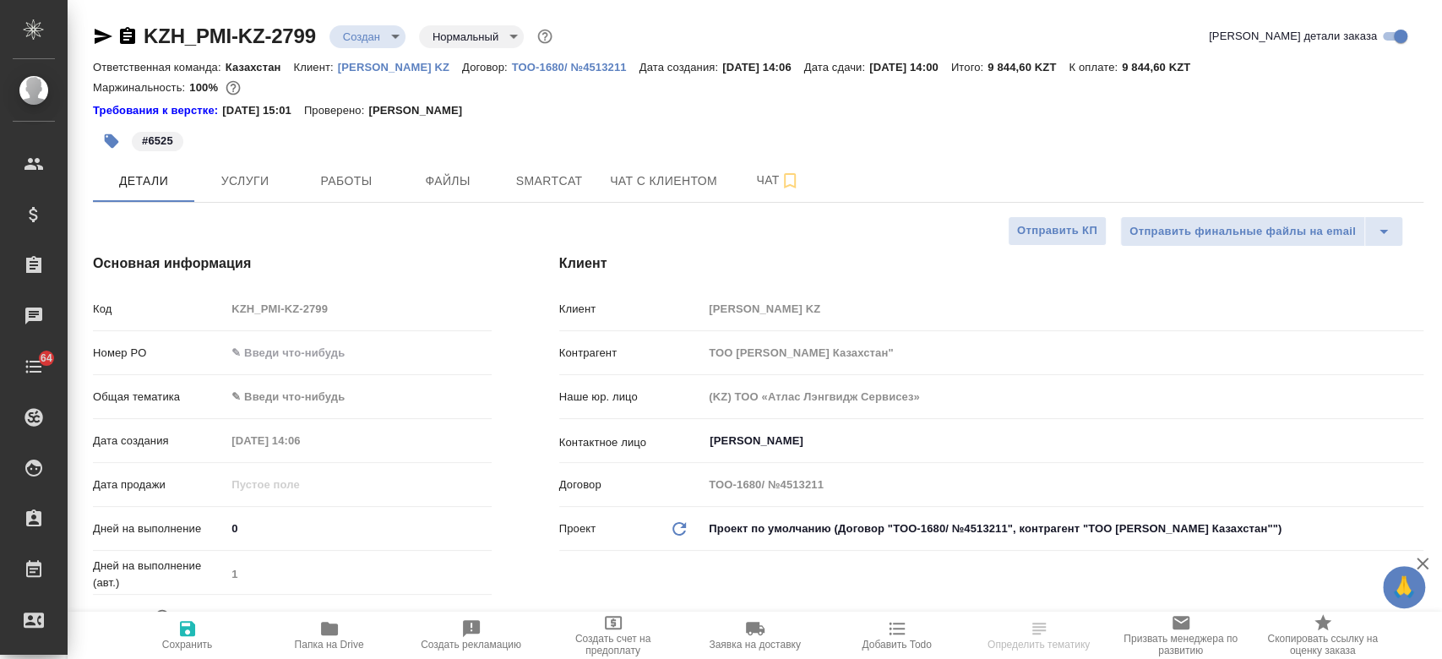
type textarea "x"
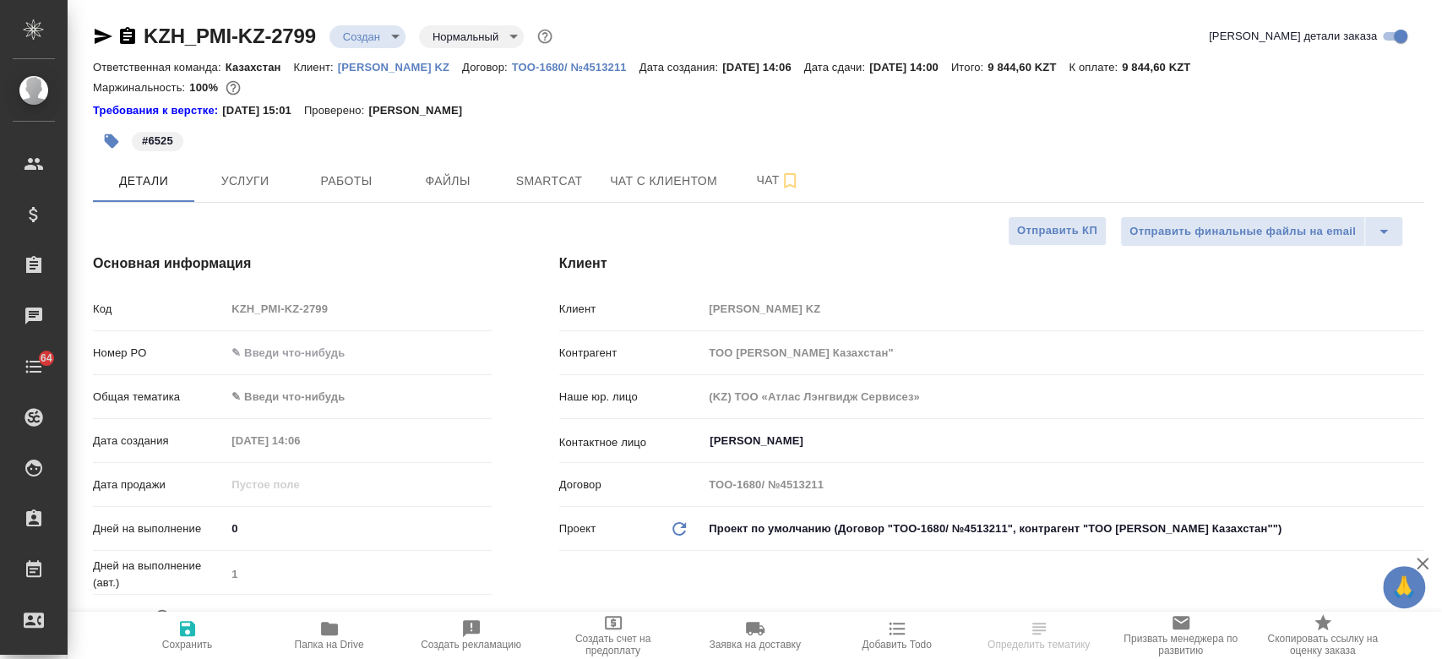
type textarea "x"
click at [333, 193] on button "Работы" at bounding box center [346, 181] width 101 height 42
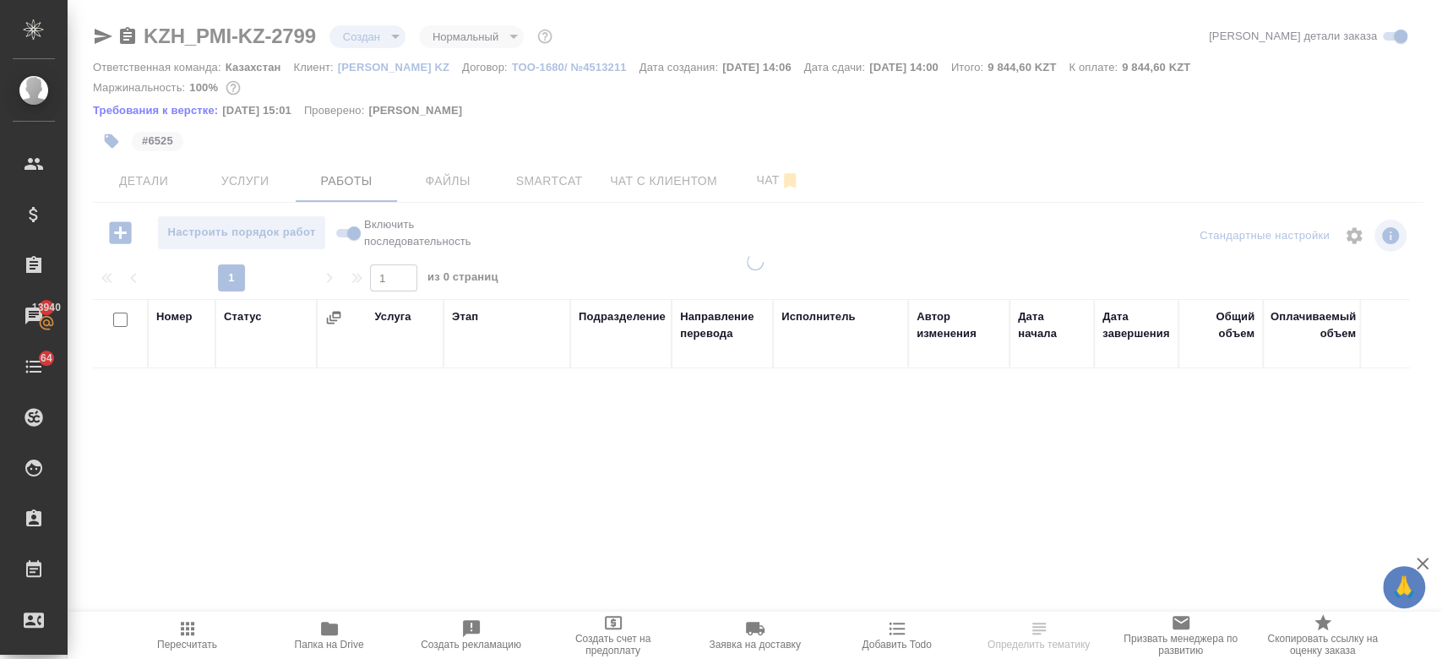
click at [155, 190] on span "Детали" at bounding box center [143, 181] width 81 height 21
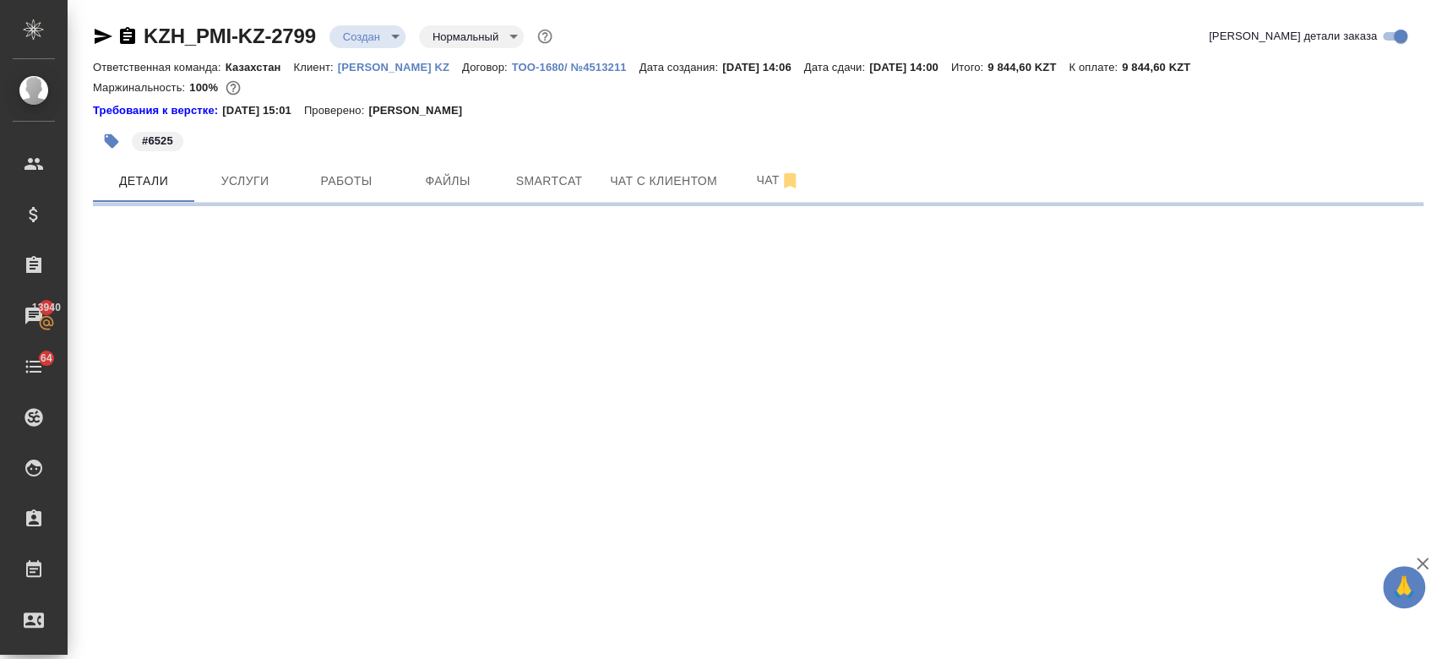
select select "RU"
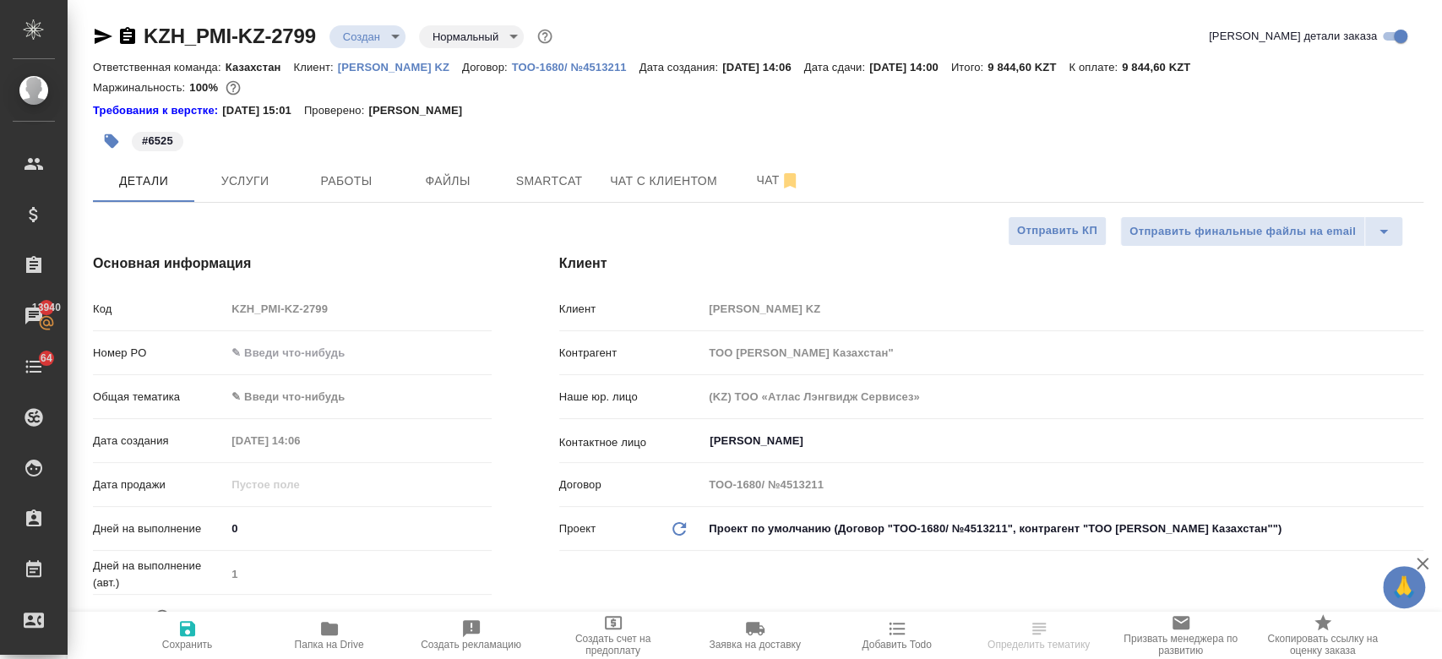
type textarea "x"
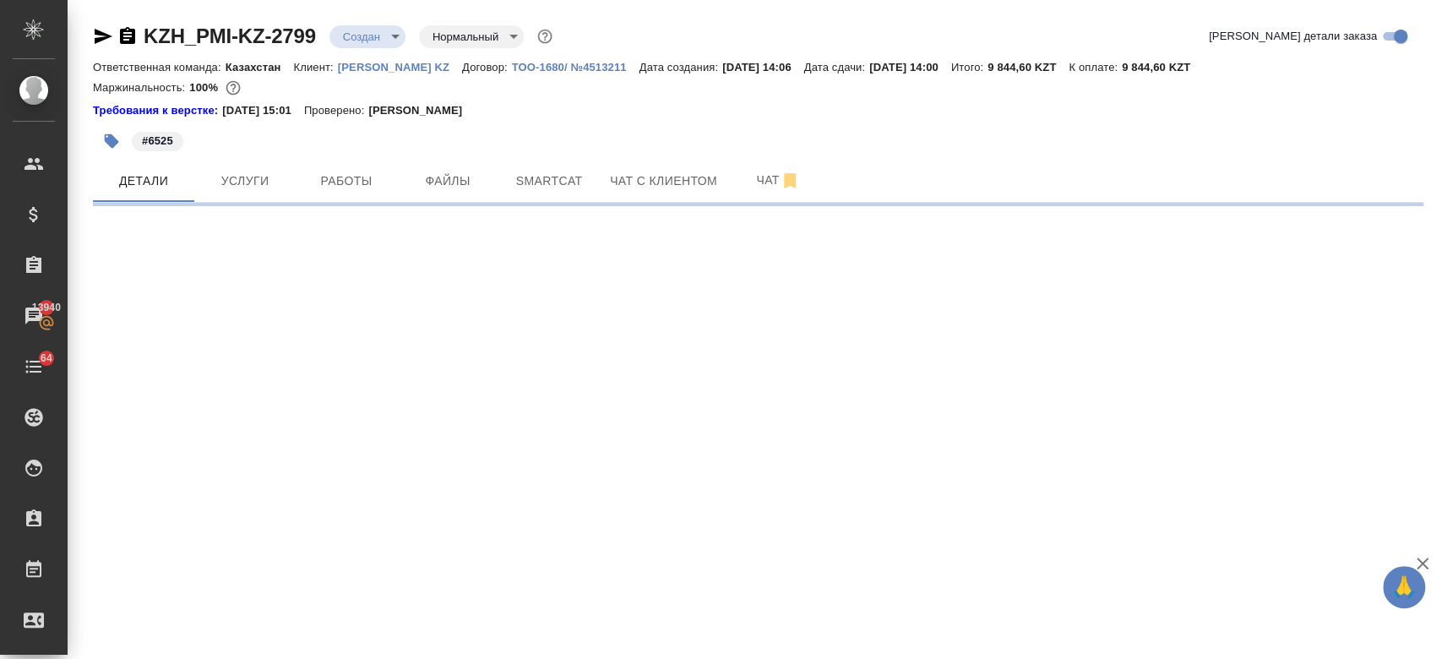
click at [310, 400] on div ".cls-1 fill:#fff; AWATERA Kosherbayeva Nazerke Клиенты Спецификации Заказы 1394…" at bounding box center [721, 329] width 1442 height 659
select select "RU"
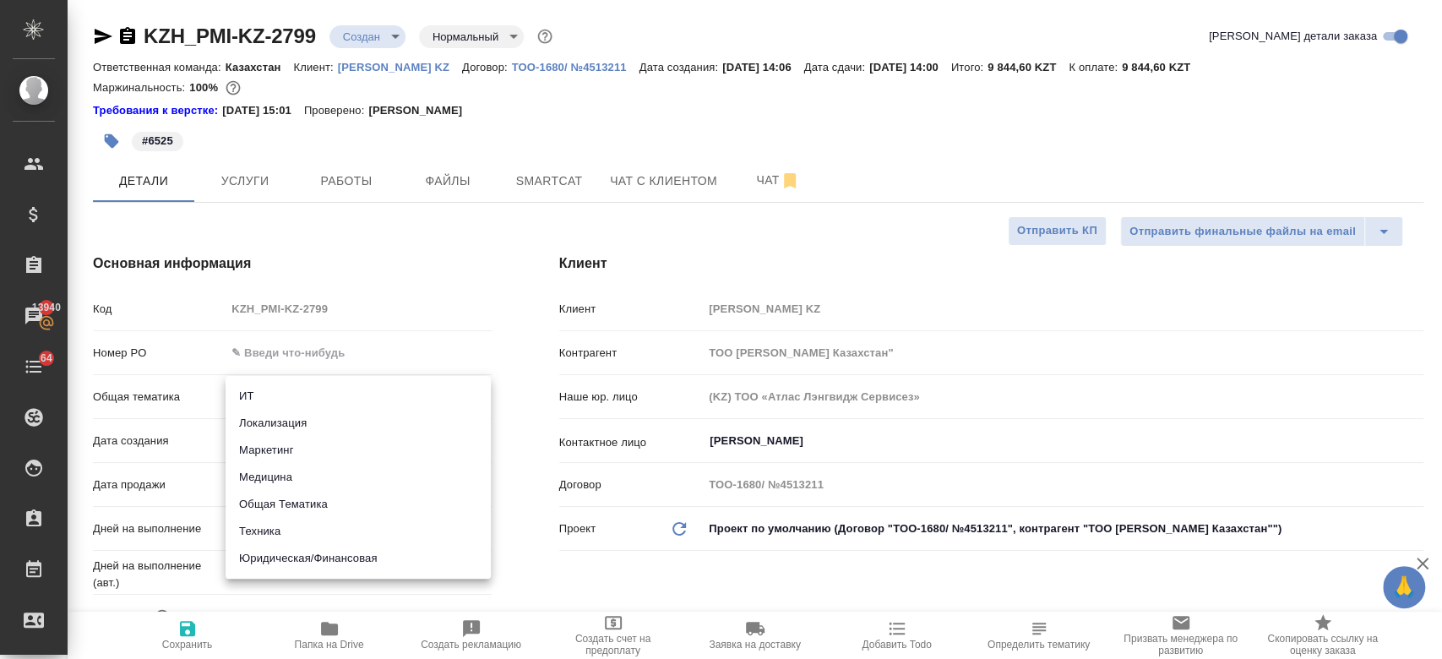
click at [310, 400] on body "🙏 .cls-1 fill:#fff; AWATERA Kosherbayeva Nazerke Клиенты Спецификации Заказы 13…" at bounding box center [721, 329] width 1442 height 659
type textarea "x"
click at [310, 400] on li "ИТ" at bounding box center [358, 396] width 265 height 27
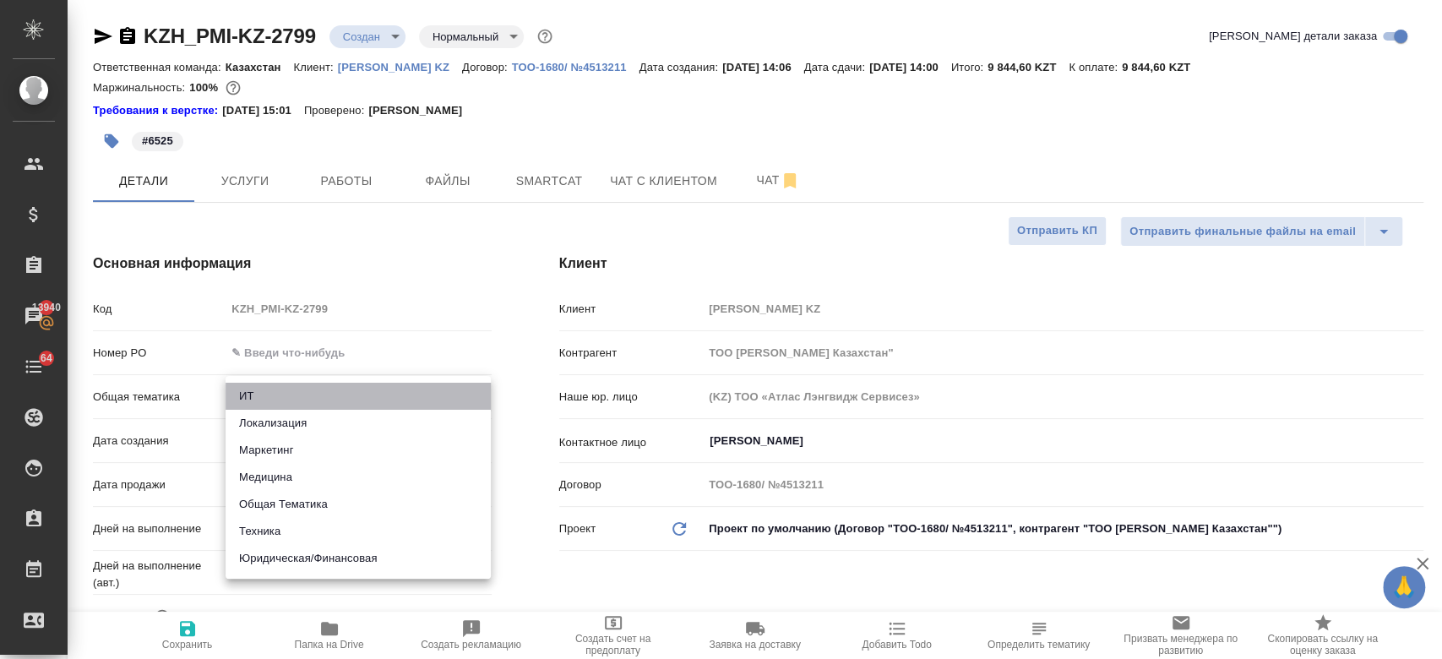
type input "it"
type textarea "x"
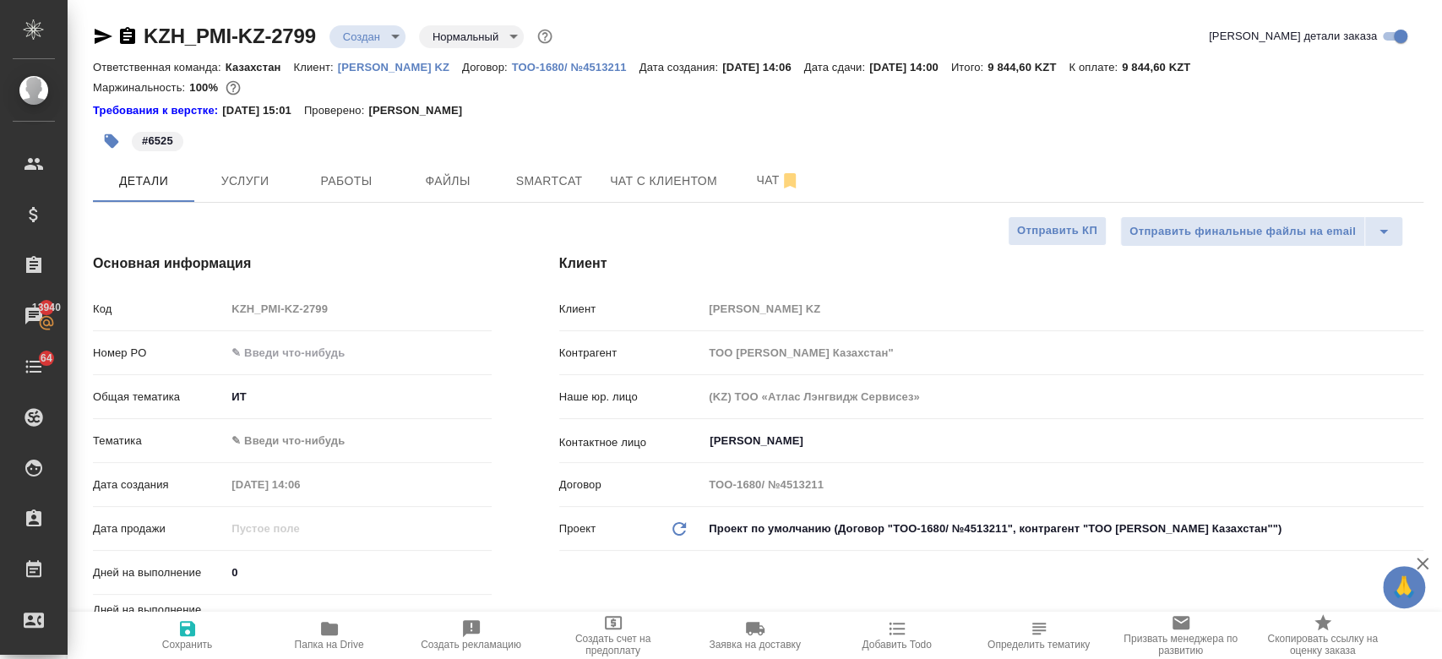
click at [310, 400] on body "🙏 .cls-1 fill:#fff; AWATERA Kosherbayeva Nazerke Клиенты Спецификации Заказы 13…" at bounding box center [721, 329] width 1442 height 659
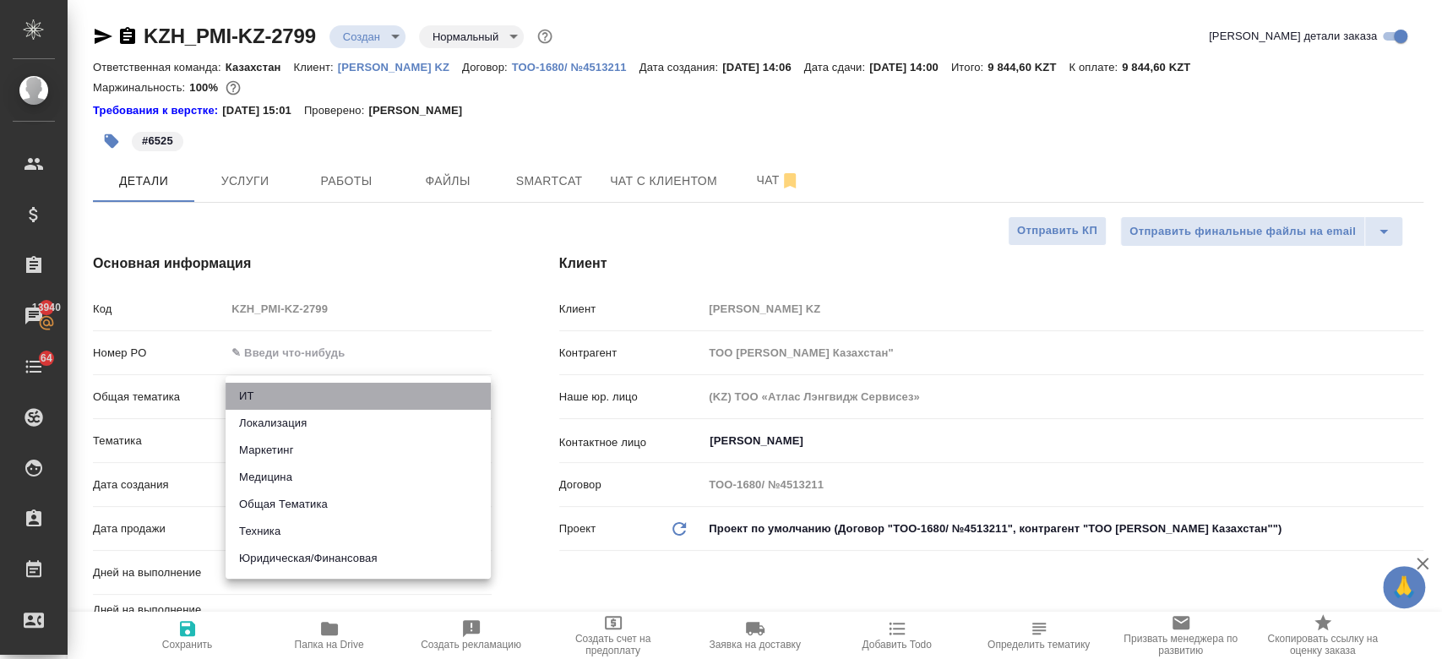
click at [310, 400] on li "ИТ" at bounding box center [358, 396] width 265 height 27
click at [291, 395] on body "🙏 .cls-1 fill:#fff; AWATERA Kosherbayeva Nazerke Клиенты Спецификации Заказы 13…" at bounding box center [721, 329] width 1442 height 659
click at [311, 560] on li "Юридическая/Финансовая" at bounding box center [358, 558] width 265 height 27
type input "yr-fn"
type textarea "x"
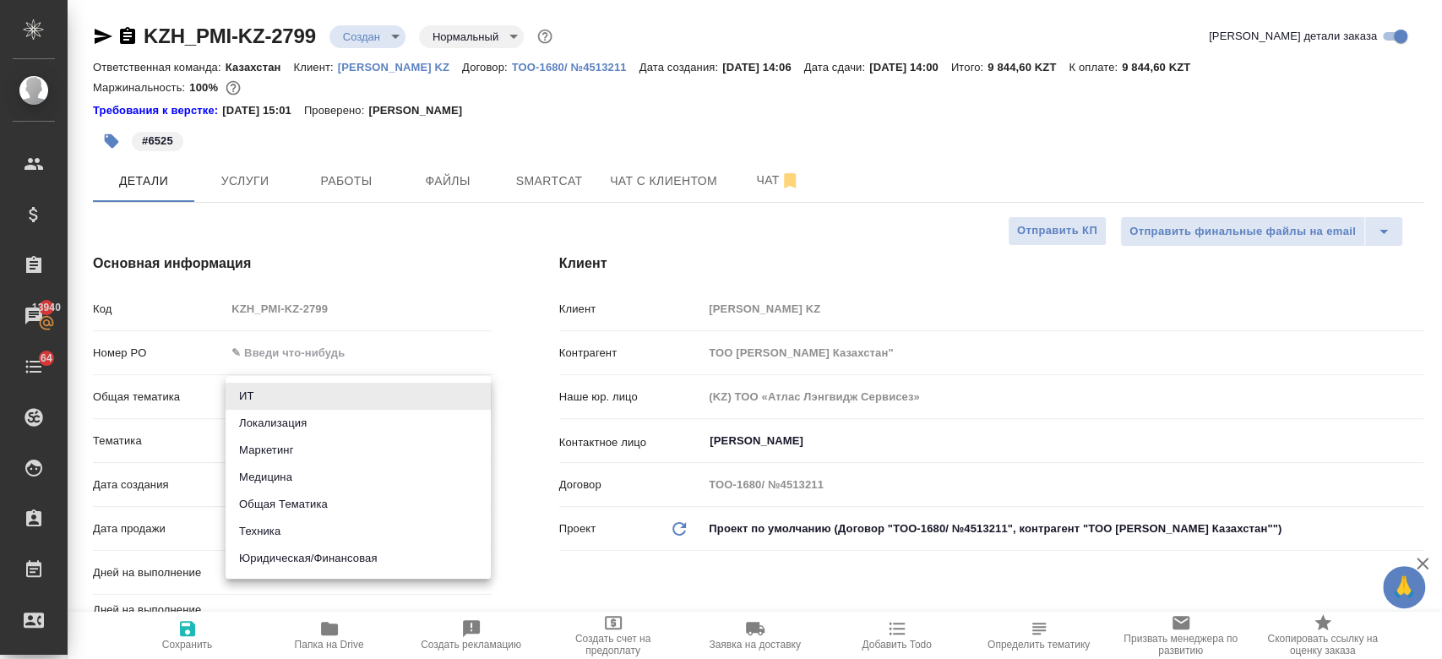
type textarea "x"
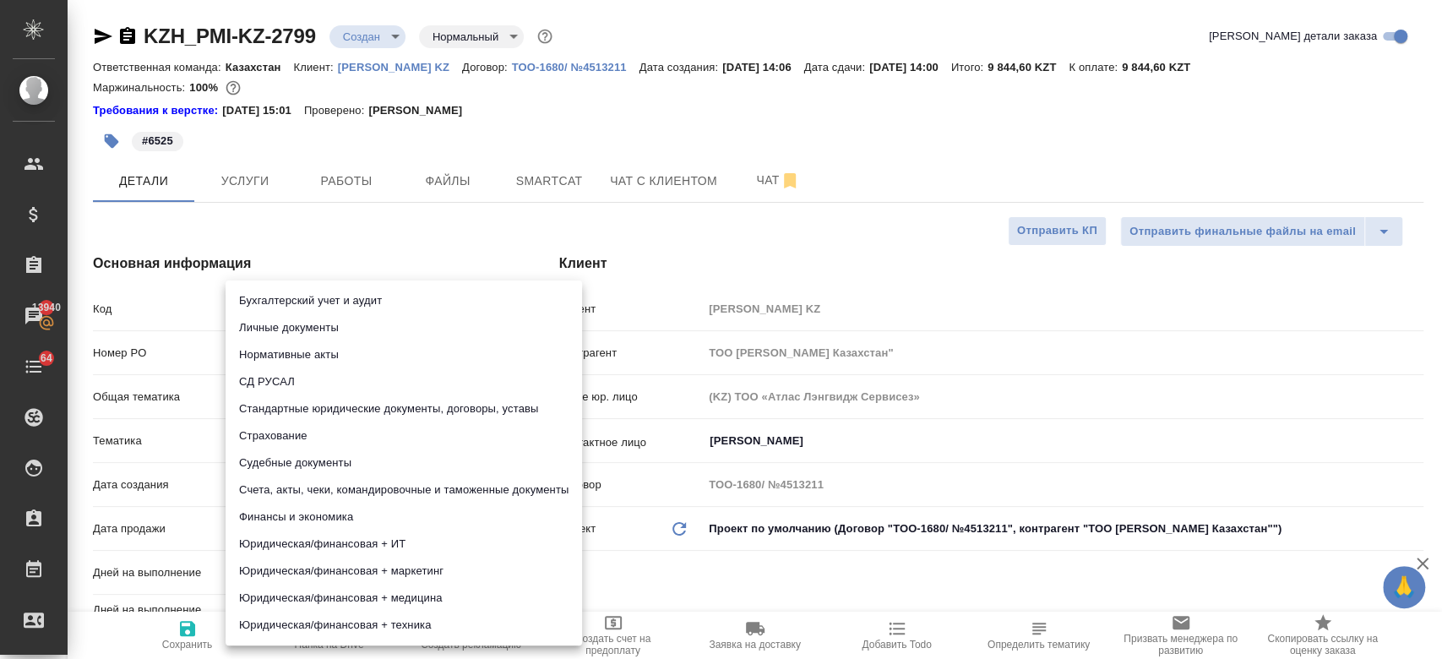
click at [299, 437] on body "🙏 .cls-1 fill:#fff; AWATERA Kosherbayeva Nazerke Клиенты Спецификации Заказы 13…" at bounding box center [721, 329] width 1442 height 659
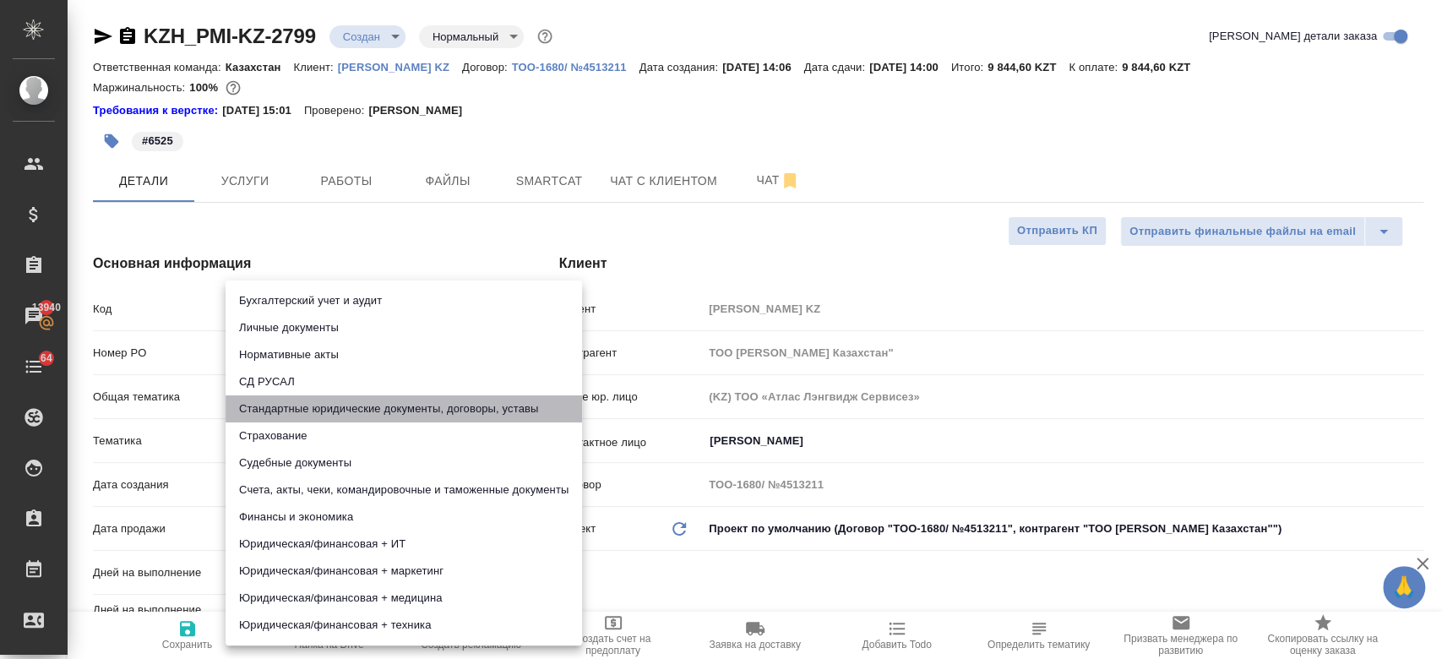
click at [330, 404] on li "Стандартные юридические документы, договоры, уставы" at bounding box center [404, 408] width 357 height 27
type textarea "x"
type input "5f647205b73bc97568ca66bf"
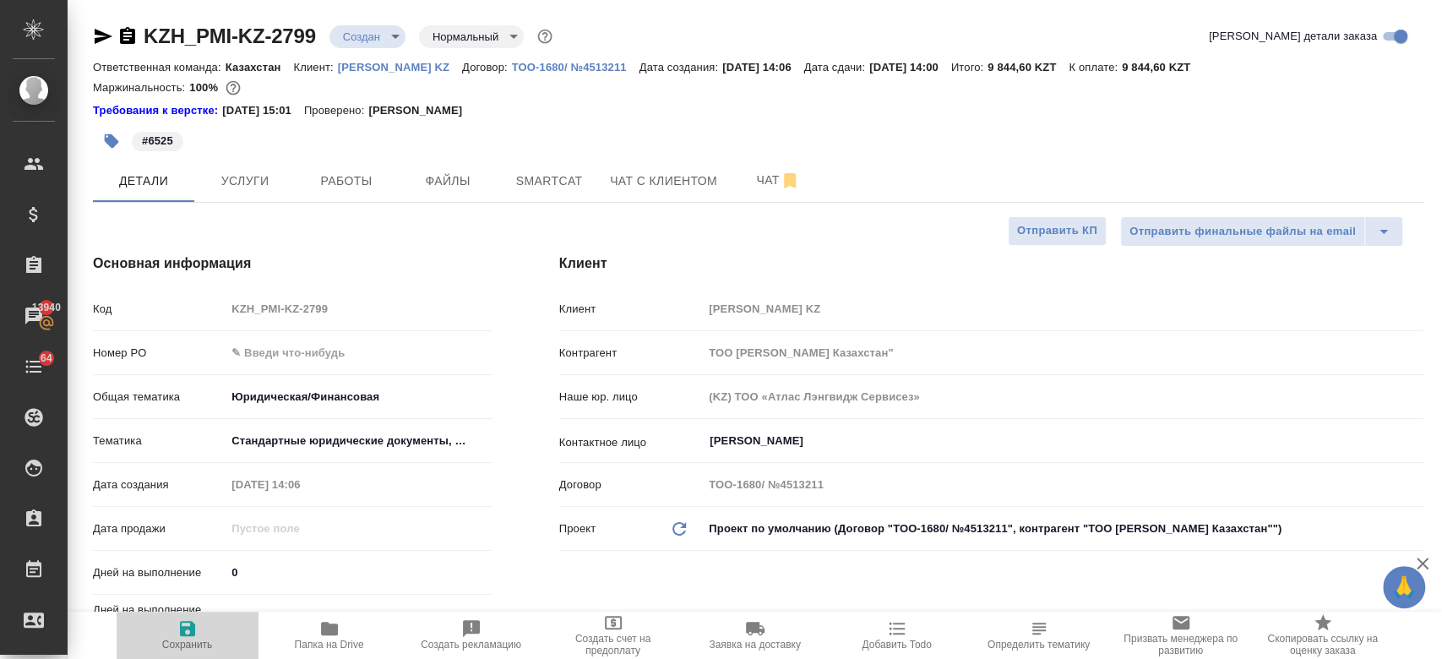
click at [189, 638] on icon "button" at bounding box center [187, 628] width 20 height 20
type textarea "x"
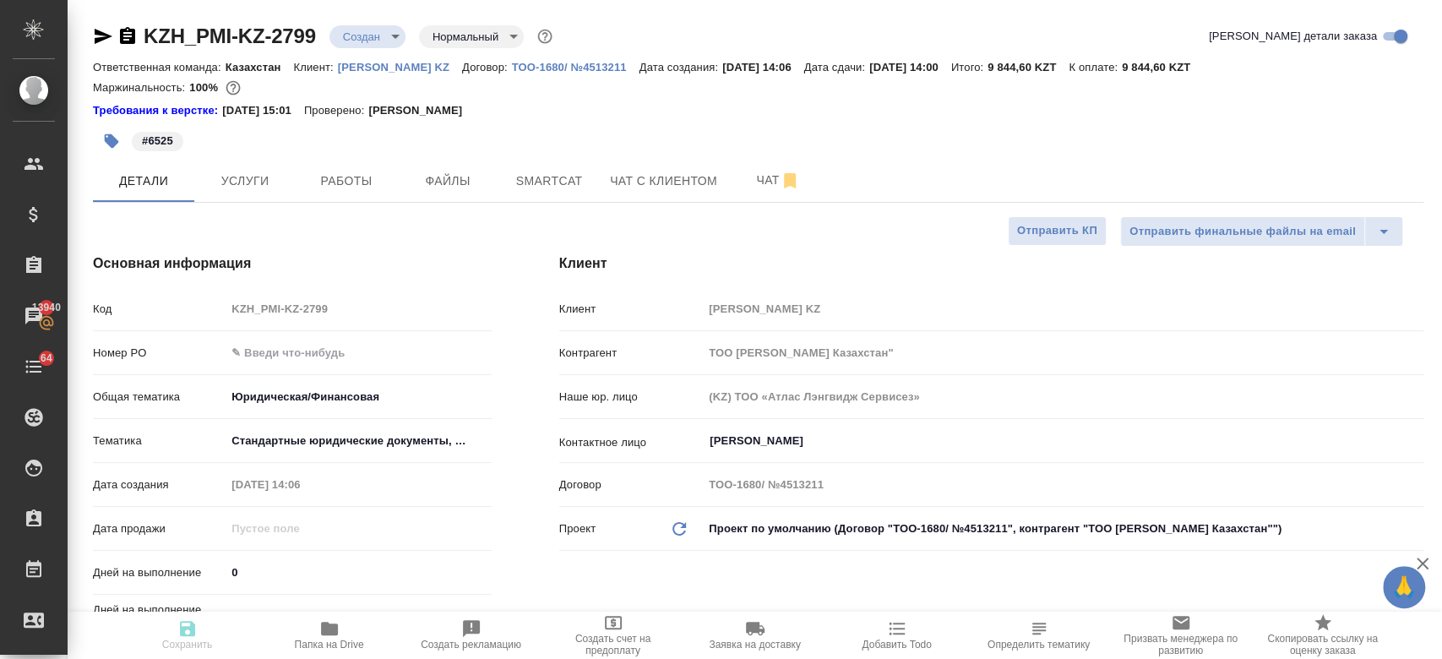
type textarea "x"
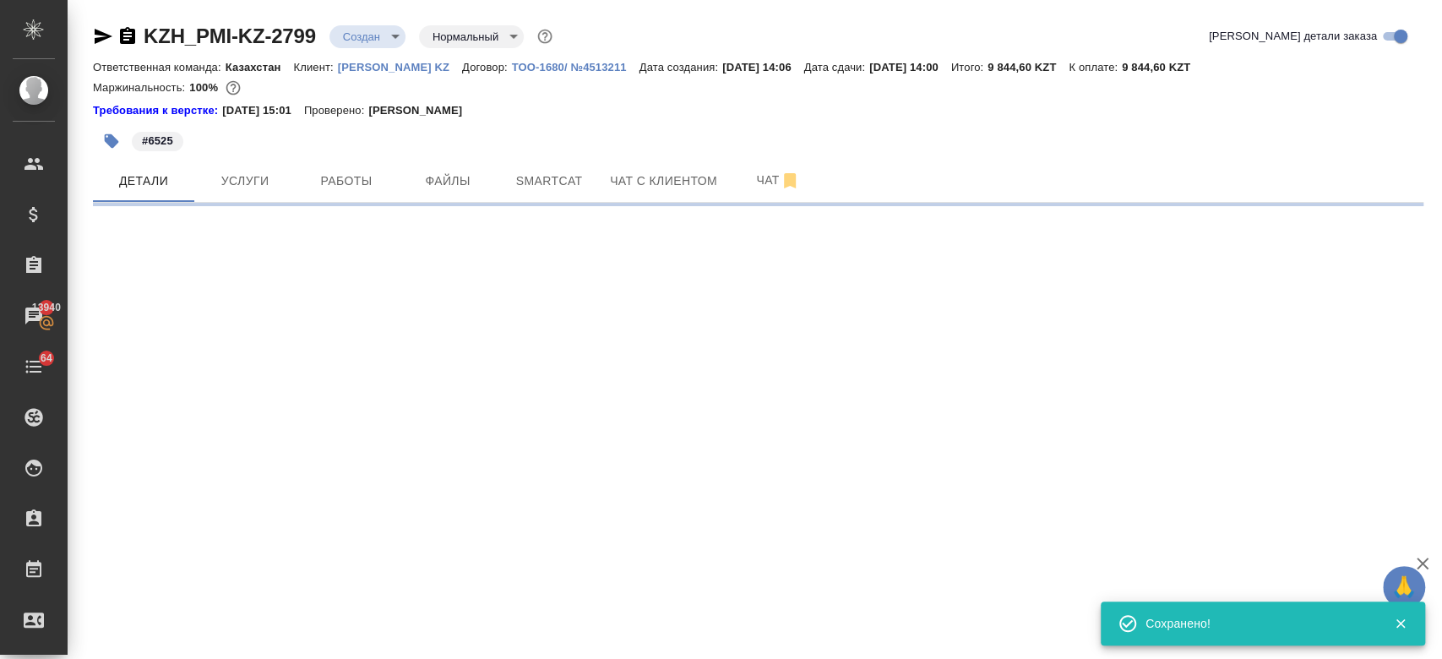
select select "RU"
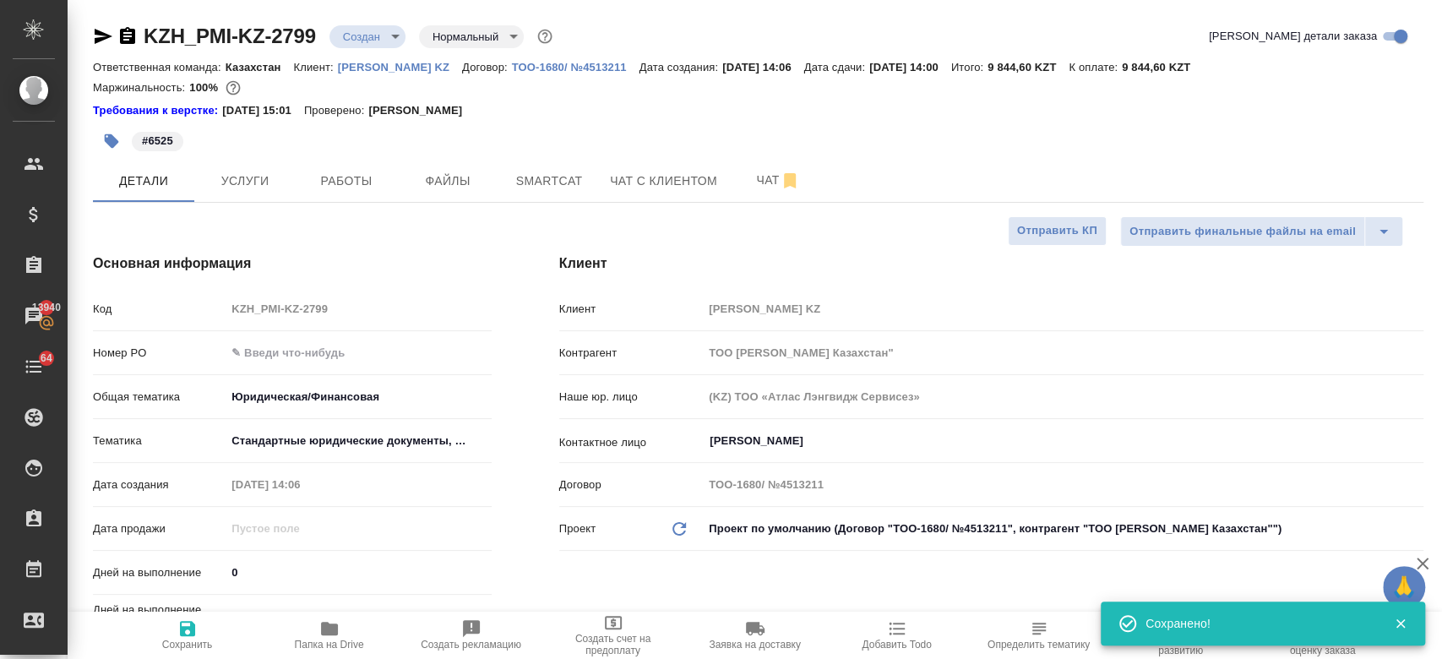
type textarea "x"
click at [362, 49] on div "KZH_PMI-KZ-2799 Создан new Нормальный normal" at bounding box center [324, 36] width 463 height 27
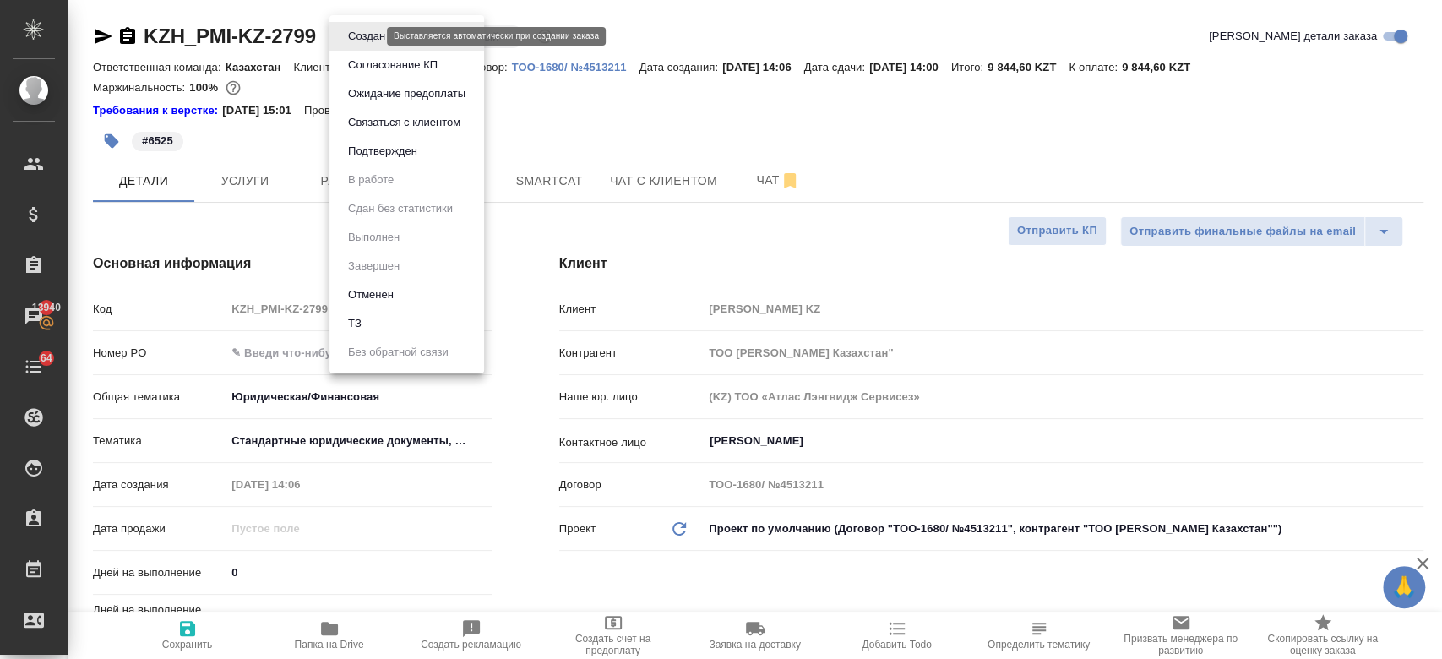
click at [355, 37] on body "🙏 .cls-1 fill:#fff; AWATERA Kosherbayeva Nazerke Клиенты Спецификации Заказы 13…" at bounding box center [721, 329] width 1442 height 659
click at [617, 106] on div at bounding box center [721, 329] width 1442 height 659
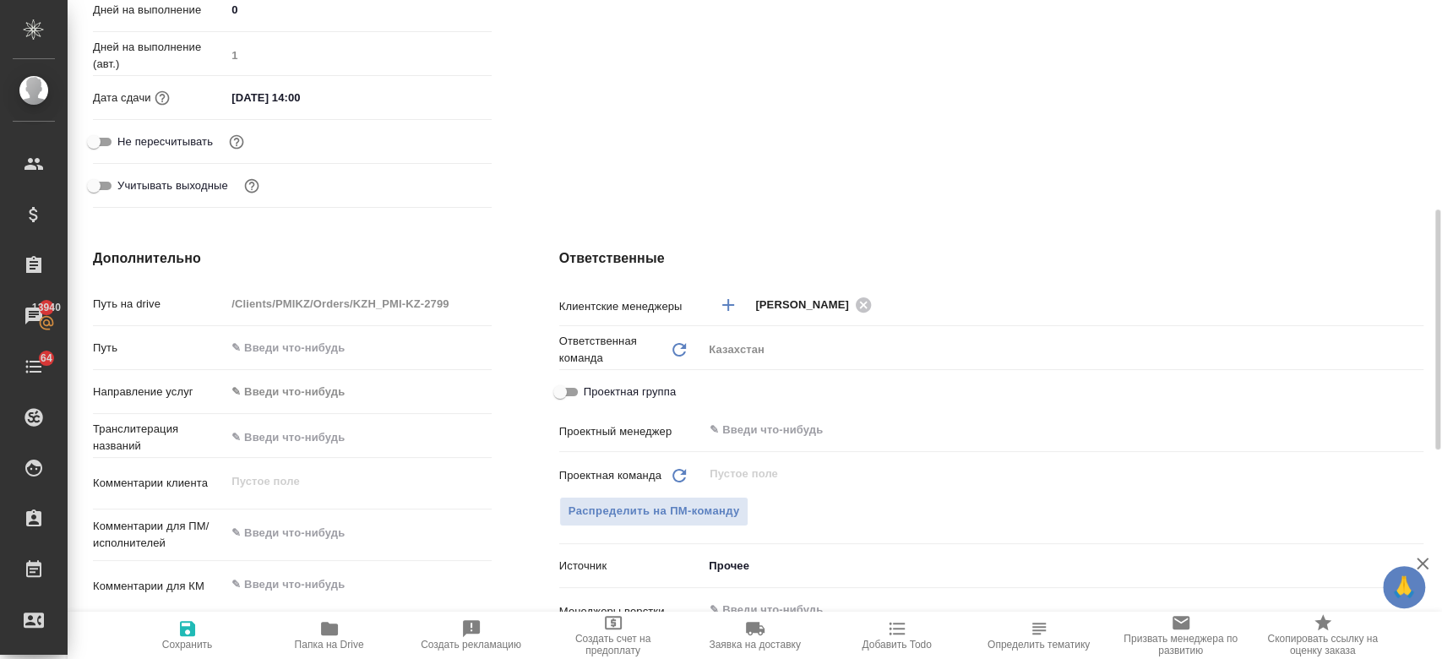
scroll to position [569, 0]
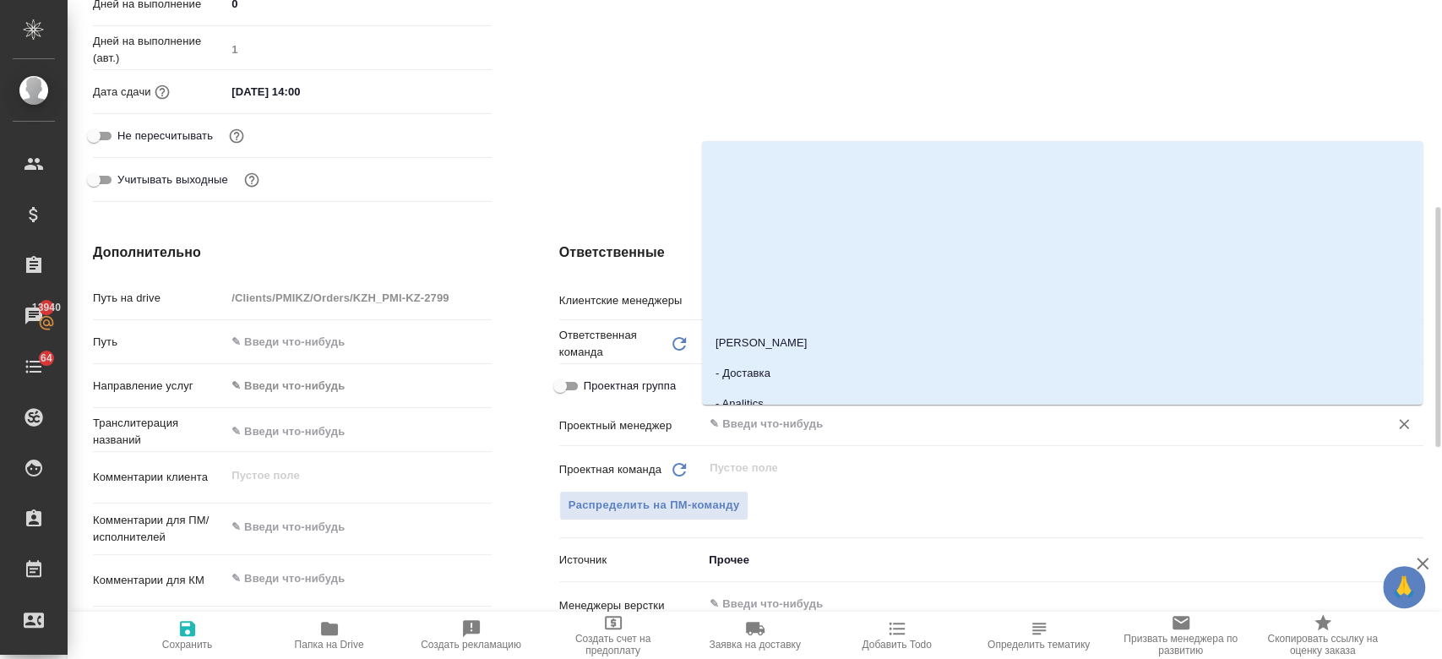
click at [766, 422] on input "text" at bounding box center [1035, 424] width 654 height 20
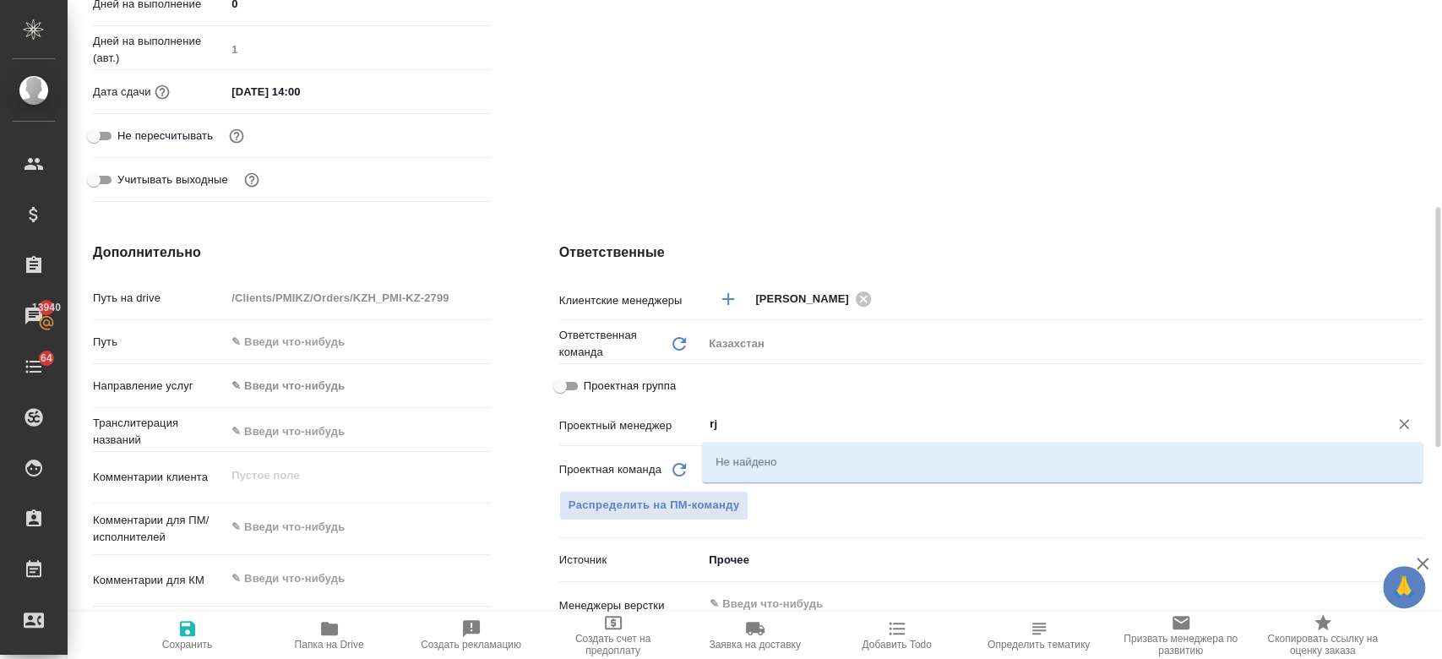
type input "r"
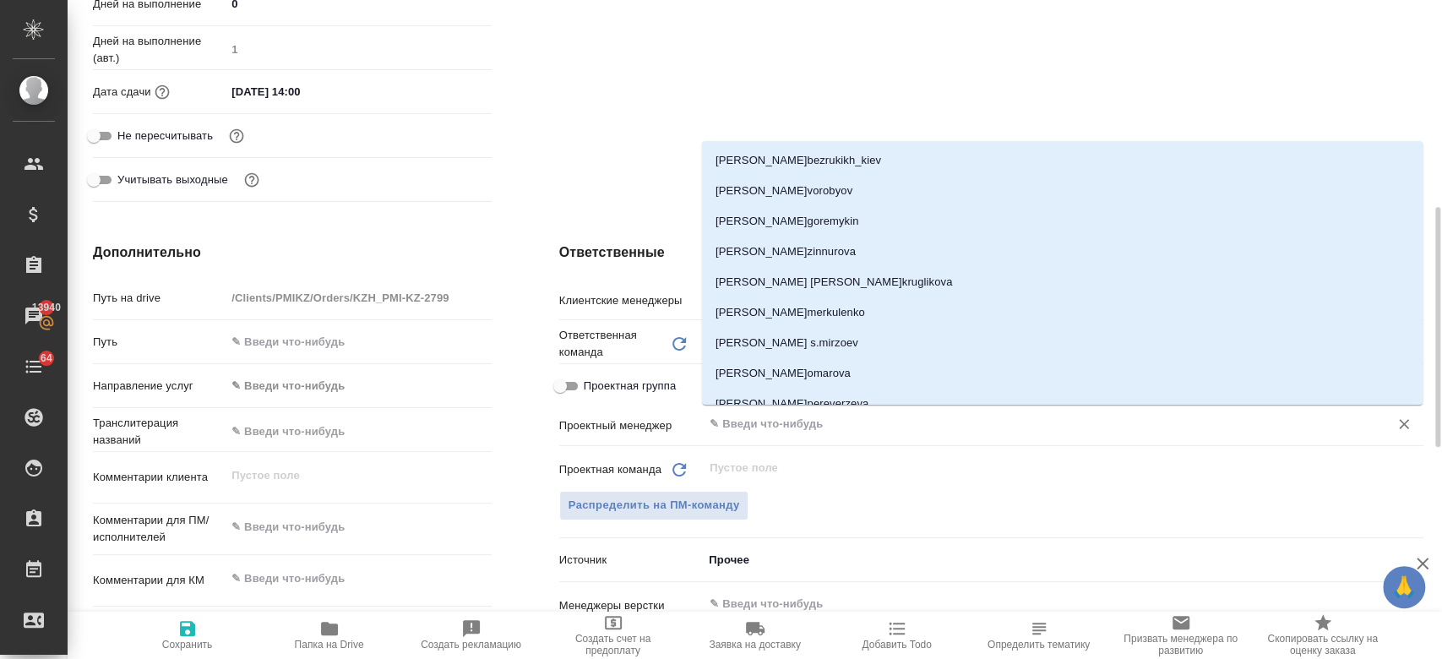
type textarea "x"
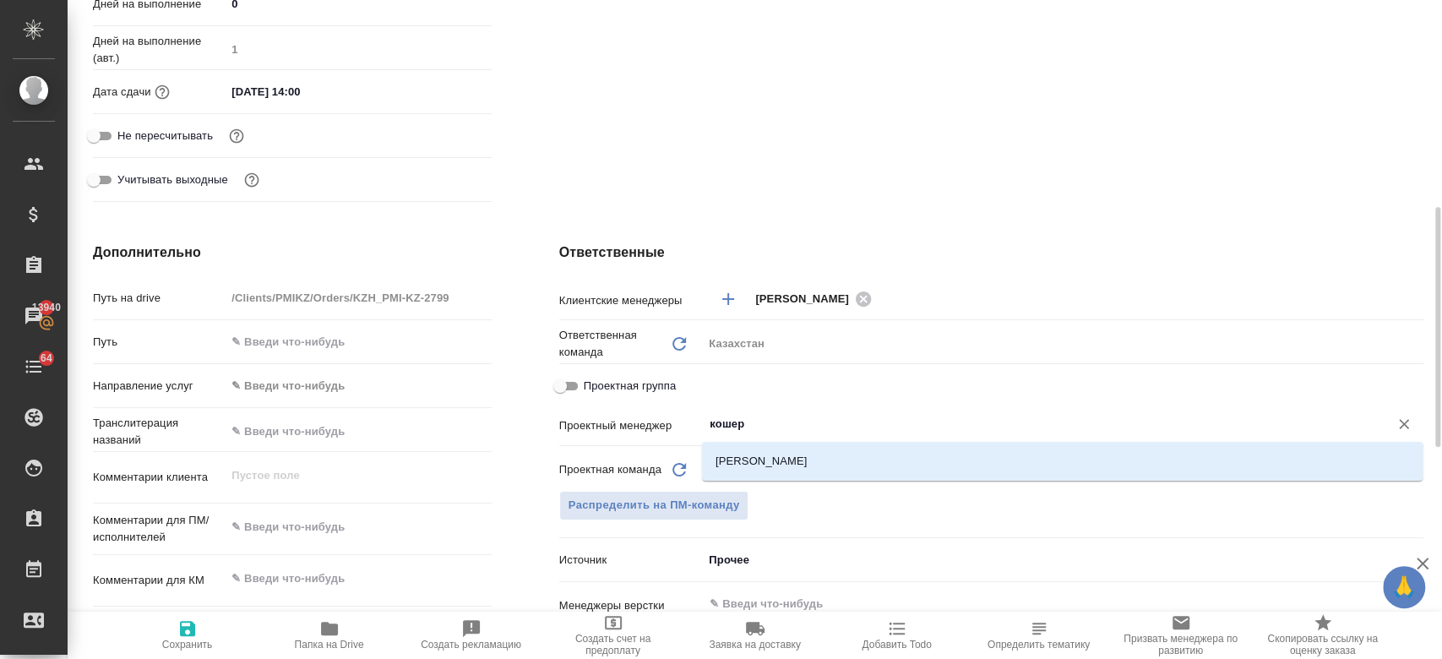
type input "кошерб"
click at [764, 474] on li "[PERSON_NAME]" at bounding box center [1062, 461] width 721 height 30
type textarea "x"
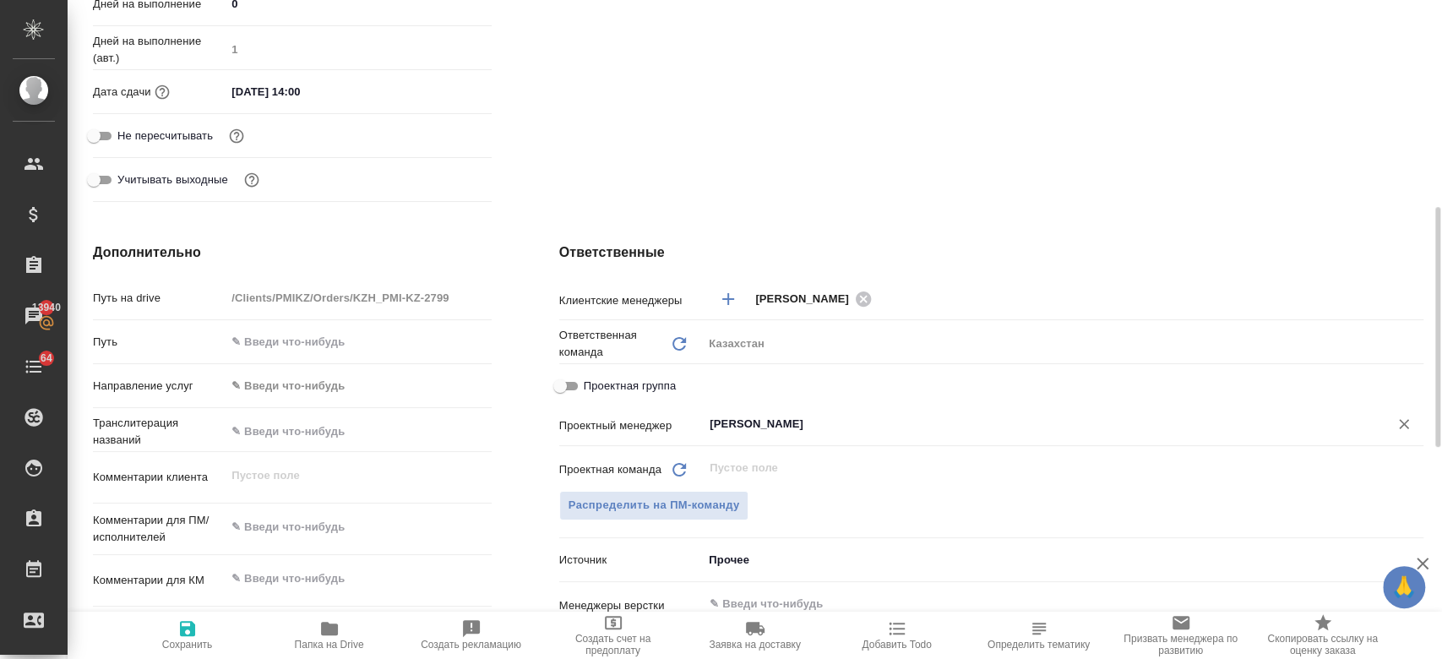
type input "[PERSON_NAME]"
click at [185, 636] on icon "button" at bounding box center [187, 628] width 15 height 15
type textarea "x"
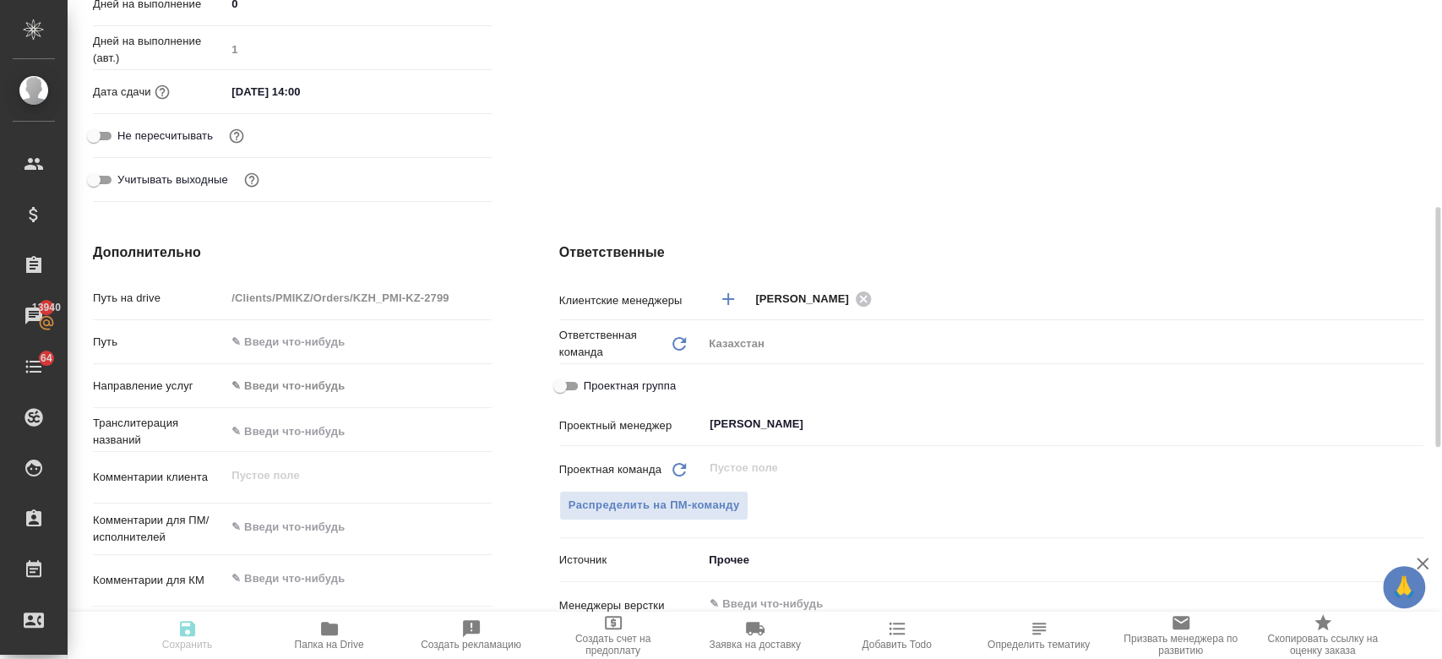
type textarea "x"
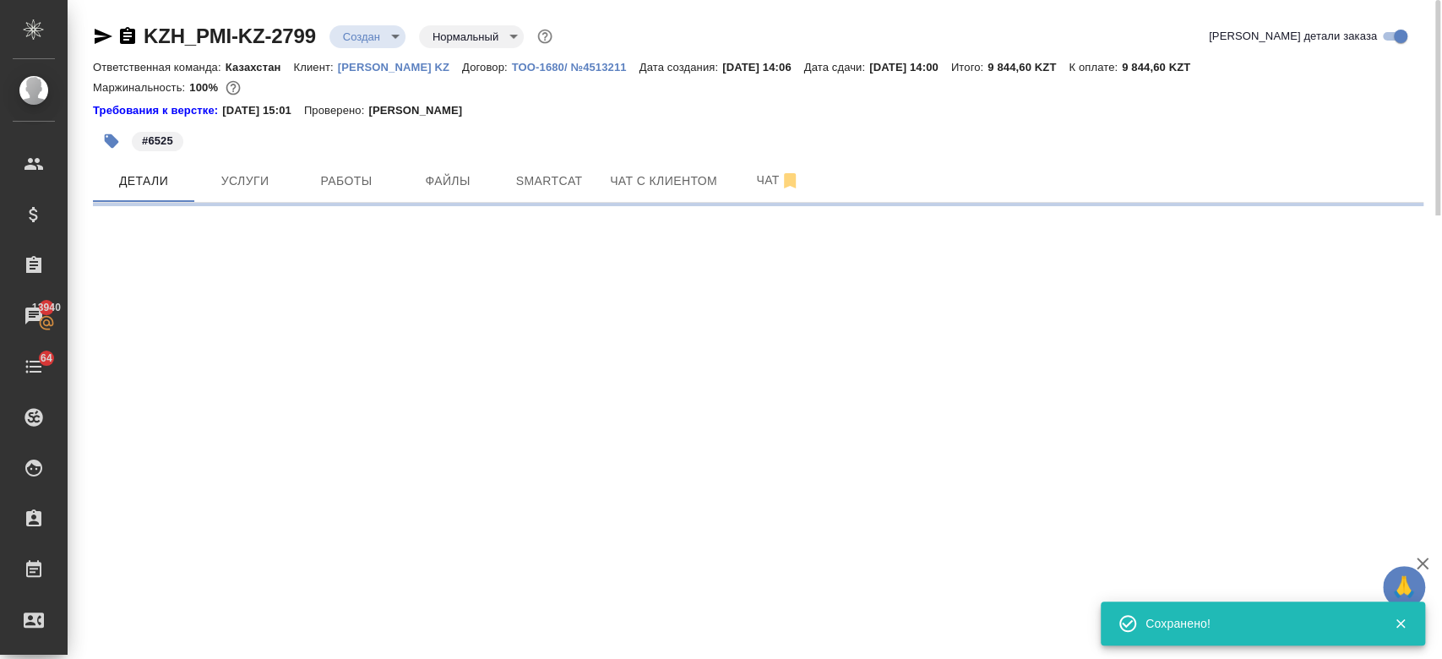
select select "RU"
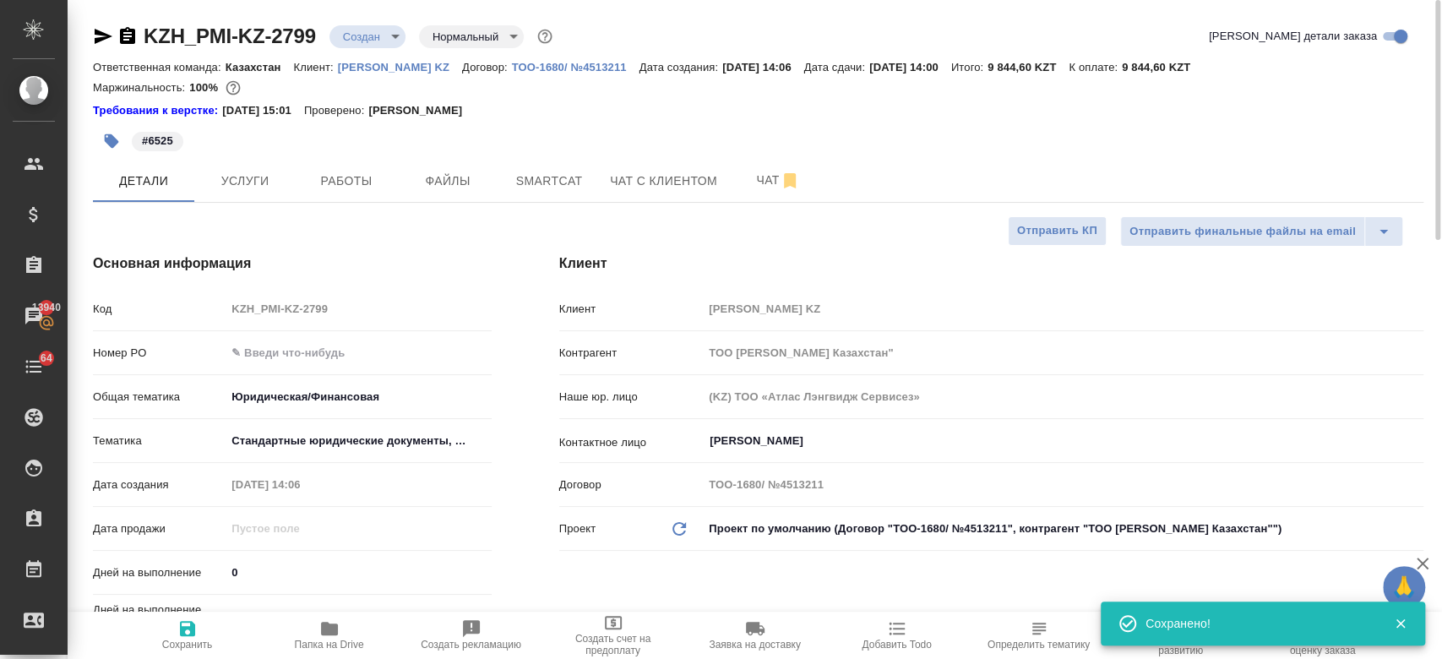
type textarea "x"
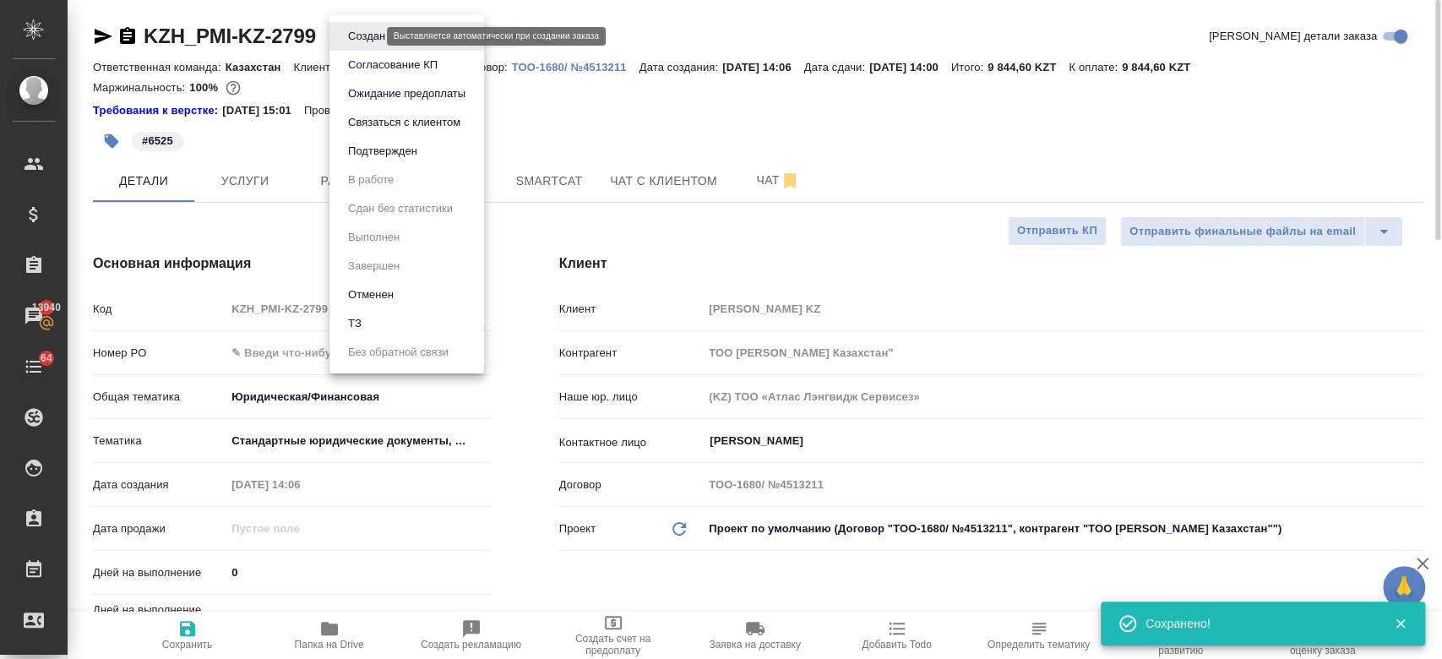
click at [349, 30] on body "🙏 .cls-1 fill:#fff; AWATERA Kosherbayeva Nazerke Клиенты Спецификации Заказы 13…" at bounding box center [721, 329] width 1442 height 659
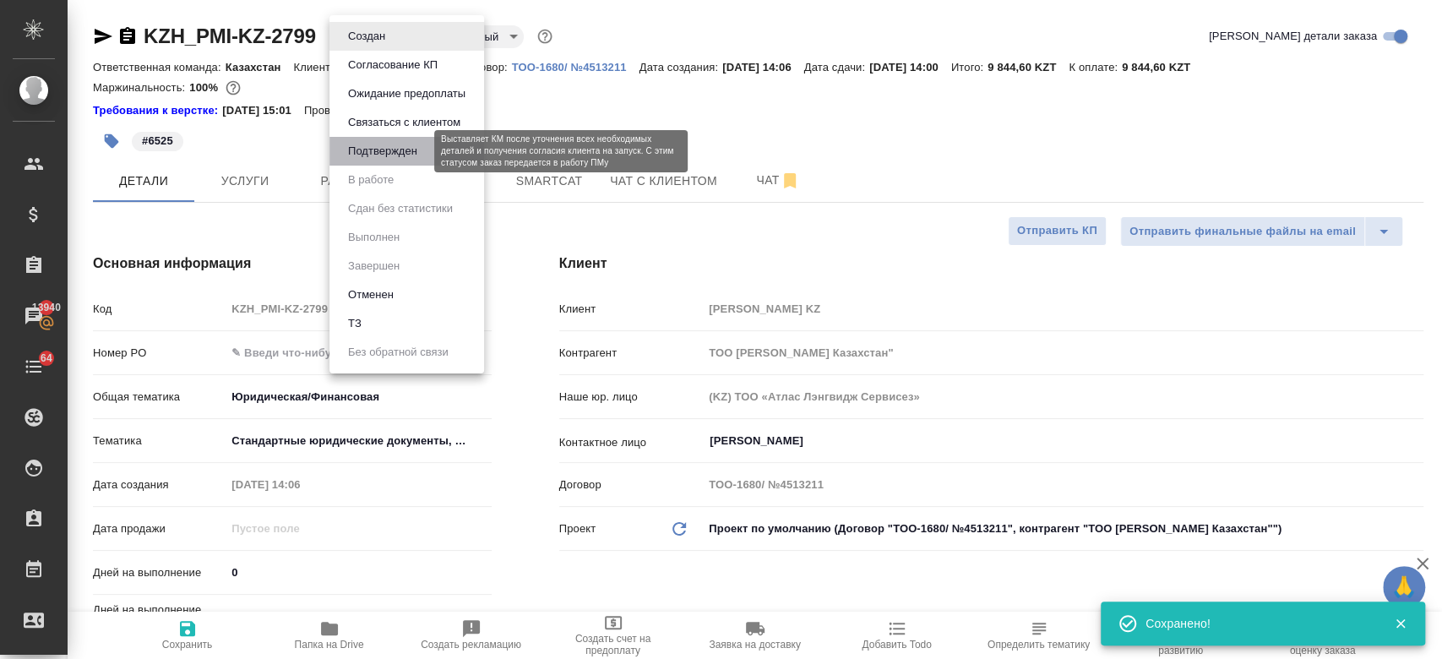
click at [395, 143] on button "Подтвержден" at bounding box center [382, 151] width 79 height 19
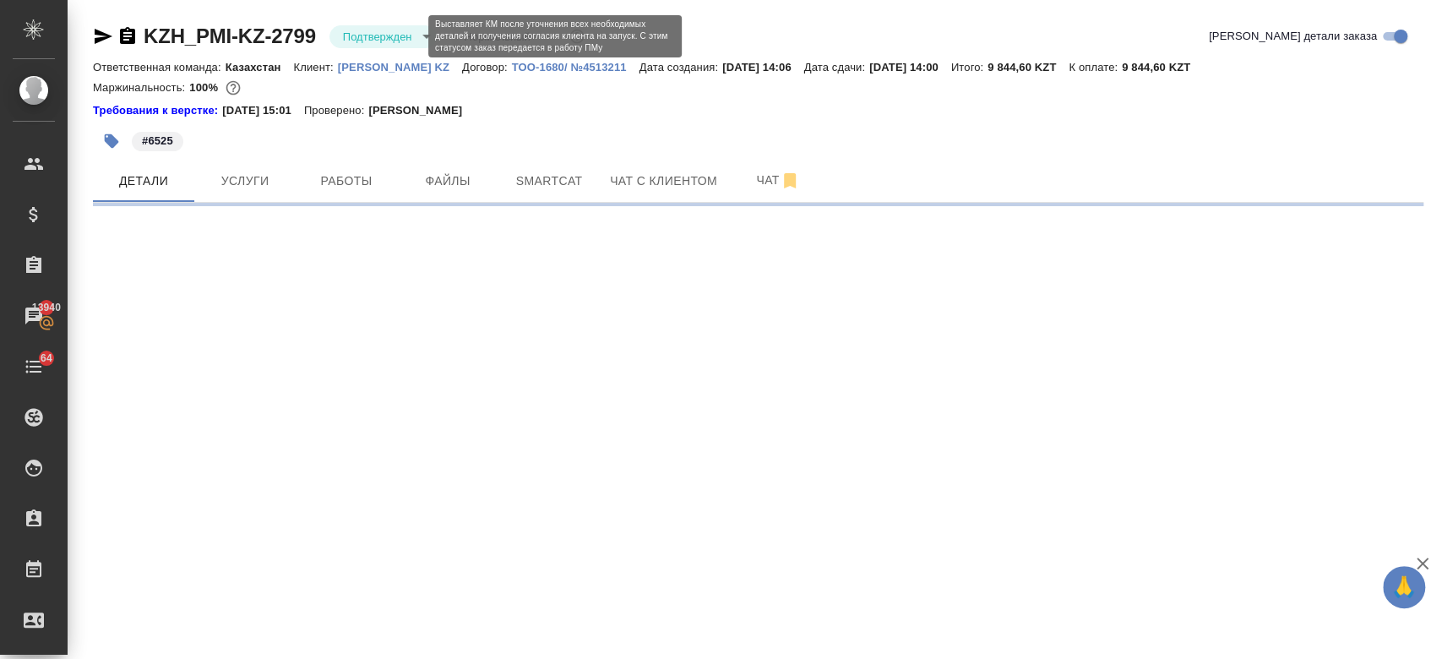
click at [367, 37] on body "🙏 .cls-1 fill:#fff; AWATERA Kosherbayeva Nazerke Клиенты Спецификации Заказы 13…" at bounding box center [721, 329] width 1442 height 659
select select "RU"
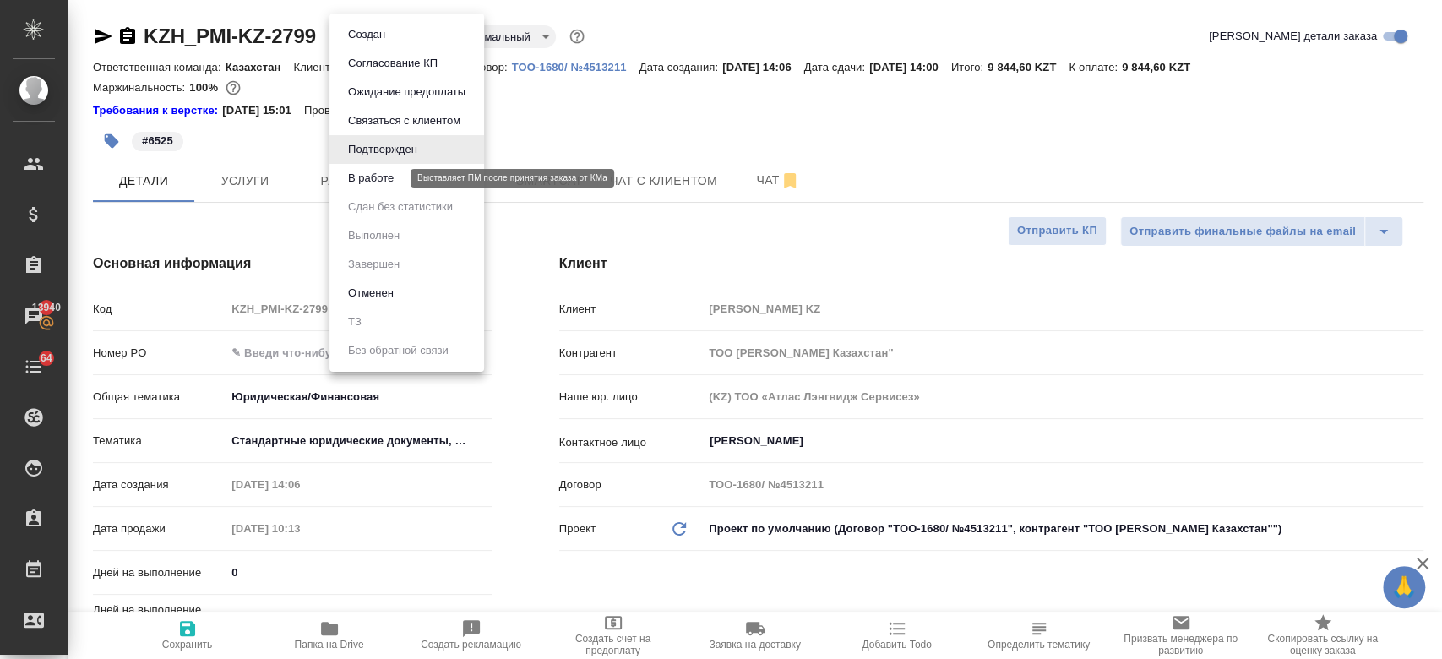
type textarea "x"
click at [383, 179] on button "В работе" at bounding box center [371, 178] width 56 height 19
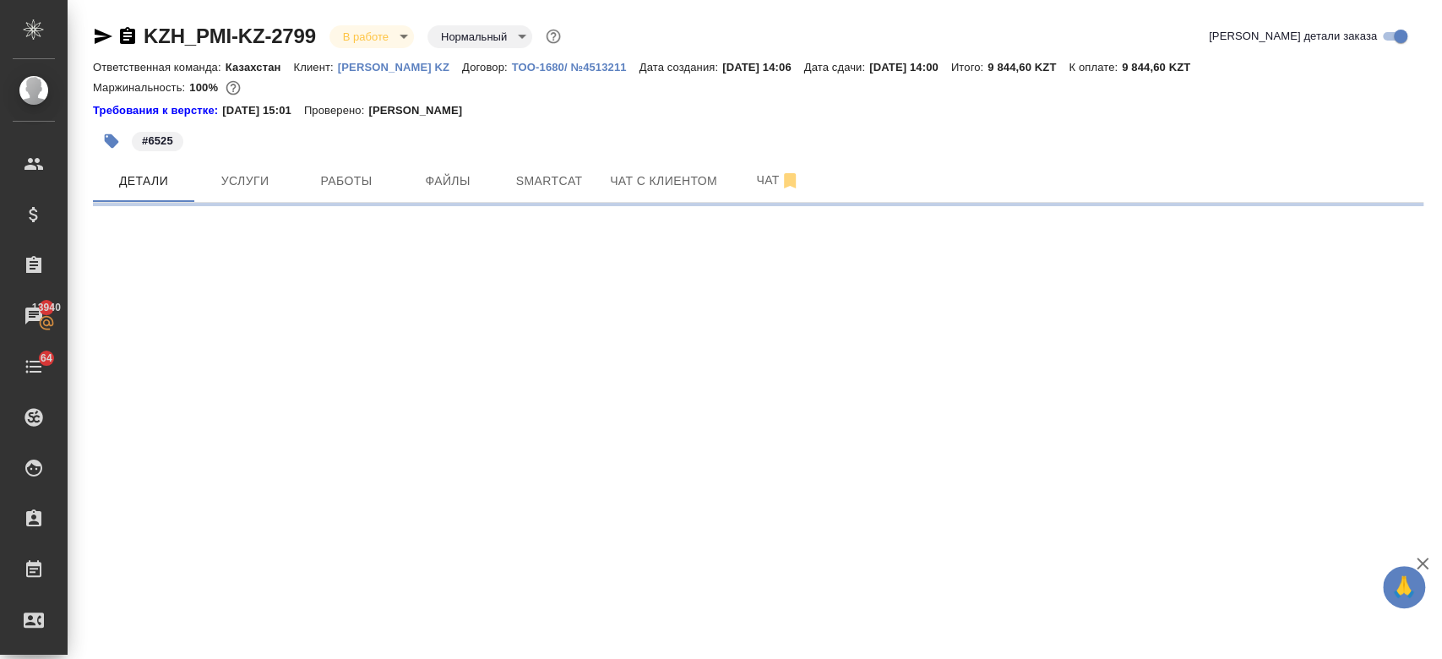
select select "RU"
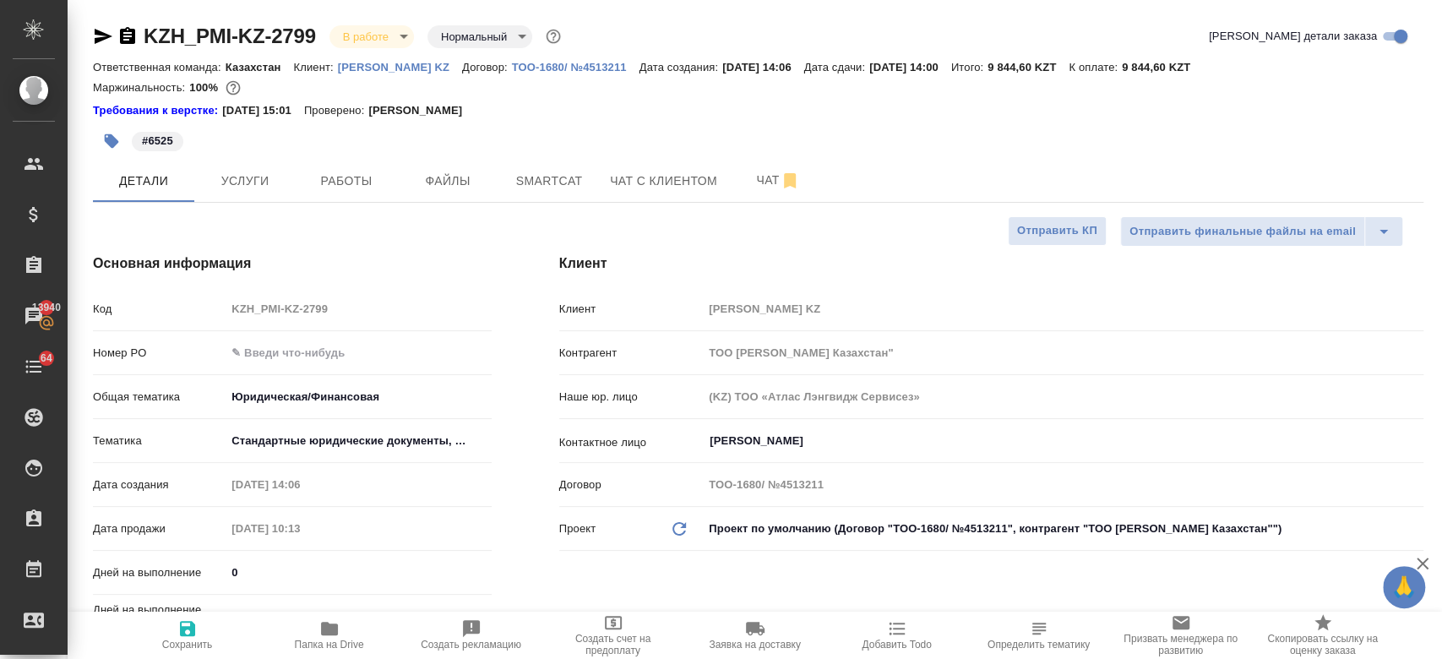
type textarea "x"
click at [365, 37] on body "🙏 .cls-1 fill:#fff; AWATERA Kosherbayeva Nazerke Клиенты Спецификации Заказы 13…" at bounding box center [721, 329] width 1442 height 659
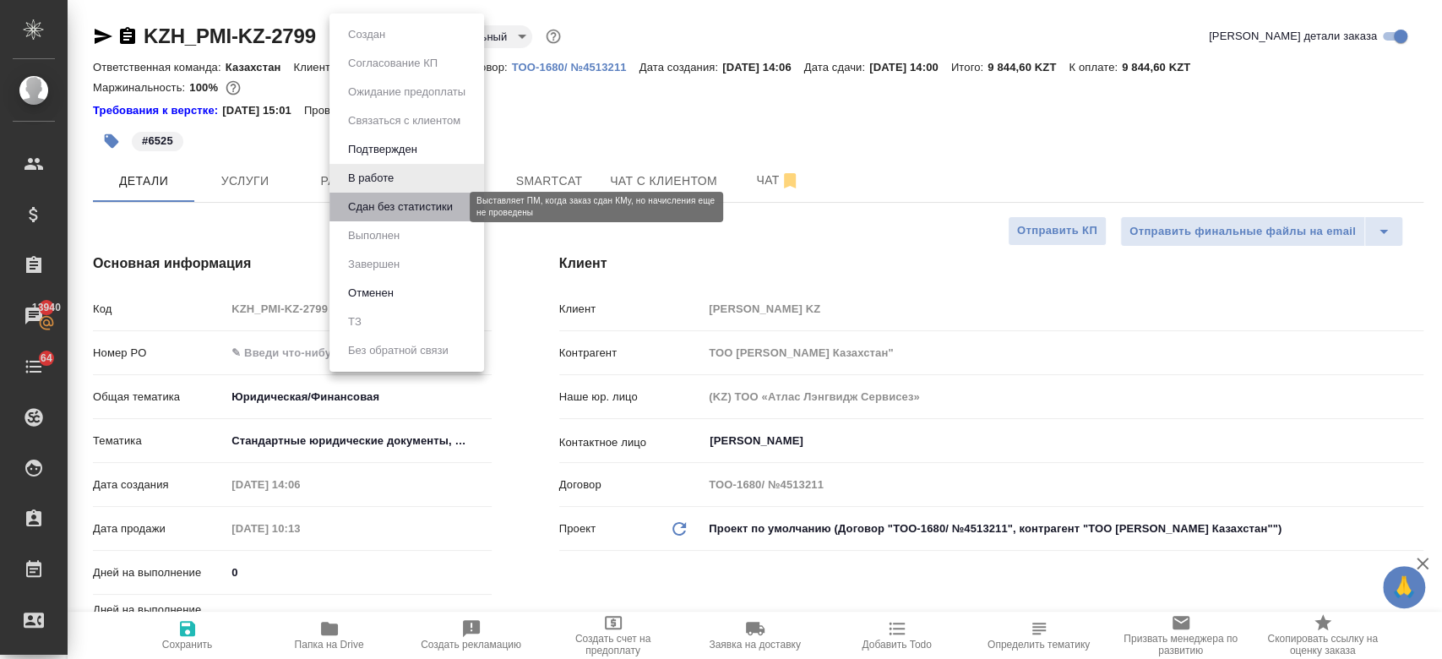
click at [392, 213] on button "Сдан без статистики" at bounding box center [400, 207] width 115 height 19
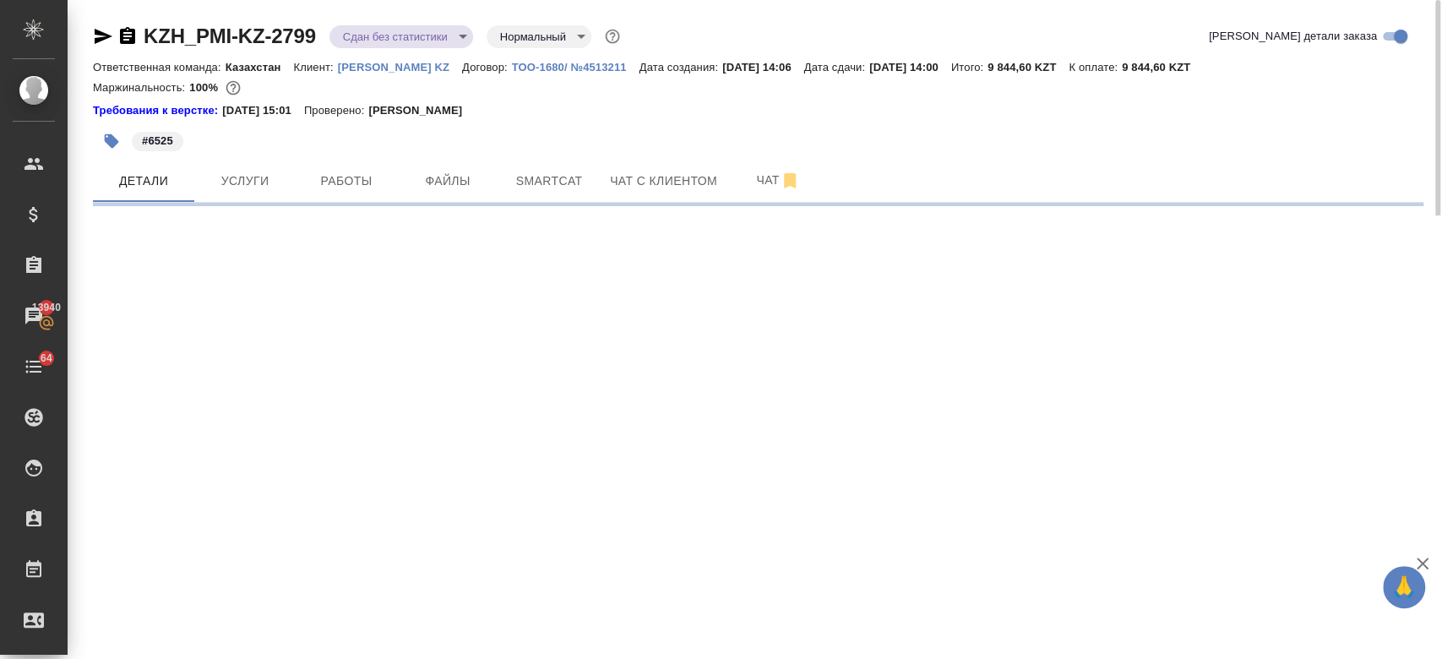
select select "RU"
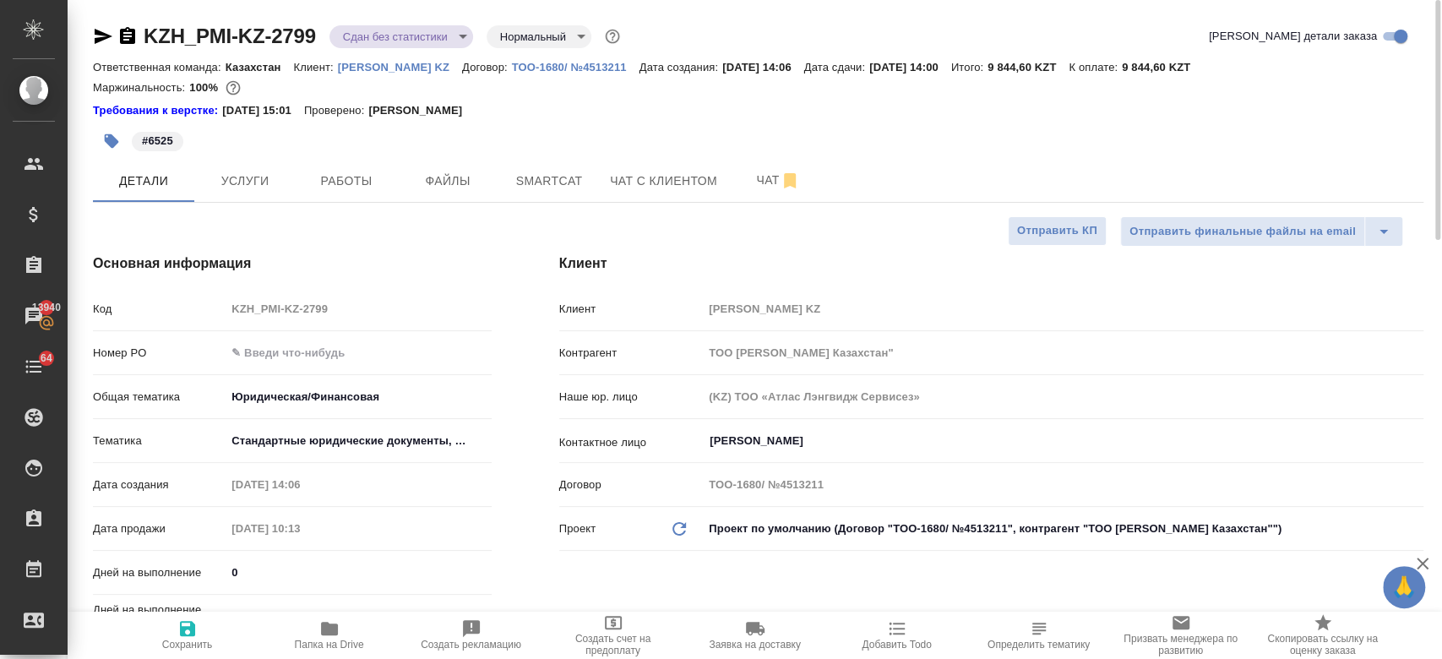
type textarea "x"
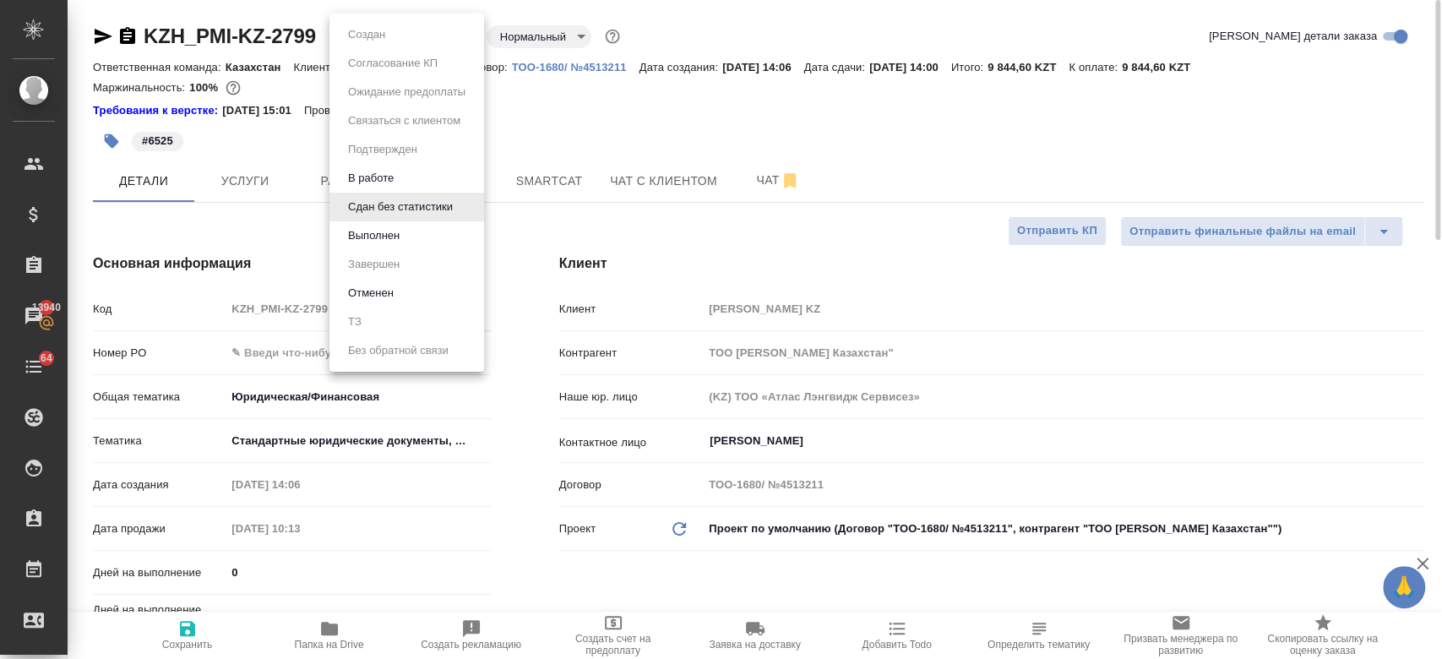
click at [349, 37] on body "🙏 .cls-1 fill:#fff; AWATERA Kosherbayeva Nazerke Клиенты Спецификации Заказы 13…" at bounding box center [721, 329] width 1442 height 659
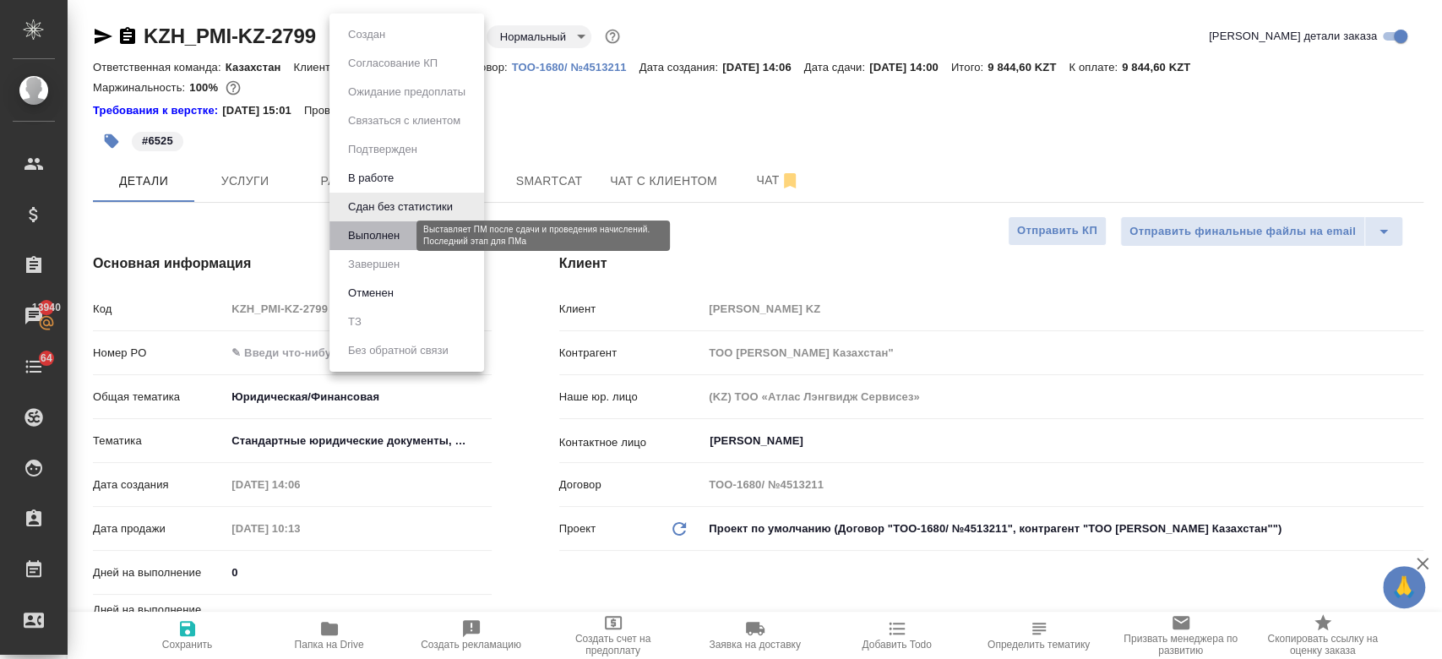
click at [387, 239] on button "Выполнен" at bounding box center [374, 235] width 62 height 19
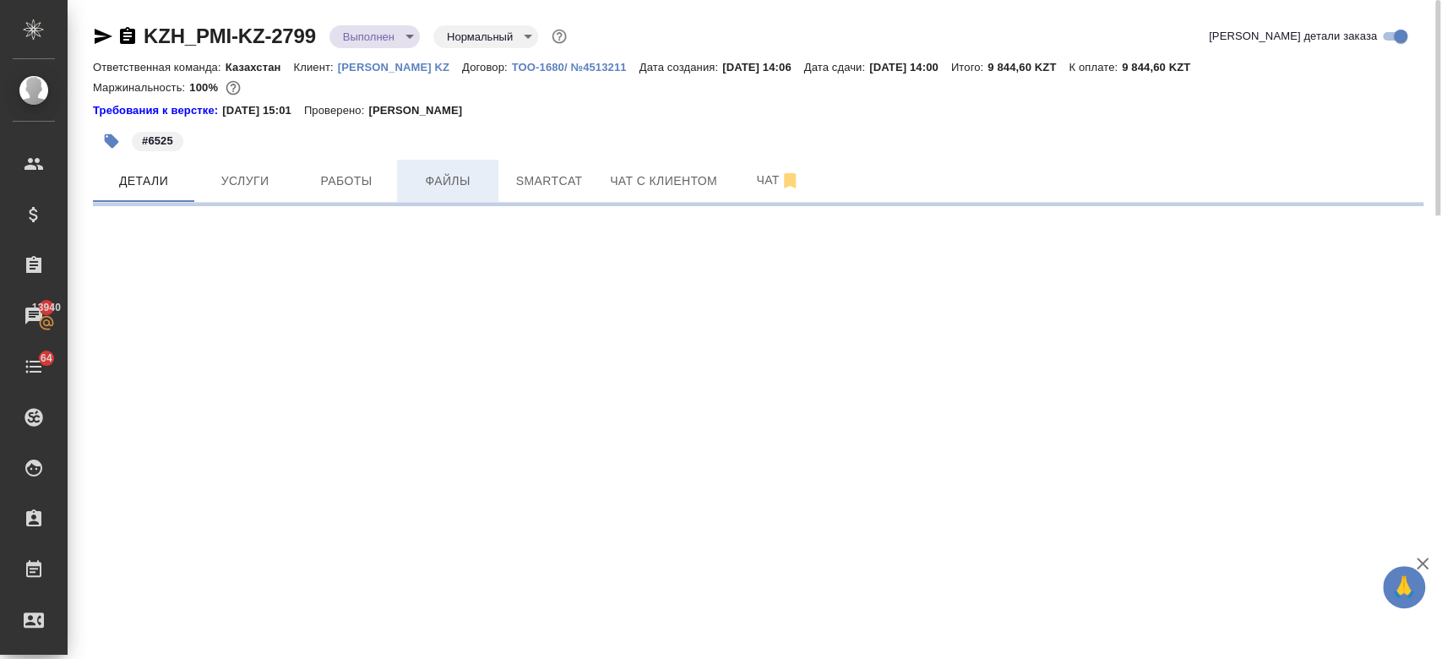
click at [527, 123] on div "#6525" at bounding box center [536, 140] width 887 height 37
select select "RU"
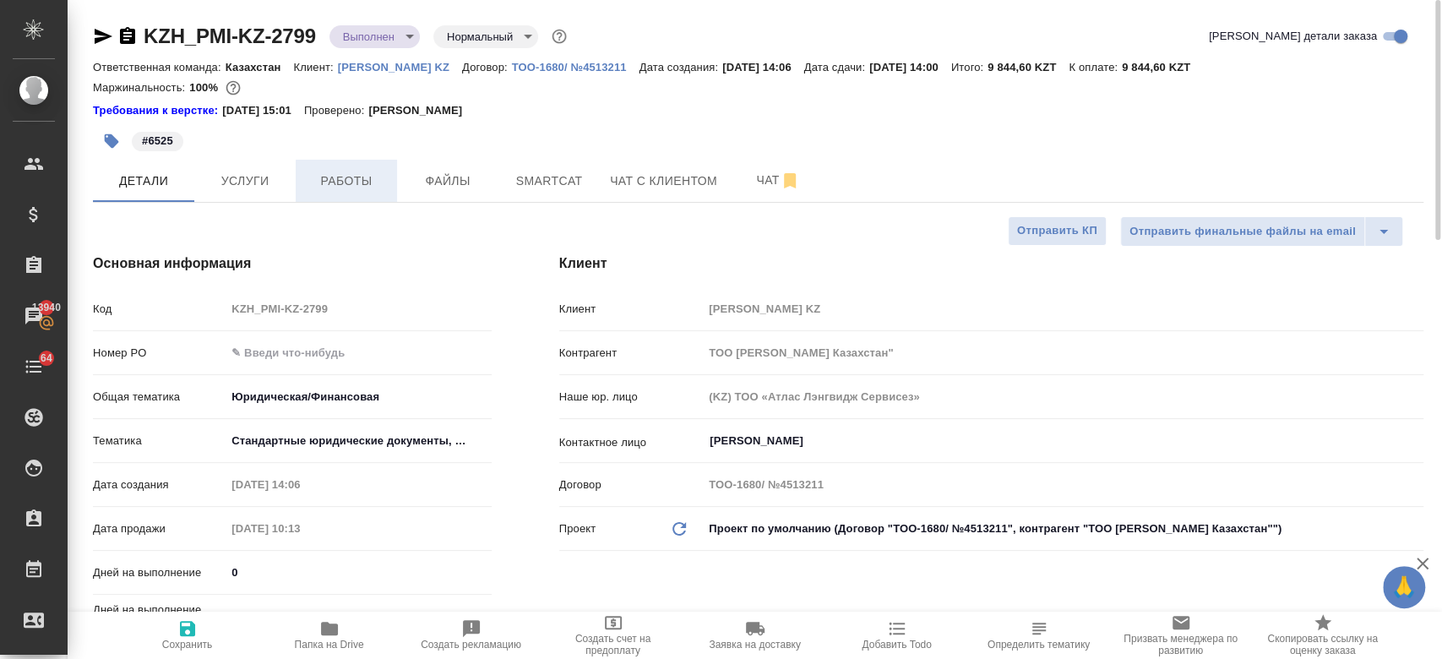
type textarea "x"
click at [336, 197] on button "Работы" at bounding box center [346, 181] width 101 height 42
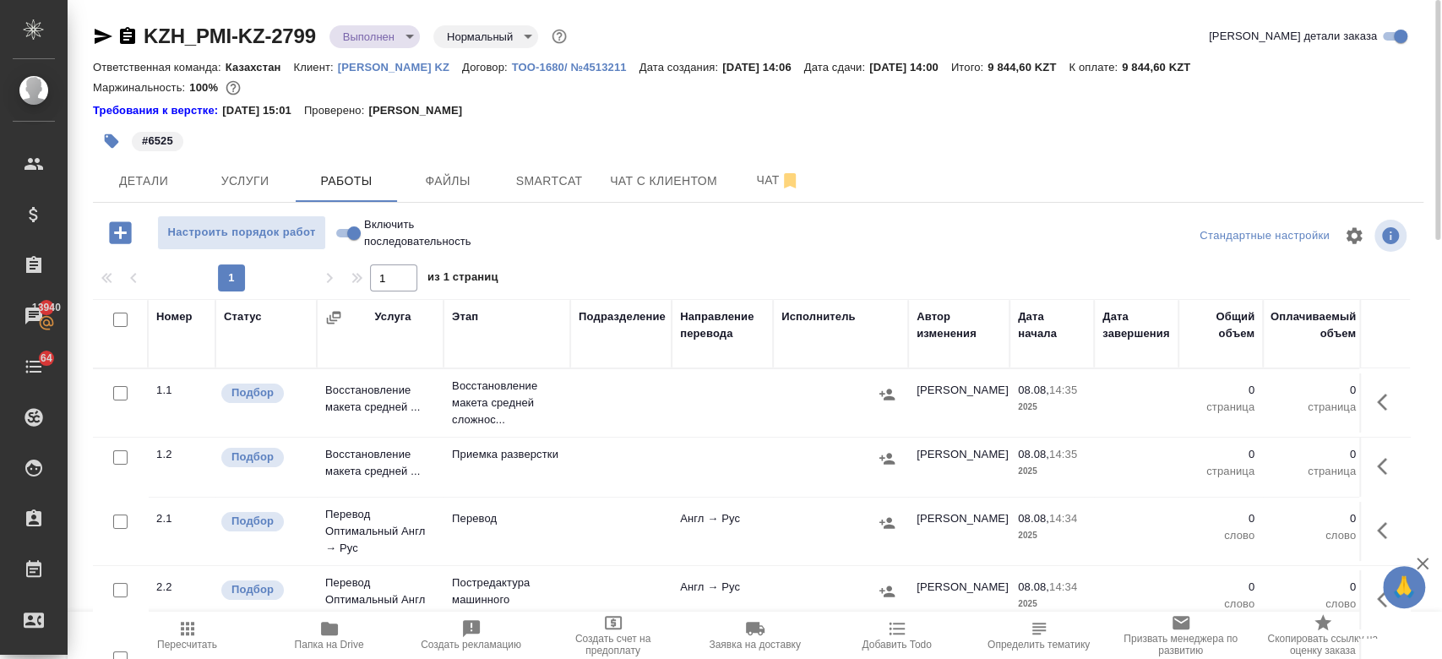
click at [116, 320] on input "checkbox" at bounding box center [120, 320] width 14 height 14
checkbox input "true"
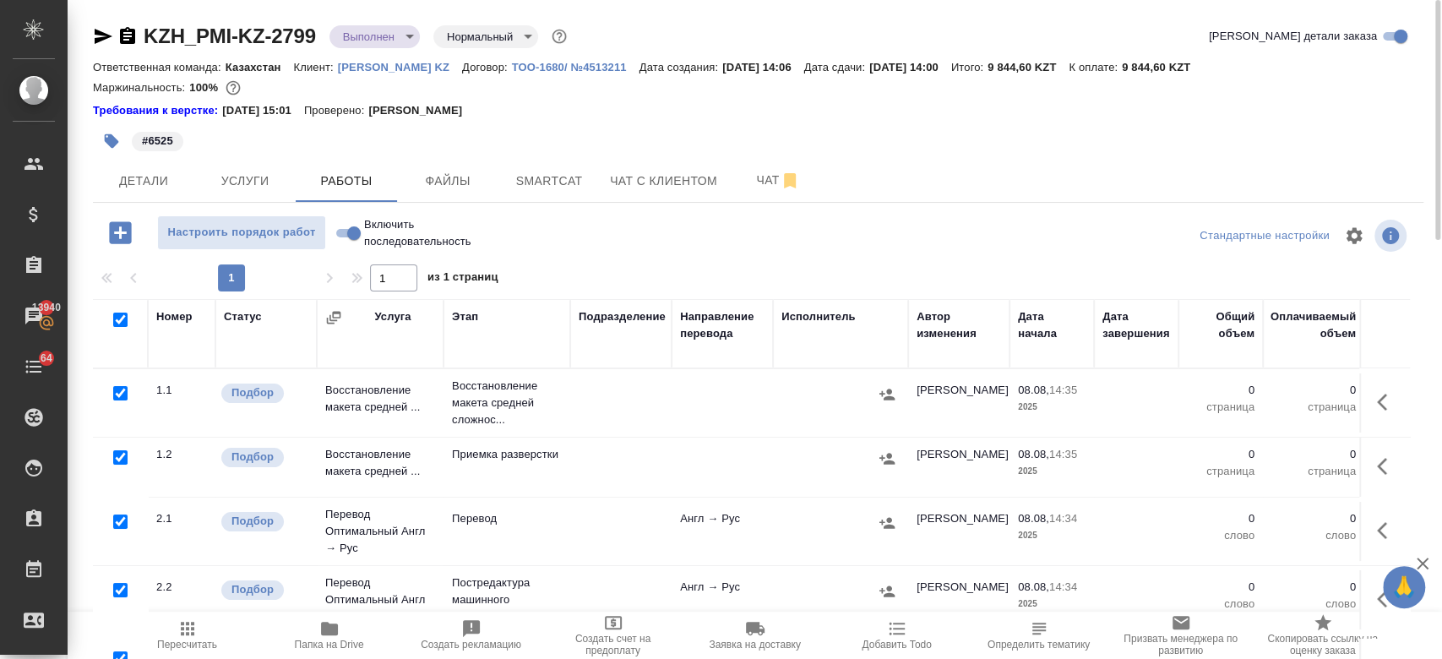
checkbox input "true"
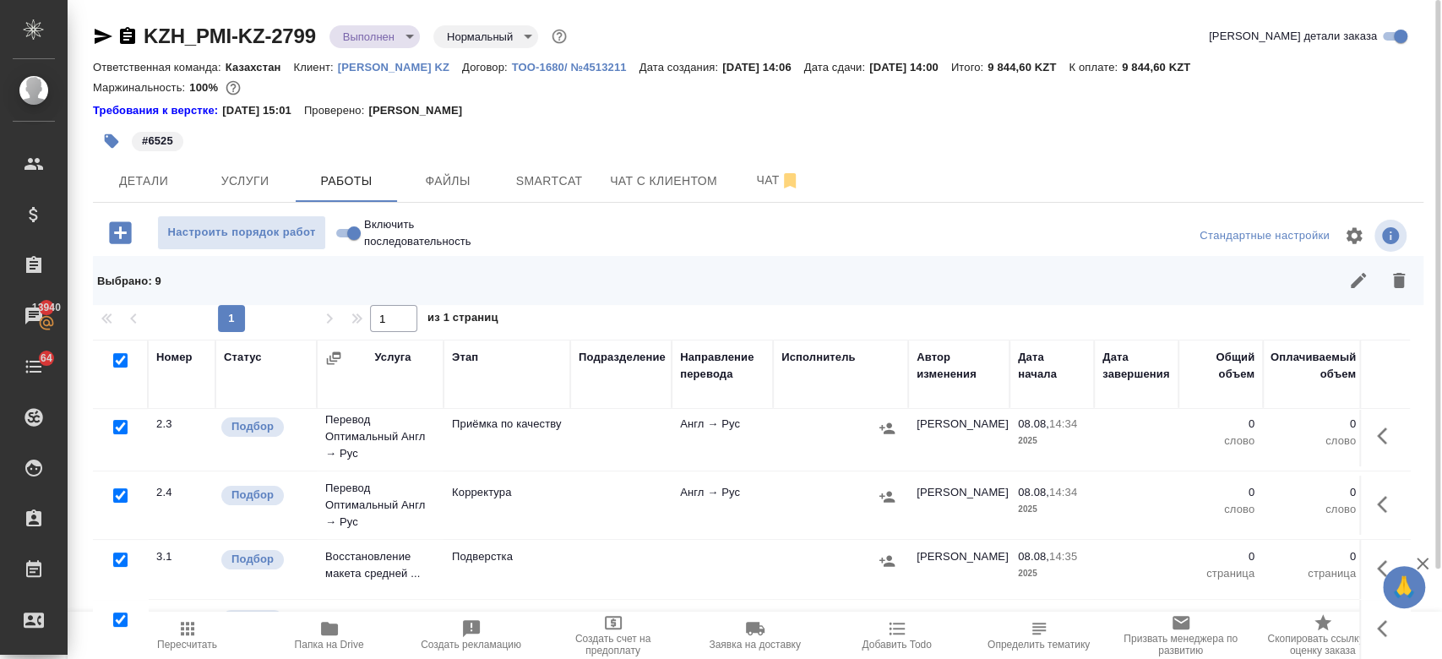
scroll to position [103, 0]
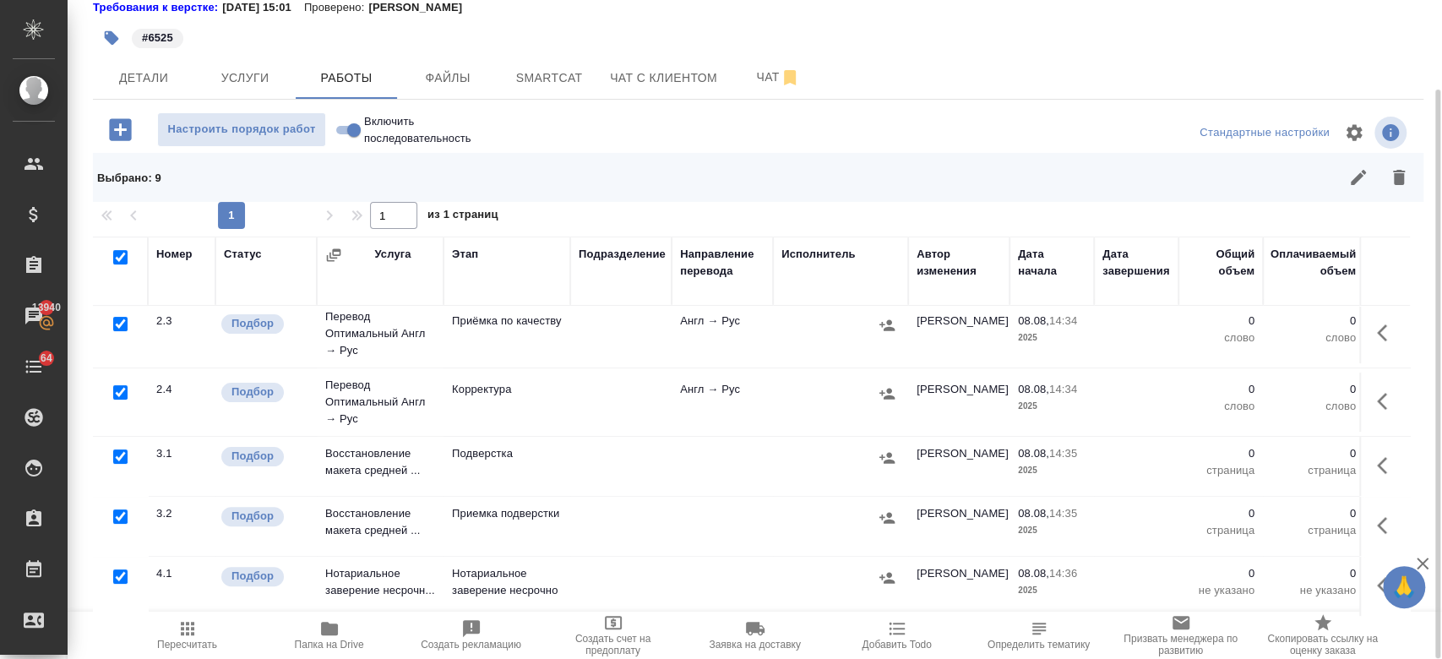
click at [118, 569] on input "checkbox" at bounding box center [120, 576] width 14 height 14
checkbox input "false"
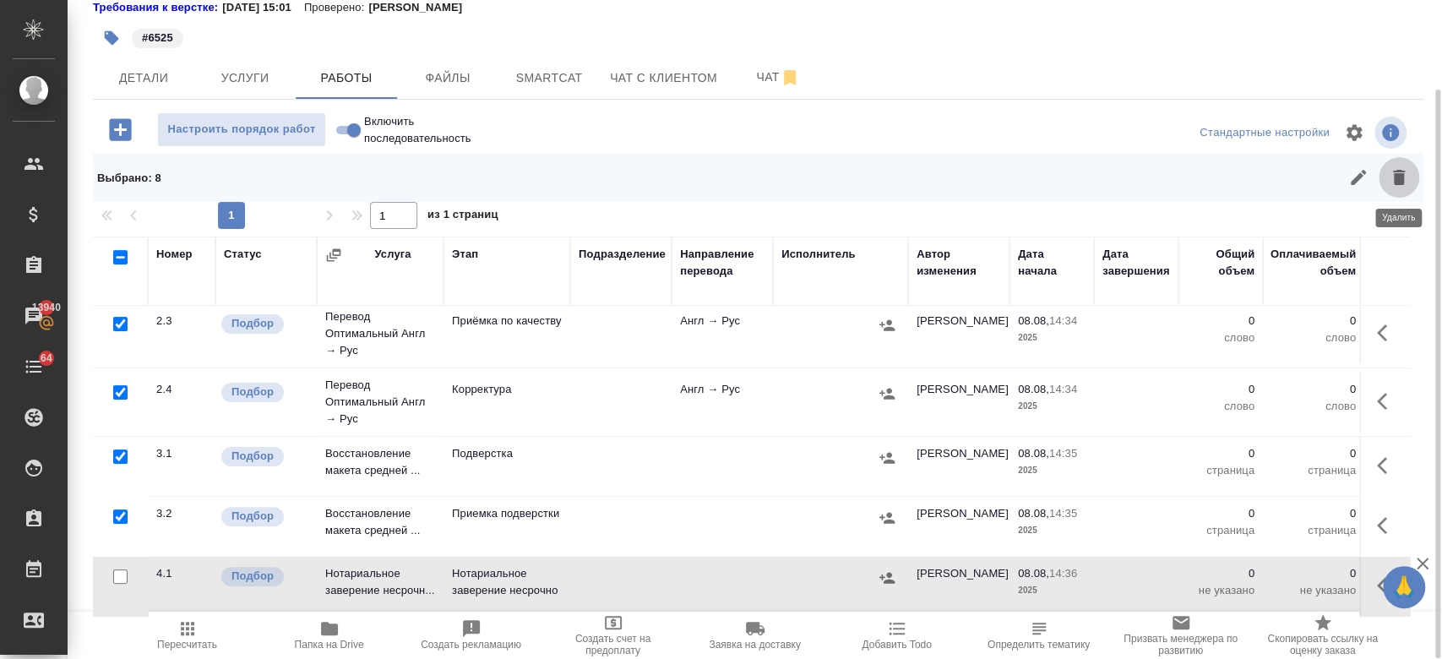
click at [1396, 177] on icon "button" at bounding box center [1399, 177] width 12 height 15
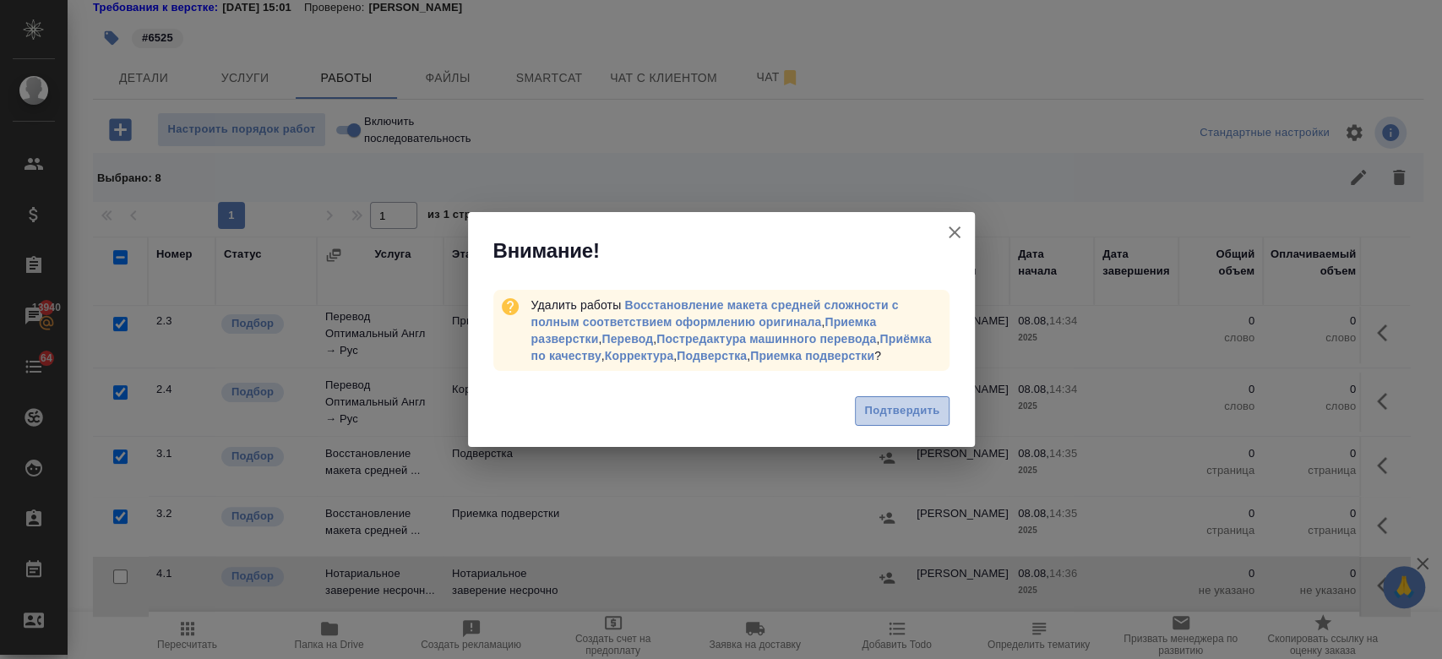
click at [901, 412] on span "Подтвердить" at bounding box center [901, 410] width 75 height 19
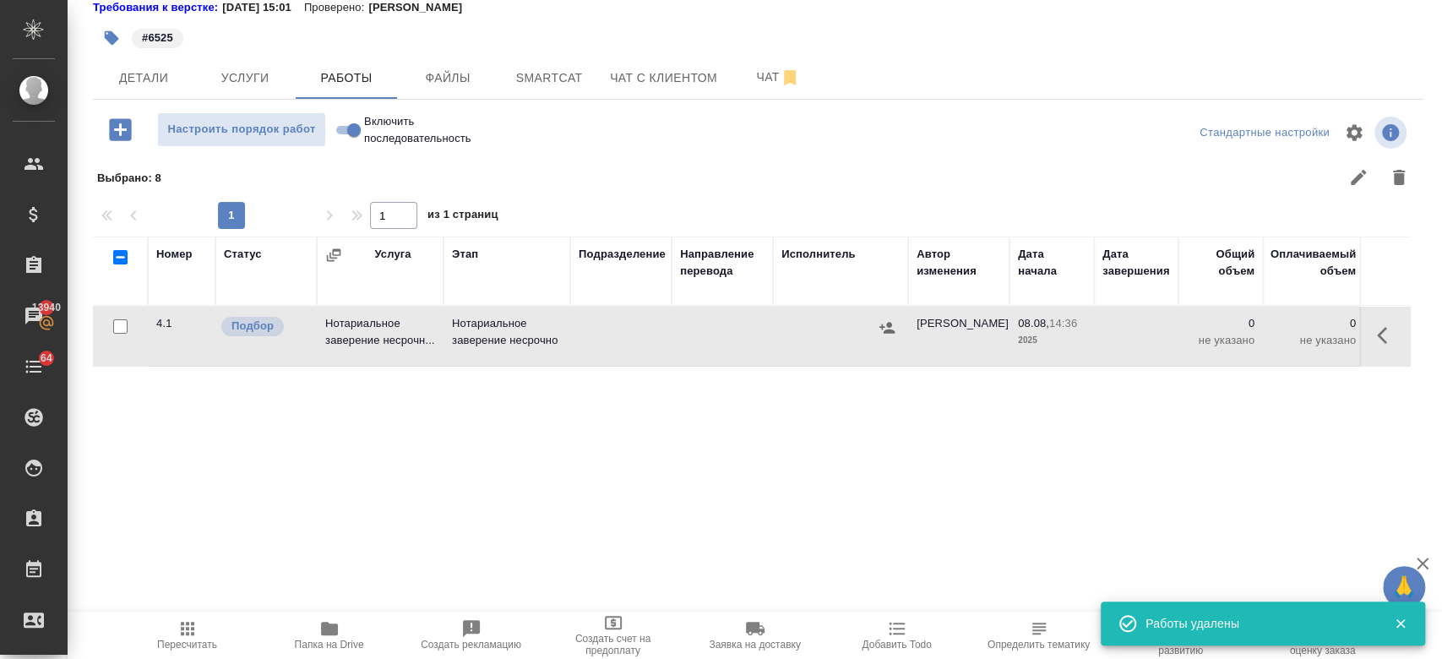
scroll to position [0, 0]
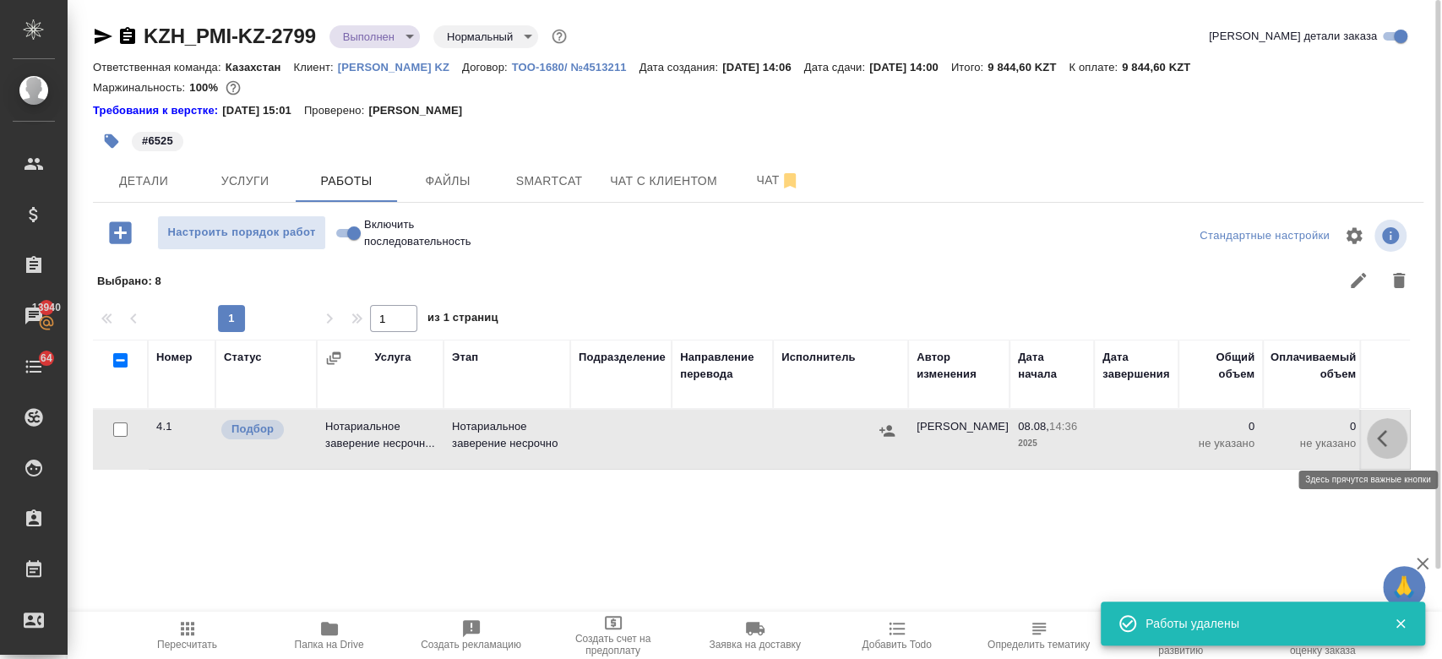
click at [1368, 433] on button "button" at bounding box center [1387, 438] width 41 height 41
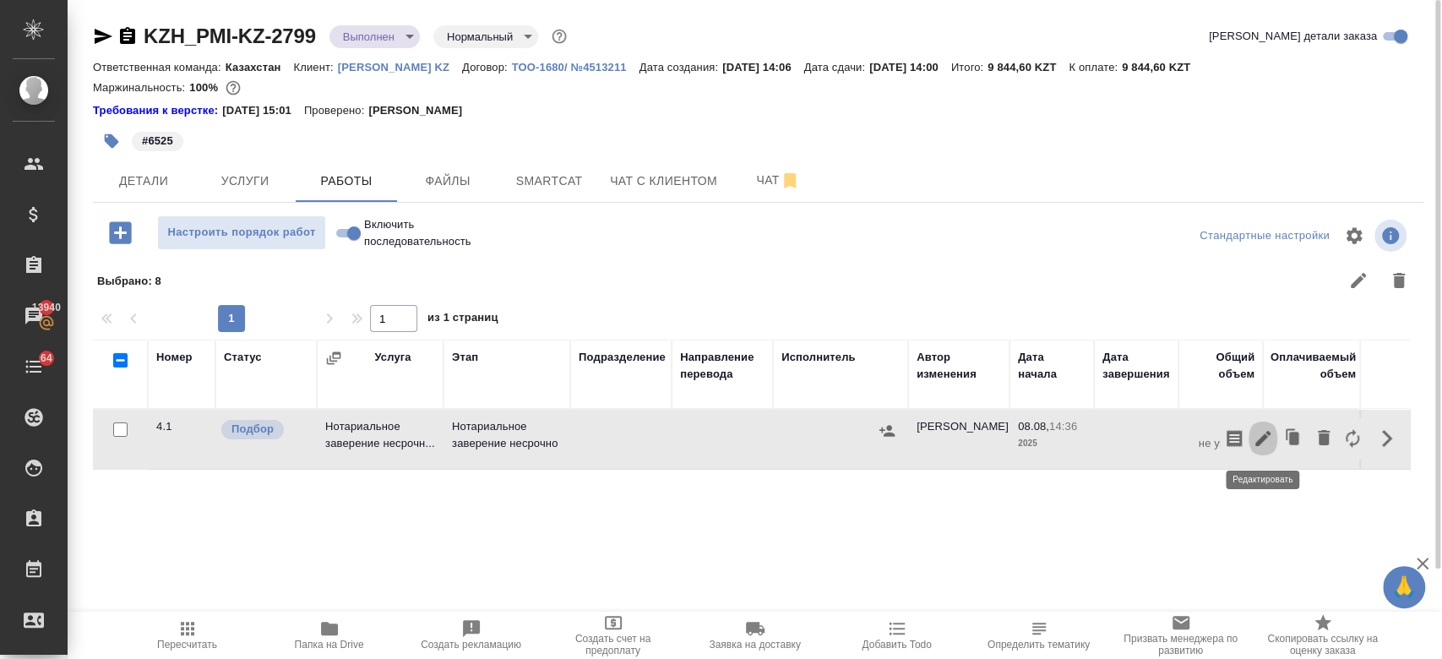
click at [1262, 433] on icon "button" at bounding box center [1263, 438] width 20 height 20
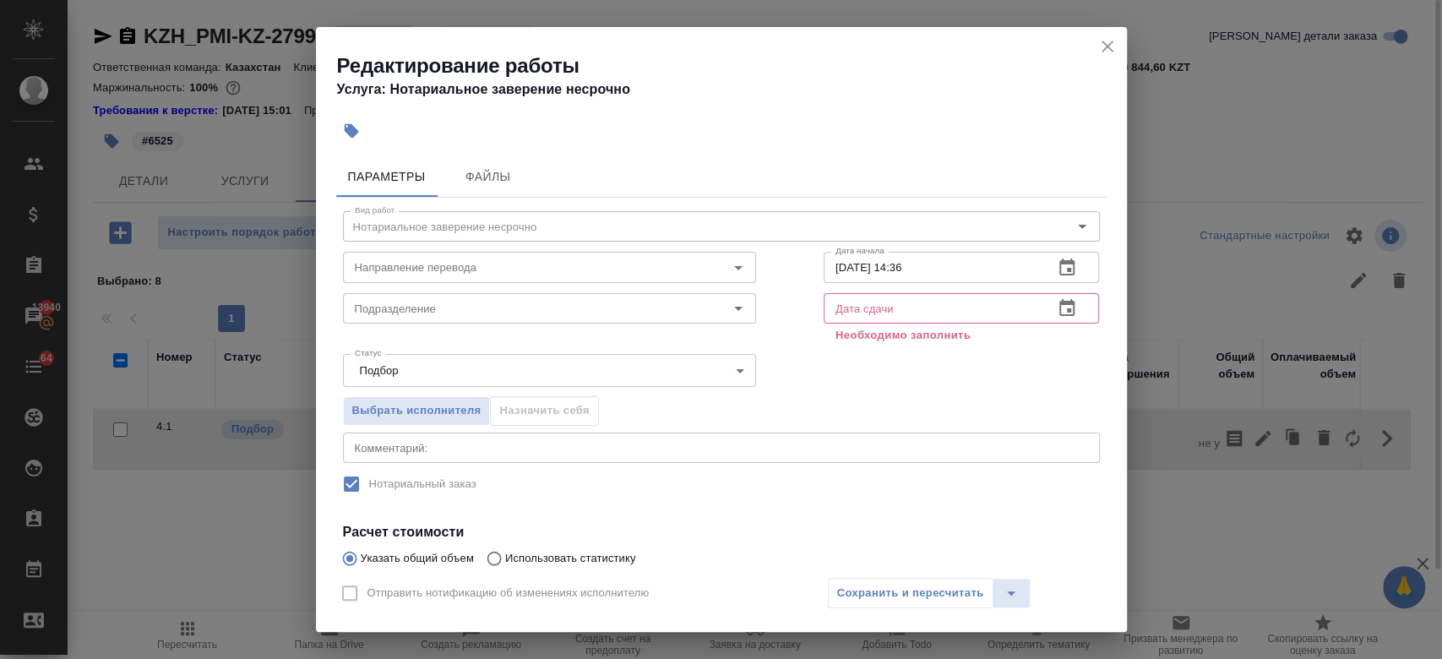
scroll to position [85, 0]
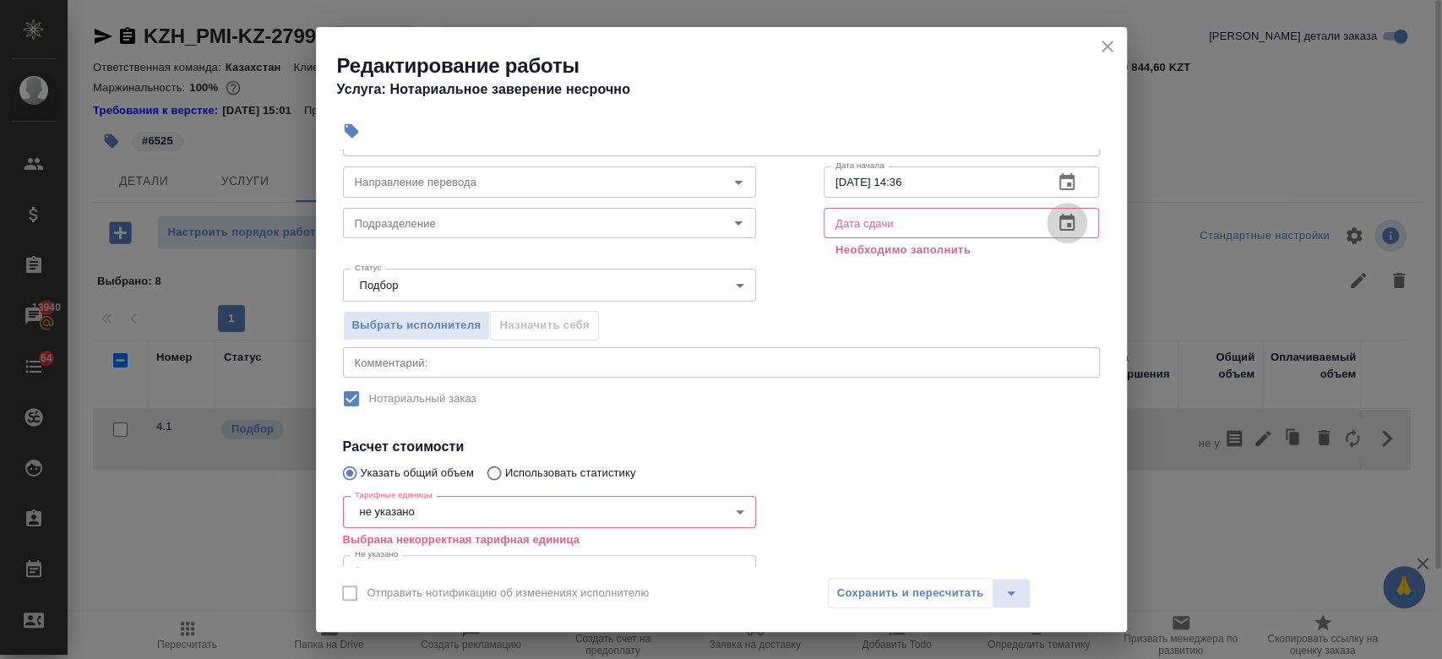
click at [1057, 220] on icon "button" at bounding box center [1067, 223] width 20 height 20
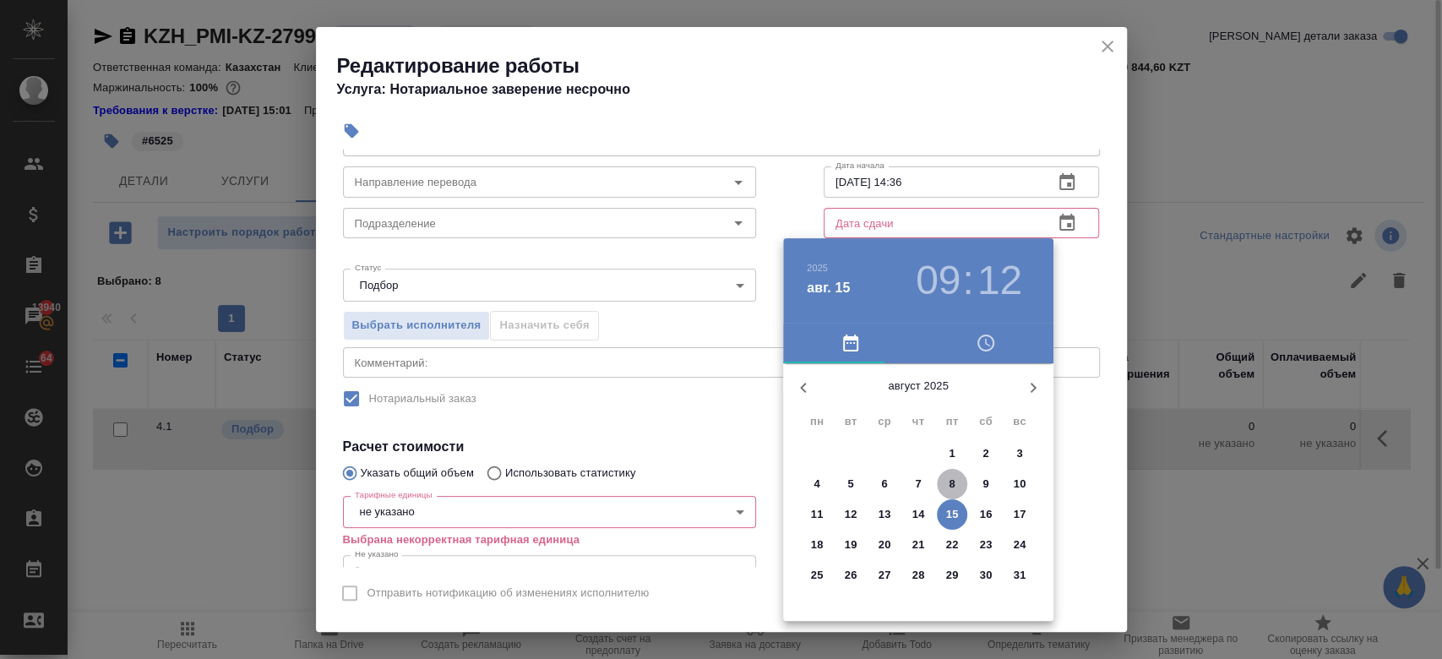
click at [953, 487] on p "8" at bounding box center [952, 484] width 6 height 17
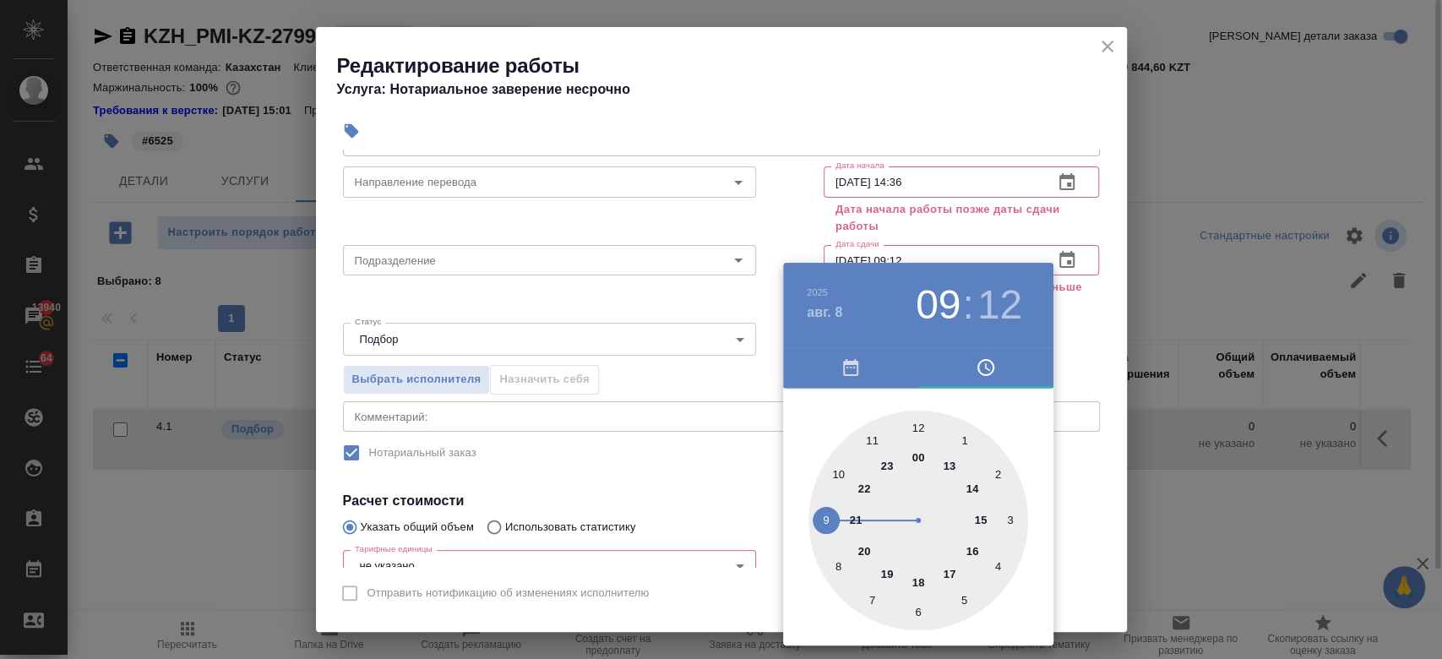
click at [966, 547] on div at bounding box center [918, 521] width 220 height 220
type input "08.08.2025 16:12"
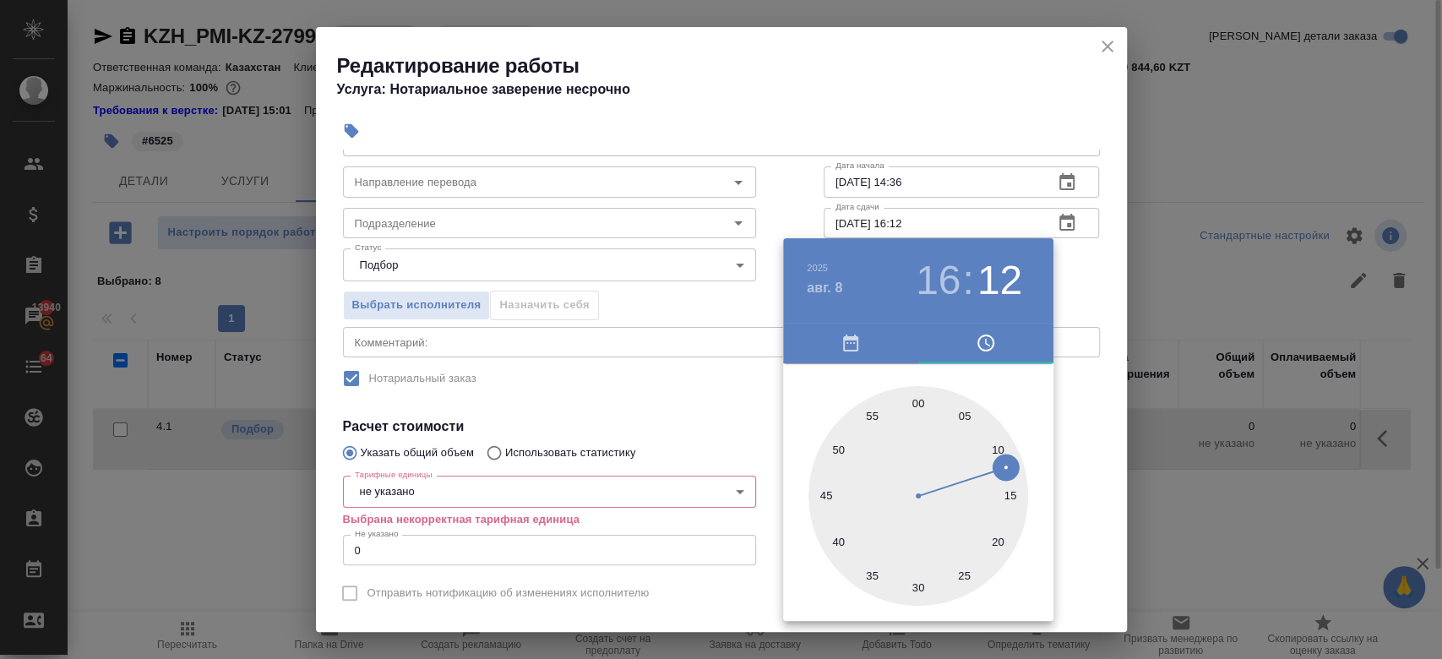
click at [1071, 283] on div at bounding box center [721, 329] width 1442 height 659
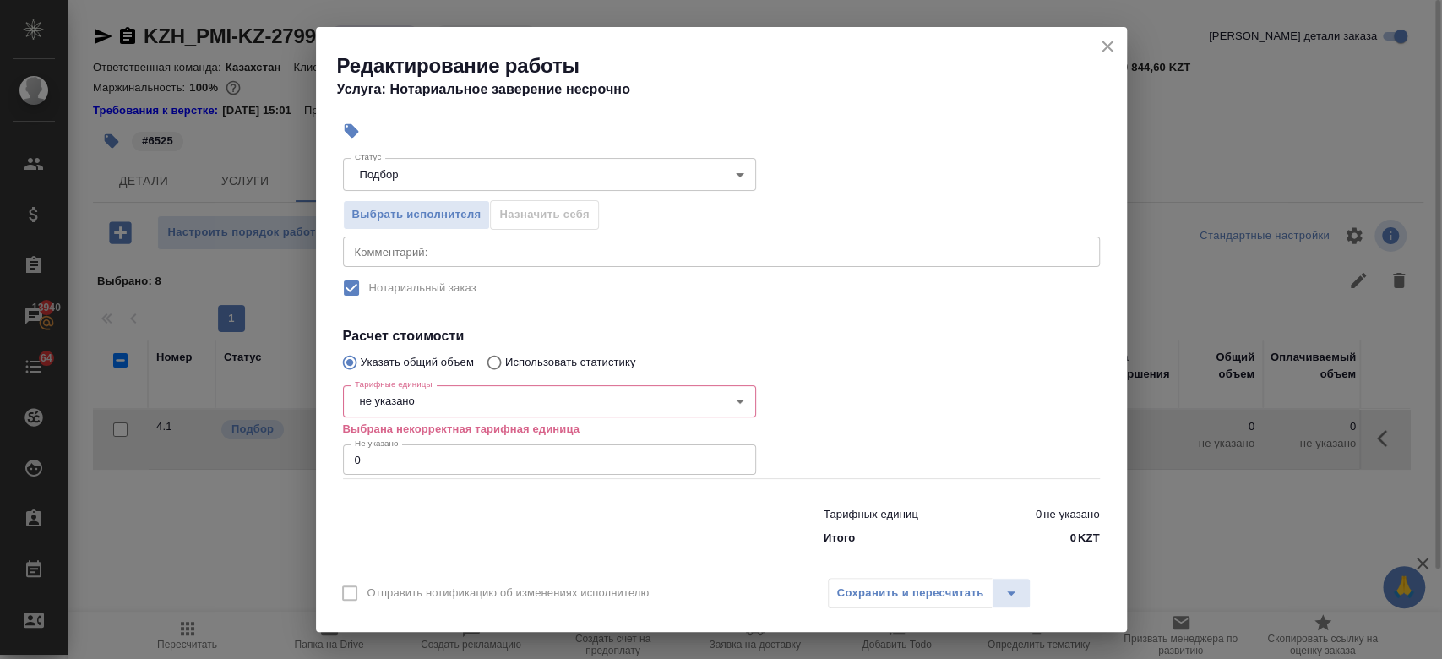
scroll to position [177, 0]
click at [576, 400] on body "🙏 .cls-1 fill:#fff; AWATERA Kosherbayeva Nazerke Клиенты Спецификации Заказы 13…" at bounding box center [721, 329] width 1442 height 659
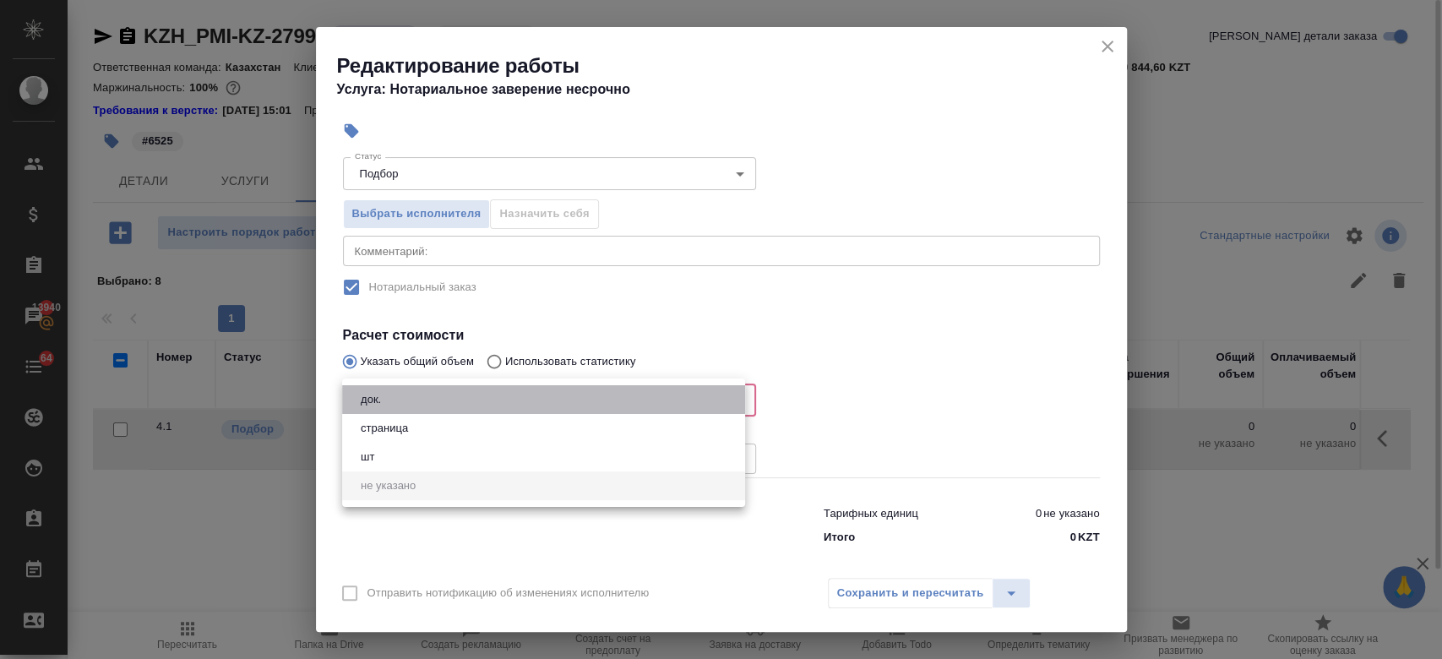
click at [514, 402] on li "док." at bounding box center [543, 399] width 403 height 29
type input "5a8b1489cc6b4906c91bfd8b"
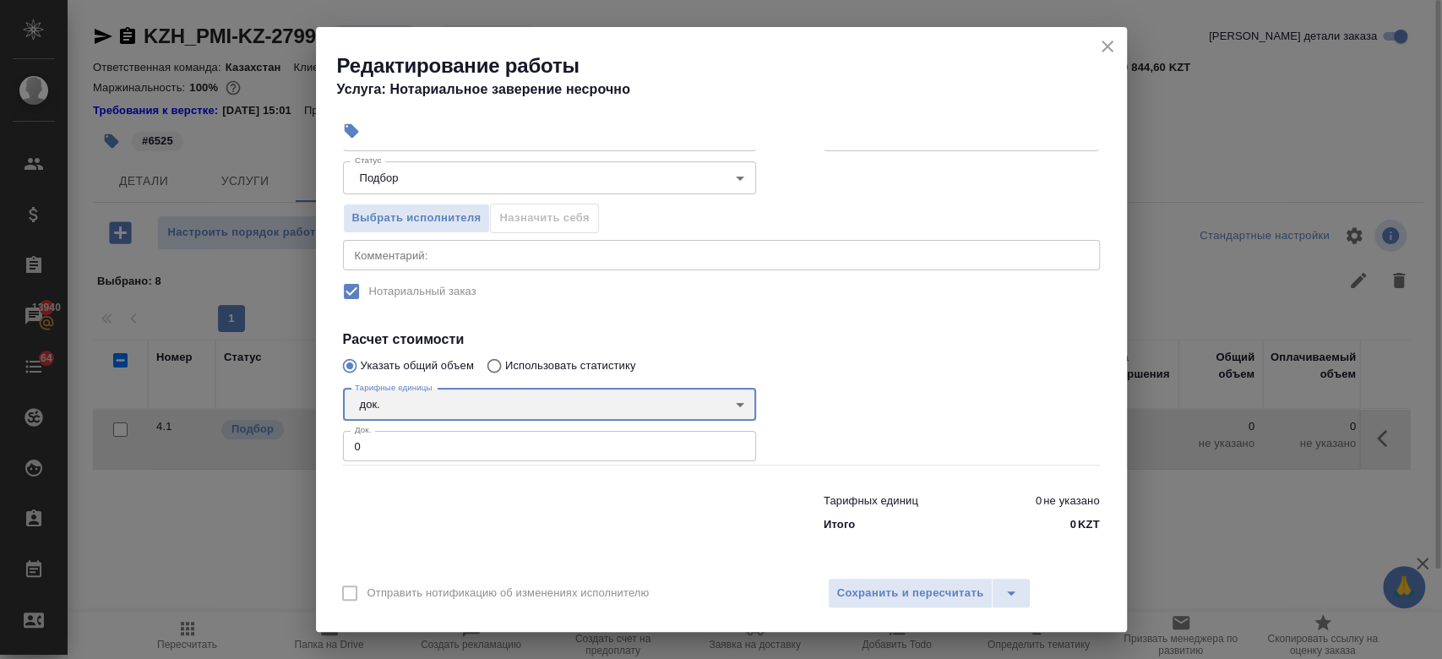
scroll to position [171, 0]
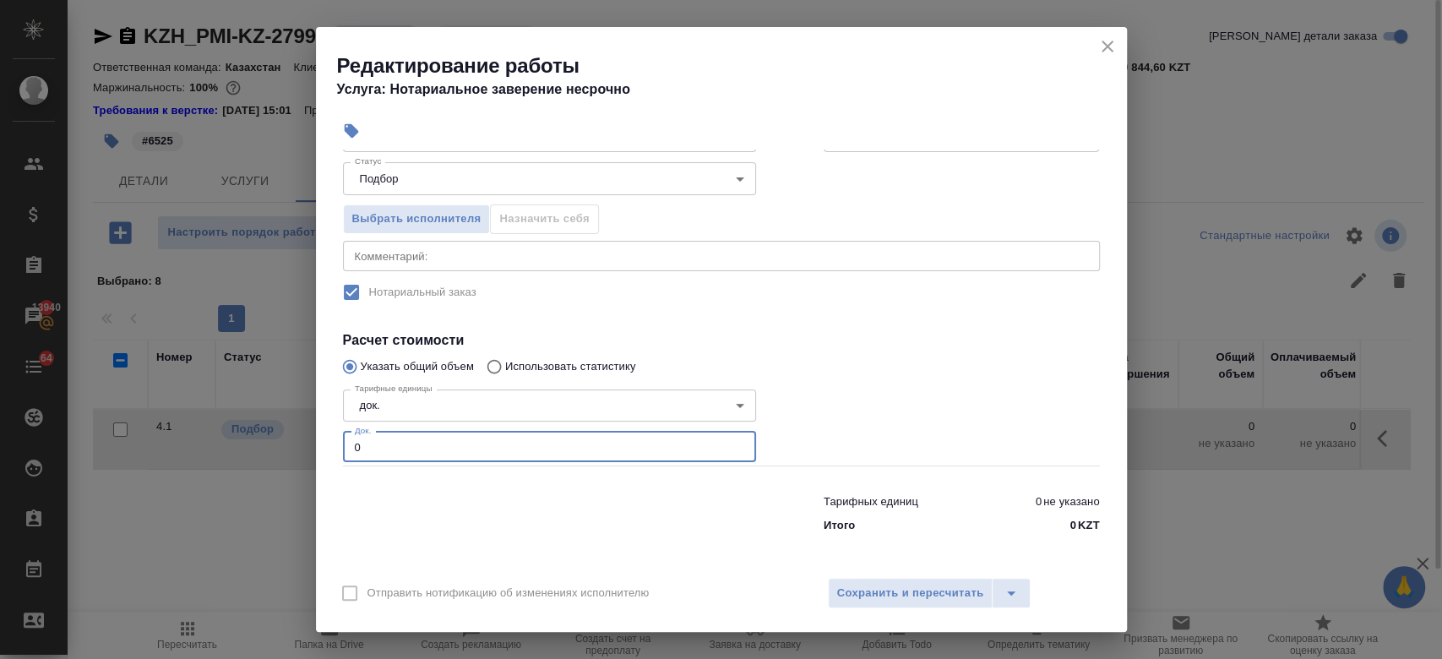
click at [510, 450] on input "0" at bounding box center [549, 447] width 413 height 30
type input "1"
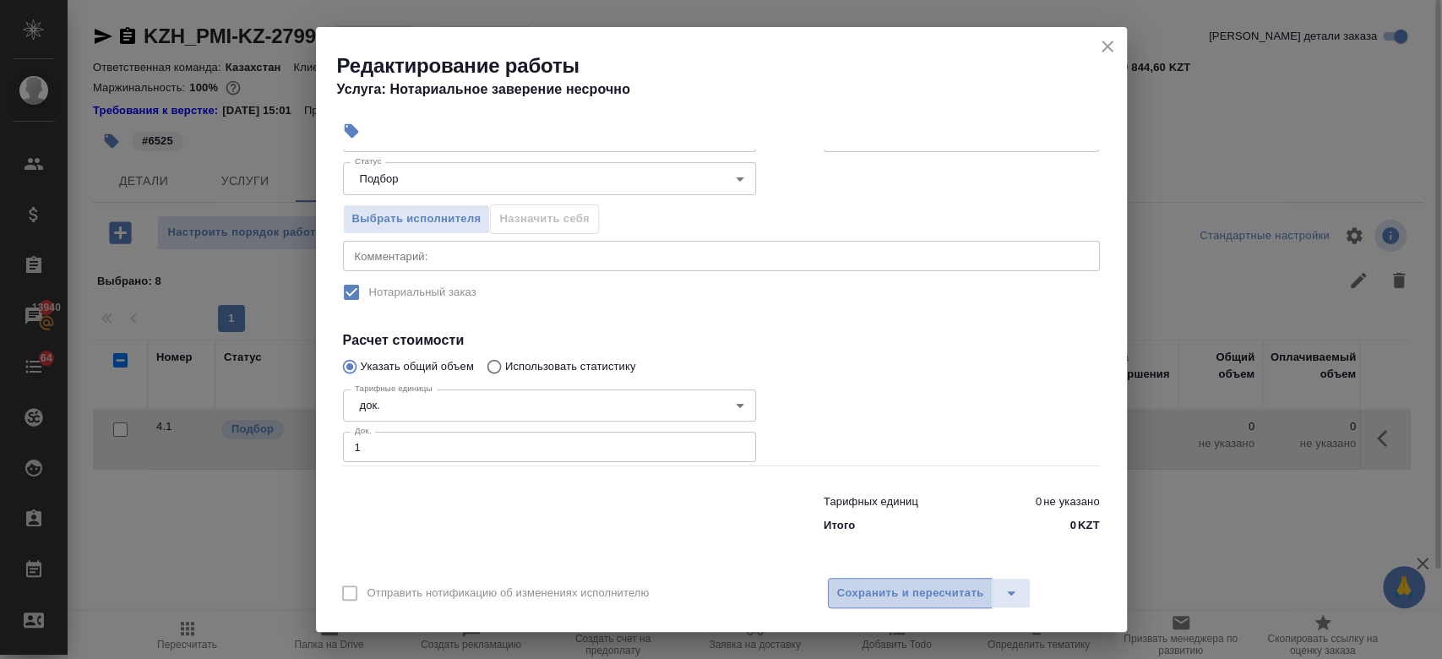
click at [914, 593] on span "Сохранить и пересчитать" at bounding box center [910, 593] width 147 height 19
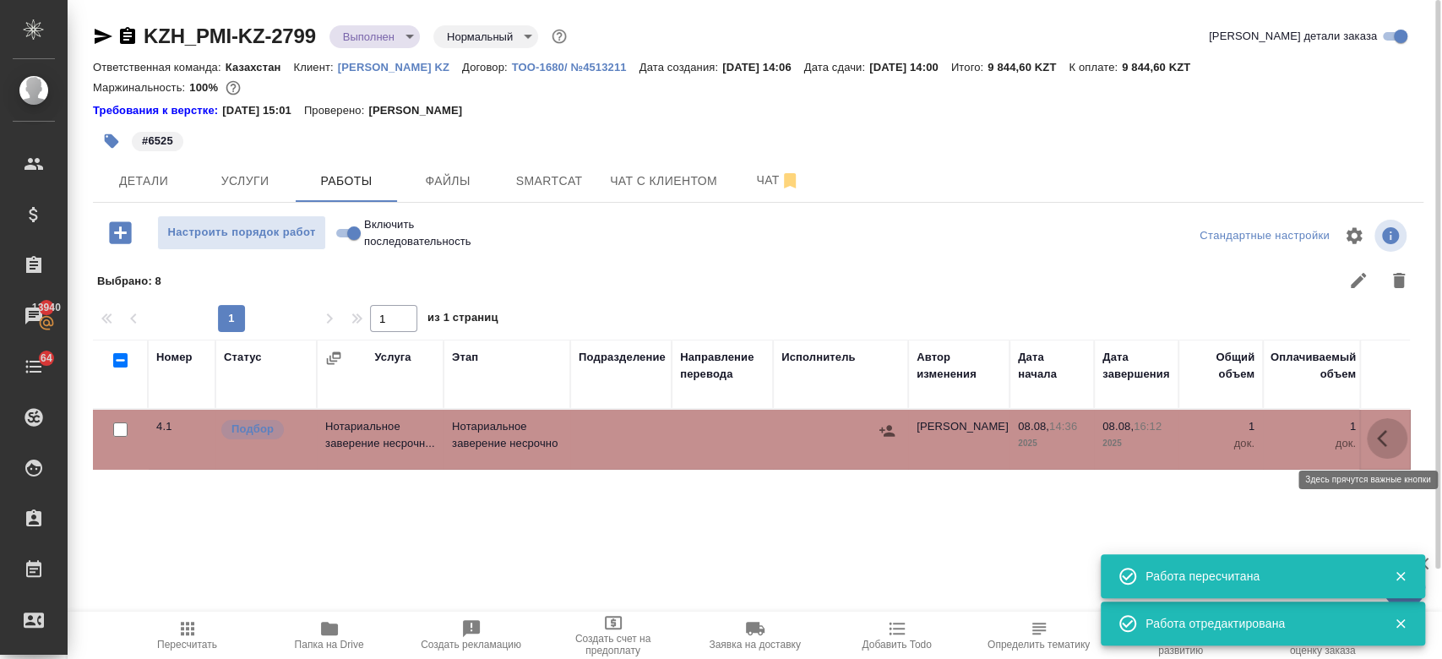
click at [1391, 443] on icon "button" at bounding box center [1387, 438] width 20 height 20
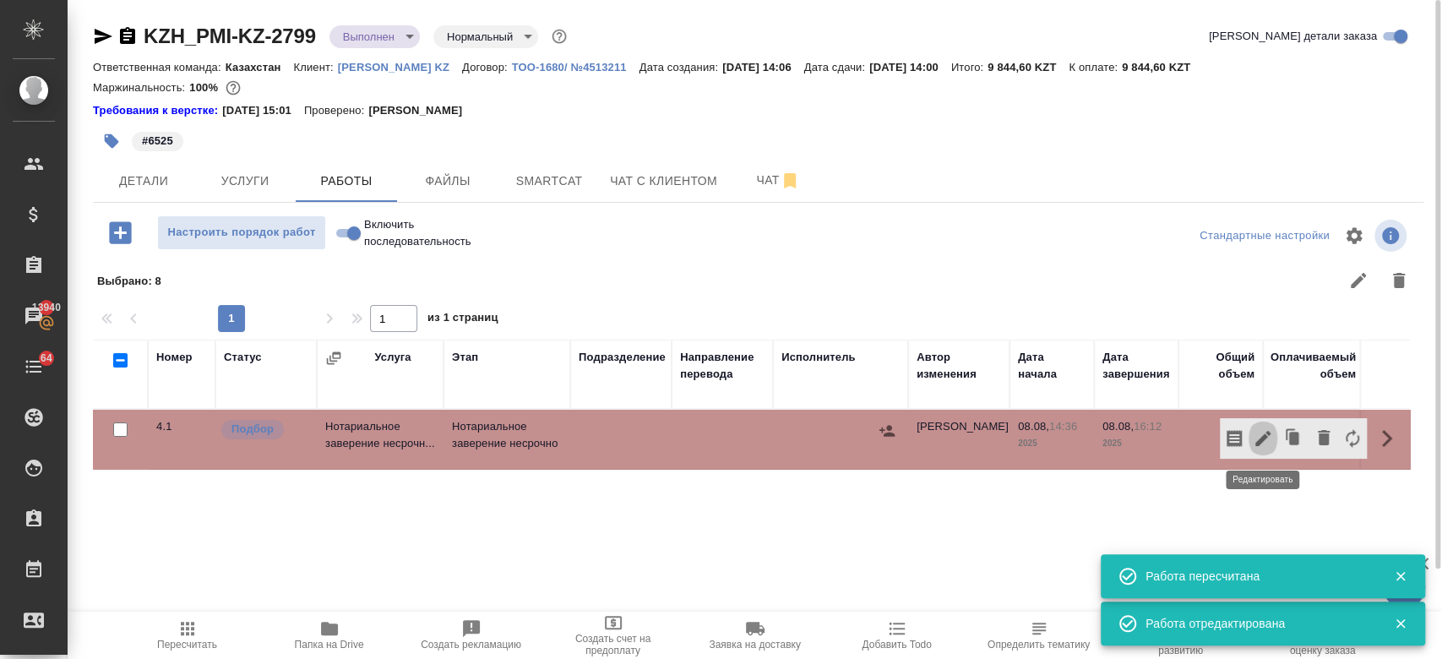
click at [1264, 436] on icon "button" at bounding box center [1262, 438] width 15 height 15
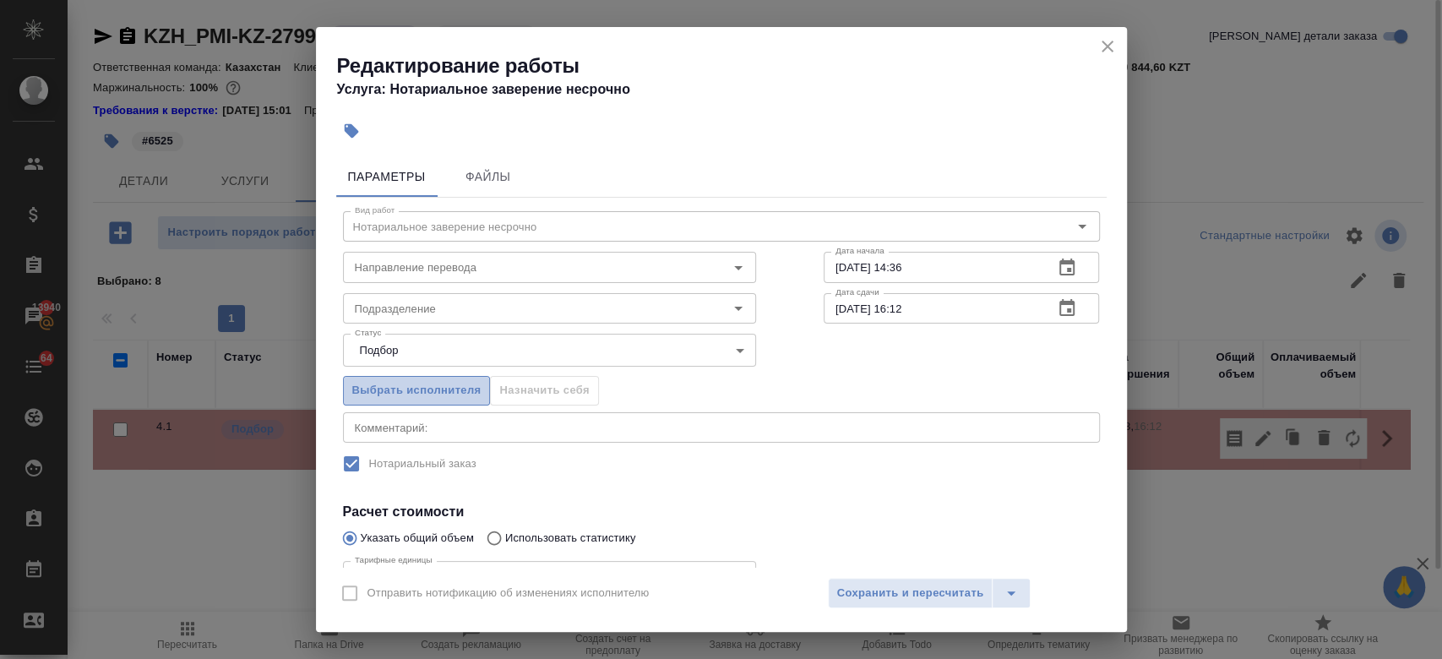
click at [457, 389] on span "Выбрать исполнителя" at bounding box center [416, 390] width 129 height 19
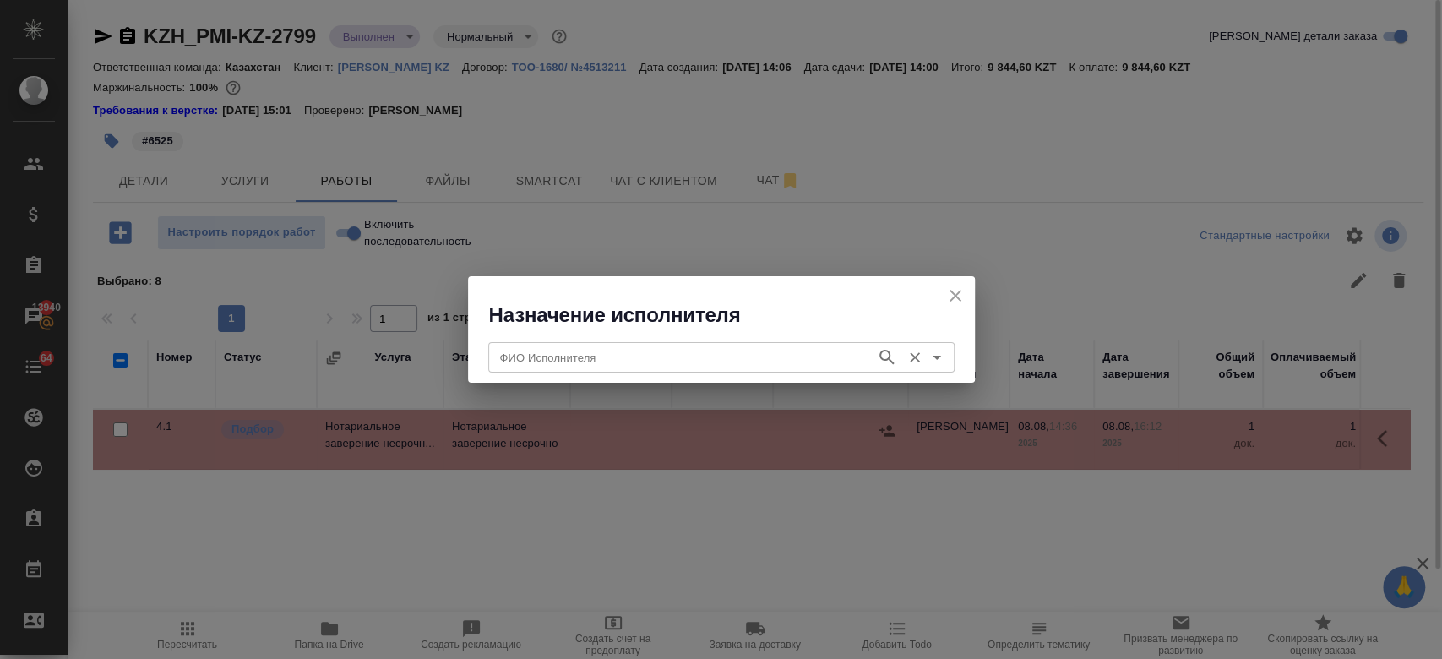
click at [543, 362] on input "ФИО Исполнителя" at bounding box center [680, 357] width 374 height 20
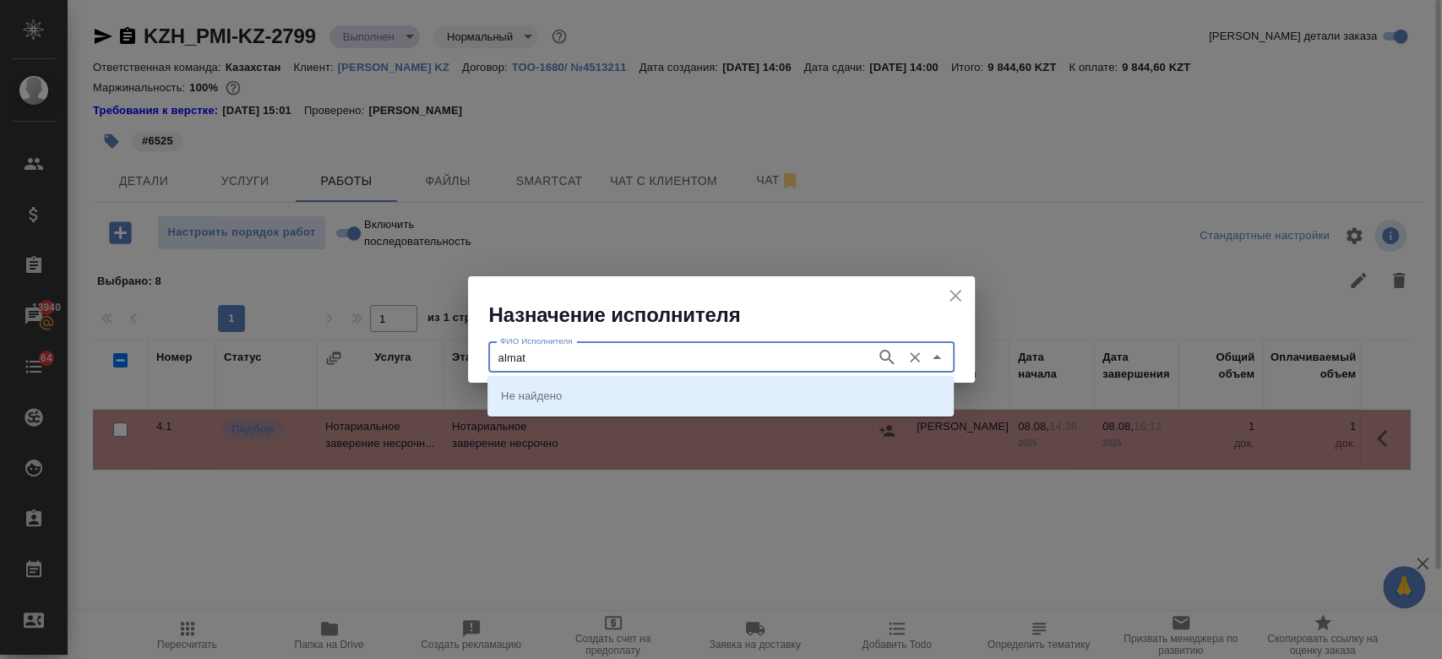
type input "almaty"
click at [878, 361] on icon "button" at bounding box center [887, 357] width 20 height 20
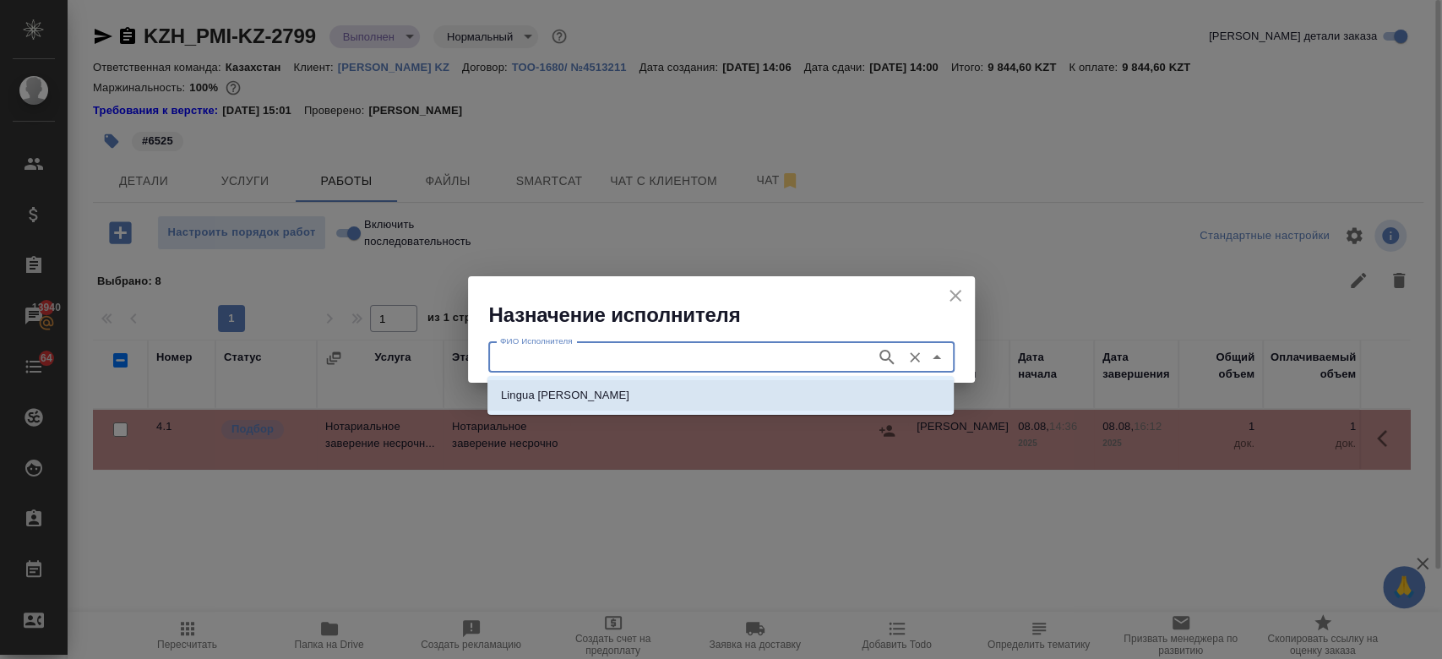
click at [742, 393] on li "Lingua Franka Almaty" at bounding box center [720, 395] width 466 height 30
type input "Lingua Franka Almaty"
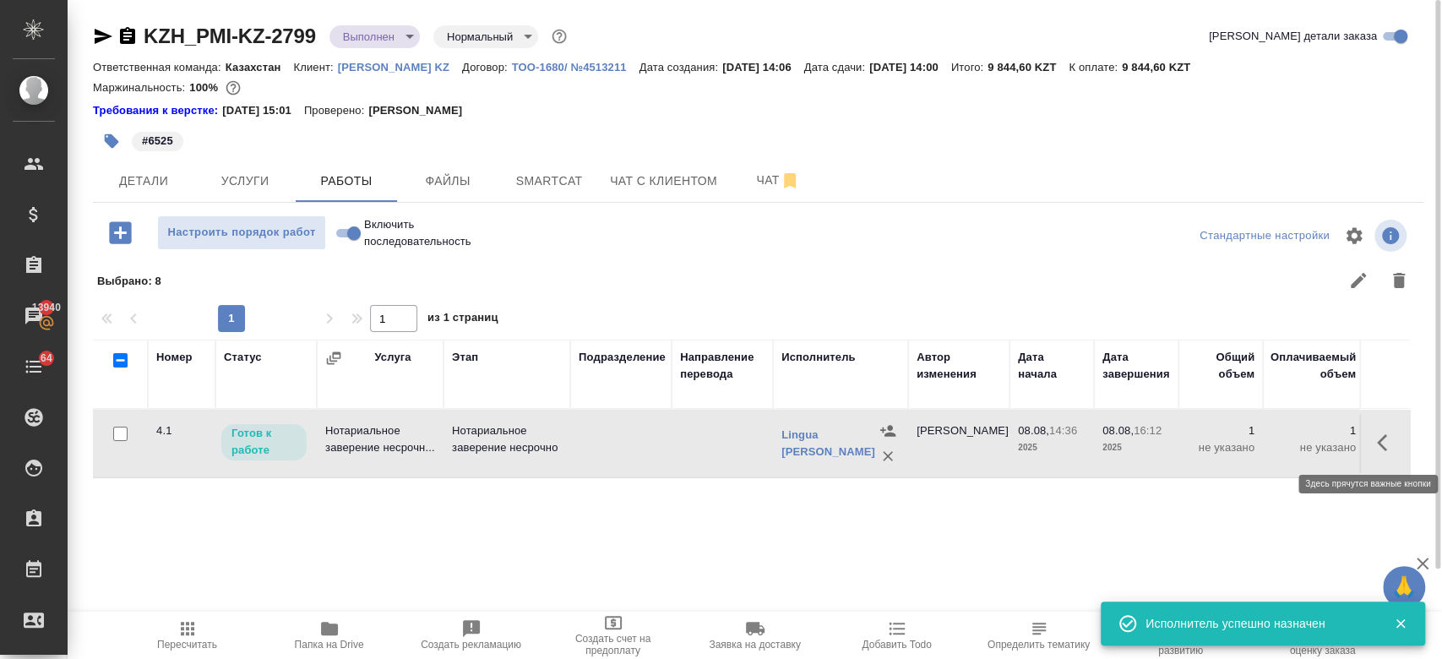
click at [1382, 433] on icon "button" at bounding box center [1387, 443] width 20 height 20
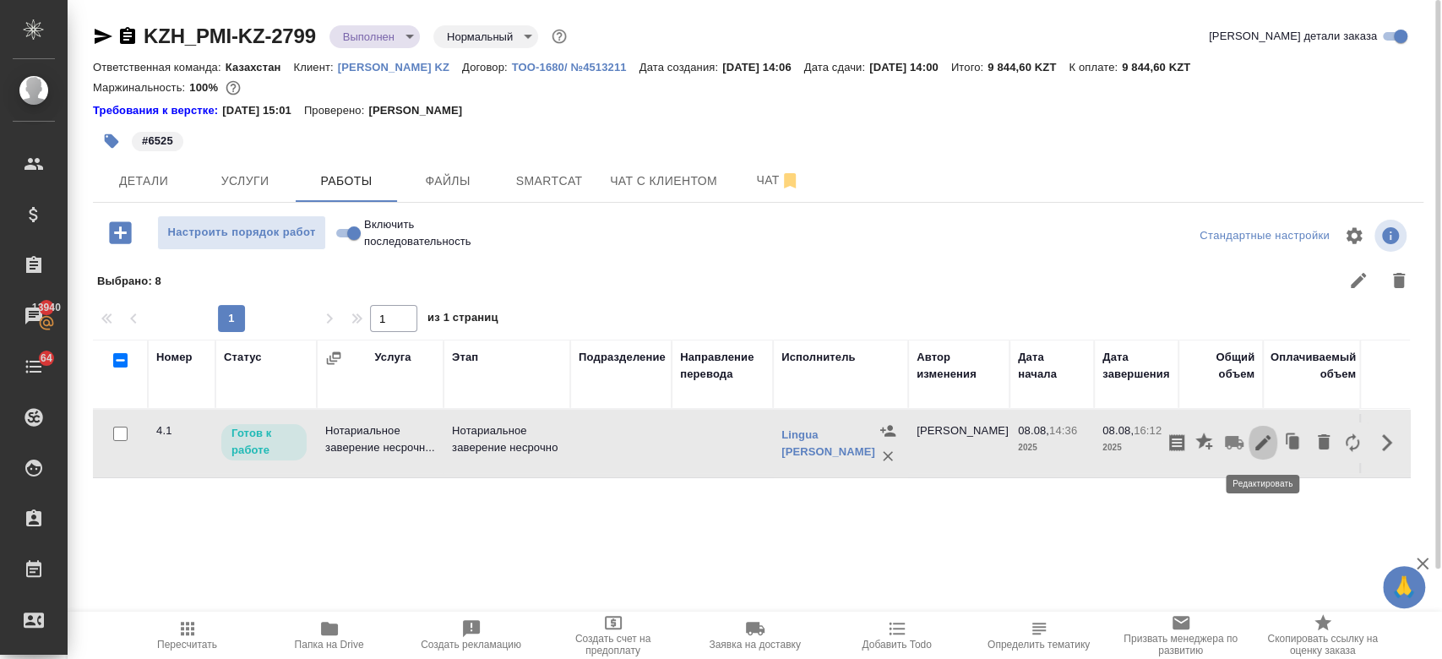
click at [1262, 438] on icon "button" at bounding box center [1263, 443] width 20 height 20
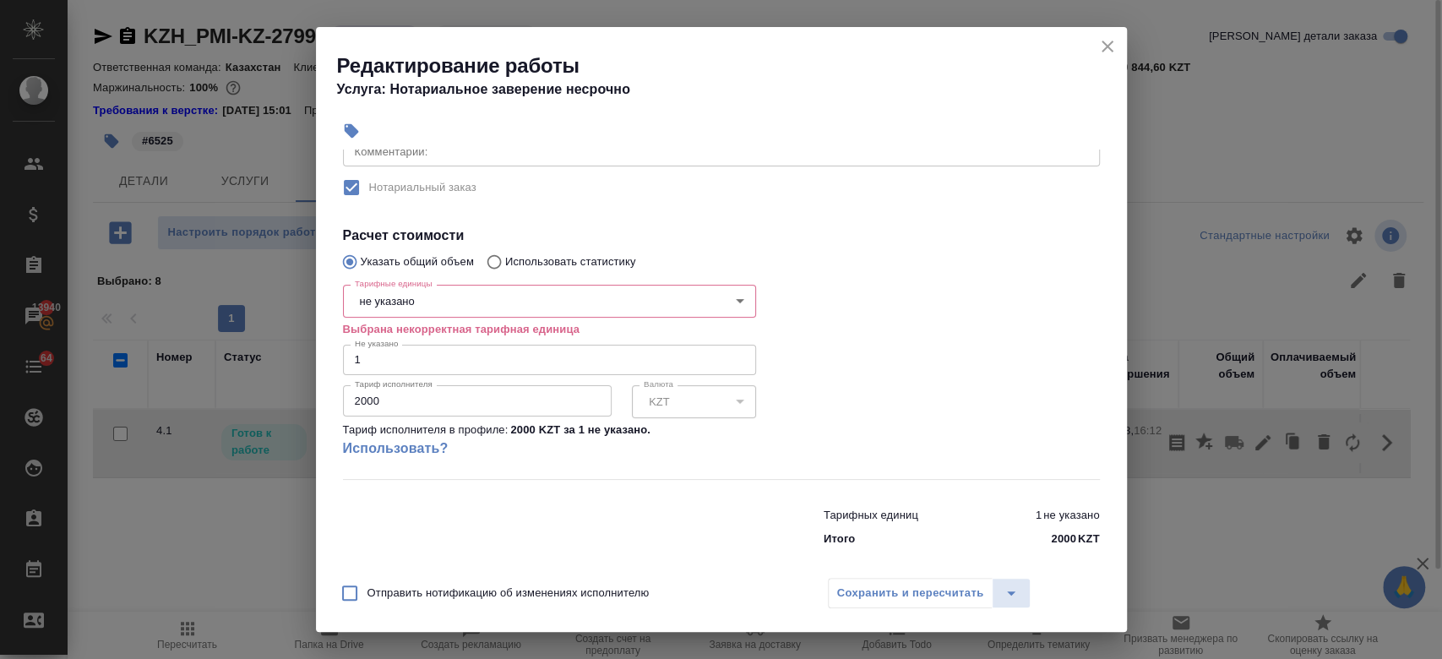
scroll to position [295, 0]
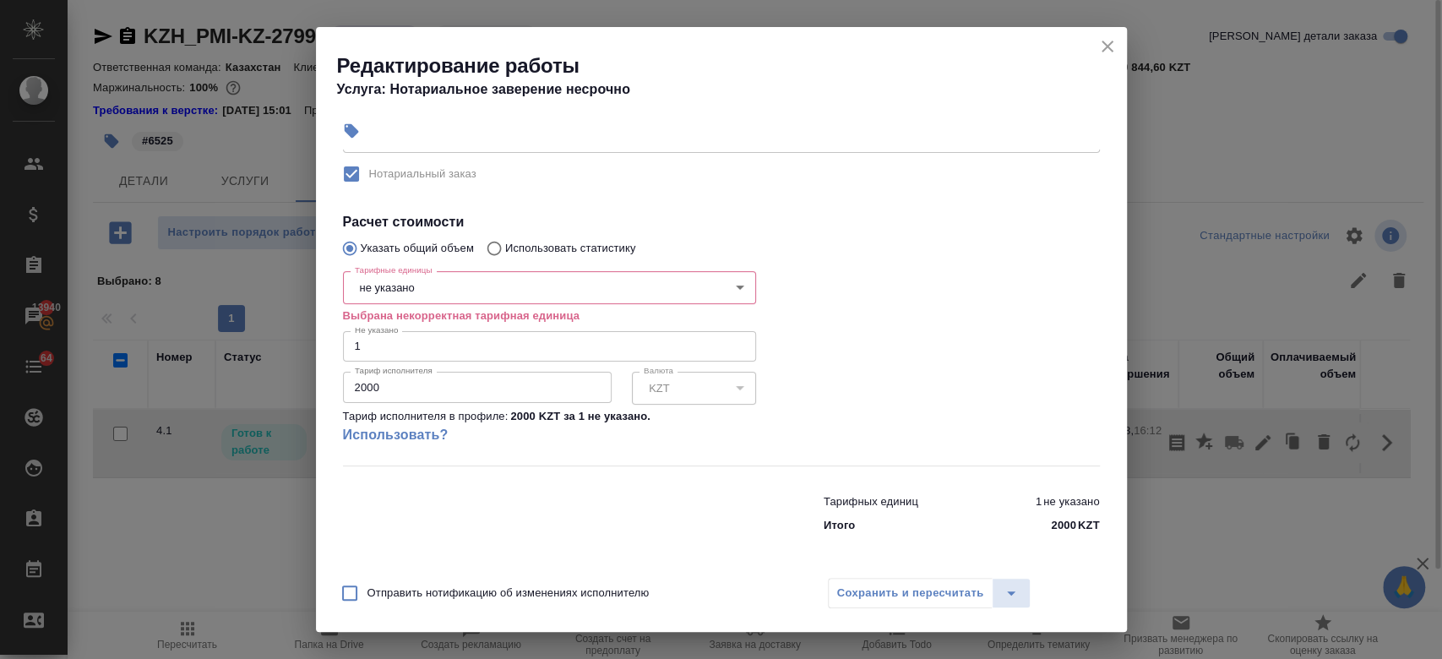
click at [551, 281] on body "🙏 .cls-1 fill:#fff; AWATERA Kosherbayeva Nazerke Клиенты Спецификации Заказы 13…" at bounding box center [721, 329] width 1442 height 659
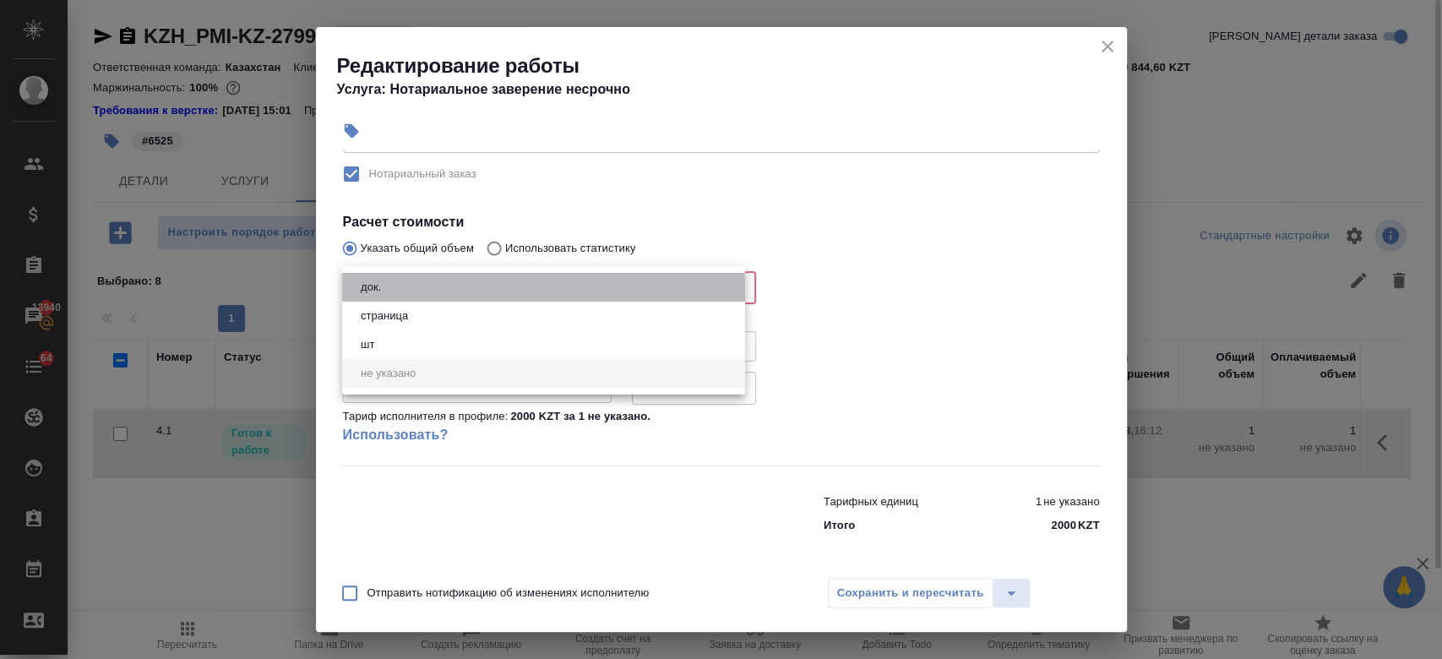
click at [507, 297] on li "док." at bounding box center [543, 287] width 403 height 29
type input "5a8b1489cc6b4906c91bfd8b"
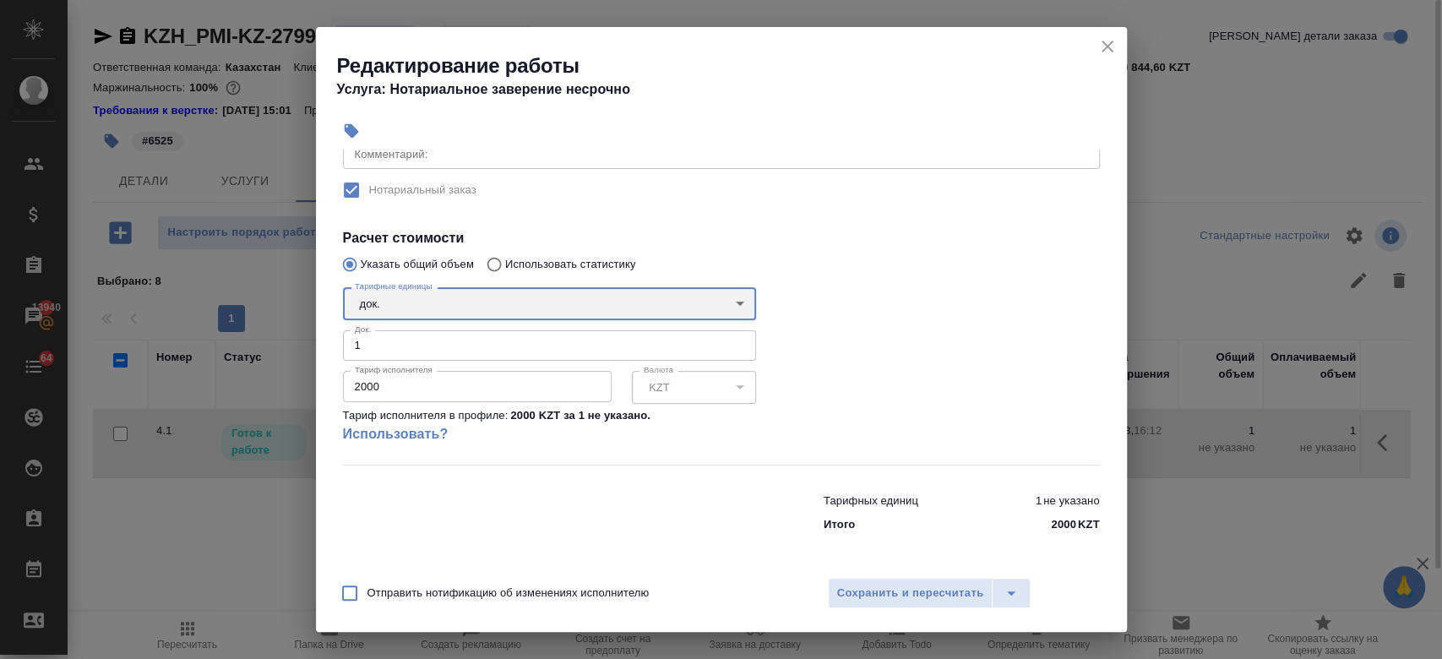
scroll to position [277, 0]
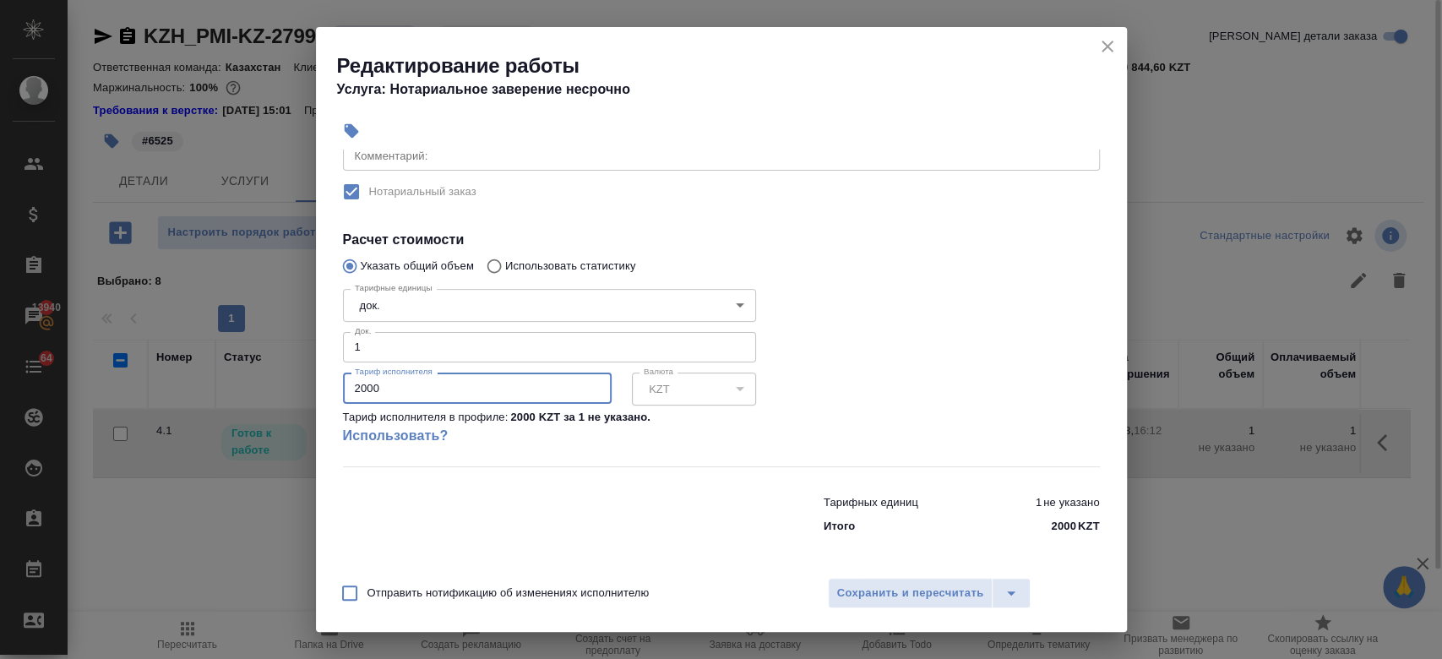
click at [465, 389] on input "2000" at bounding box center [477, 388] width 269 height 30
type input "2"
type input "6525"
click at [890, 318] on div at bounding box center [962, 373] width 344 height 251
click at [892, 588] on span "Сохранить и пересчитать" at bounding box center [910, 593] width 147 height 19
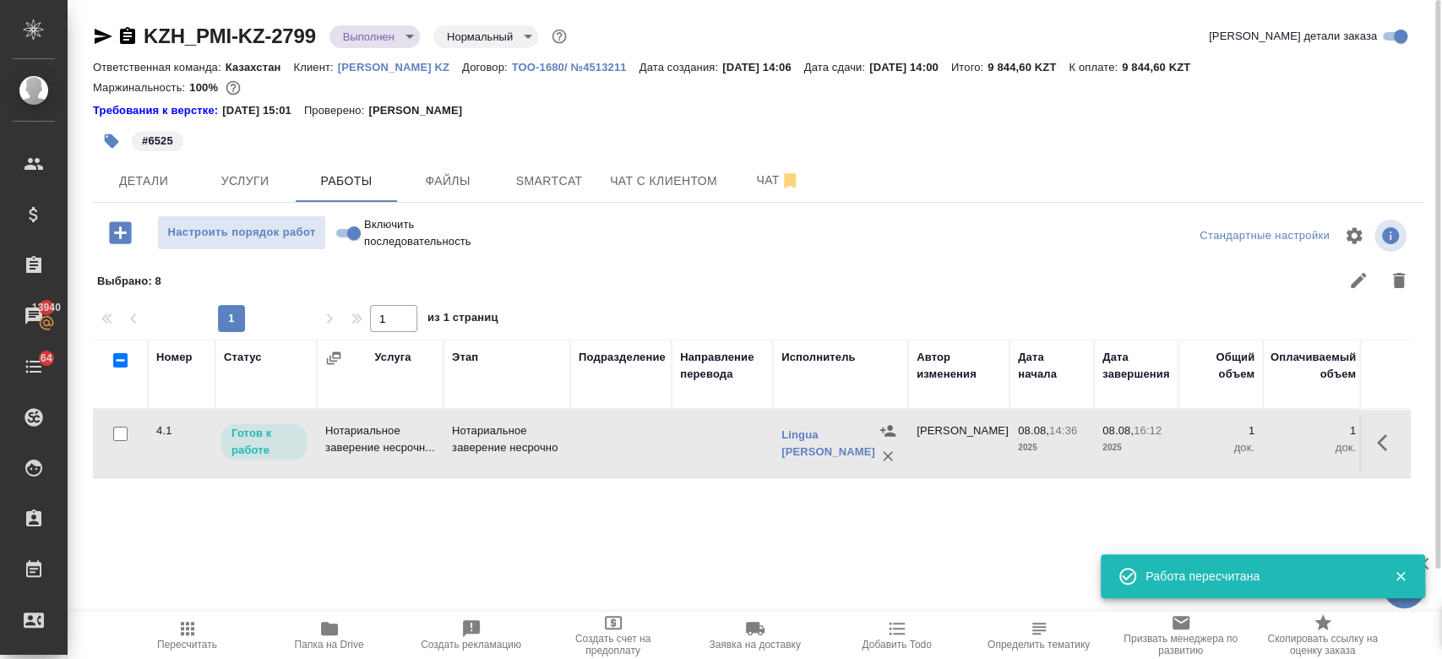
click at [365, 46] on body "🙏 .cls-1 fill:#fff; AWATERA Kosherbayeva Nazerke Клиенты Спецификации Заказы 13…" at bounding box center [721, 329] width 1442 height 659
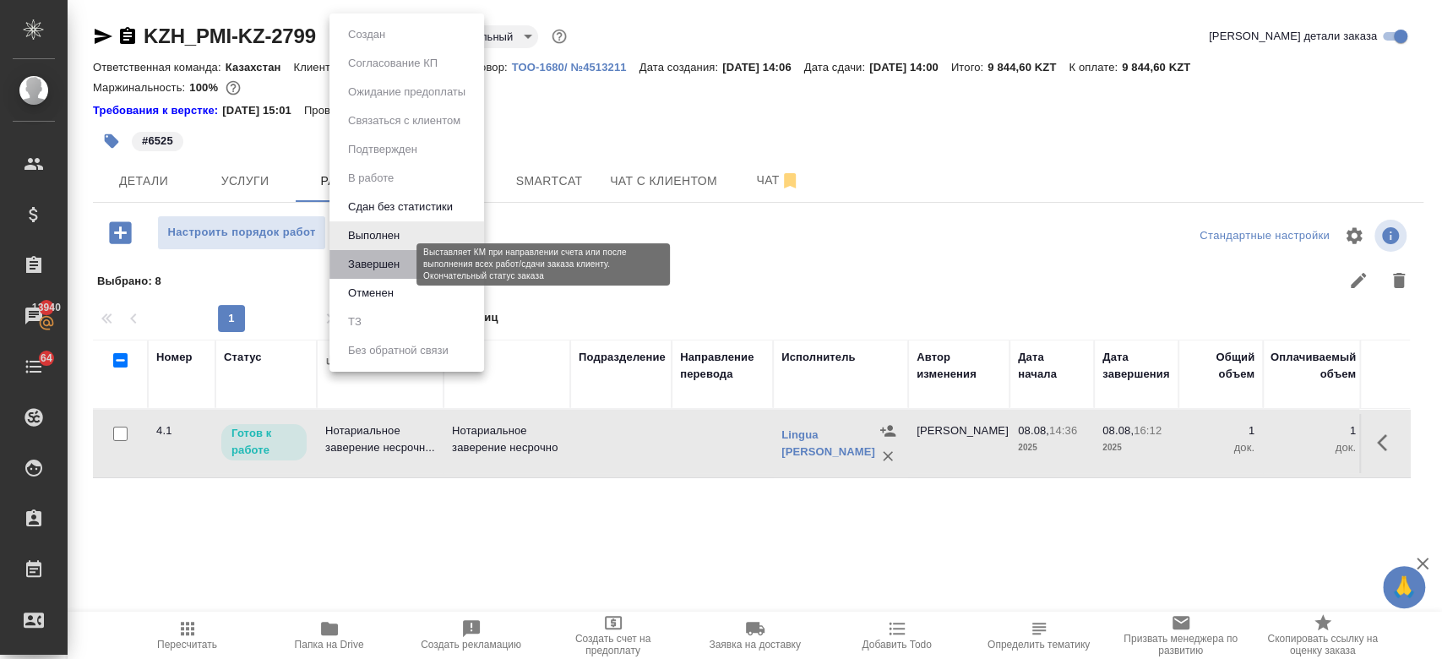
click at [388, 261] on button "Завершен" at bounding box center [374, 264] width 62 height 19
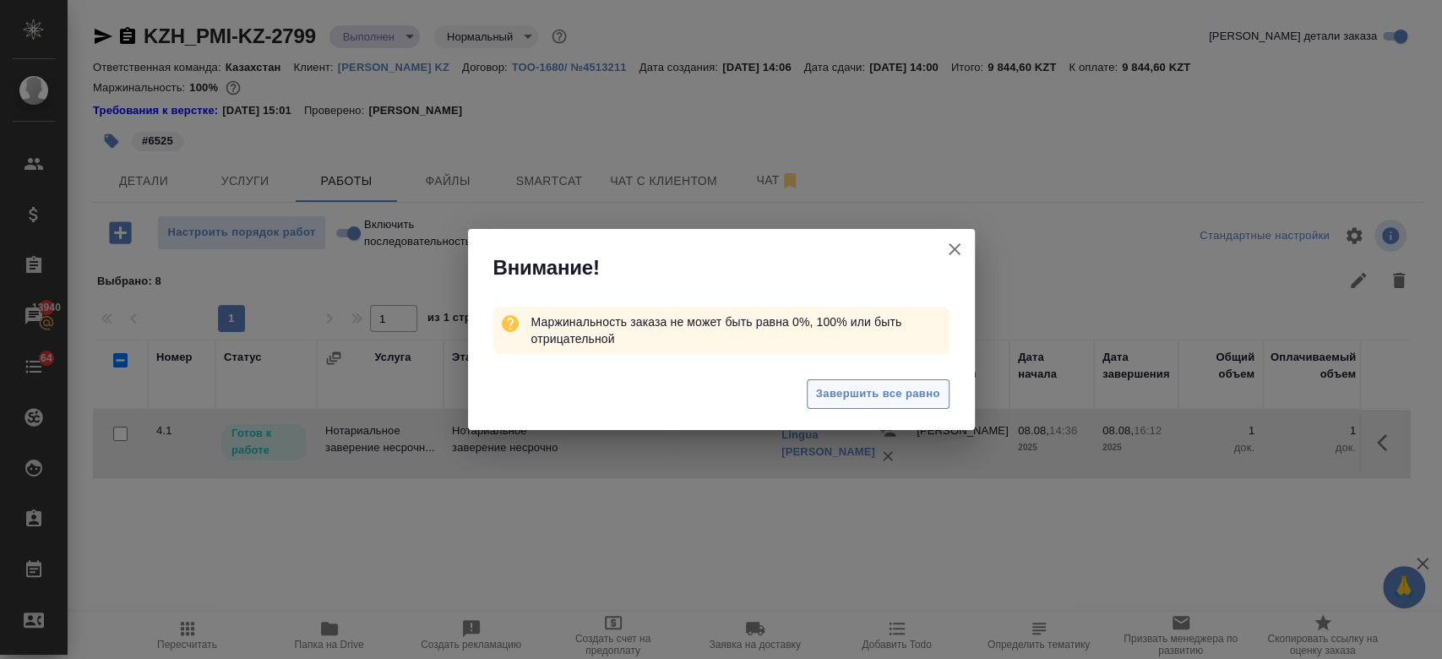
click at [872, 399] on span "Завершить все равно" at bounding box center [878, 393] width 124 height 19
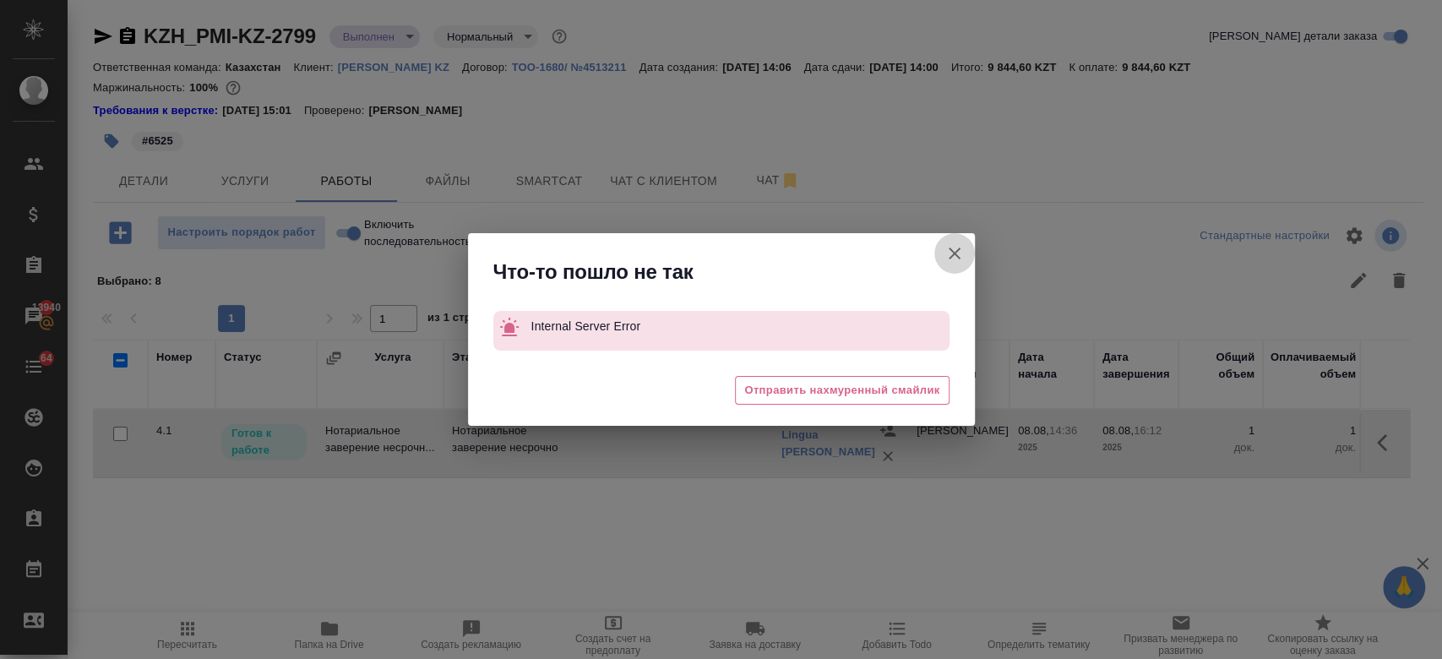
click at [947, 257] on icon "button" at bounding box center [954, 253] width 20 height 20
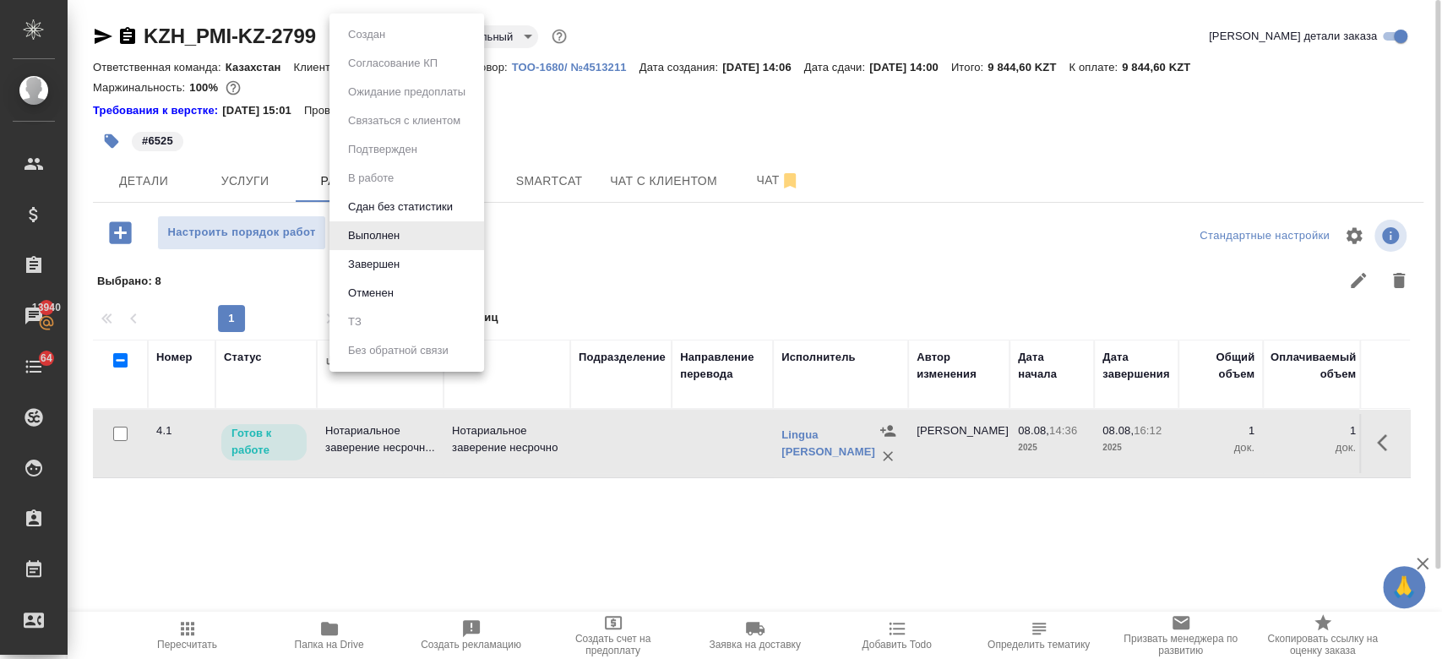
click at [389, 38] on body "🙏 .cls-1 fill:#fff; AWATERA Kosherbayeva Nazerke Клиенты Спецификации Заказы 13…" at bounding box center [721, 329] width 1442 height 659
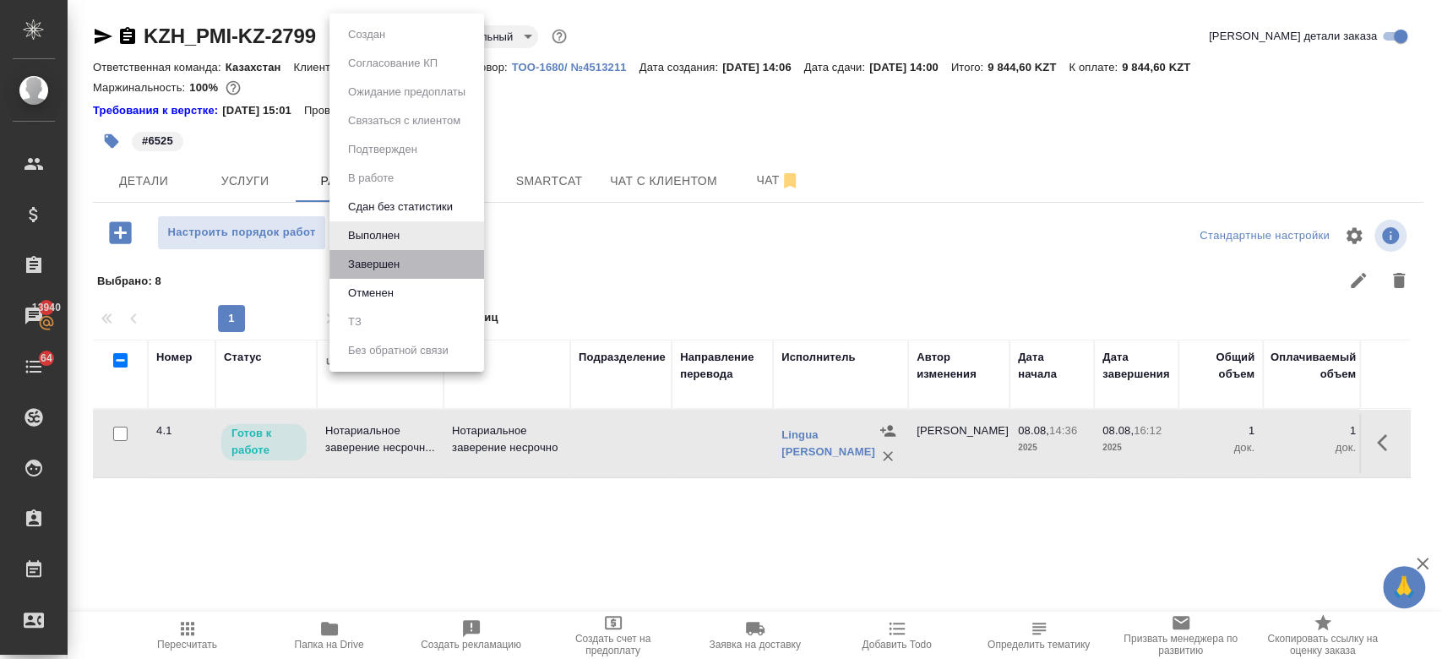
click at [420, 270] on li "Завершен" at bounding box center [406, 264] width 155 height 29
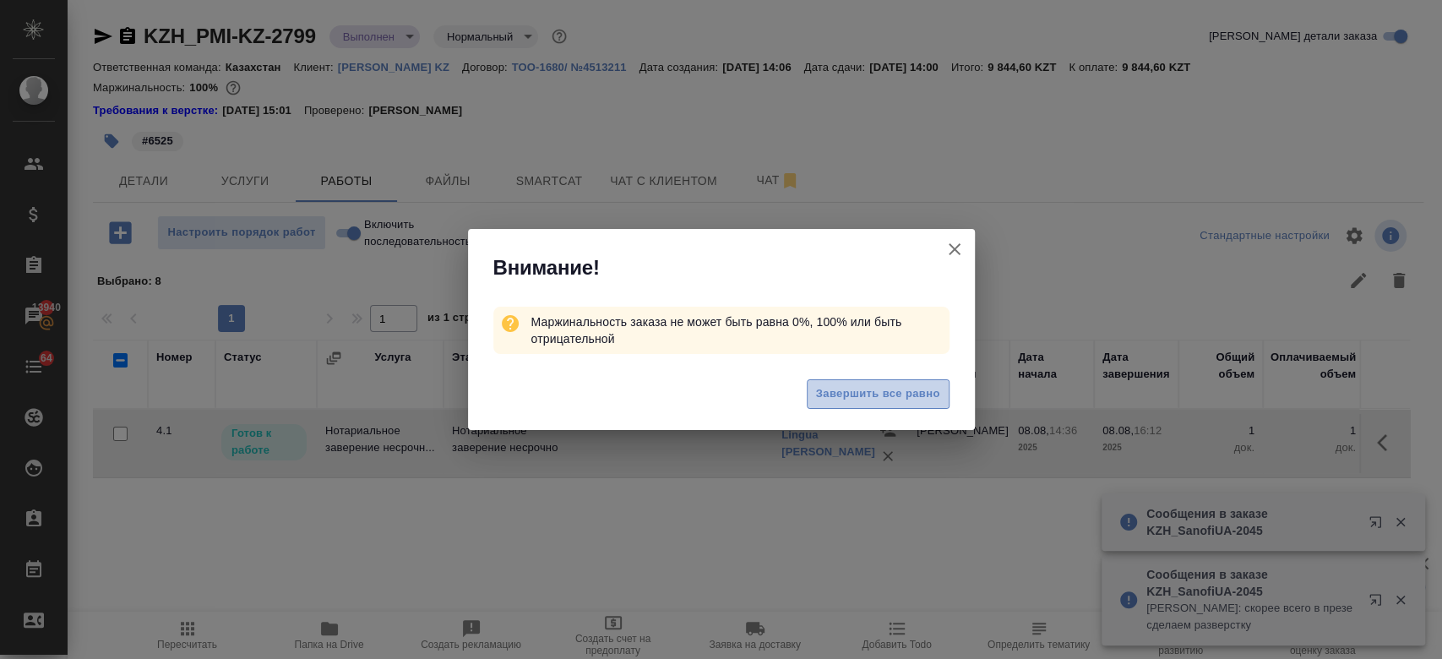
click at [860, 395] on span "Завершить все равно" at bounding box center [878, 393] width 124 height 19
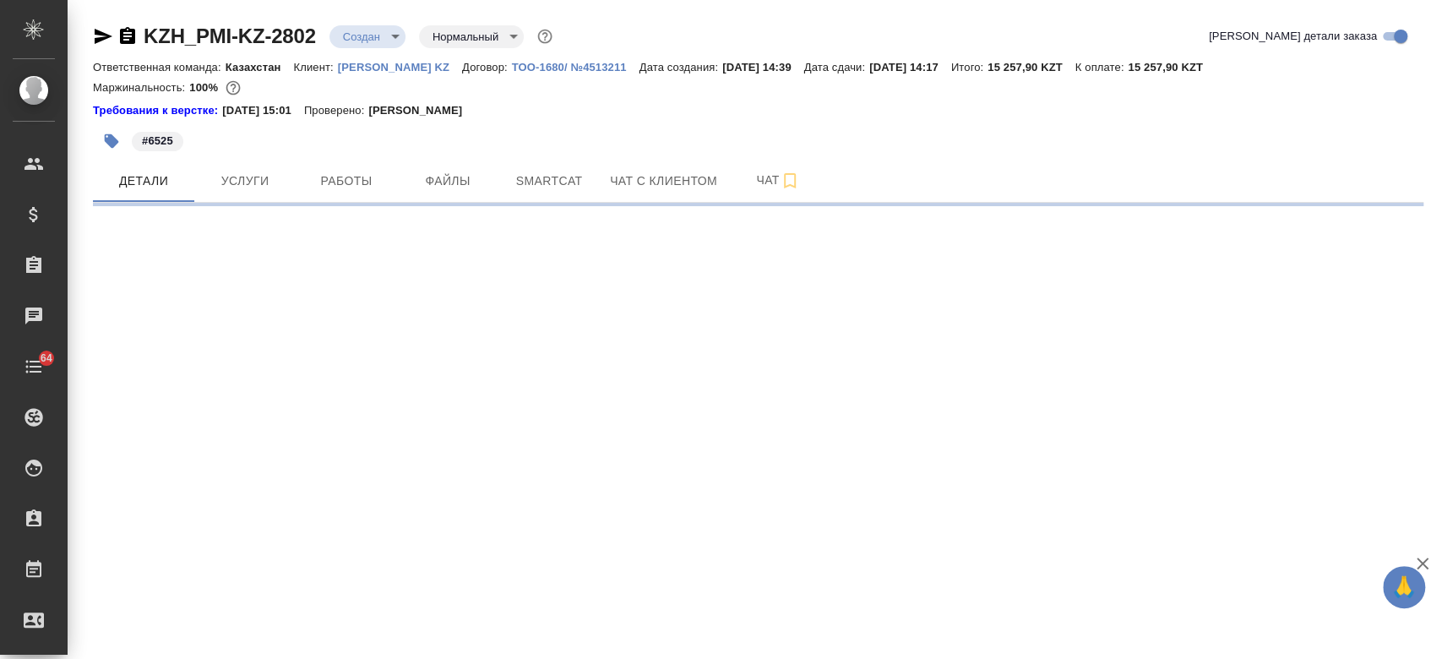
select select "RU"
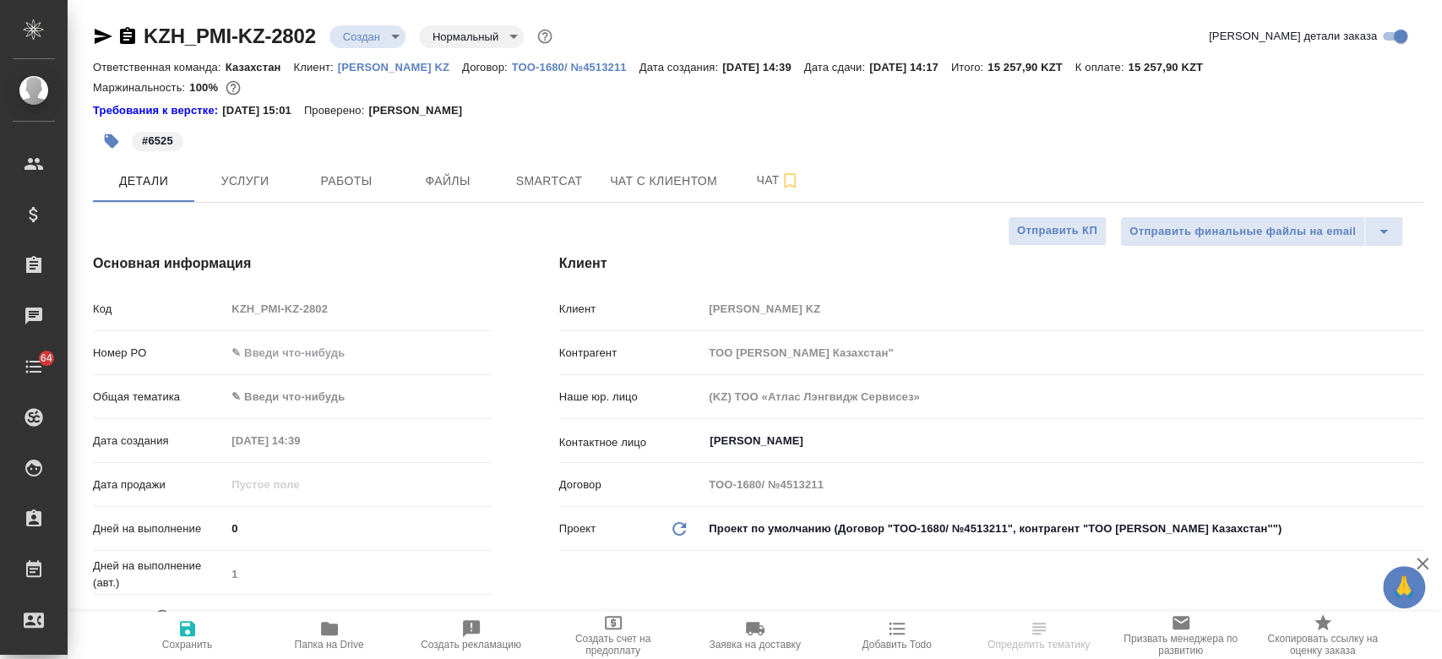
type textarea "x"
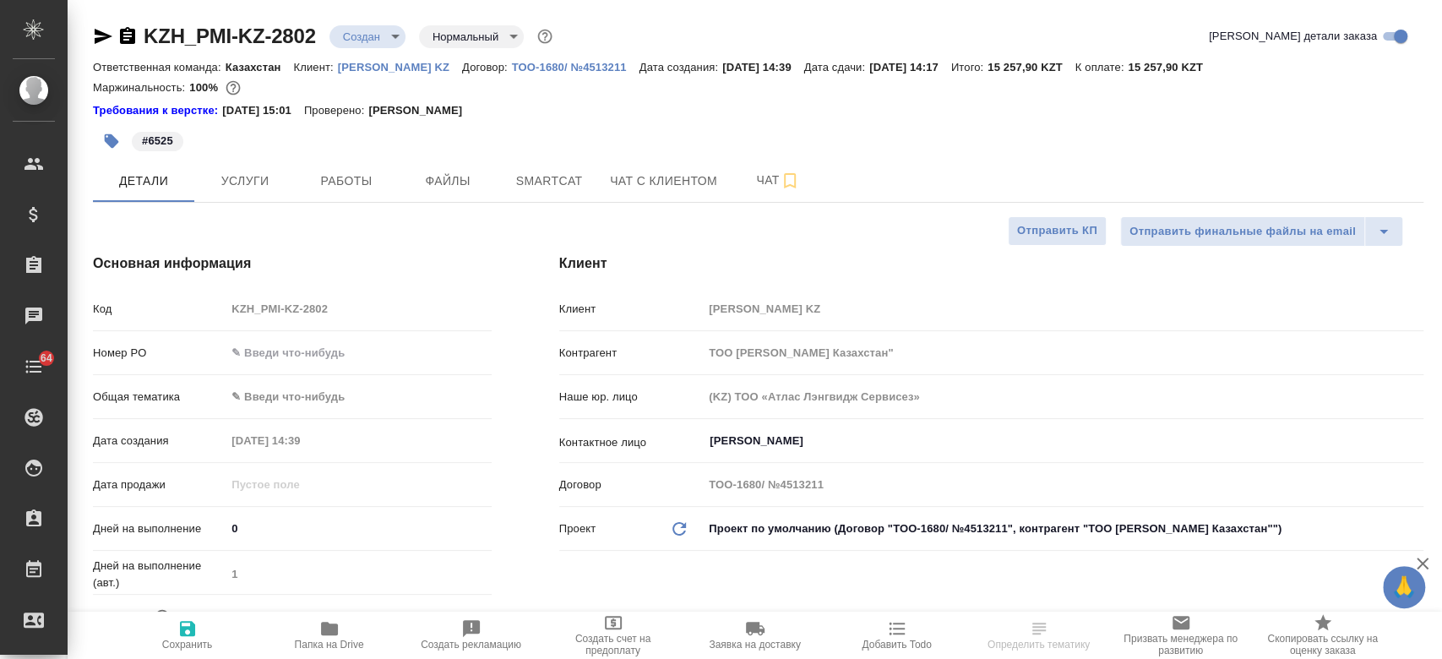
type textarea "x"
click at [303, 363] on input "text" at bounding box center [358, 352] width 264 height 24
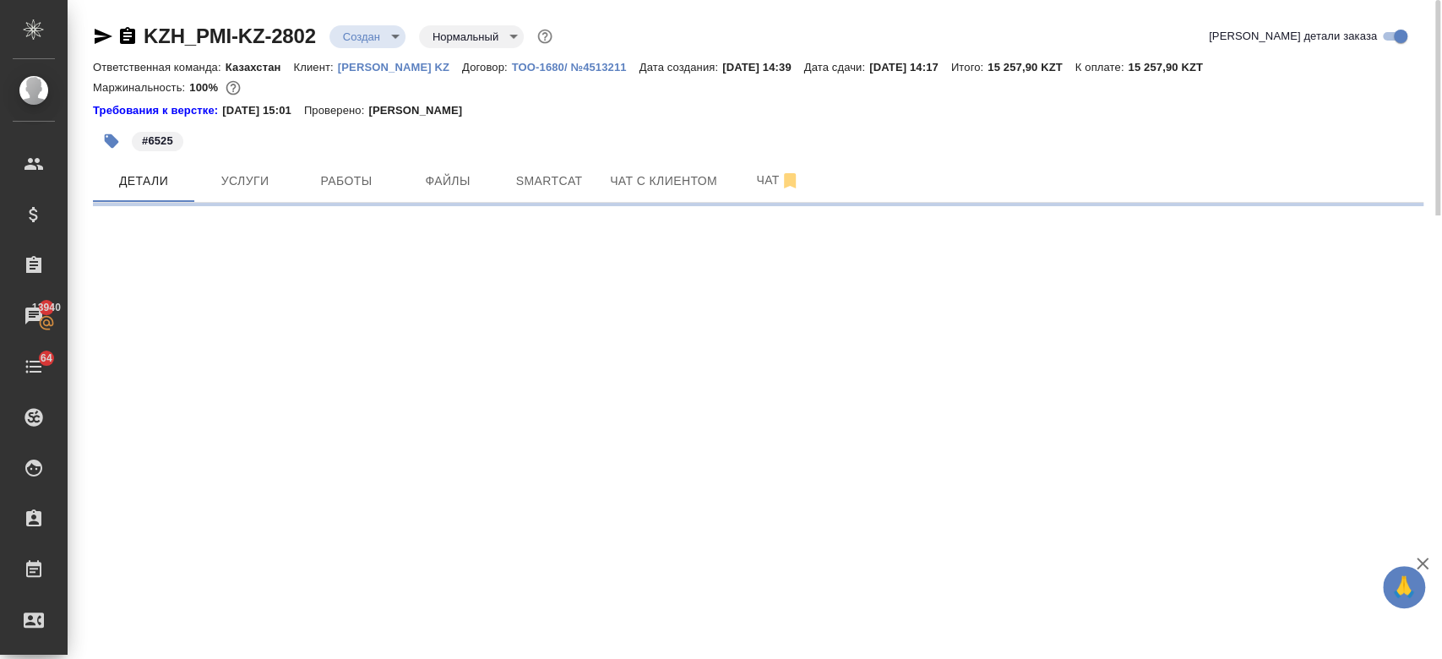
click at [309, 226] on div ".cls-1 fill:#fff; AWATERA Kosherbayeva Nazerke Клиенты Спецификации Заказы 1394…" at bounding box center [721, 329] width 1442 height 659
select select "RU"
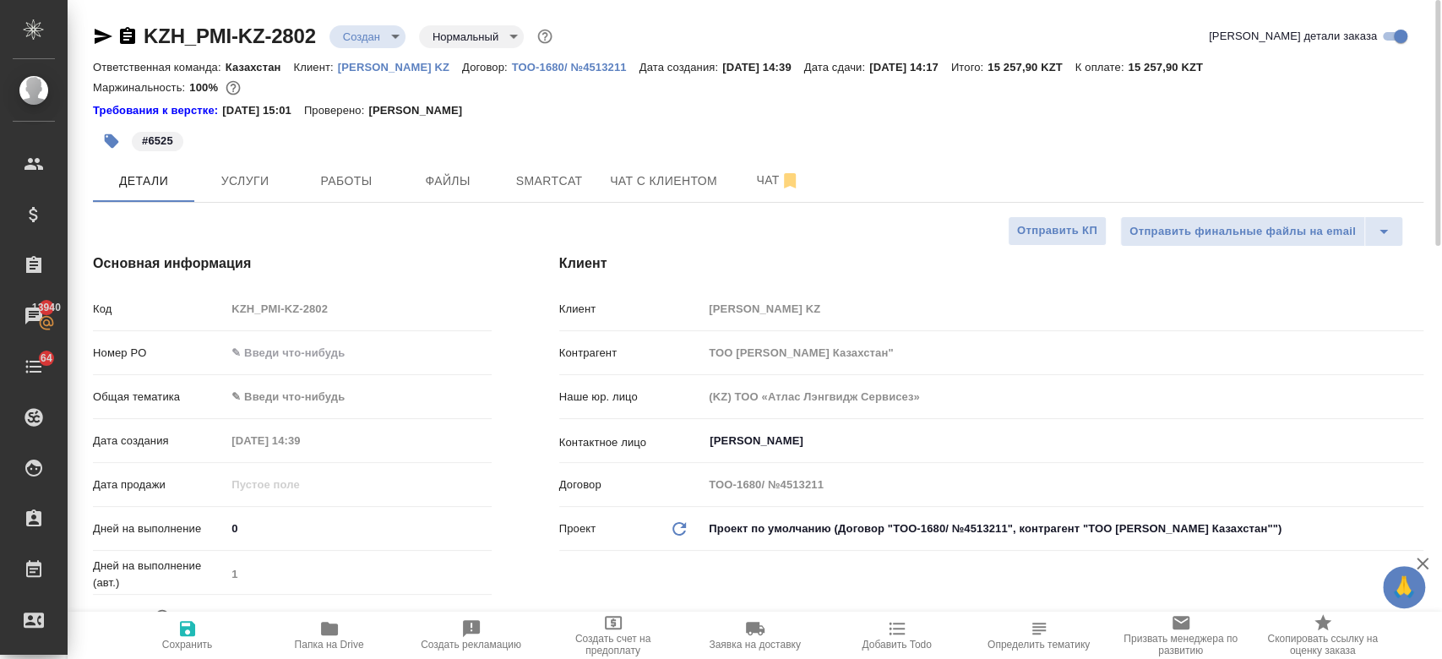
type textarea "x"
click at [309, 226] on div "Основная информация Код KZH_PMI-KZ-2802 Номер PO Общая тематика ✎ Введи что-ниб…" at bounding box center [292, 493] width 466 height 547
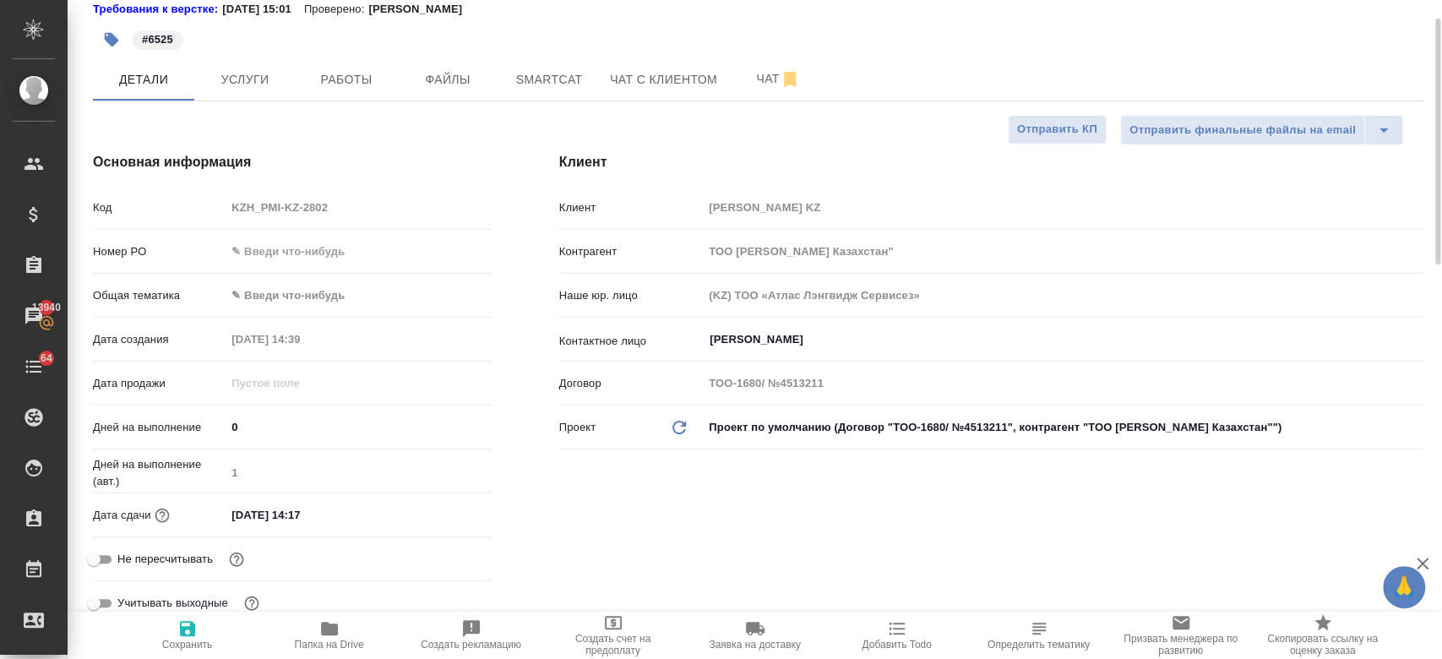
scroll to position [85, 0]
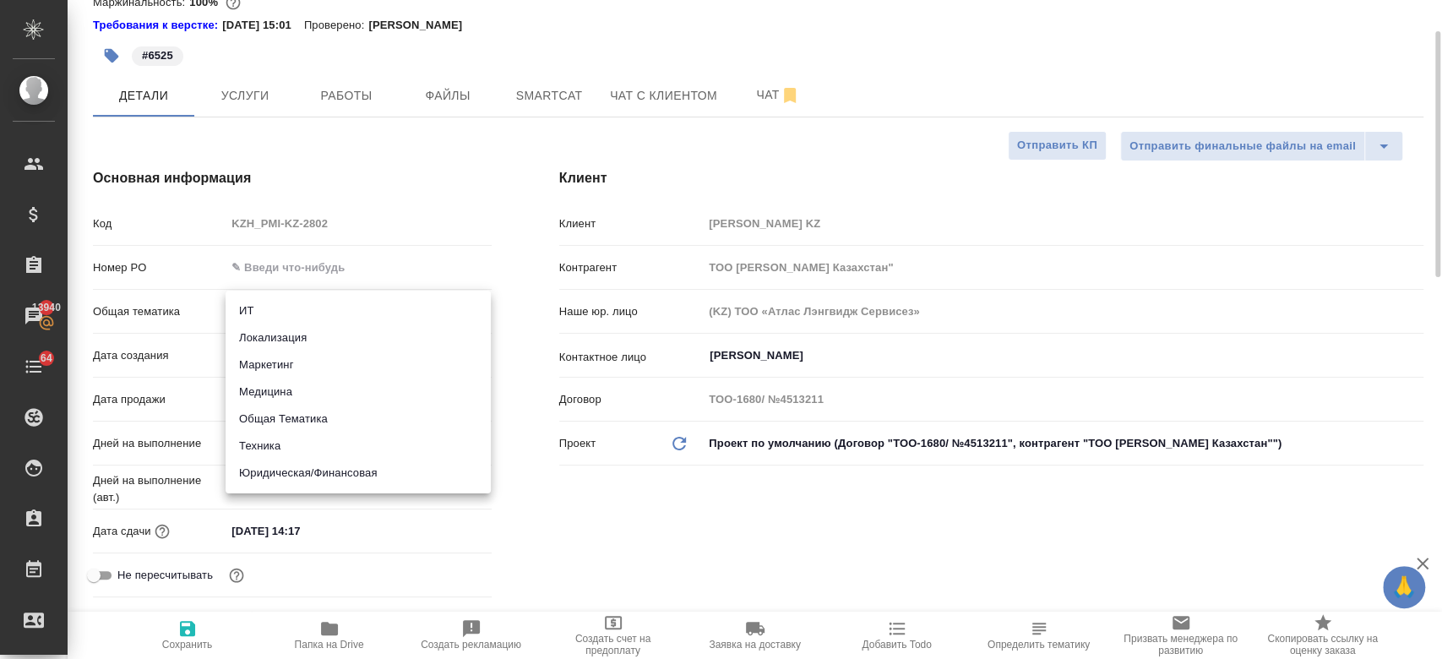
click at [269, 308] on body "🙏 .cls-1 fill:#fff; AWATERA Kosherbayeva Nazerke Клиенты Спецификации Заказы 13…" at bounding box center [721, 329] width 1442 height 659
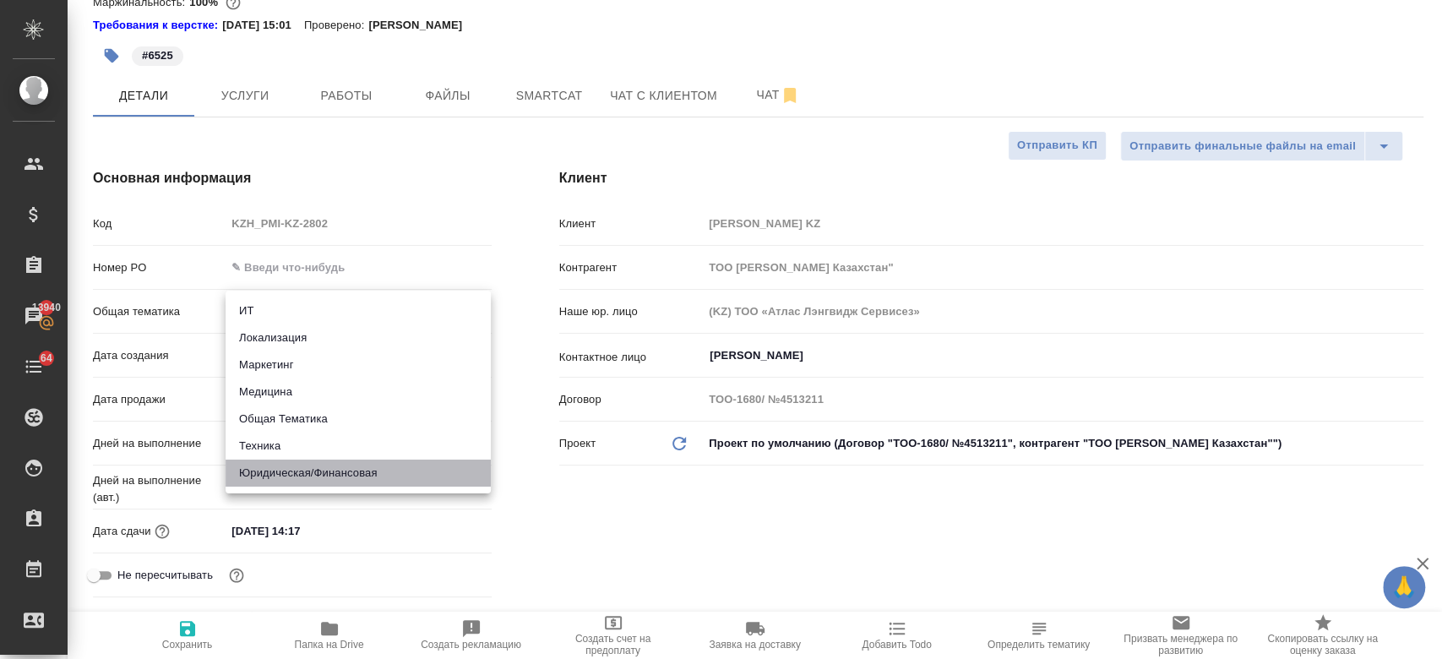
click at [333, 467] on li "Юридическая/Финансовая" at bounding box center [358, 473] width 265 height 27
type input "yr-fn"
type textarea "x"
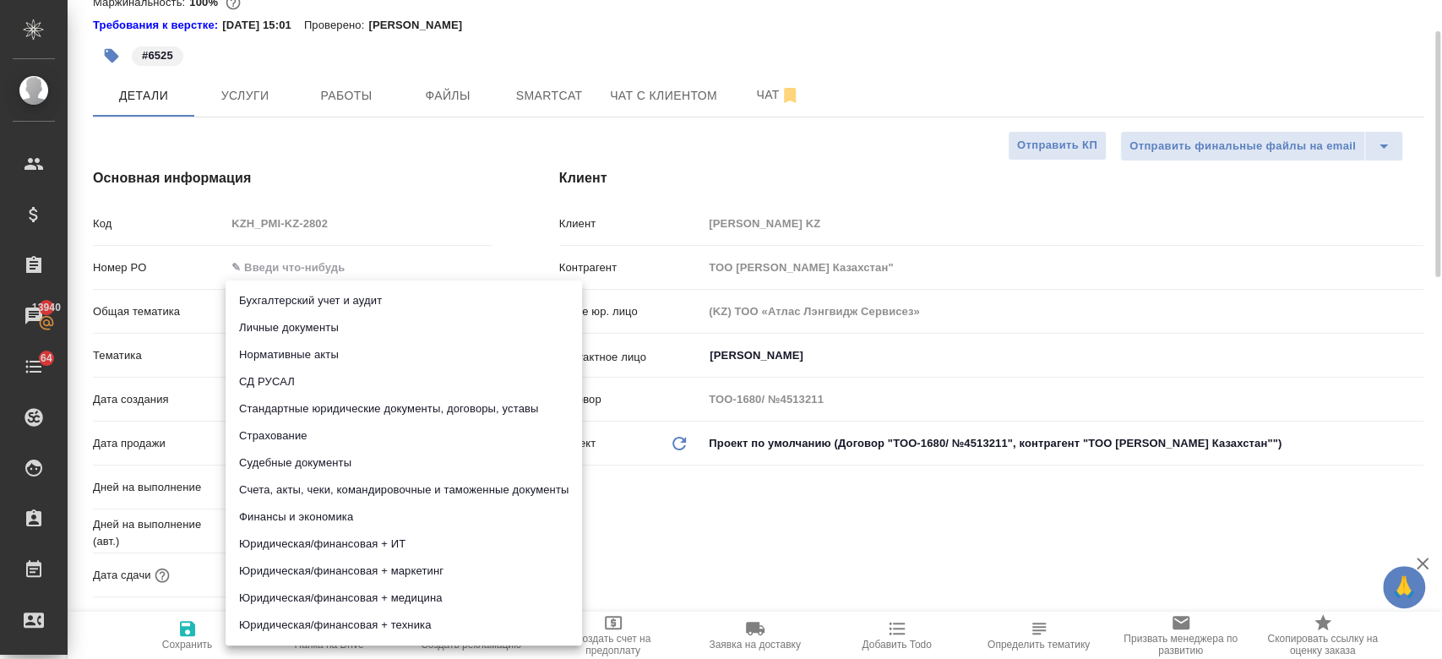
click at [269, 348] on body "🙏 .cls-1 fill:#fff; AWATERA Kosherbayeva Nazerke Клиенты Спецификации Заказы 13…" at bounding box center [721, 329] width 1442 height 659
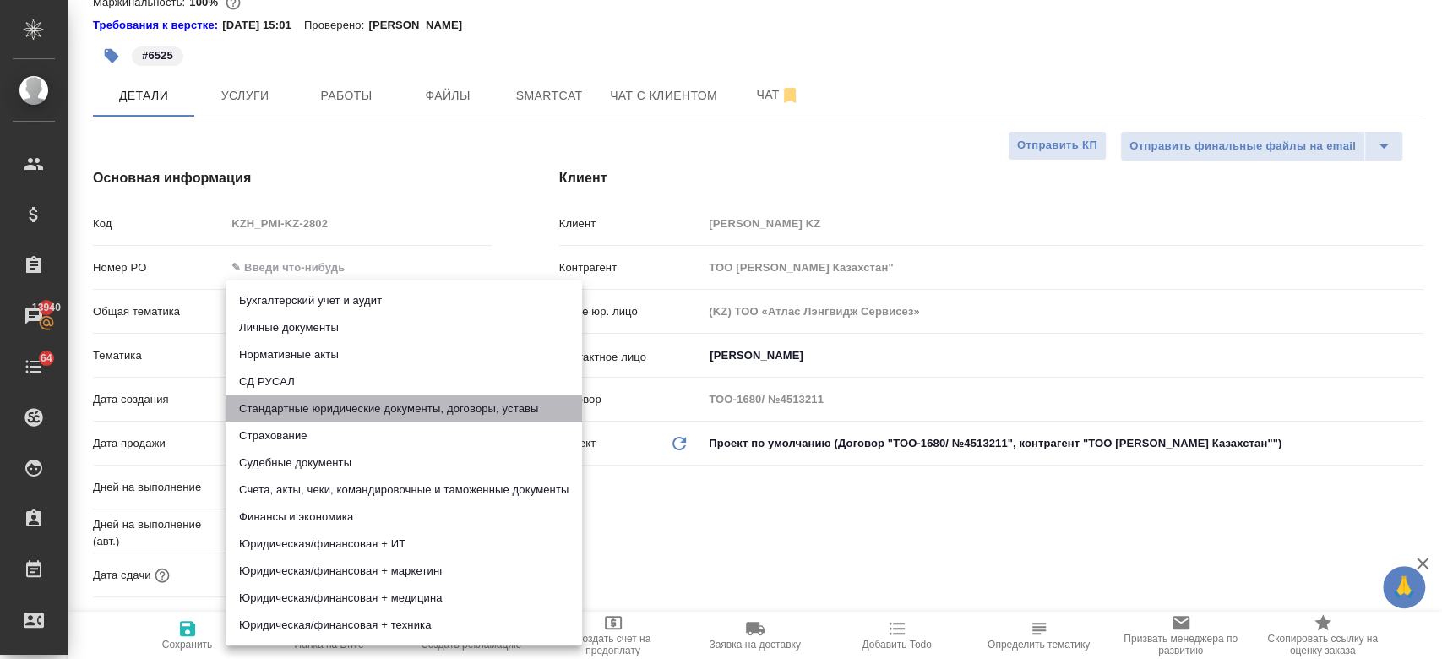
click at [331, 413] on li "Стандартные юридические документы, договоры, уставы" at bounding box center [404, 408] width 357 height 27
type textarea "x"
type input "5f647205b73bc97568ca66bf"
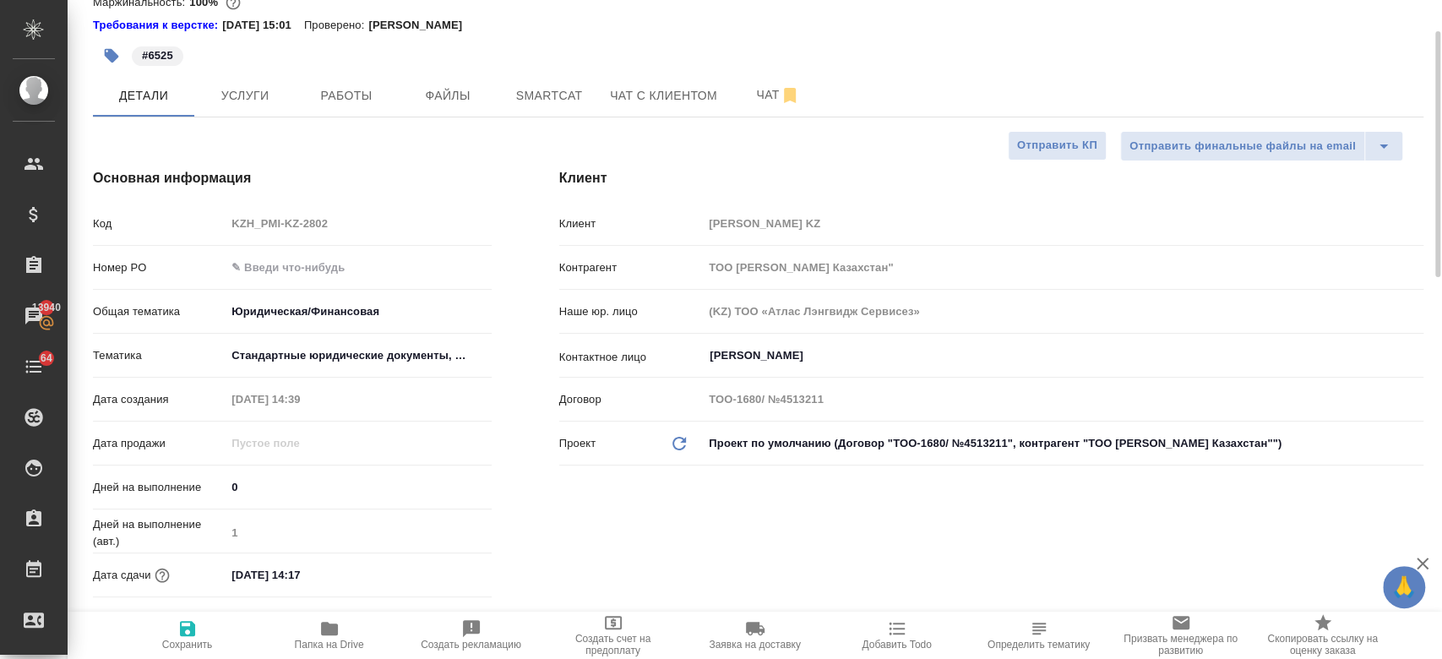
click at [590, 547] on div "Клиент Клиент Philip Morris KZ Контрагент ТОО Филип Моррис Казахстан" Наше юр. …" at bounding box center [991, 429] width 932 height 591
click at [177, 626] on icon "button" at bounding box center [187, 628] width 20 height 20
type textarea "x"
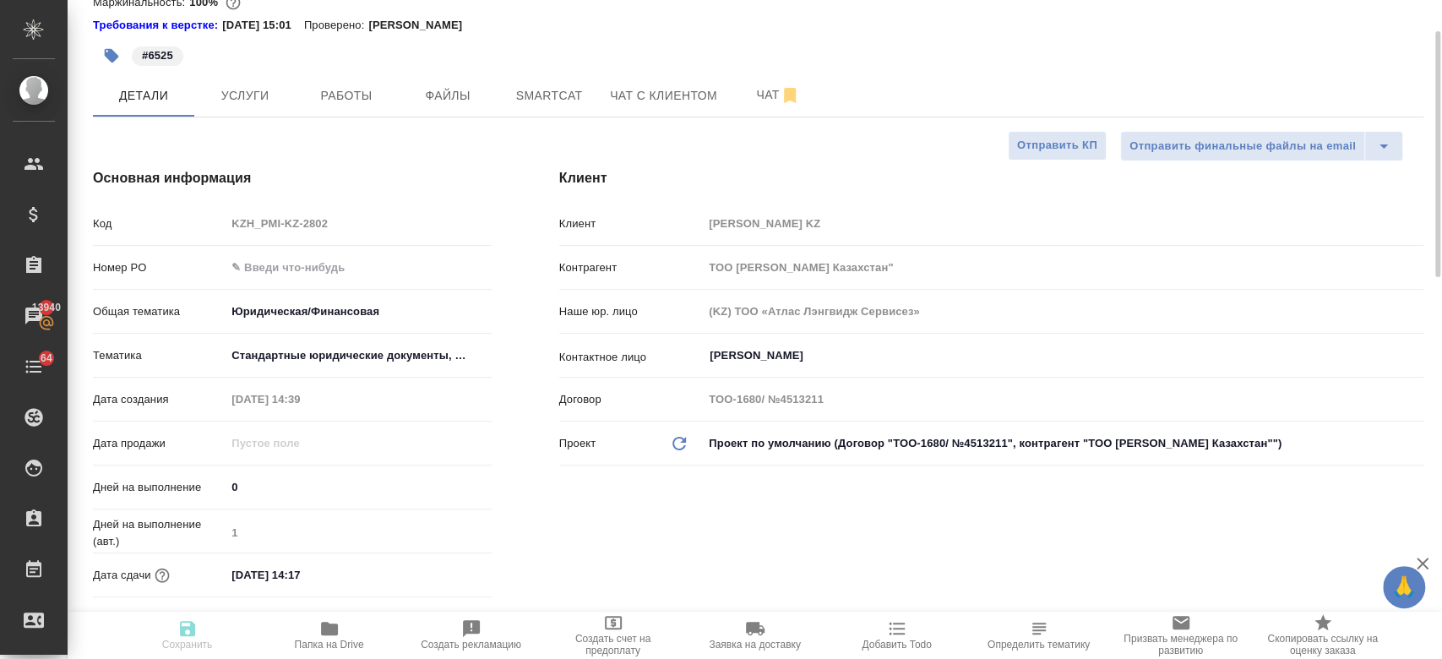
type textarea "x"
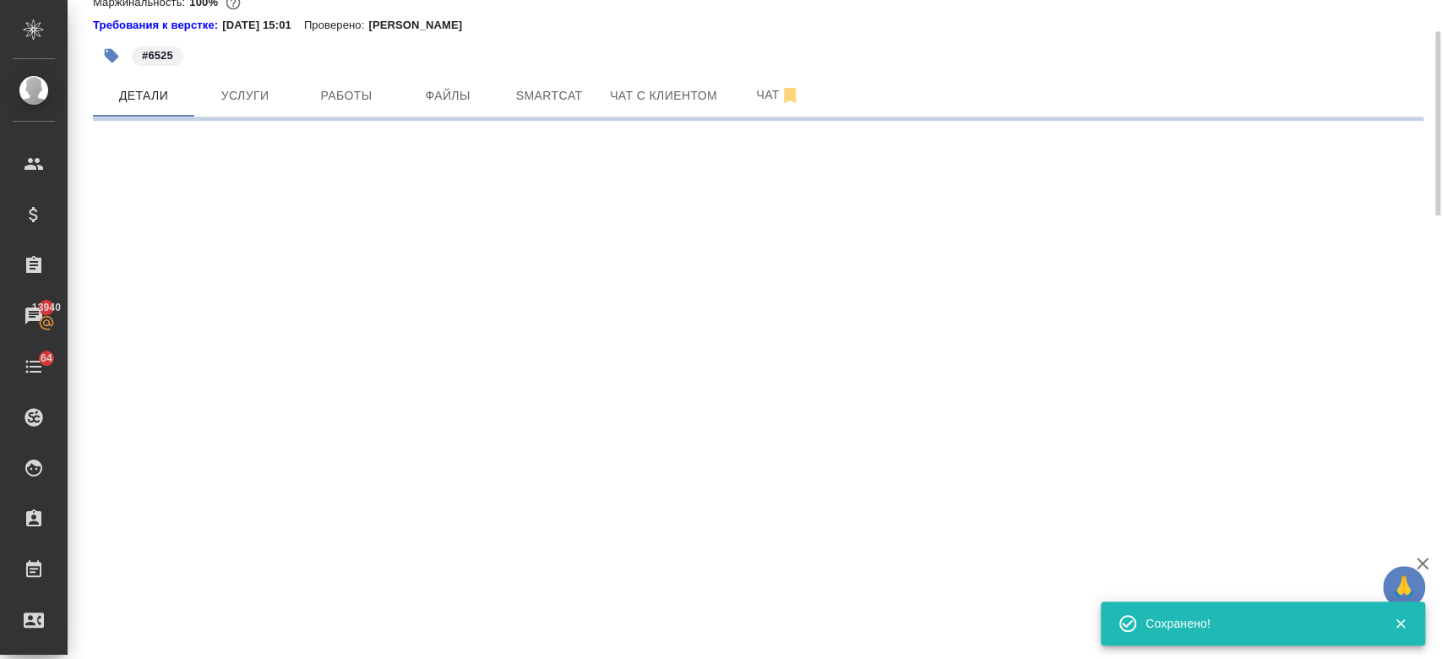
select select "RU"
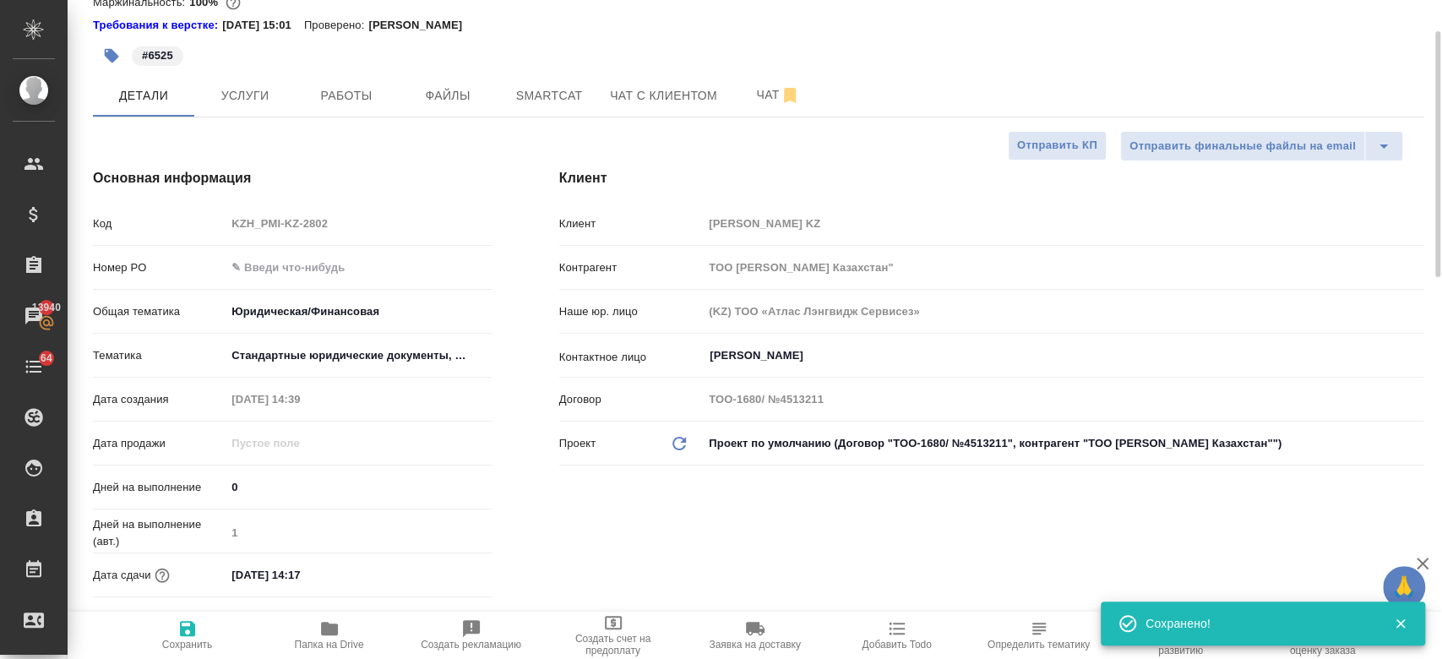
type textarea "x"
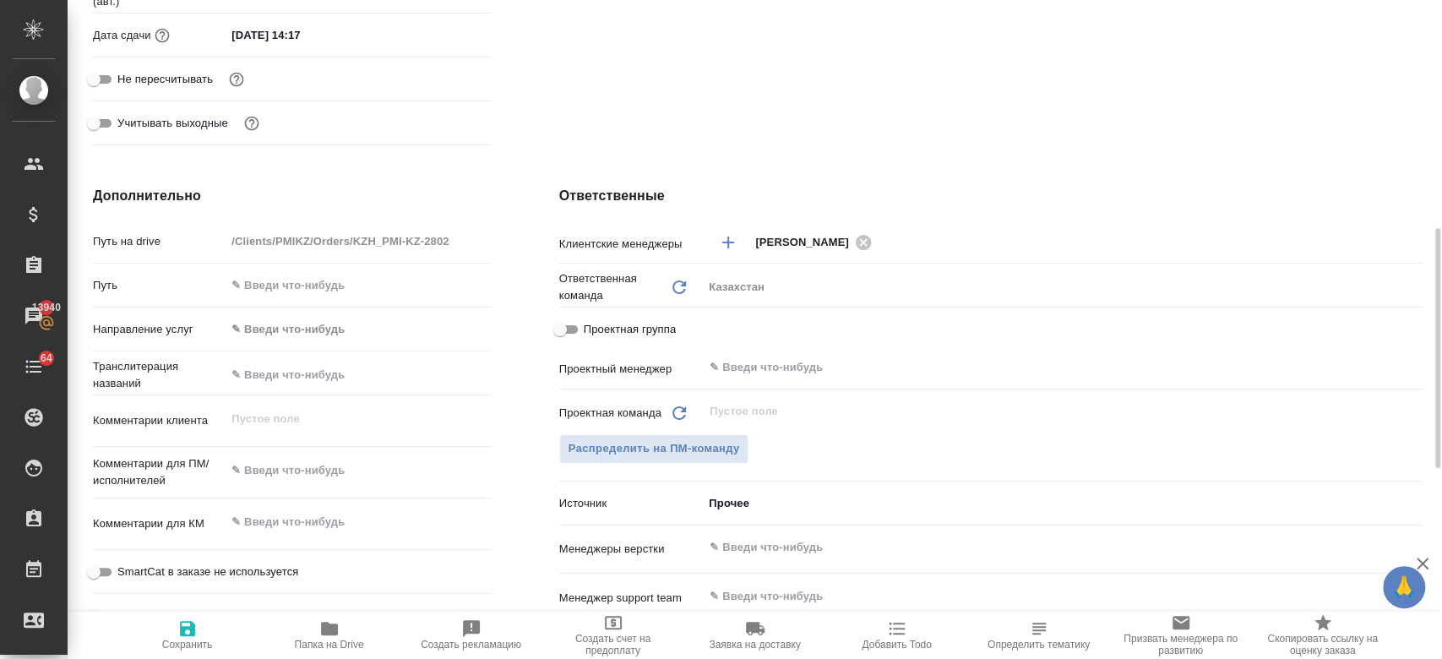
scroll to position [717, 0]
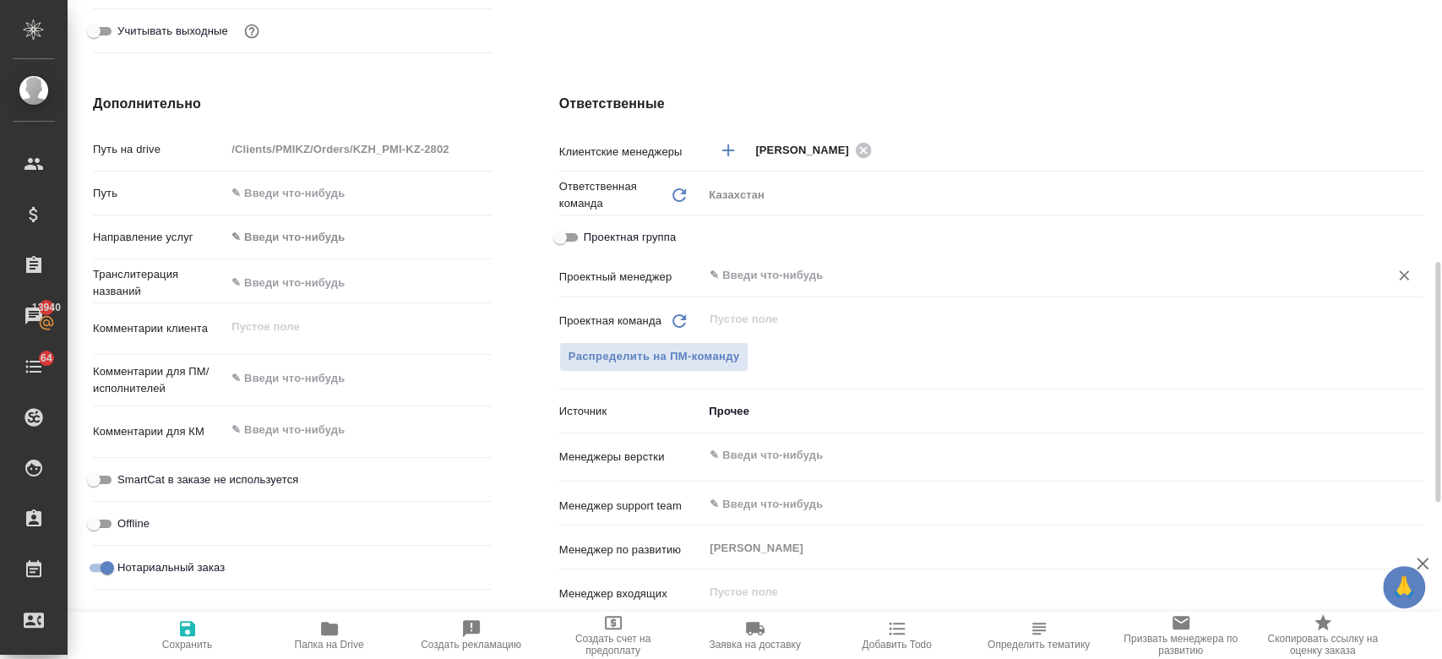
click at [743, 277] on input "text" at bounding box center [1035, 275] width 654 height 20
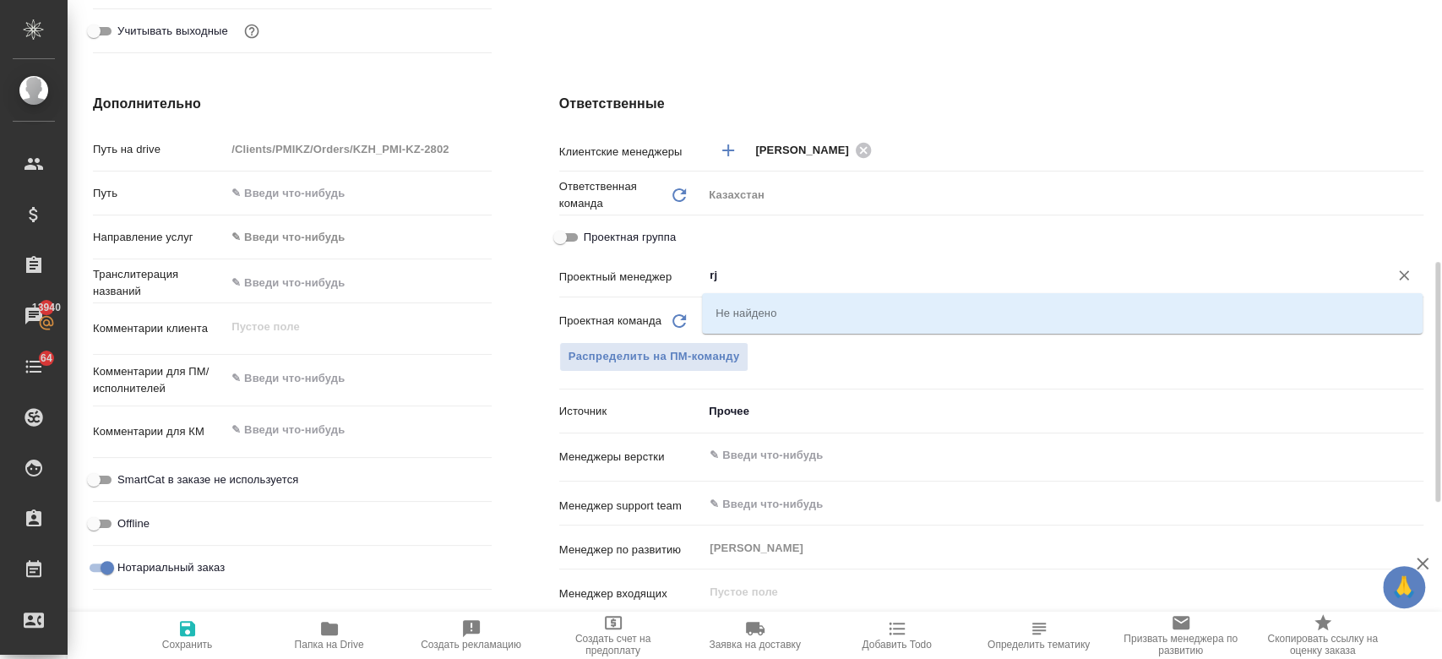
type input "r"
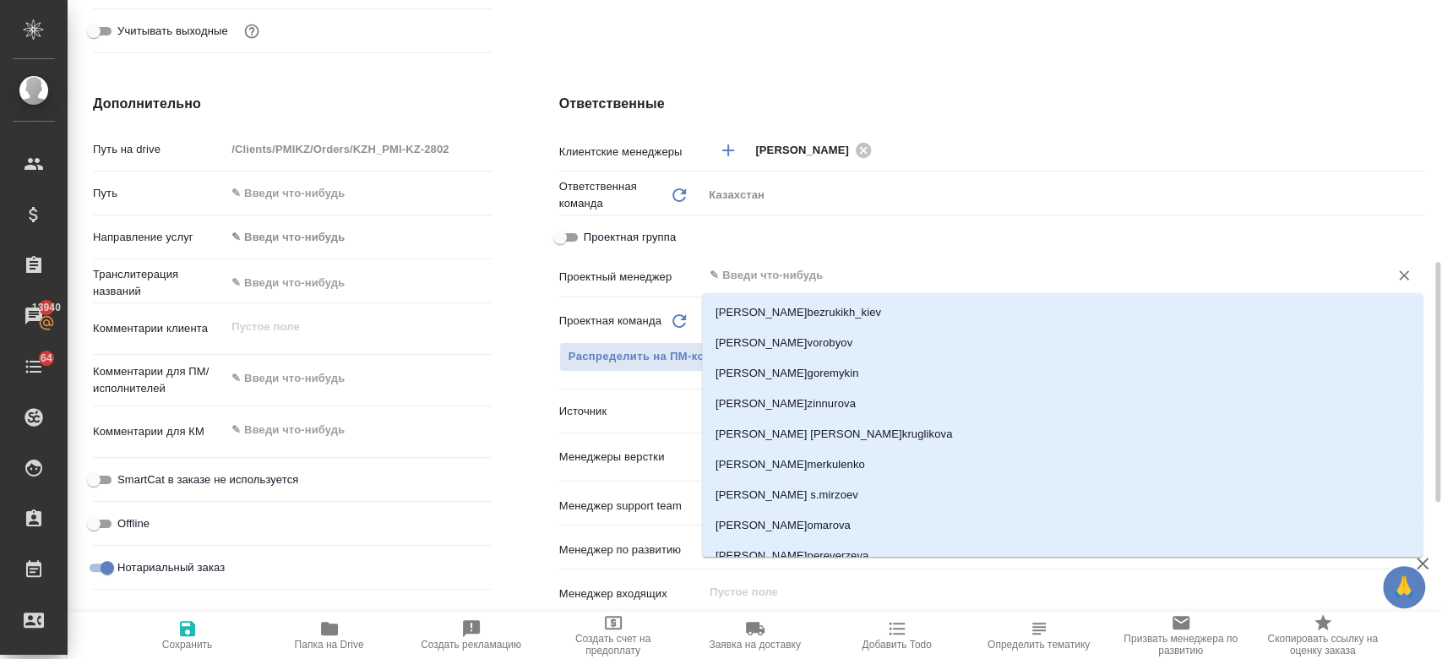
type textarea "x"
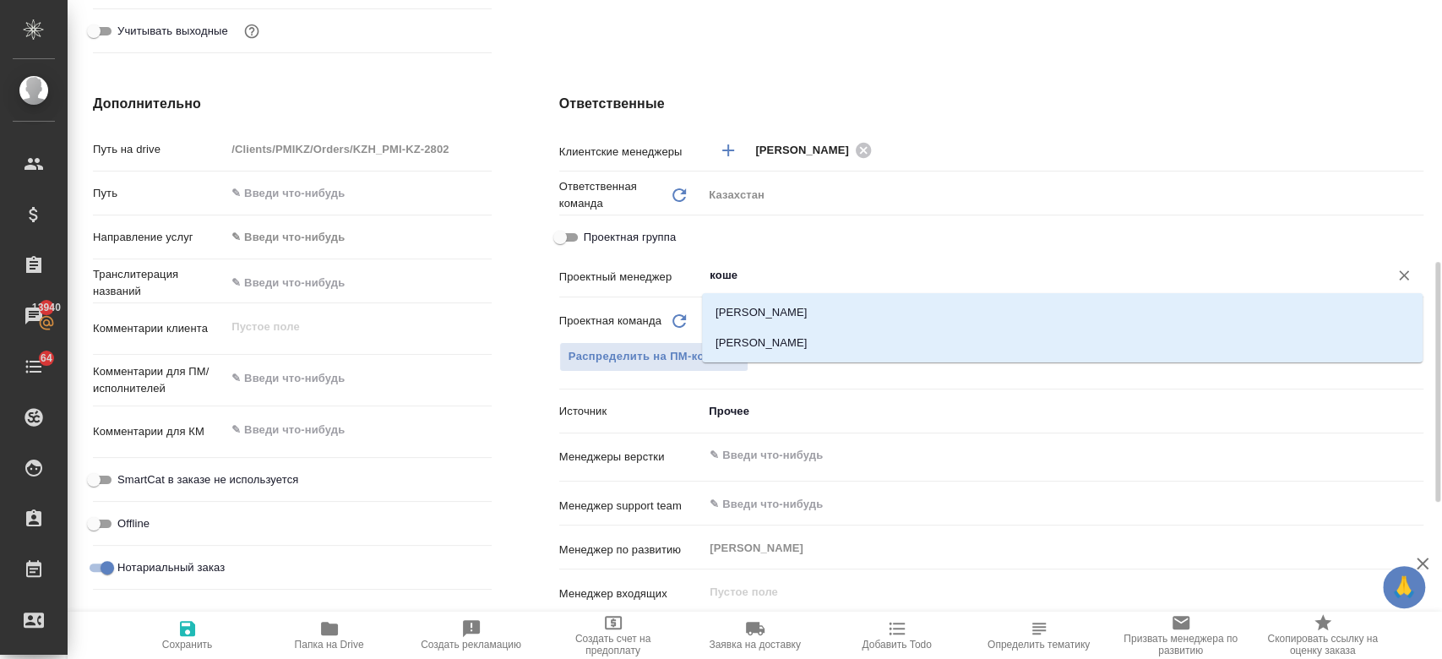
type input "кошер"
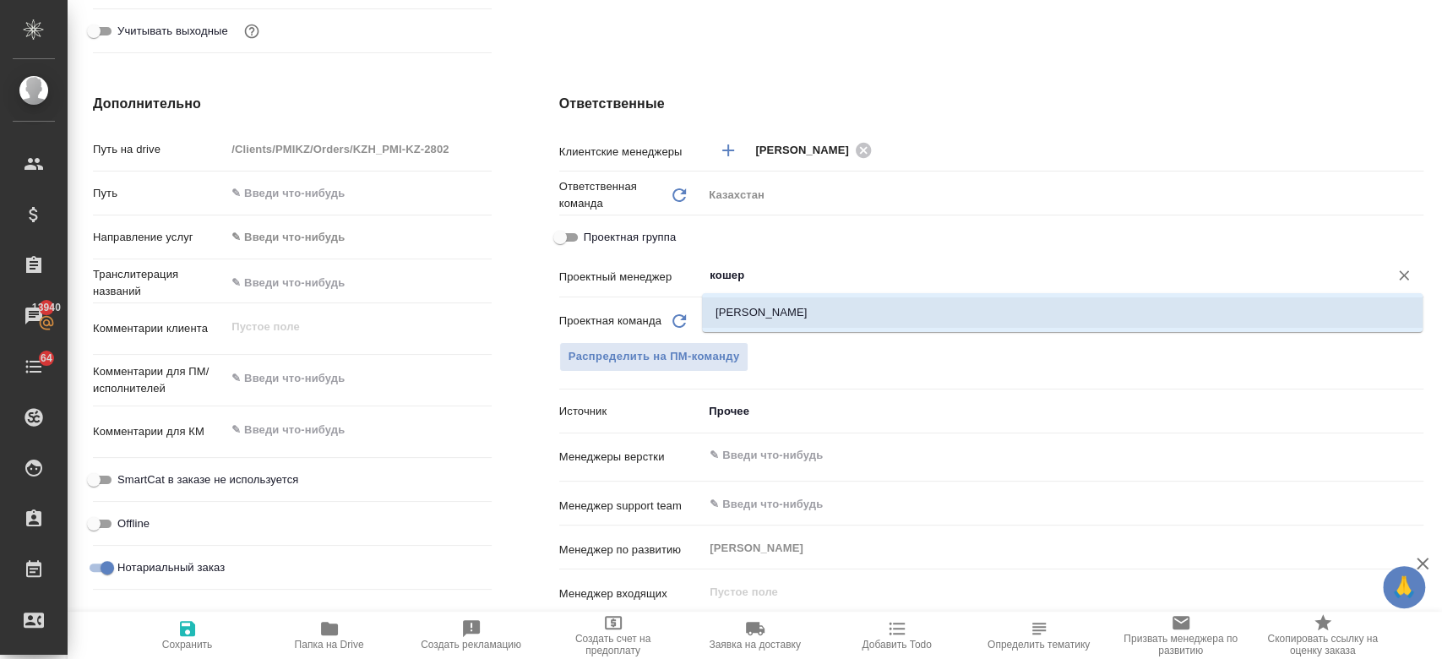
click at [790, 303] on li "[PERSON_NAME]" at bounding box center [1062, 312] width 721 height 30
type textarea "x"
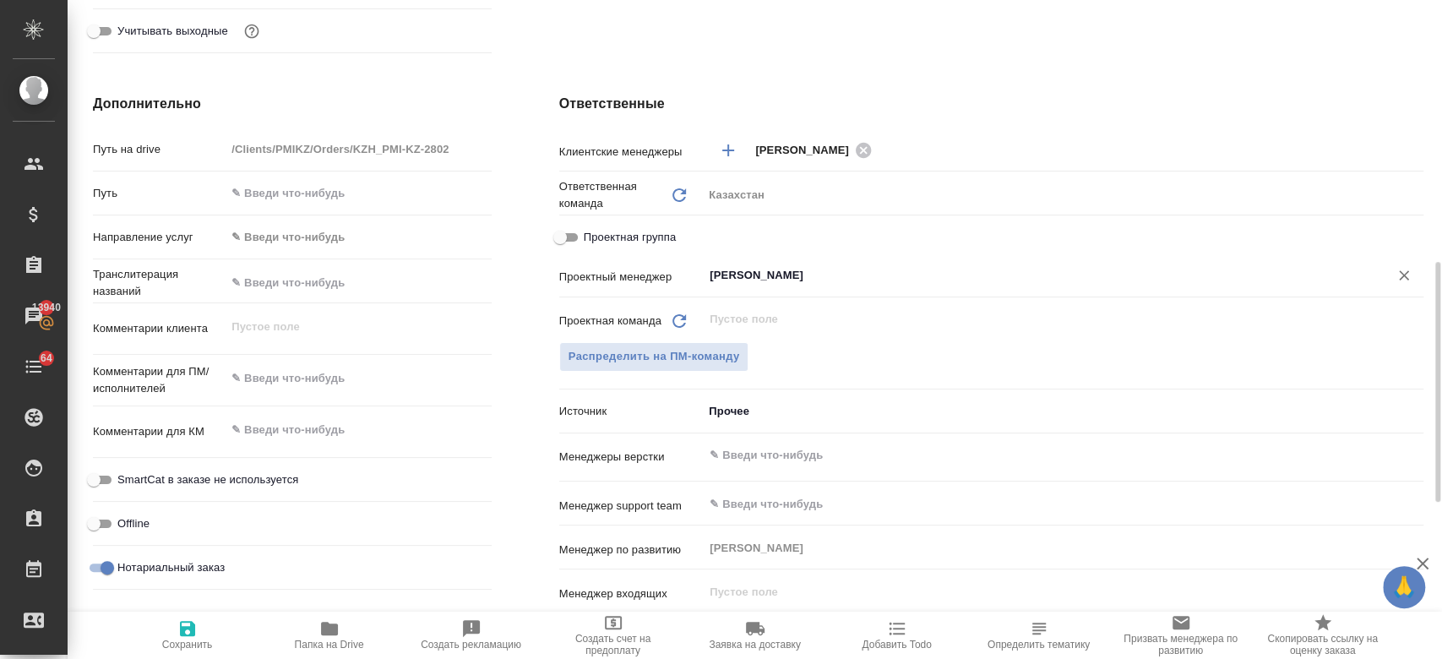
type input "[PERSON_NAME]"
click at [176, 643] on span "Сохранить" at bounding box center [187, 645] width 51 height 12
type textarea "x"
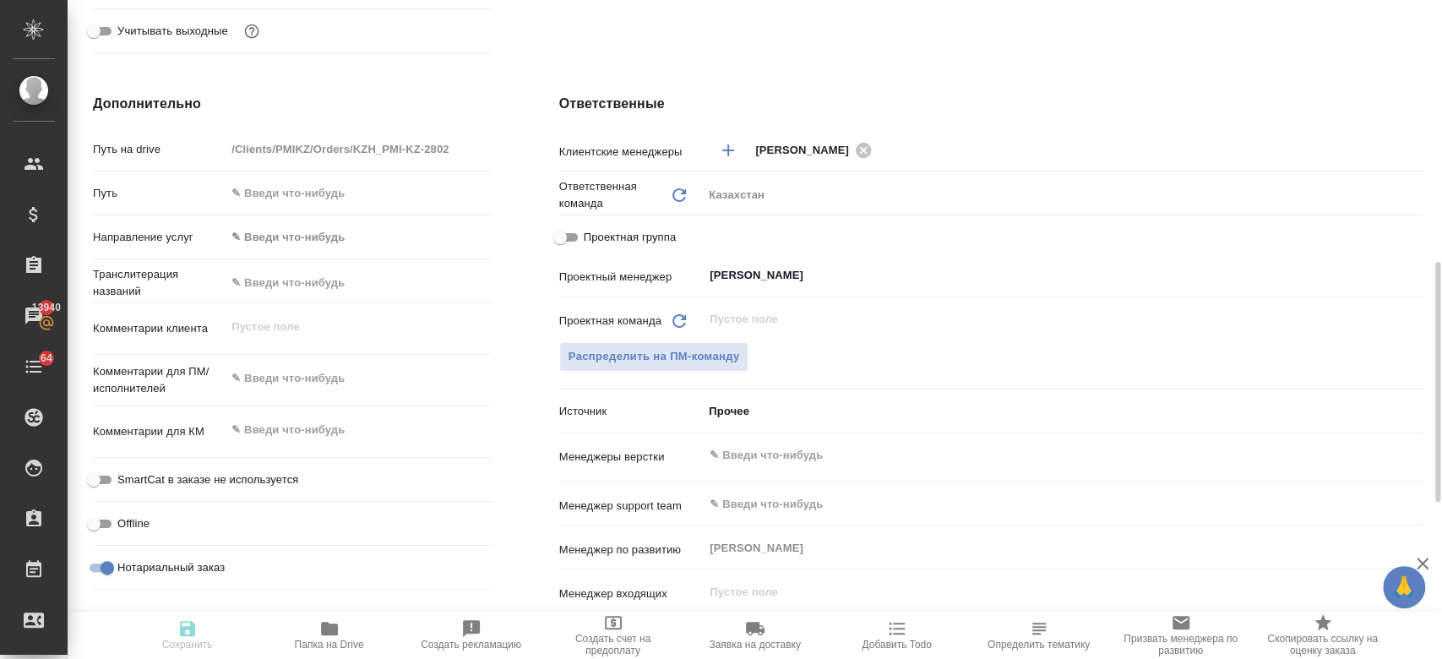
type textarea "x"
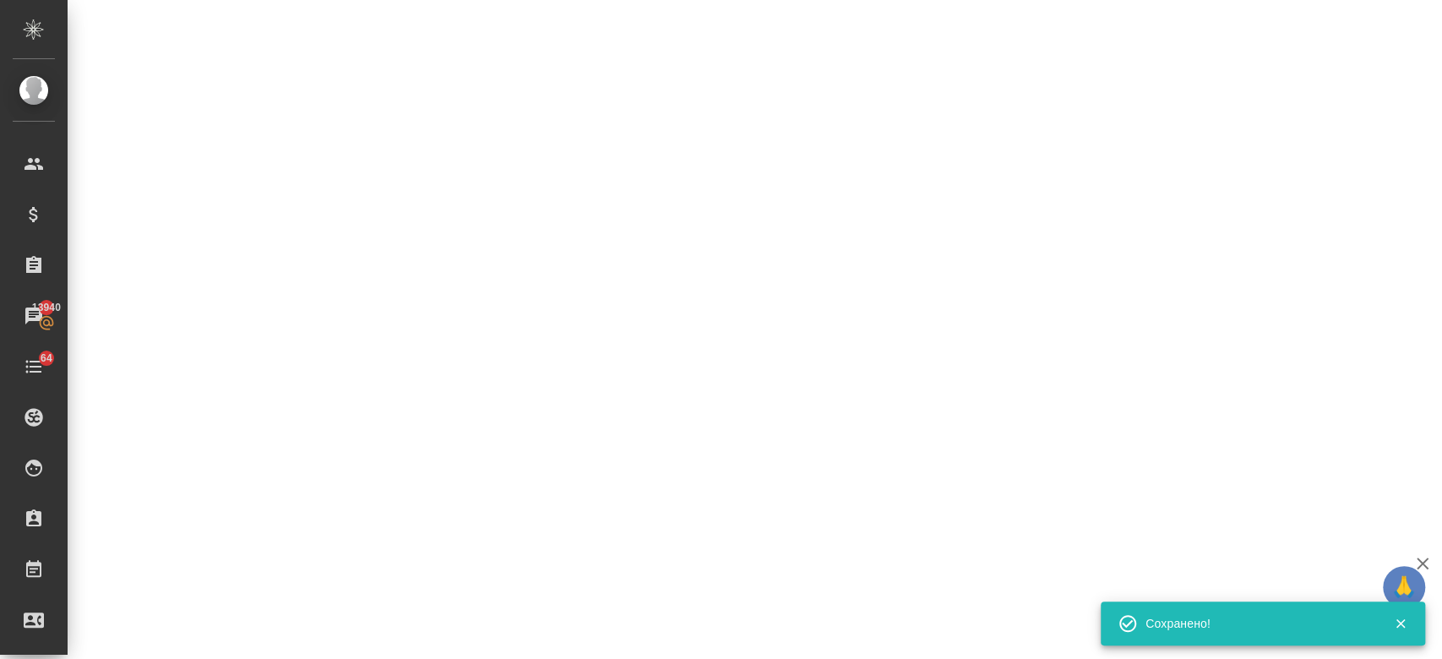
select select "RU"
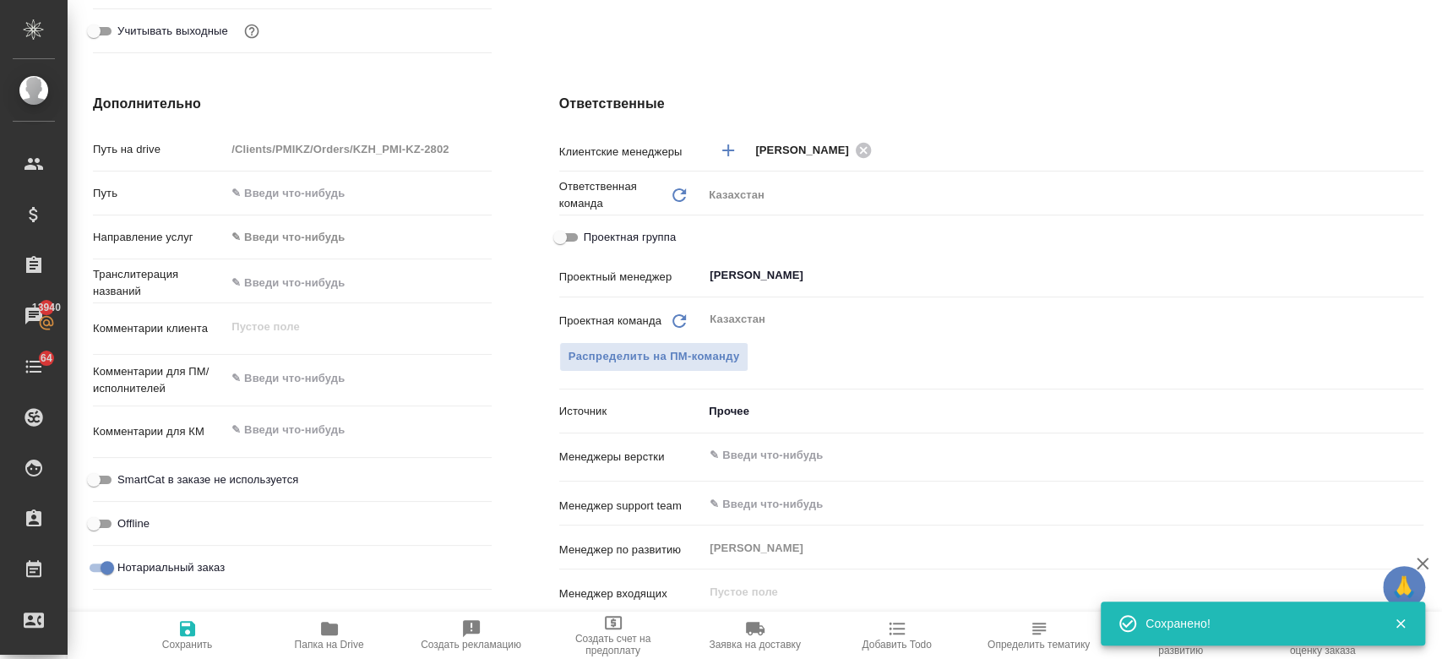
type textarea "x"
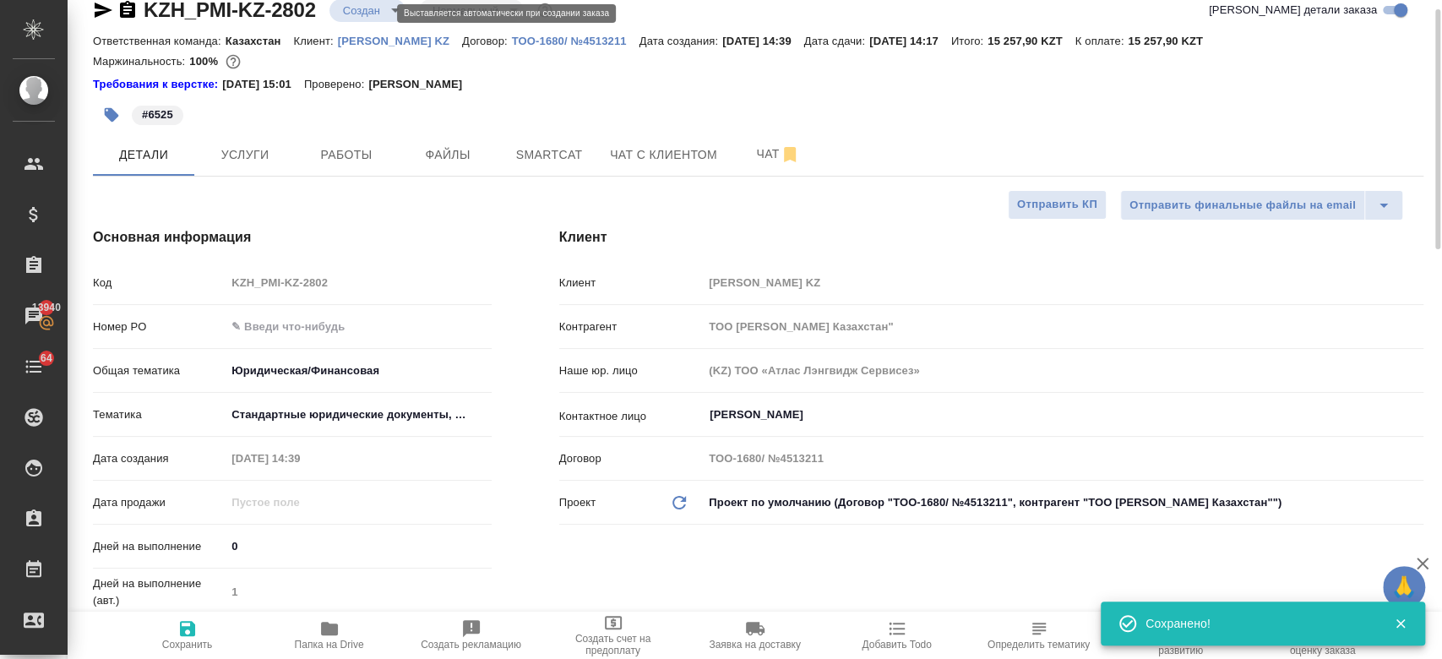
scroll to position [24, 0]
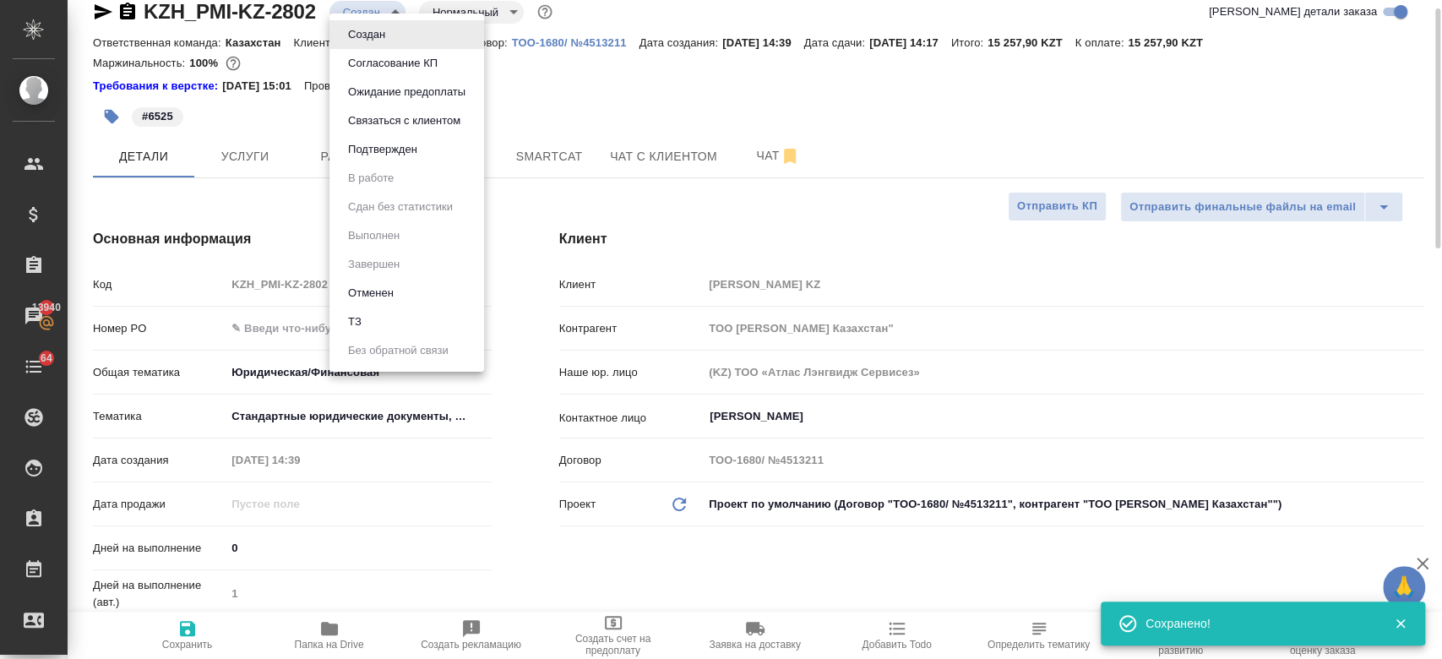
click at [367, 3] on body "🙏 .cls-1 fill:#fff; AWATERA Kosherbayeva Nazerke Клиенты Спецификации Заказы 13…" at bounding box center [721, 329] width 1442 height 659
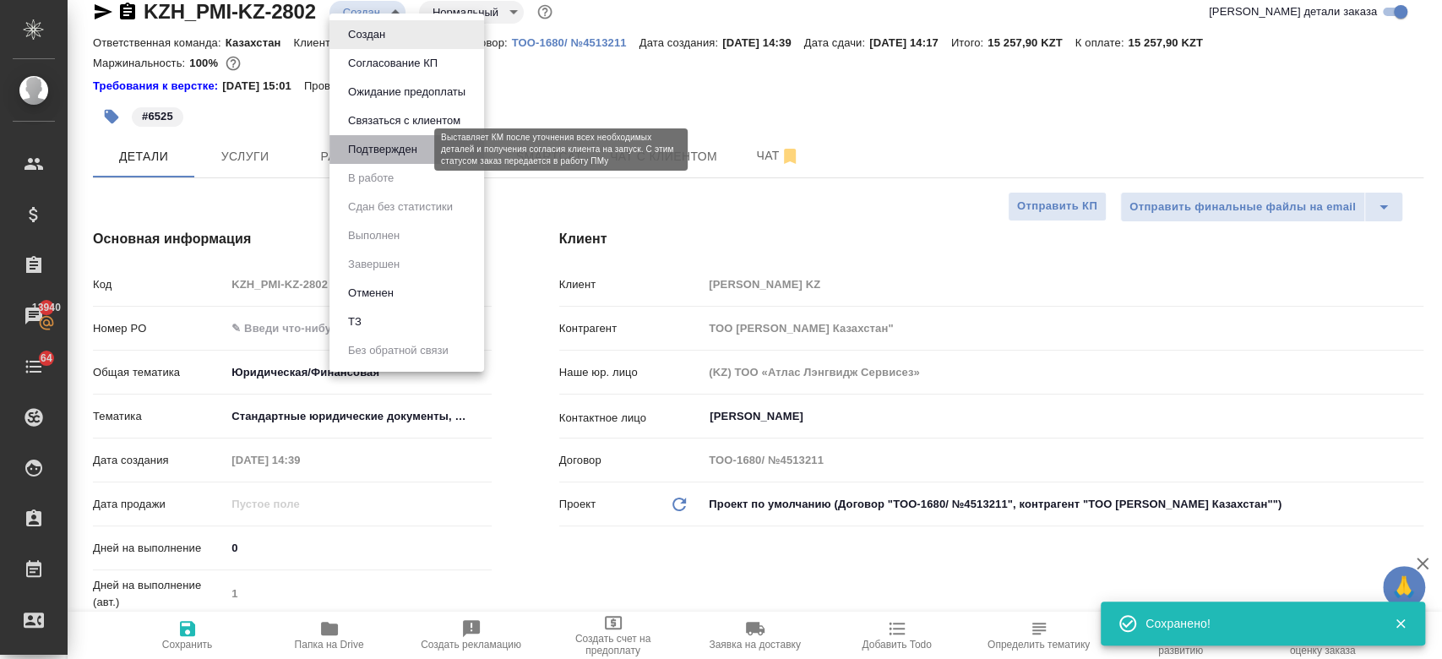
click at [370, 157] on button "Подтвержден" at bounding box center [382, 149] width 79 height 19
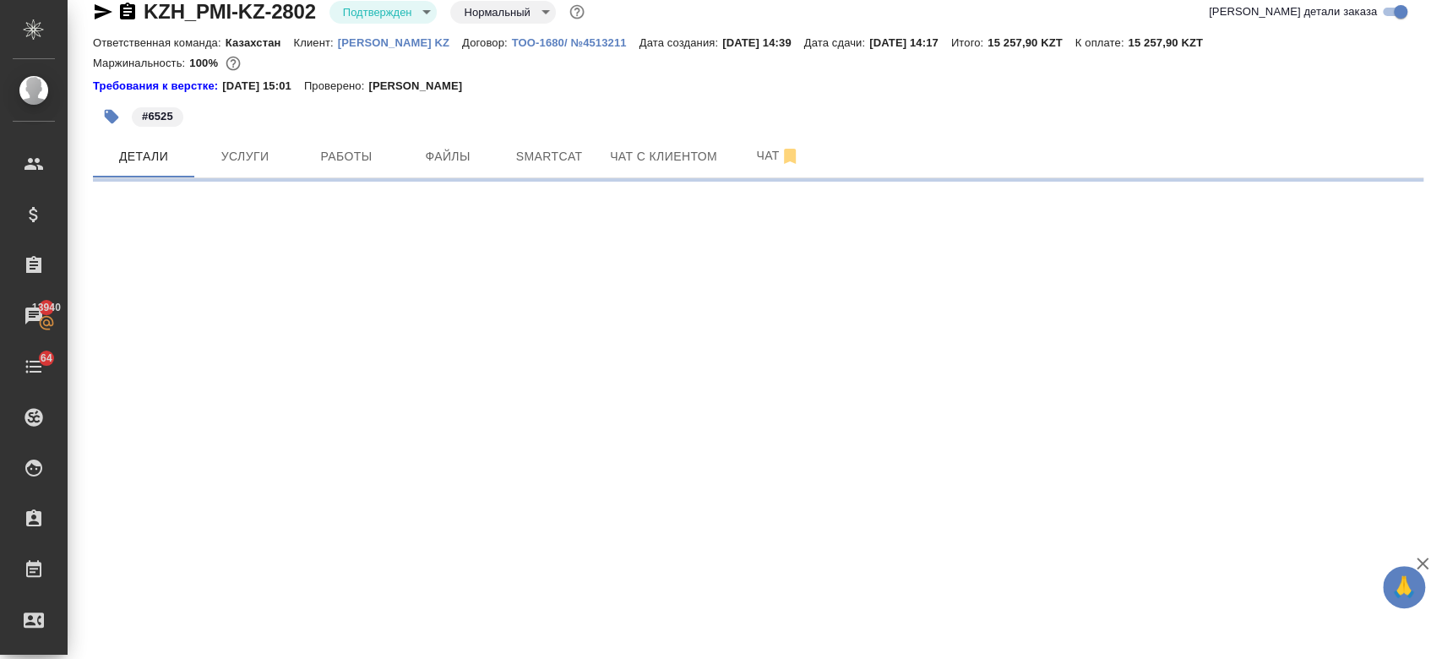
select select "RU"
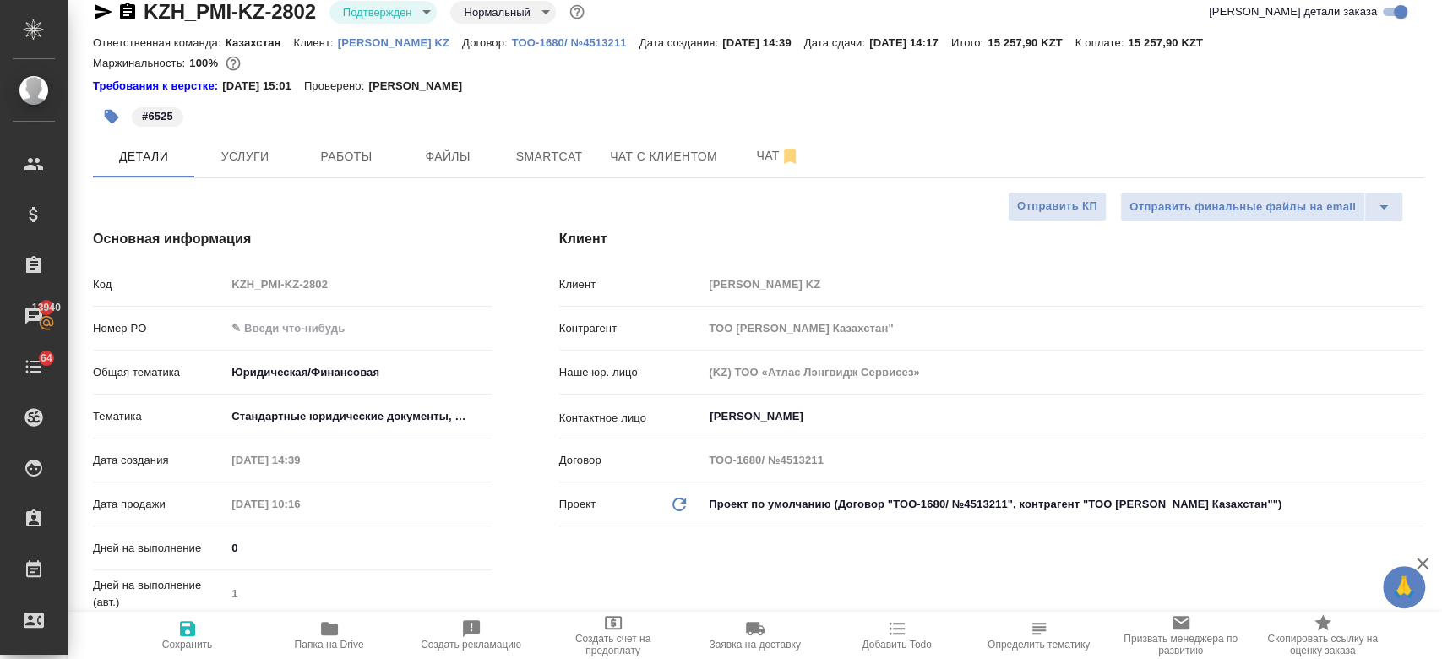
type textarea "x"
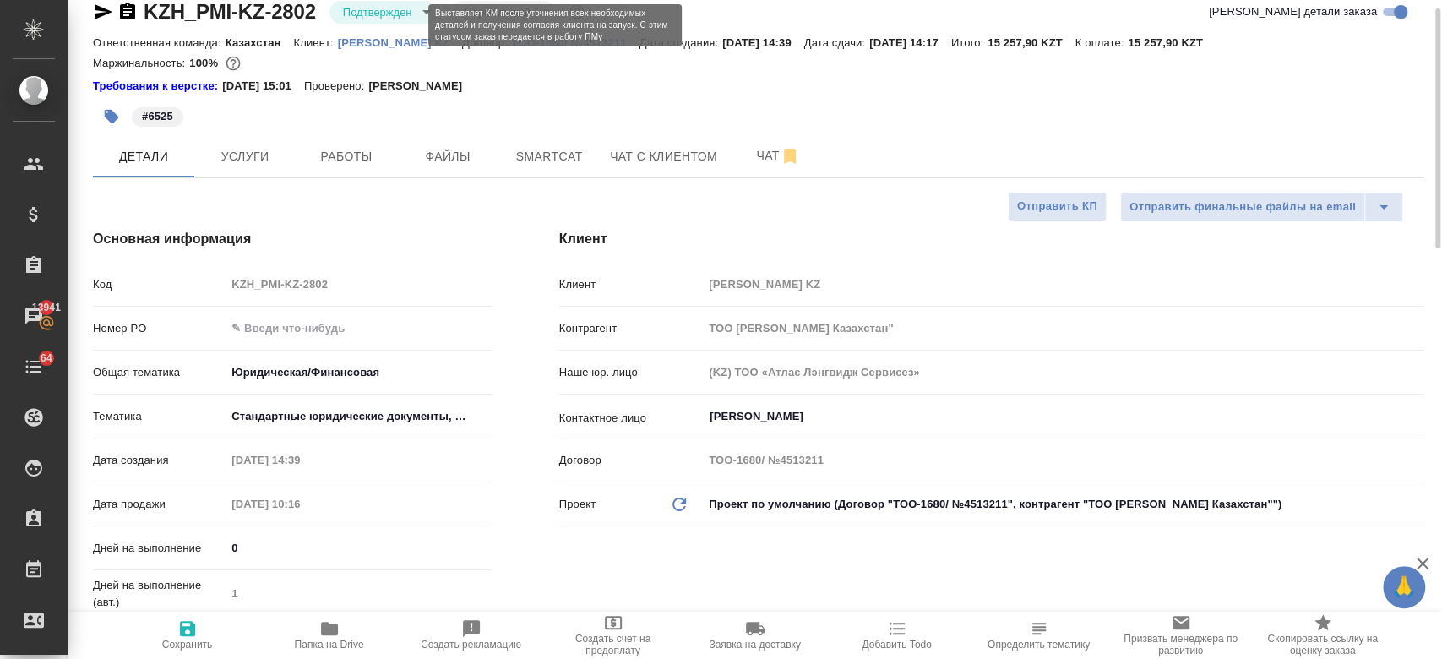
click at [402, 6] on body "🙏 .cls-1 fill:#fff; AWATERA Kosherbayeva Nazerke Клиенты Спецификации Заказы 13…" at bounding box center [721, 329] width 1442 height 659
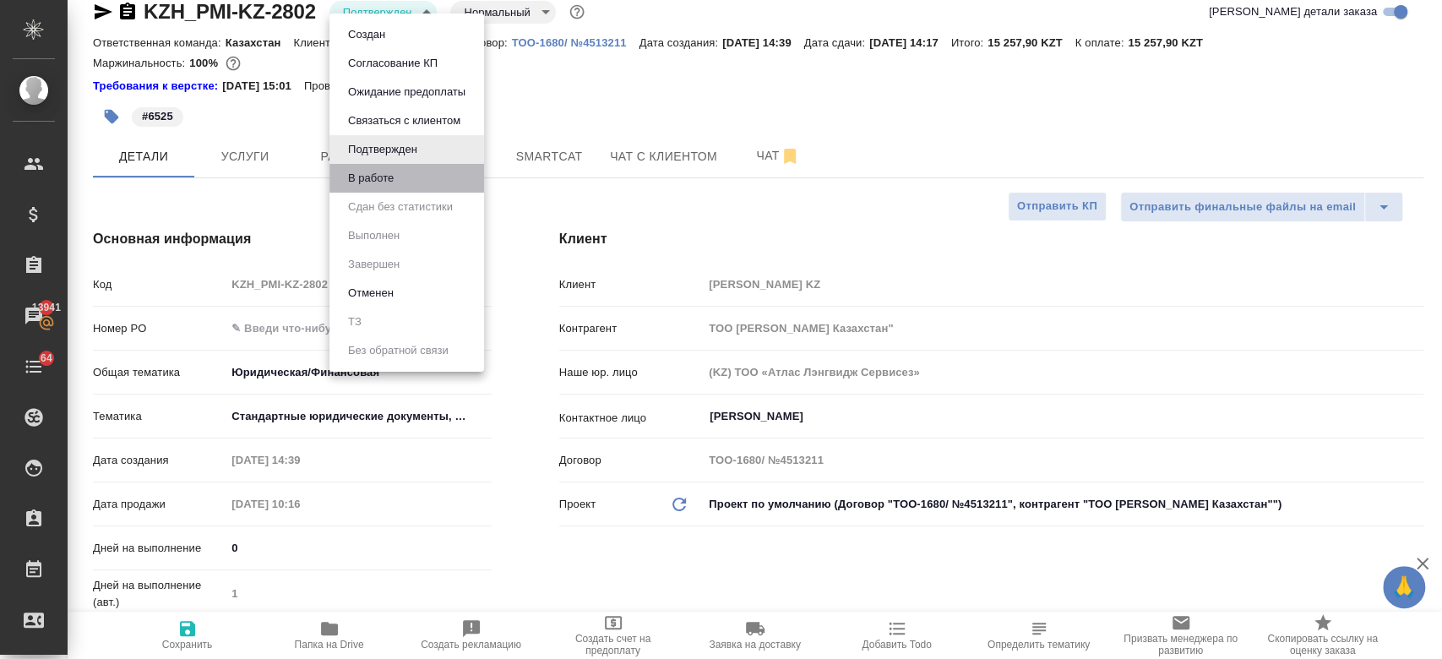
click at [406, 175] on li "В работе" at bounding box center [406, 178] width 155 height 29
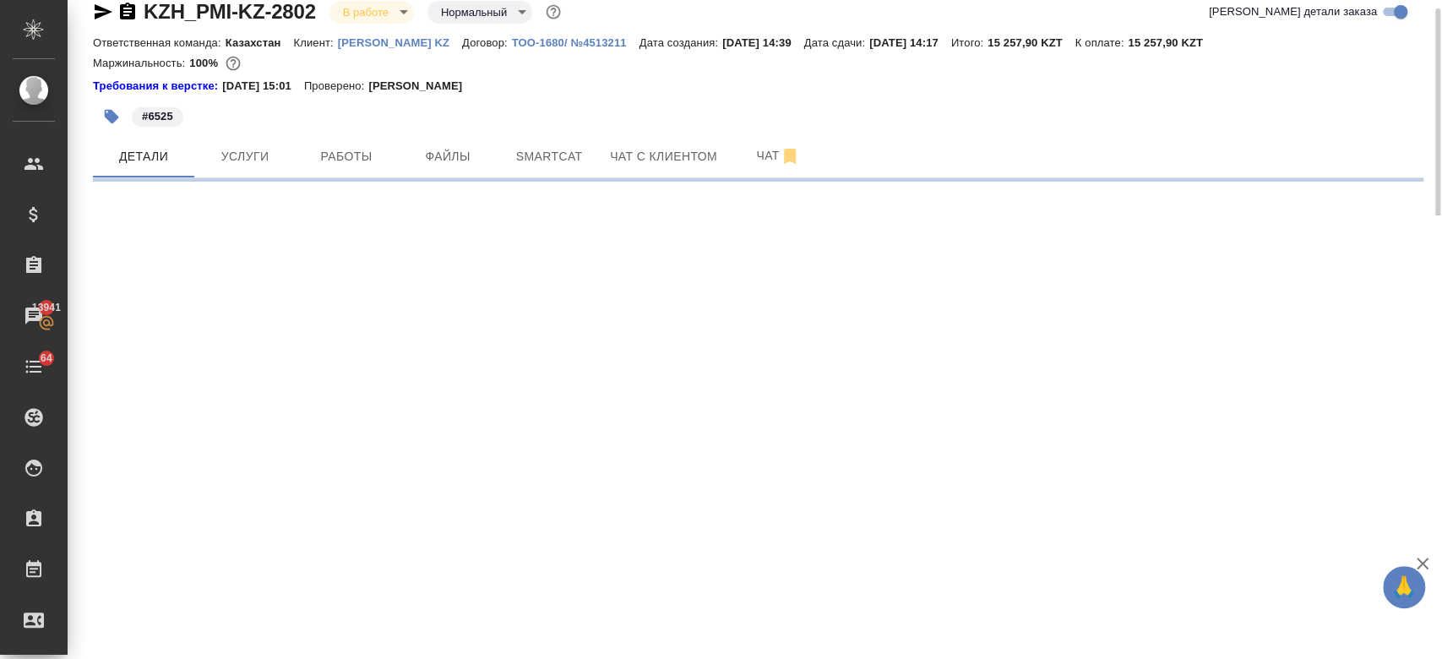
select select "RU"
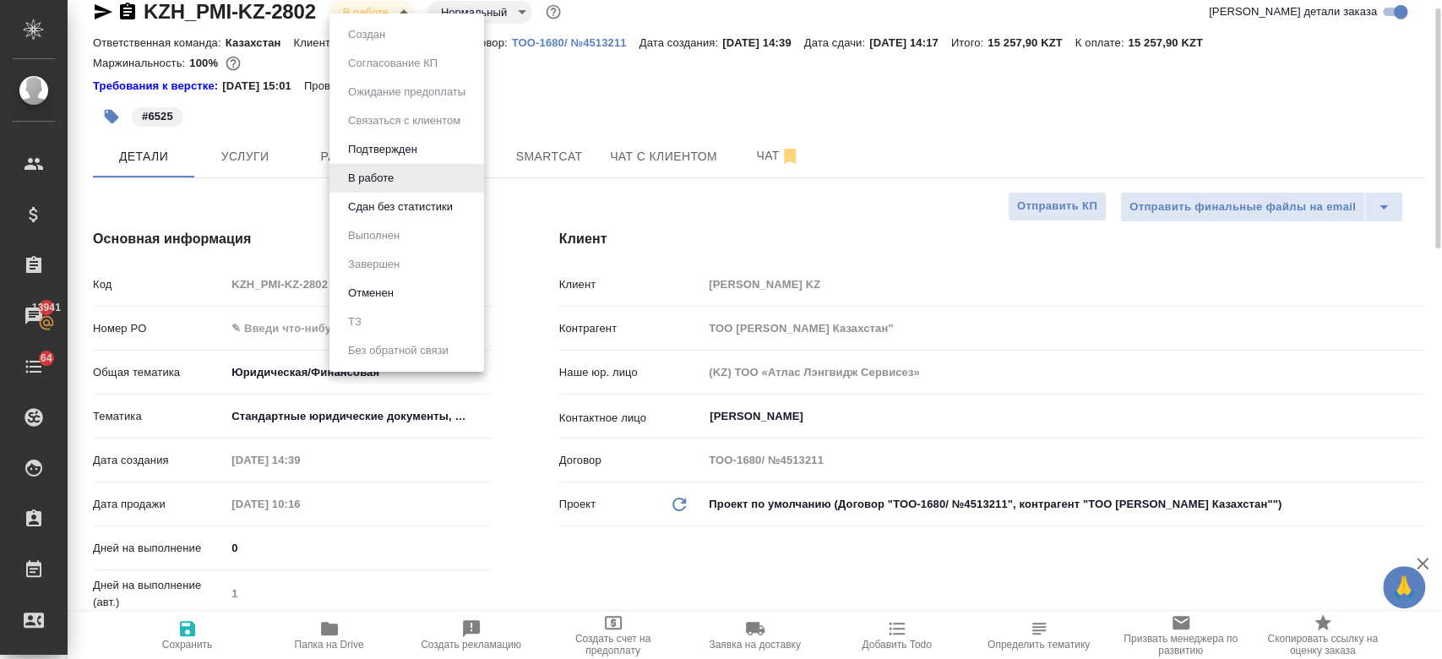
click at [365, 15] on body "🙏 .cls-1 fill:#fff; AWATERA Kosherbayeva Nazerke Клиенты Спецификации Заказы 13…" at bounding box center [721, 329] width 1442 height 659
type textarea "x"
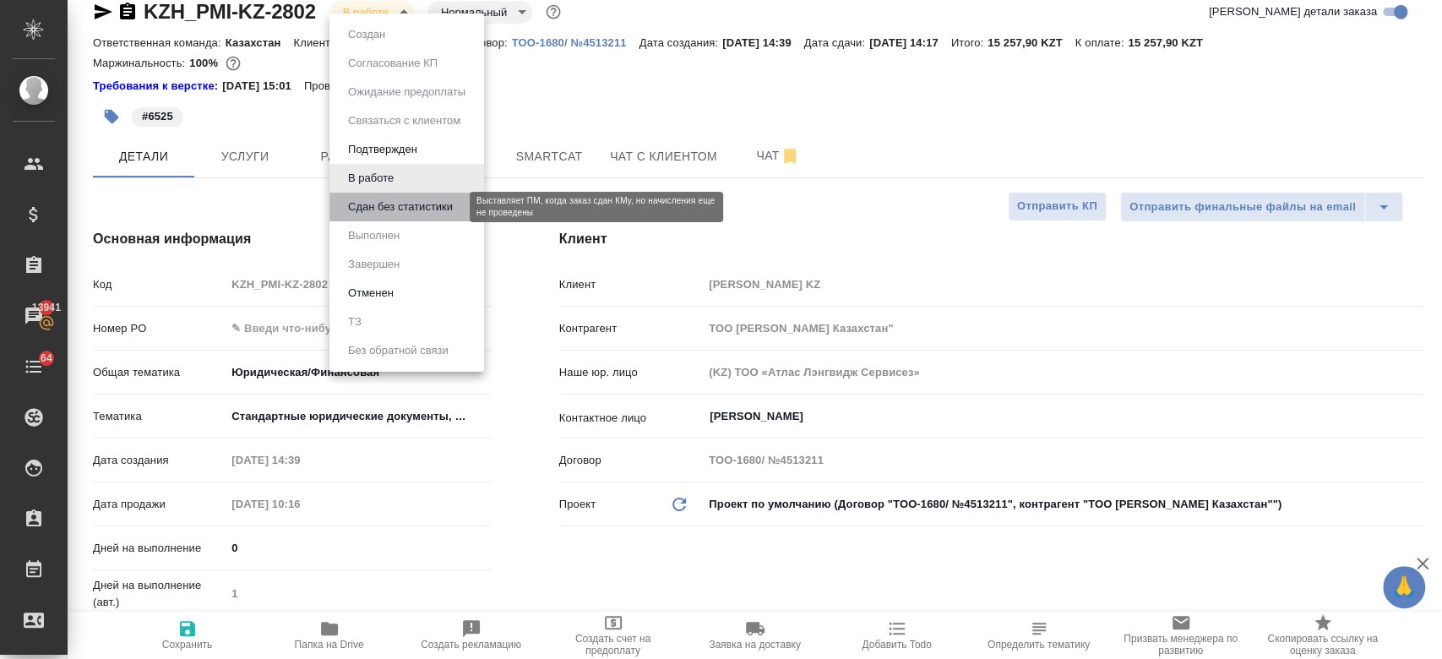
click at [390, 201] on button "Сдан без статистики" at bounding box center [400, 207] width 115 height 19
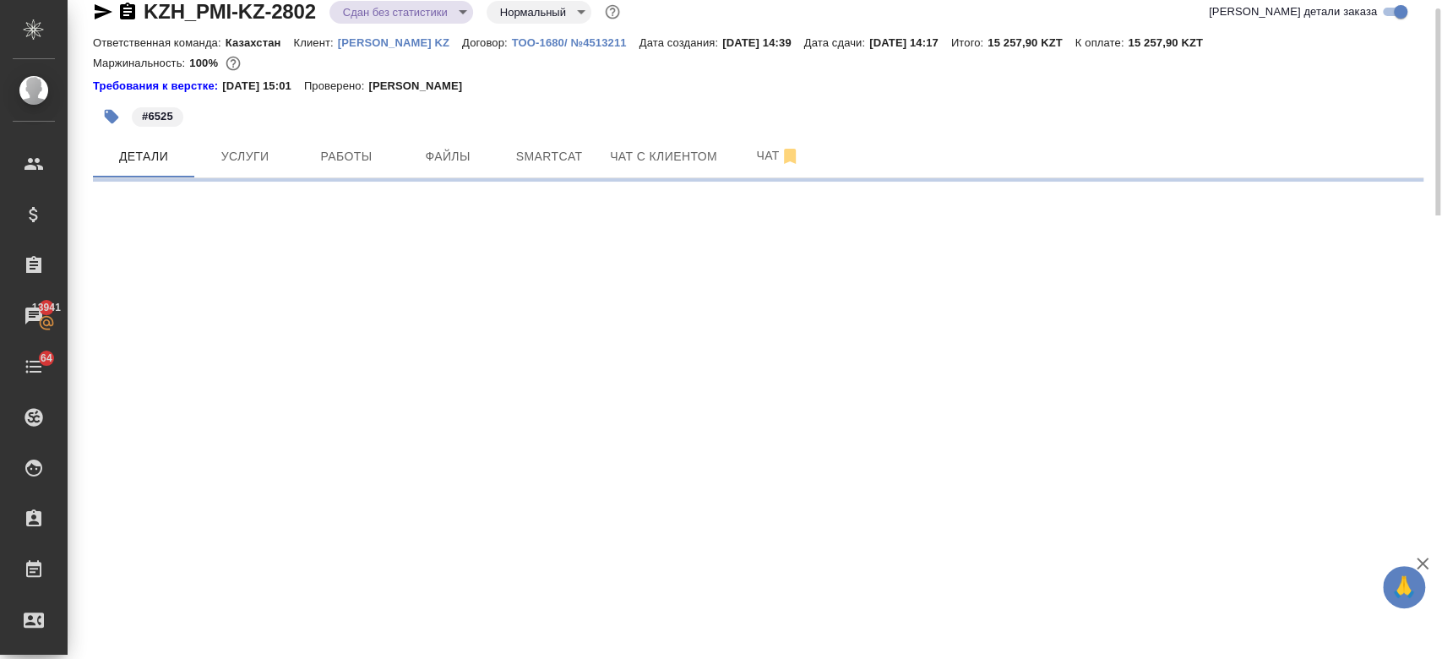
click at [392, 13] on body "🙏 .cls-1 fill:#fff; AWATERA Kosherbayeva Nazerke Клиенты Спецификации Заказы 13…" at bounding box center [721, 329] width 1442 height 659
select select "RU"
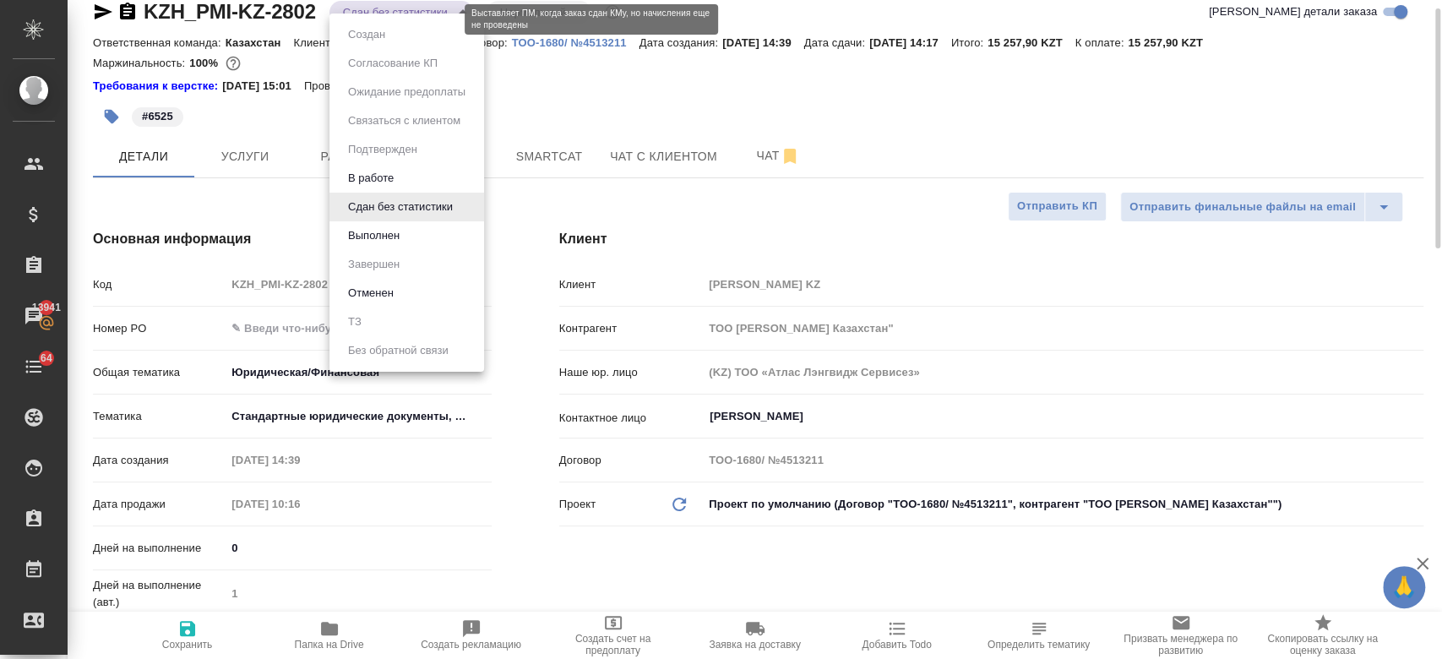
type textarea "x"
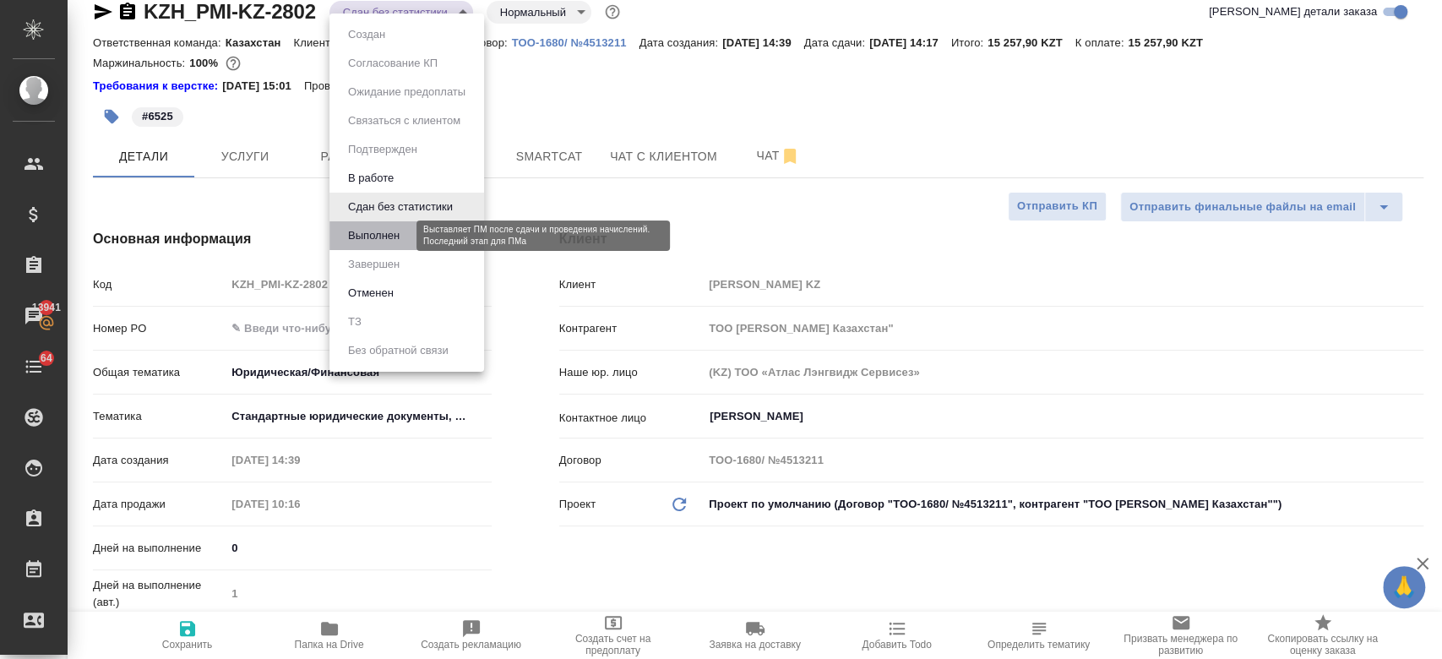
click at [374, 242] on button "Выполнен" at bounding box center [374, 235] width 62 height 19
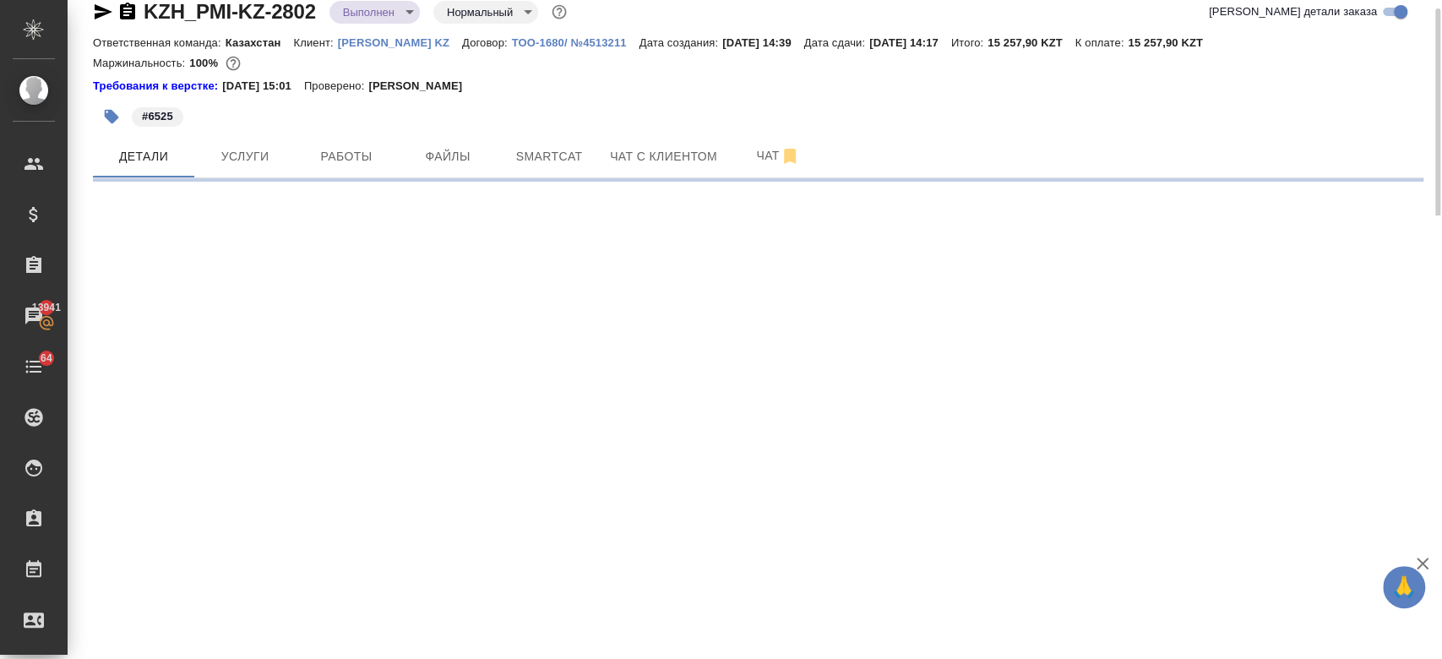
click at [604, 79] on div "Требования к верстке: 28.08.2024 15:01 Проверено: Петрова Валерия" at bounding box center [758, 86] width 1331 height 17
select select "RU"
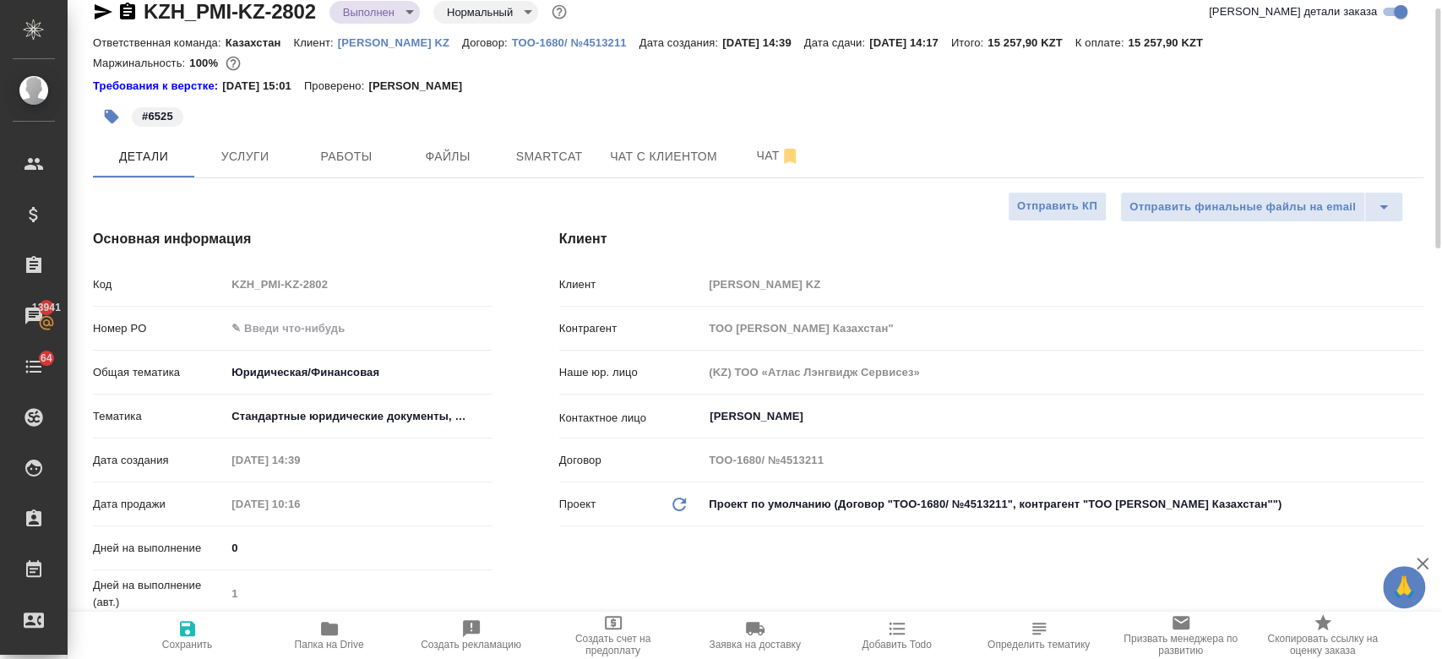
type textarea "x"
click at [596, 81] on div "Требования к верстке: 28.08.2024 15:01 Проверено: Петрова Валерия" at bounding box center [758, 86] width 1331 height 17
click at [339, 150] on span "Работы" at bounding box center [346, 156] width 81 height 21
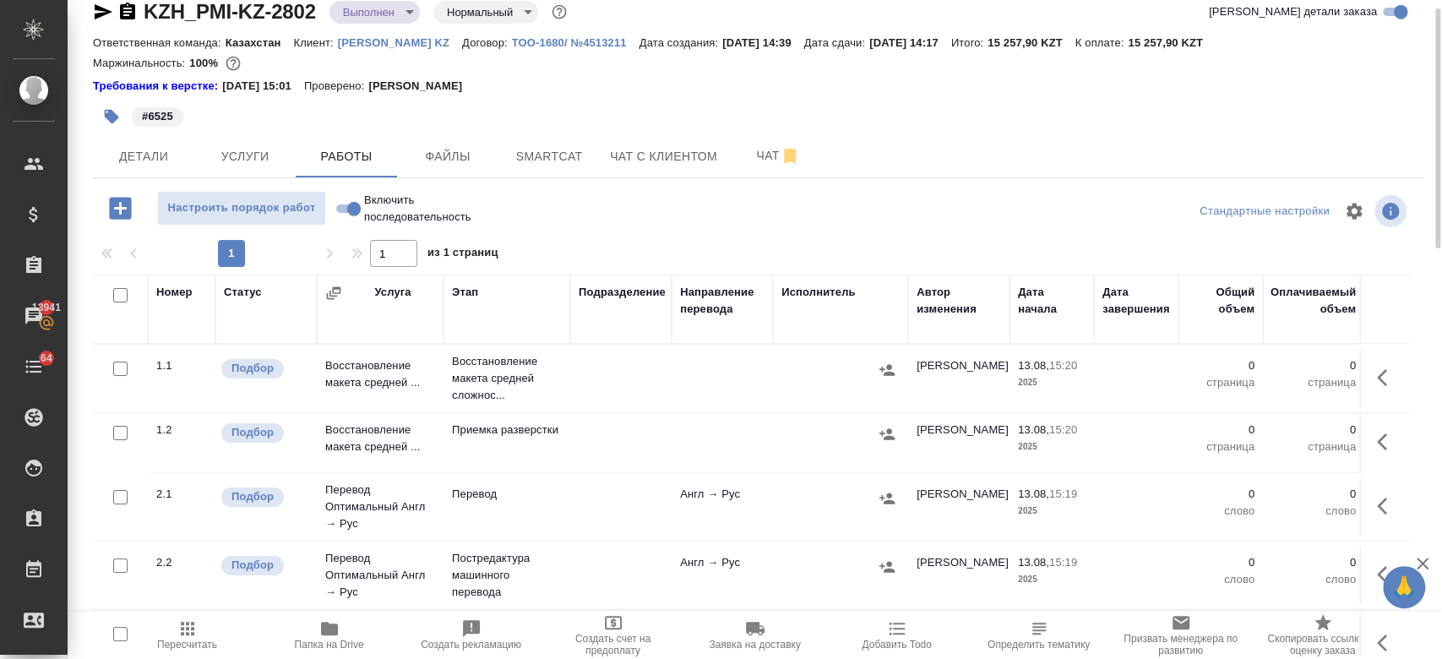
click at [118, 290] on input "checkbox" at bounding box center [120, 295] width 14 height 14
checkbox input "true"
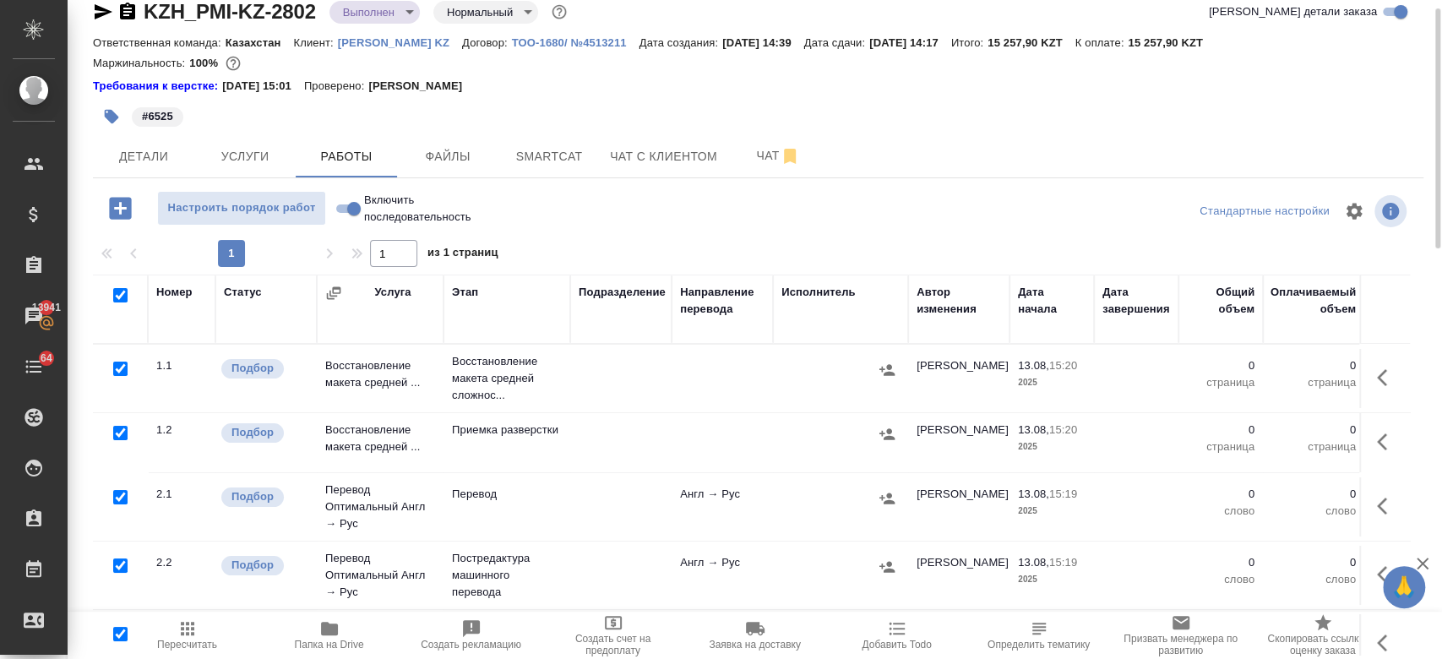
checkbox input "true"
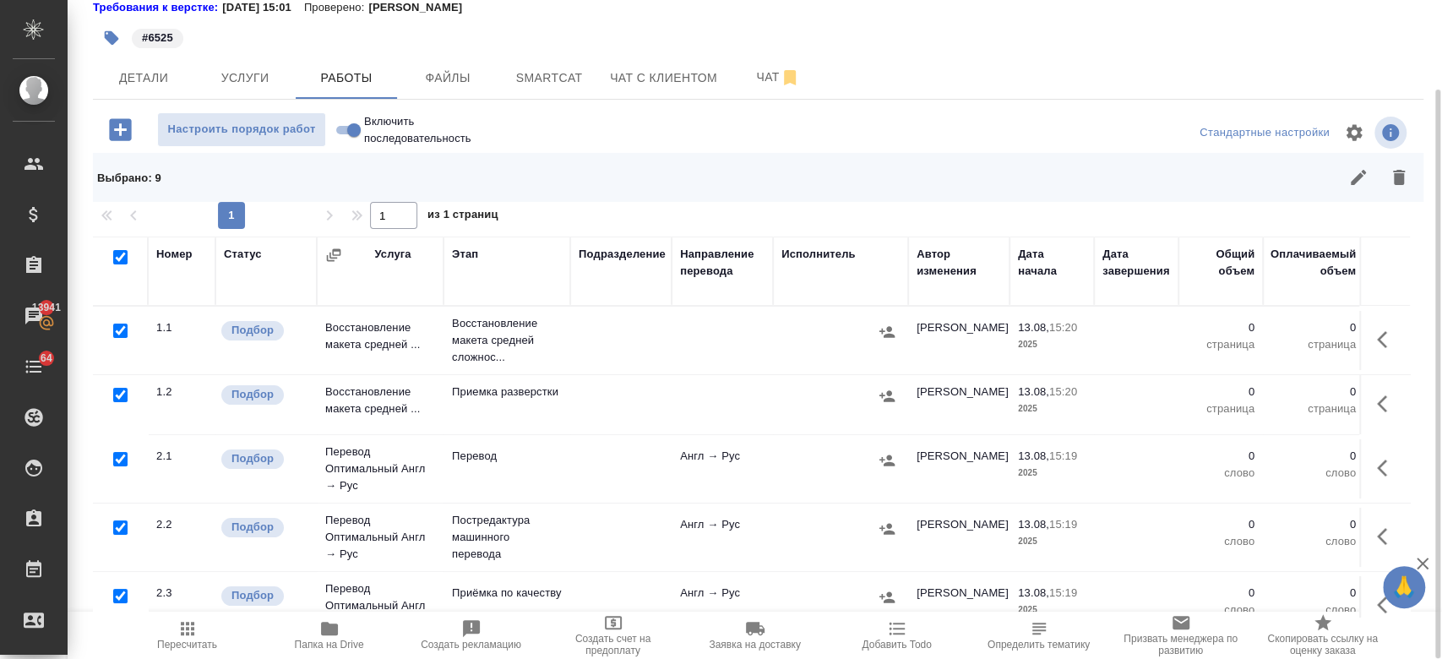
scroll to position [287, 0]
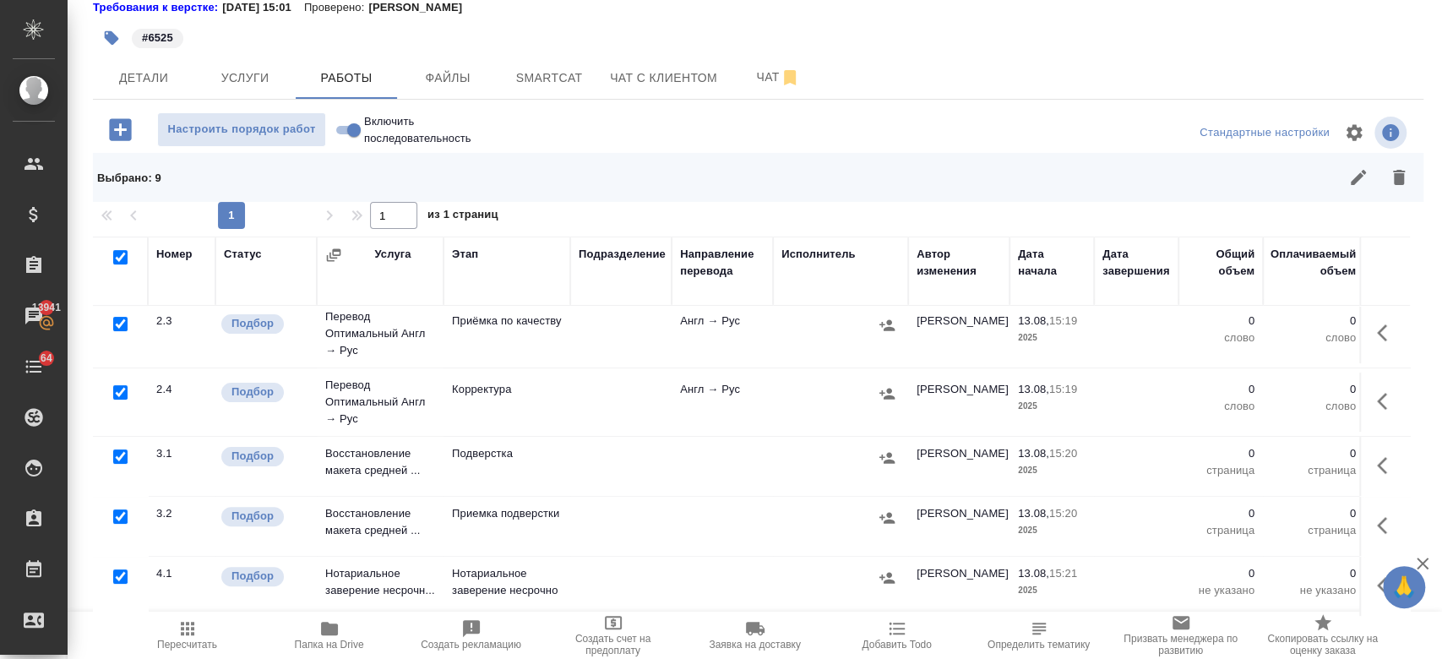
click at [115, 569] on input "checkbox" at bounding box center [120, 576] width 14 height 14
checkbox input "false"
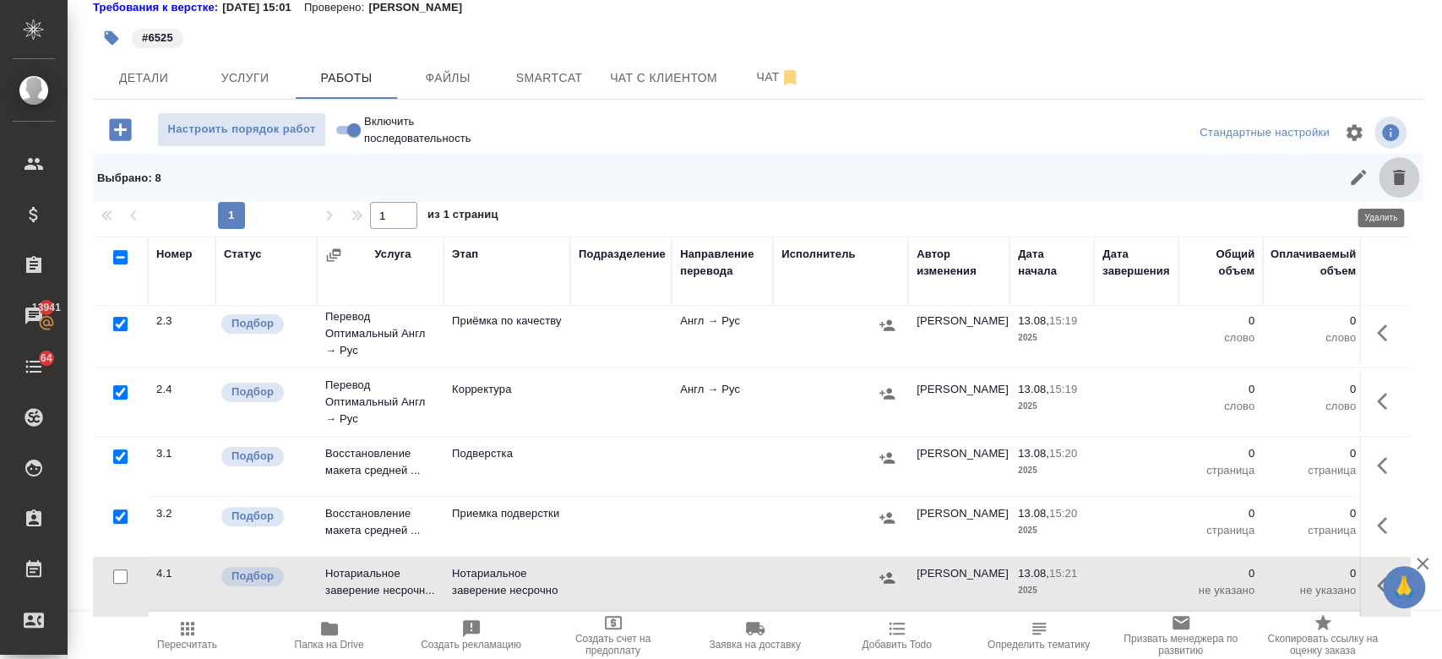
click at [1389, 168] on icon "button" at bounding box center [1399, 177] width 20 height 20
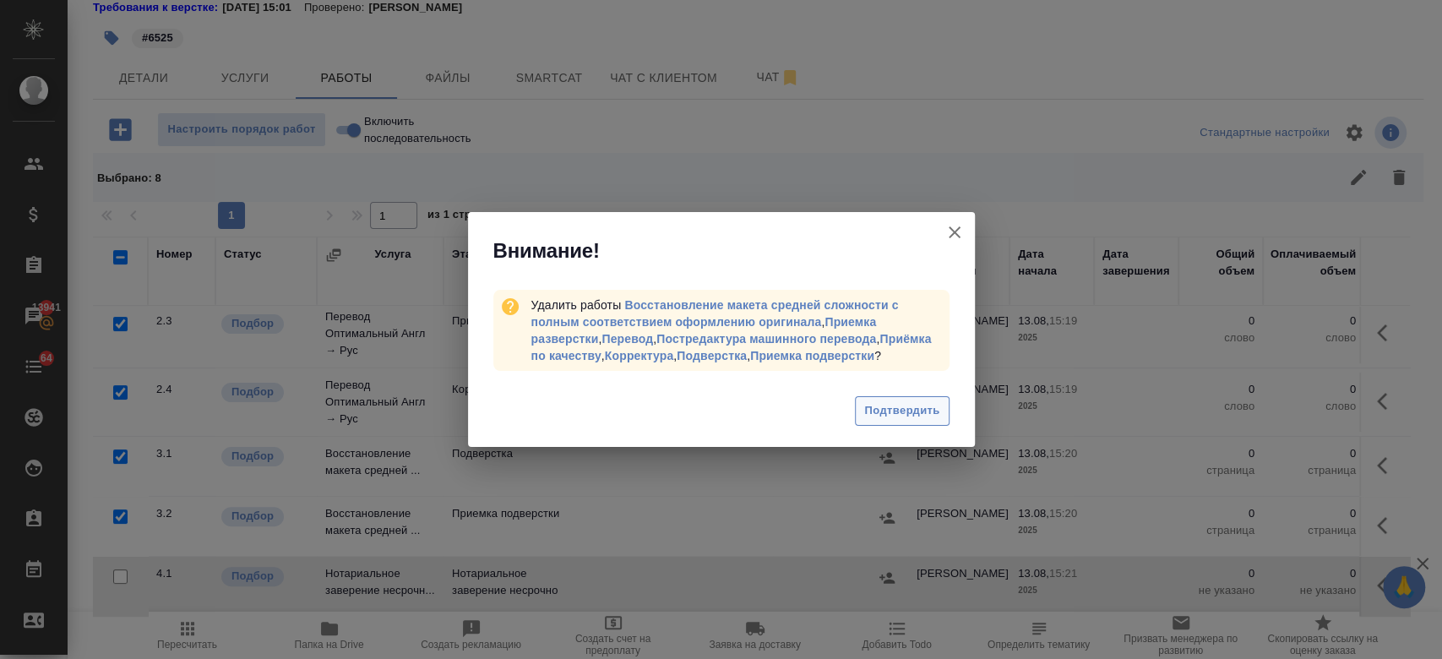
click at [903, 413] on span "Подтвердить" at bounding box center [901, 410] width 75 height 19
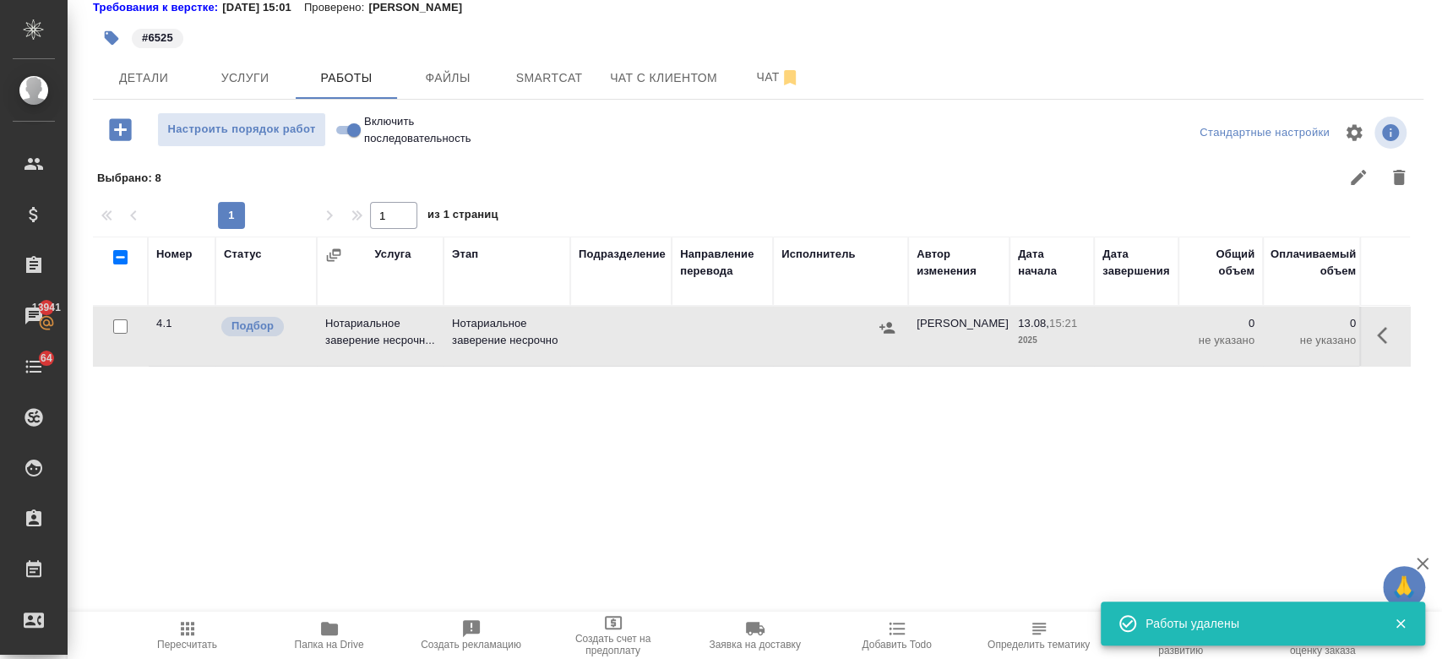
scroll to position [0, 0]
click at [1377, 333] on icon "button" at bounding box center [1387, 335] width 20 height 20
click at [1253, 329] on icon "button" at bounding box center [1263, 335] width 20 height 20
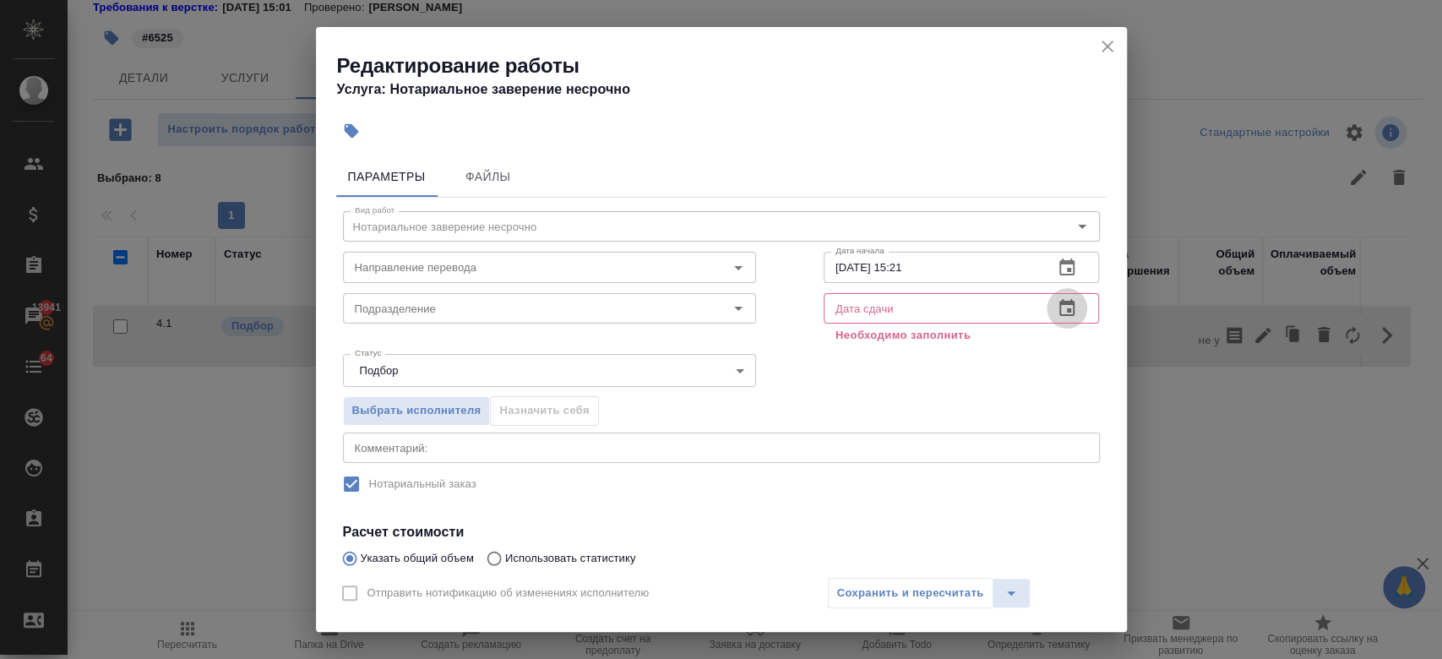
click at [1059, 314] on icon "button" at bounding box center [1067, 308] width 20 height 20
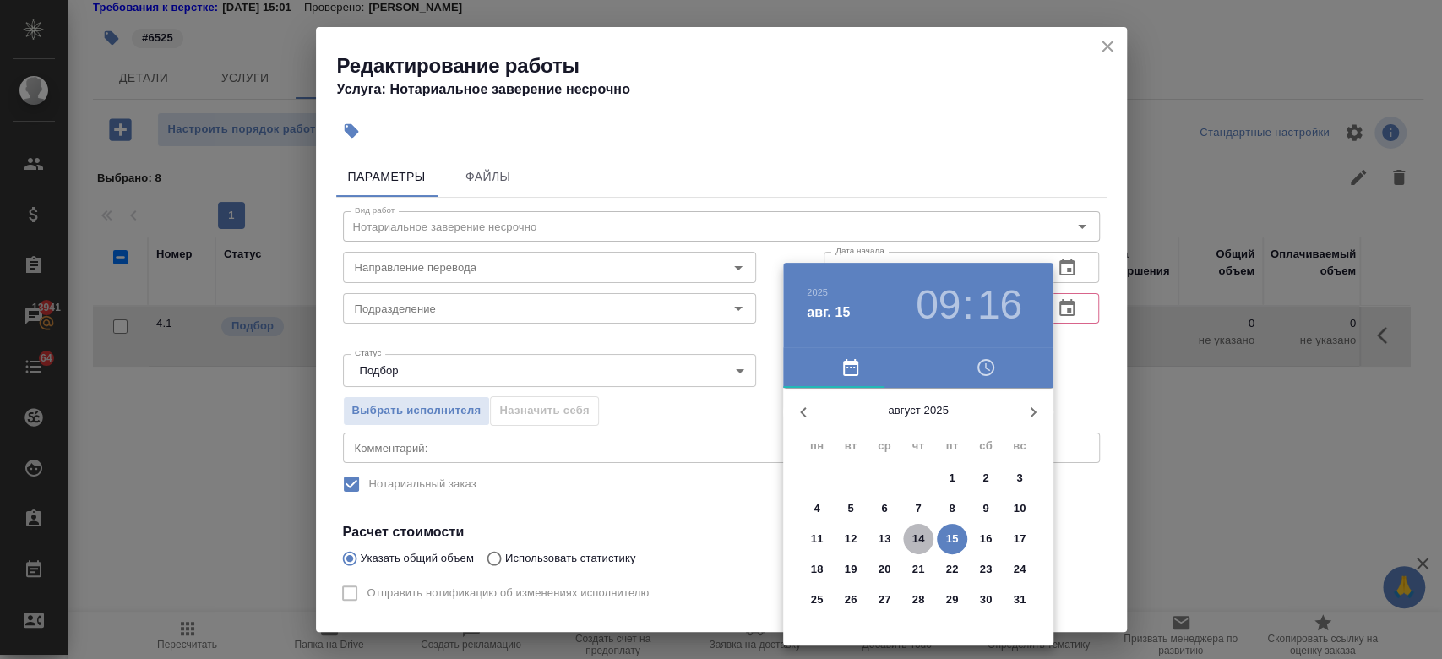
click at [912, 542] on p "14" at bounding box center [918, 539] width 13 height 17
type input "14.08.2025 09:16"
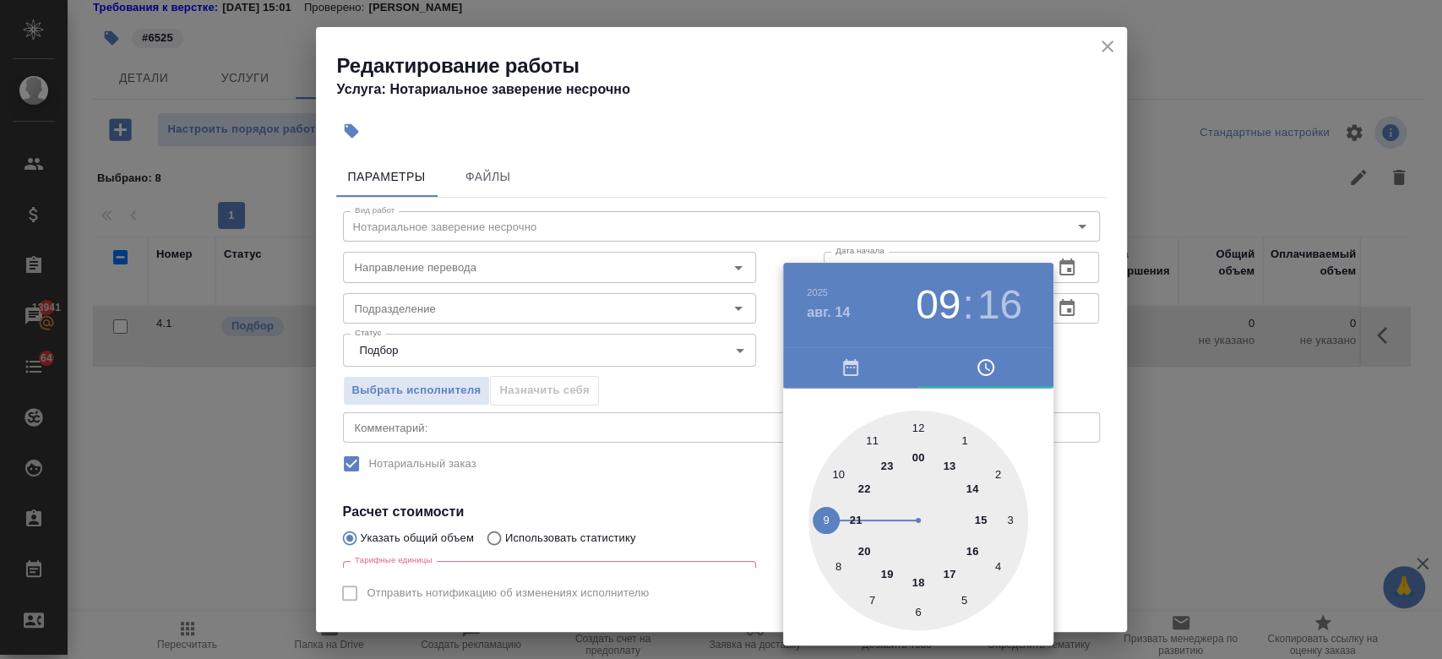
click at [1068, 335] on div at bounding box center [721, 329] width 1442 height 659
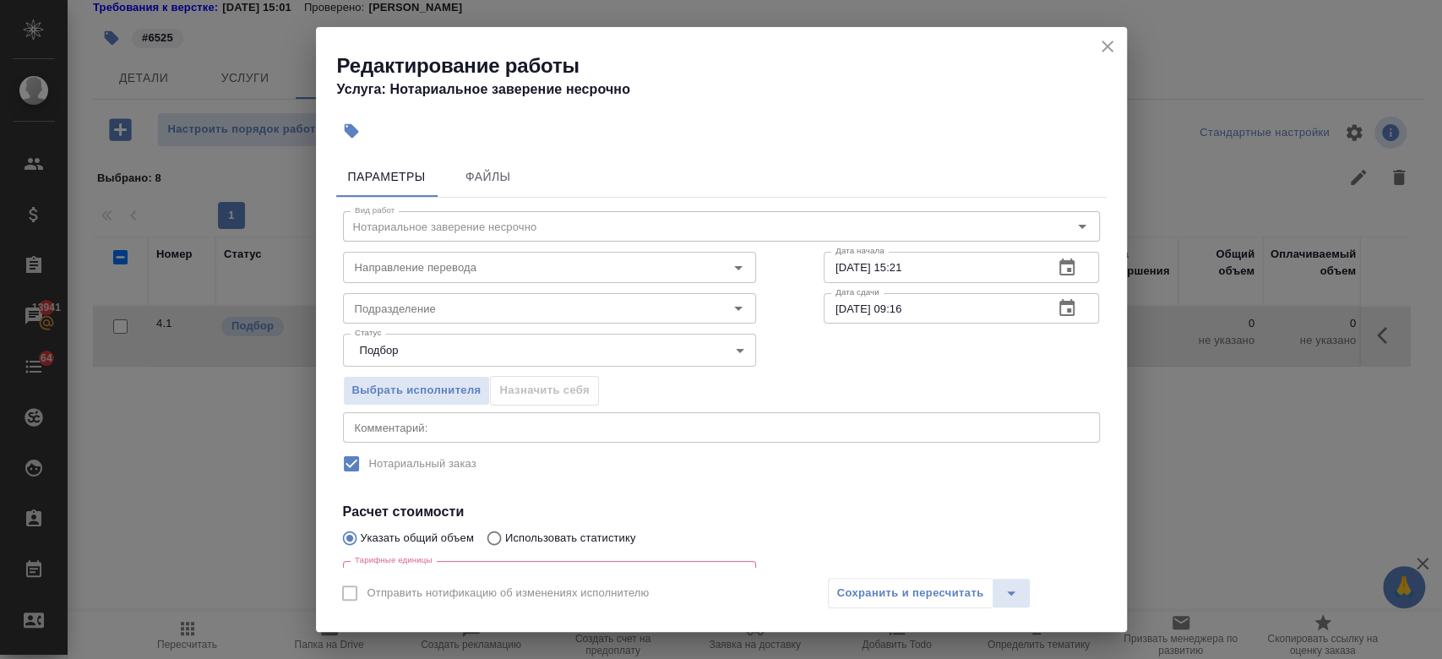
scroll to position [189, 0]
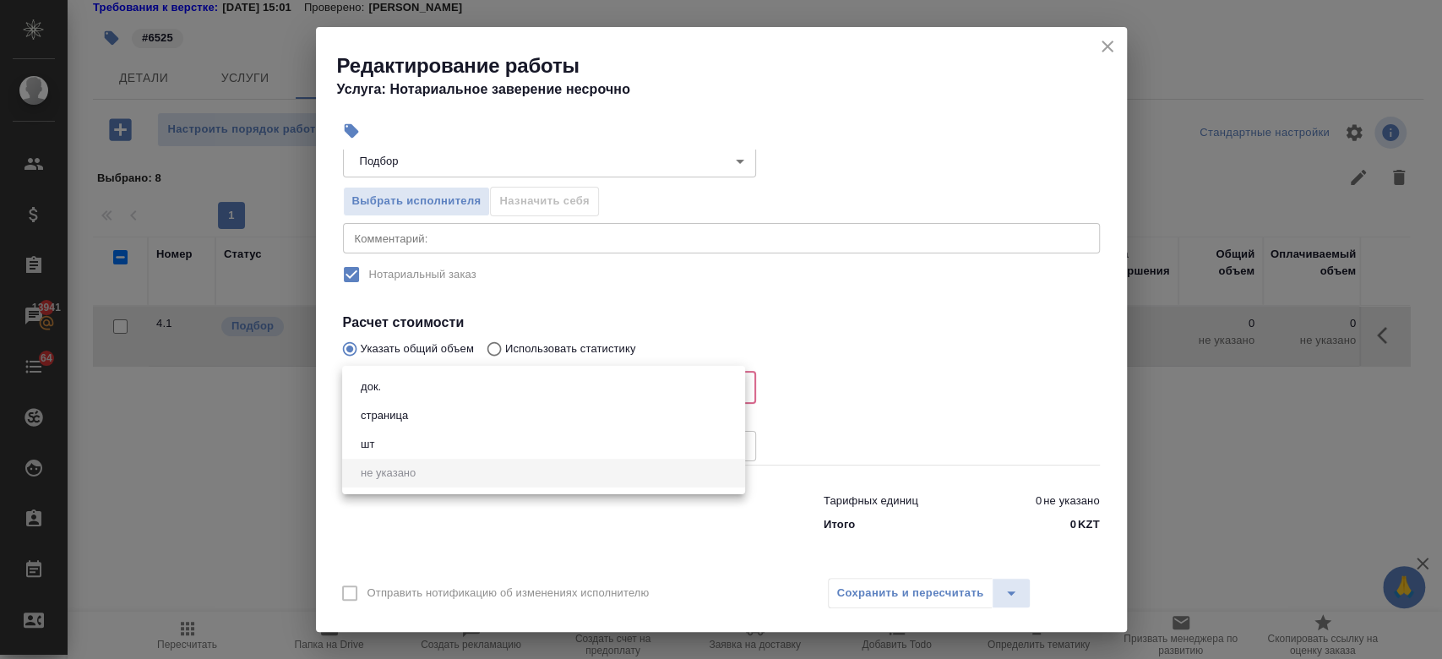
click at [478, 382] on body "🙏 .cls-1 fill:#fff; AWATERA Kosherbayeva Nazerke Клиенты Спецификации Заказы 13…" at bounding box center [721, 329] width 1442 height 659
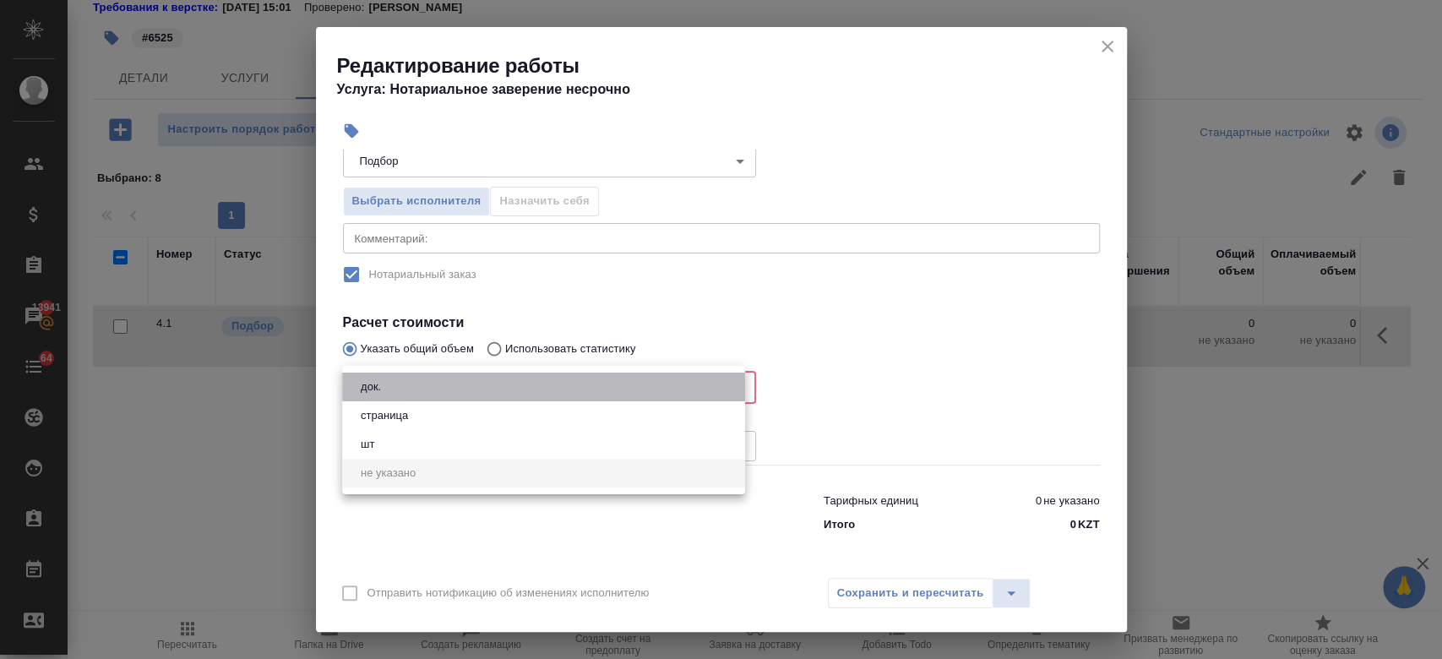
click at [445, 393] on li "док." at bounding box center [543, 387] width 403 height 29
type input "5a8b1489cc6b4906c91bfd8b"
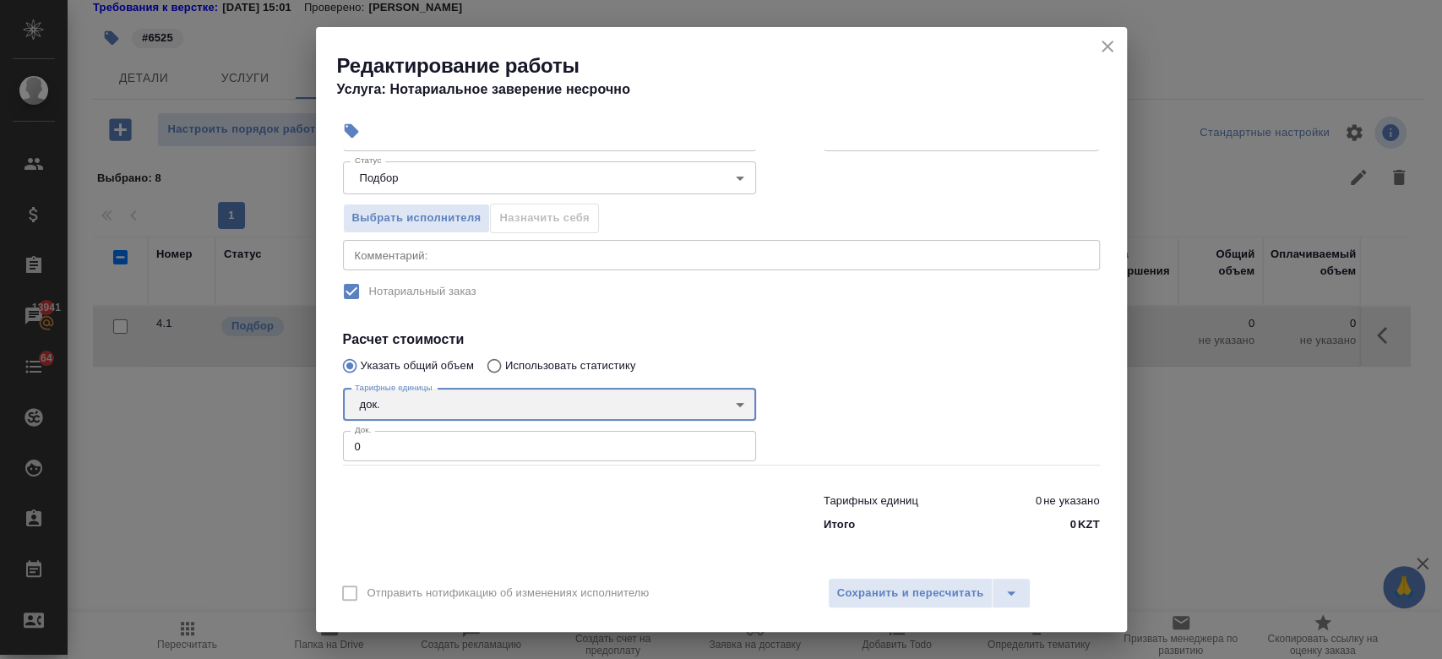
scroll to position [171, 0]
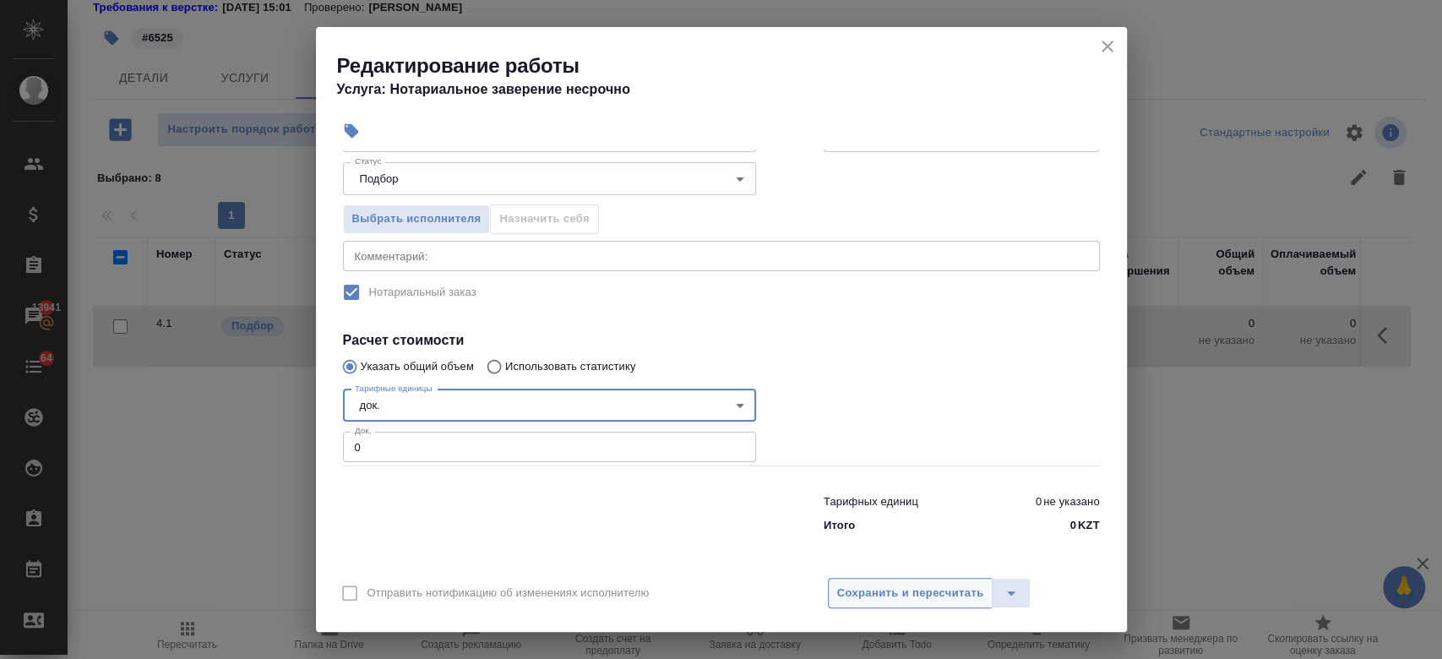
click at [946, 598] on span "Сохранить и пересчитать" at bounding box center [910, 593] width 147 height 19
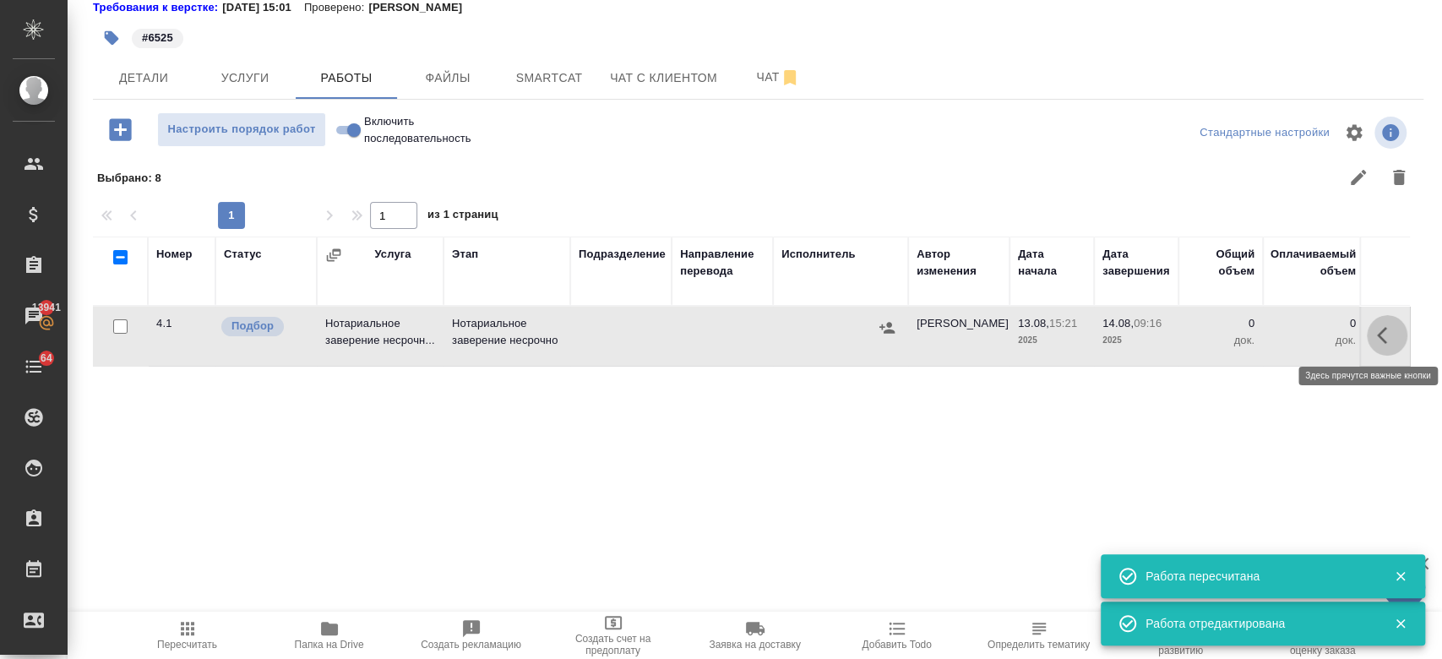
click at [1377, 344] on icon "button" at bounding box center [1387, 335] width 20 height 20
click at [1255, 335] on icon "button" at bounding box center [1262, 335] width 15 height 15
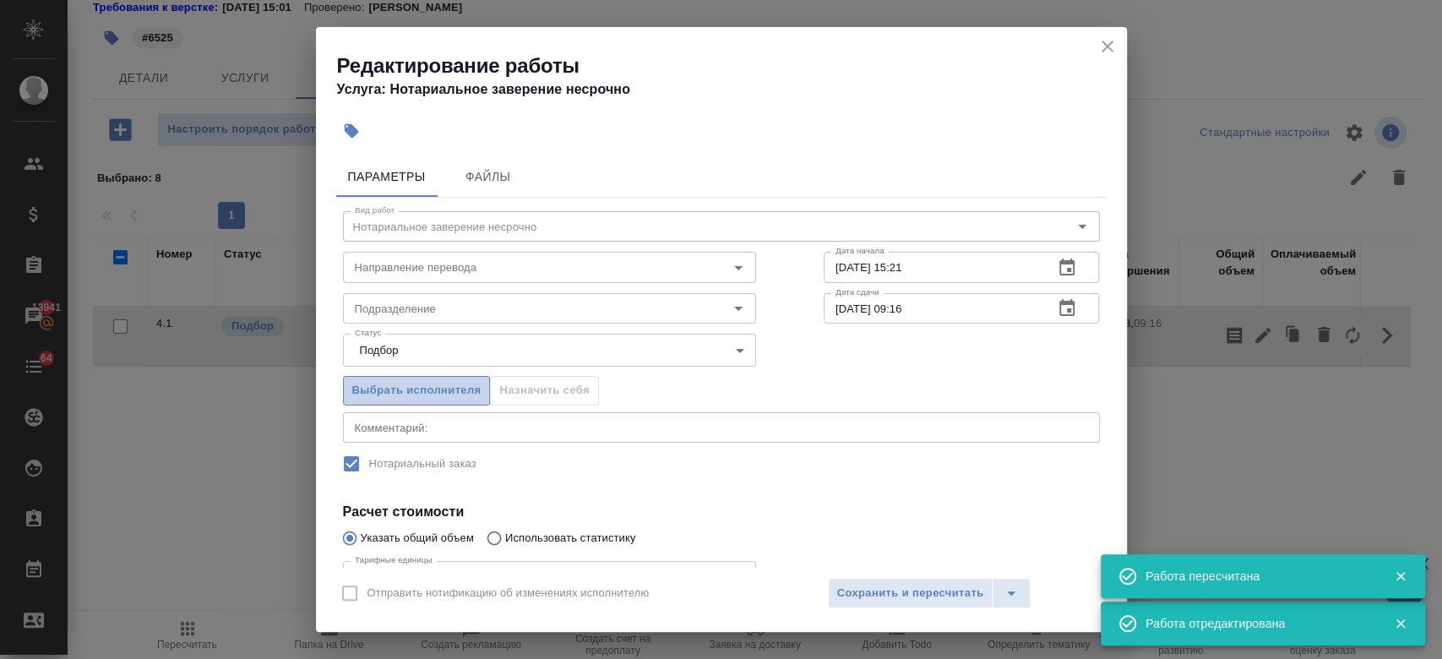
click at [455, 388] on span "Выбрать исполнителя" at bounding box center [416, 390] width 129 height 19
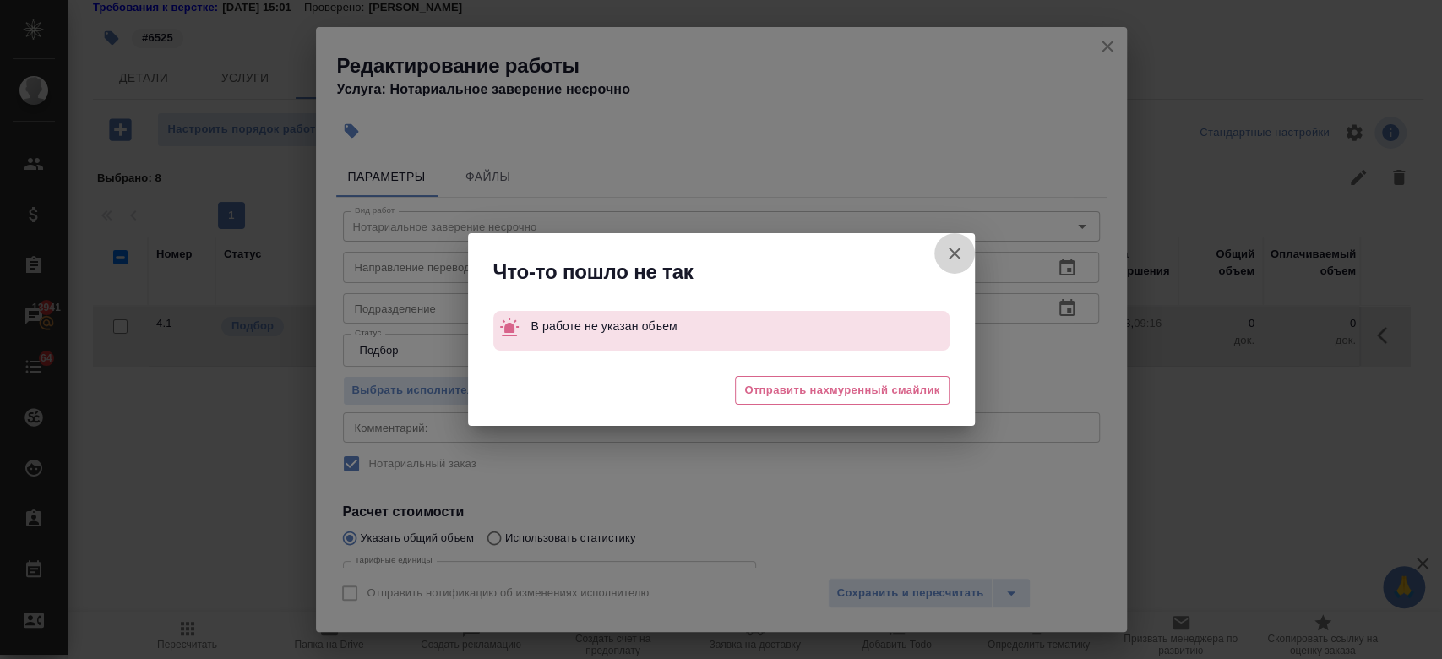
click at [955, 250] on icon "button" at bounding box center [955, 254] width 12 height 12
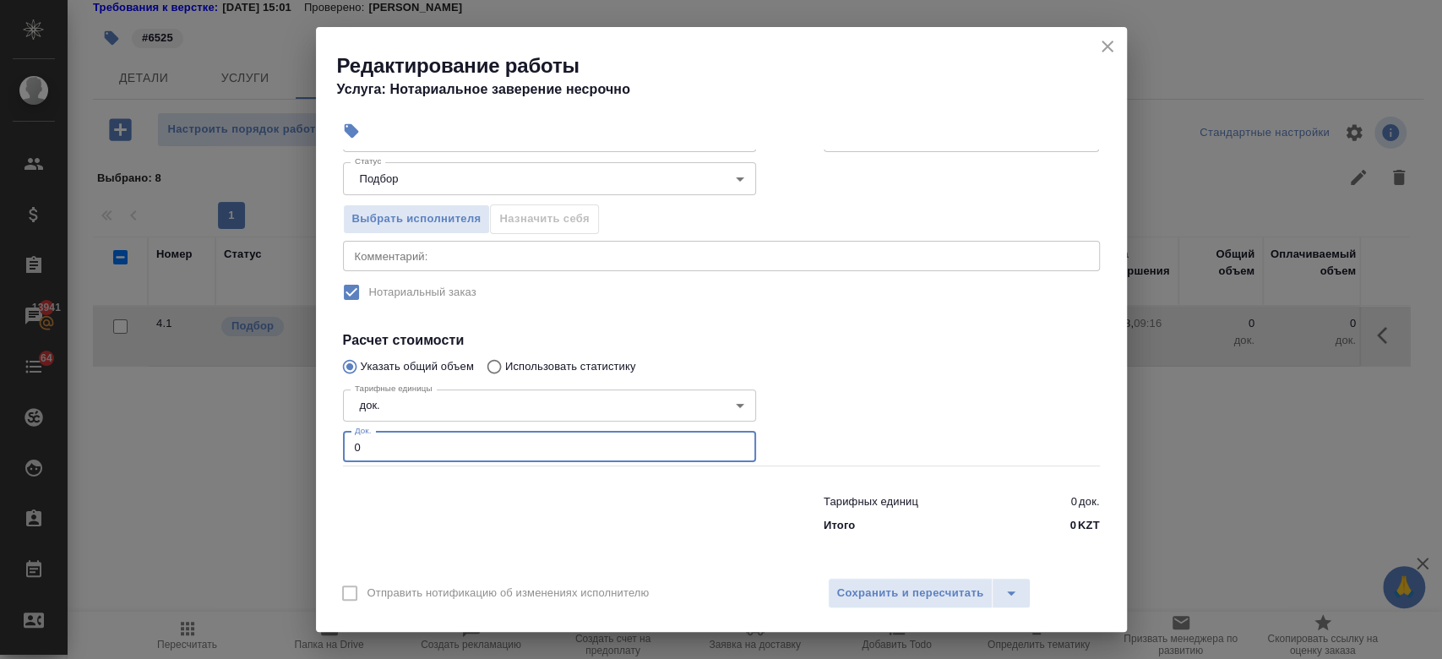
click at [487, 449] on input "0" at bounding box center [549, 447] width 413 height 30
type input "1"
click at [881, 309] on div "Вид работ Нотариальное заверение несрочно Вид работ Направление перевода Направ…" at bounding box center [721, 283] width 770 height 514
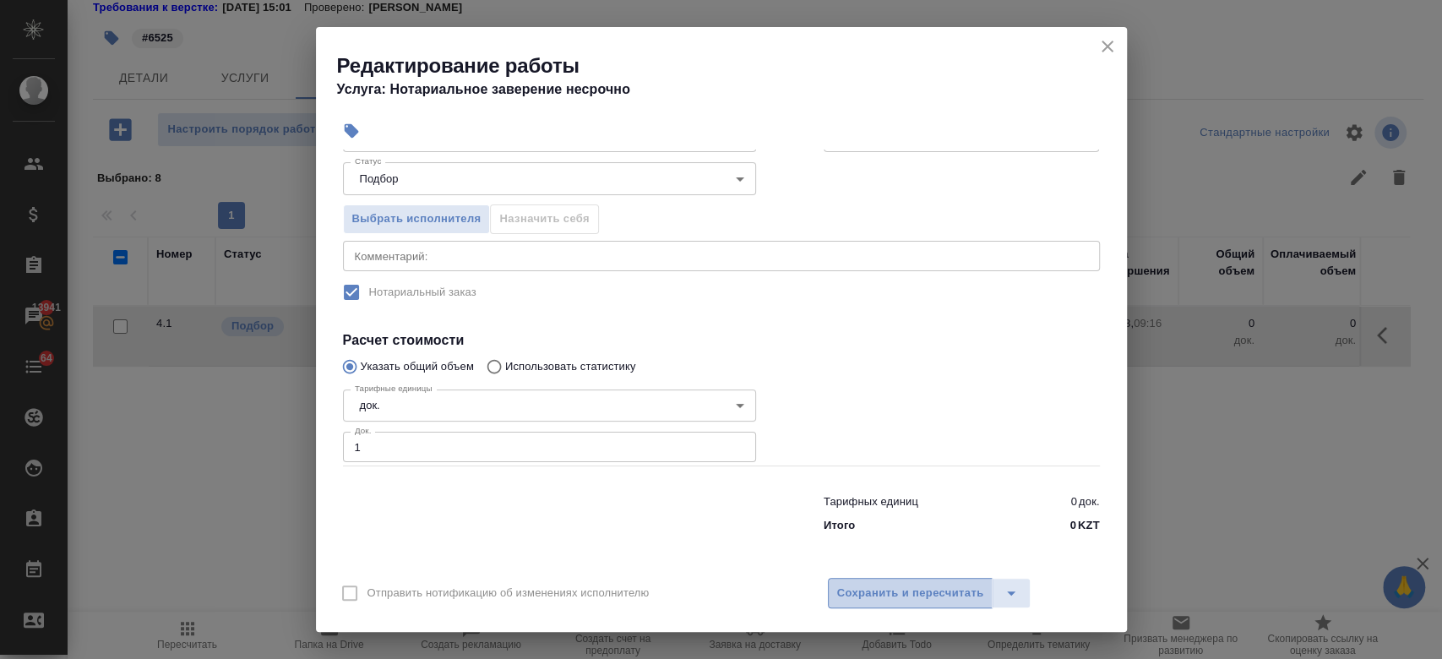
click at [901, 591] on span "Сохранить и пересчитать" at bounding box center [910, 593] width 147 height 19
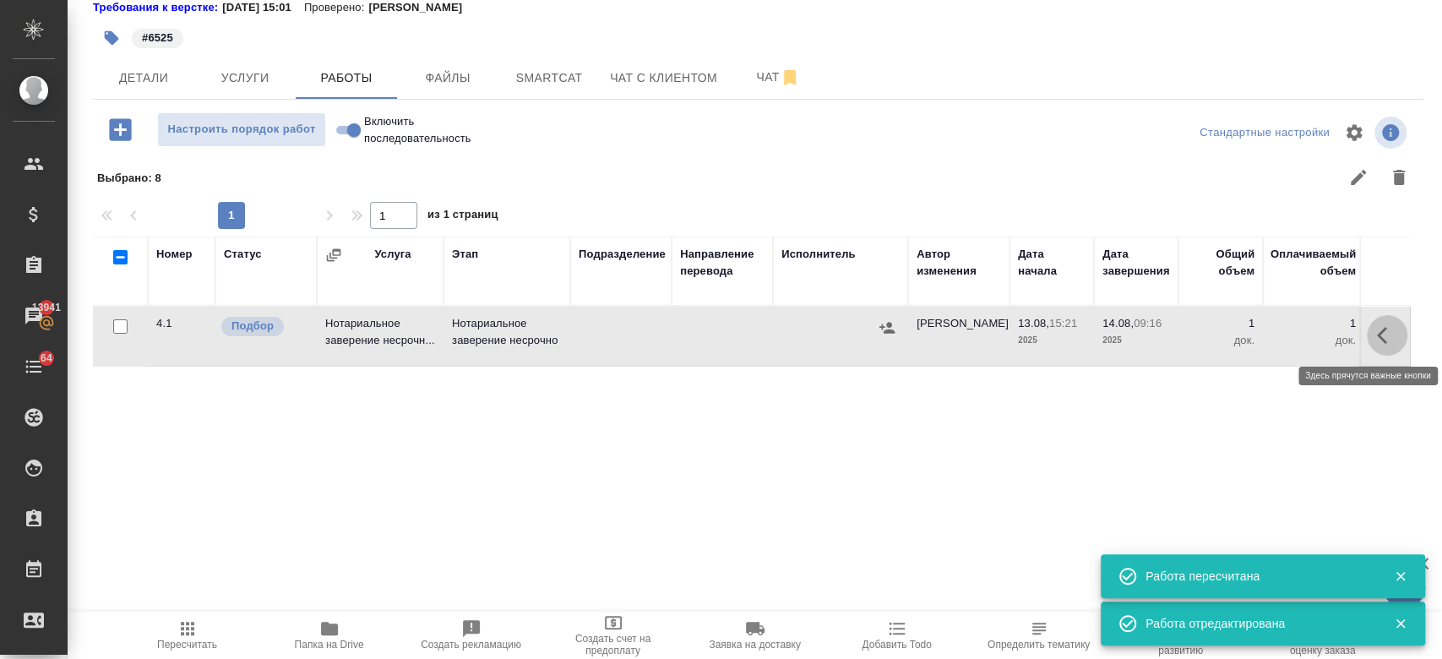
click at [1377, 325] on icon "button" at bounding box center [1387, 335] width 20 height 20
click at [1254, 333] on icon "button" at bounding box center [1263, 335] width 20 height 20
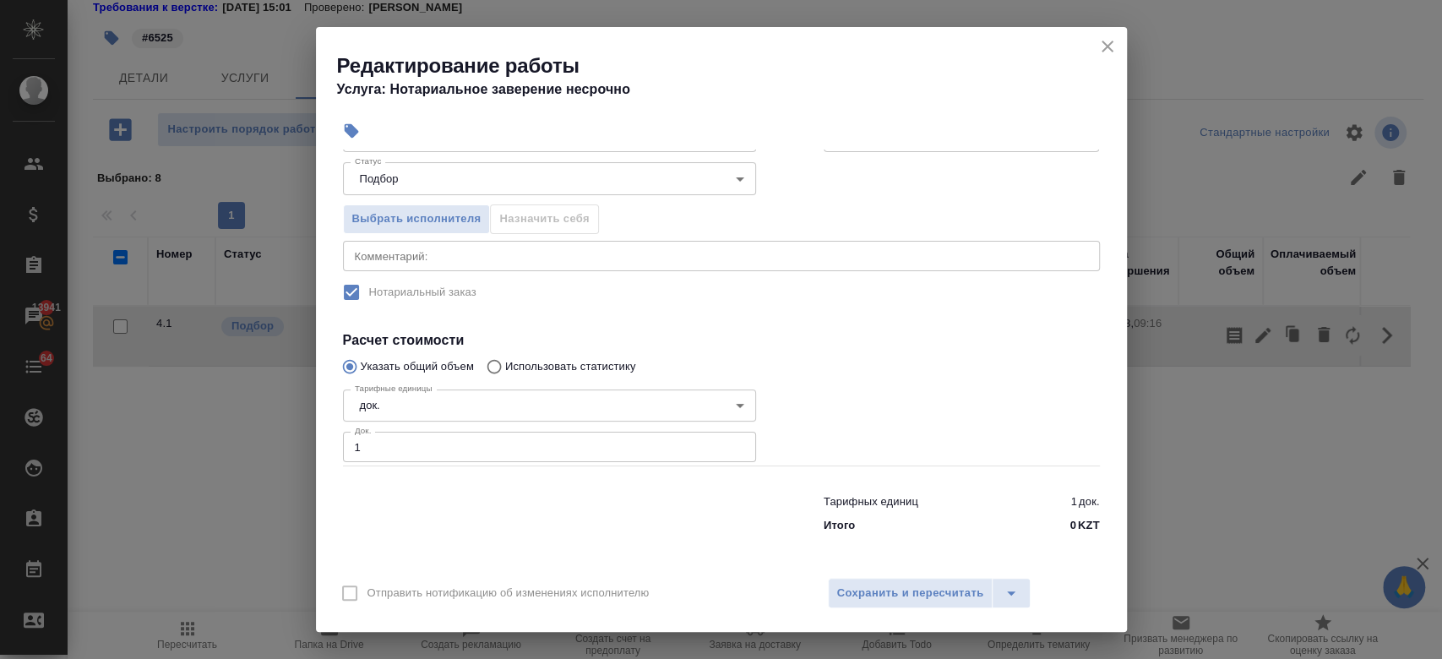
scroll to position [0, 0]
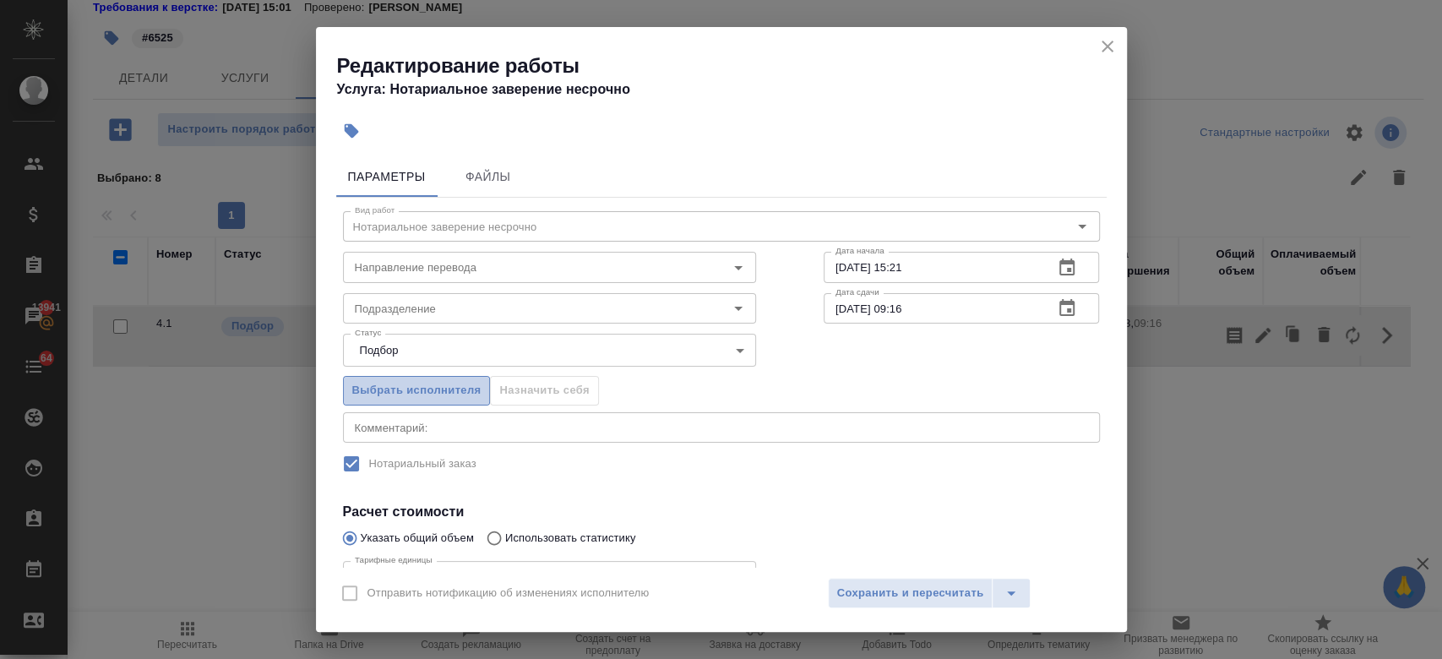
click at [447, 389] on span "Выбрать исполнителя" at bounding box center [416, 390] width 129 height 19
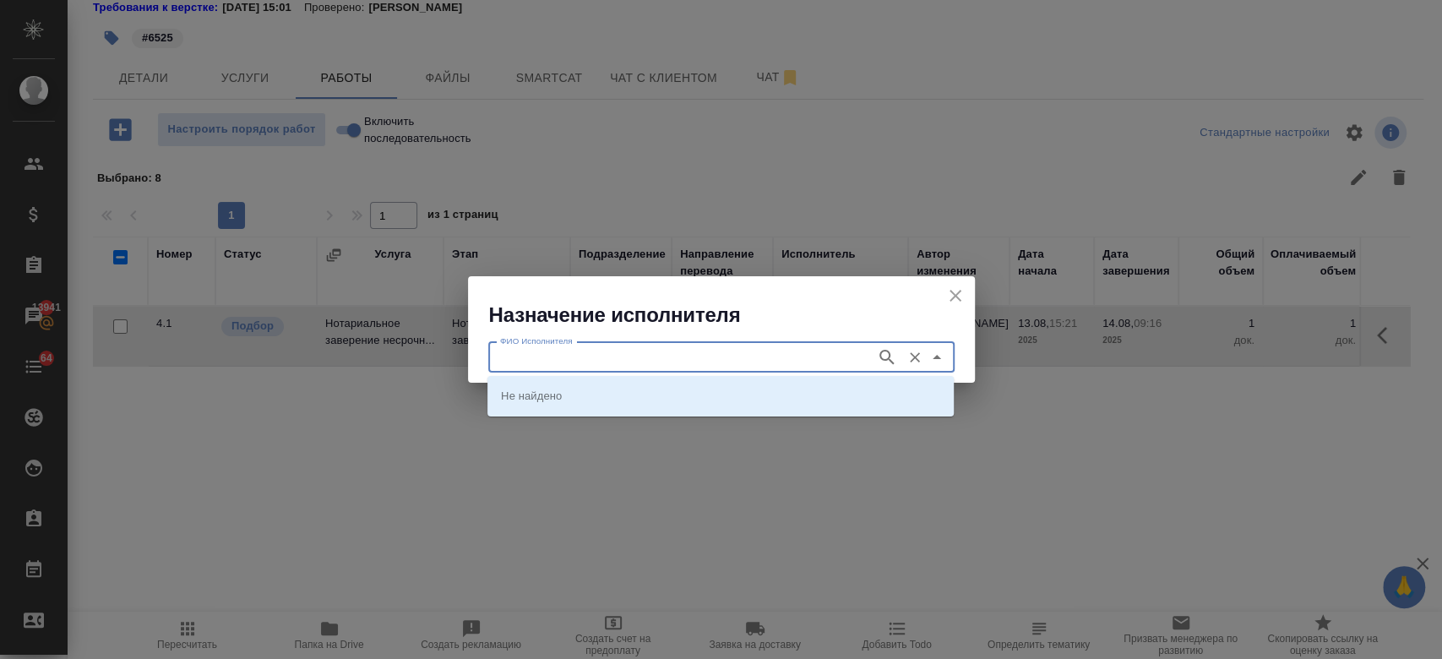
click at [525, 359] on input "ФИО Исполнителя" at bounding box center [680, 357] width 374 height 20
type input "almaty"
click at [878, 355] on icon "button" at bounding box center [887, 357] width 20 height 20
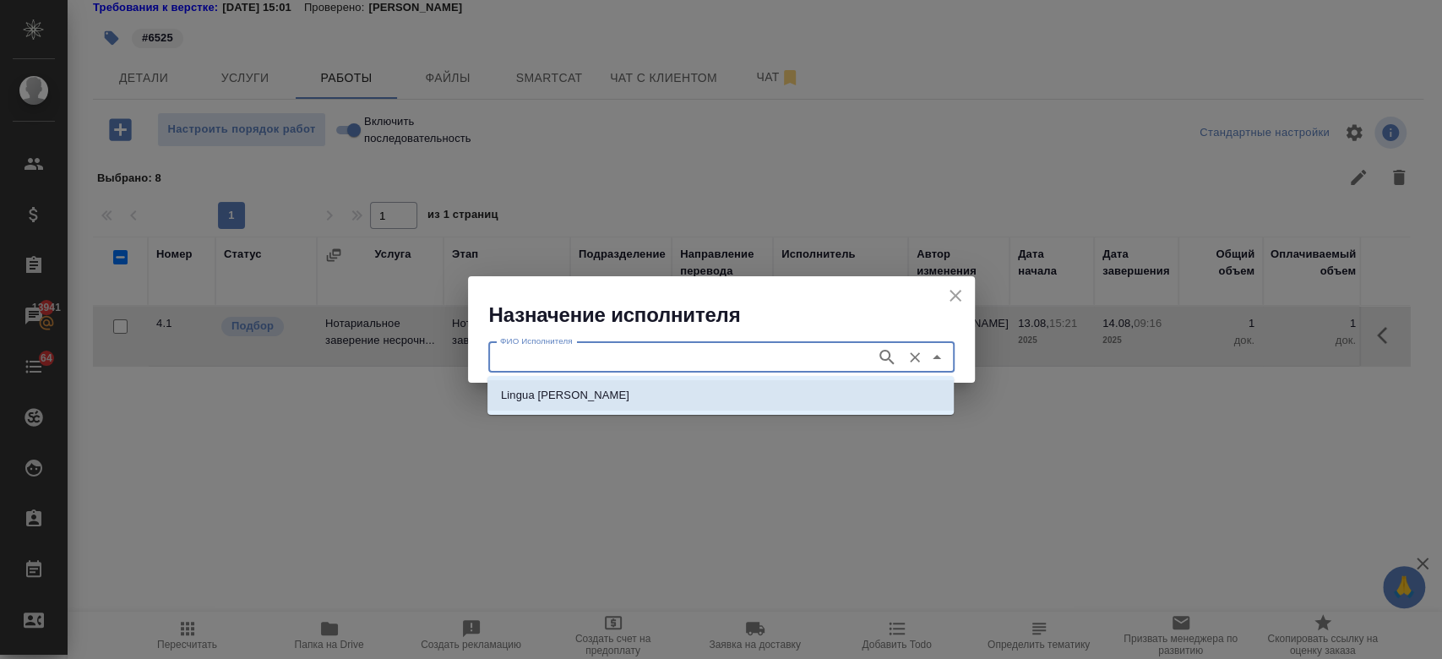
click at [512, 399] on p "Lingua Franka Almaty" at bounding box center [565, 395] width 128 height 17
type input "Lingua Franka Almaty"
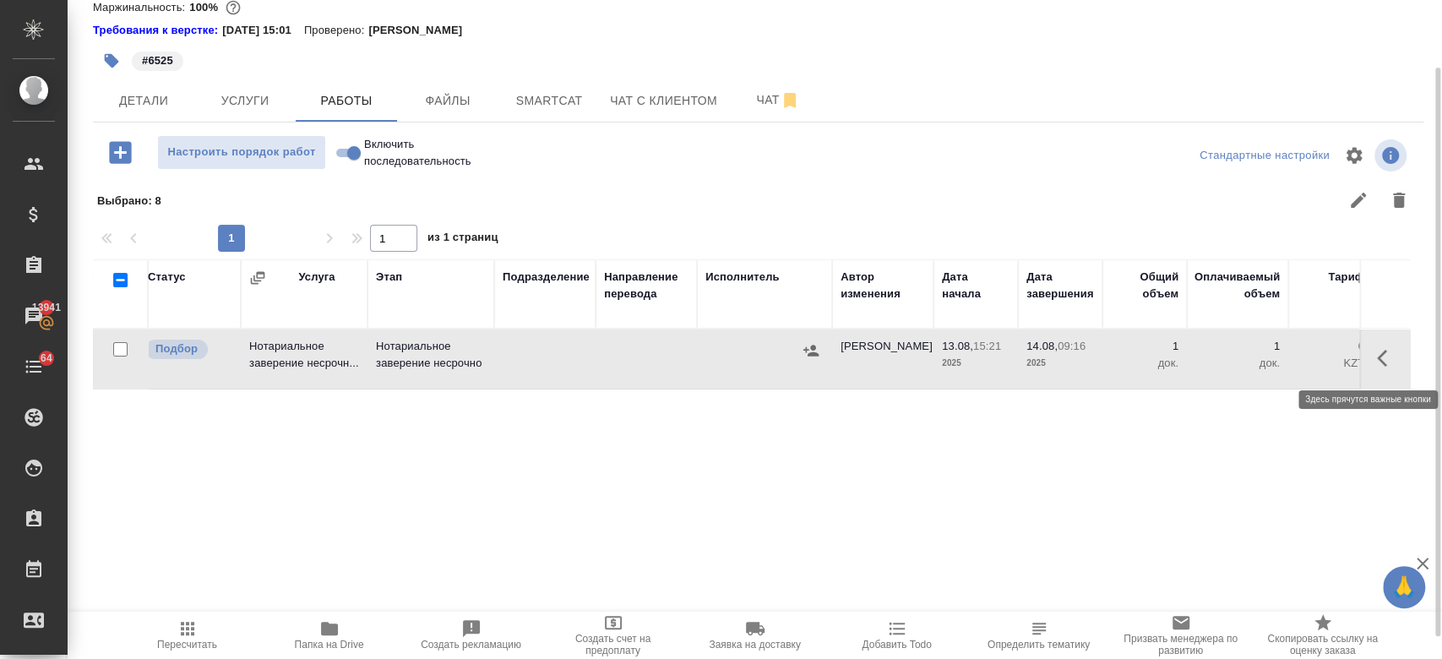
scroll to position [79, 0]
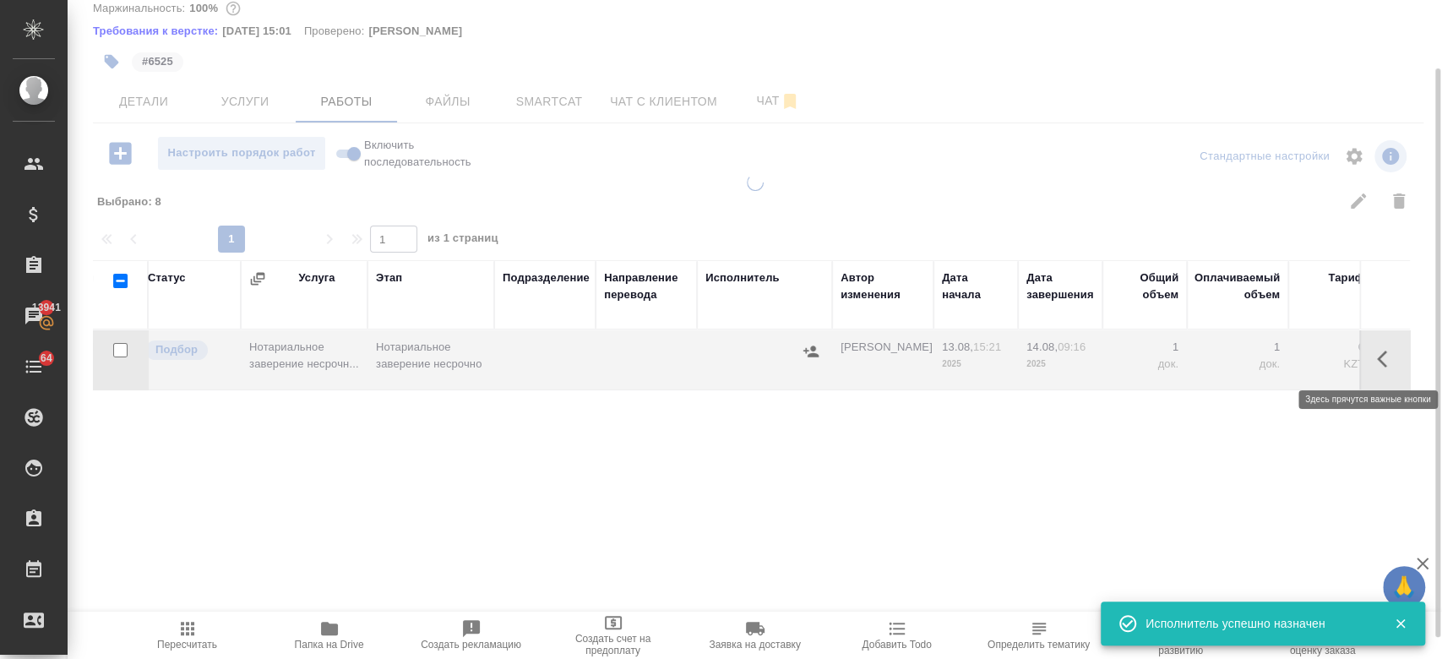
click at [1377, 356] on icon "button" at bounding box center [1387, 359] width 20 height 20
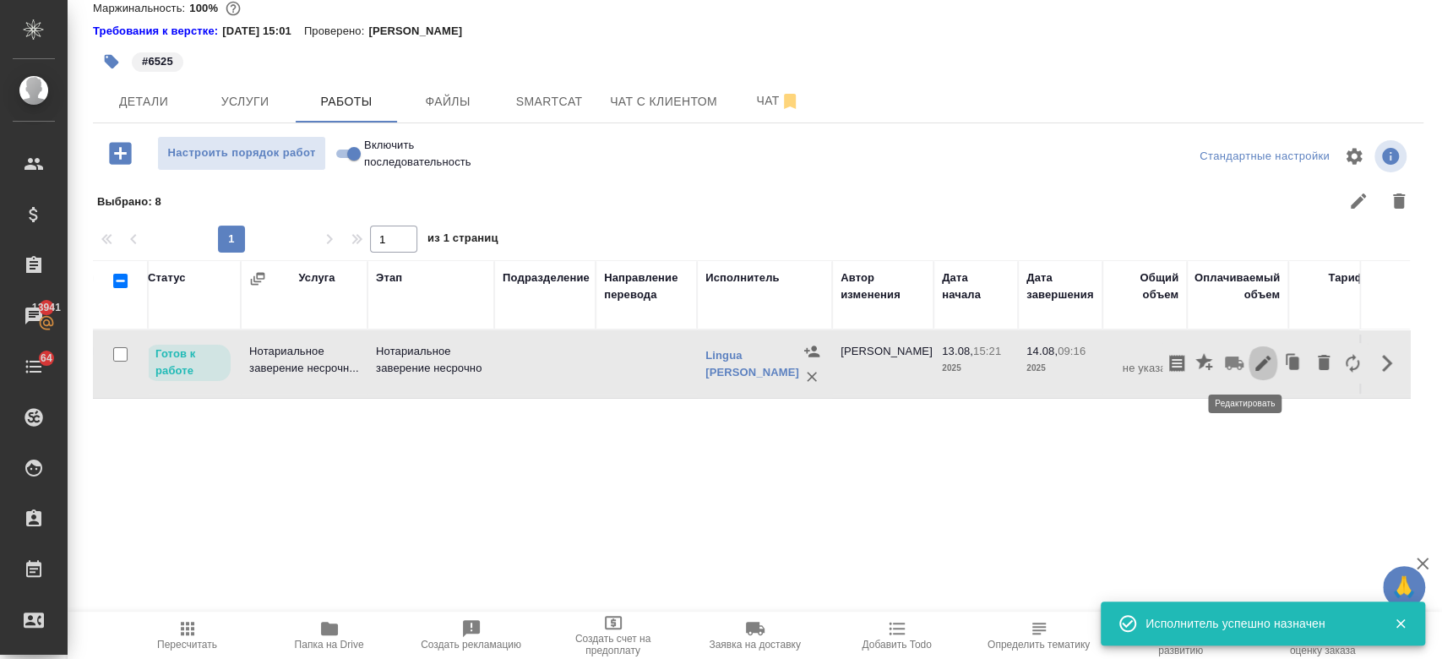
click at [1253, 362] on icon "button" at bounding box center [1263, 363] width 20 height 20
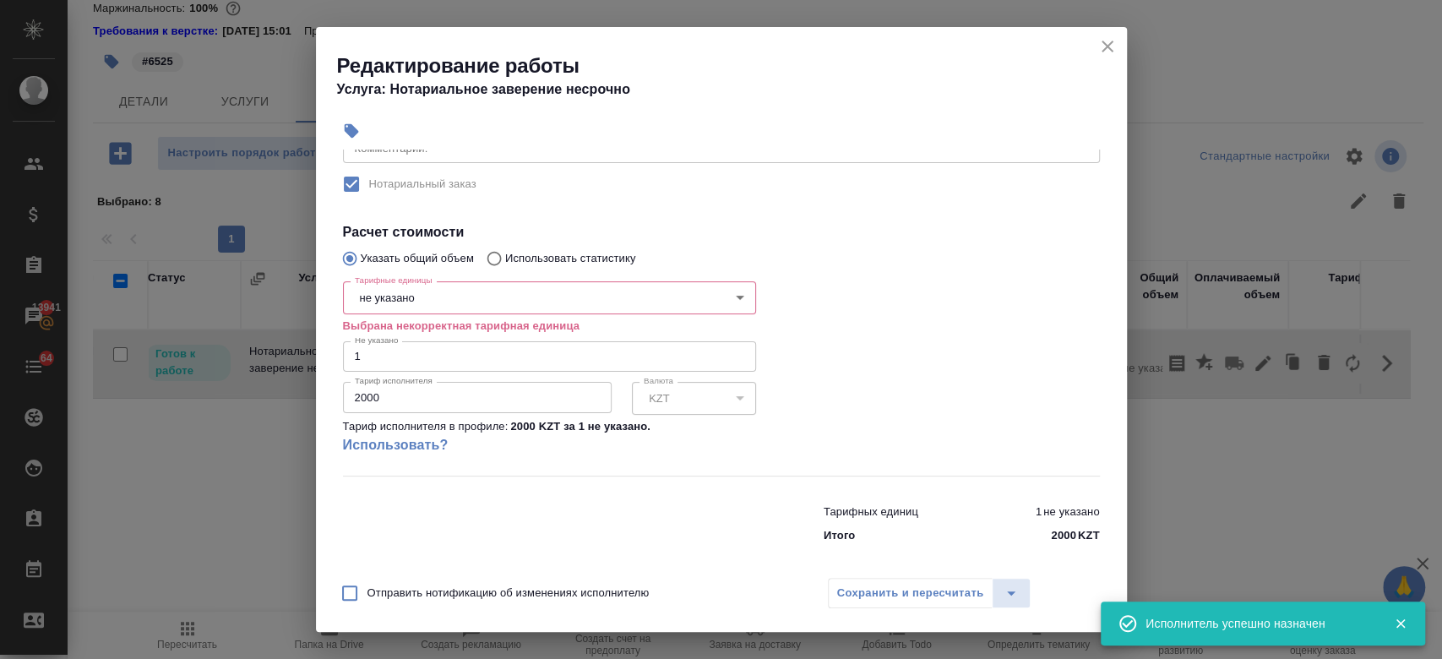
scroll to position [295, 0]
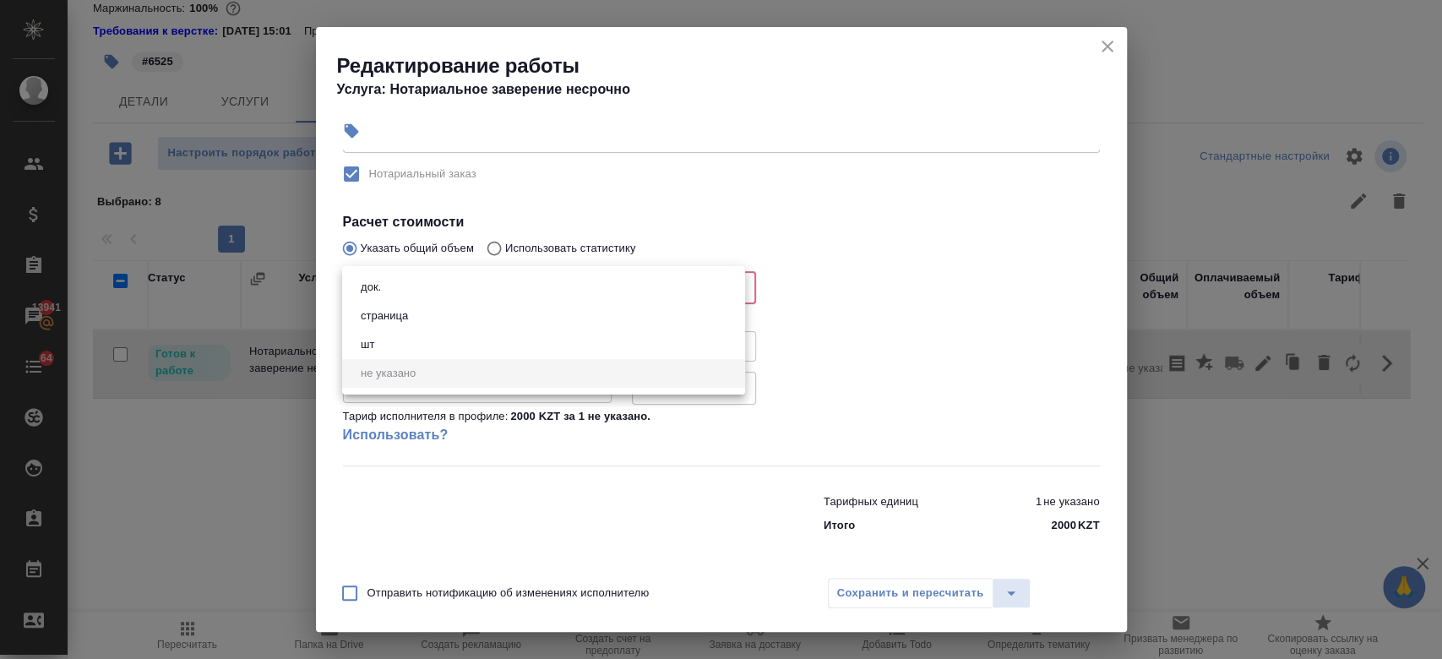
click at [416, 280] on body "🙏 .cls-1 fill:#fff; AWATERA Kosherbayeva Nazerke Клиенты Спецификации Заказы 13…" at bounding box center [721, 329] width 1442 height 659
click at [426, 297] on li "док." at bounding box center [543, 287] width 403 height 29
type input "5a8b1489cc6b4906c91bfd8b"
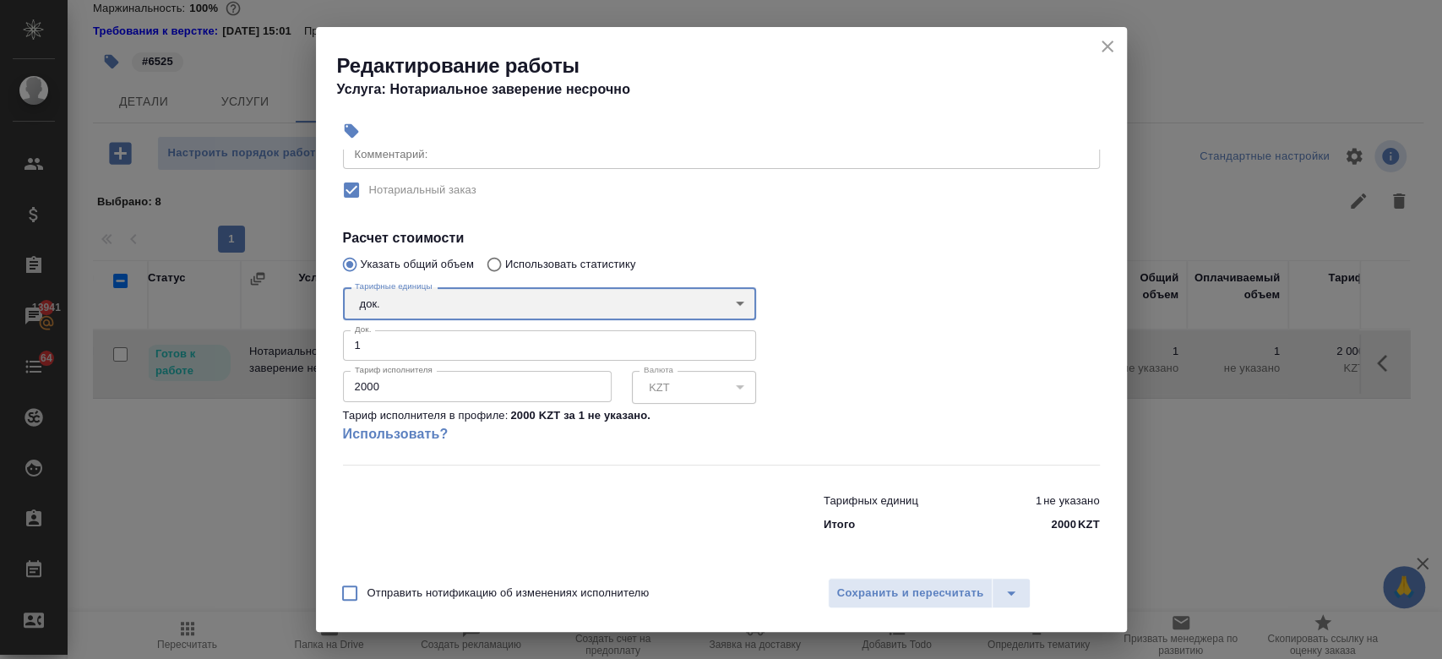
scroll to position [277, 0]
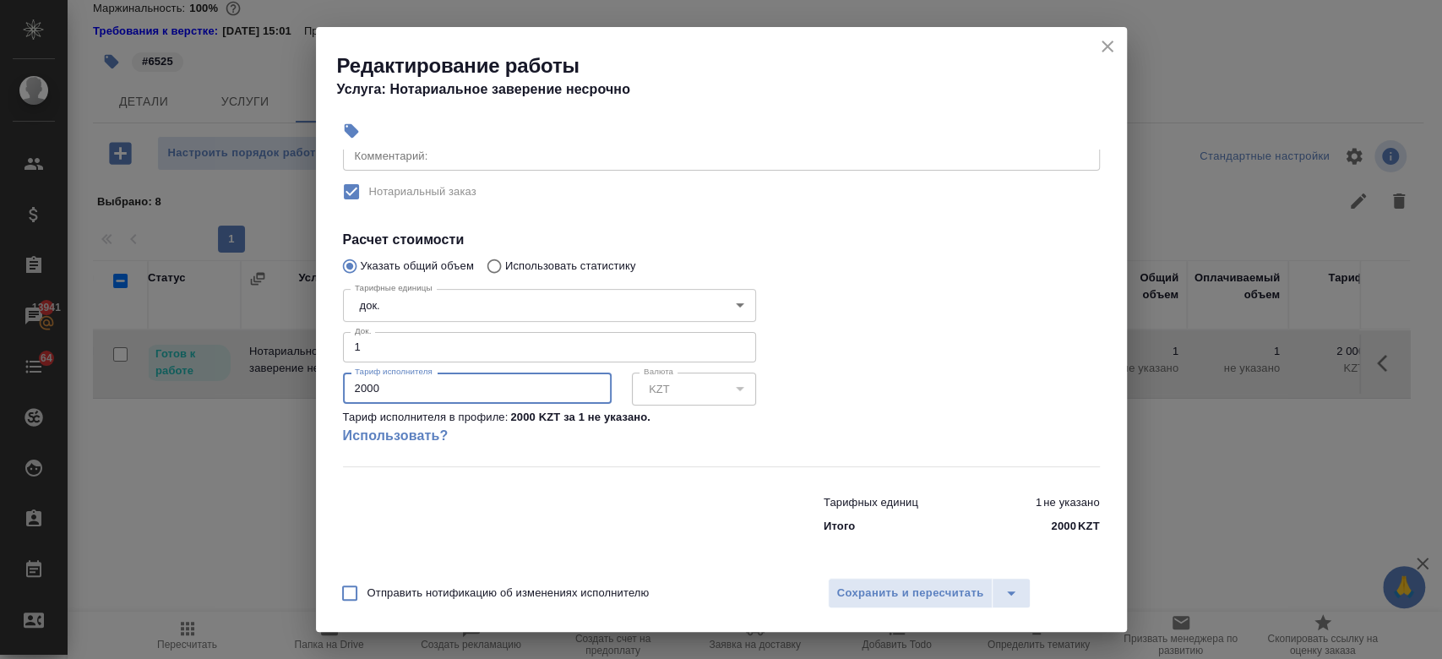
click at [422, 374] on input "2000" at bounding box center [477, 388] width 269 height 30
type input "2"
type input "6525"
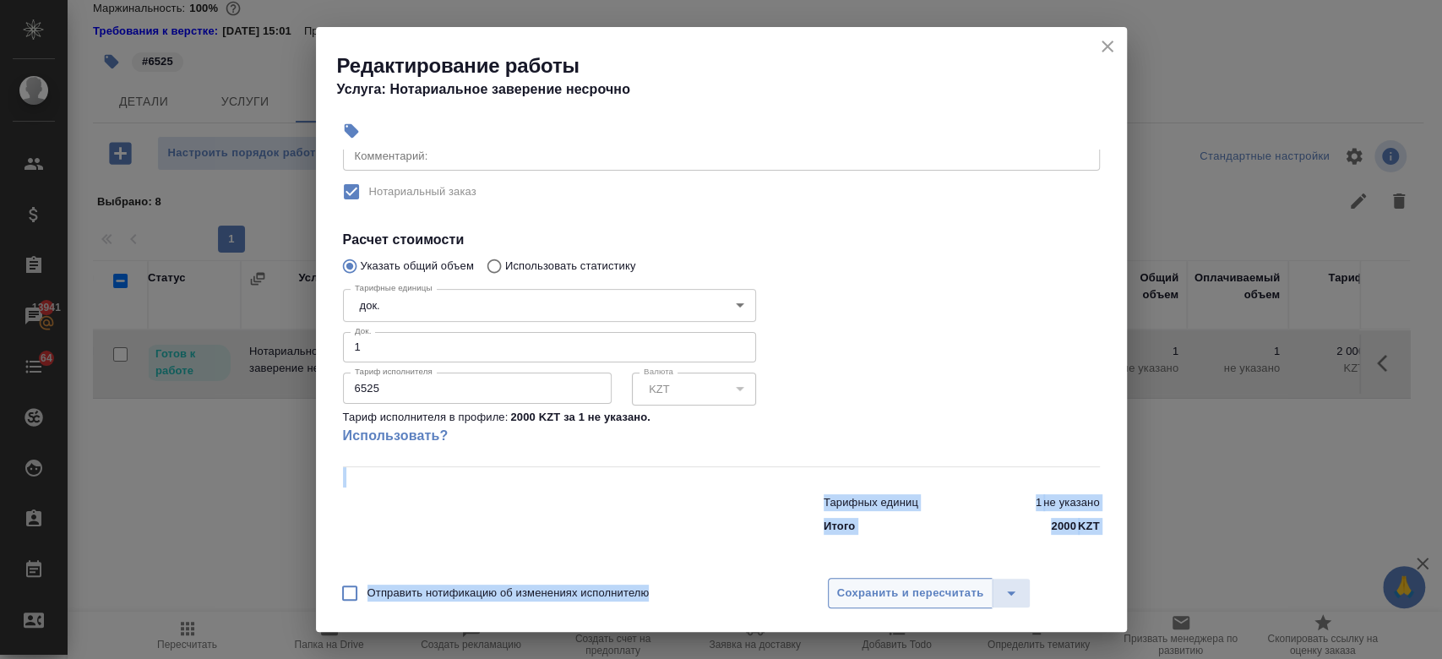
drag, startPoint x: 913, startPoint y: 286, endPoint x: 900, endPoint y: 596, distance: 310.3
click at [900, 596] on div "Редактирование работы Услуга: Нотариальное заверение несрочно Параметры Файлы В…" at bounding box center [721, 329] width 811 height 605
click at [900, 596] on span "Сохранить и пересчитать" at bounding box center [910, 593] width 147 height 19
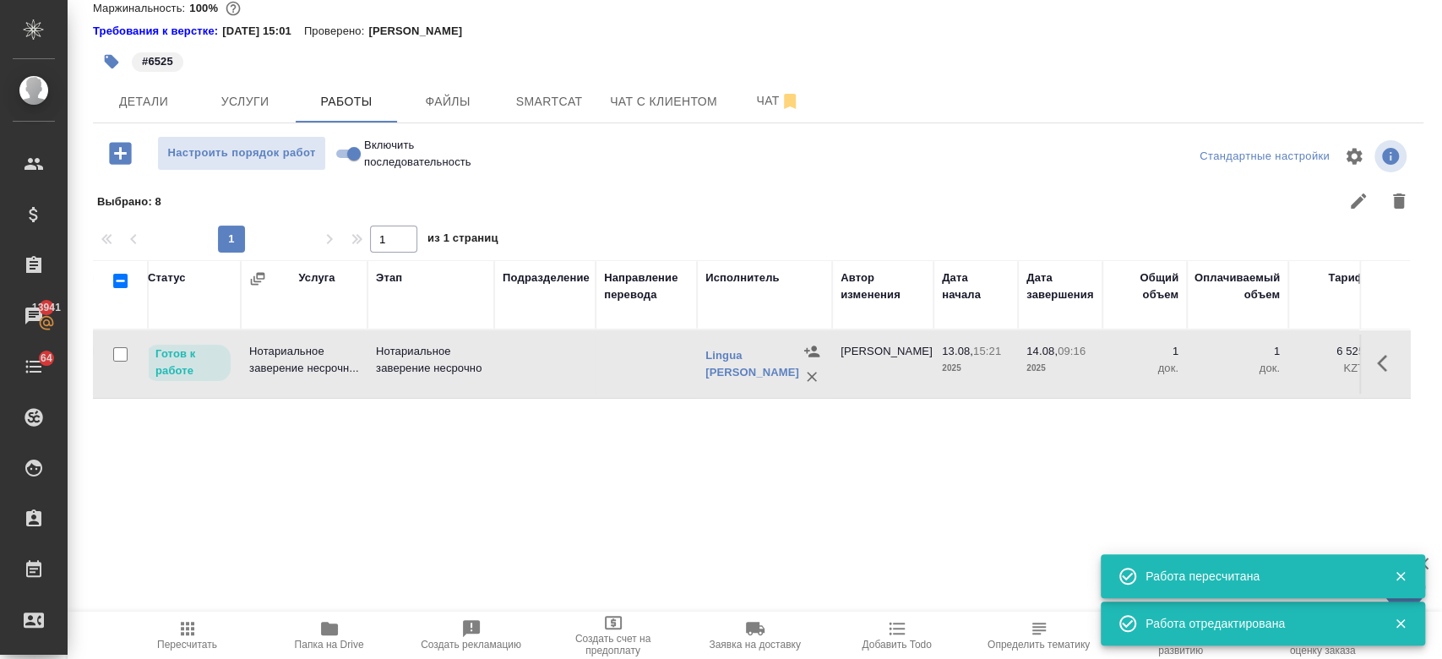
scroll to position [0, 0]
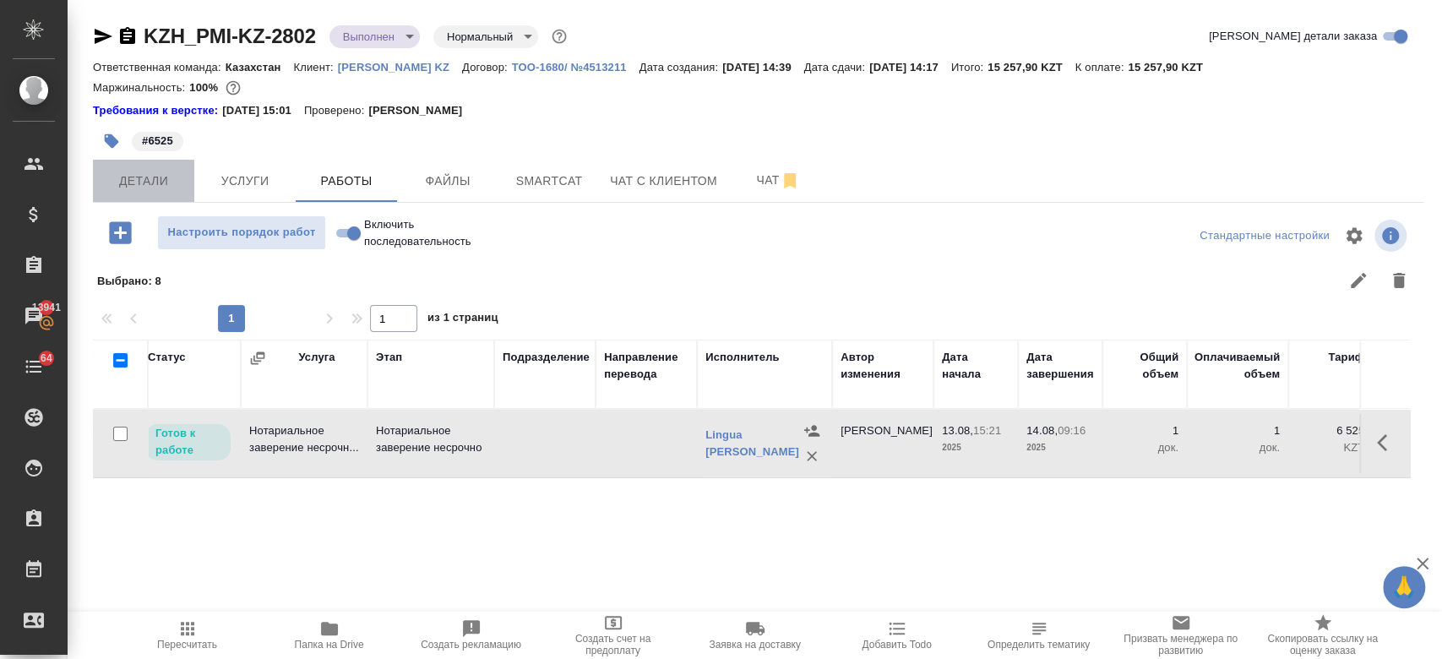
click at [151, 180] on span "Детали" at bounding box center [143, 181] width 81 height 21
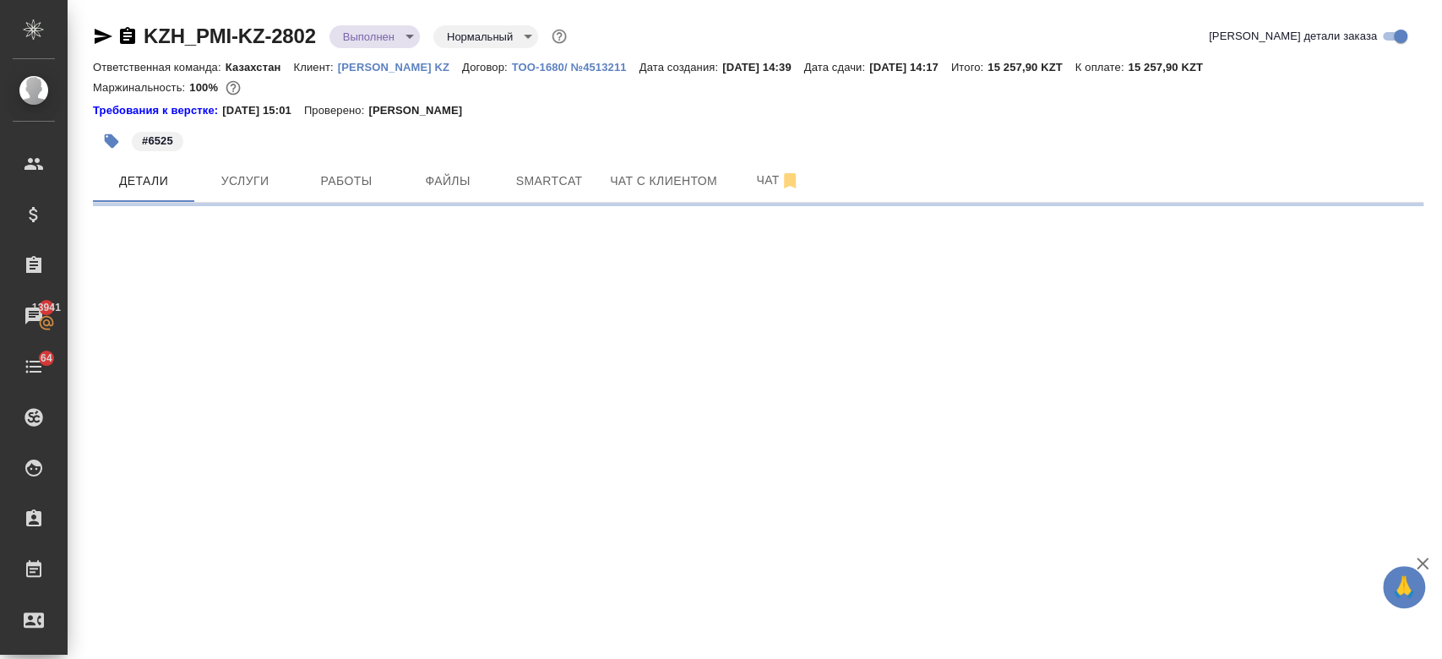
select select "RU"
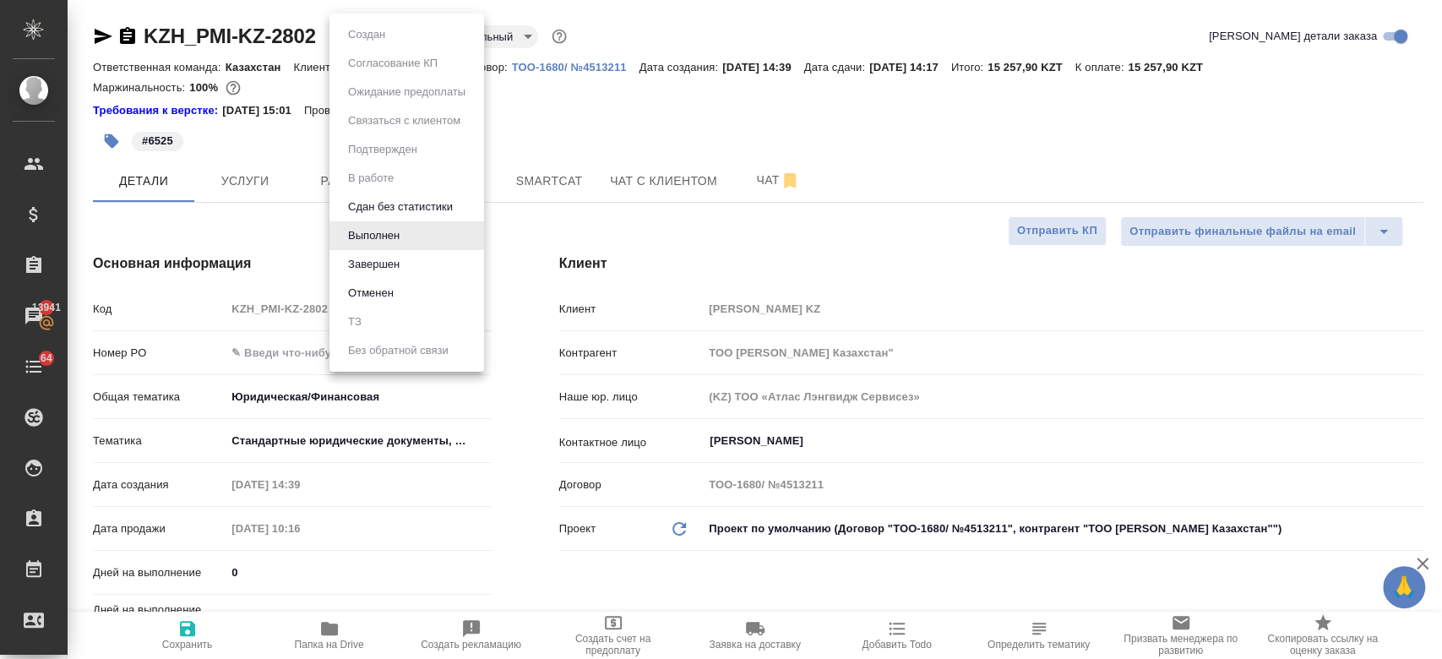
click at [352, 45] on body "🙏 .cls-1 fill:#fff; AWATERA Kosherbayeva Nazerke Клиенты Спецификации Заказы 13…" at bounding box center [721, 329] width 1442 height 659
type textarea "x"
click at [408, 259] on li "Завершен" at bounding box center [406, 264] width 155 height 29
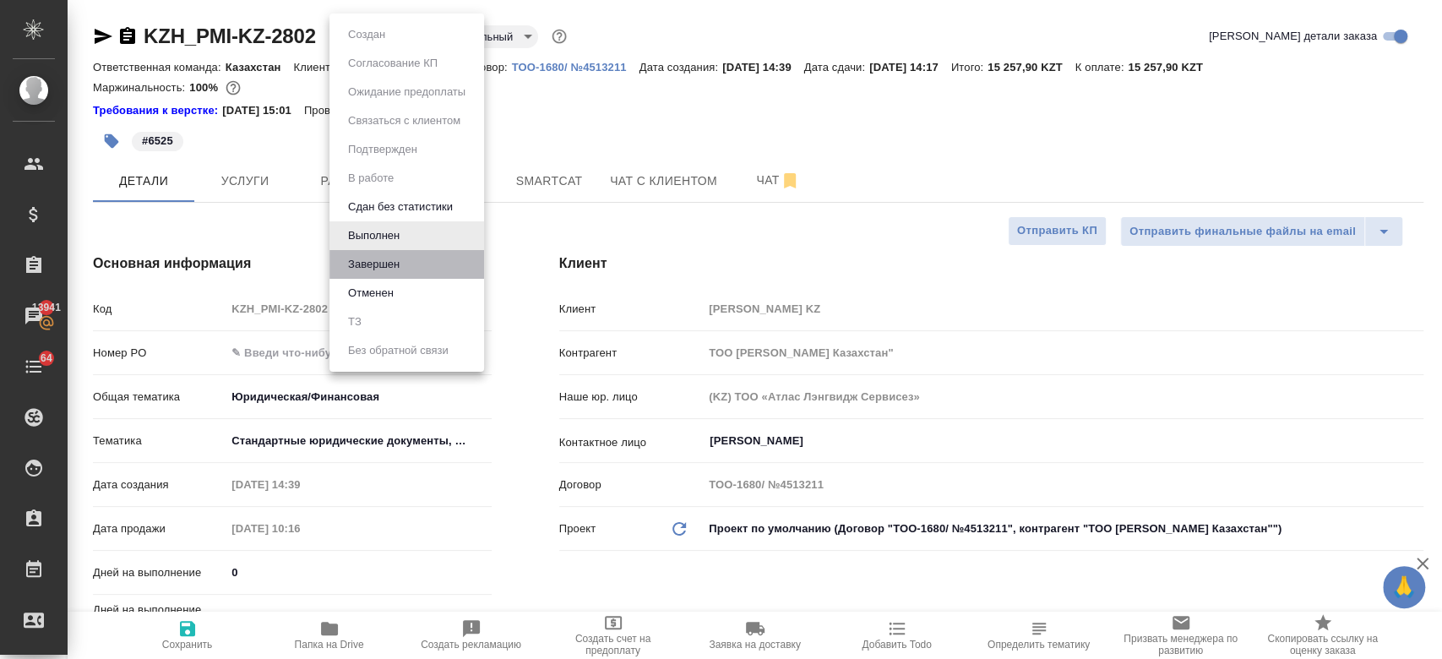
type textarea "x"
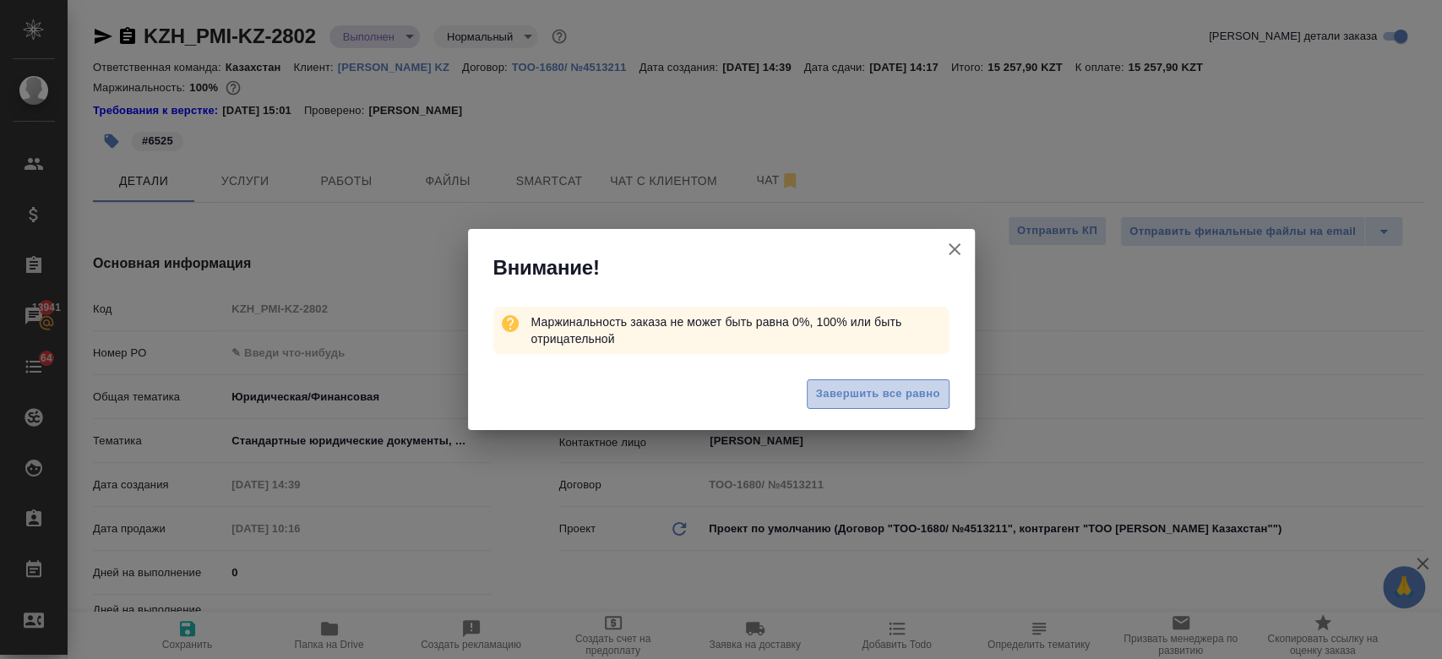
click at [857, 384] on span "Завершить все равно" at bounding box center [878, 393] width 124 height 19
type textarea "x"
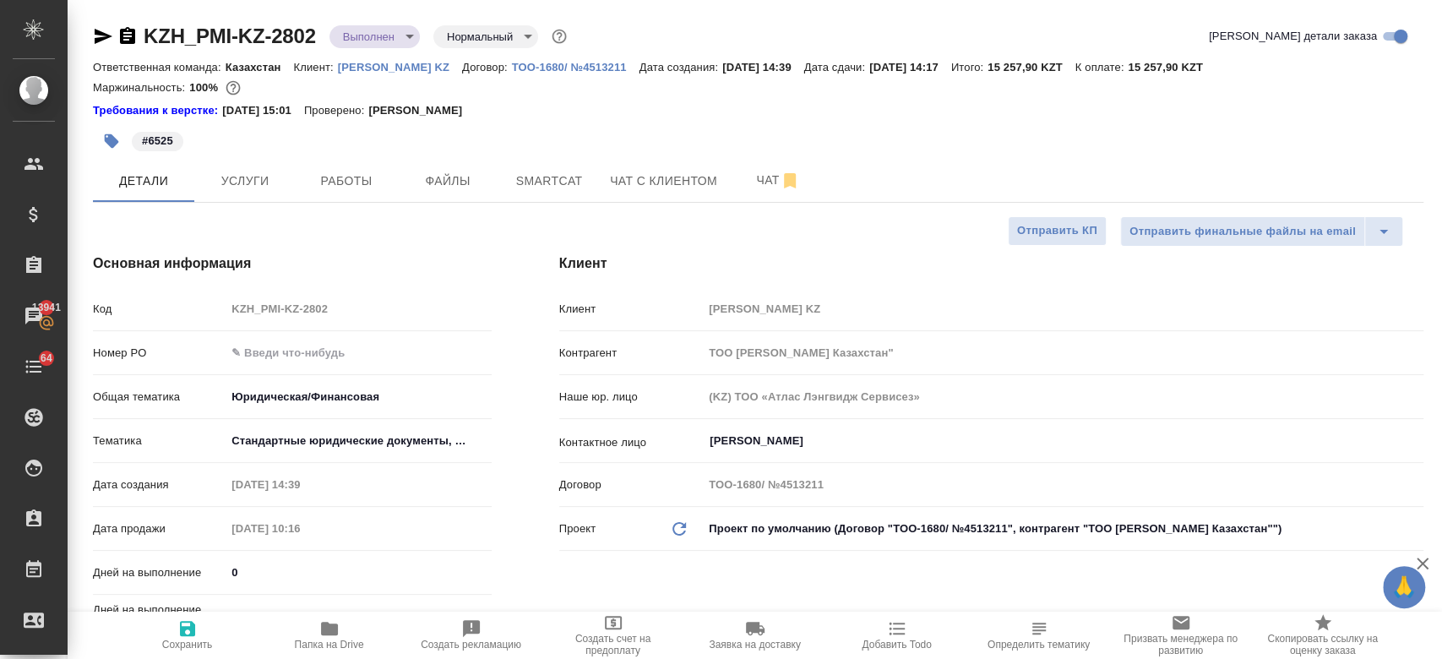
type textarea "x"
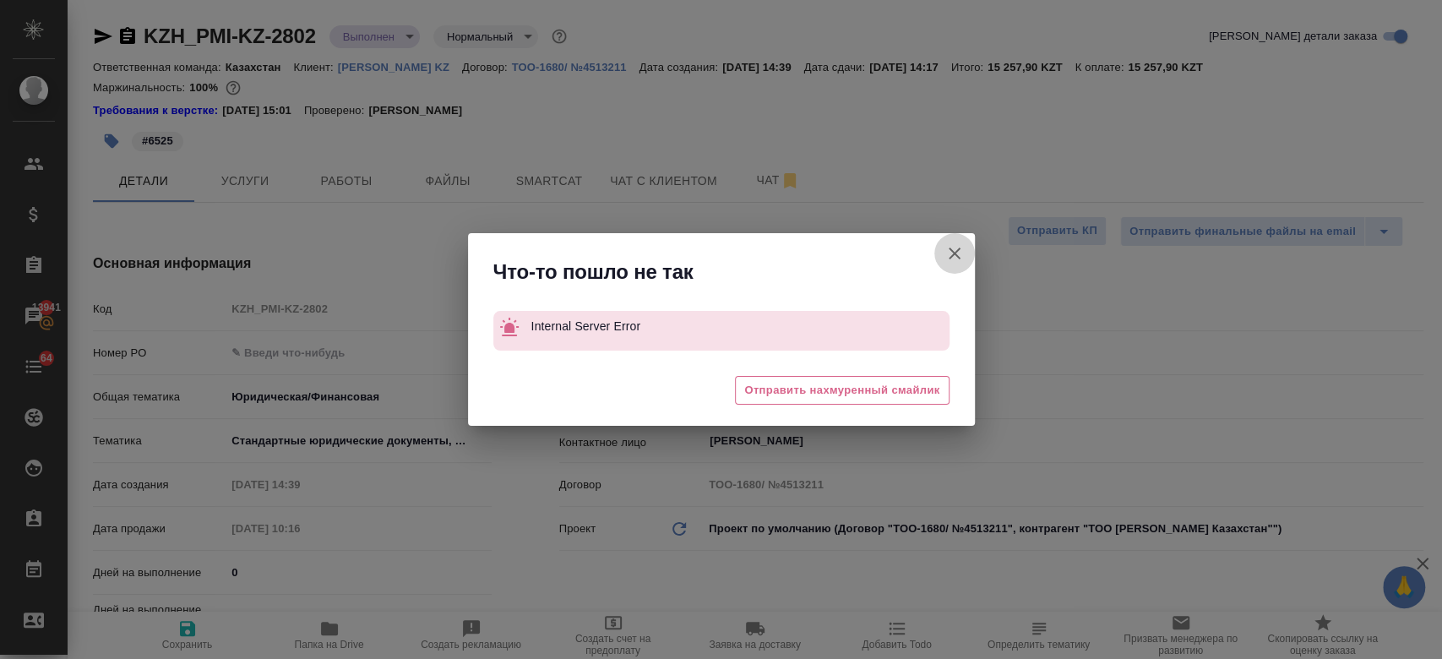
click at [951, 259] on icon "button" at bounding box center [954, 253] width 20 height 20
type textarea "x"
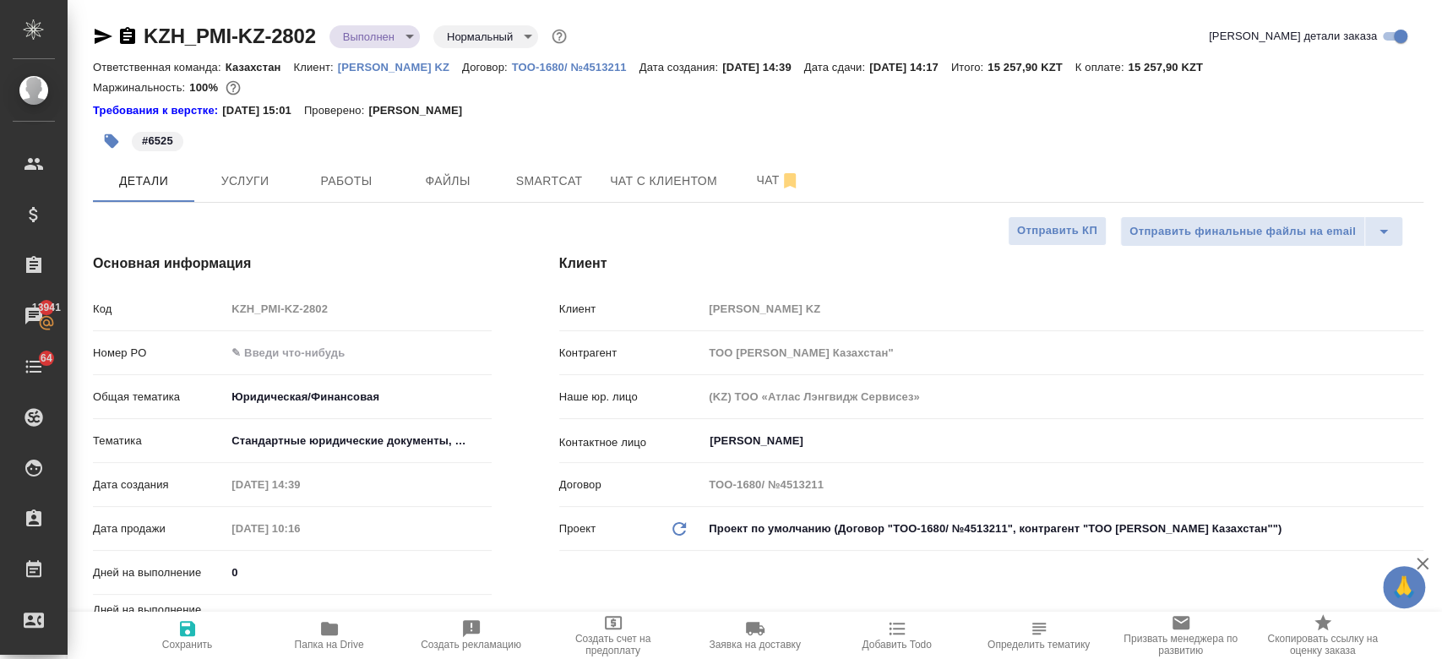
click at [351, 34] on body "🙏 .cls-1 fill:#fff; AWATERA Kosherbayeva Nazerke Клиенты Спецификации Заказы 13…" at bounding box center [721, 329] width 1442 height 659
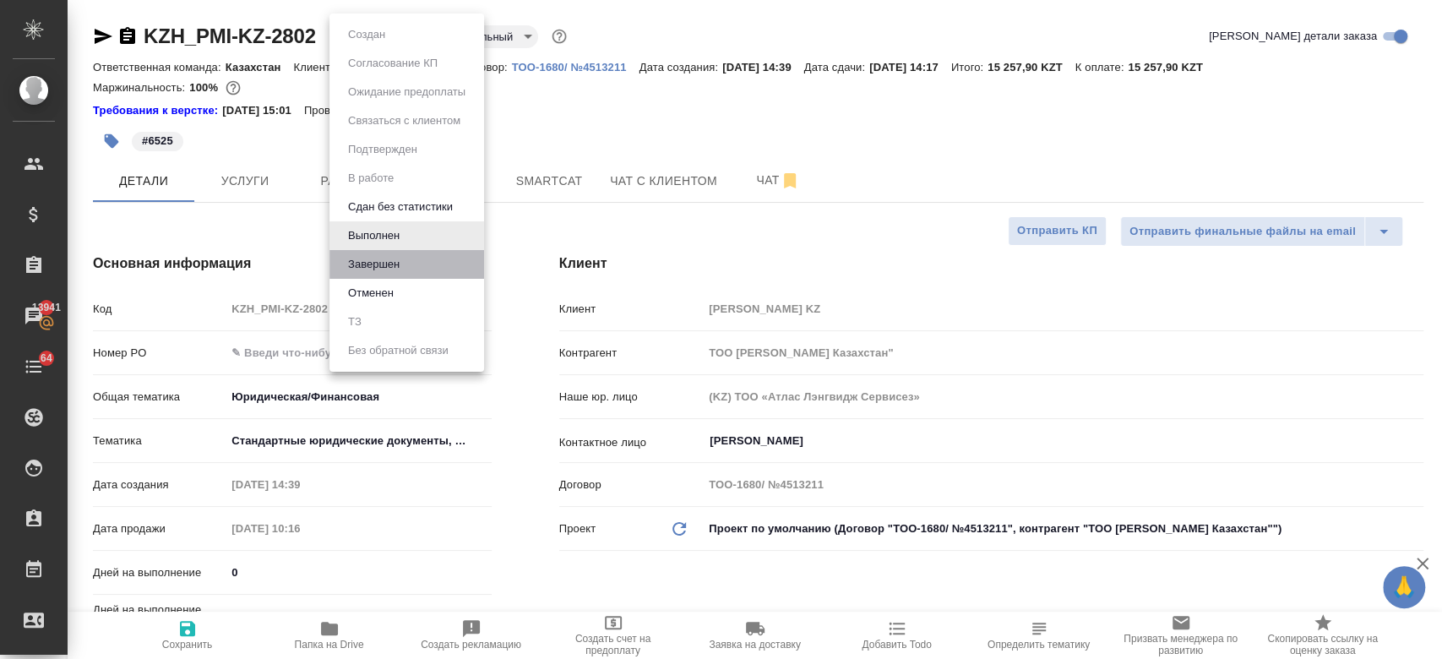
click at [446, 253] on li "Завершен" at bounding box center [406, 264] width 155 height 29
type textarea "x"
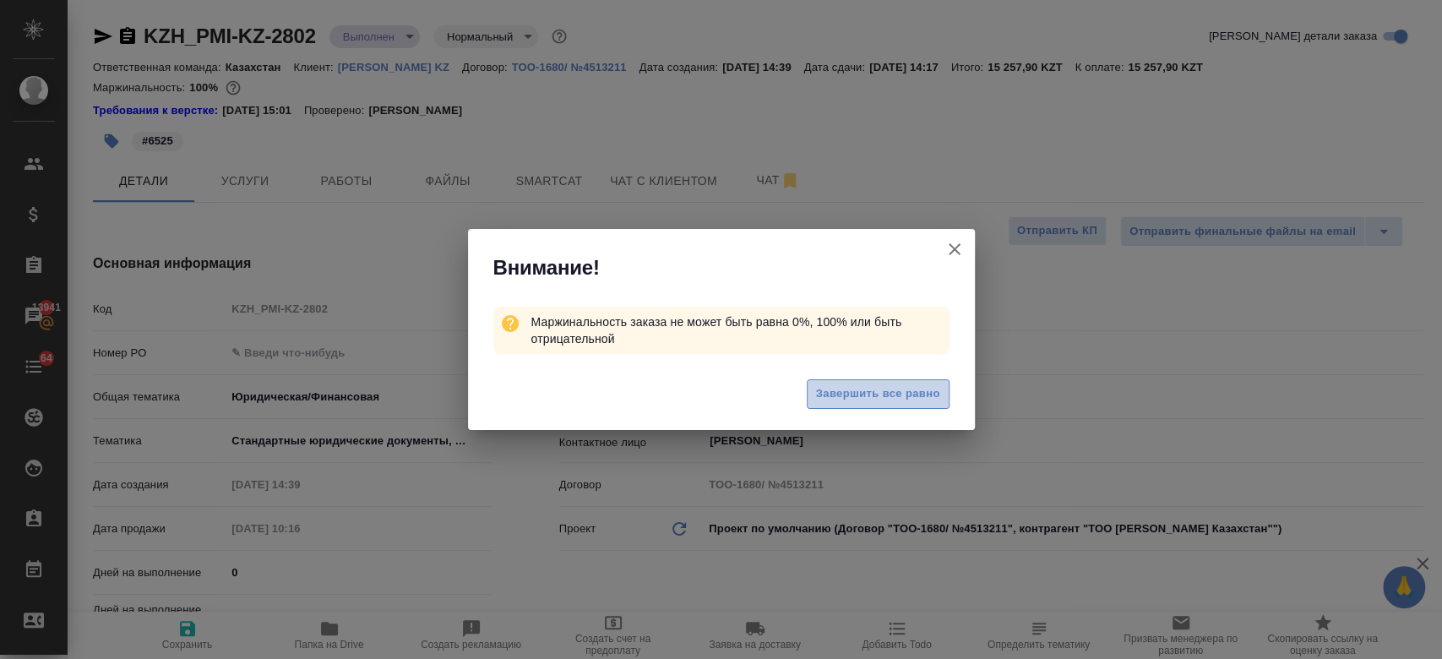
click at [836, 389] on span "Завершить все равно" at bounding box center [878, 393] width 124 height 19
type textarea "x"
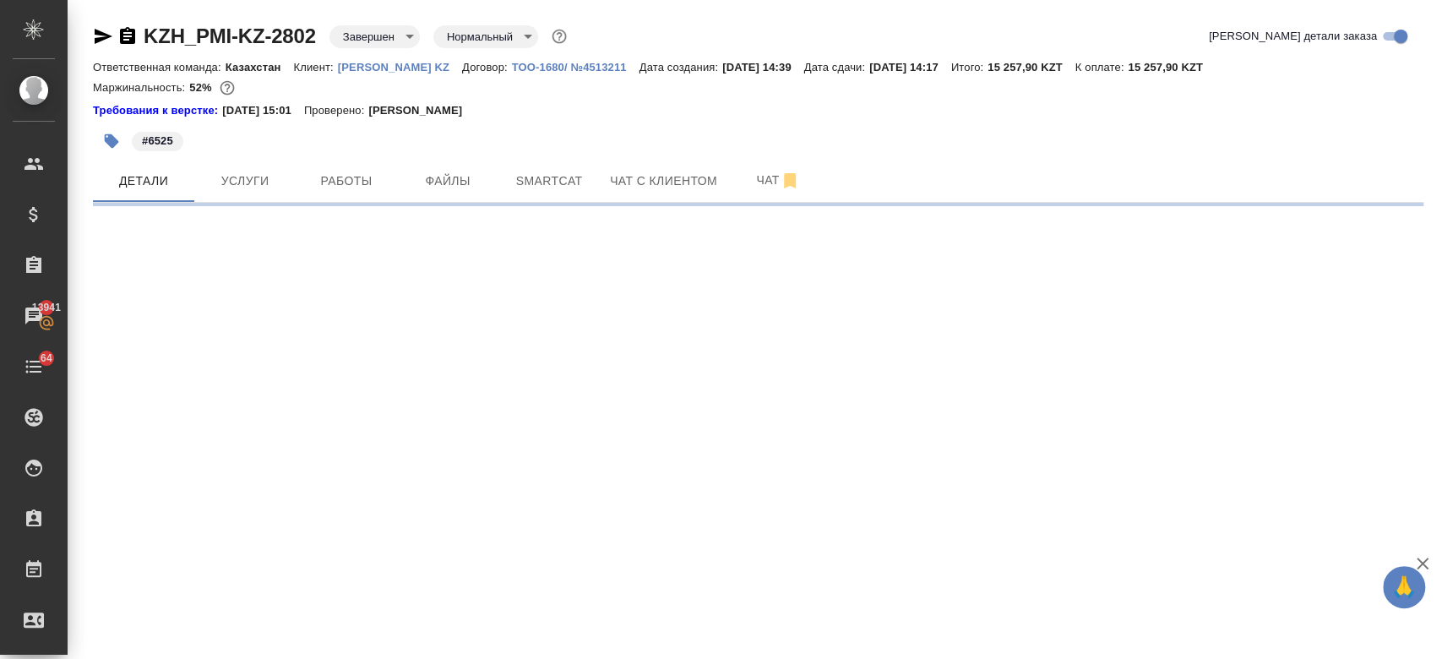
select select "RU"
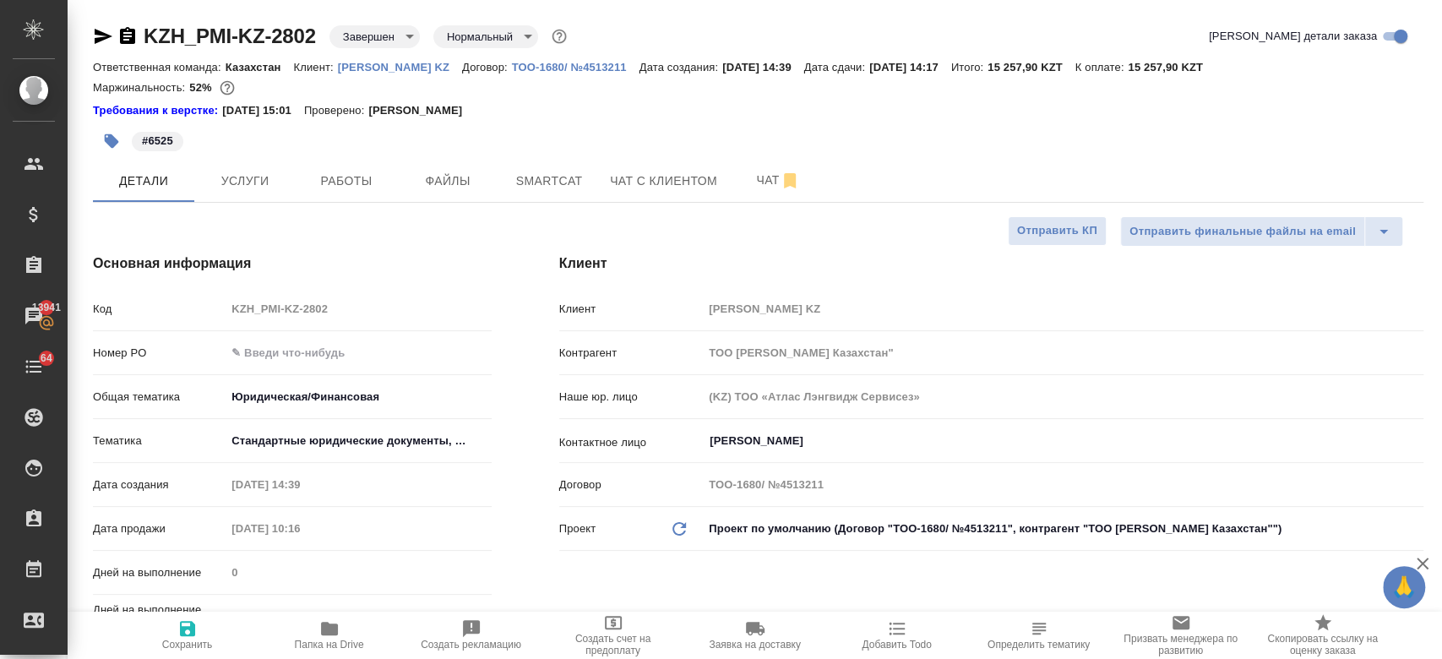
type textarea "x"
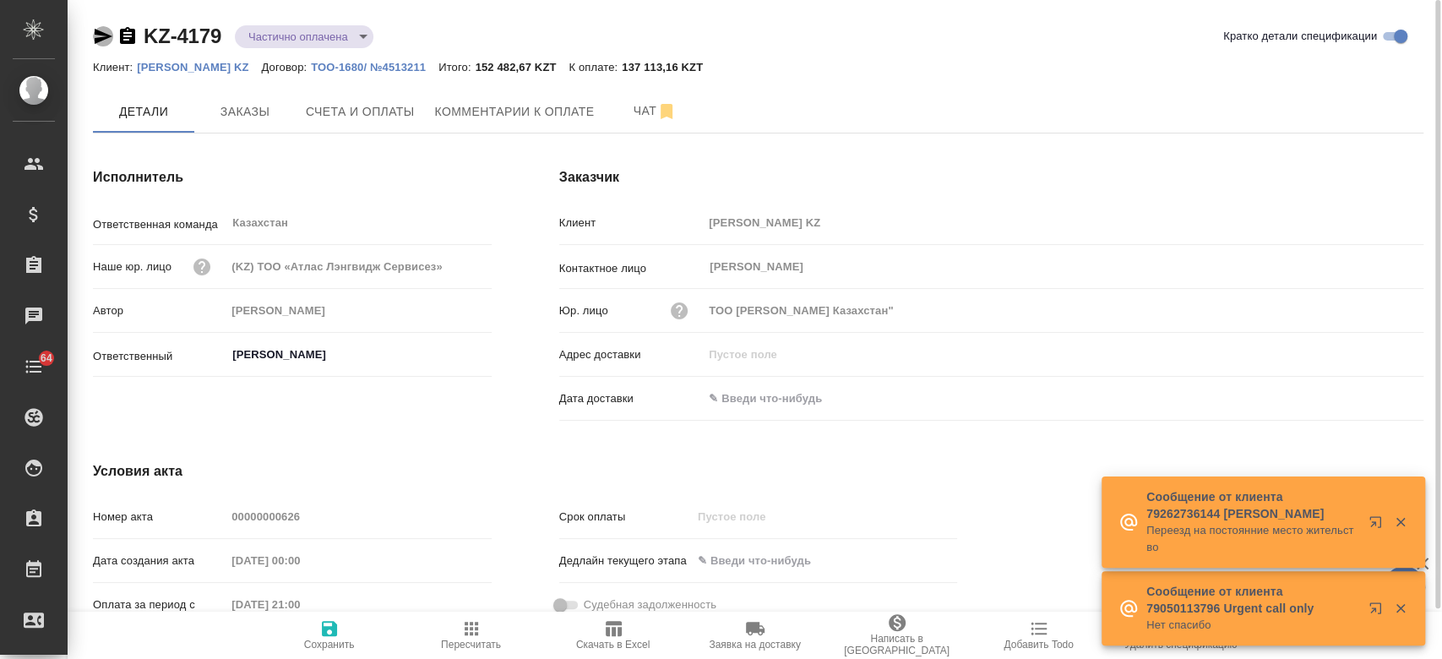
click at [96, 33] on icon "button" at bounding box center [104, 36] width 18 height 15
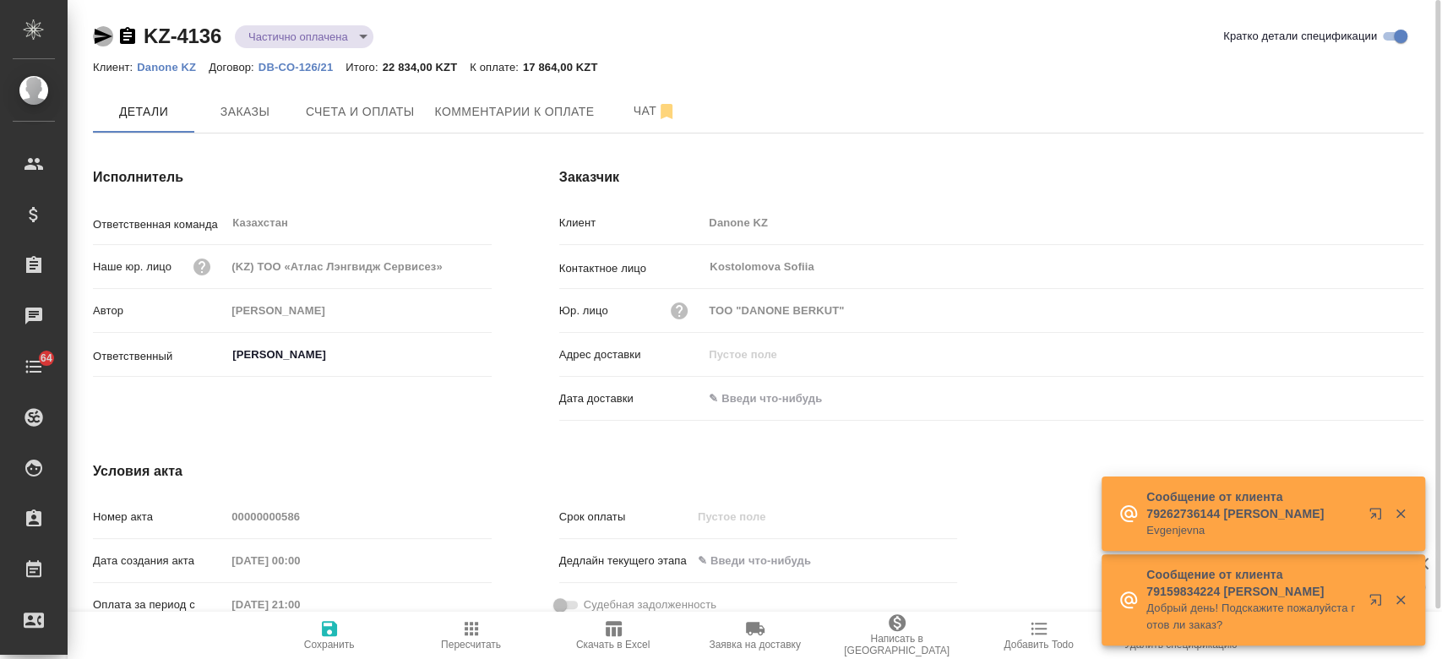
click at [104, 41] on icon "button" at bounding box center [103, 36] width 20 height 20
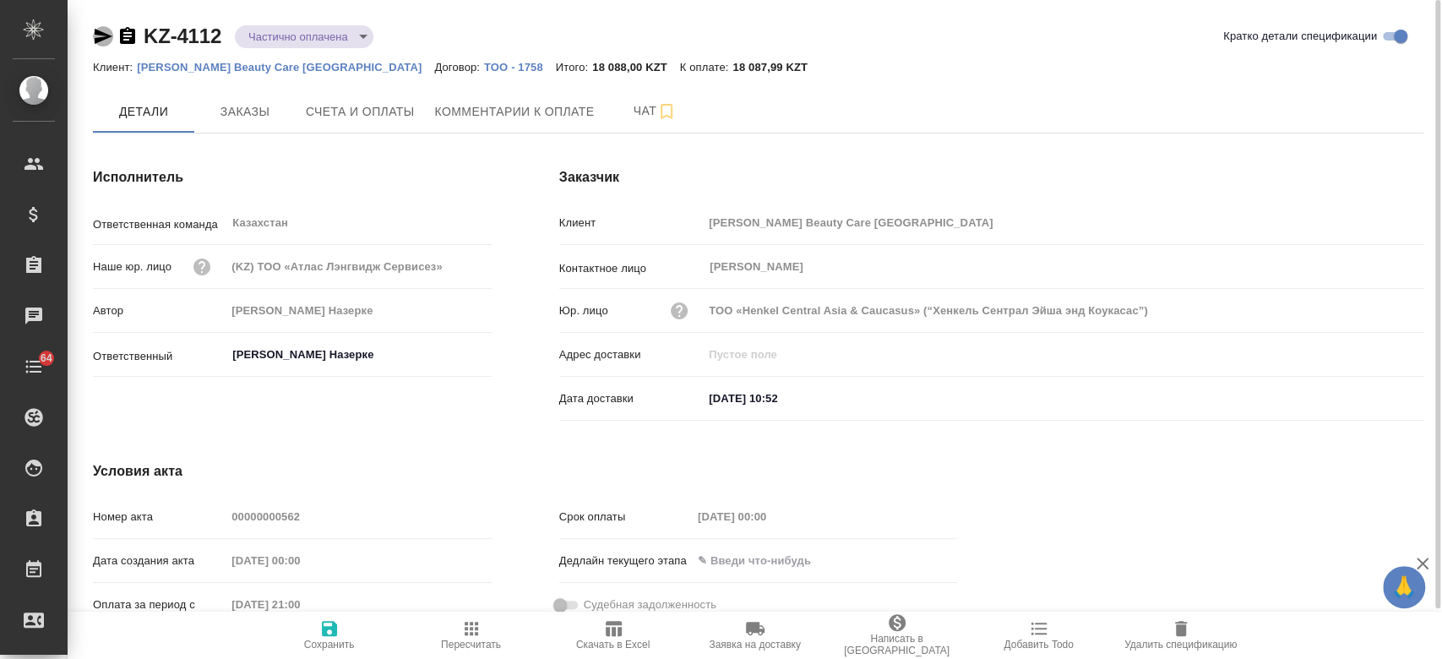
click at [101, 35] on icon "button" at bounding box center [103, 36] width 20 height 20
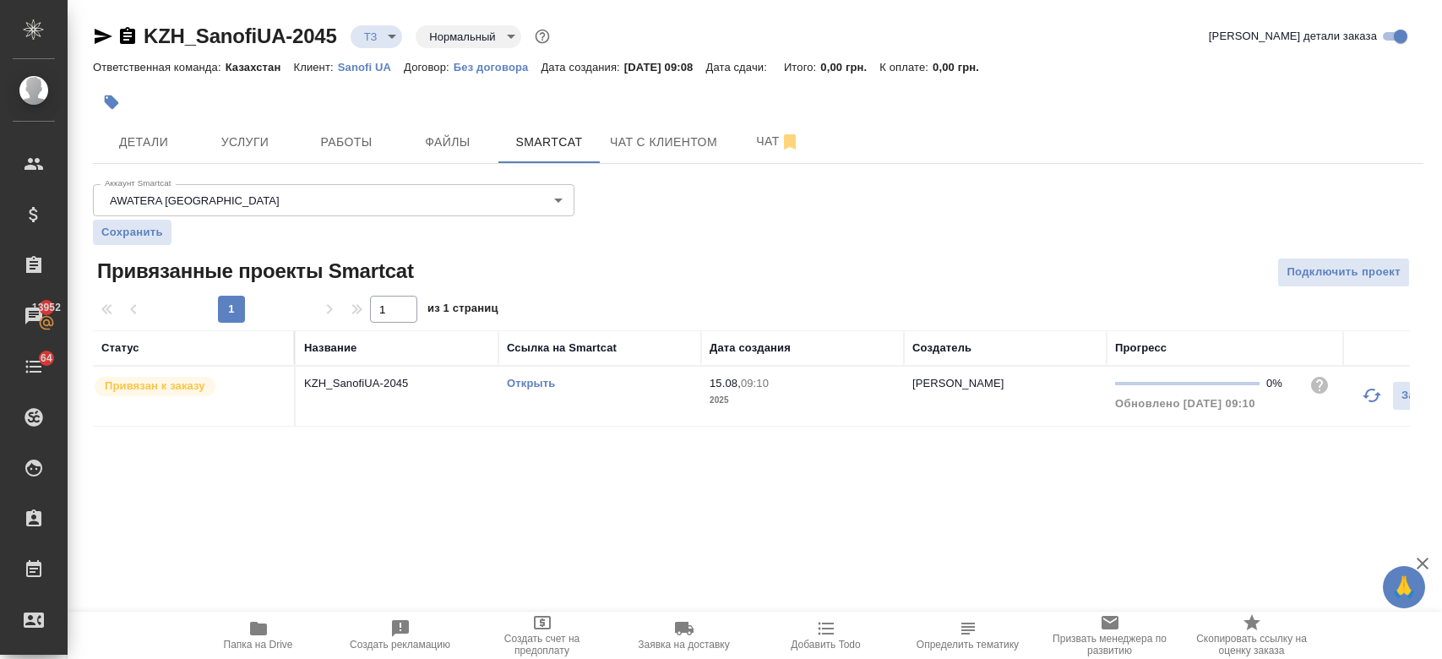
click at [776, 90] on div at bounding box center [536, 102] width 887 height 37
click at [885, 31] on div "KZH_SanofiUA-2045 ТЗ tz Нормальный normal Кратко детали заказа" at bounding box center [758, 36] width 1331 height 27
